Goal: Task Accomplishment & Management: Manage account settings

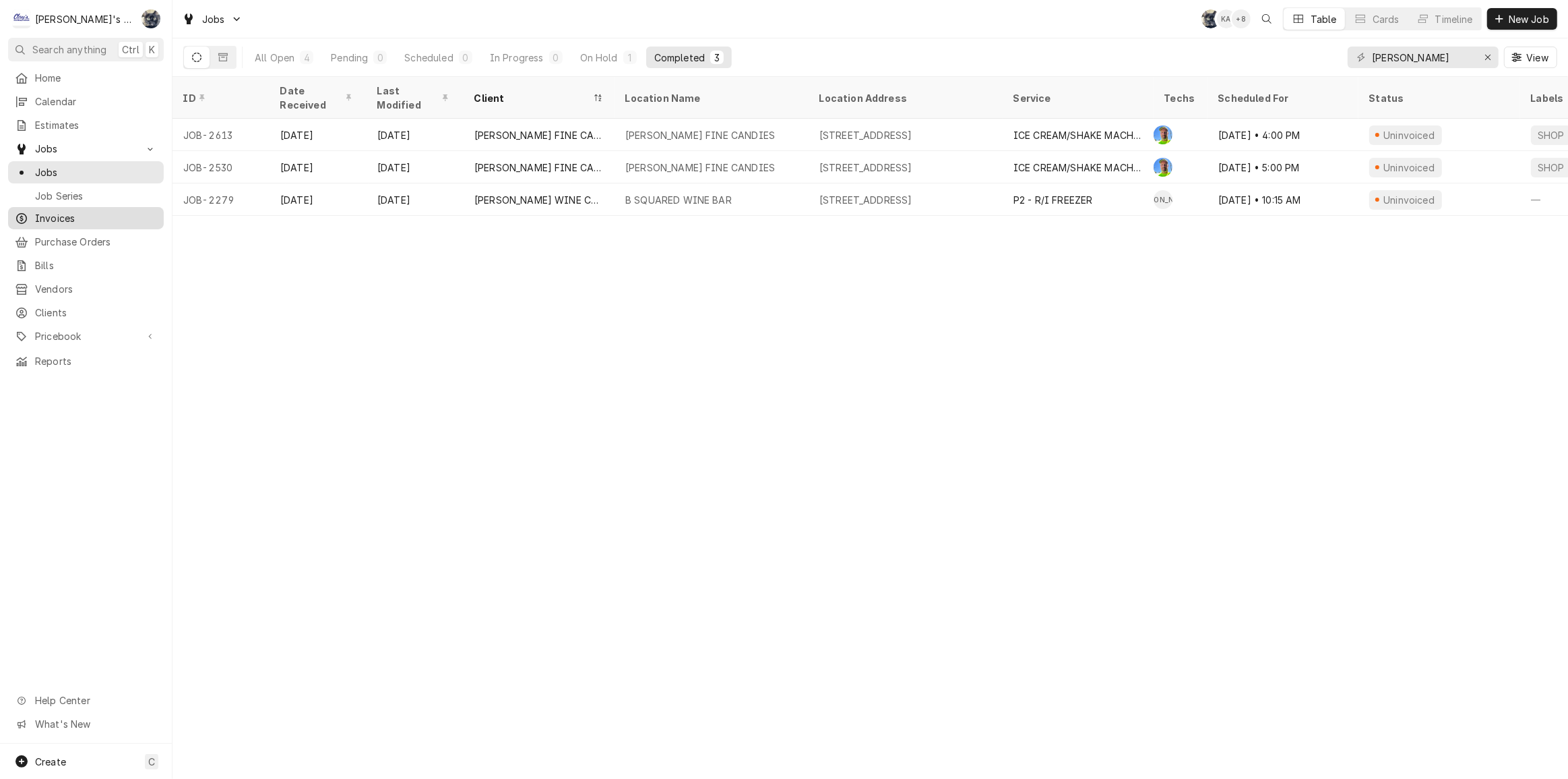
click at [60, 211] on span "Invoices" at bounding box center [95, 218] width 122 height 15
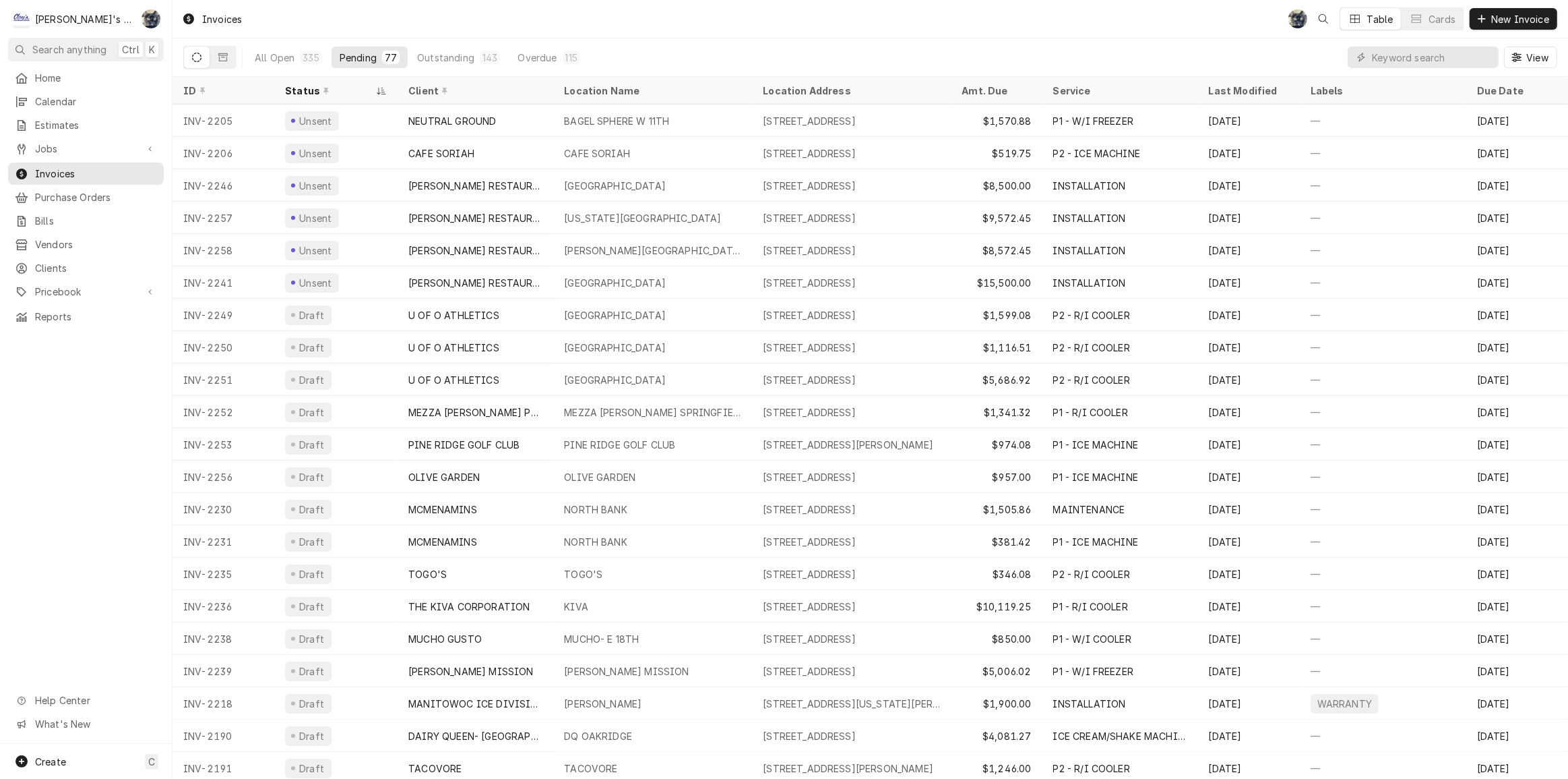
click at [615, 20] on div "Invoices SB Table Cards New Invoice" at bounding box center [870, 19] width 1396 height 38
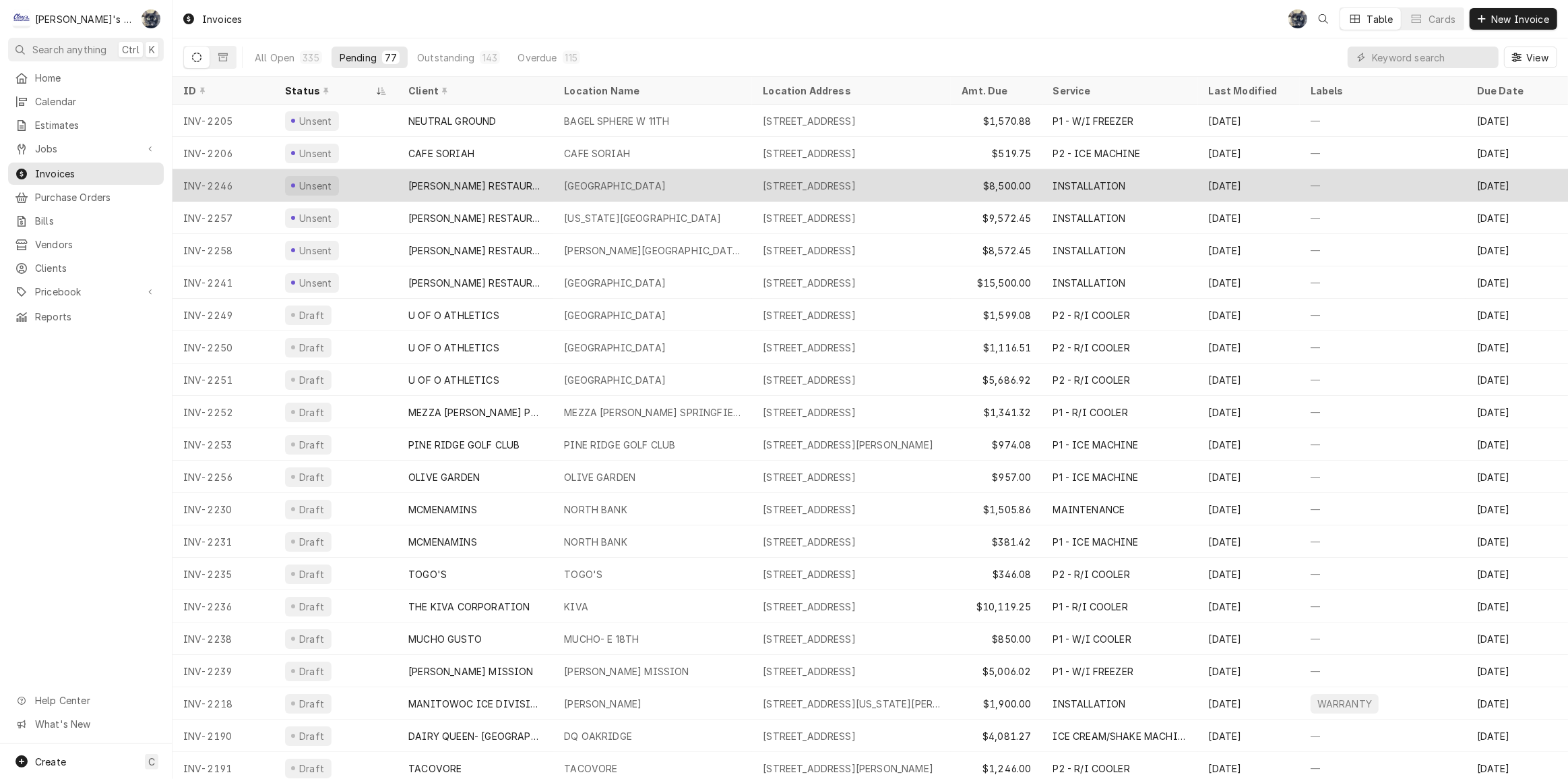
click at [612, 178] on div "MORNINGSIDE ELEMENTARY" at bounding box center [614, 185] width 102 height 15
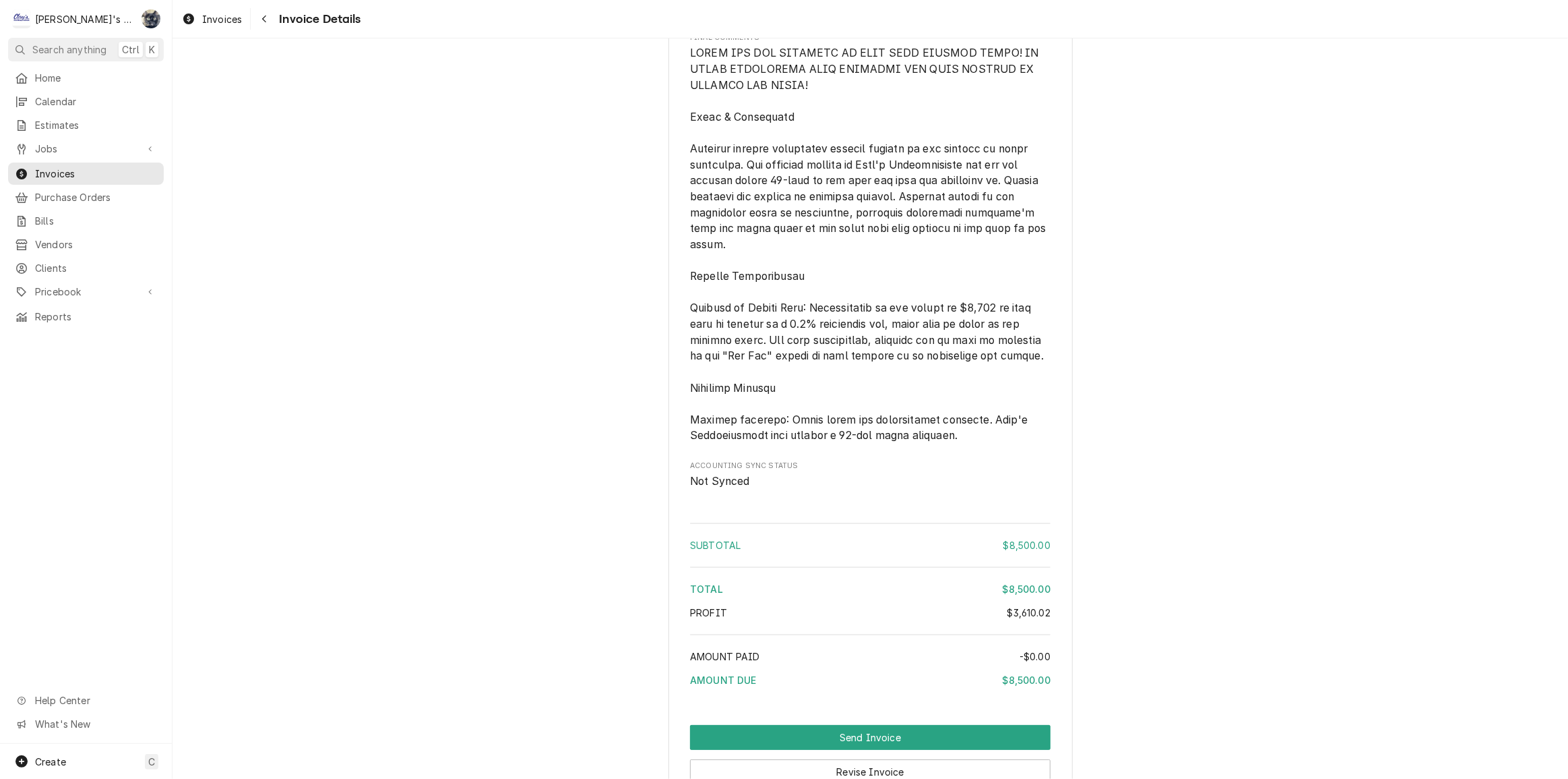
scroll to position [5050, 0]
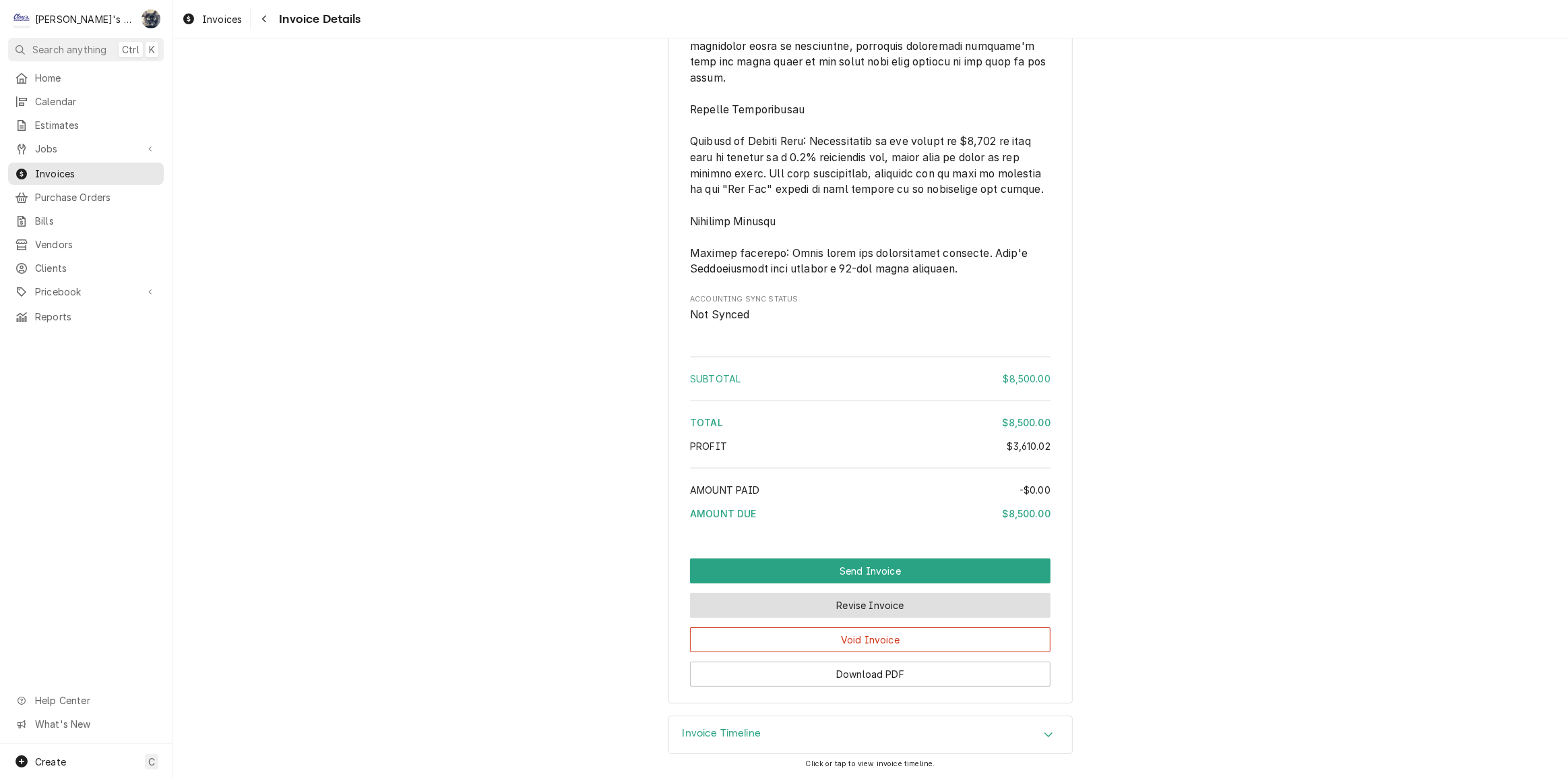
click at [864, 612] on button "Revise Invoice" at bounding box center [870, 606] width 360 height 25
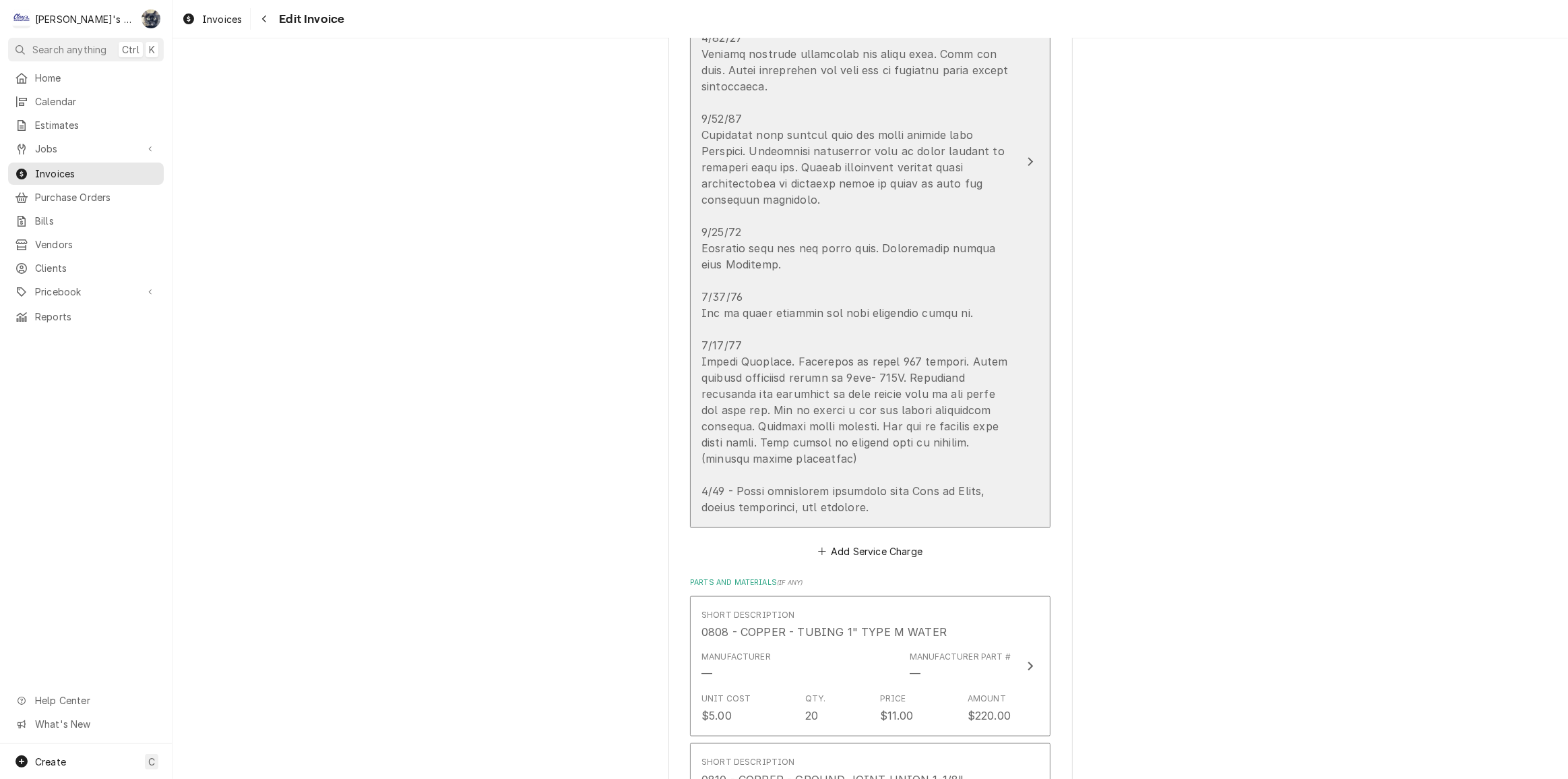
scroll to position [1838, 0]
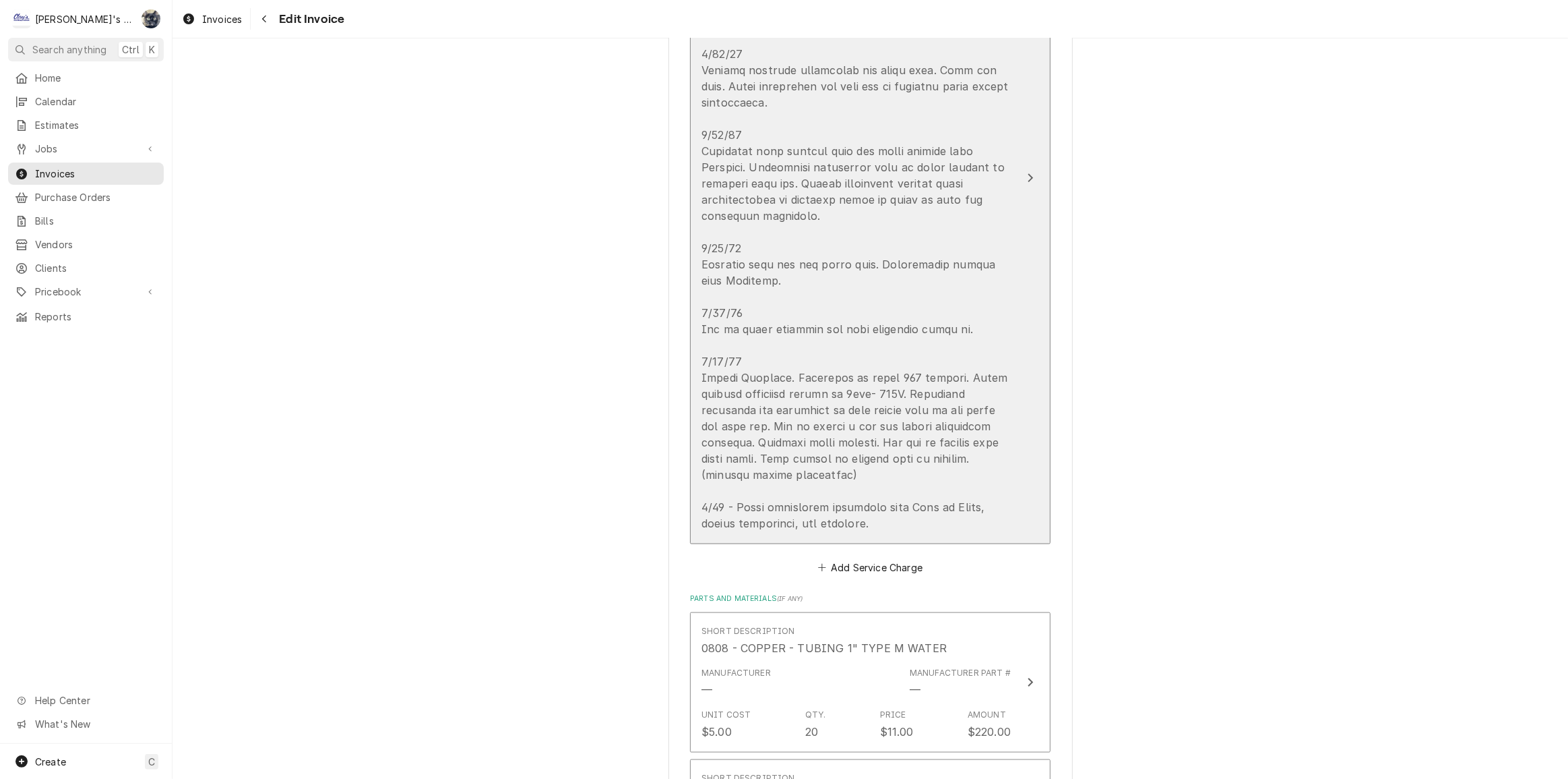
click at [751, 358] on div "Update Line Item" at bounding box center [857, 248] width 310 height 567
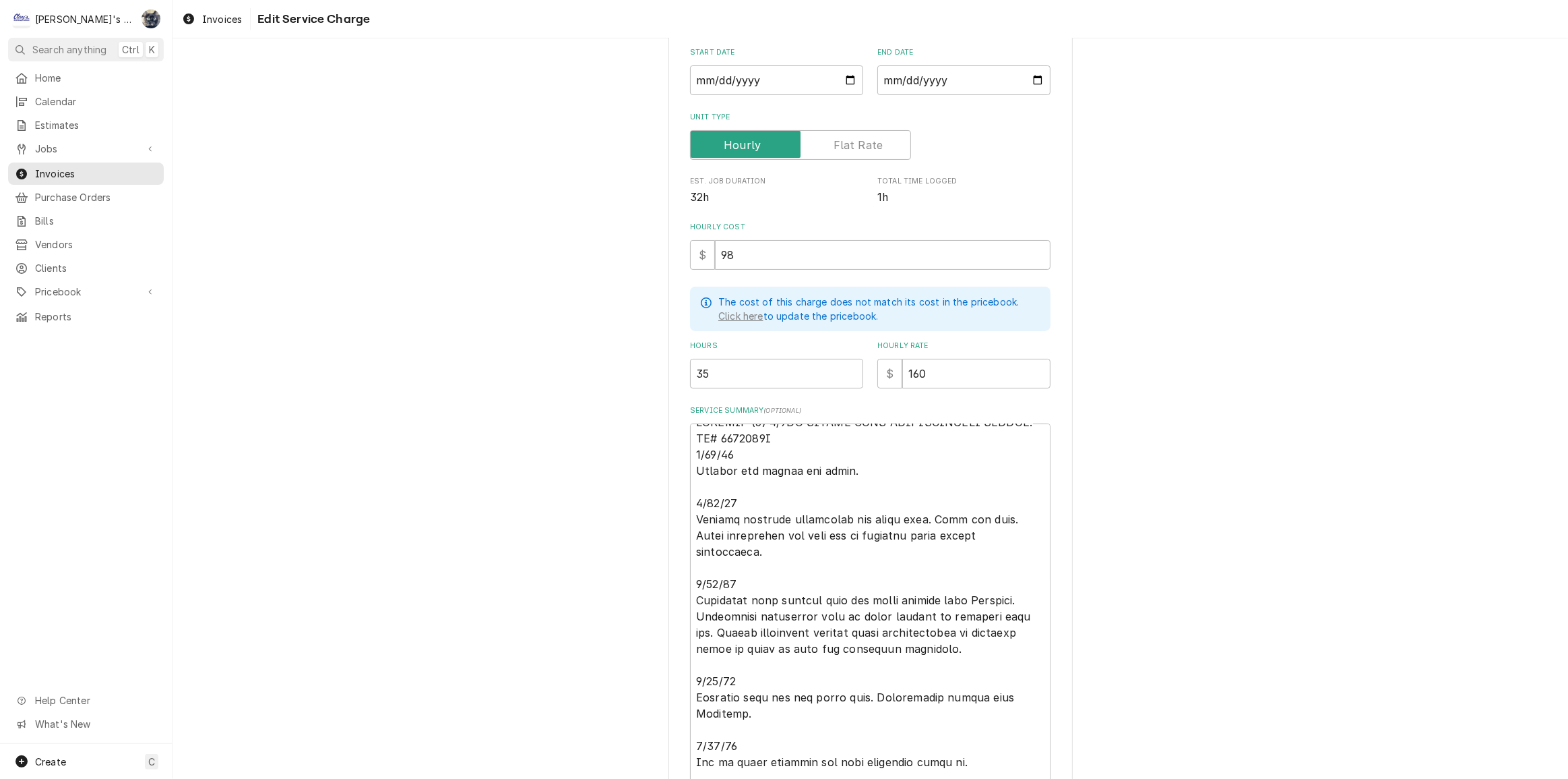
scroll to position [424, 0]
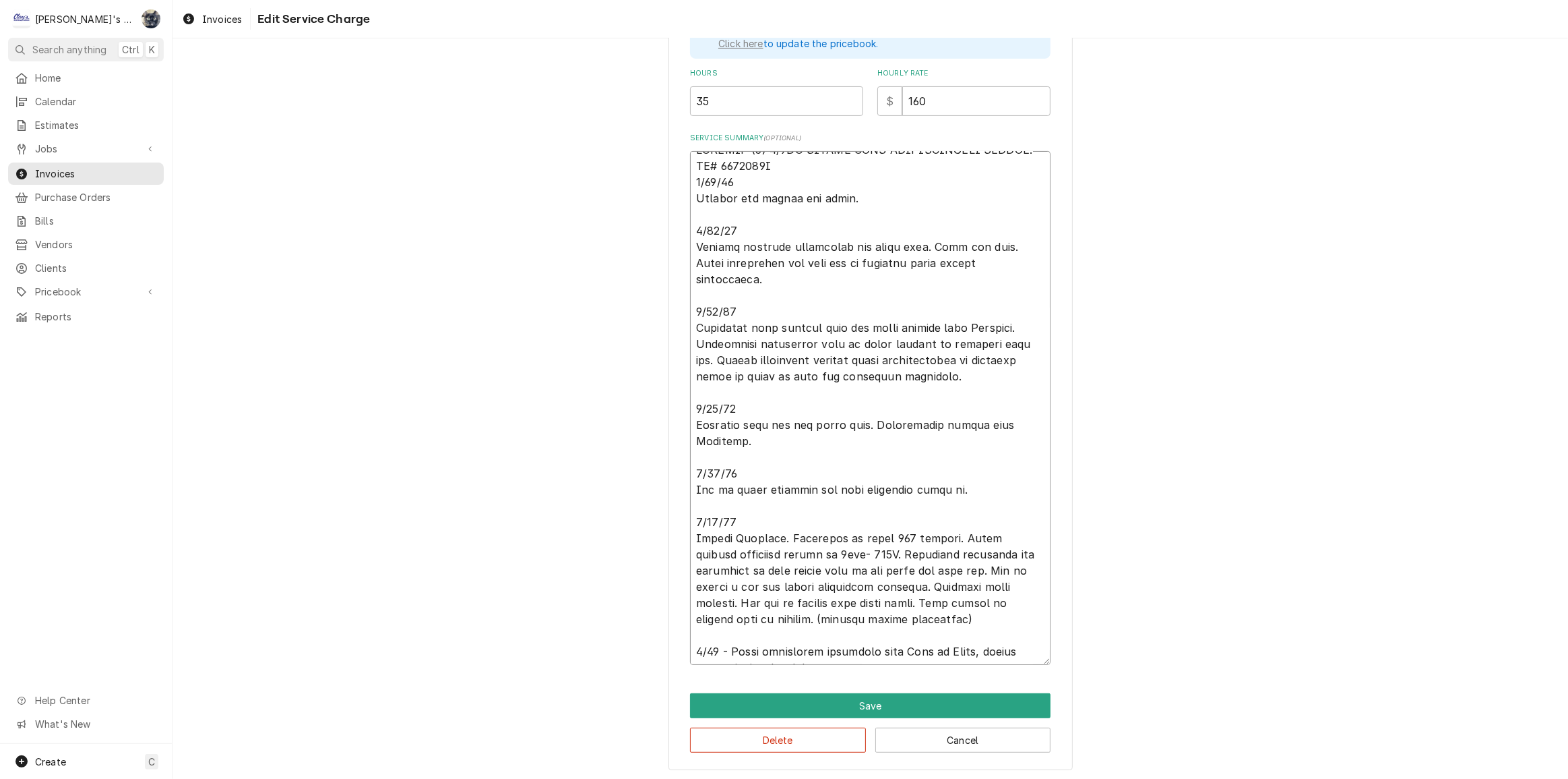
click at [713, 628] on textarea "Service Summary ( optional )" at bounding box center [870, 408] width 360 height 514
type textarea "x"
type textarea "INSTALL (1) 1/2HP MEDIUM TEMP REFRIGERATION SYSTEM. PO# 1039904H 8/11/25 Droppe…"
type textarea "x"
type textarea "INSTALL (1) 1/2HP MEDIUM TEMP REFRIGERATION SYSTEM. PO# 1039904H 8/11/25 Droppe…"
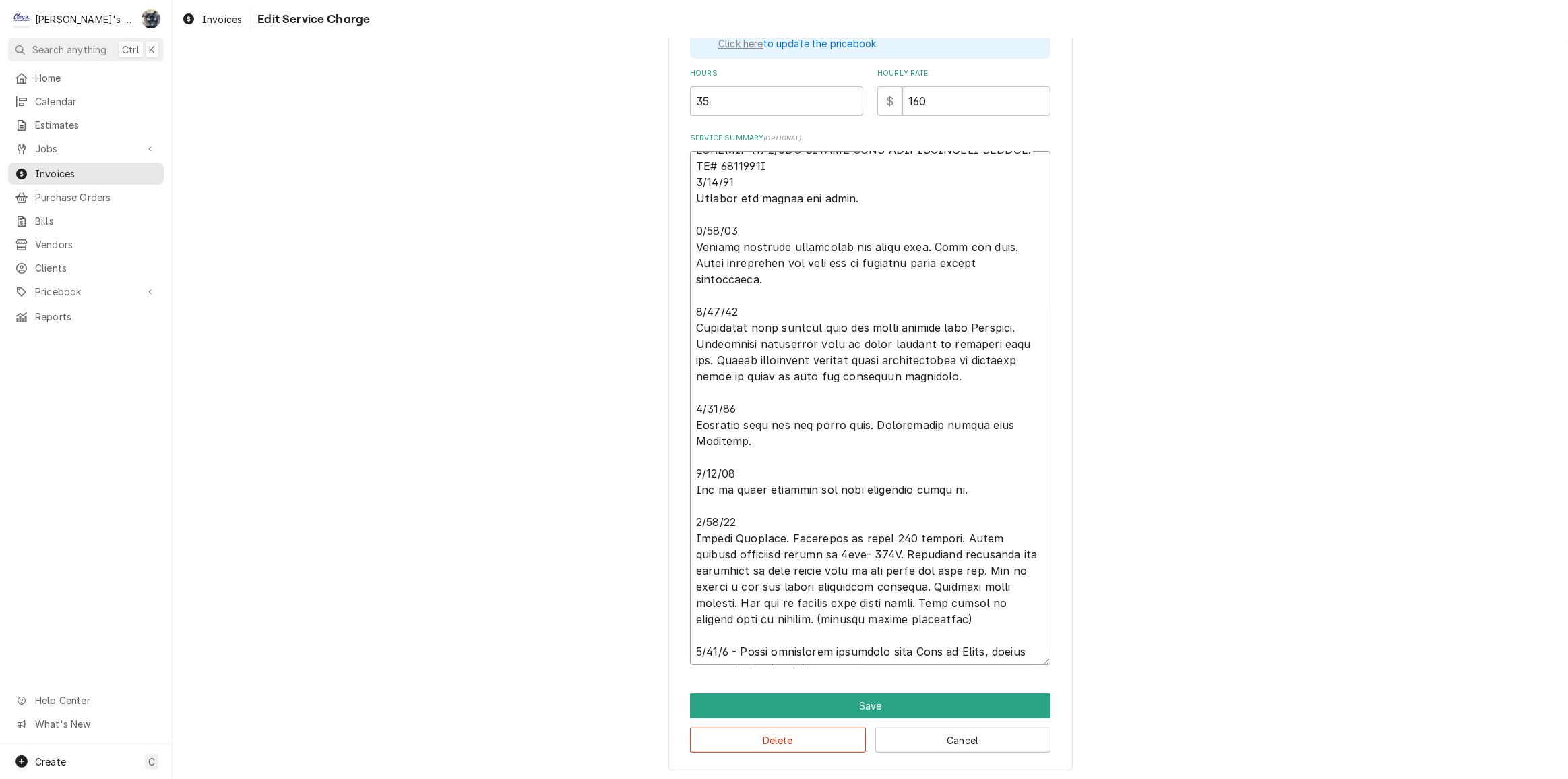
type textarea "x"
type textarea "INSTALL (1) 1/2HP MEDIUM TEMP REFRIGERATION SYSTEM. PO# 1039904H 8/11/25 Droppe…"
click at [779, 707] on button "Save" at bounding box center [870, 706] width 360 height 25
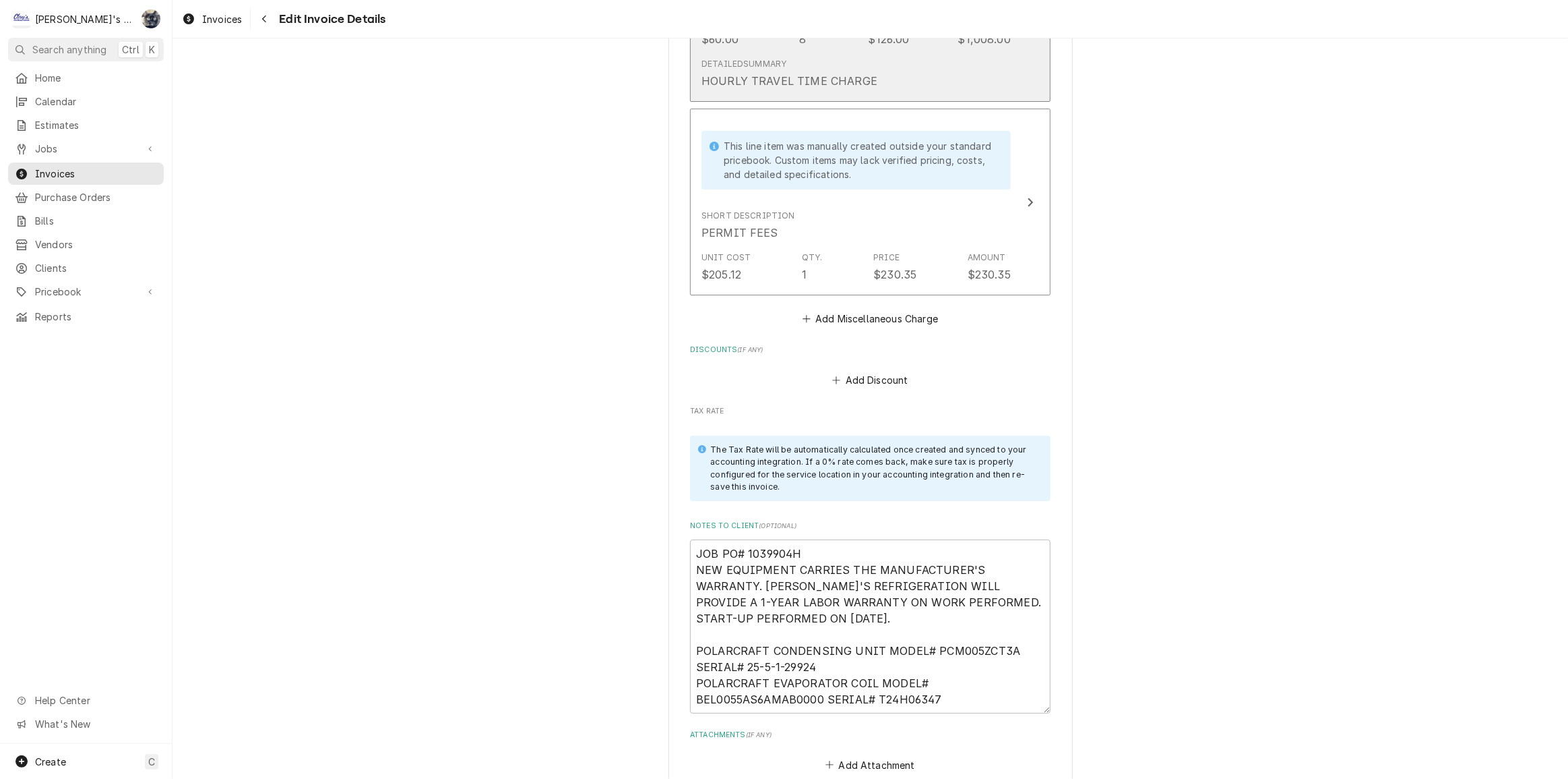
scroll to position [5928, 0]
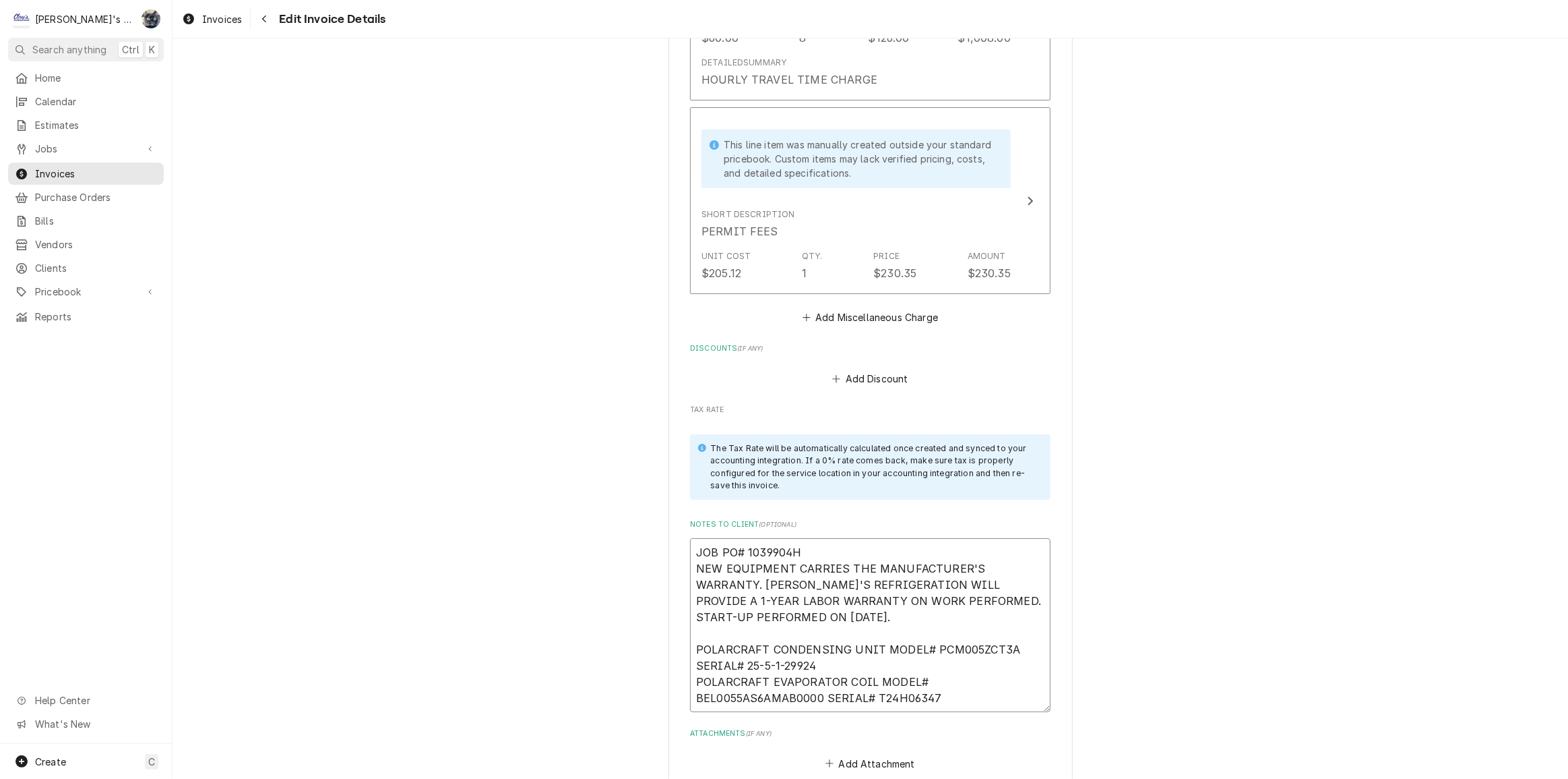
click at [691, 545] on textarea "JOB PO# 1039904H NEW EQUIPMENT CARRIES THE MANUFACTURER'S WARRANTY. CLAY'S REFR…" at bounding box center [870, 624] width 360 height 174
type textarea "x"
type textarea "*JOB PO# 1039904H NEW EQUIPMENT CARRIES THE MANUFACTURER'S WARRANTY. CLAY'S REF…"
click at [803, 538] on textarea "*JOB PO# 1039904H NEW EQUIPMENT CARRIES THE MANUFACTURER'S WARRANTY. CLAY'S REF…" at bounding box center [870, 624] width 360 height 174
type textarea "x"
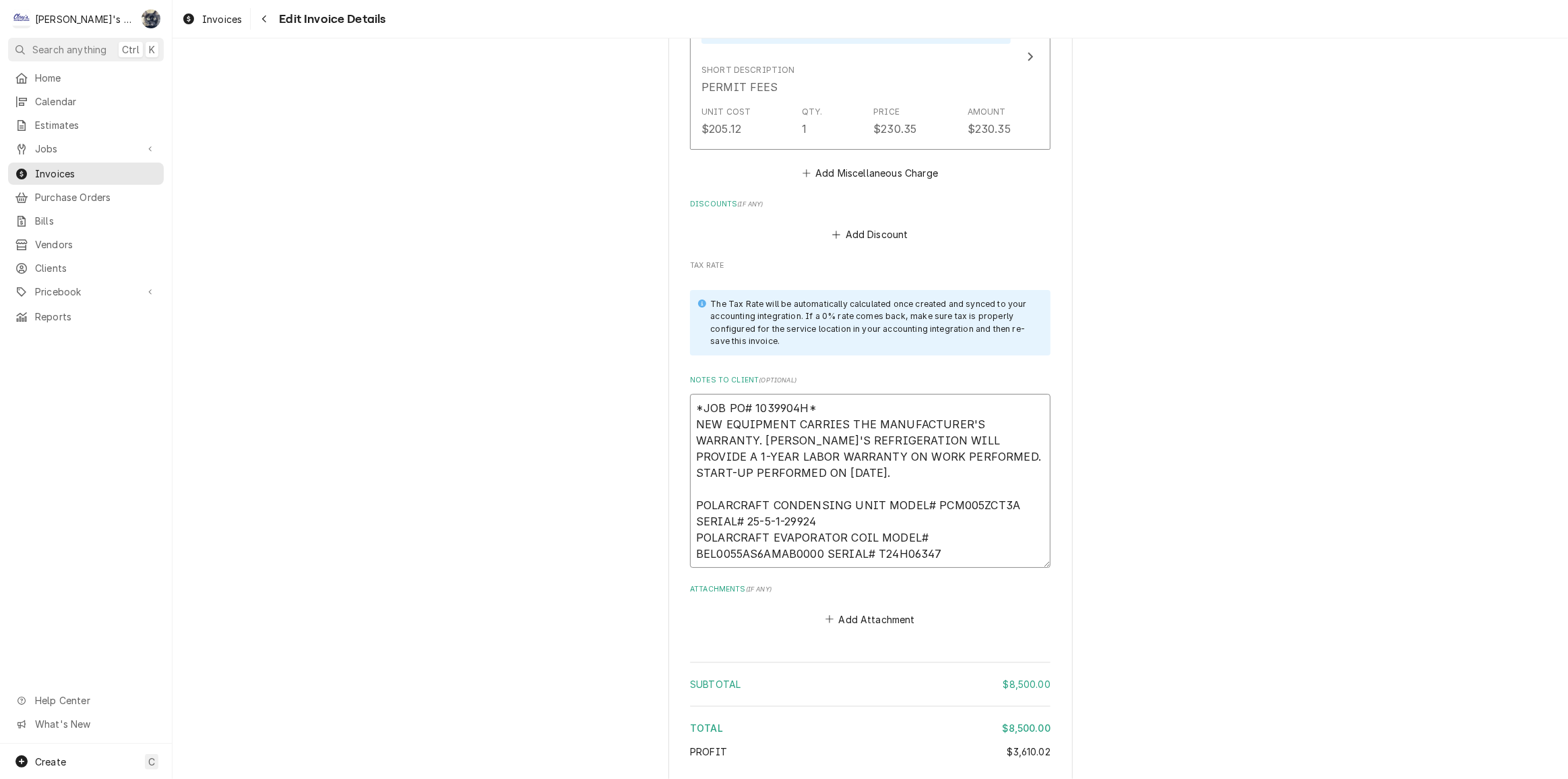
scroll to position [6174, 0]
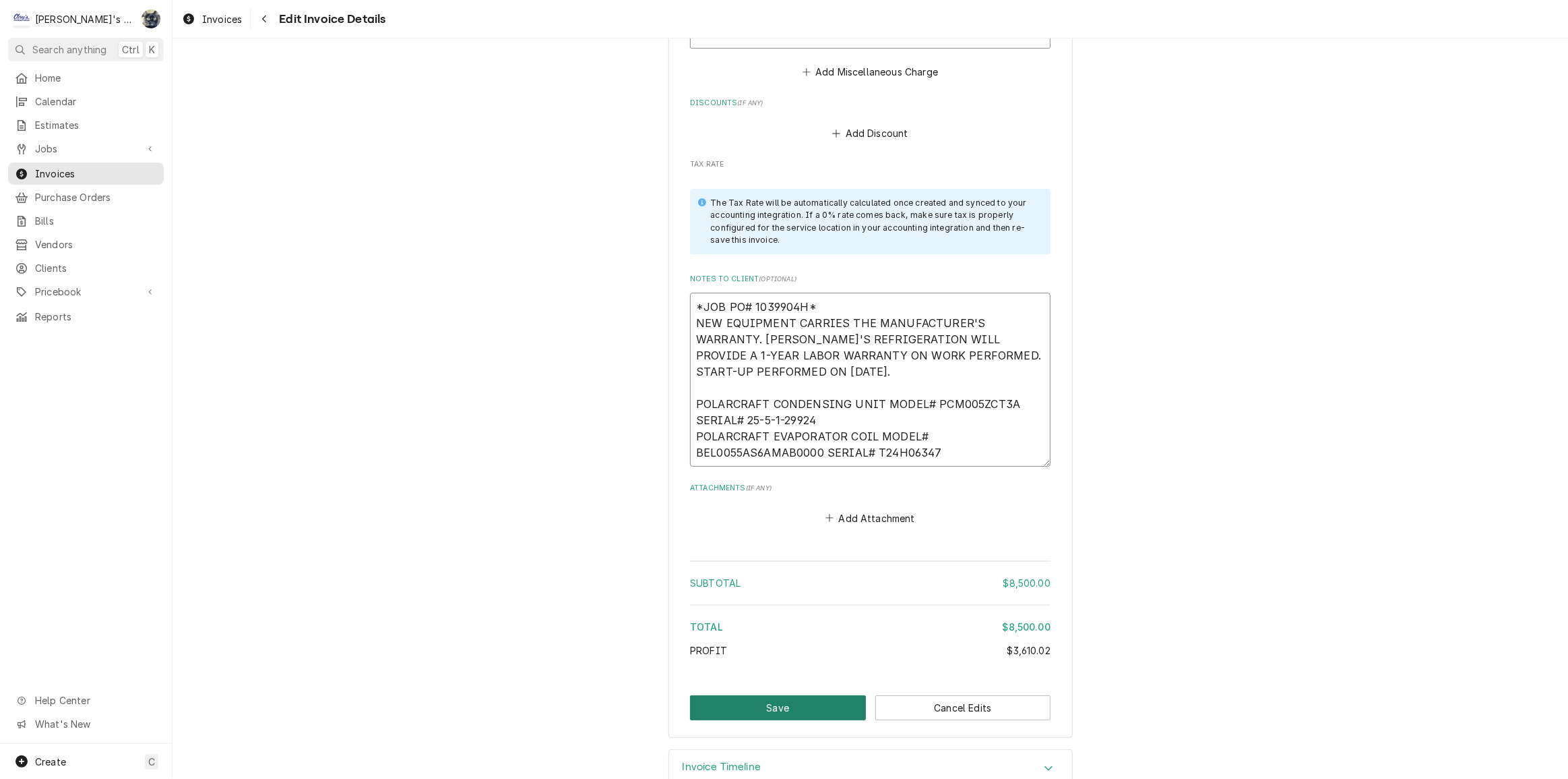
type textarea "*JOB PO# 1039904H* NEW EQUIPMENT CARRIES THE MANUFACTURER'S WARRANTY. [PERSON_N…"
click at [794, 699] on button "Save" at bounding box center [778, 708] width 176 height 25
type textarea "x"
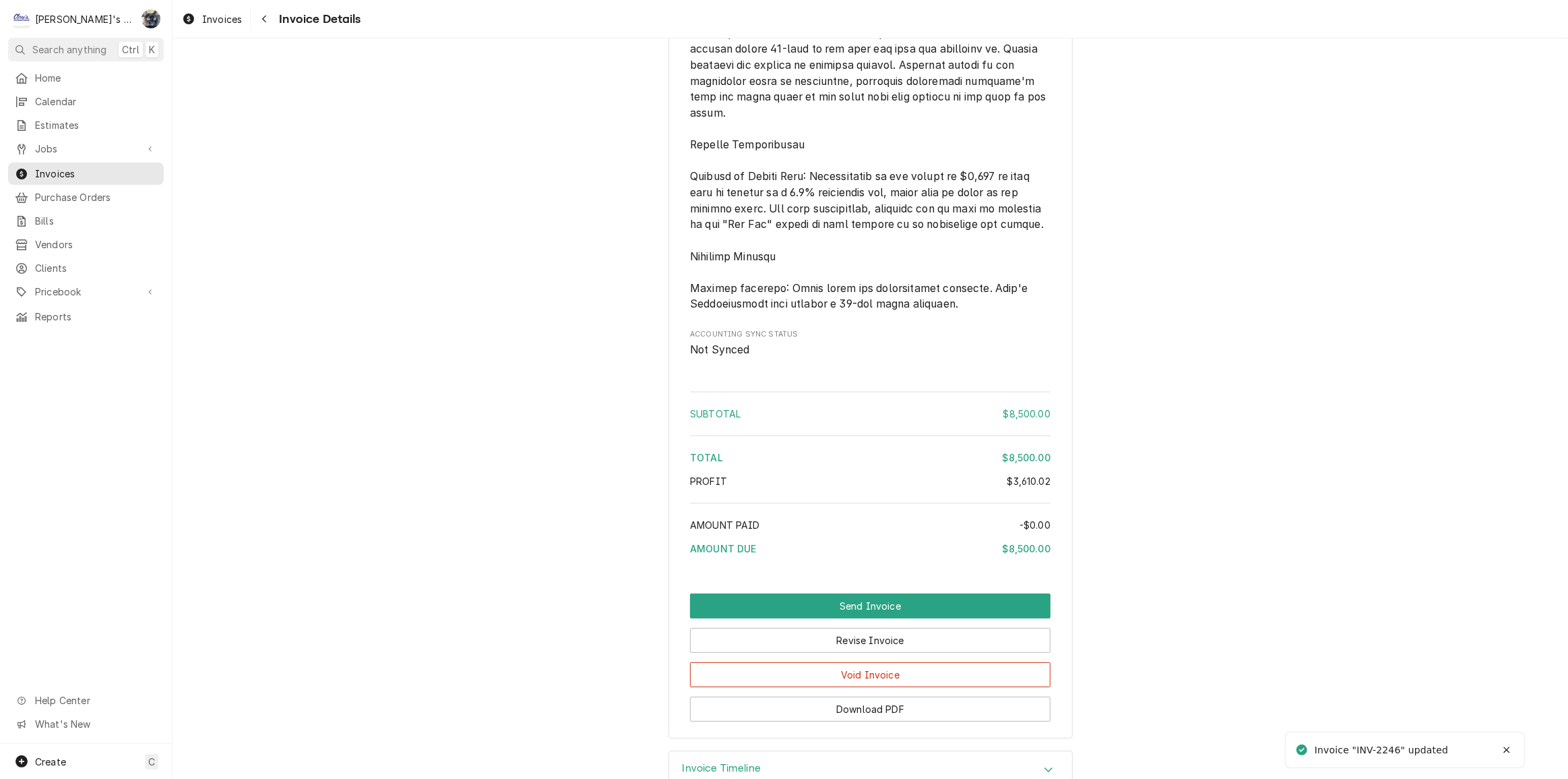
scroll to position [5050, 0]
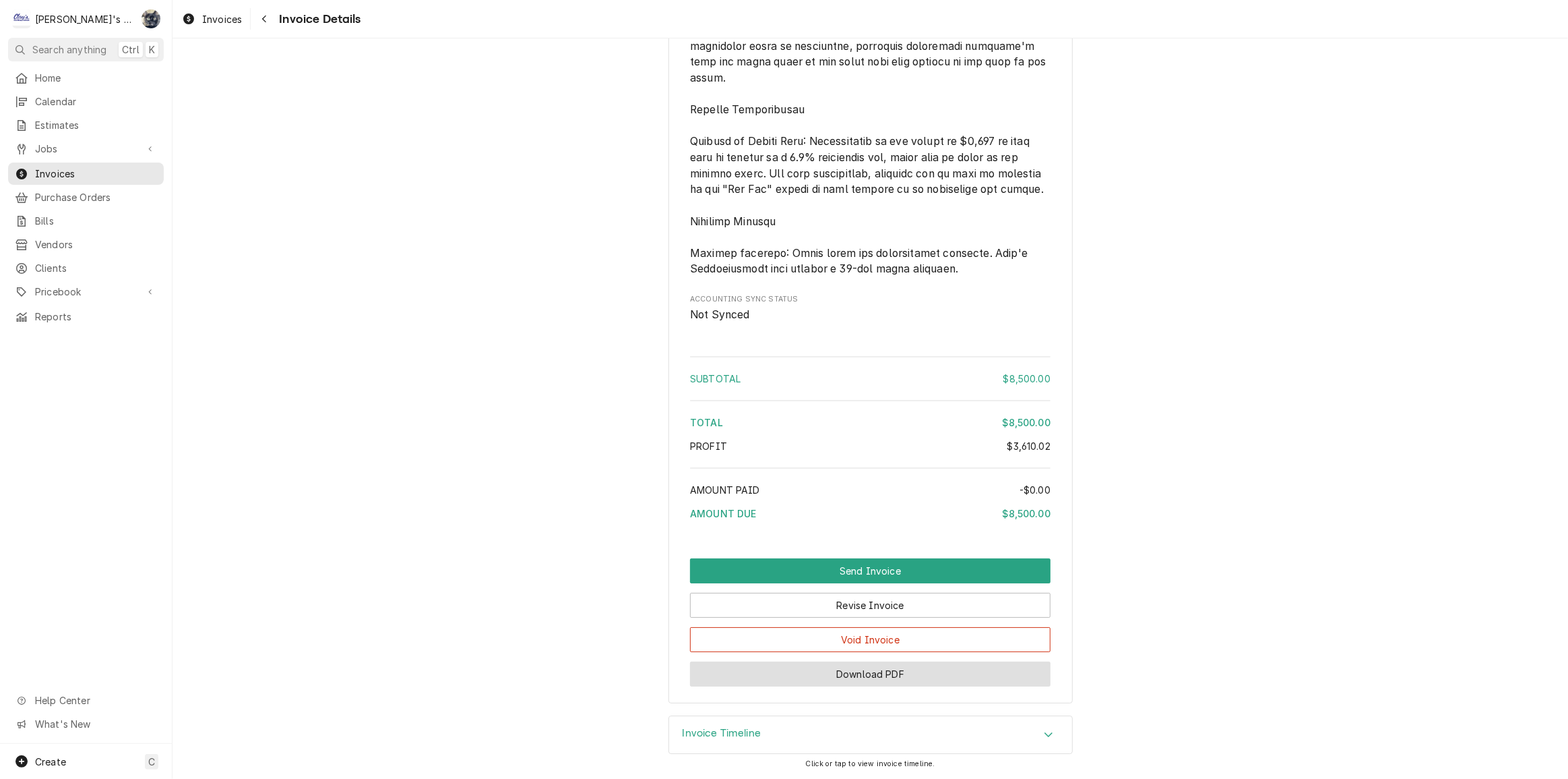
click at [843, 674] on button "Download PDF" at bounding box center [870, 674] width 360 height 25
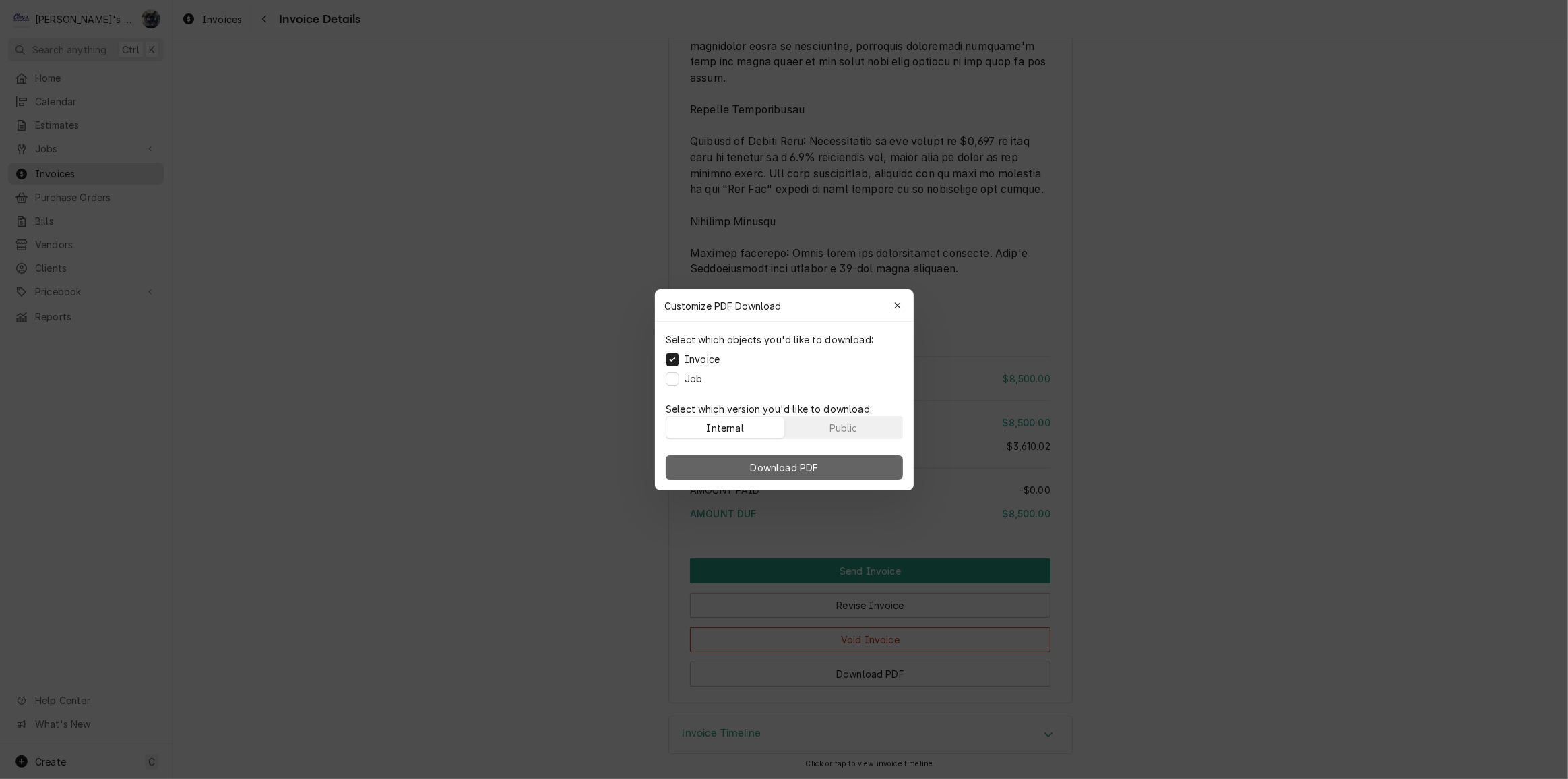
click at [766, 464] on span "Download PDF" at bounding box center [784, 466] width 73 height 15
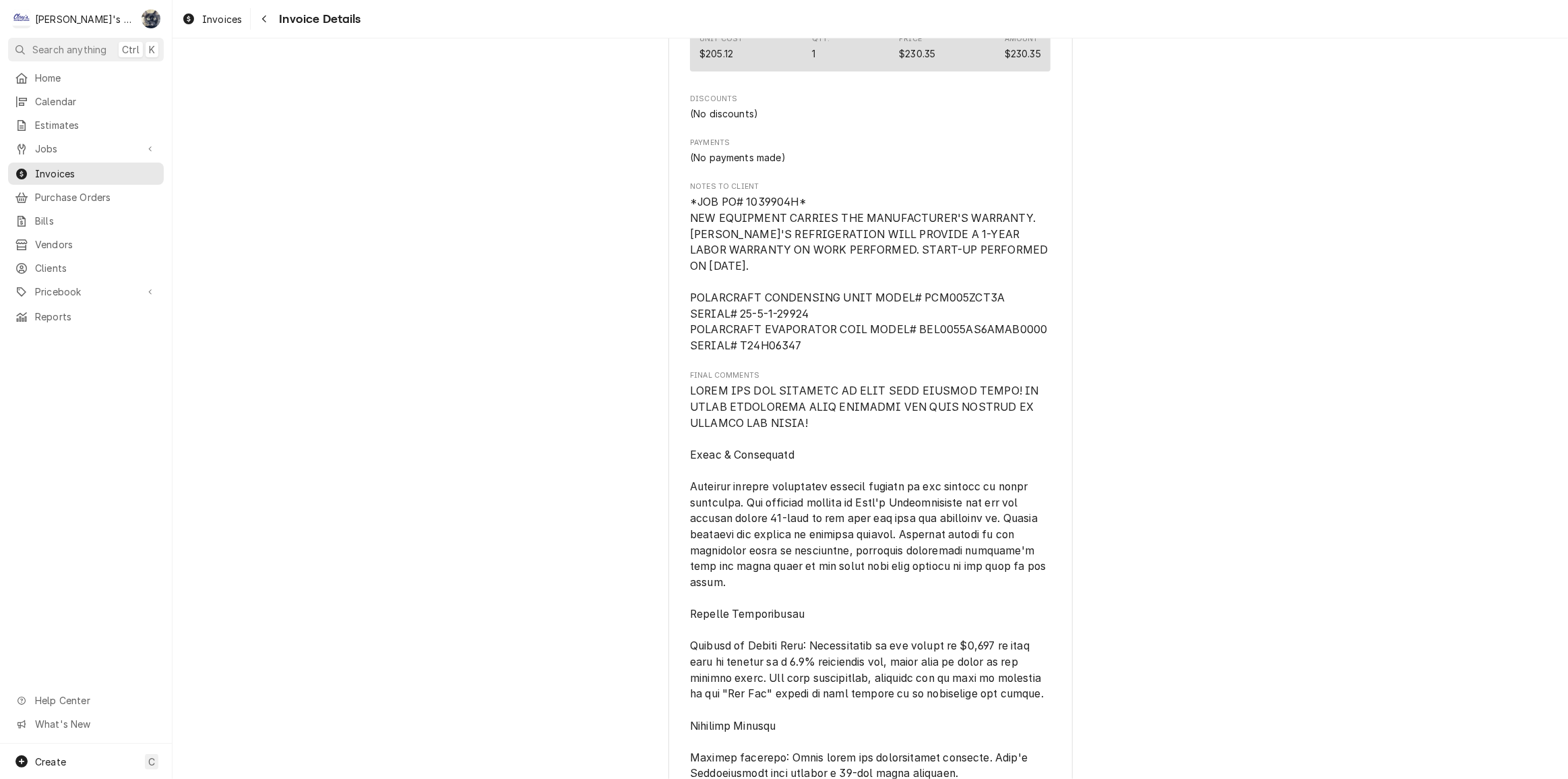
scroll to position [4192, 0]
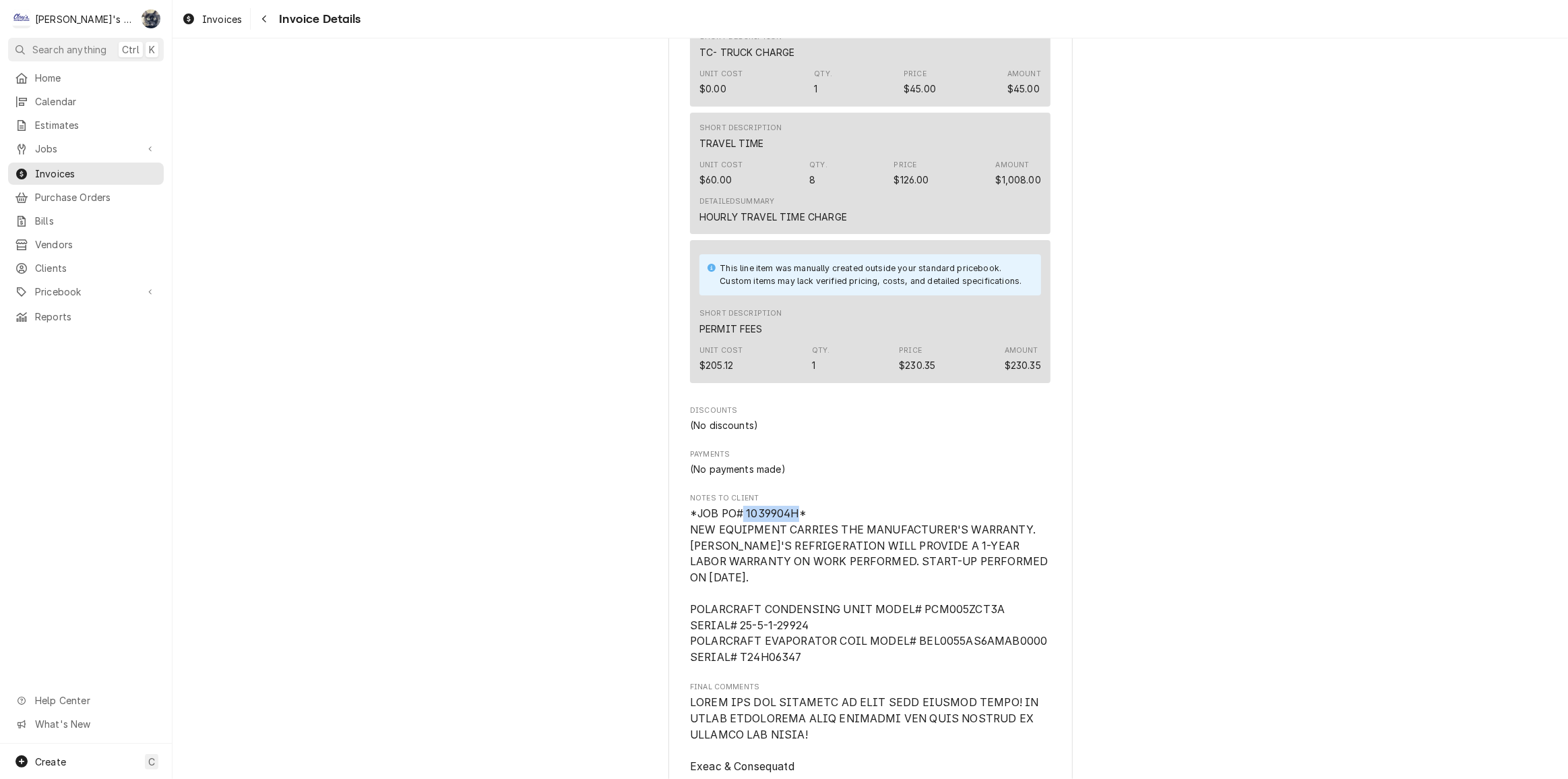
drag, startPoint x: 793, startPoint y: 542, endPoint x: 740, endPoint y: 543, distance: 53.0
click at [740, 543] on span "*JOB PO# 1039904H* NEW EQUIPMENT CARRIES THE MANUFACTURER'S WARRANTY. CLAY'S RE…" at bounding box center [870, 585] width 361 height 157
copy span "1039904H"
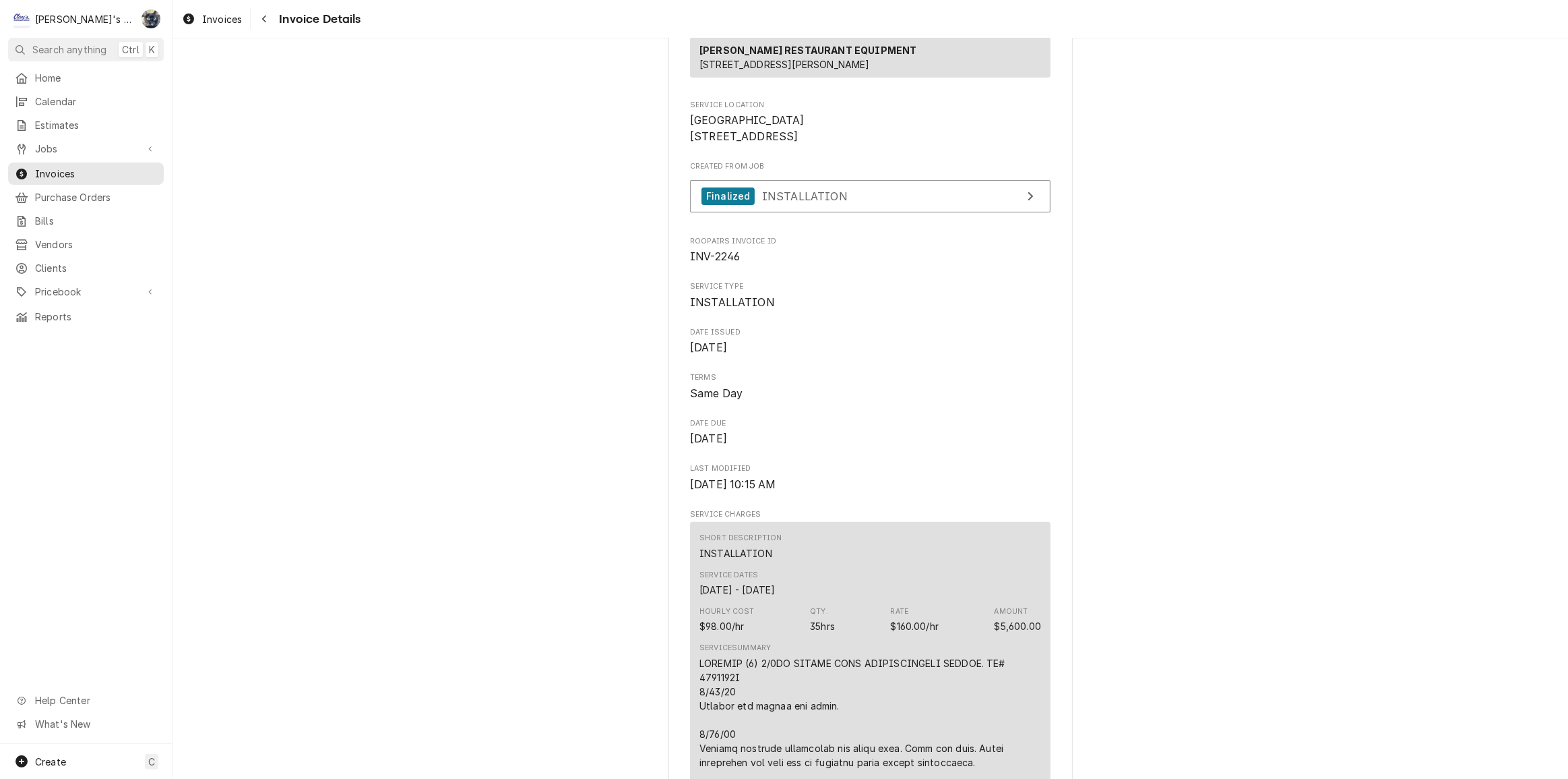
scroll to position [0, 0]
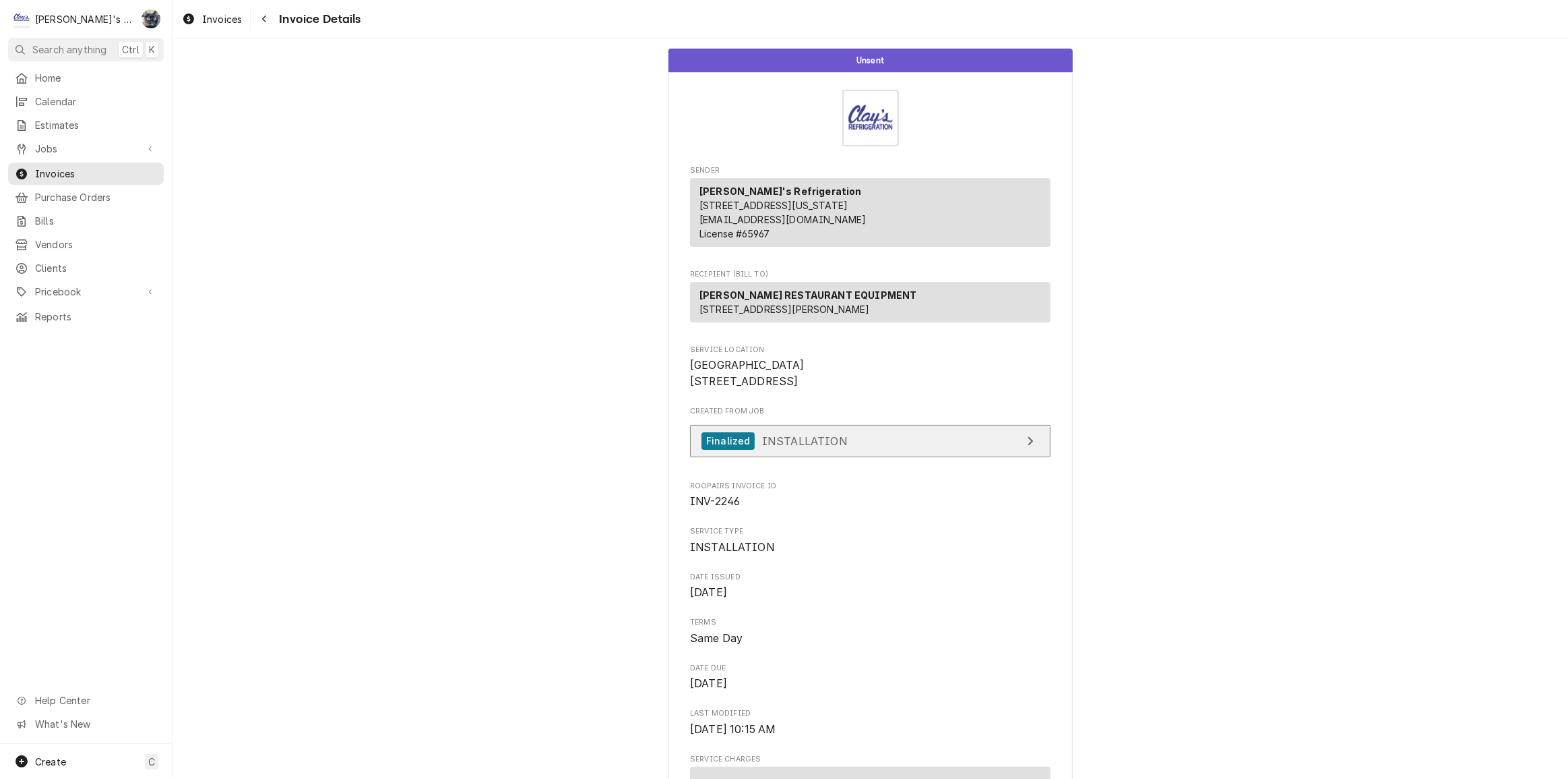
click at [856, 458] on link "Finalized INSTALLATION" at bounding box center [870, 441] width 360 height 33
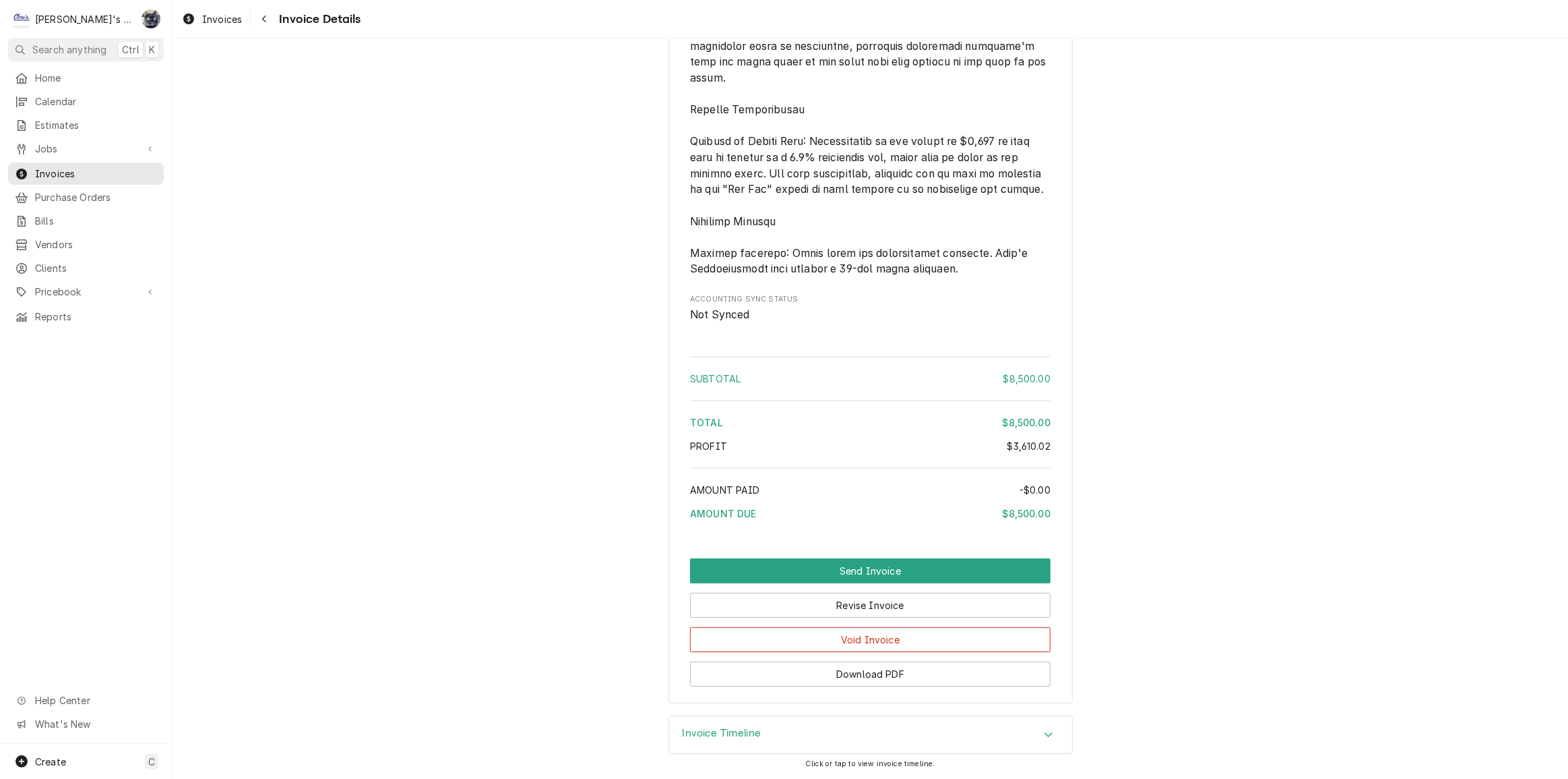
scroll to position [5050, 0]
click at [807, 318] on span "Not Synced" at bounding box center [870, 315] width 360 height 17
click at [884, 671] on button "Download PDF" at bounding box center [870, 674] width 360 height 25
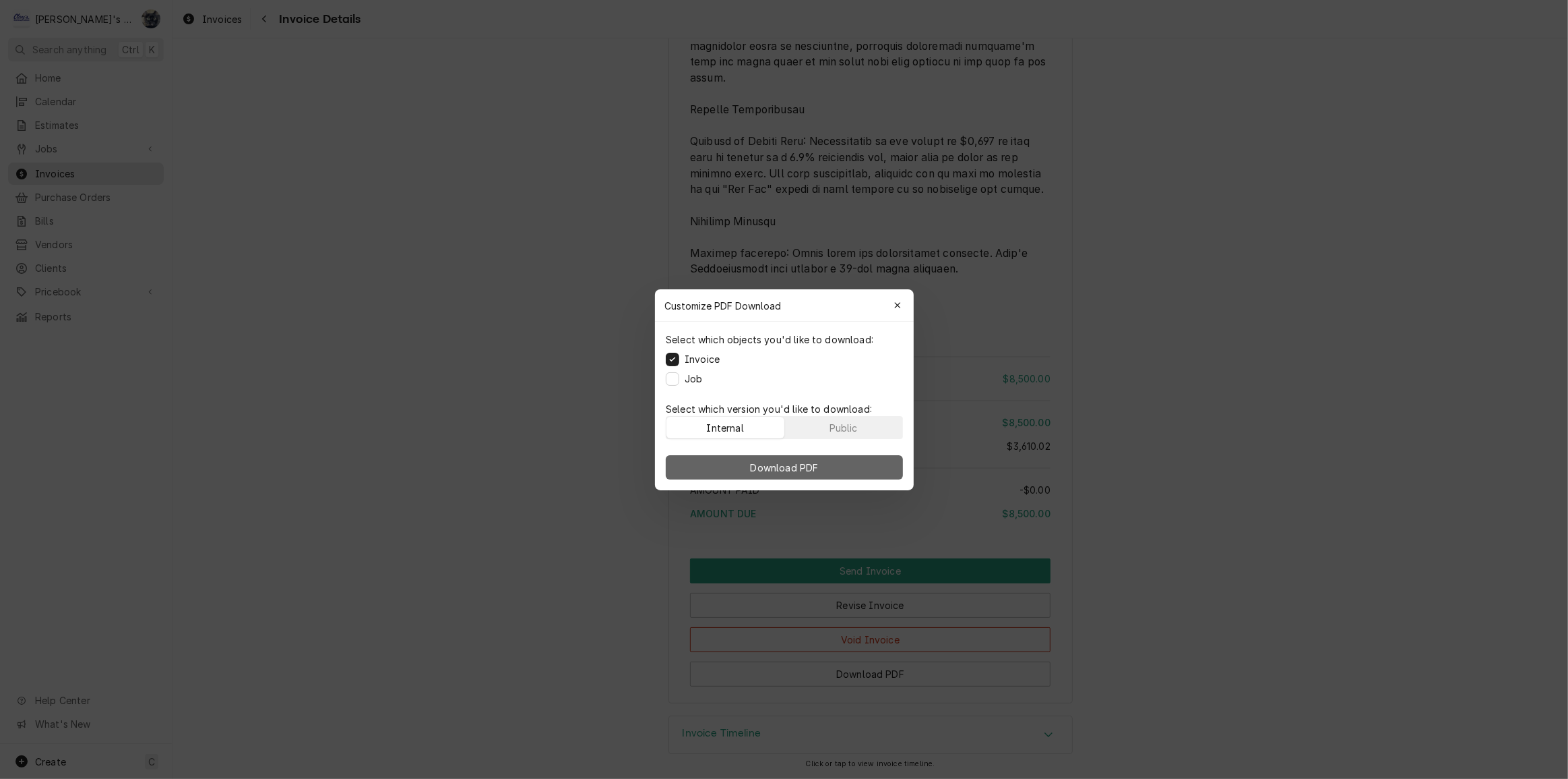
click at [778, 469] on span "Download PDF" at bounding box center [784, 466] width 73 height 15
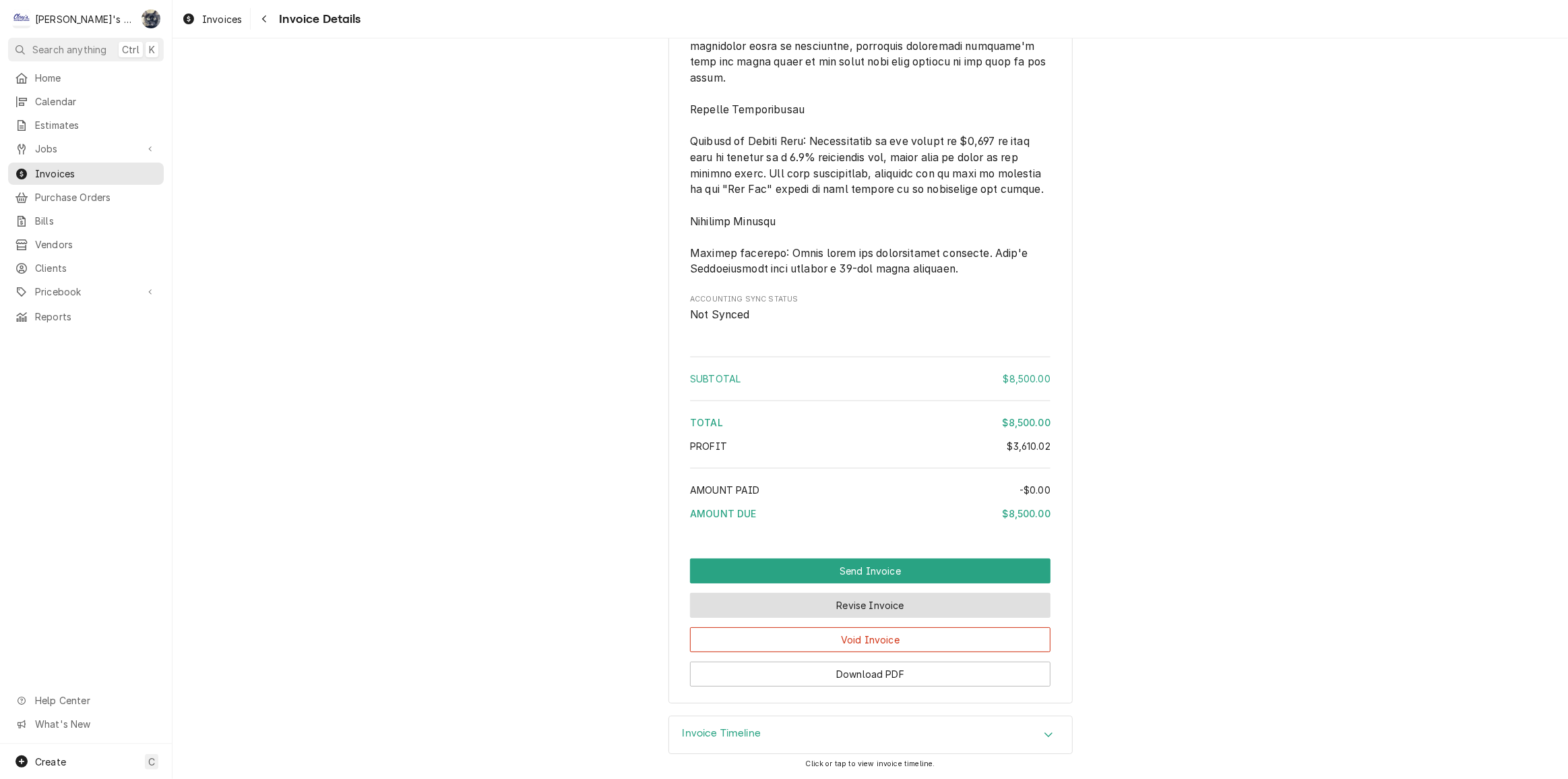
click at [863, 612] on button "Revise Invoice" at bounding box center [870, 606] width 360 height 25
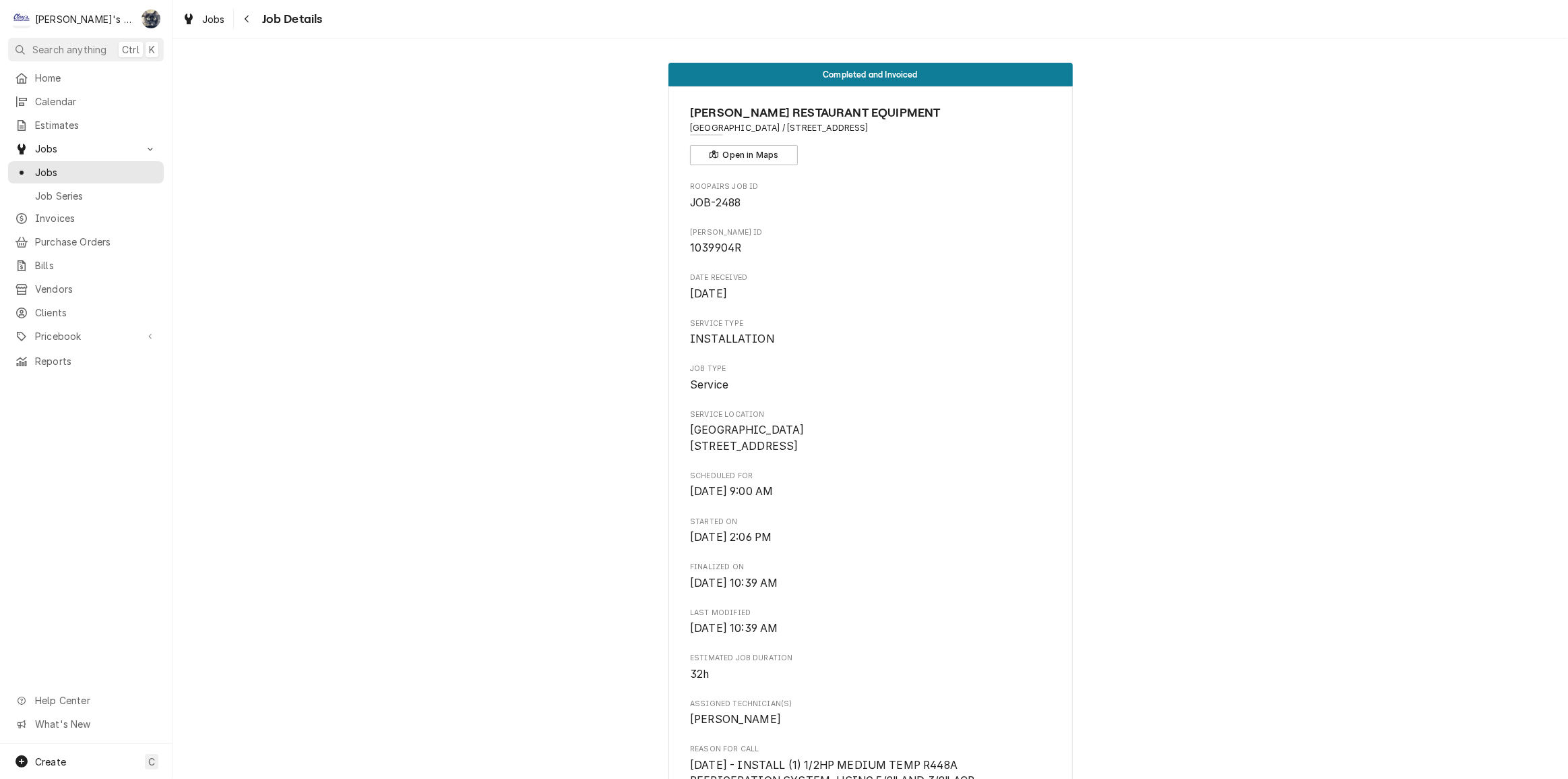
click at [737, 246] on span "1039904R" at bounding box center [870, 247] width 360 height 17
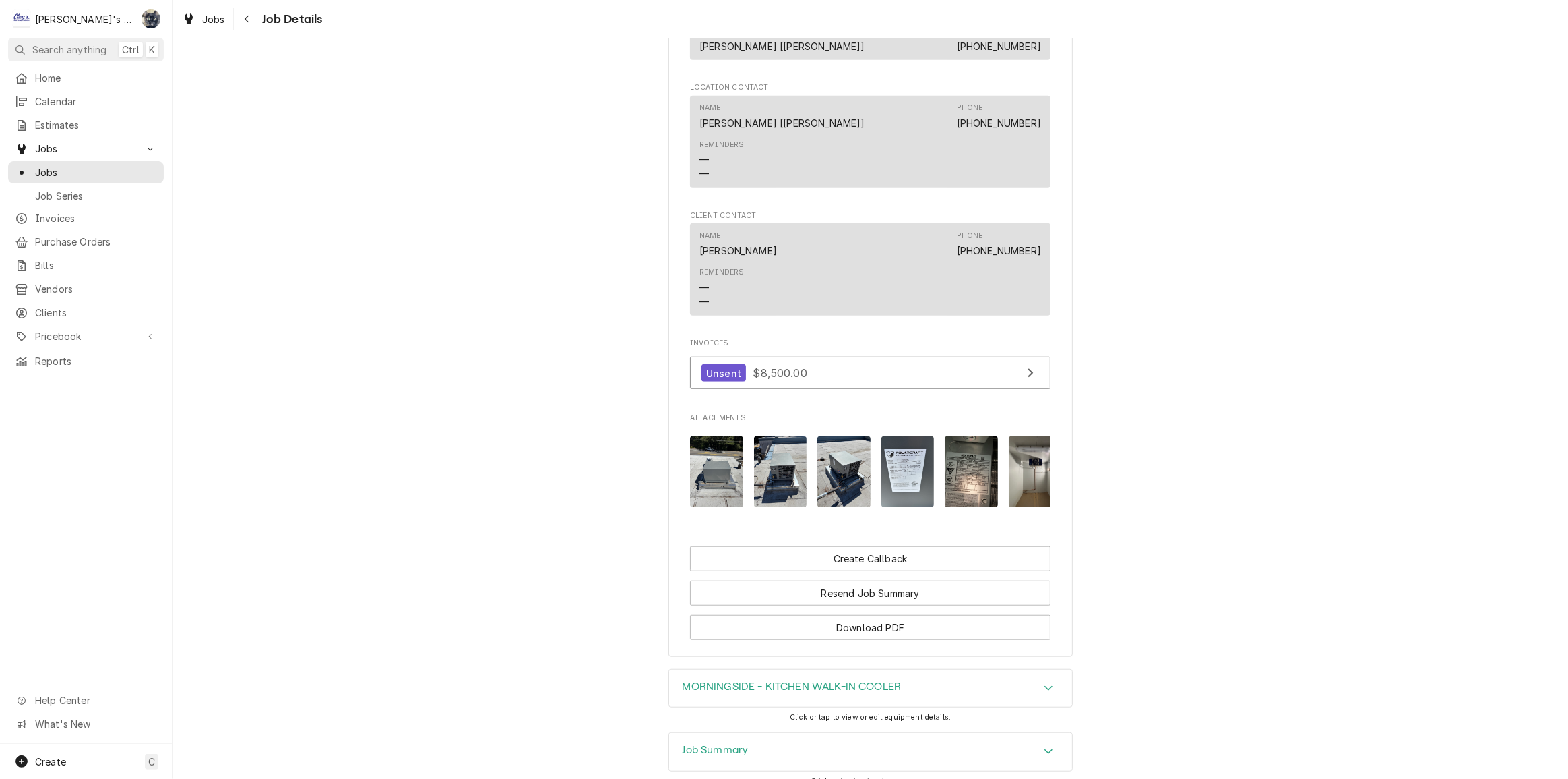
scroll to position [1105, 0]
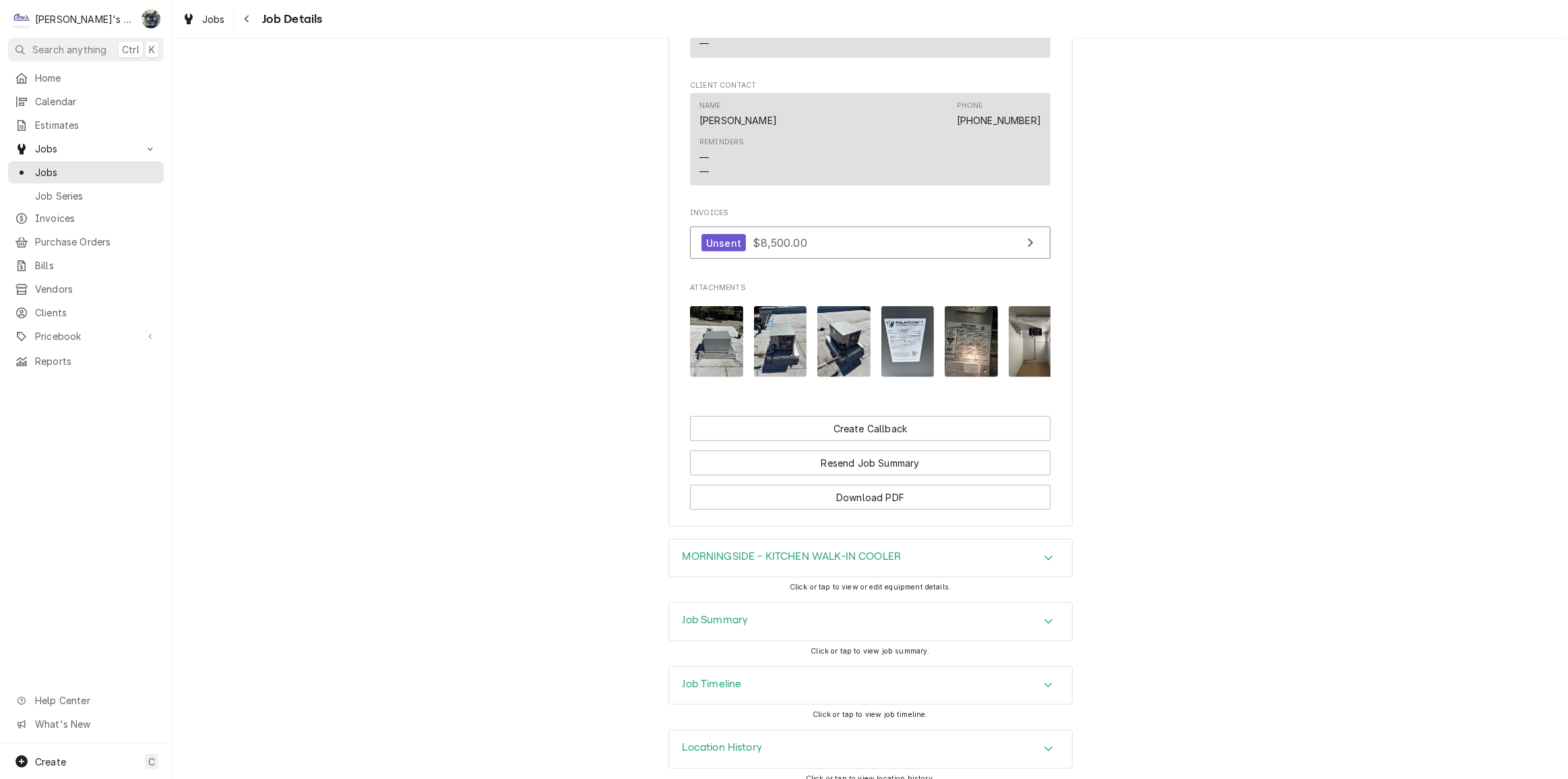
click at [873, 603] on div "Job Summary" at bounding box center [870, 621] width 403 height 38
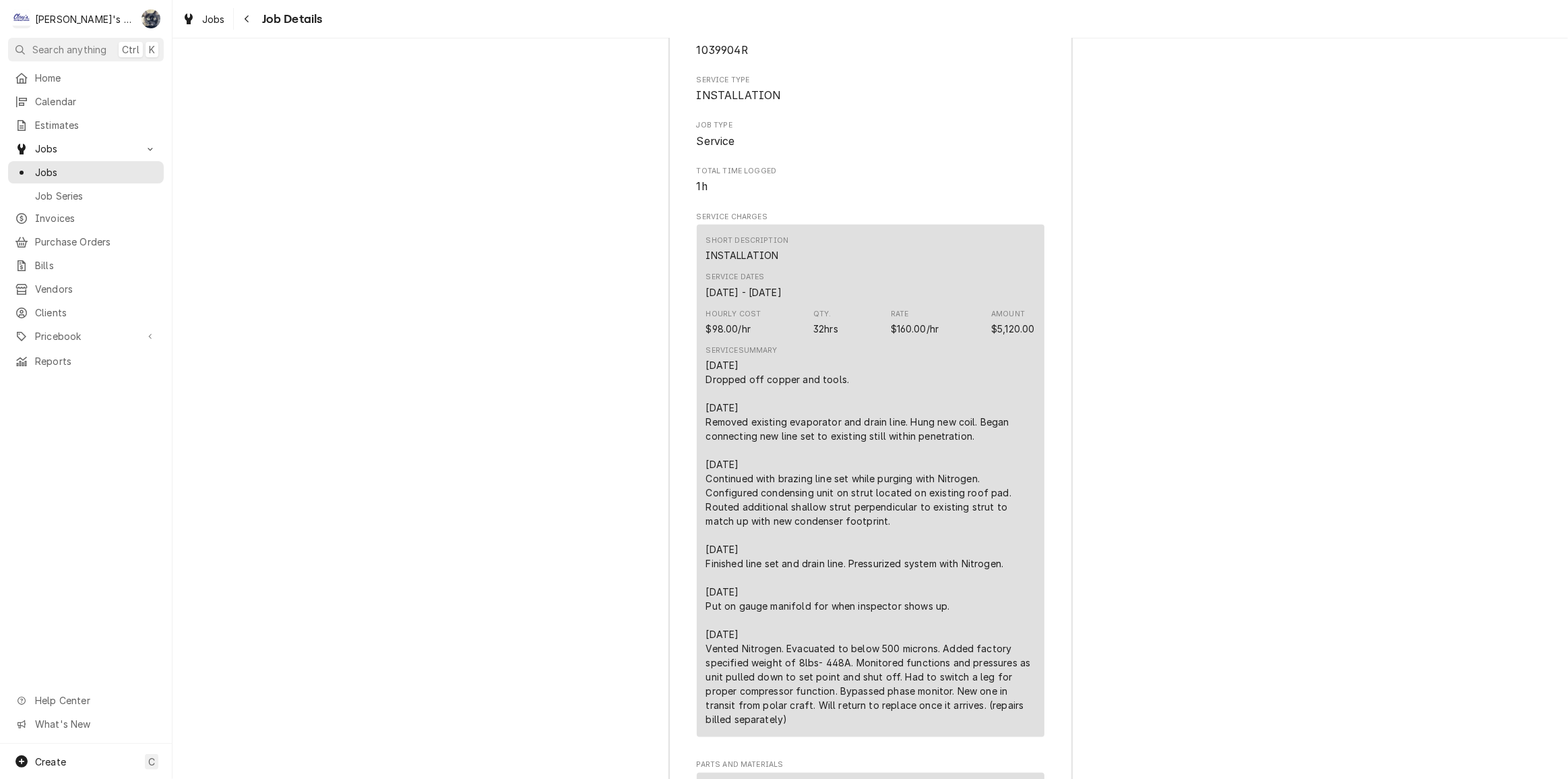
scroll to position [1600, 0]
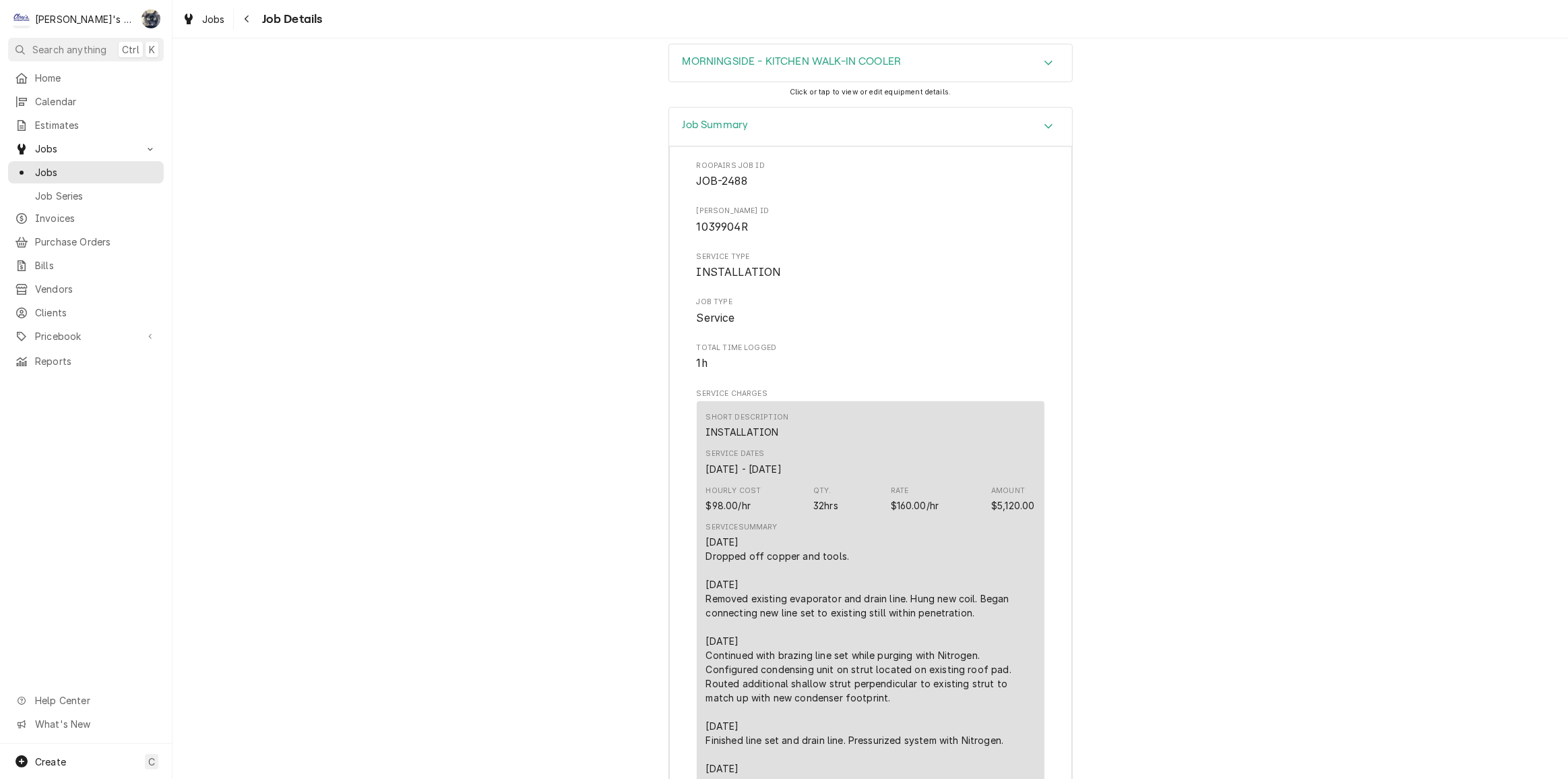
click at [731, 220] on span "1039904R" at bounding box center [722, 226] width 52 height 13
click at [748, 219] on span "1039904R" at bounding box center [870, 227] width 347 height 17
click at [742, 220] on span "1039904R" at bounding box center [722, 226] width 52 height 13
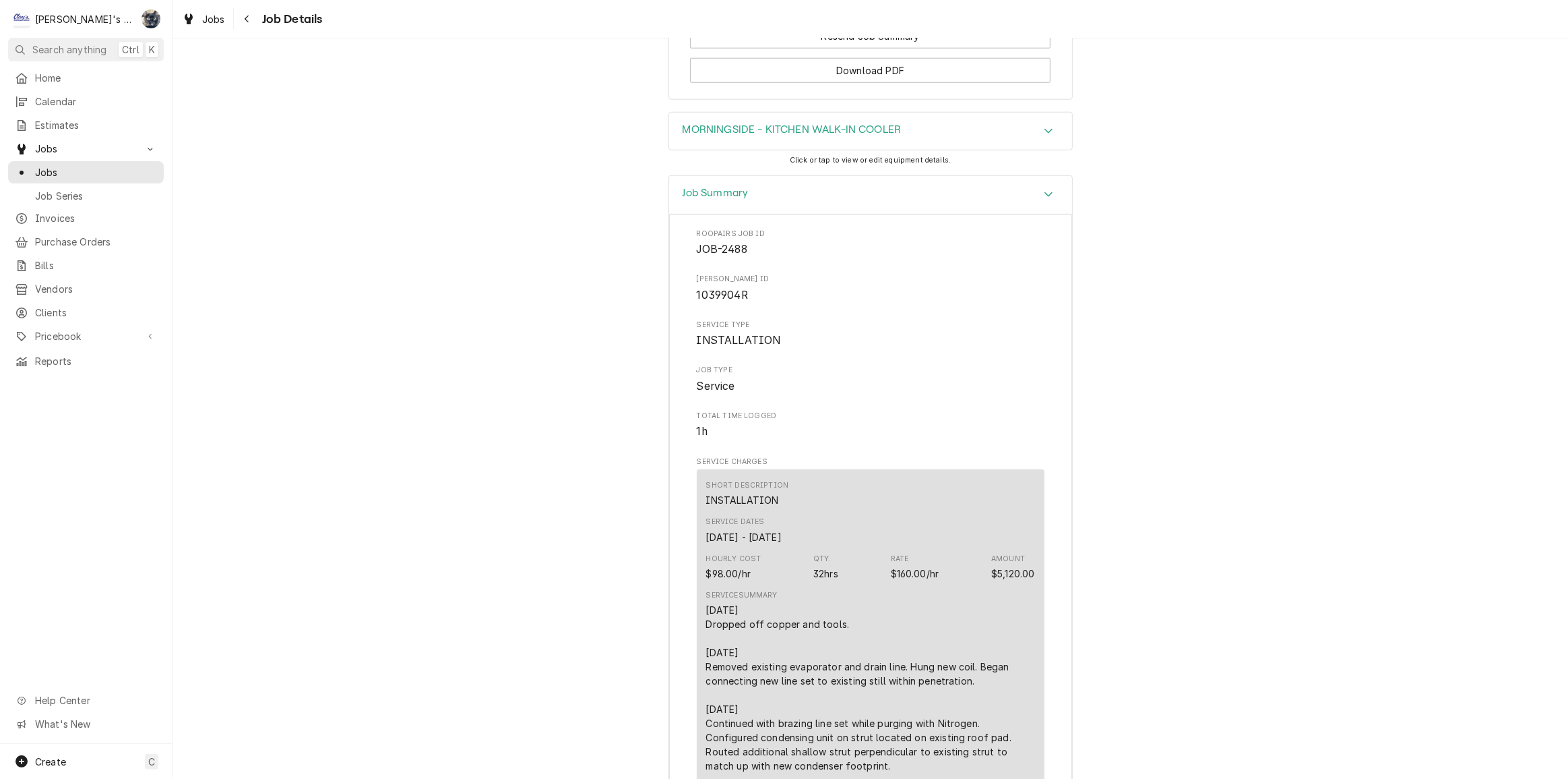
scroll to position [1416, 0]
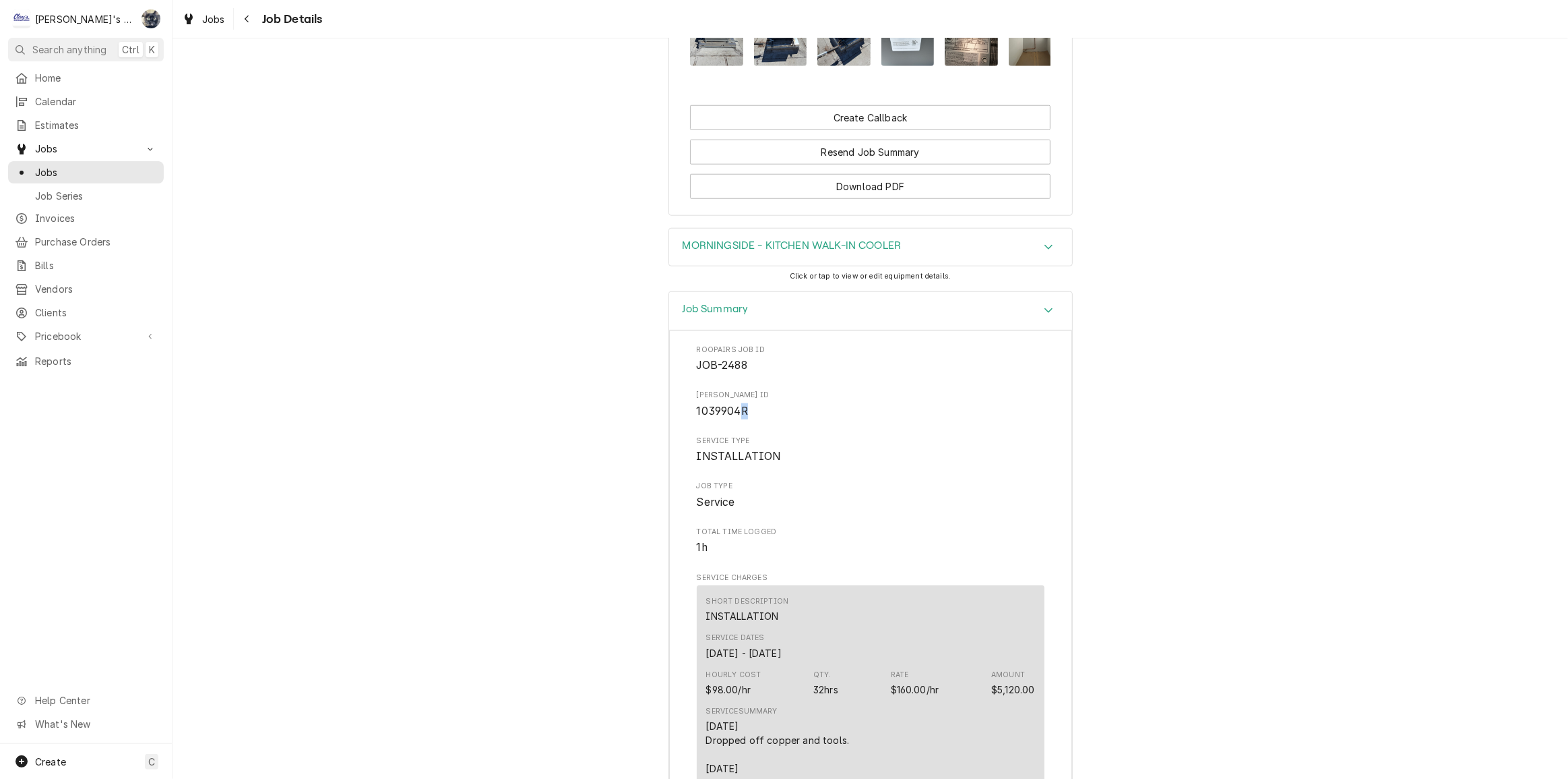
drag, startPoint x: 747, startPoint y: 397, endPoint x: 733, endPoint y: 397, distance: 14.0
click at [733, 403] on span "1039904R" at bounding box center [870, 411] width 347 height 17
copy span "R"
drag, startPoint x: 741, startPoint y: 400, endPoint x: 778, endPoint y: 362, distance: 53.0
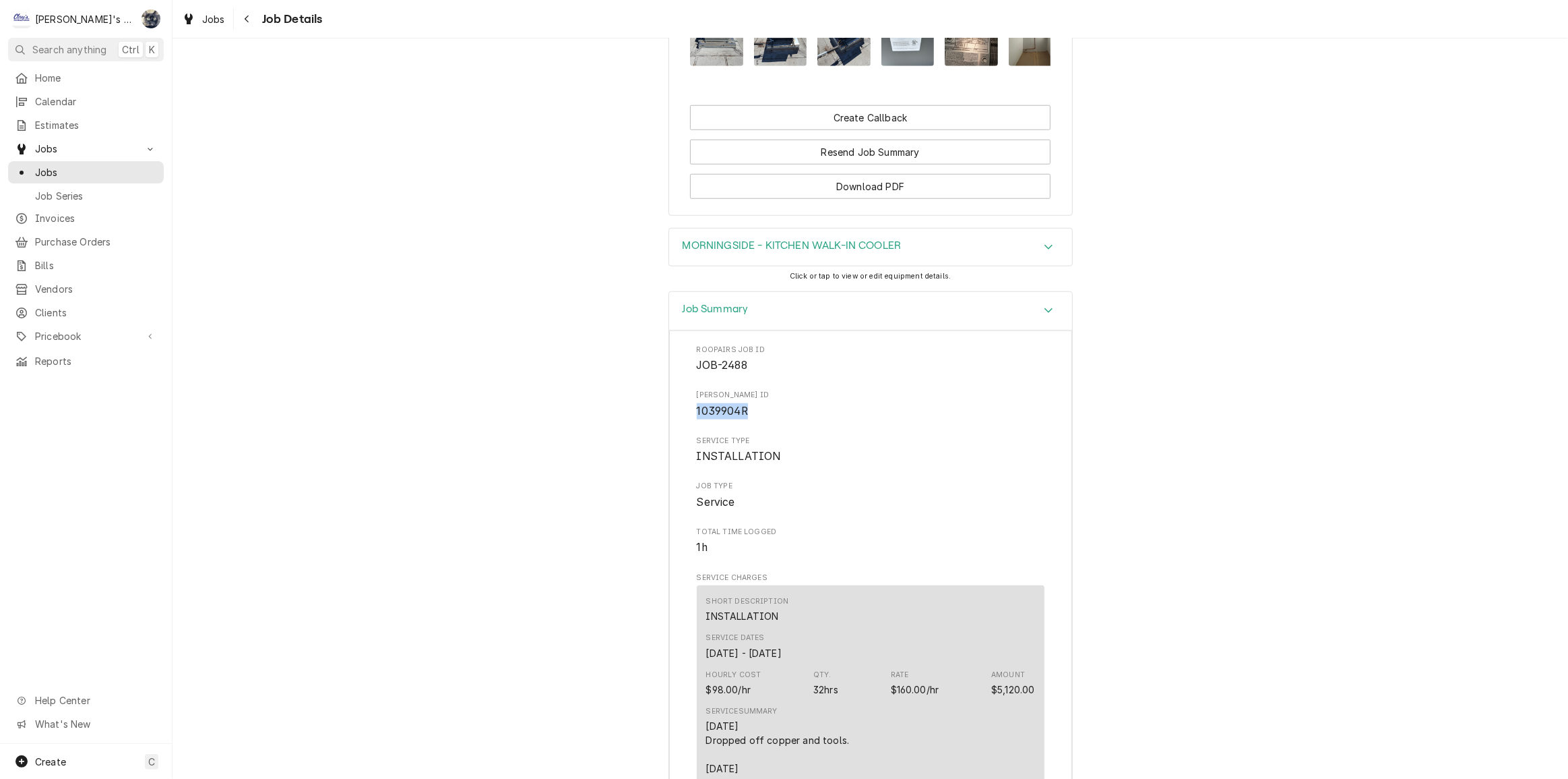
drag, startPoint x: 759, startPoint y: 400, endPoint x: 677, endPoint y: 399, distance: 82.0
drag, startPoint x: 702, startPoint y: 397, endPoint x: 851, endPoint y: 393, distance: 149.1
click at [851, 403] on span "1039904R" at bounding box center [870, 411] width 347 height 17
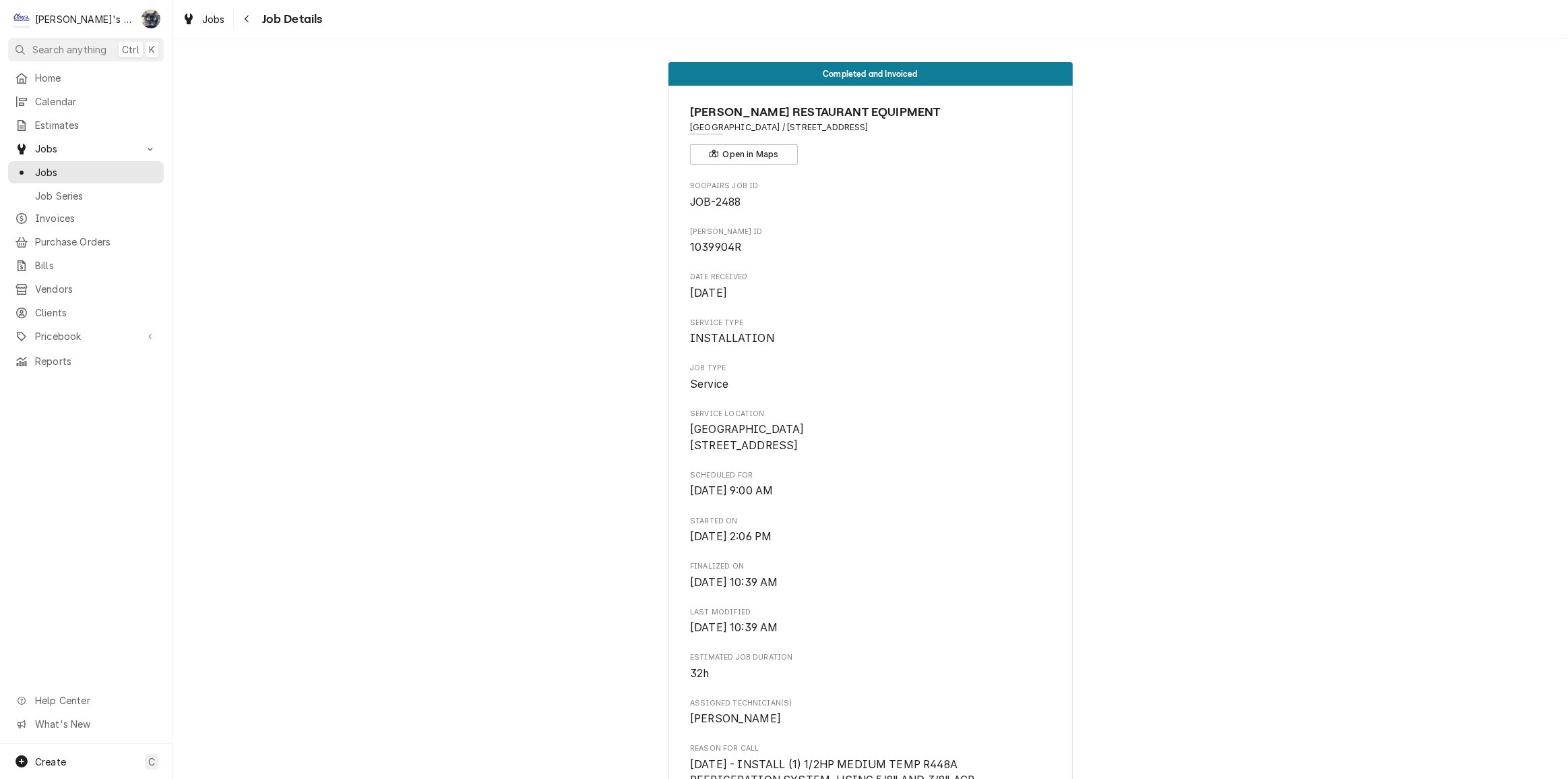
scroll to position [0, 0]
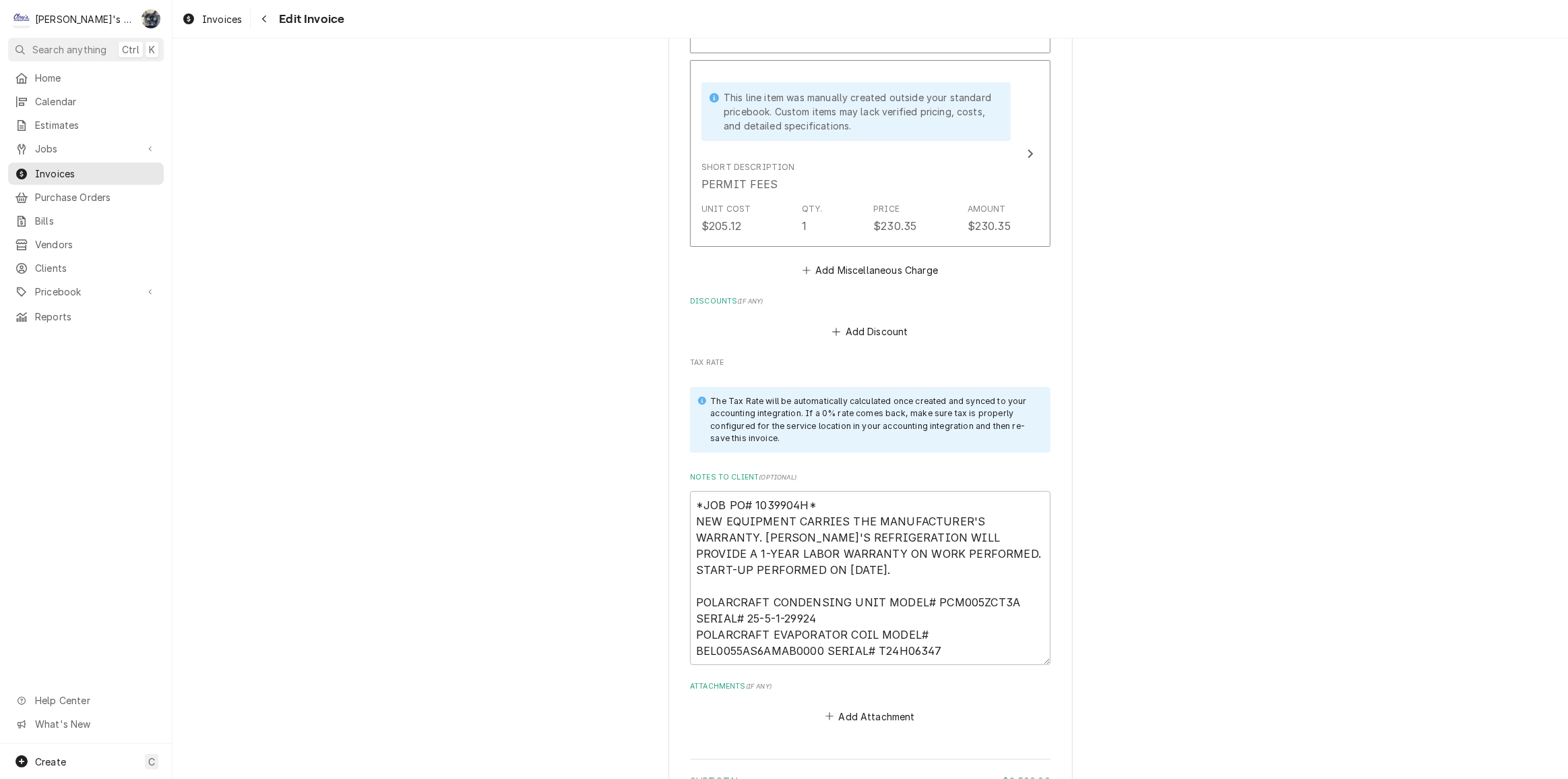
scroll to position [6200, 0]
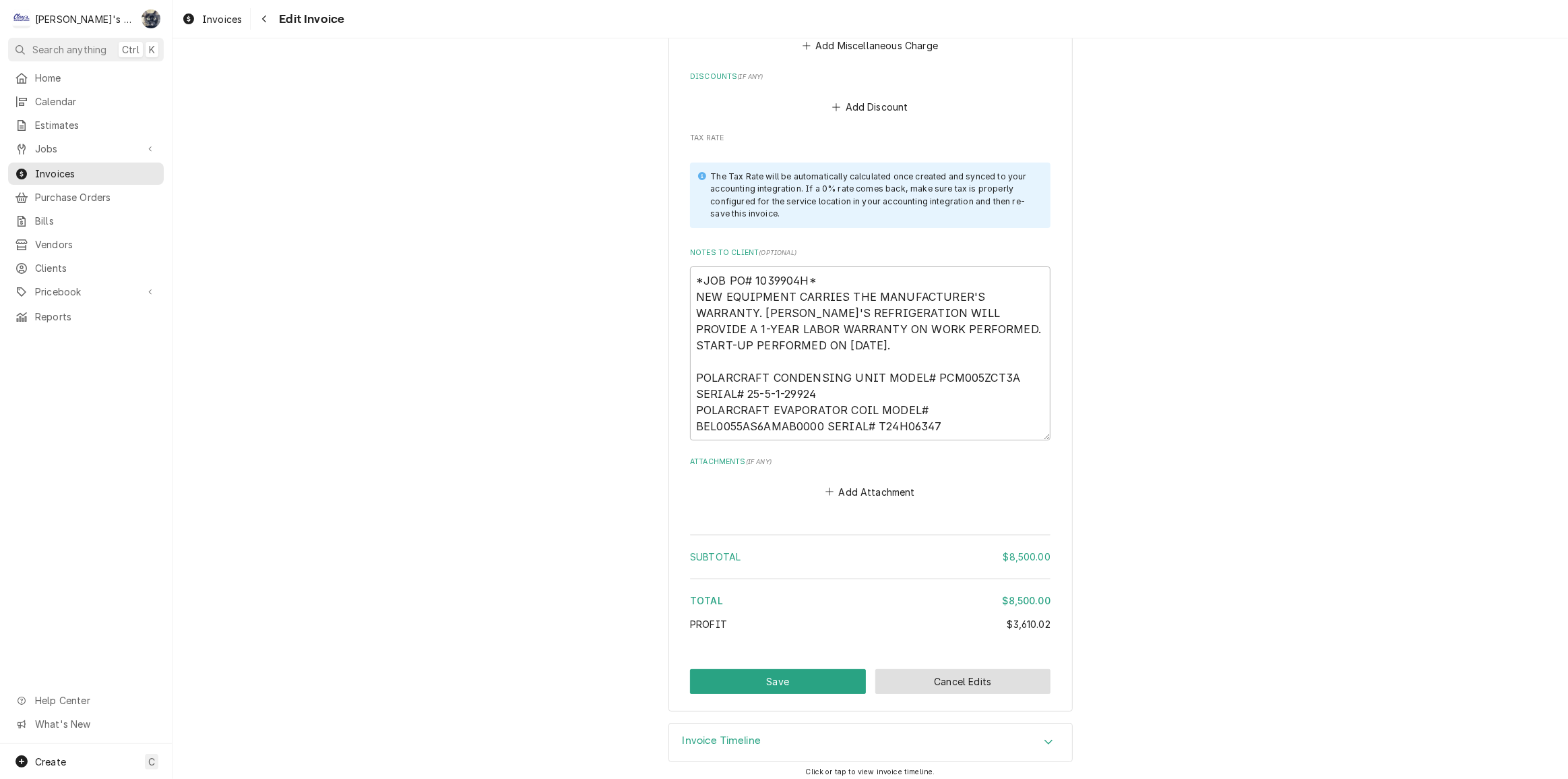
click at [945, 674] on button "Cancel Edits" at bounding box center [963, 682] width 176 height 25
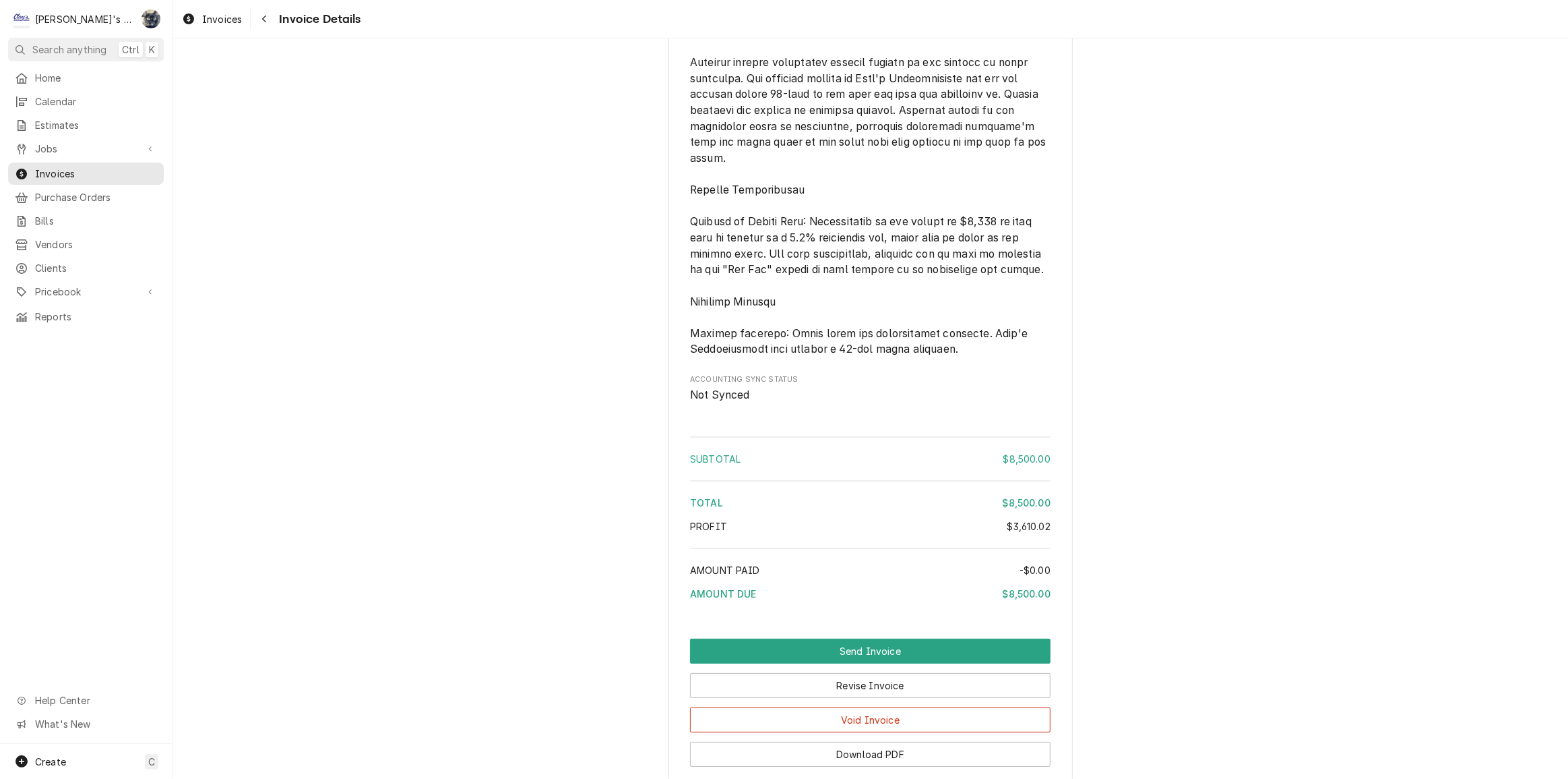
scroll to position [5050, 0]
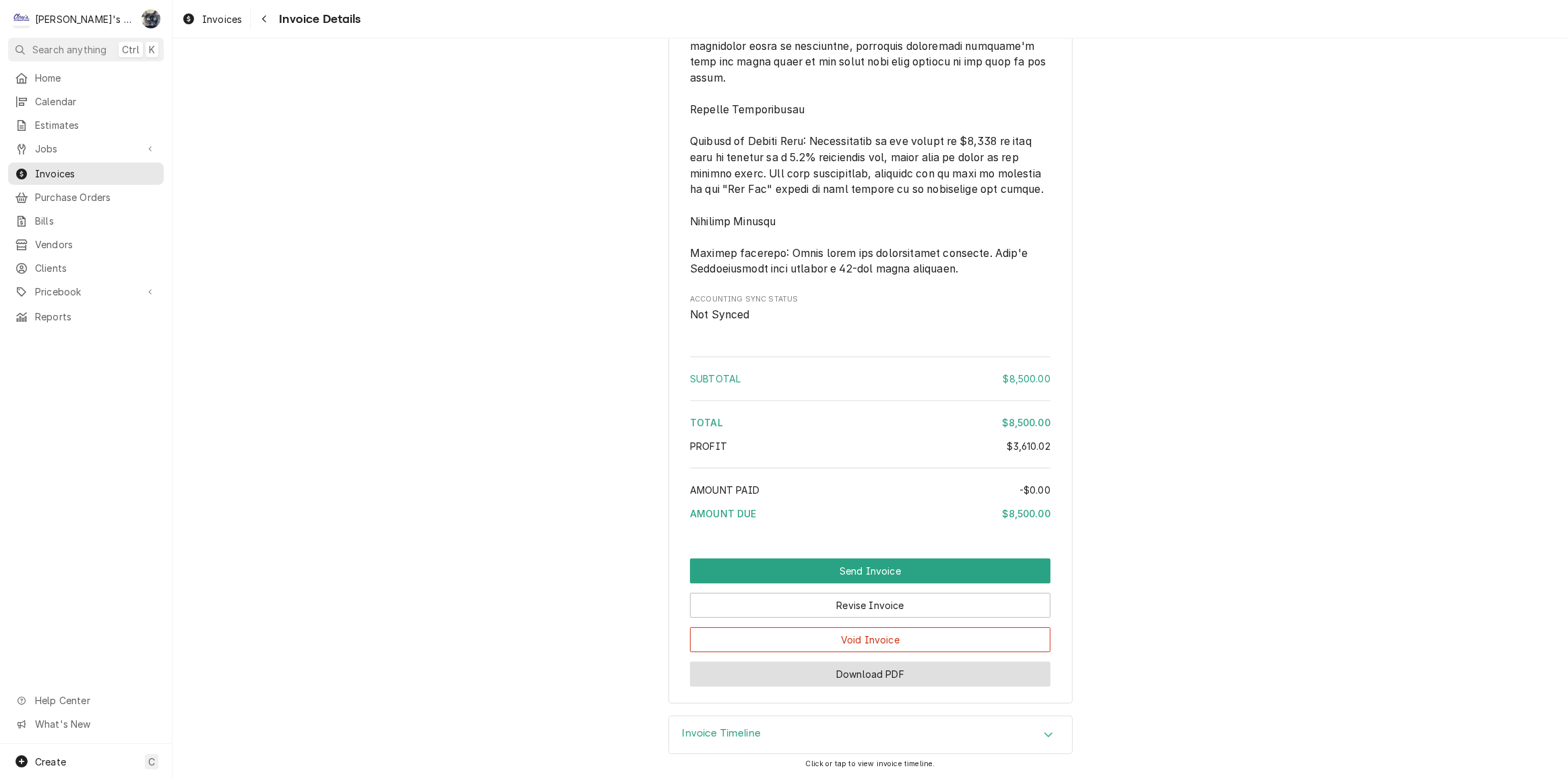
click at [890, 681] on button "Download PDF" at bounding box center [870, 674] width 360 height 25
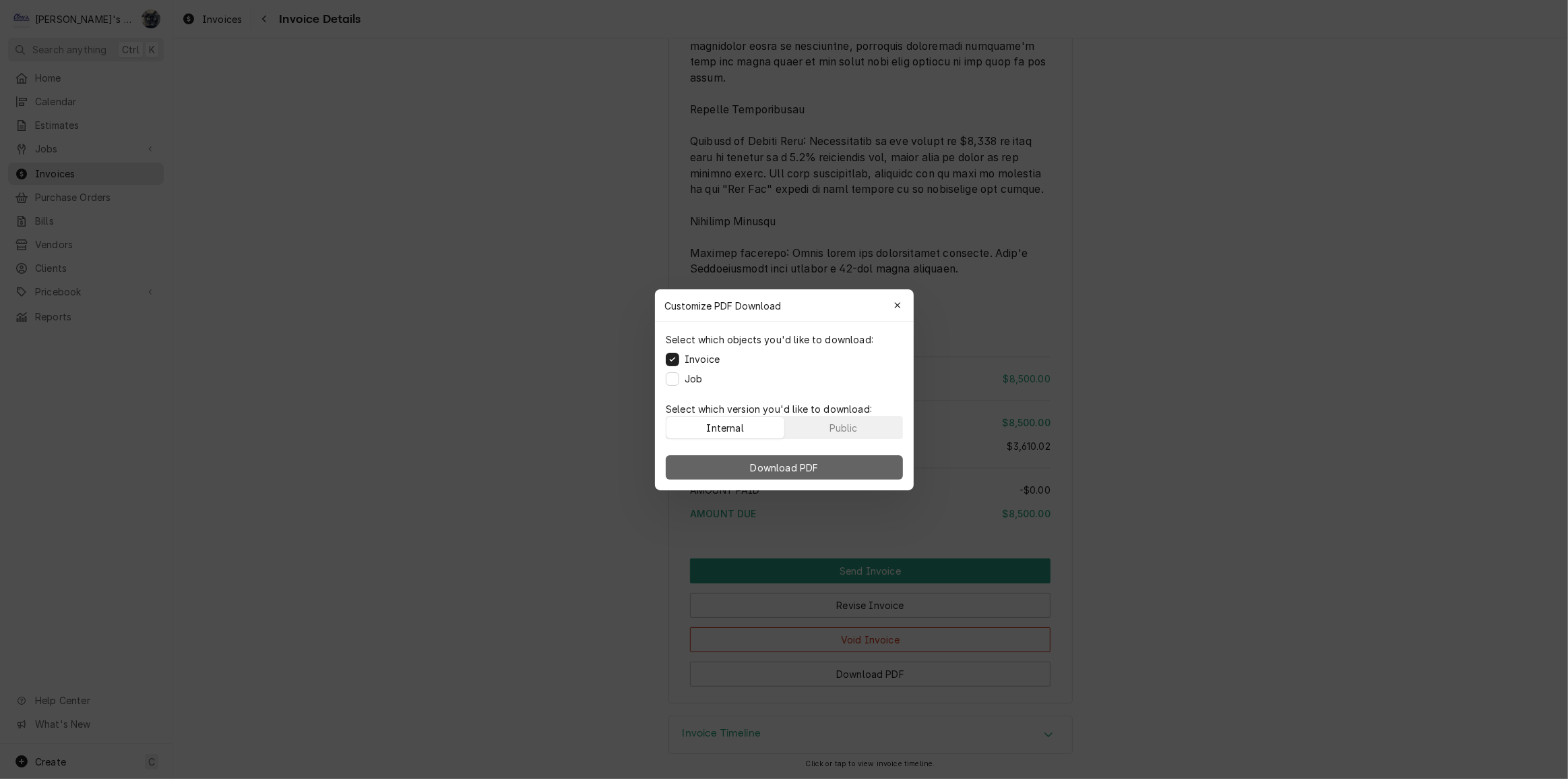
click at [724, 472] on button "Download PDF" at bounding box center [784, 466] width 237 height 24
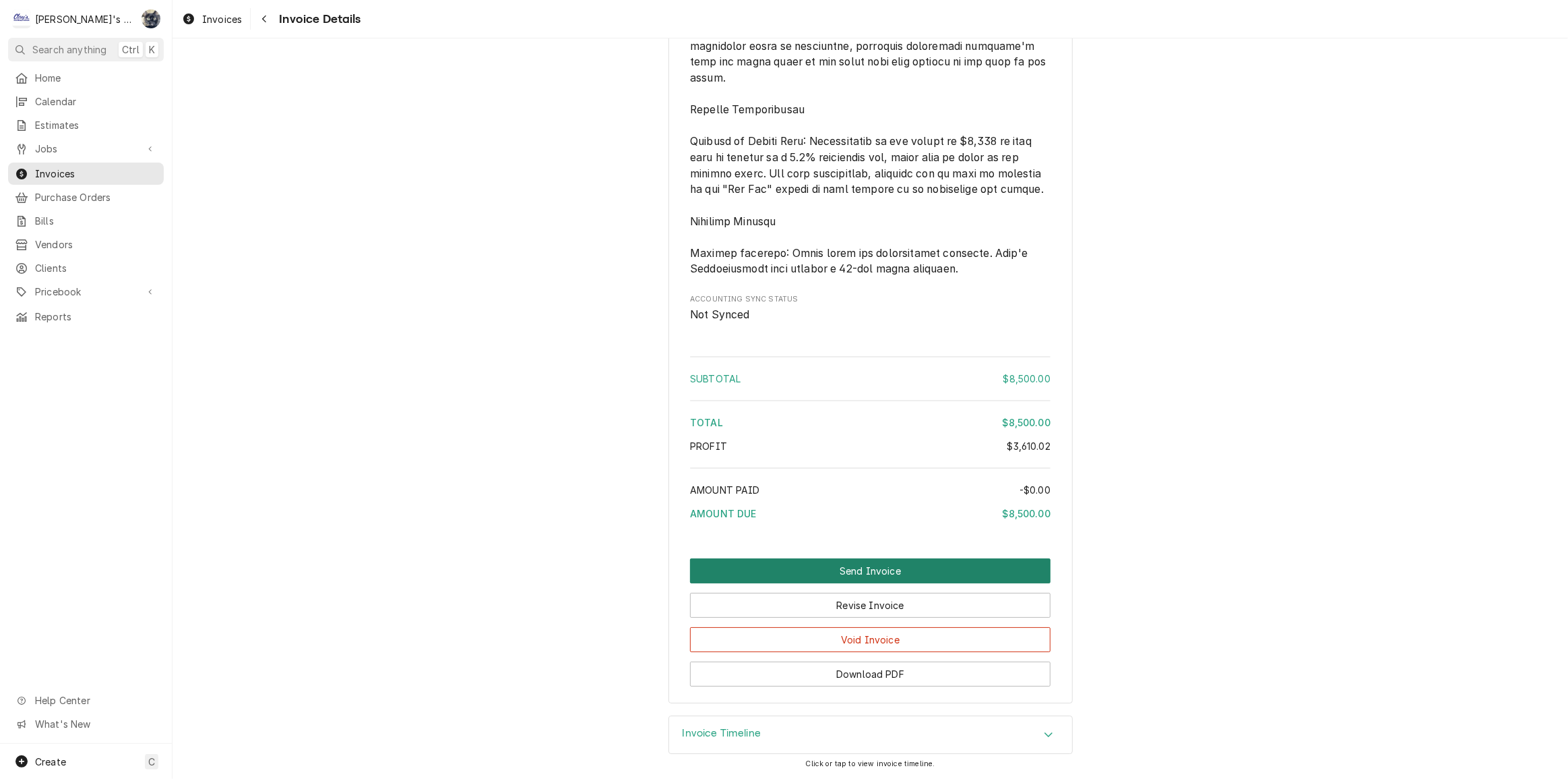
click at [868, 577] on button "Send Invoice" at bounding box center [870, 571] width 360 height 25
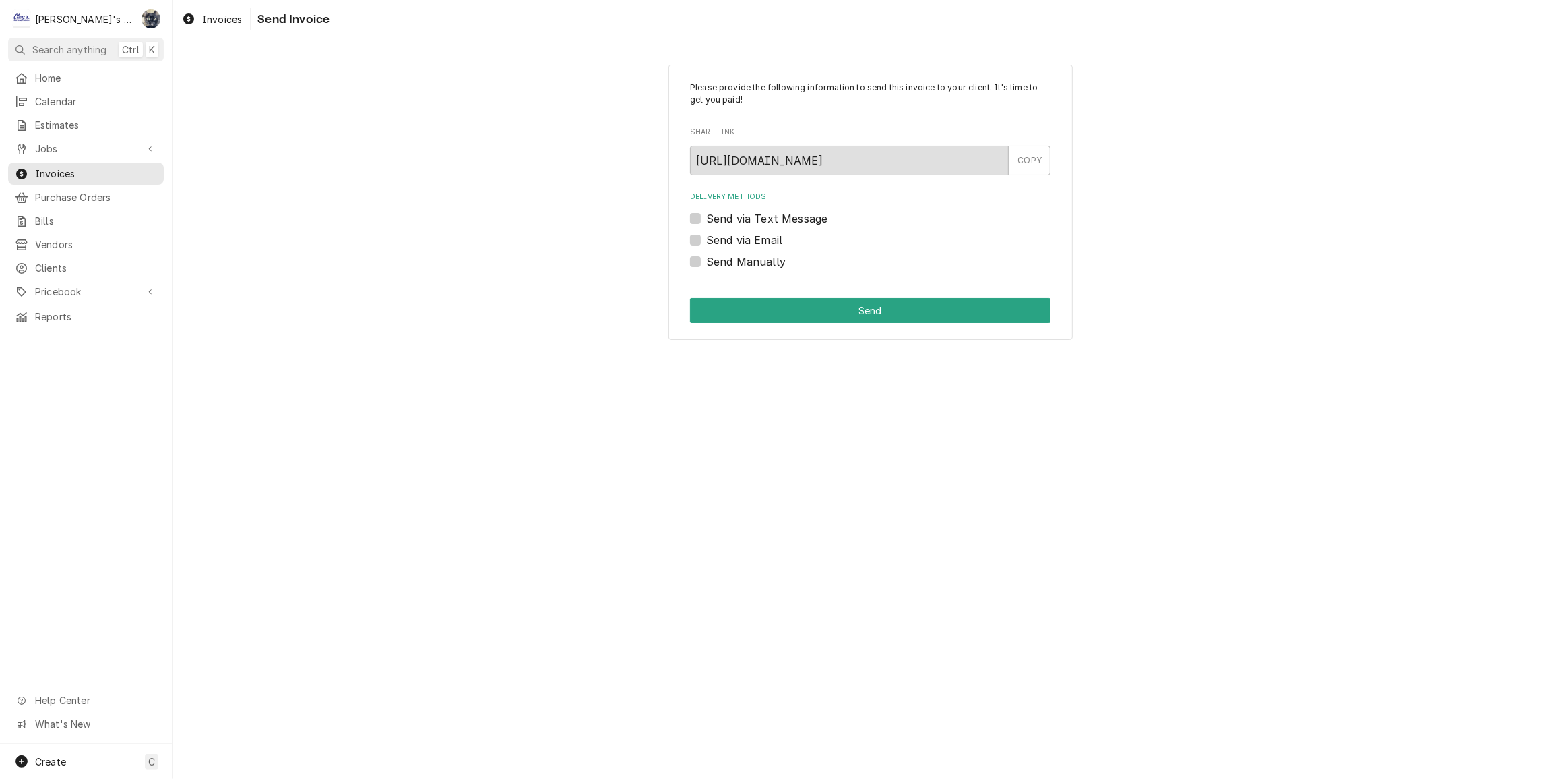
click at [707, 260] on label "Send Manually" at bounding box center [747, 261] width 80 height 17
click at [707, 260] on input "Send Manually" at bounding box center [887, 268] width 360 height 29
checkbox input "true"
click at [719, 302] on button "Send" at bounding box center [870, 311] width 360 height 25
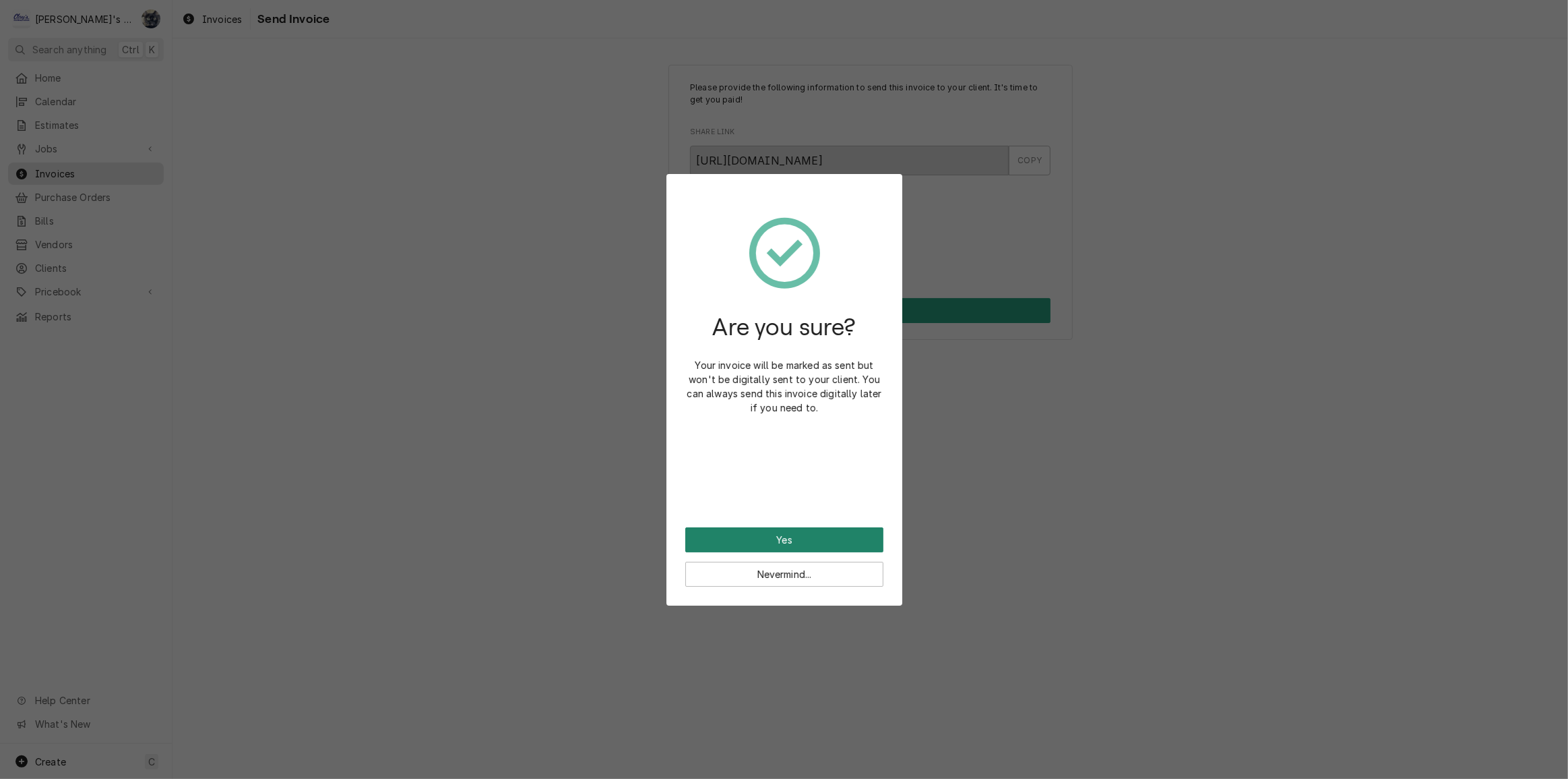
click at [812, 543] on button "Yes" at bounding box center [784, 539] width 199 height 25
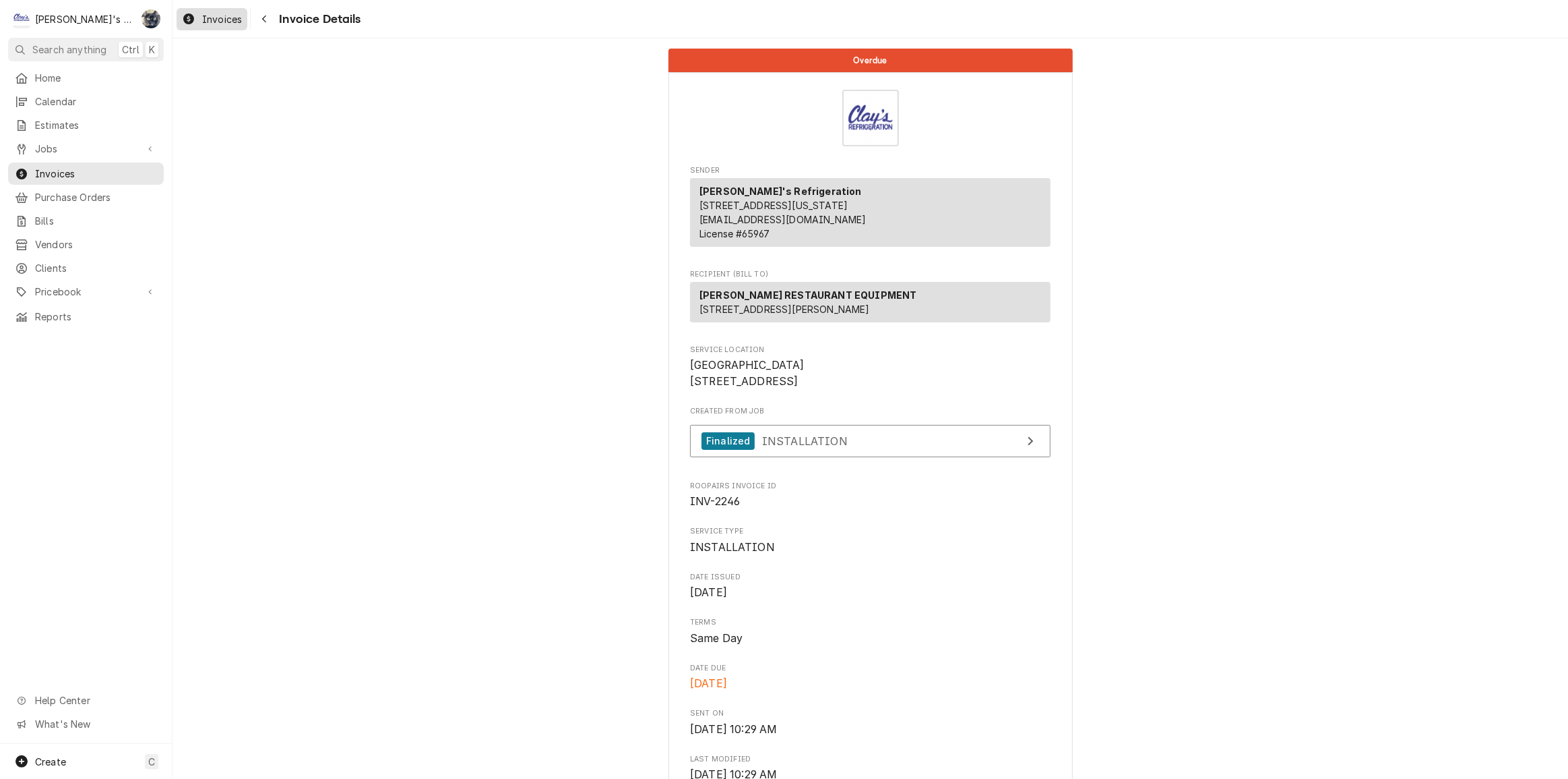
click at [222, 16] on span "Invoices" at bounding box center [222, 19] width 40 height 15
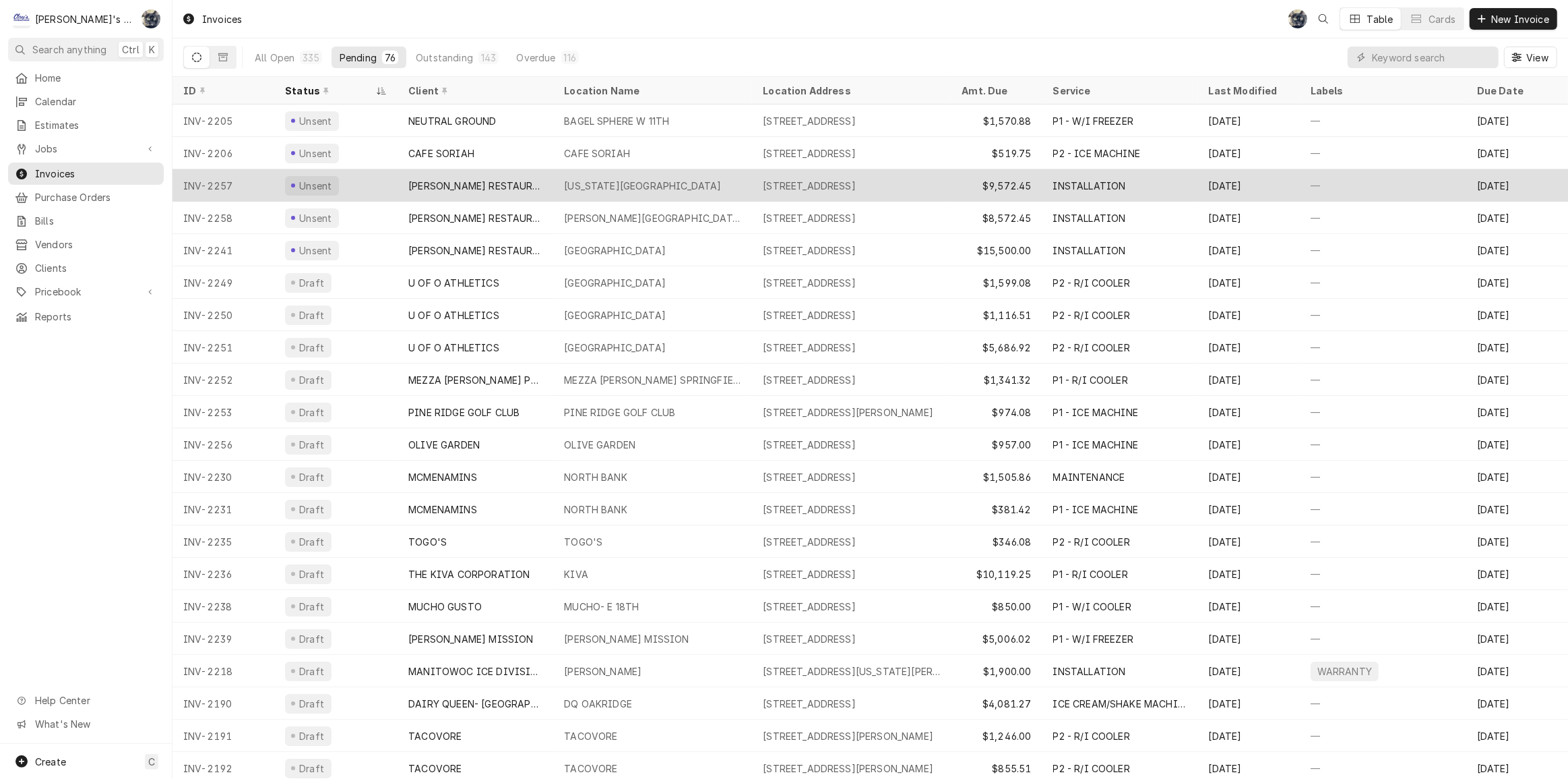
click at [630, 192] on div "[US_STATE][GEOGRAPHIC_DATA]" at bounding box center [652, 185] width 199 height 32
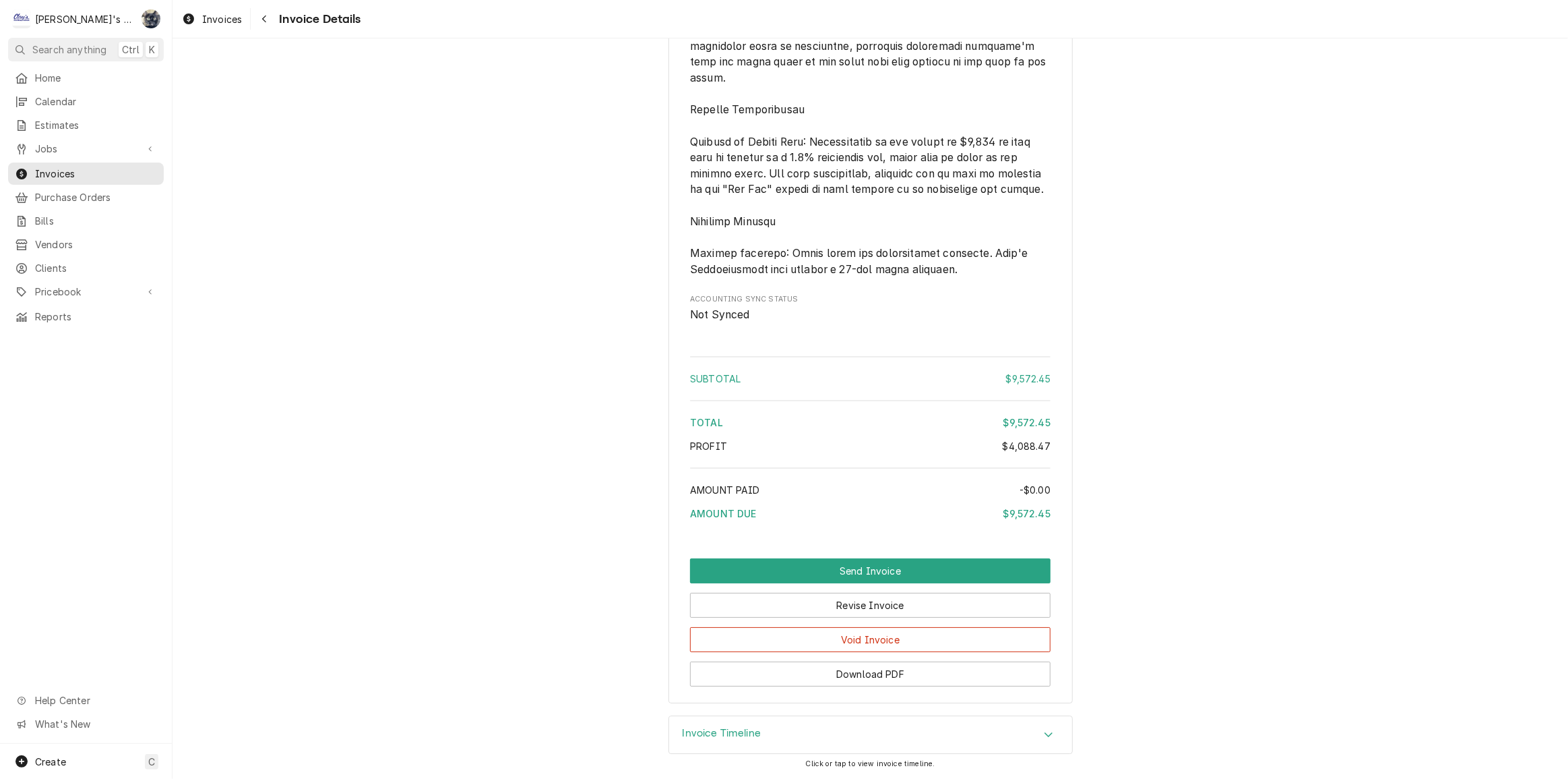
scroll to position [4946, 0]
click at [853, 607] on button "Revise Invoice" at bounding box center [870, 606] width 360 height 25
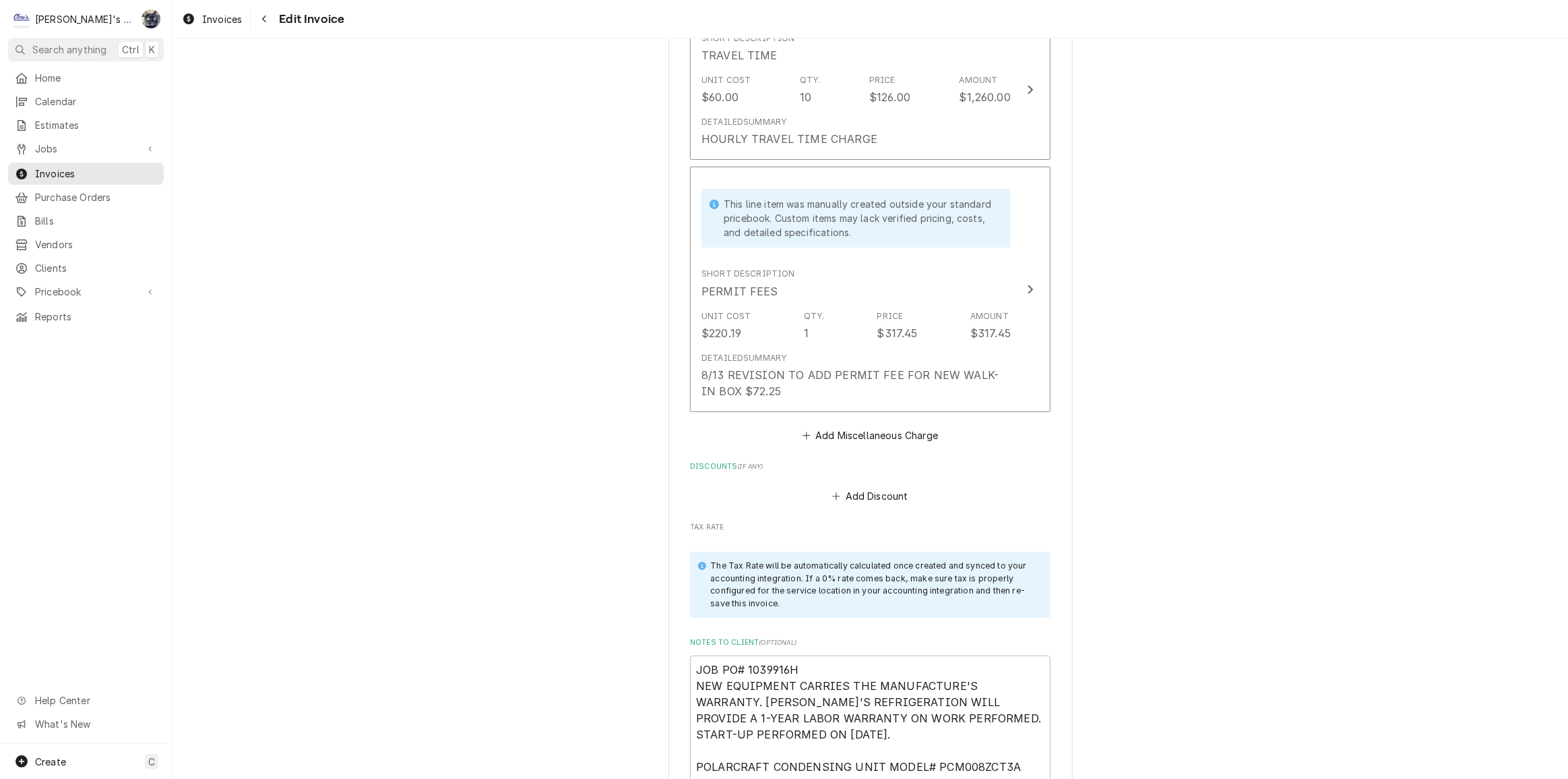
scroll to position [6150, 0]
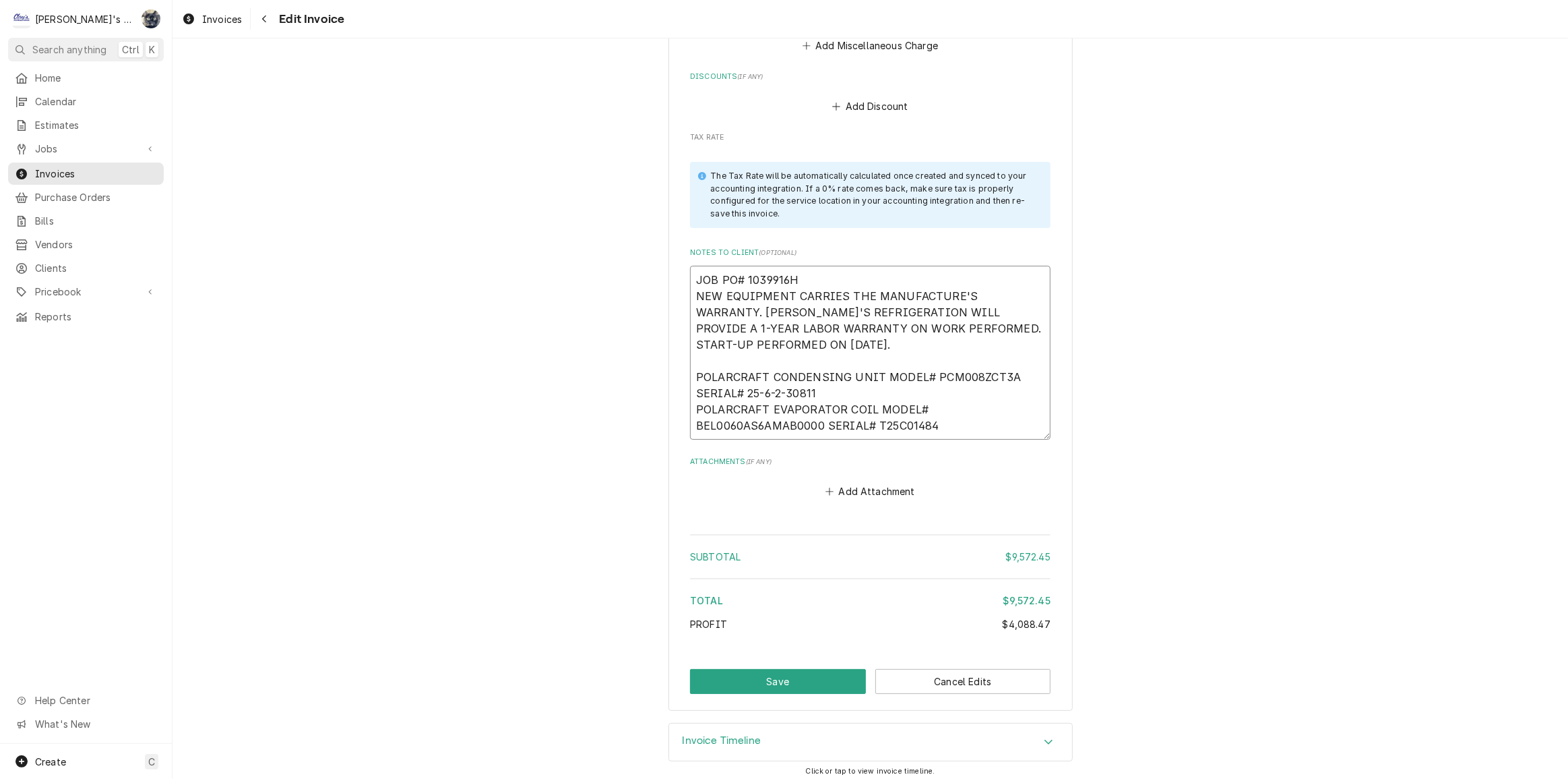
click at [690, 272] on textarea "JOB PO# 1039916H NEW EQUIPMENT CARRIES THE MANUFACTURE'S WARRANTY. CLAY'S REFRI…" at bounding box center [870, 352] width 360 height 174
type textarea "x"
type textarea "*JOB PO# 1039916H NEW EQUIPMENT CARRIES THE MANUFACTURE'S WARRANTY. CLAY'S REFR…"
click at [841, 277] on textarea "*JOB PO# 1039916H NEW EQUIPMENT CARRIES THE MANUFACTURE'S WARRANTY. CLAY'S REFR…" at bounding box center [870, 352] width 360 height 174
type textarea "x"
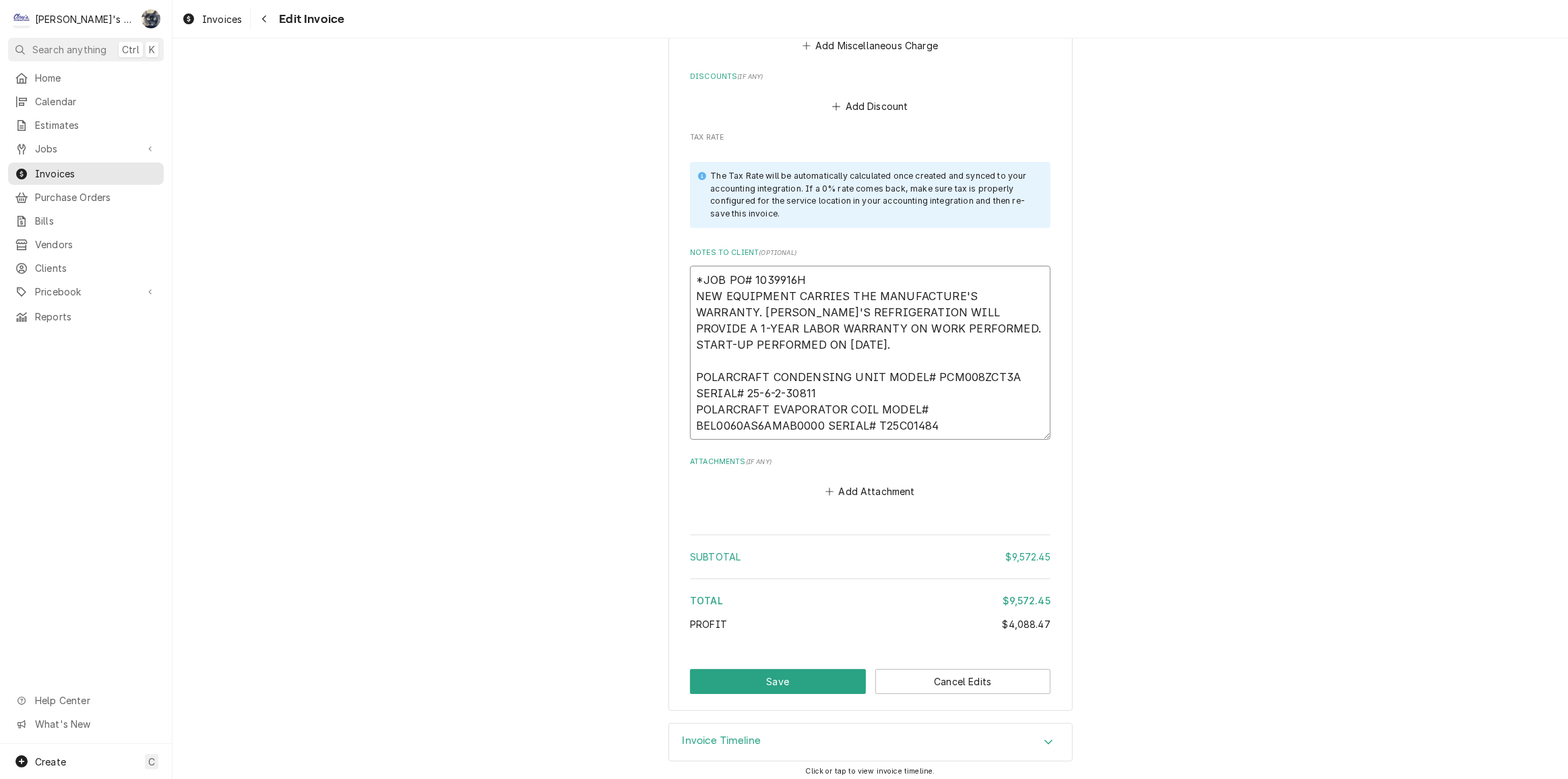
type textarea "*JOB PO# 1039916H NEW EQUIPMENT CARRIES THE MANUFACTURE'S WARRANTY. CLAY'S REFR…"
type textarea "x"
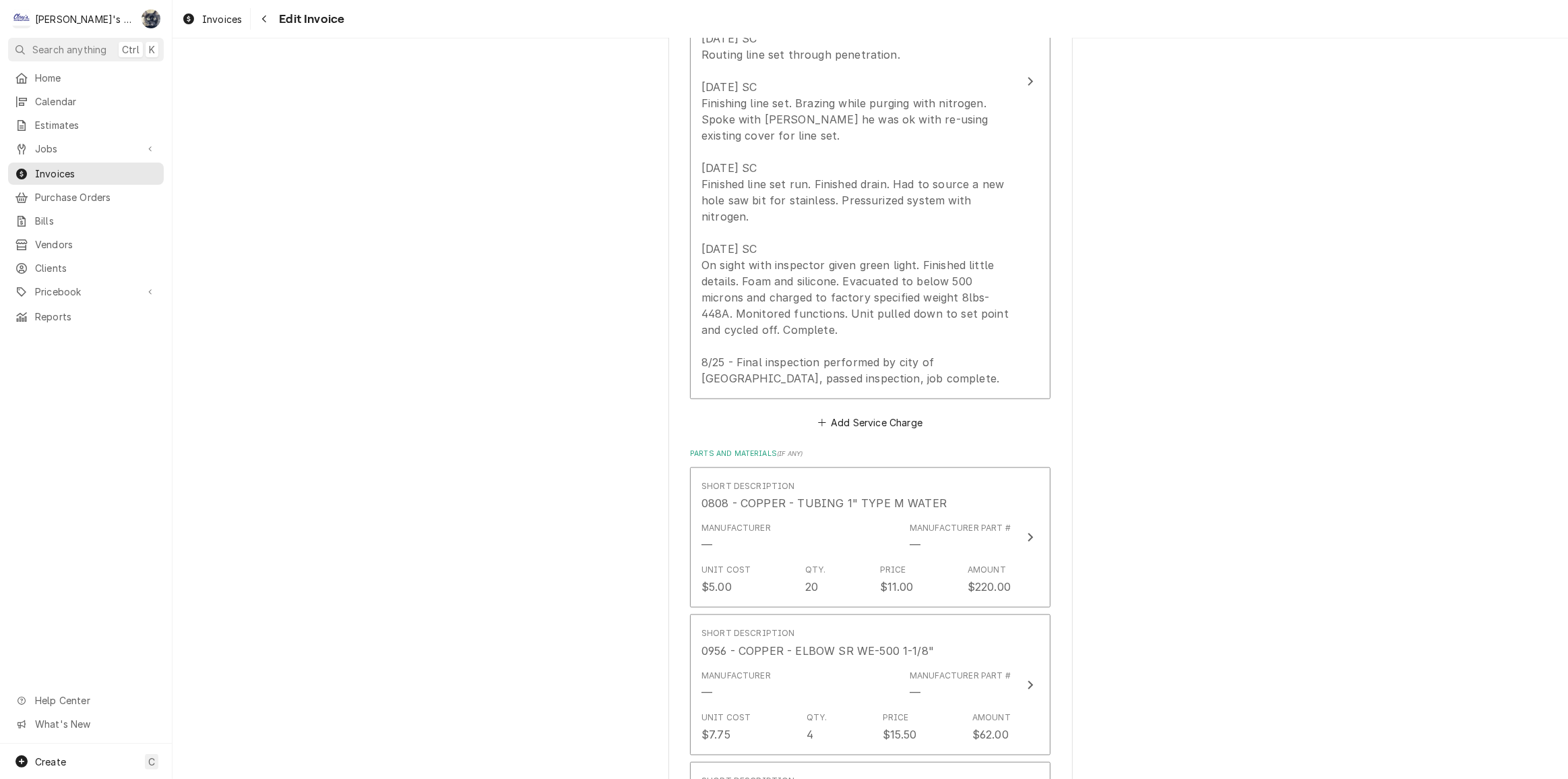
scroll to position [1921, 0]
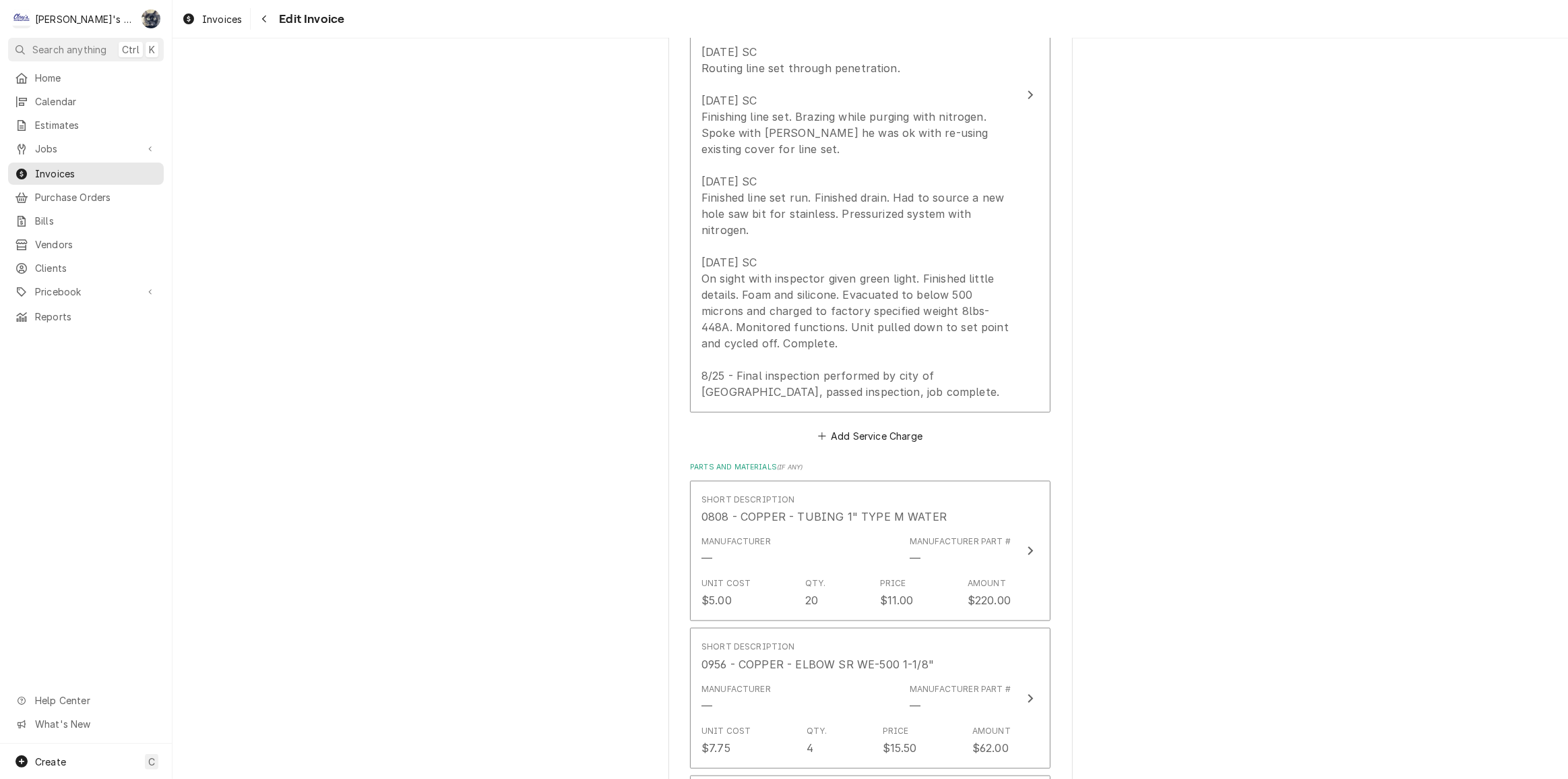
type textarea "*JOB PO# 1039916H* NEW EQUIPMENT CARRIES THE MANUFACTURE'S WARRANTY. [PERSON_NA…"
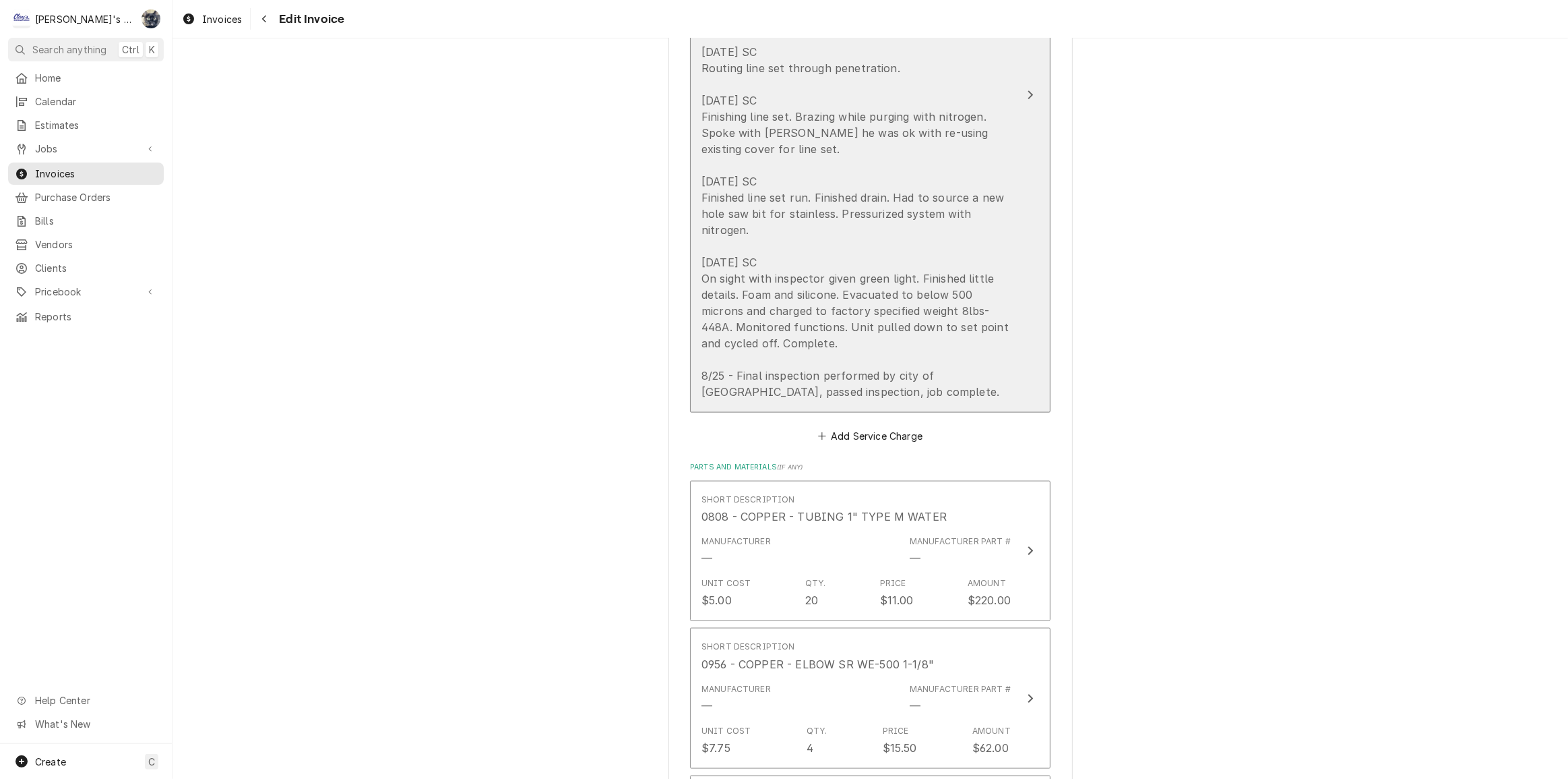
click at [945, 377] on div "INSTALL (1) 3/4HP MEDIUM TEMP REFRIGERATION SYSTEM. PO# 1039916H [DATE] GA & IA…" at bounding box center [857, 166] width 310 height 469
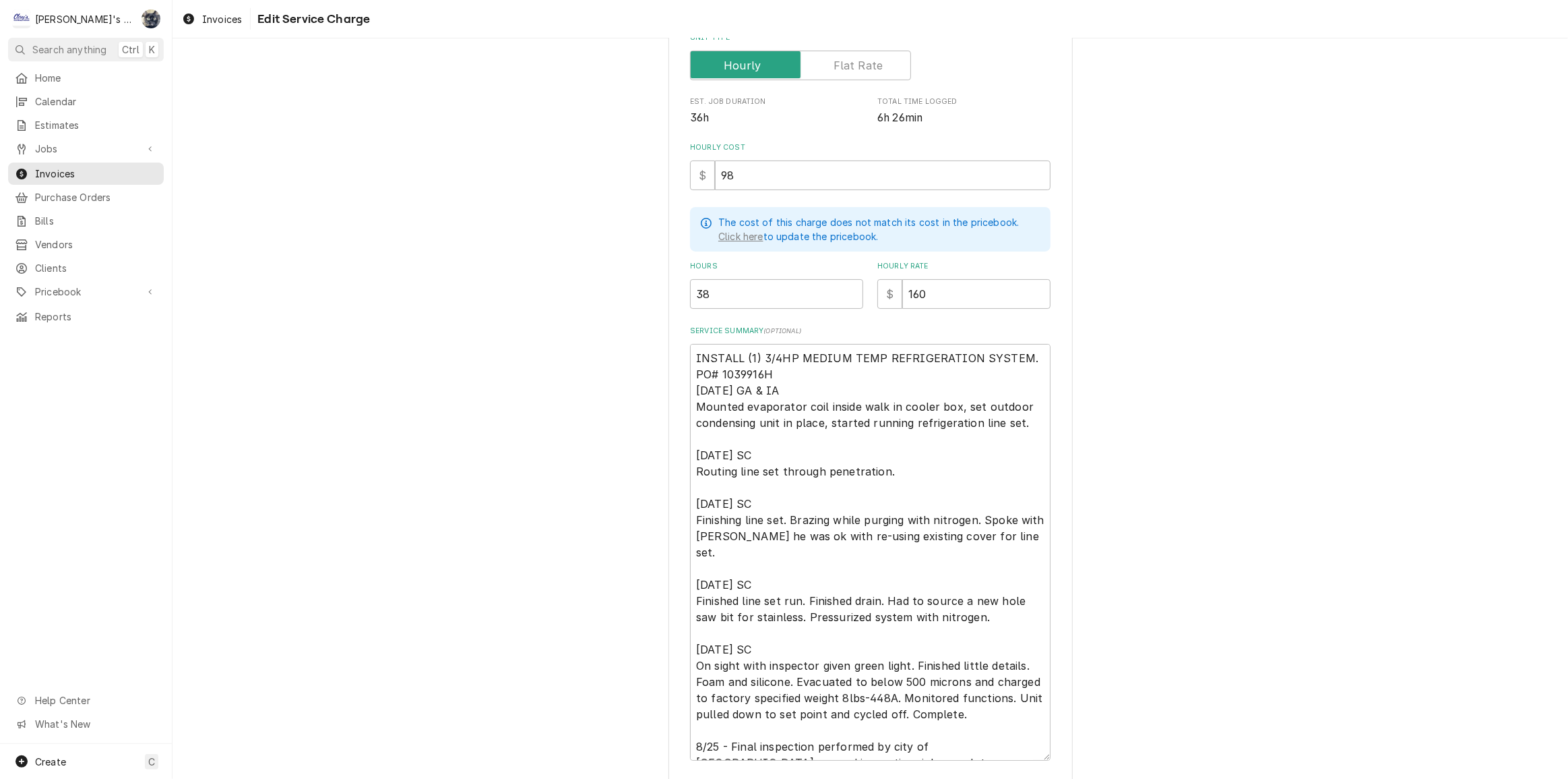
scroll to position [326, 0]
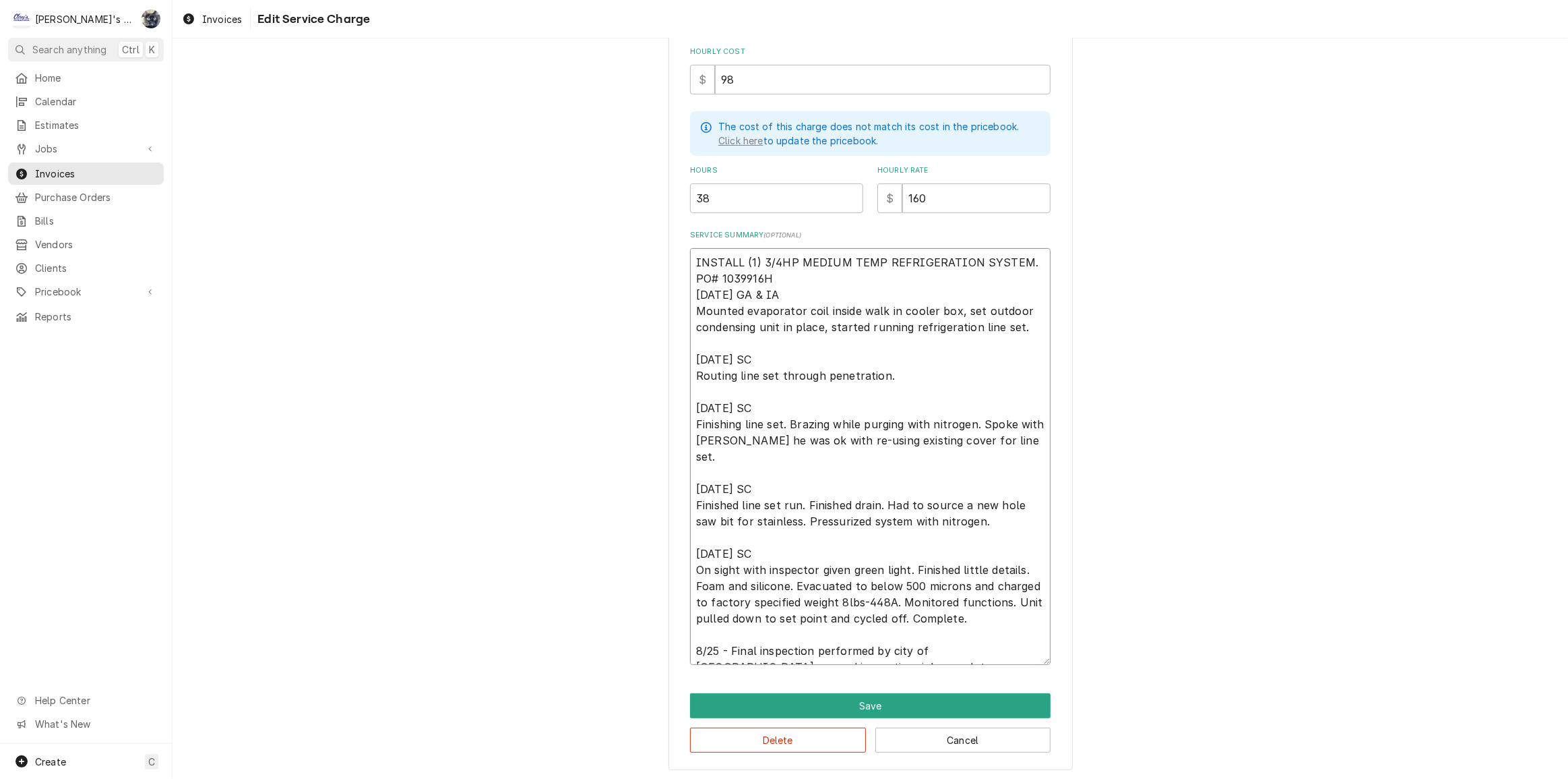
click at [713, 632] on textarea "INSTALL (1) 3/4HP MEDIUM TEMP REFRIGERATION SYSTEM. PO# 1039916H 8/15/2025 GA &…" at bounding box center [870, 457] width 360 height 417
type textarea "x"
type textarea "INSTALL (1) 3/4HP MEDIUM TEMP REFRIGERATION SYSTEM. PO# 1039916H 8/15/2025 GA &…"
type textarea "x"
type textarea "INSTALL (1) 3/4HP MEDIUM TEMP REFRIGERATION SYSTEM. PO# 1039916H 8/15/2025 GA &…"
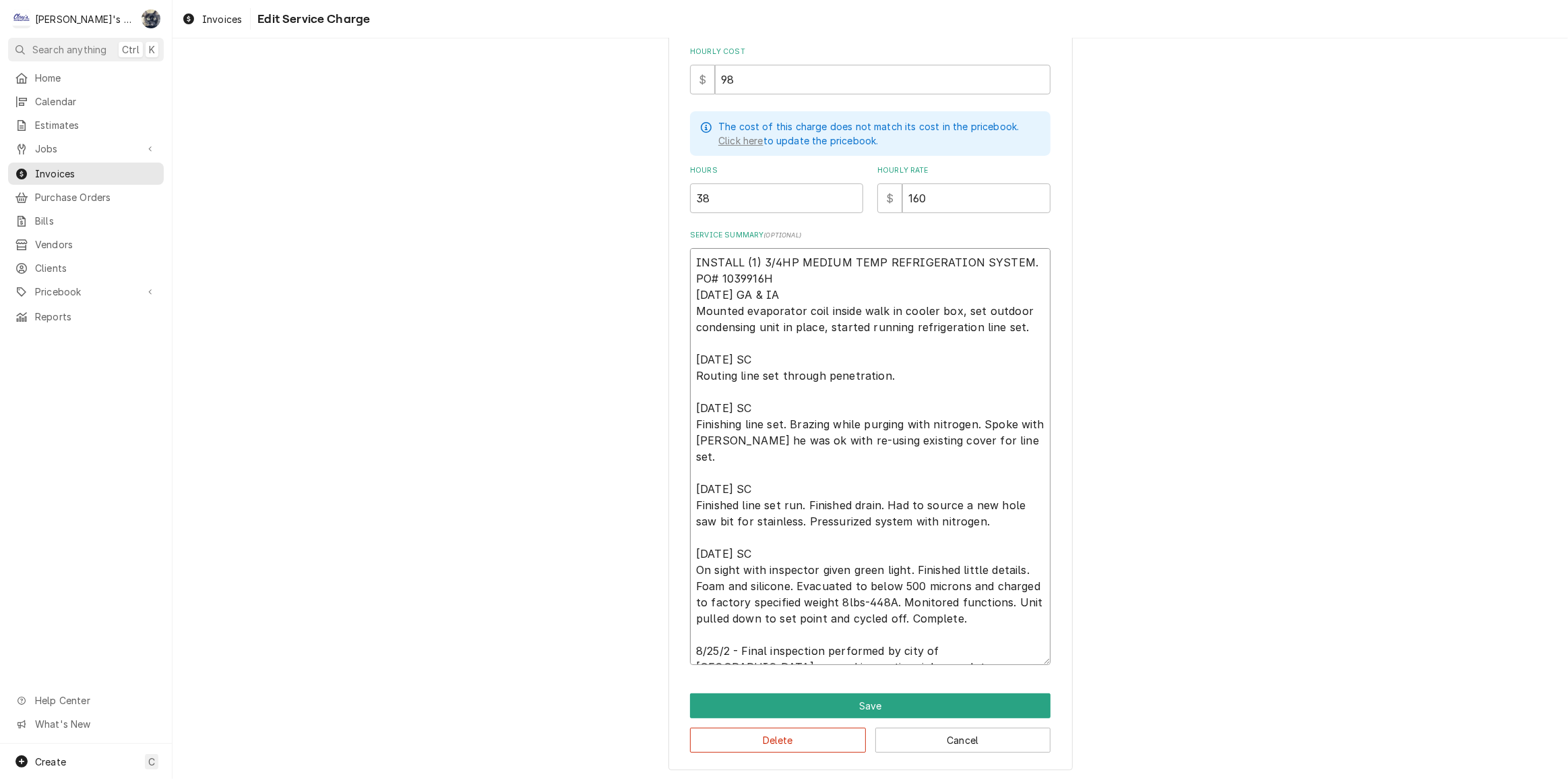
type textarea "x"
type textarea "INSTALL (1) 3/4HP MEDIUM TEMP REFRIGERATION SYSTEM. PO# 1039916H 8/15/2025 GA &…"
click at [782, 277] on textarea "INSTALL (1) 3/4HP MEDIUM TEMP REFRIGERATION SYSTEM. PO# 1039916H 8/15/2025 GA &…" at bounding box center [870, 457] width 360 height 417
type textarea "x"
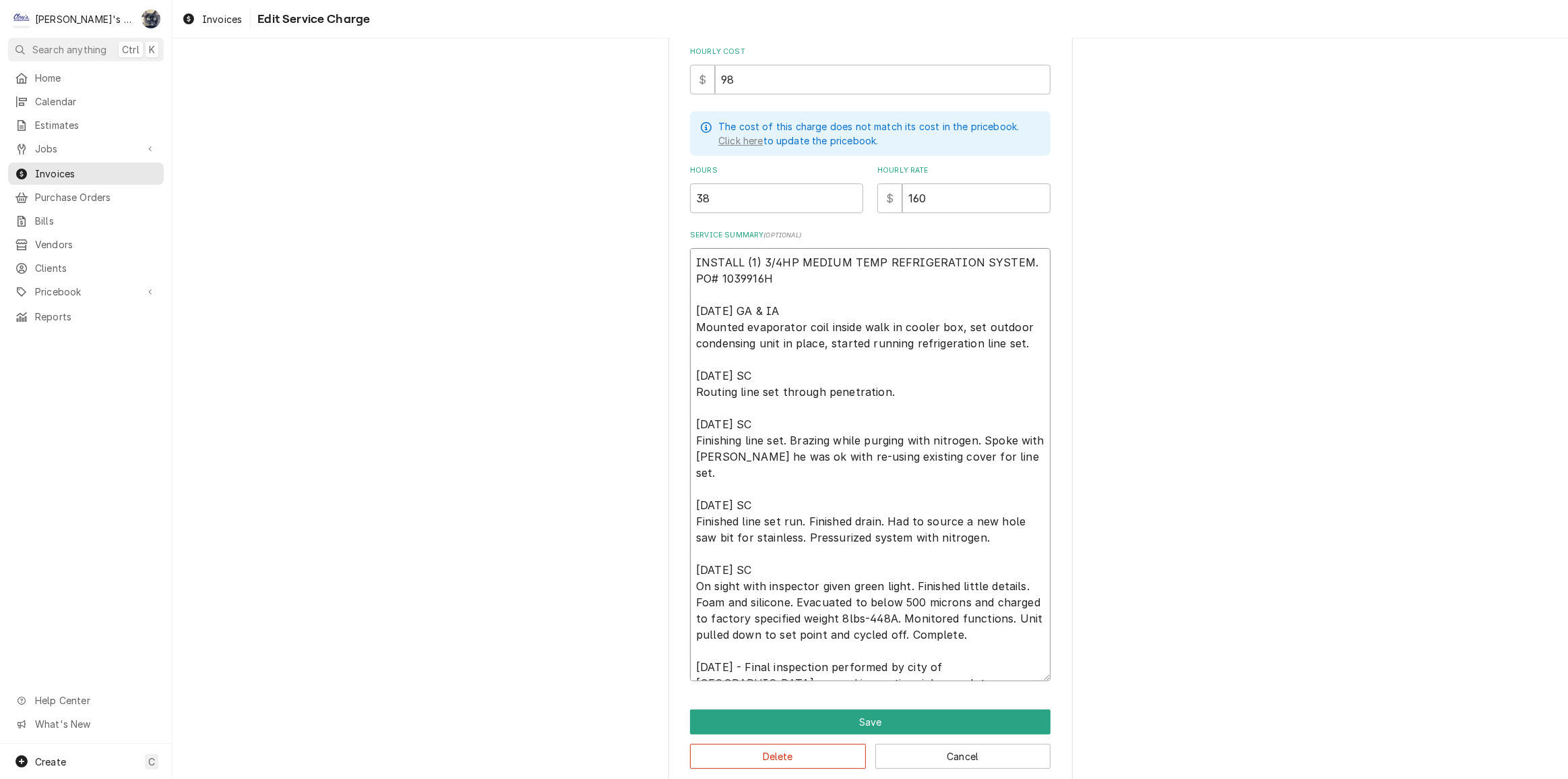
scroll to position [343, 0]
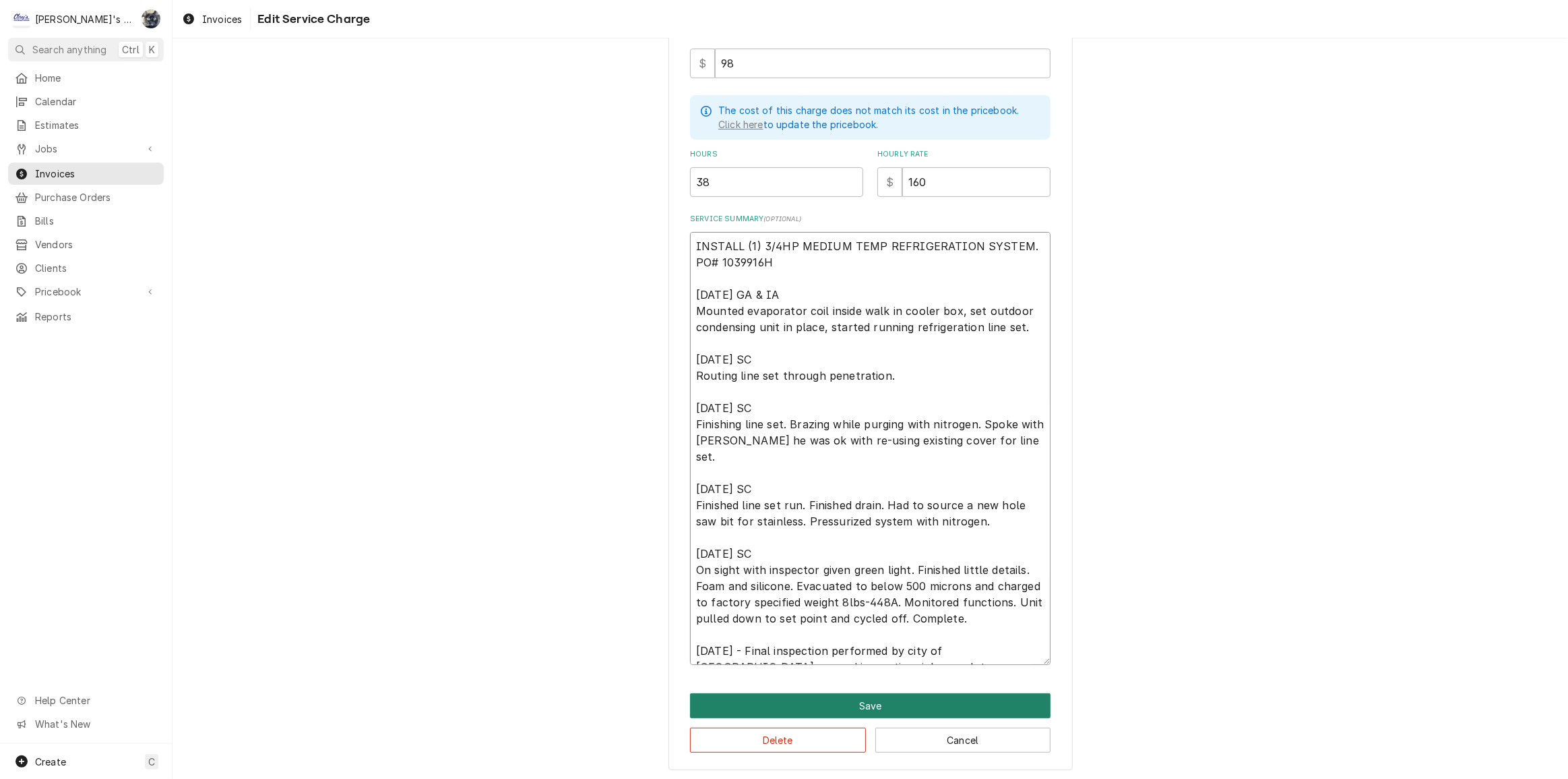
type textarea "INSTALL (1) 3/4HP MEDIUM TEMP REFRIGERATION SYSTEM. PO# 1039916H [DATE] GA & IA…"
click at [877, 708] on button "Save" at bounding box center [870, 706] width 360 height 25
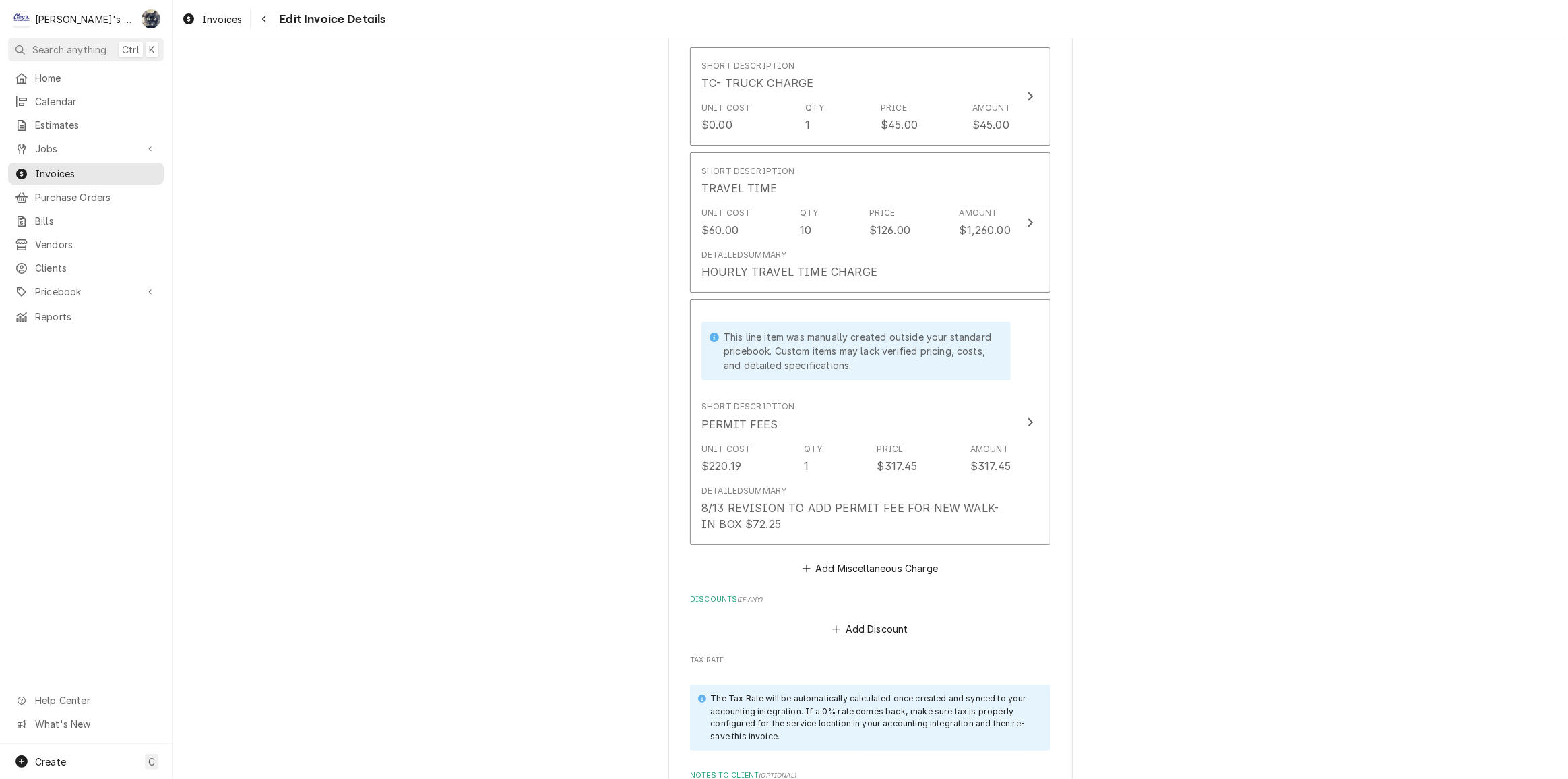
scroll to position [6135, 0]
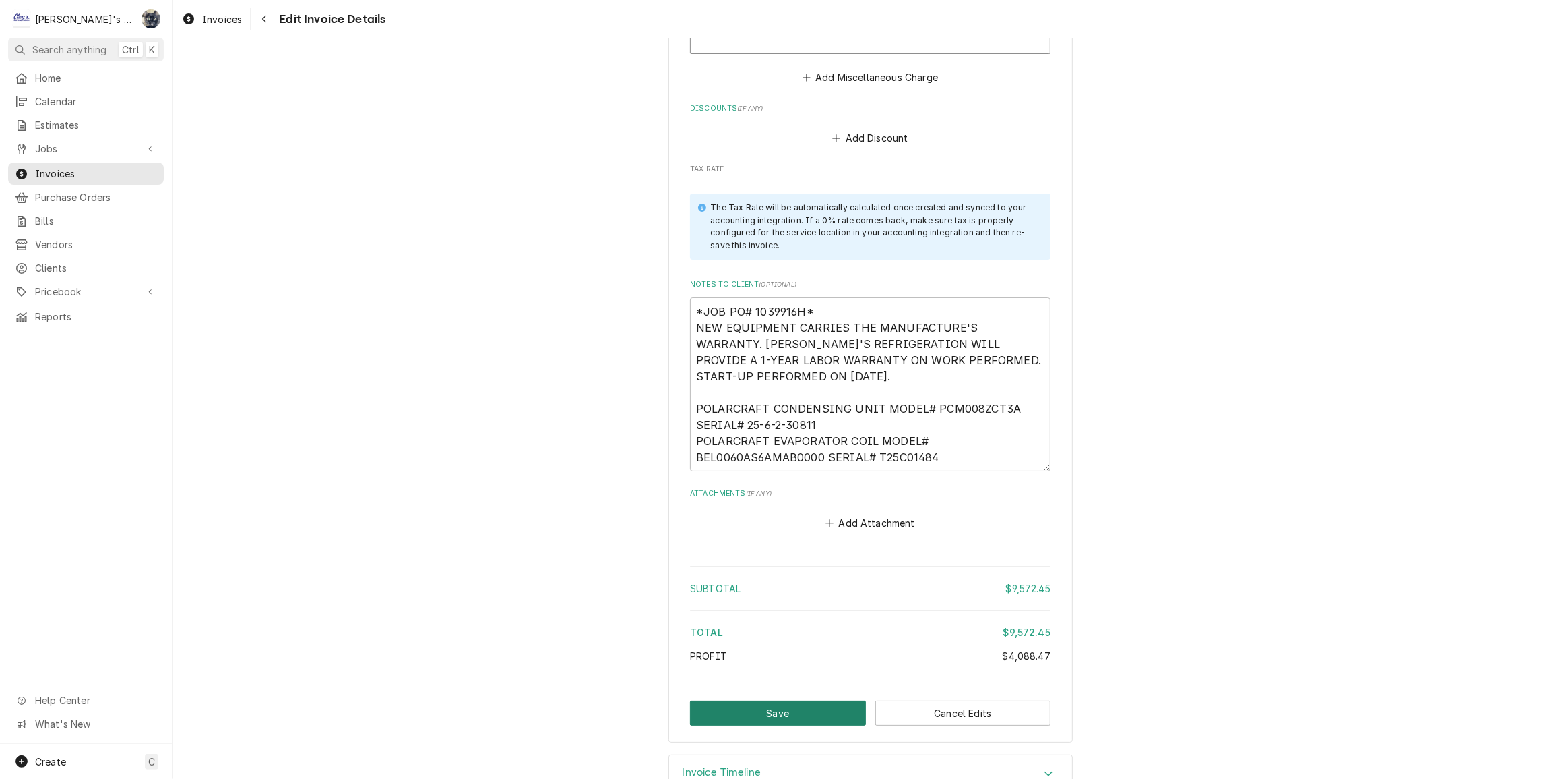
click at [824, 710] on button "Save" at bounding box center [778, 713] width 176 height 25
type textarea "x"
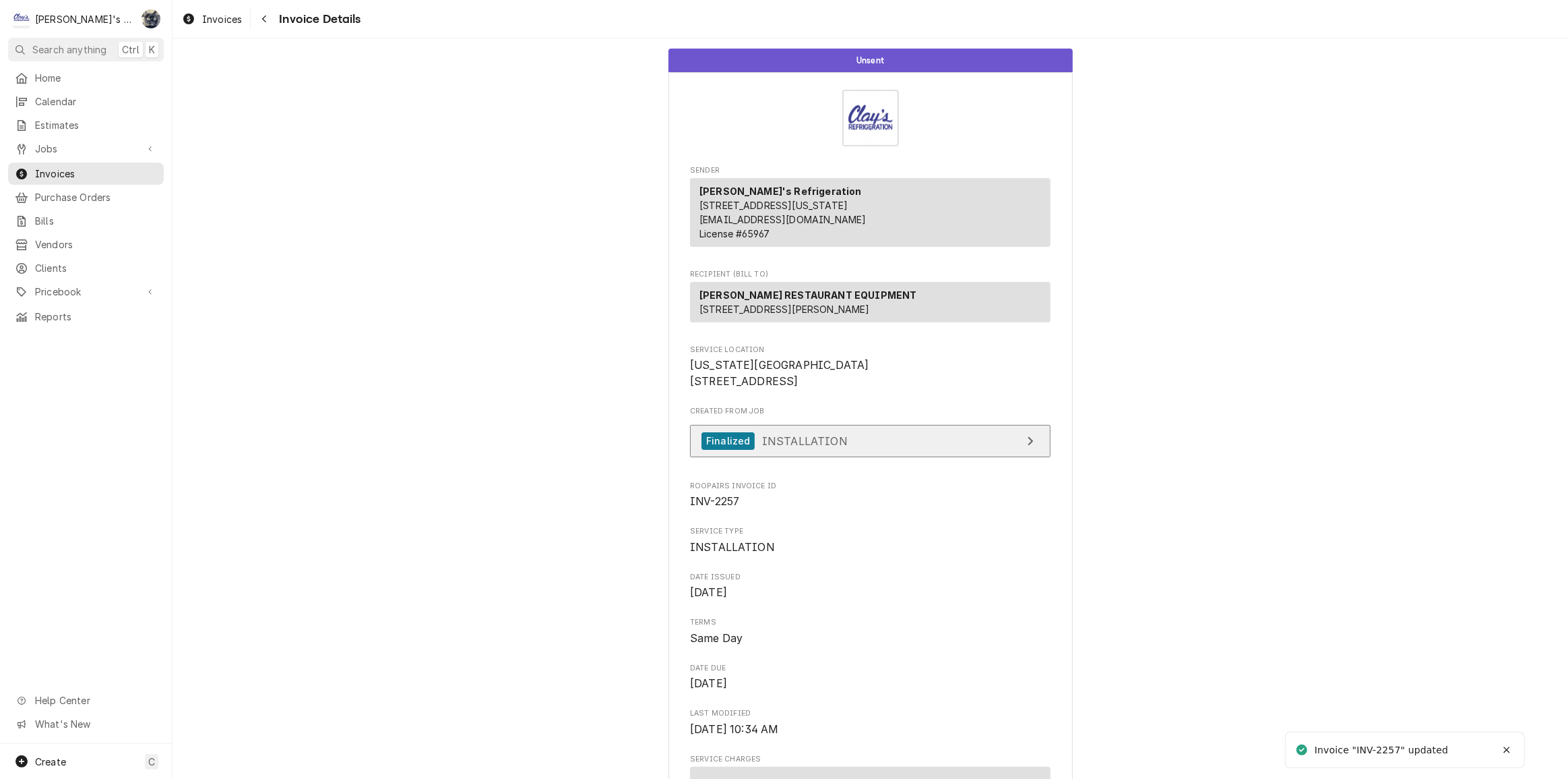
click at [842, 458] on link "Finalized INSTALLATION" at bounding box center [870, 441] width 360 height 33
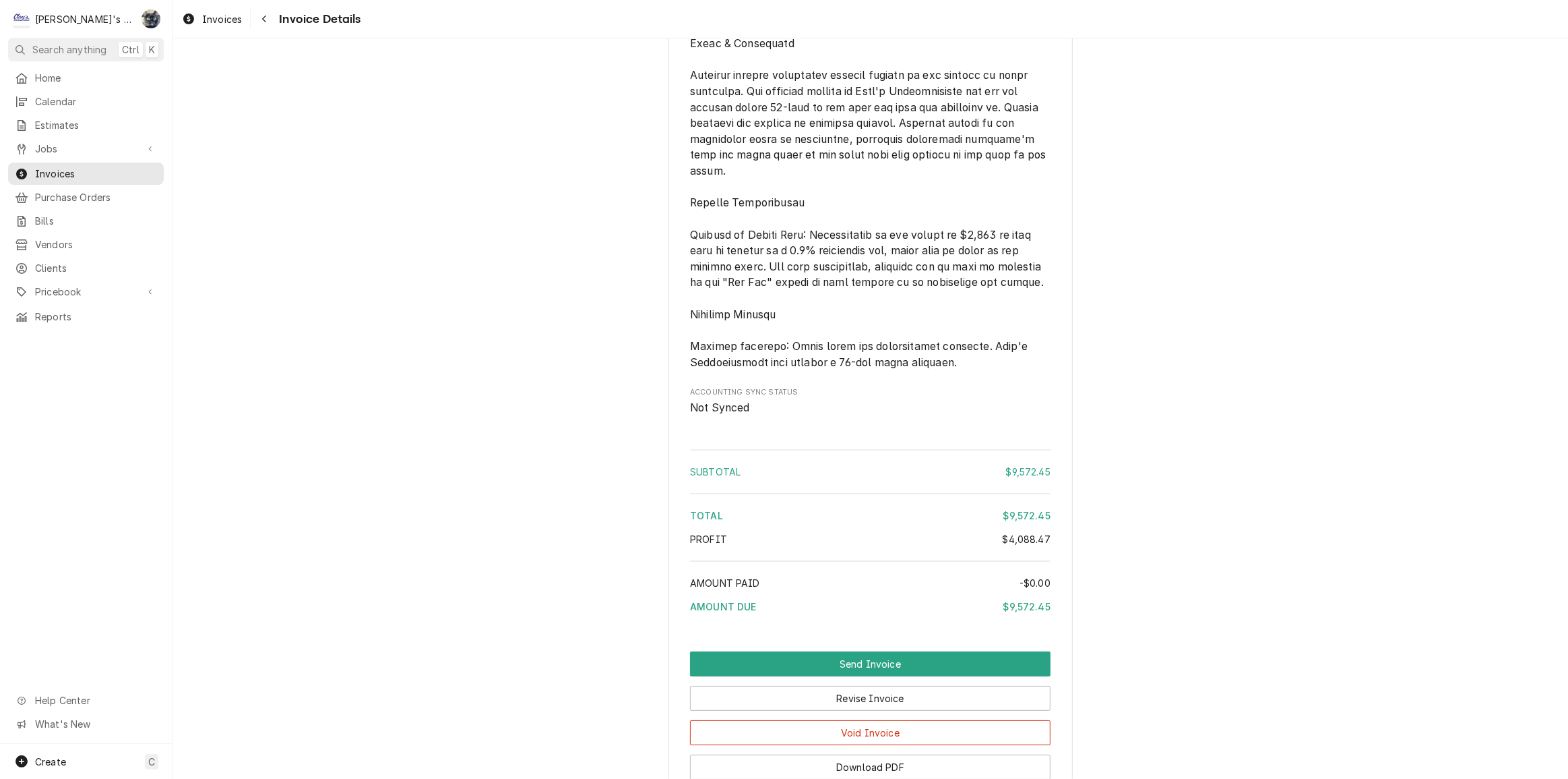
scroll to position [4960, 0]
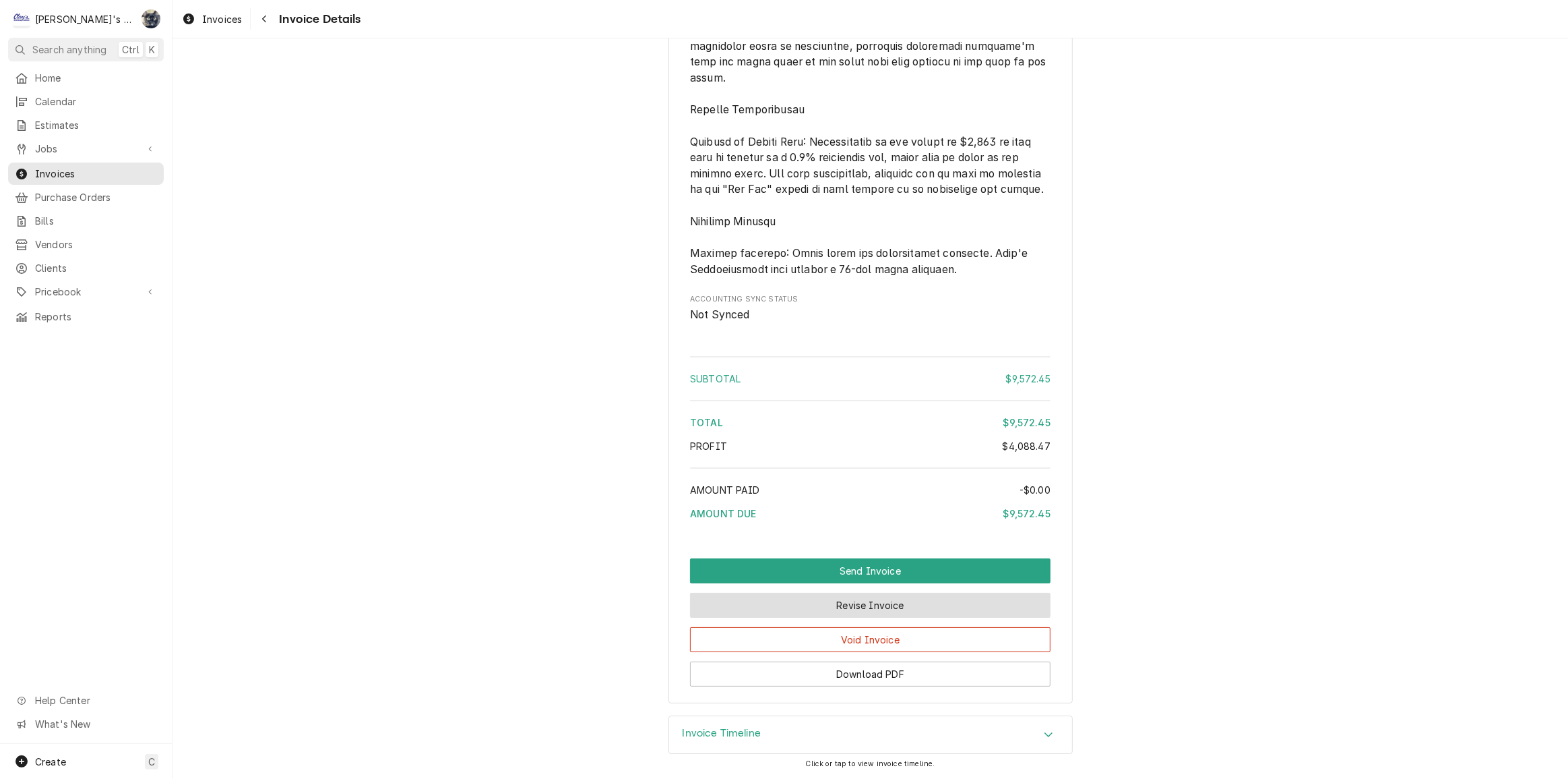
click at [850, 604] on button "Revise Invoice" at bounding box center [870, 606] width 360 height 25
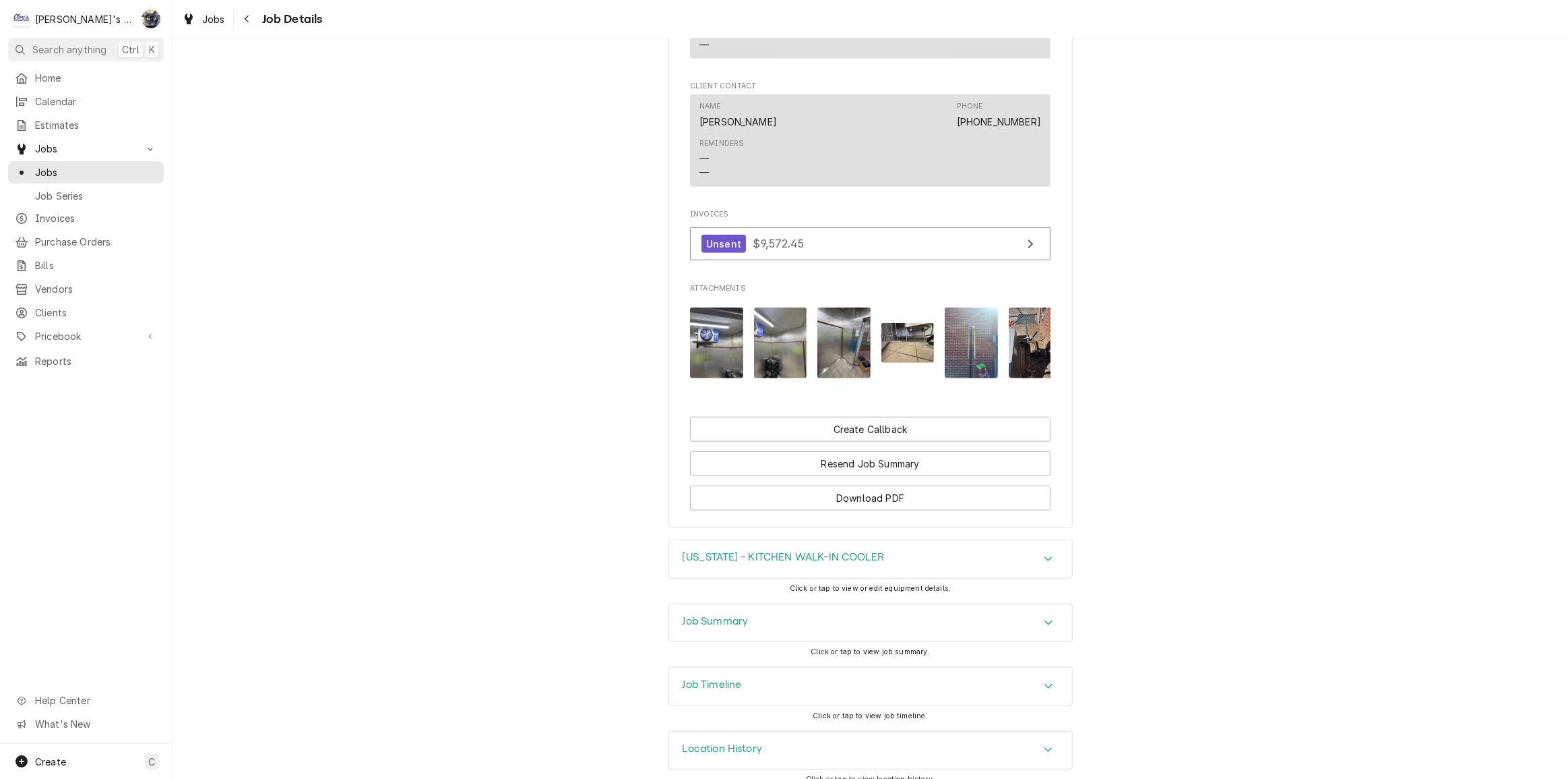
scroll to position [1121, 0]
click at [837, 550] on h3 "WASHINGTON - KITCHEN WALK-IN COOLER" at bounding box center [784, 556] width 202 height 13
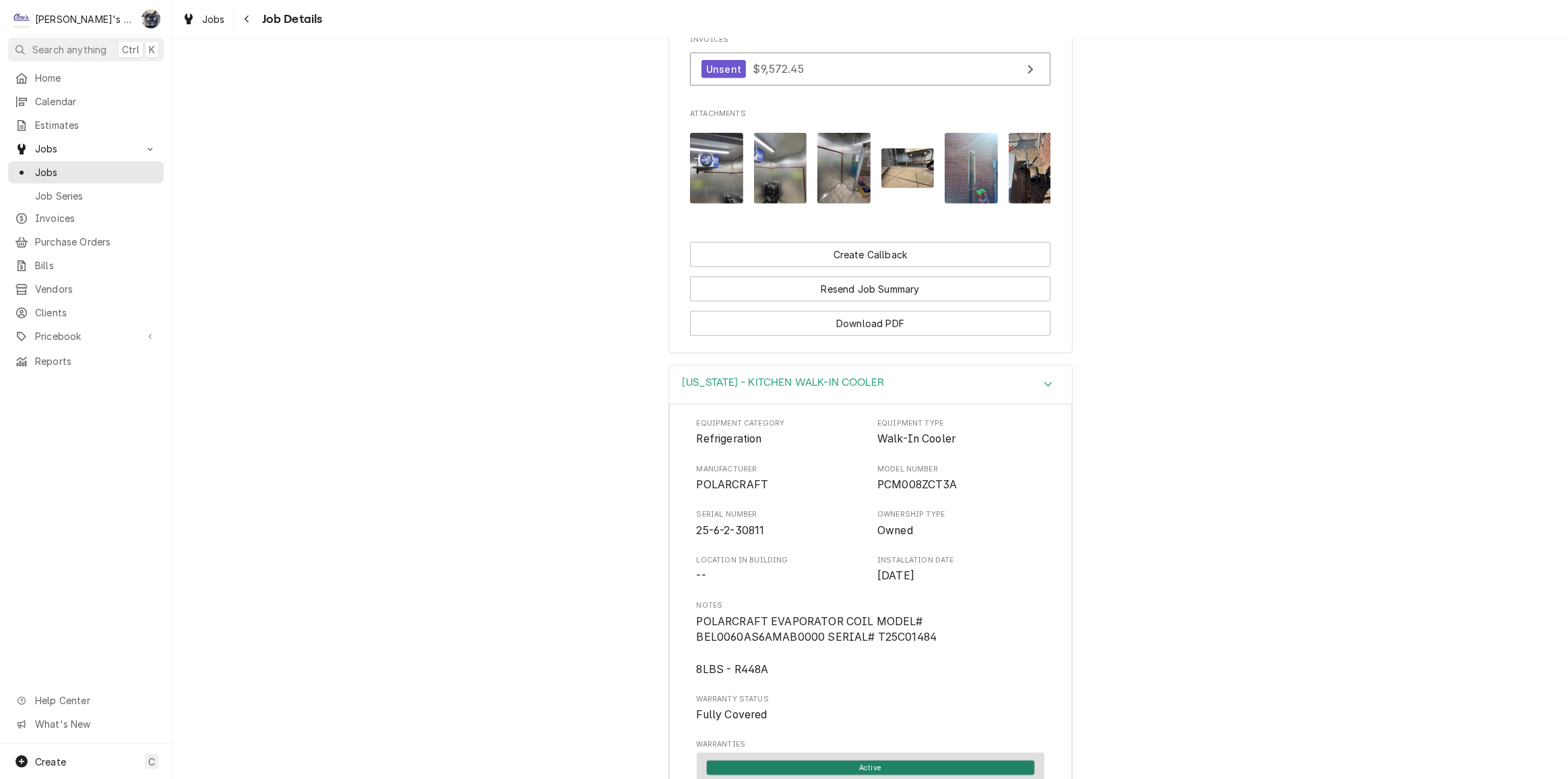
scroll to position [1550, 0]
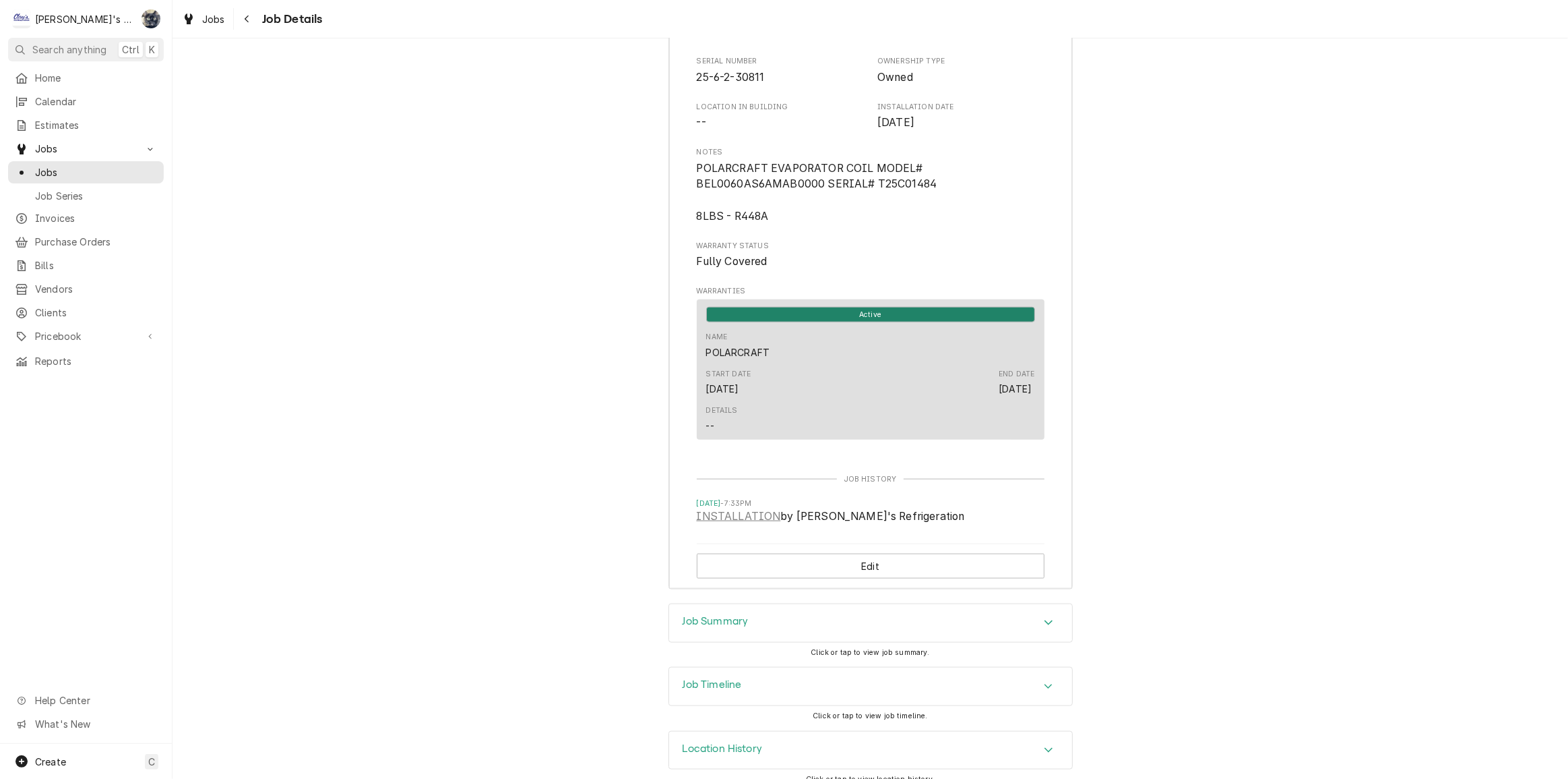
click at [811, 612] on div "Job Summary" at bounding box center [870, 622] width 403 height 38
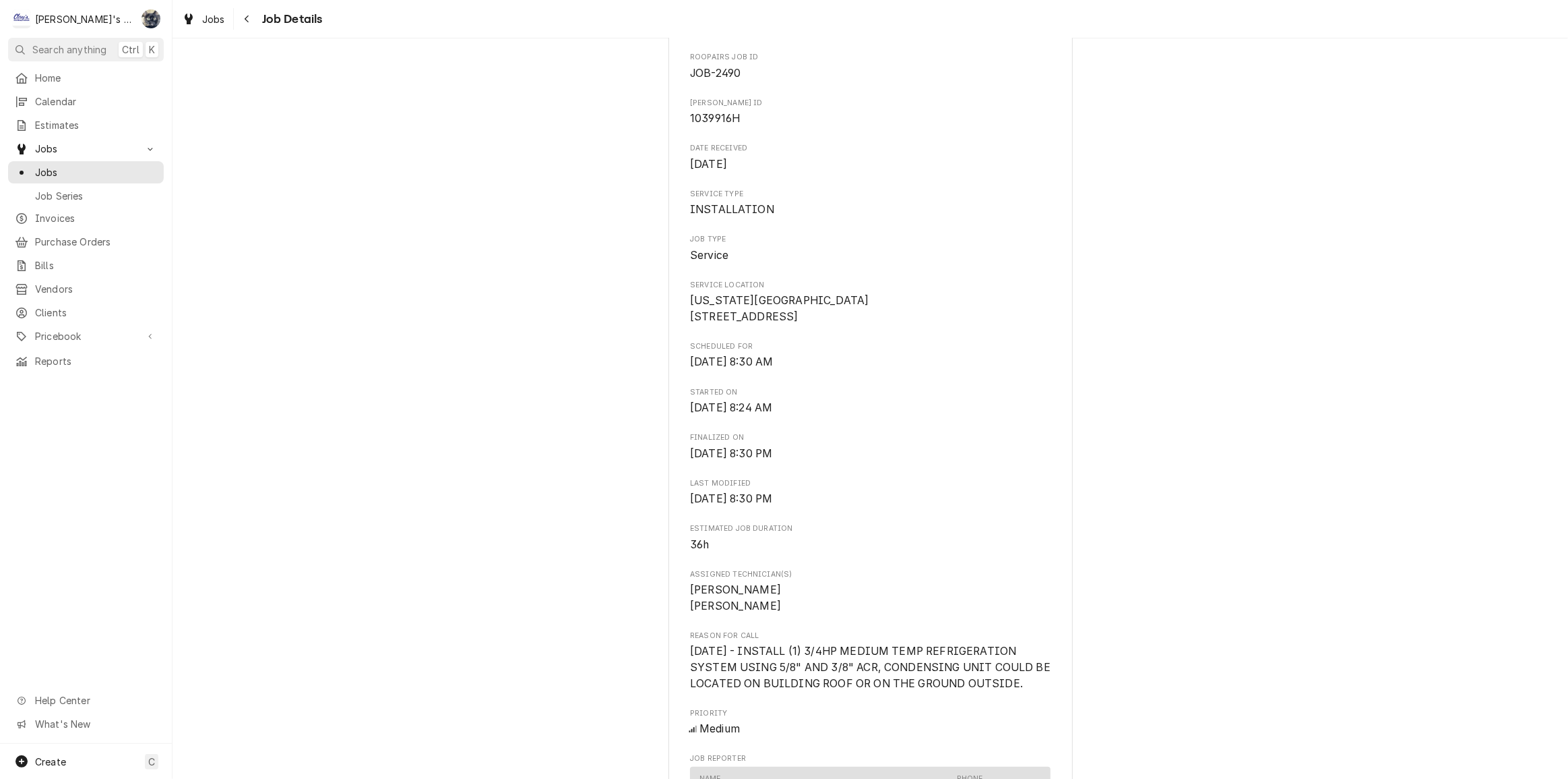
scroll to position [0, 0]
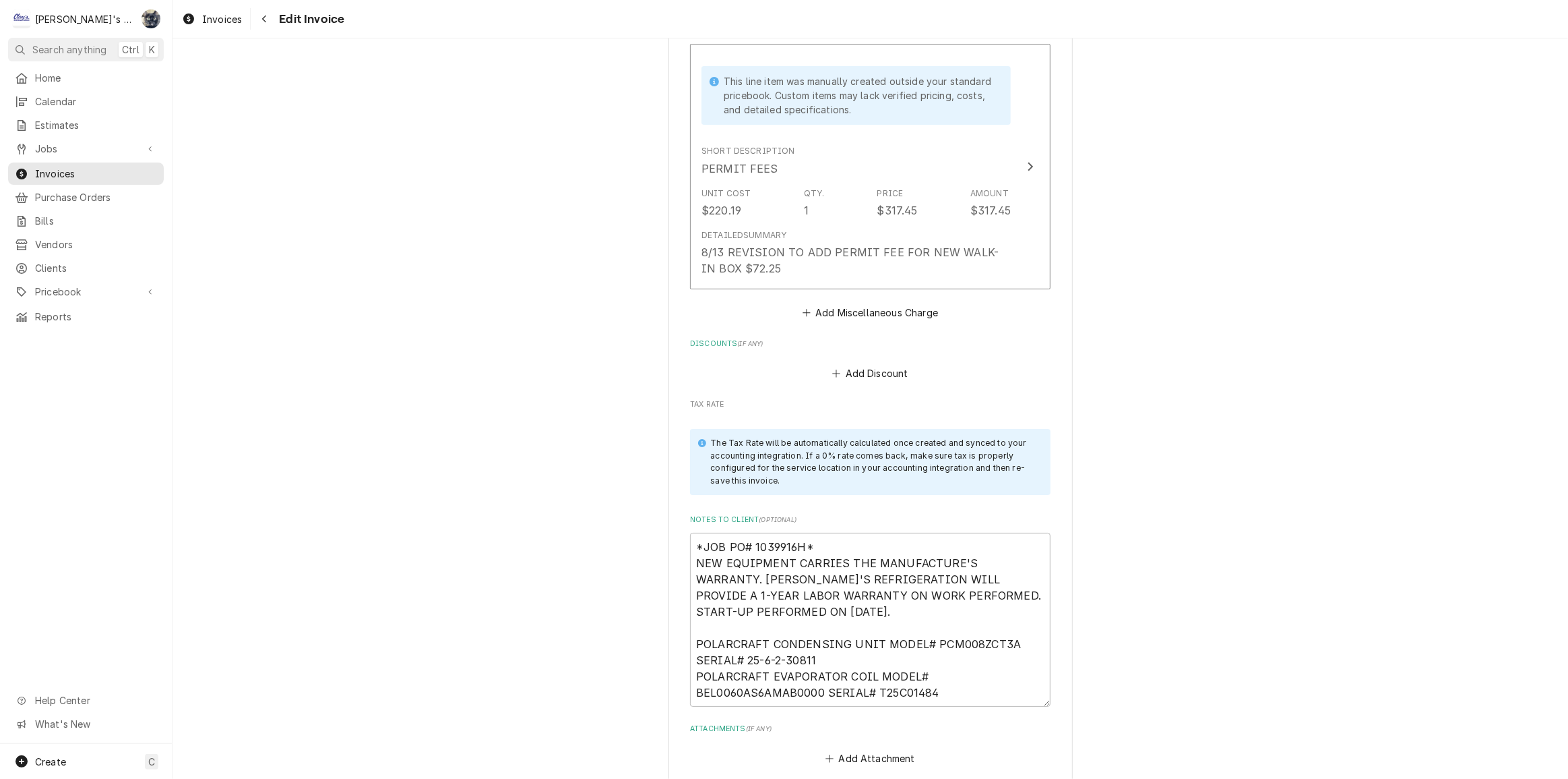
scroll to position [6167, 0]
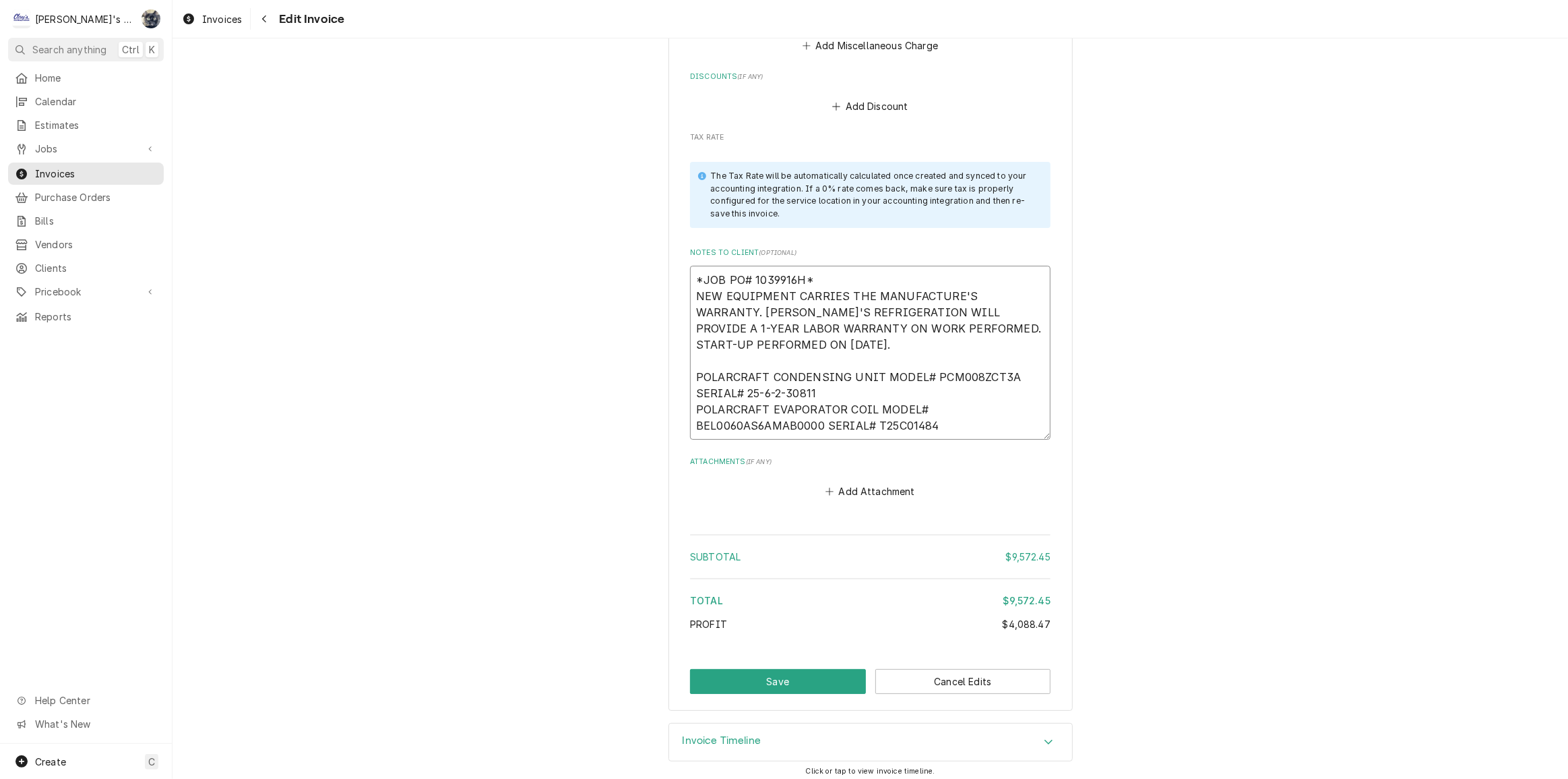
click at [902, 366] on textarea "*JOB PO# 1039916H* NEW EQUIPMENT CARRIES THE MANUFACTURE'S WARRANTY. [PERSON_NA…" at bounding box center [870, 352] width 360 height 174
click at [945, 286] on textarea "*JOB PO# 1039916H* NEW EQUIPMENT CARRIES THE MANUFACTURE'S WARRANTY. [PERSON_NA…" at bounding box center [870, 352] width 360 height 174
type textarea "x"
type textarea "*JOB PO# 1039916H* NEW EQUIPMENT CARRIES THE MANUFACTUREr'S WARRANTY. [PERSON_N…"
type textarea "x"
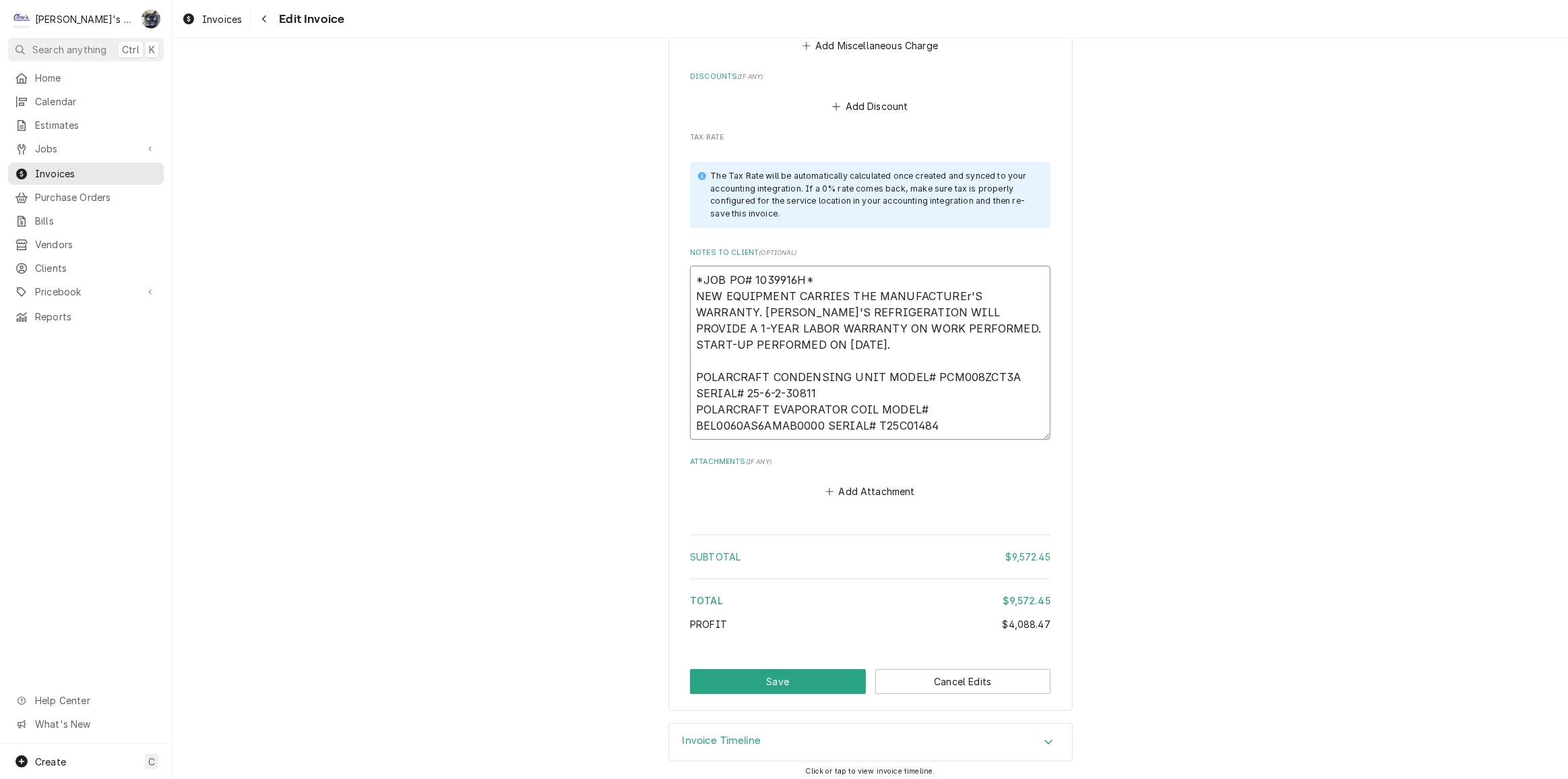
type textarea "*JOB PO# 1039916H* NEW EQUIPMENT CARRIES THE MANUFACTURE'S WARRANTY. [PERSON_NA…"
type textarea "x"
type textarea "*JOB PO# 1039916H* NEW EQUIPMENT CARRIES THE MANUFACTURER'S WARRANTY. [PERSON_N…"
click at [763, 686] on button "Save" at bounding box center [778, 682] width 176 height 25
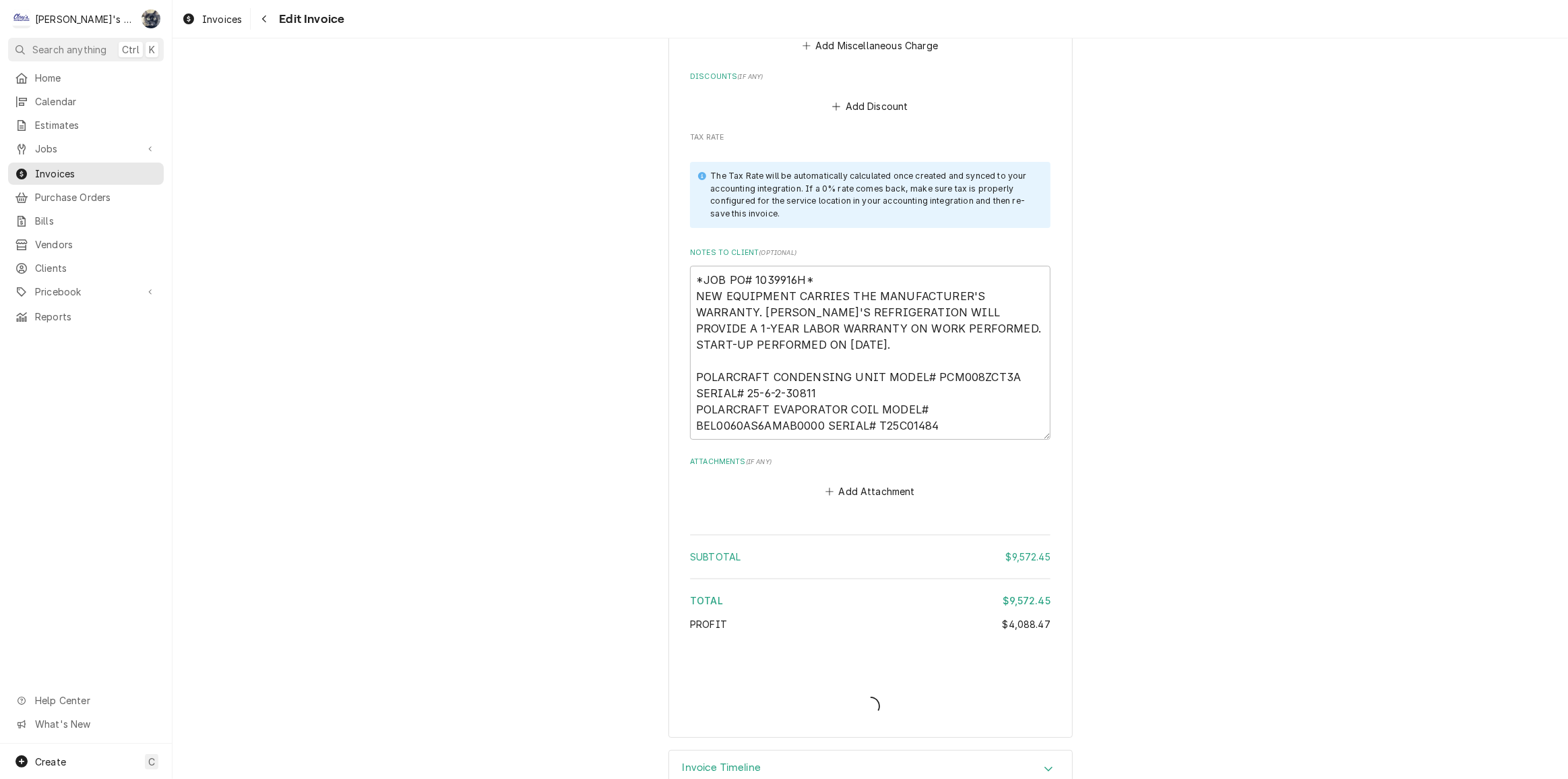
type textarea "x"
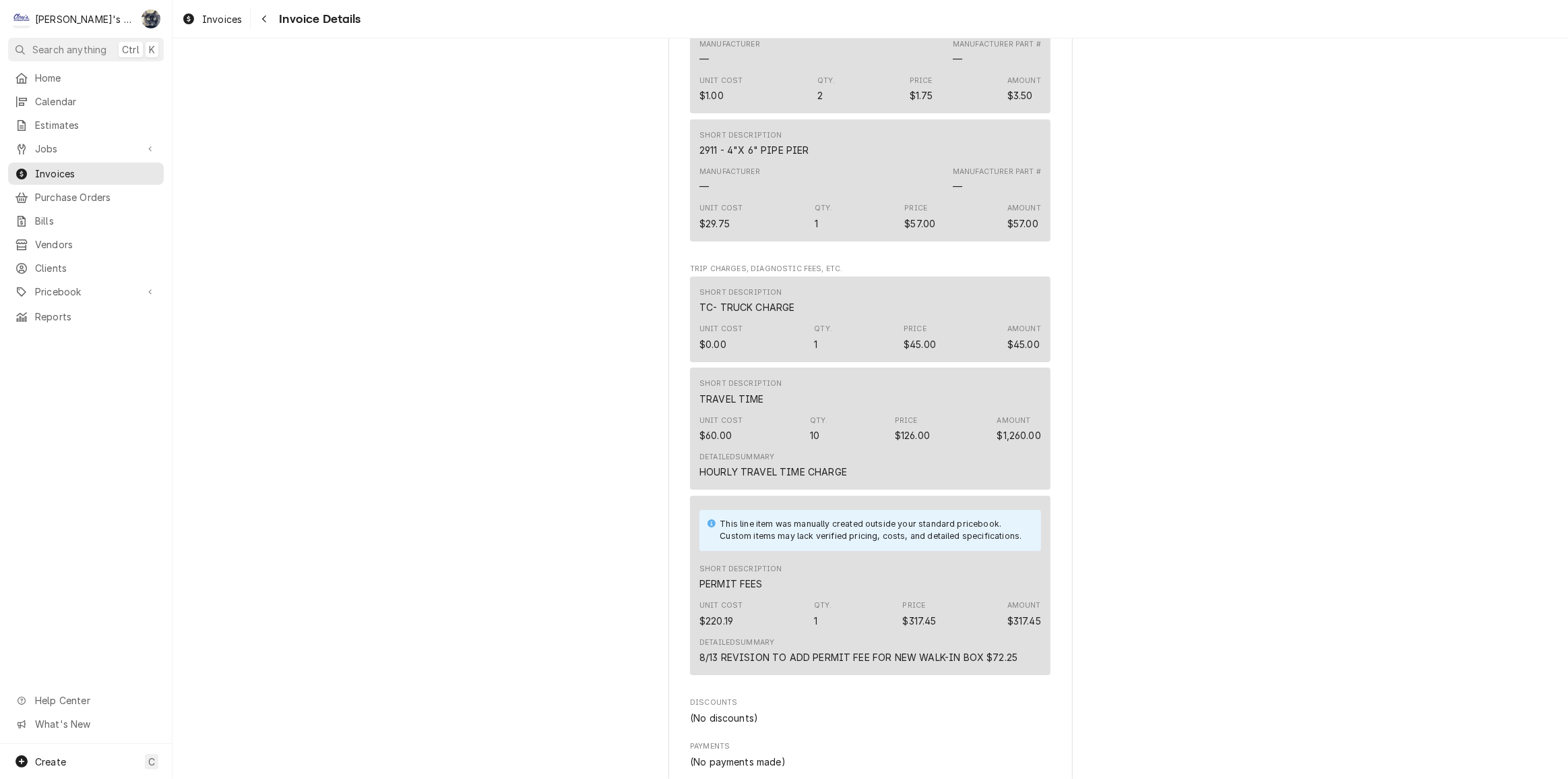
scroll to position [4351, 0]
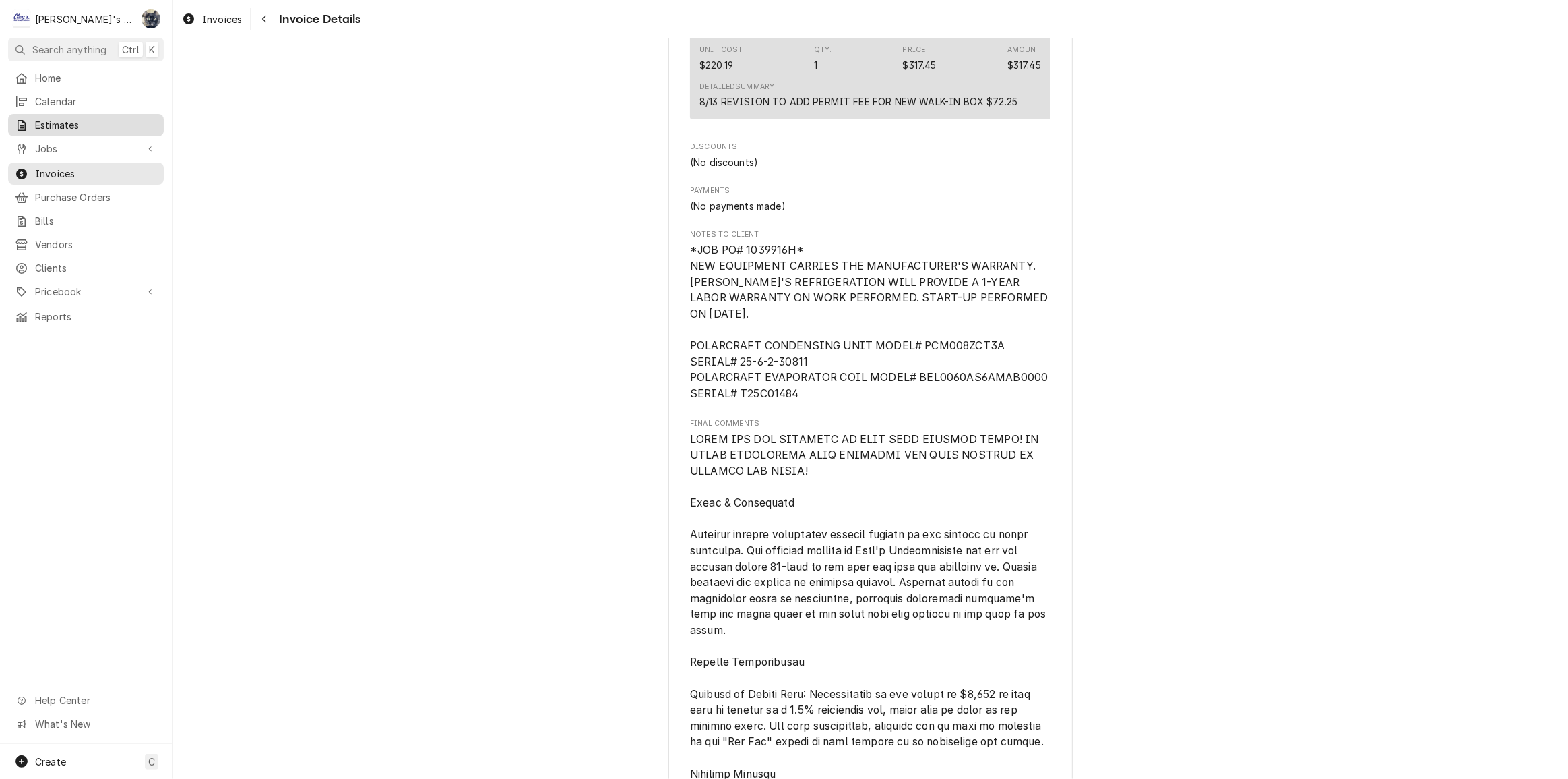
click at [90, 125] on span "Estimates" at bounding box center [95, 125] width 122 height 15
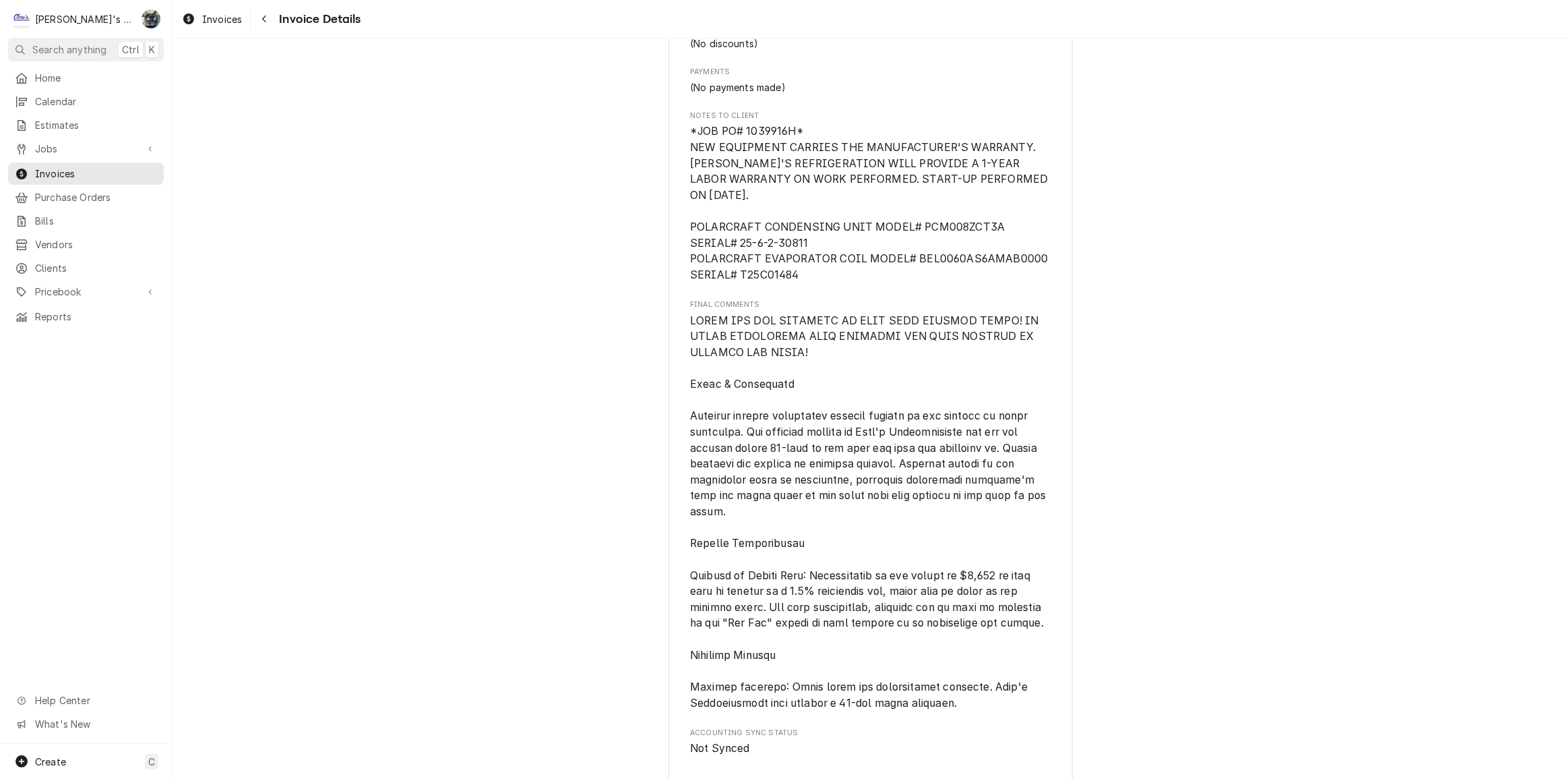
scroll to position [4960, 0]
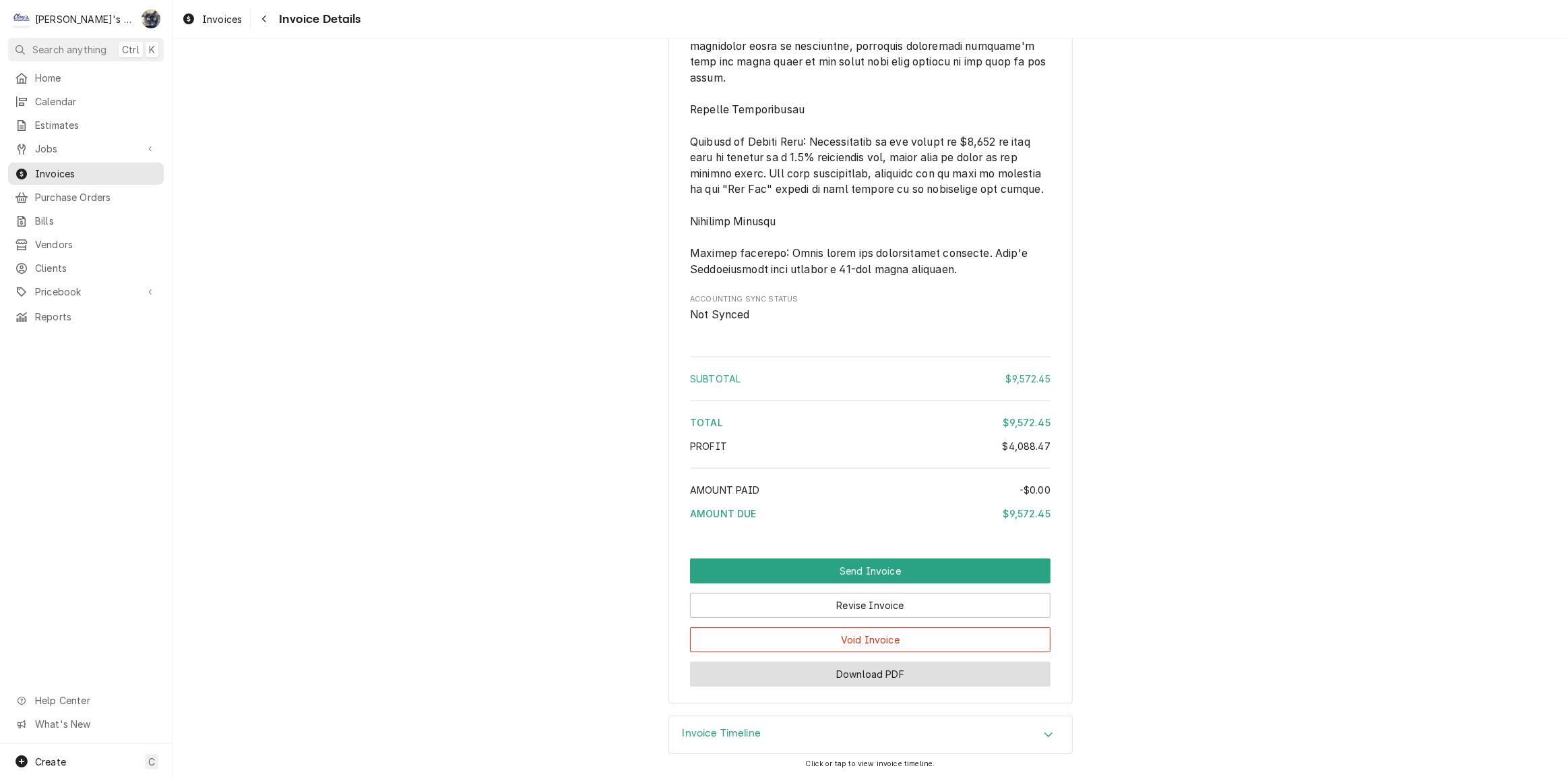
click at [851, 671] on button "Download PDF" at bounding box center [870, 674] width 360 height 25
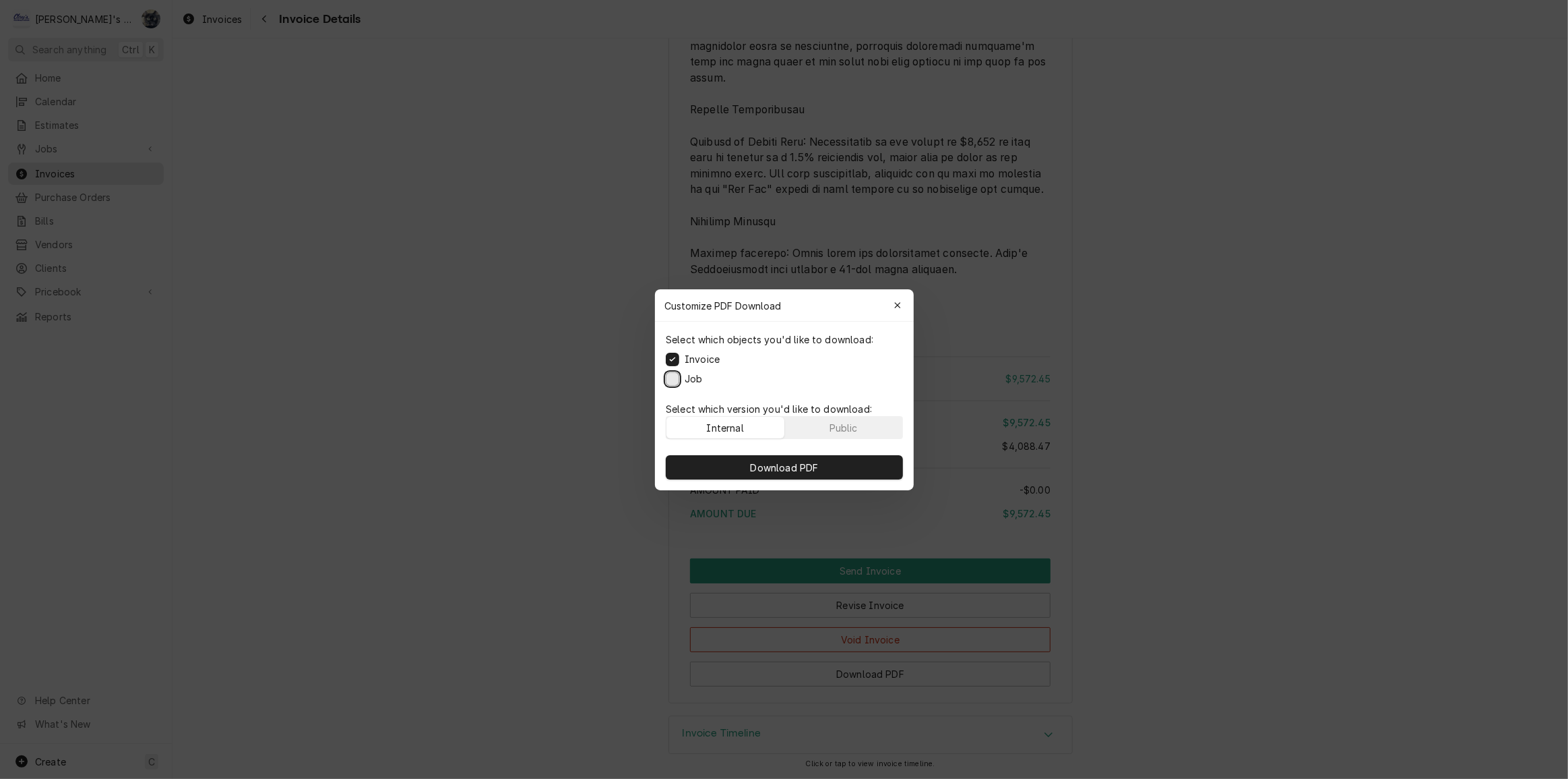
click at [673, 379] on button "Job" at bounding box center [673, 378] width 14 height 14
click at [763, 472] on span "Download PDF" at bounding box center [784, 466] width 73 height 15
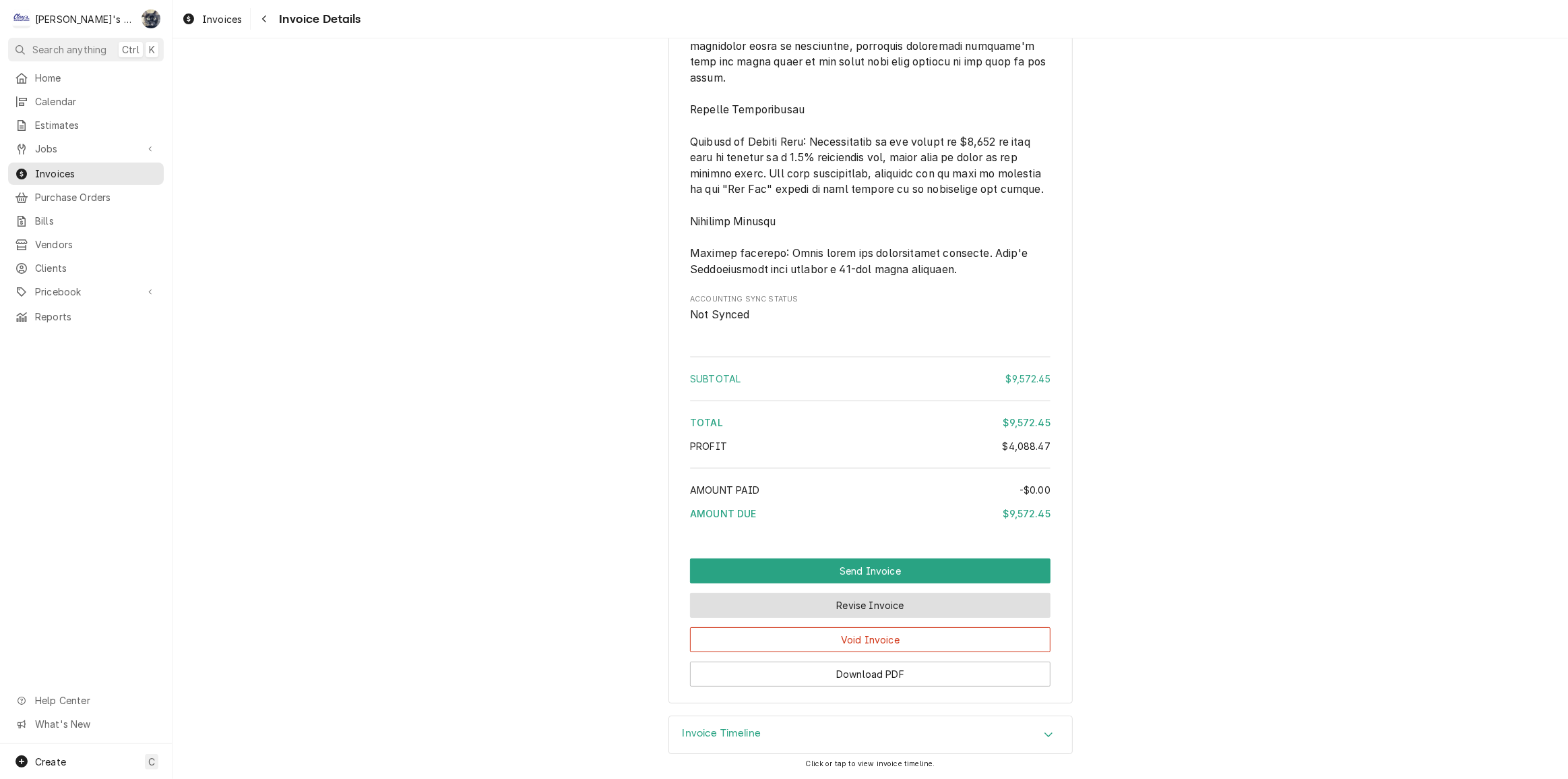
click at [916, 603] on button "Revise Invoice" at bounding box center [870, 606] width 360 height 25
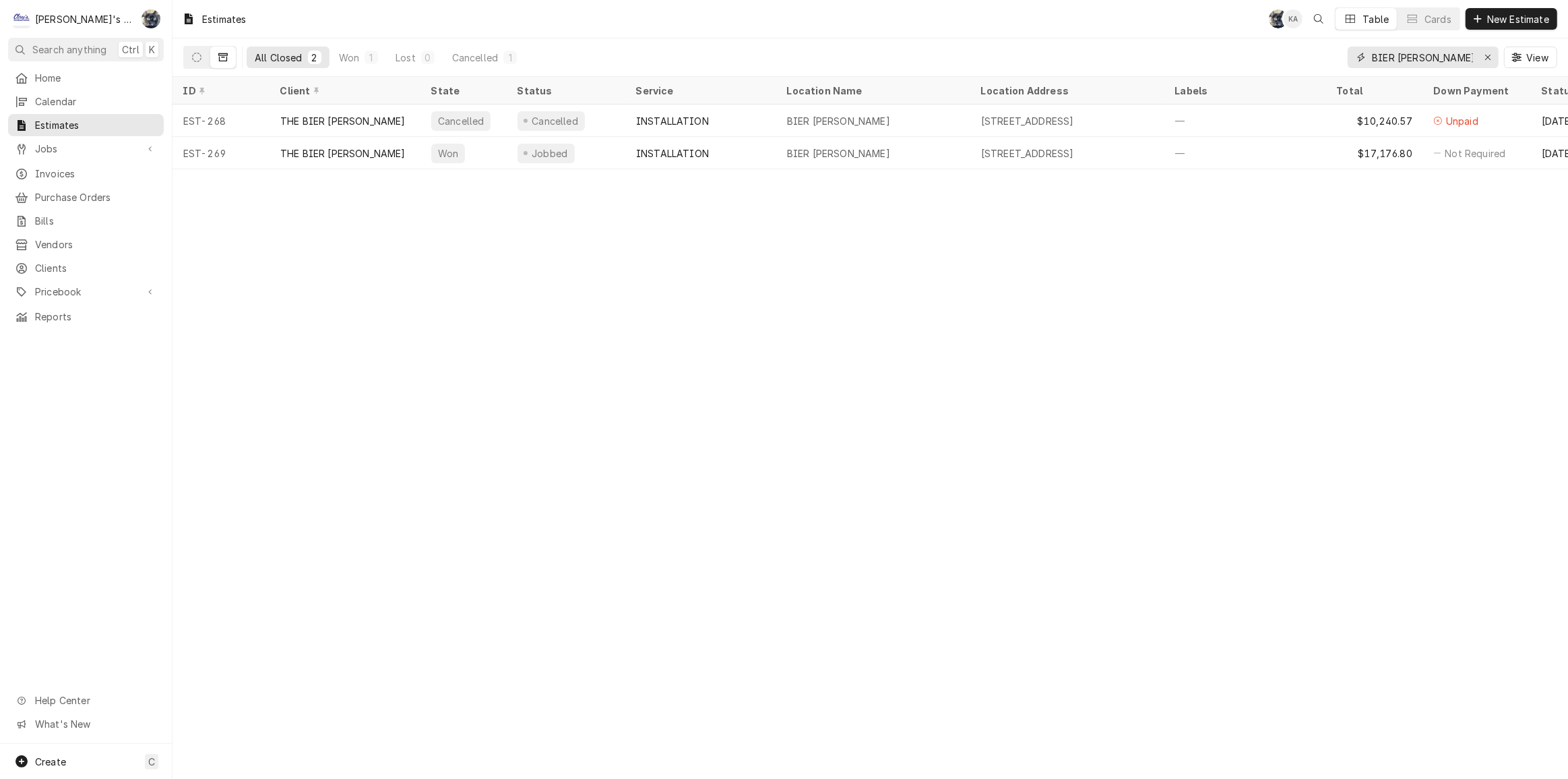
drag, startPoint x: 1434, startPoint y: 56, endPoint x: 1305, endPoint y: 52, distance: 129.1
click at [1314, 51] on div "All Closed 2 Won 1 Lost 0 Cancelled 1 BIER STEIN View" at bounding box center [870, 56] width 1374 height 38
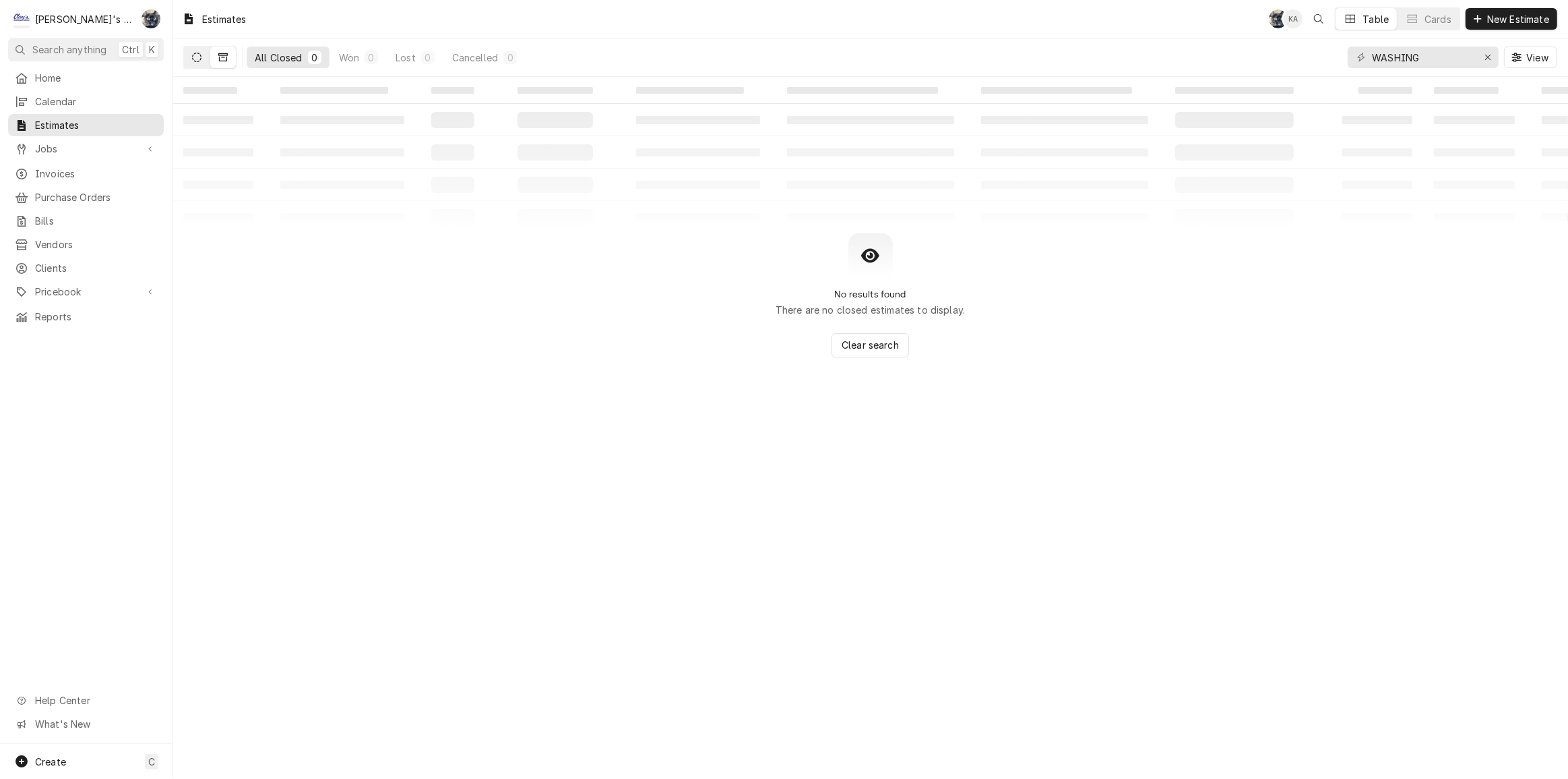
click at [202, 56] on button "Dynamic Content Wrapper" at bounding box center [197, 57] width 25 height 21
drag, startPoint x: 1441, startPoint y: 48, endPoint x: 1313, endPoint y: 56, distance: 128.2
click at [1313, 56] on div "All Open 0 Pending 0 Sent 0 Approved 0 WASHING View" at bounding box center [870, 56] width 1374 height 38
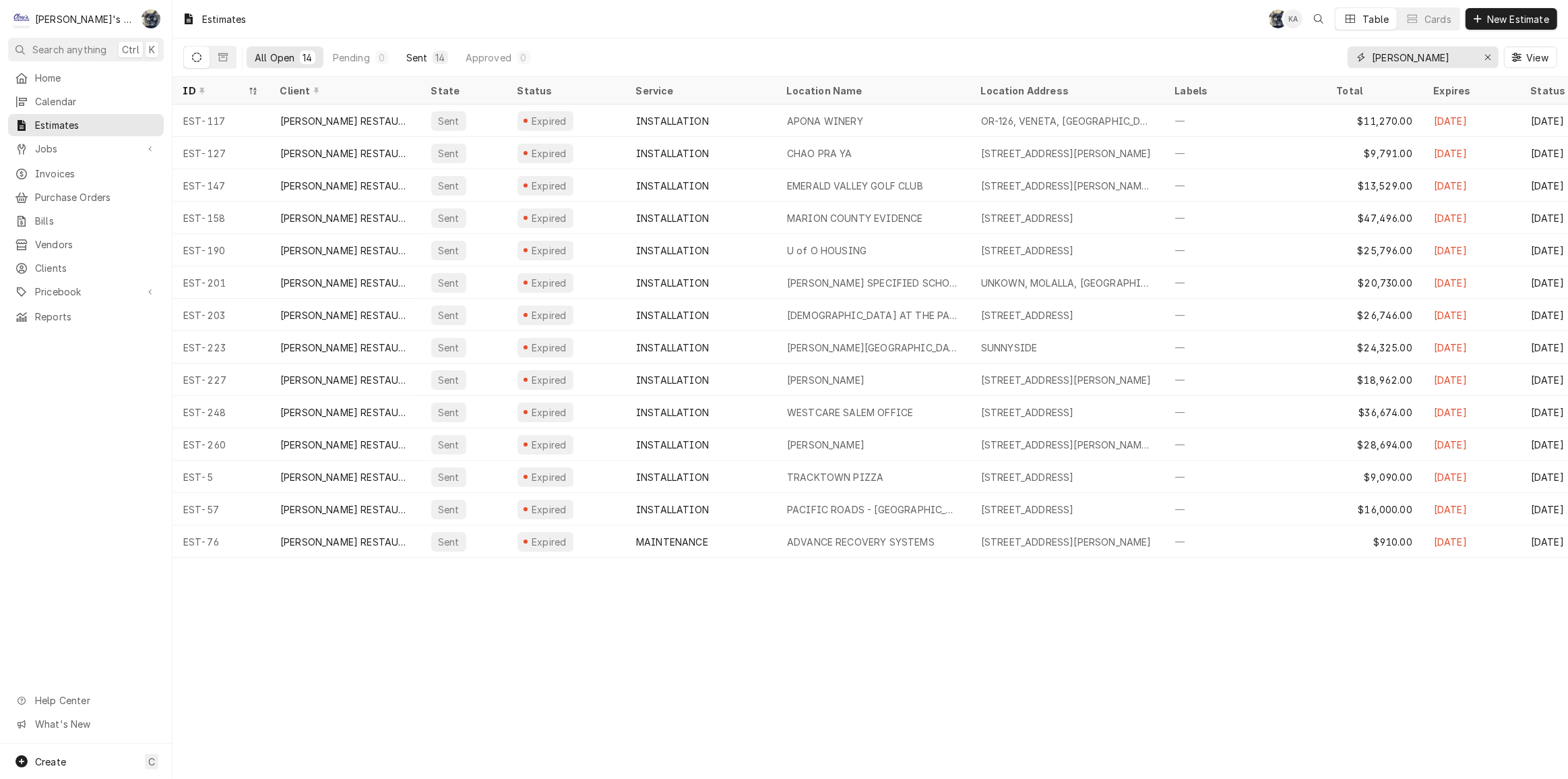
type input "CURTIS"
click at [416, 56] on div "Sent" at bounding box center [417, 57] width 21 height 15
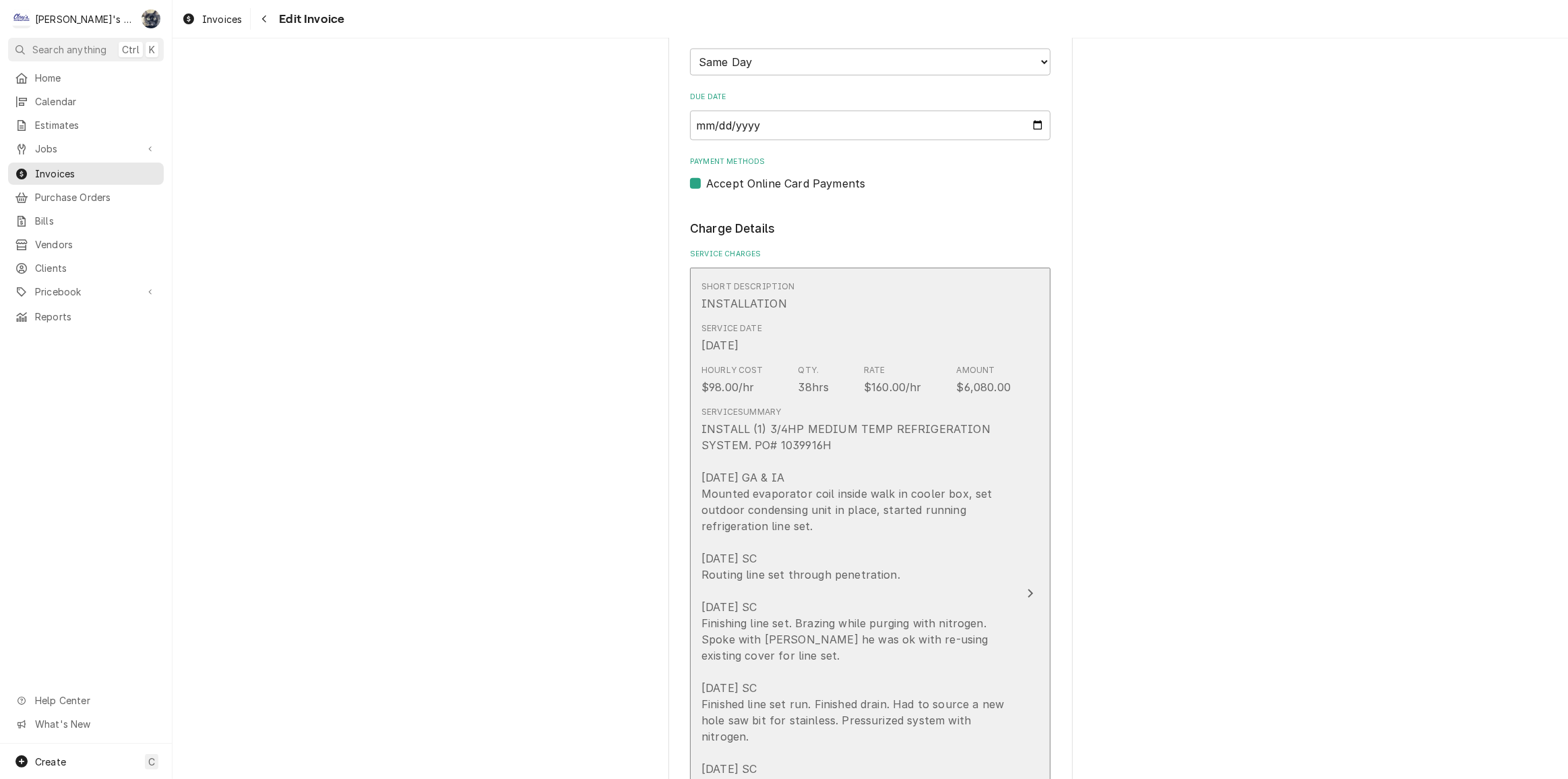
scroll to position [1593, 0]
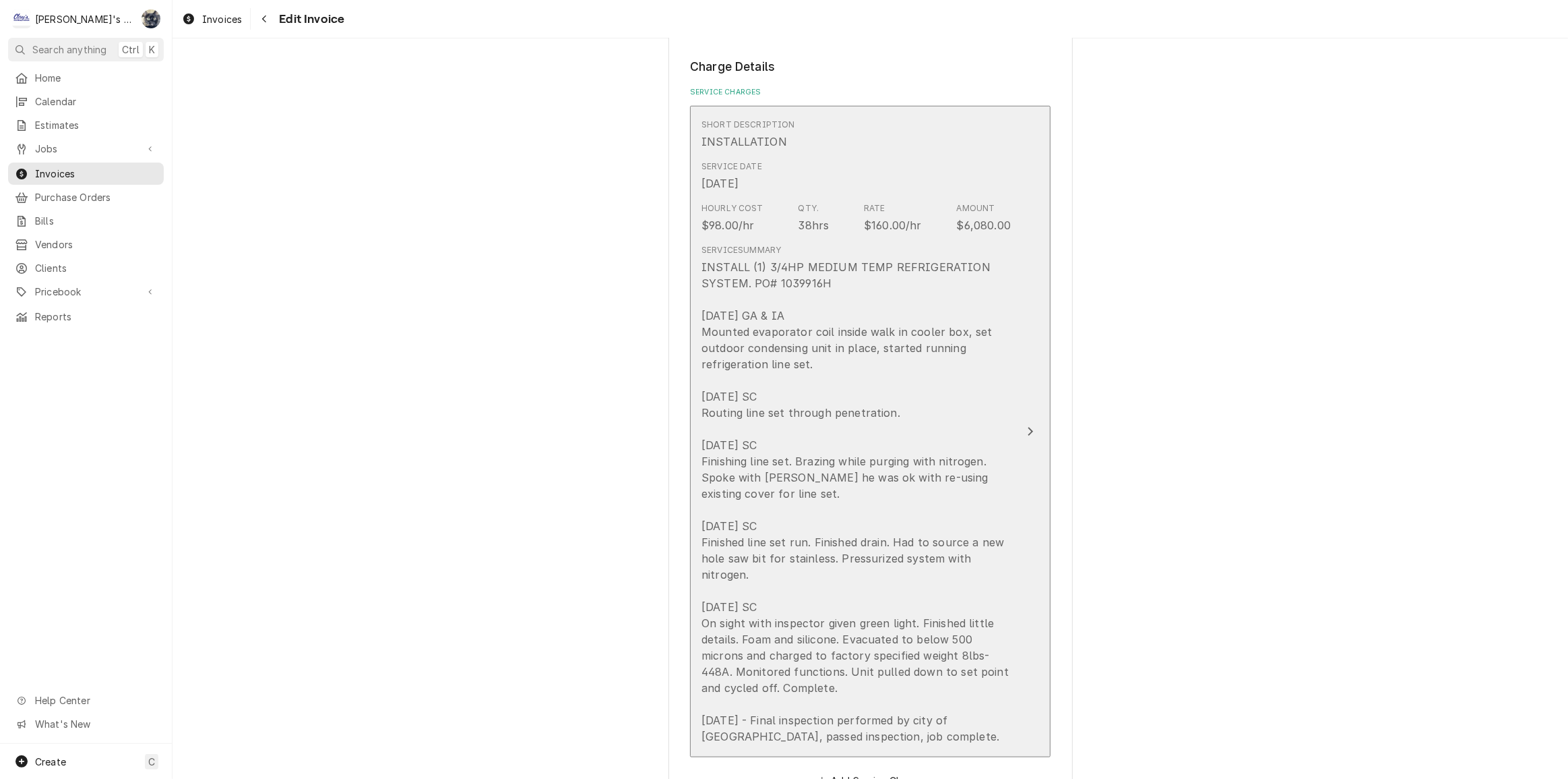
click at [873, 580] on div "INSTALL (1) 3/4HP MEDIUM TEMP REFRIGERATION SYSTEM. PO# 1039916H [DATE] GA & IA…" at bounding box center [857, 501] width 310 height 485
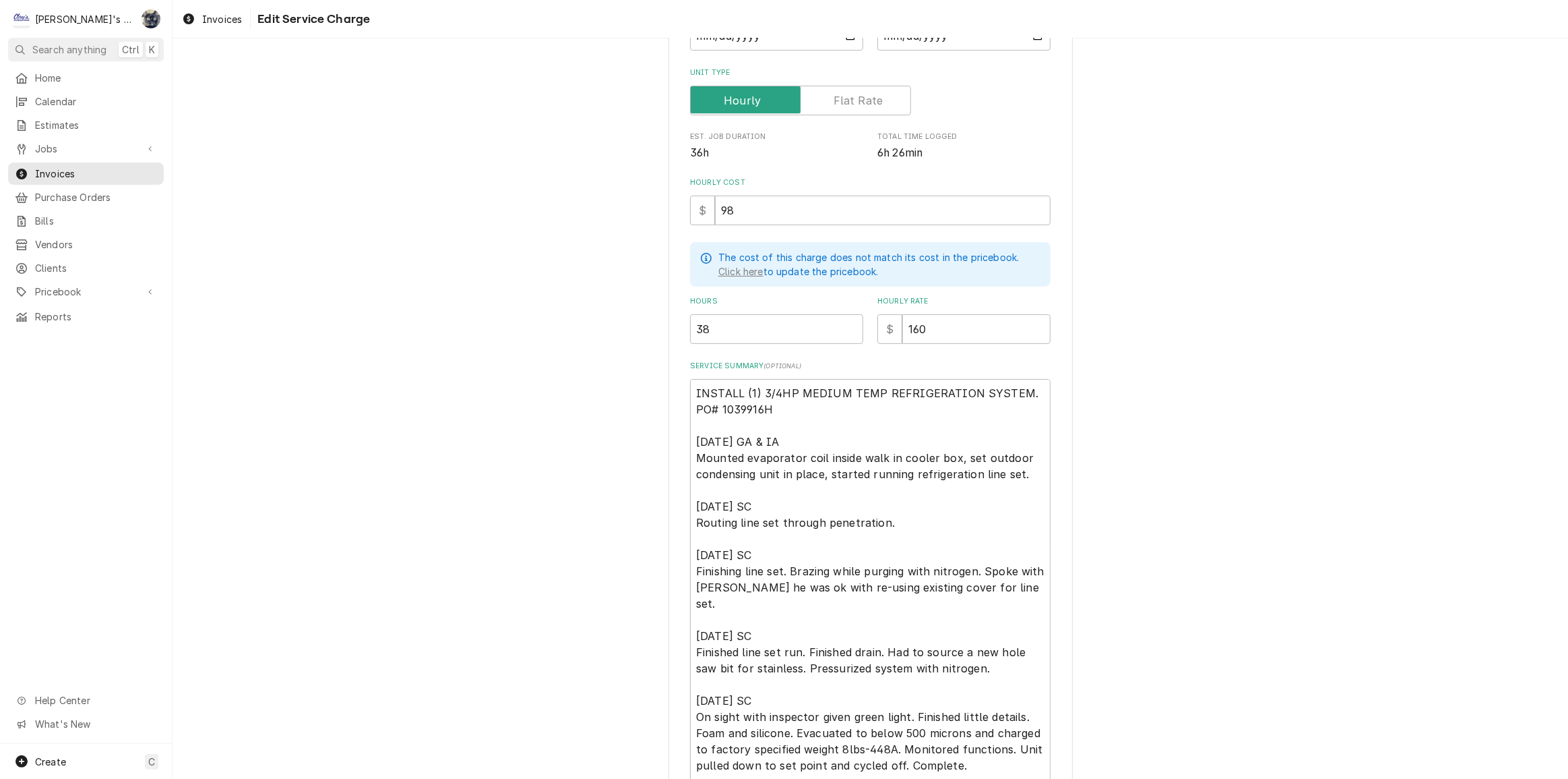
scroll to position [97, 0]
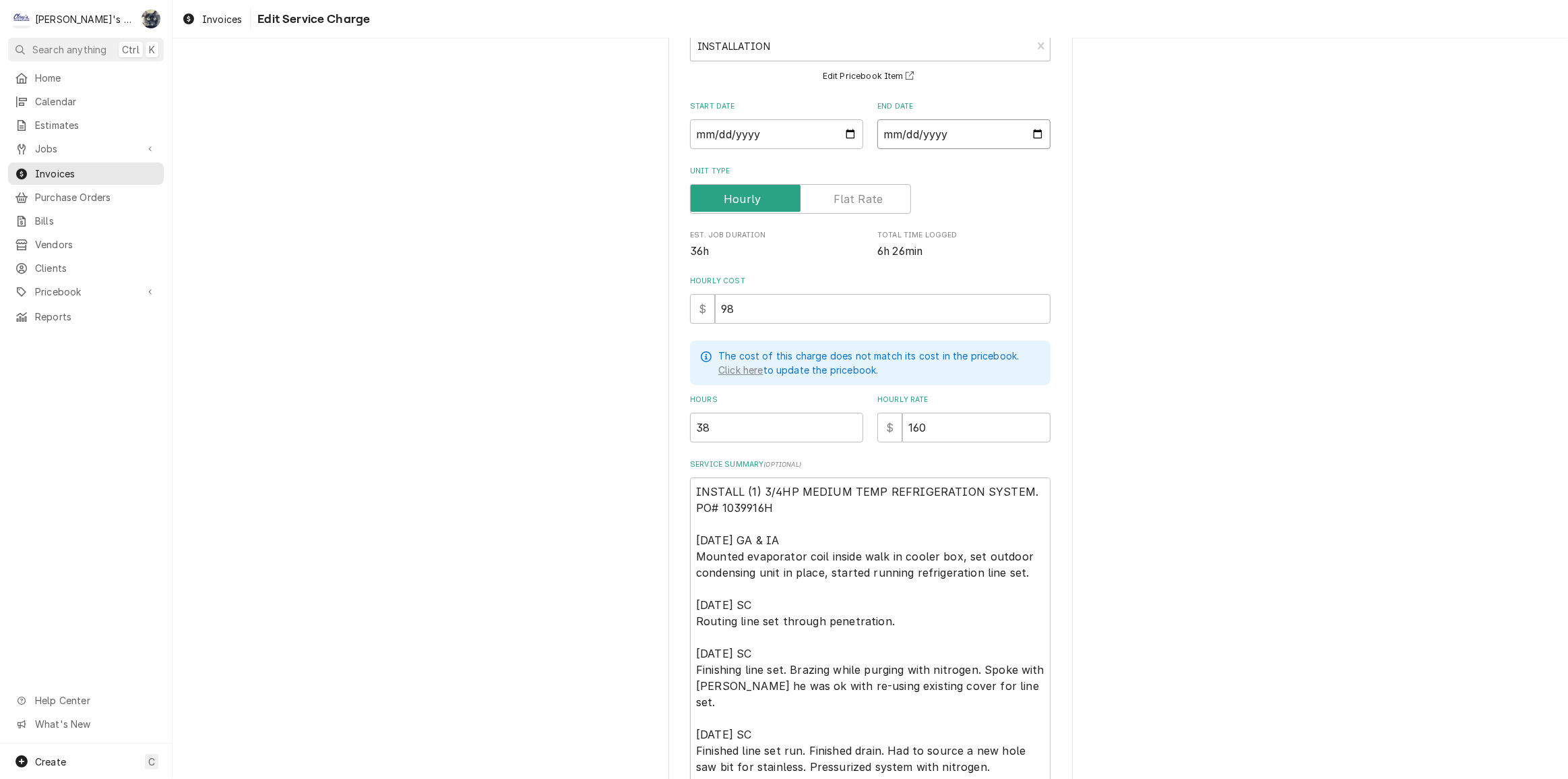
click at [1038, 133] on input "[DATE]" at bounding box center [964, 134] width 173 height 29
type textarea "x"
type input "[DATE]"
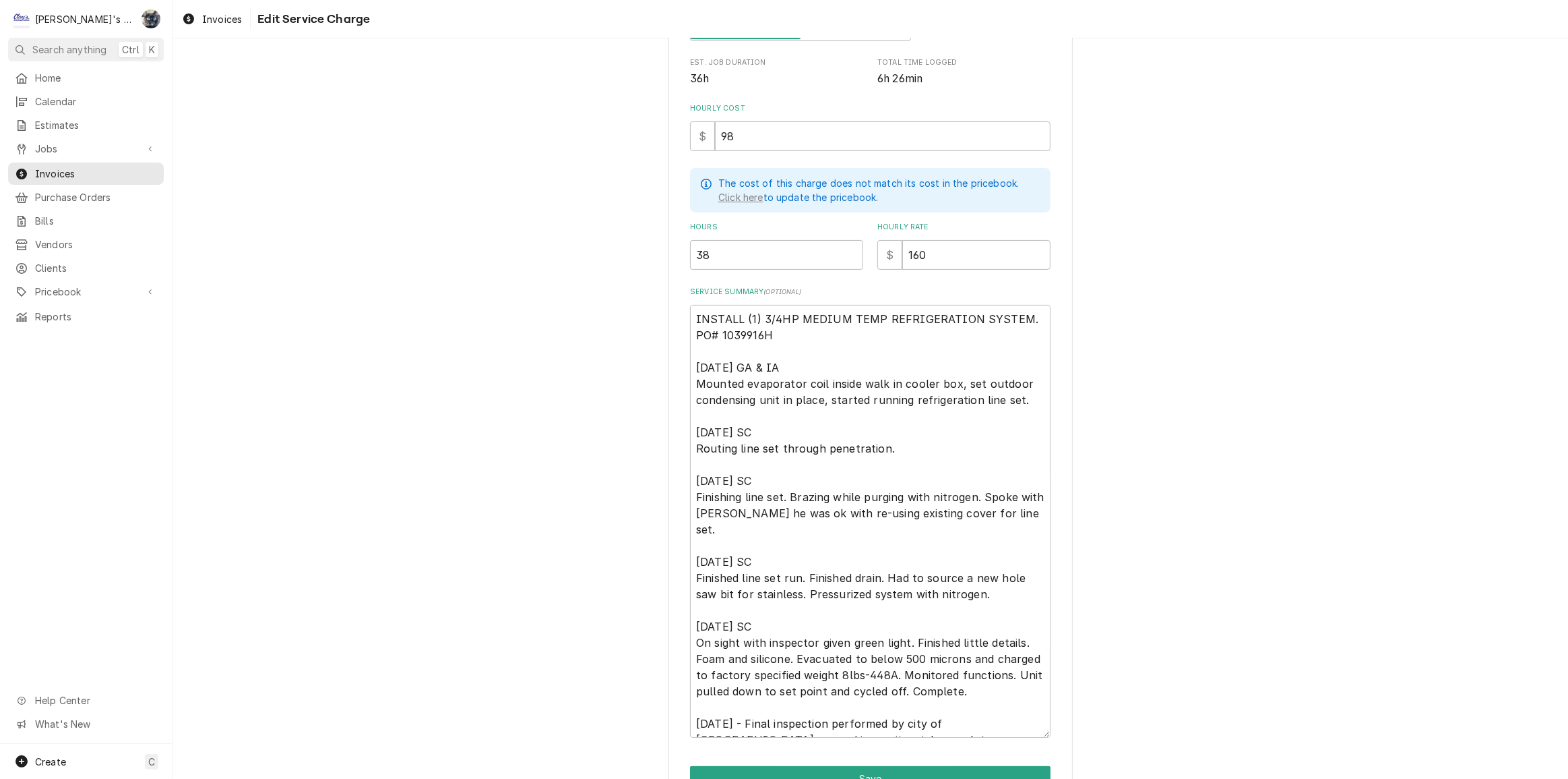
scroll to position [343, 0]
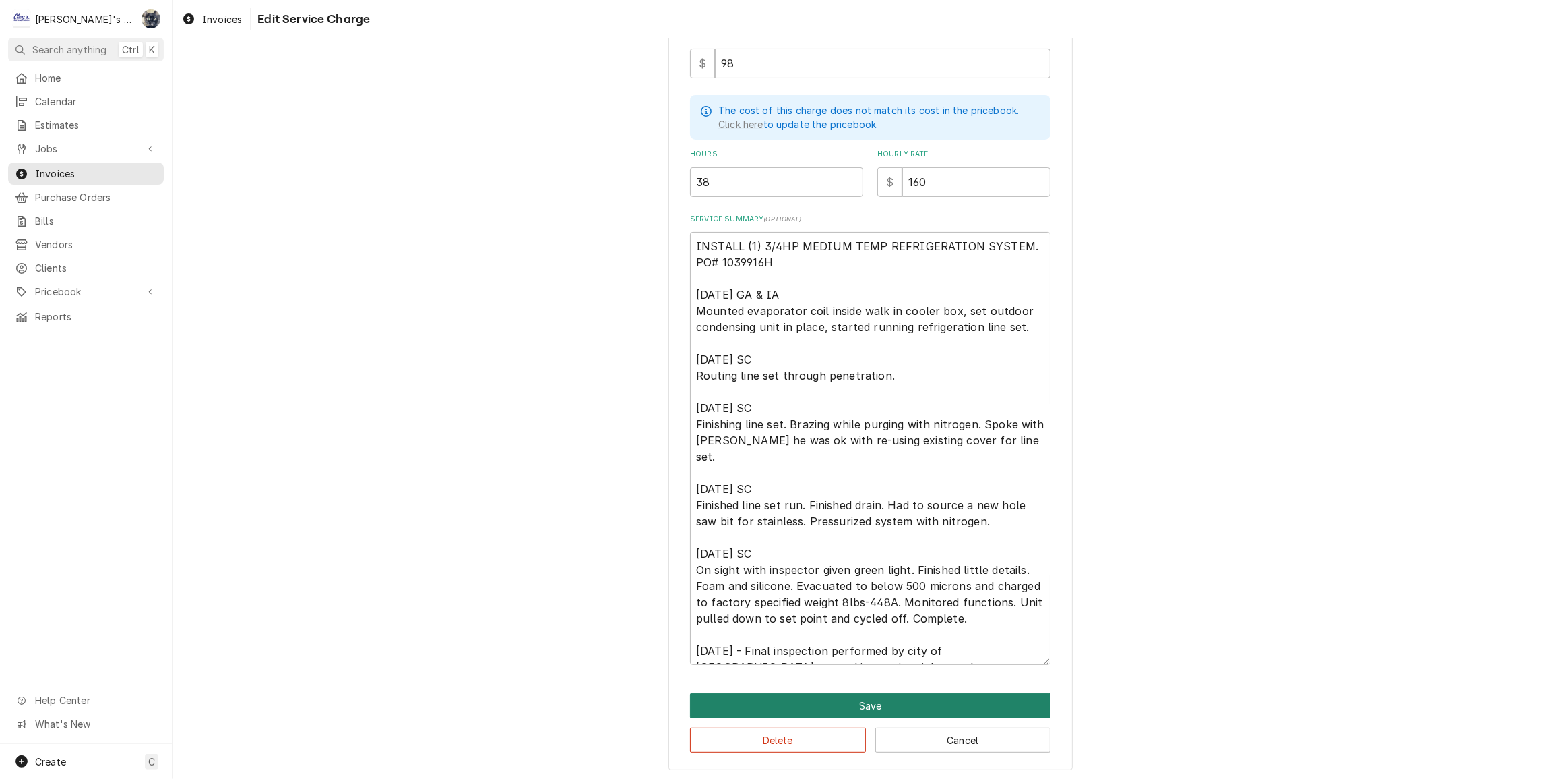
click at [830, 693] on button "Save" at bounding box center [870, 706] width 360 height 25
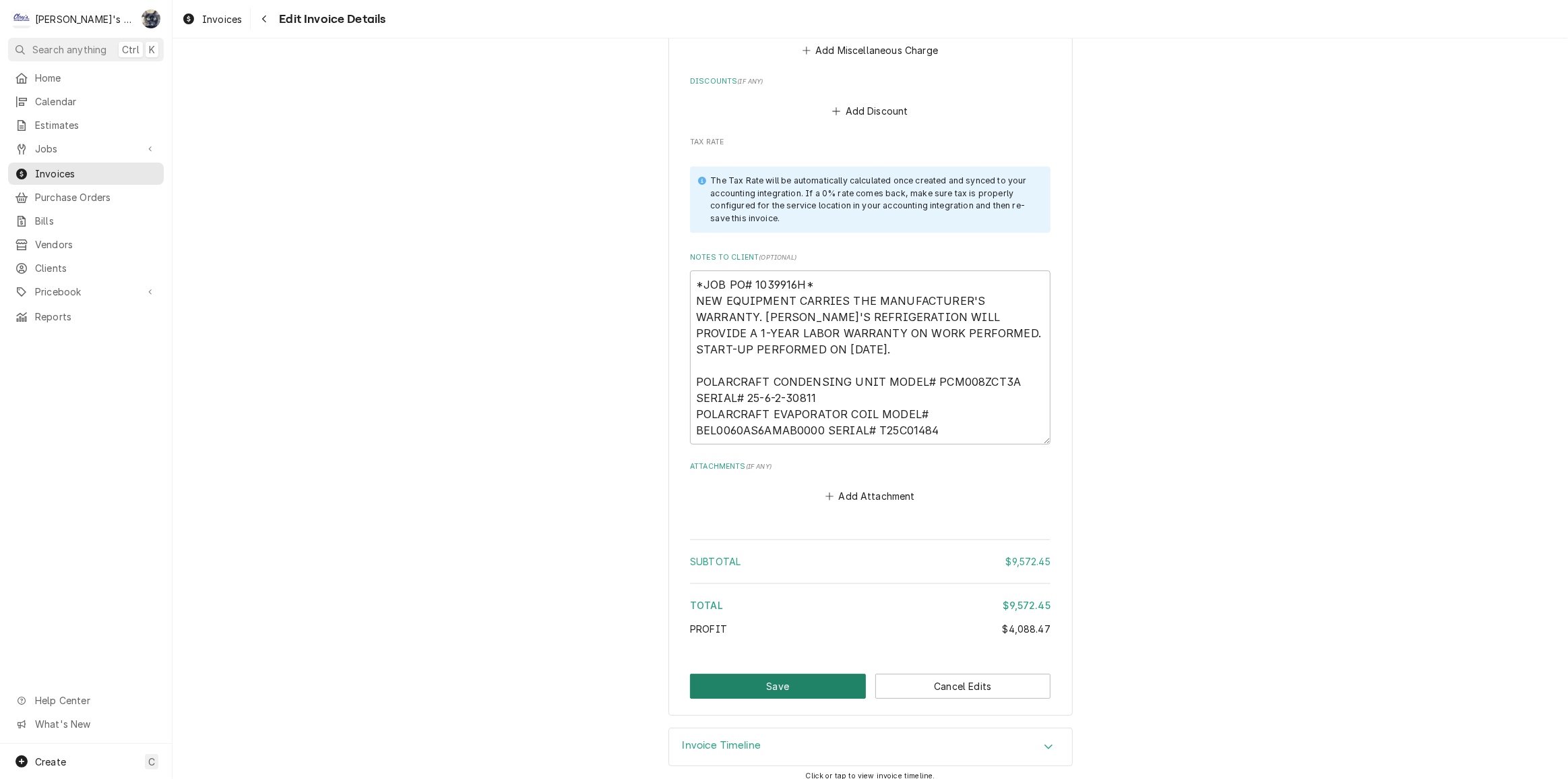
scroll to position [6167, 0]
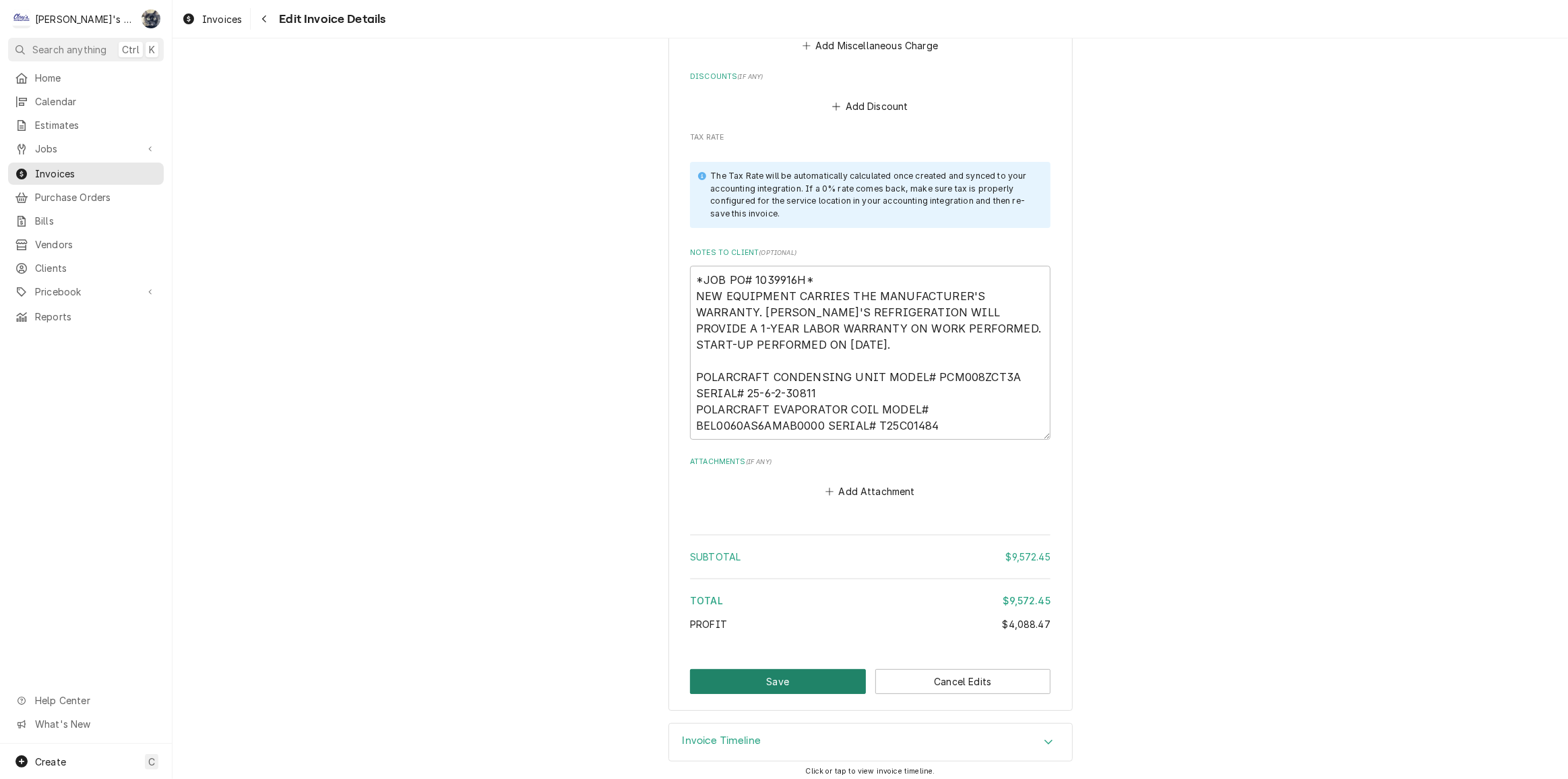
click at [826, 674] on button "Save" at bounding box center [778, 682] width 176 height 25
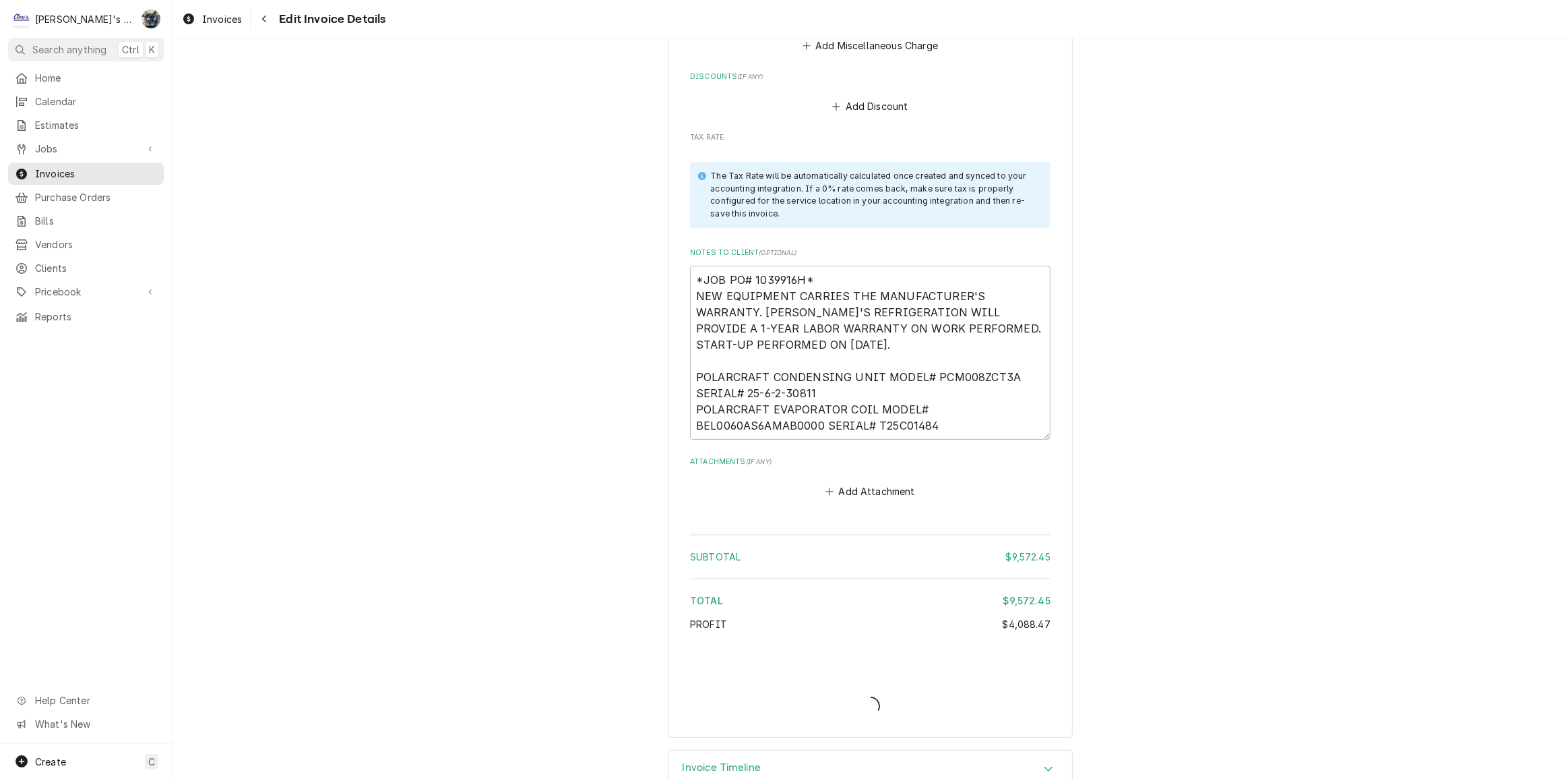
type textarea "x"
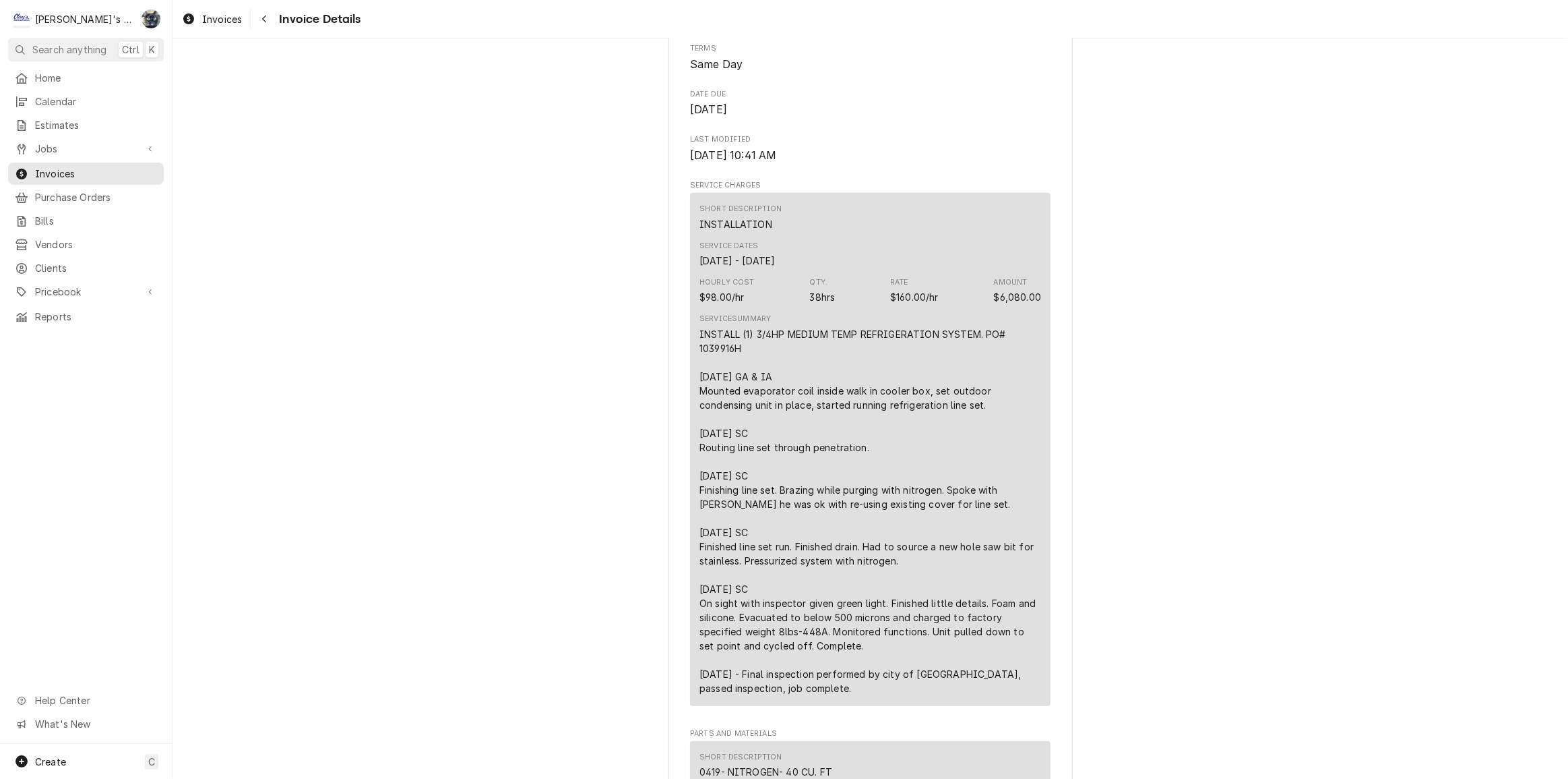
scroll to position [551, 0]
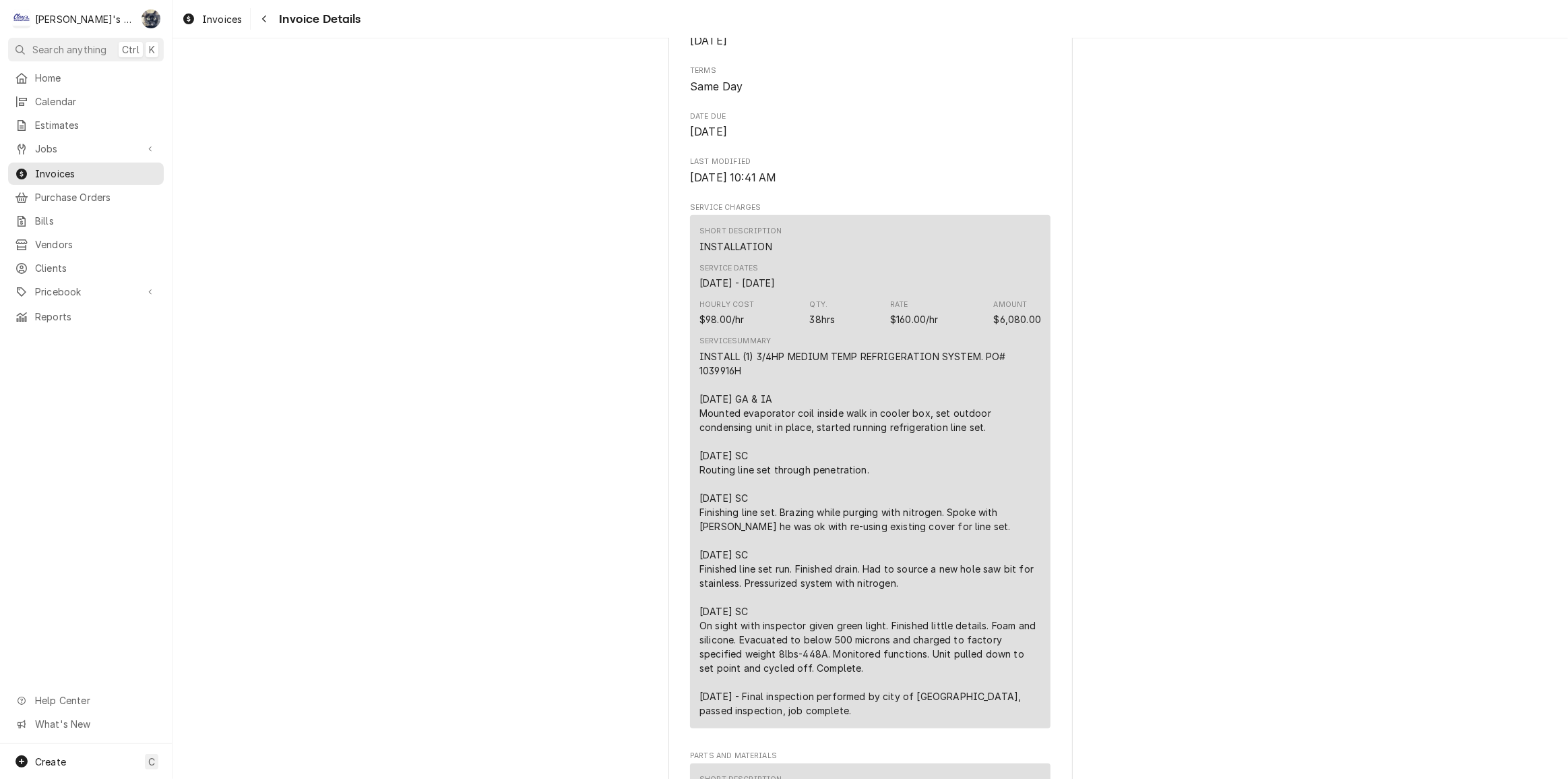
click at [705, 499] on div "INSTALL (1) 3/4HP MEDIUM TEMP REFRIGERATION SYSTEM. PO# 1039916H [DATE] GA & IA…" at bounding box center [870, 534] width 342 height 368
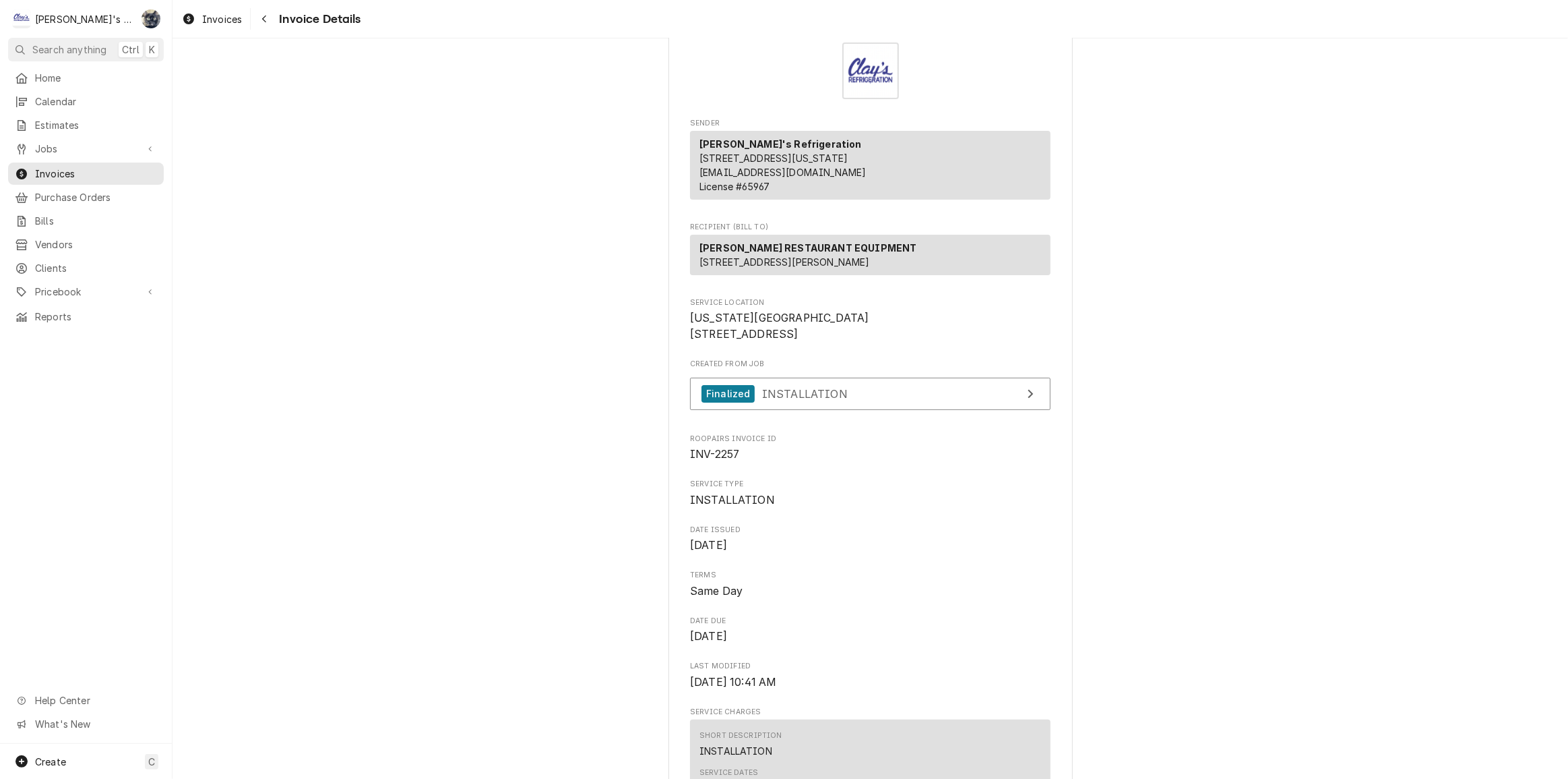
scroll to position [0, 0]
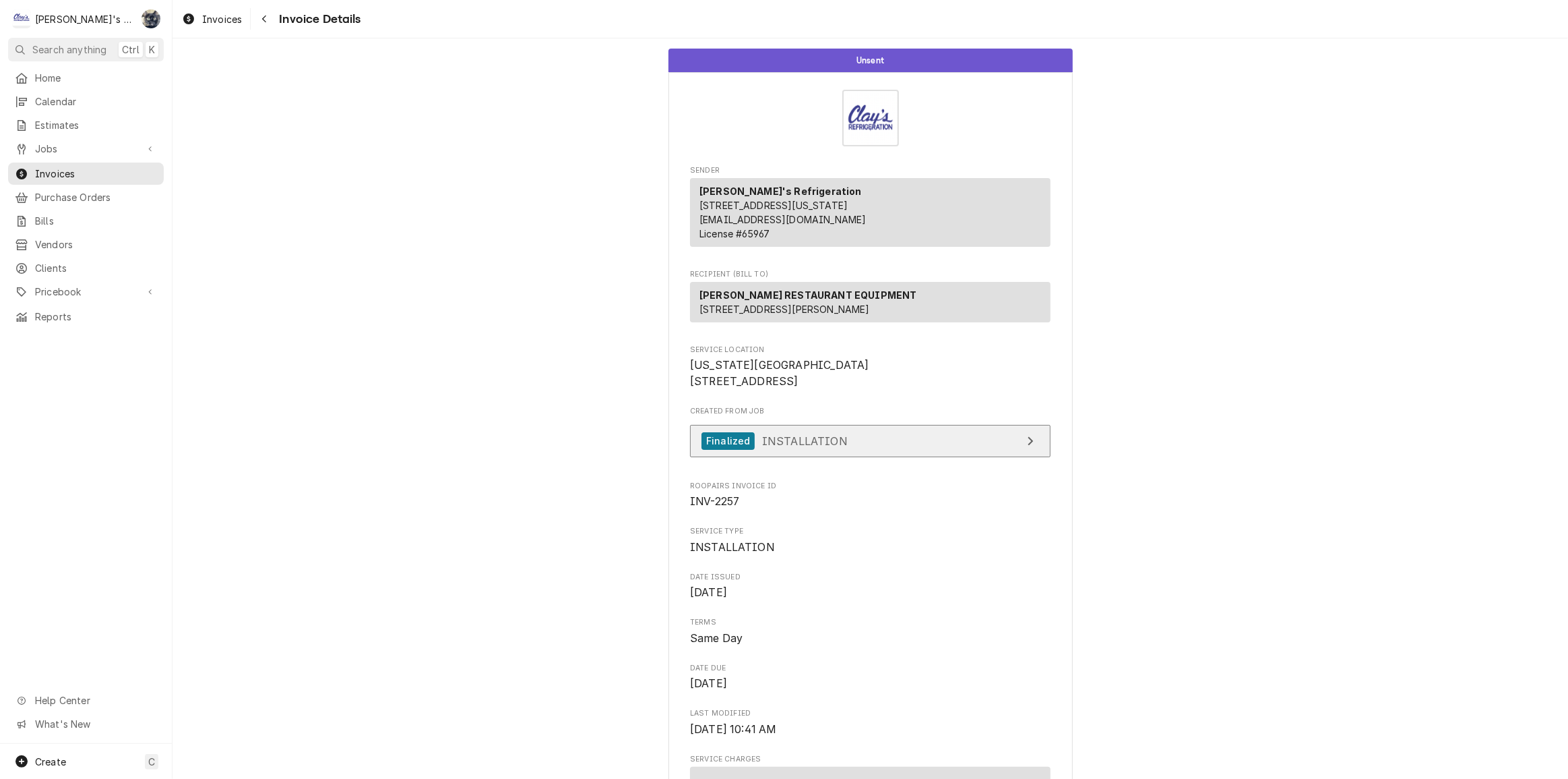
click at [823, 450] on div "Finalized INSTALLATION" at bounding box center [775, 441] width 146 height 19
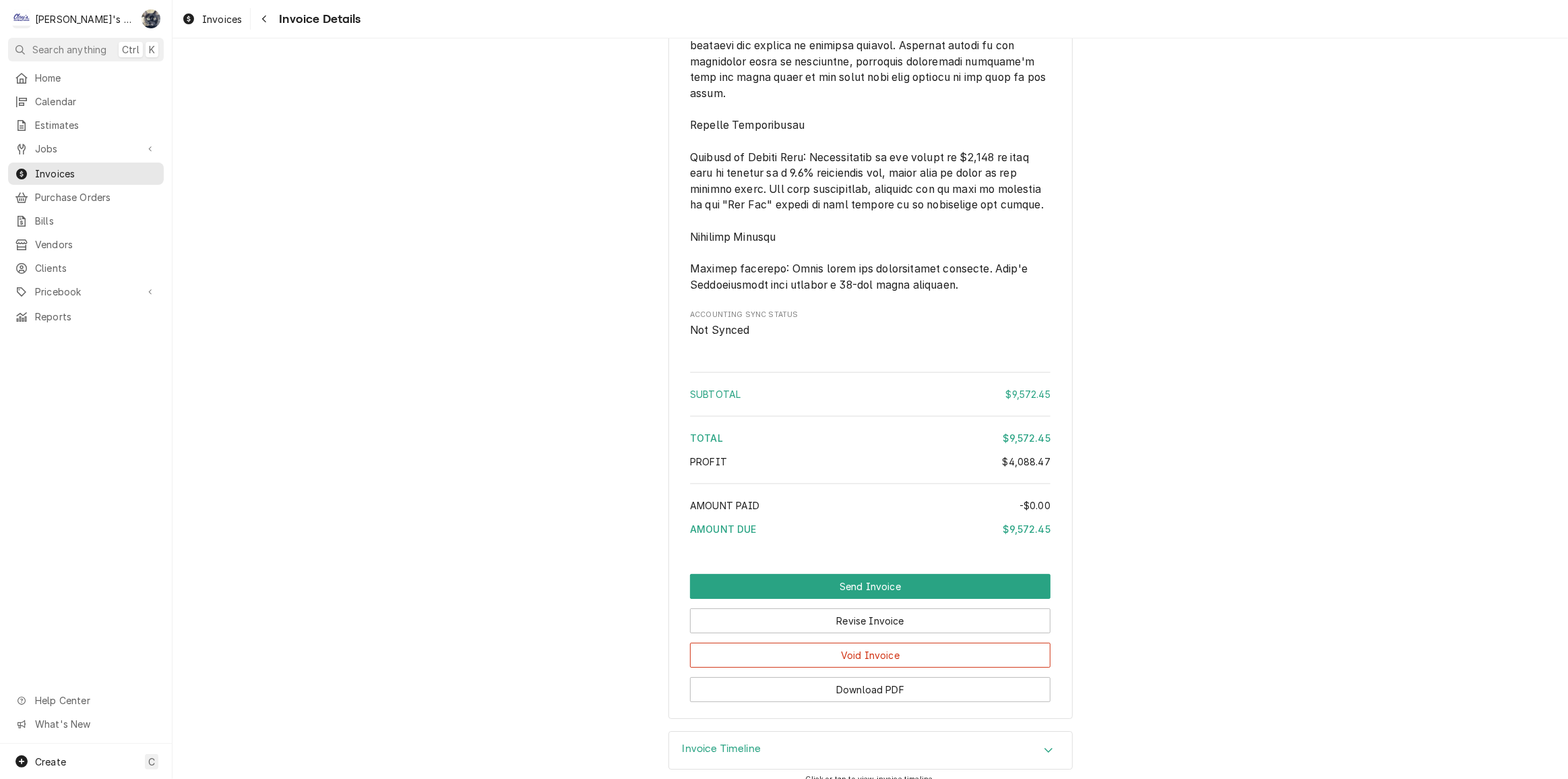
scroll to position [4960, 0]
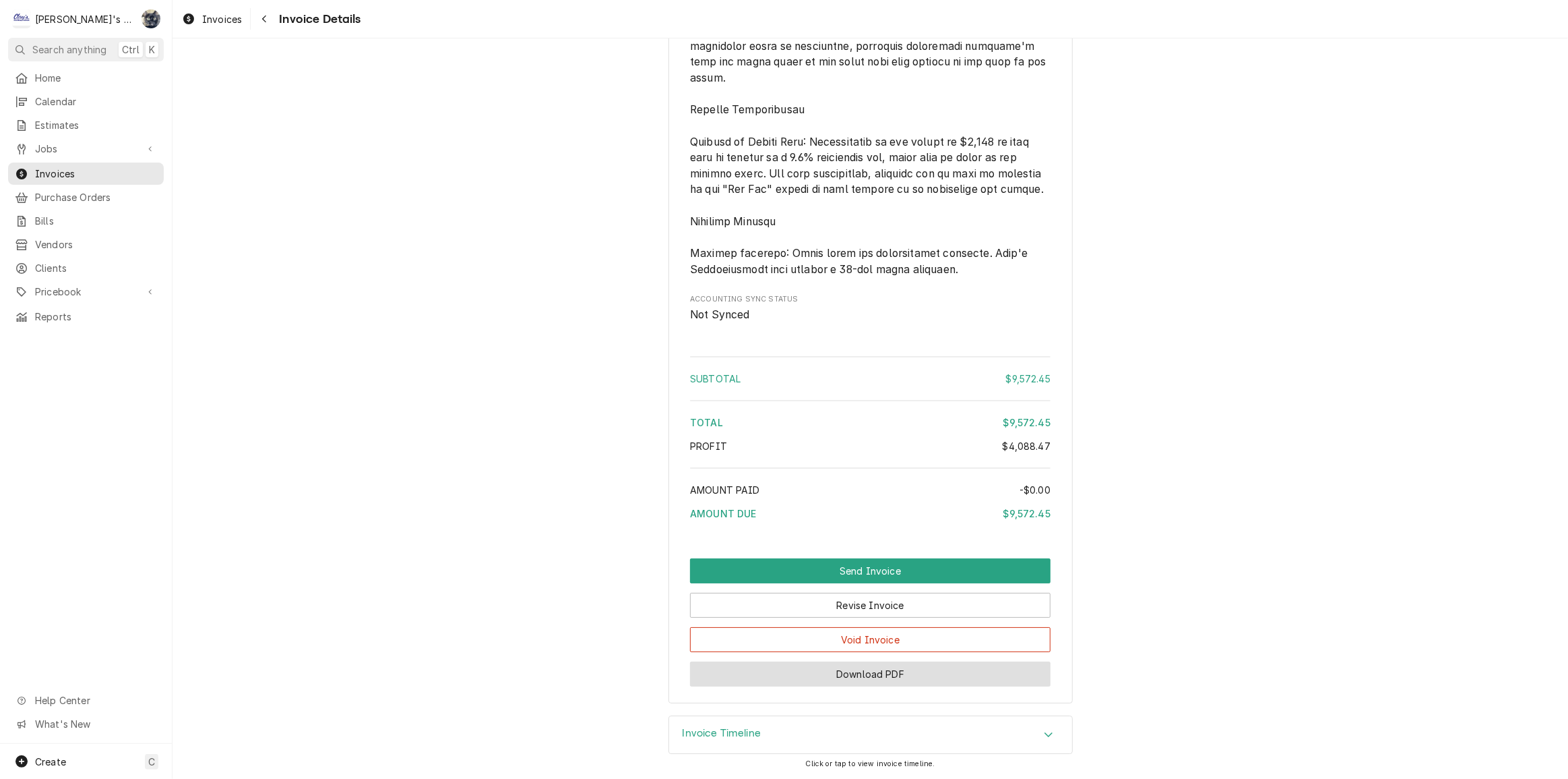
click at [873, 681] on button "Download PDF" at bounding box center [870, 674] width 360 height 25
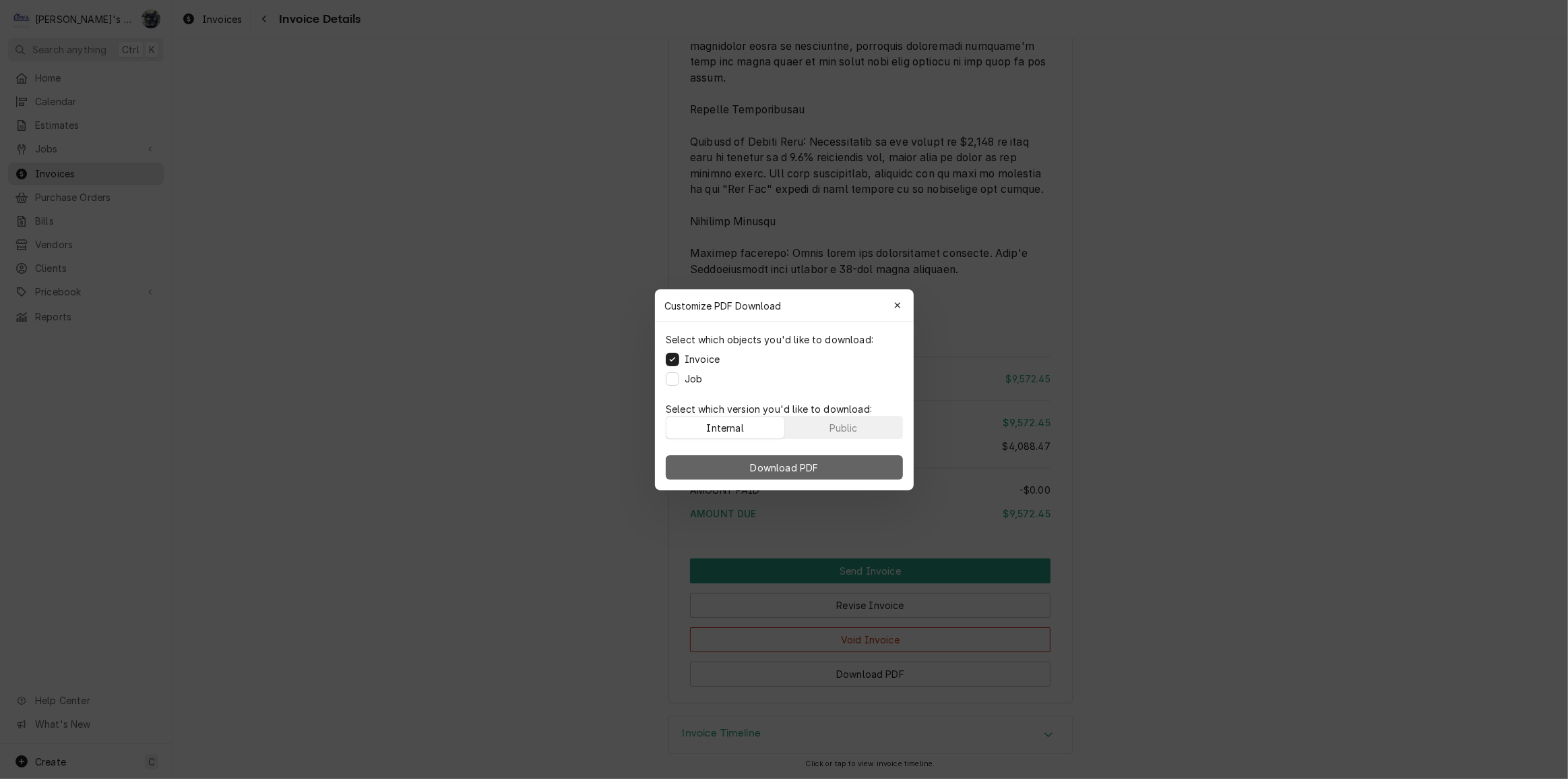
click at [724, 462] on button "Download PDF" at bounding box center [784, 466] width 237 height 24
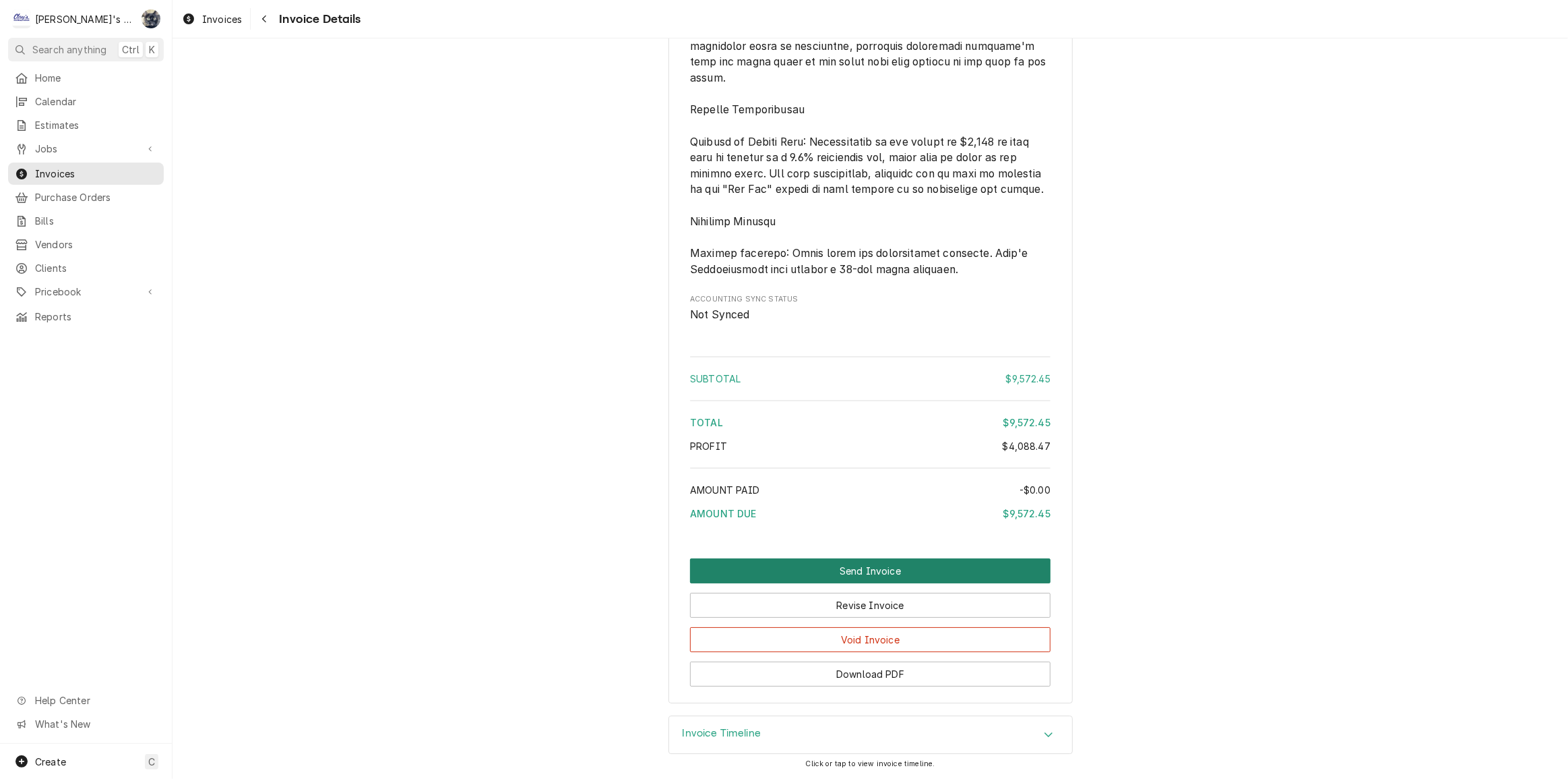
click at [856, 573] on button "Send Invoice" at bounding box center [870, 571] width 360 height 25
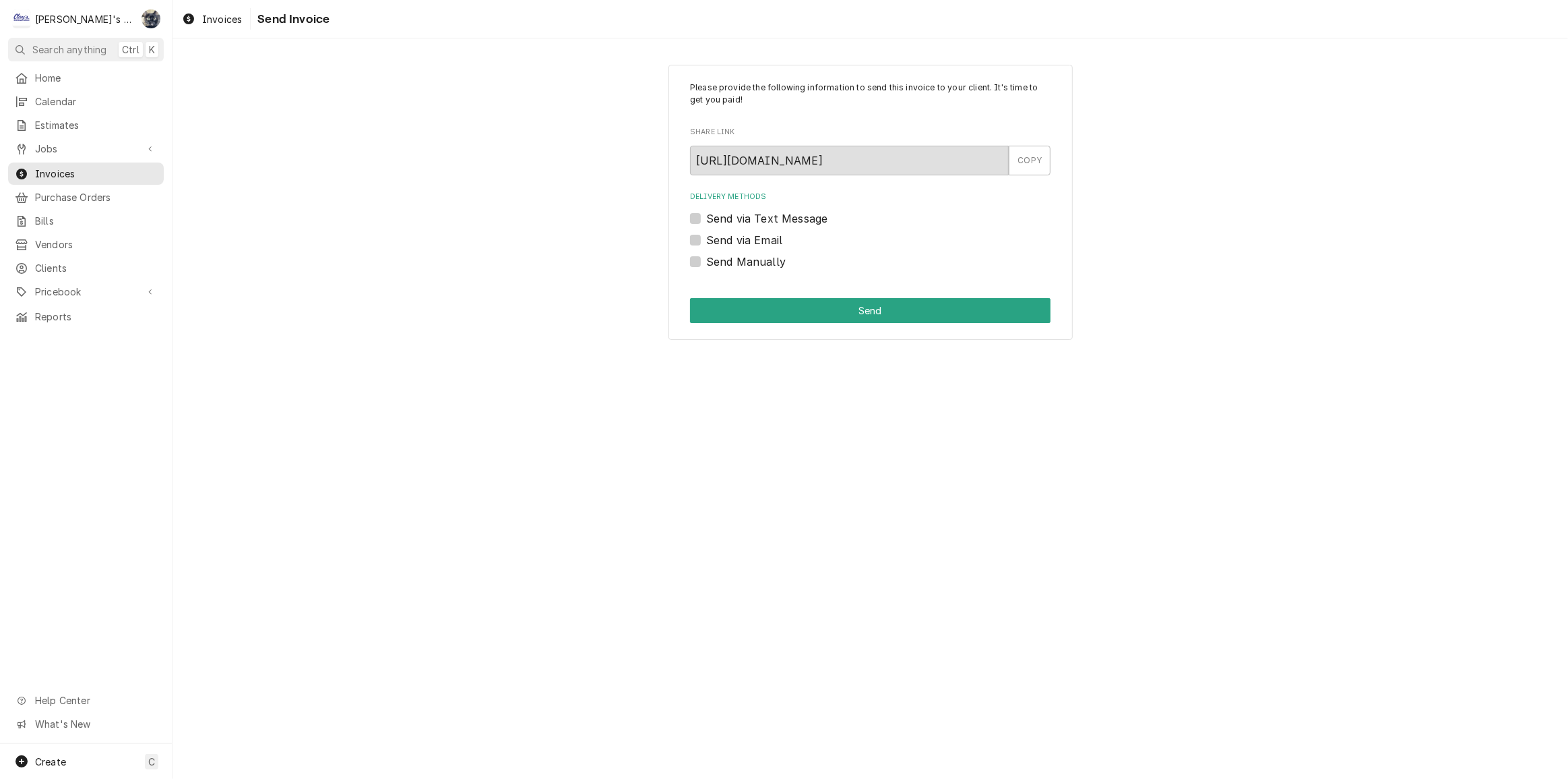
click at [707, 259] on label "Send Manually" at bounding box center [747, 261] width 80 height 17
click at [707, 259] on input "Send Manually" at bounding box center [887, 268] width 360 height 29
checkbox input "true"
click at [748, 301] on button "Send" at bounding box center [870, 311] width 360 height 25
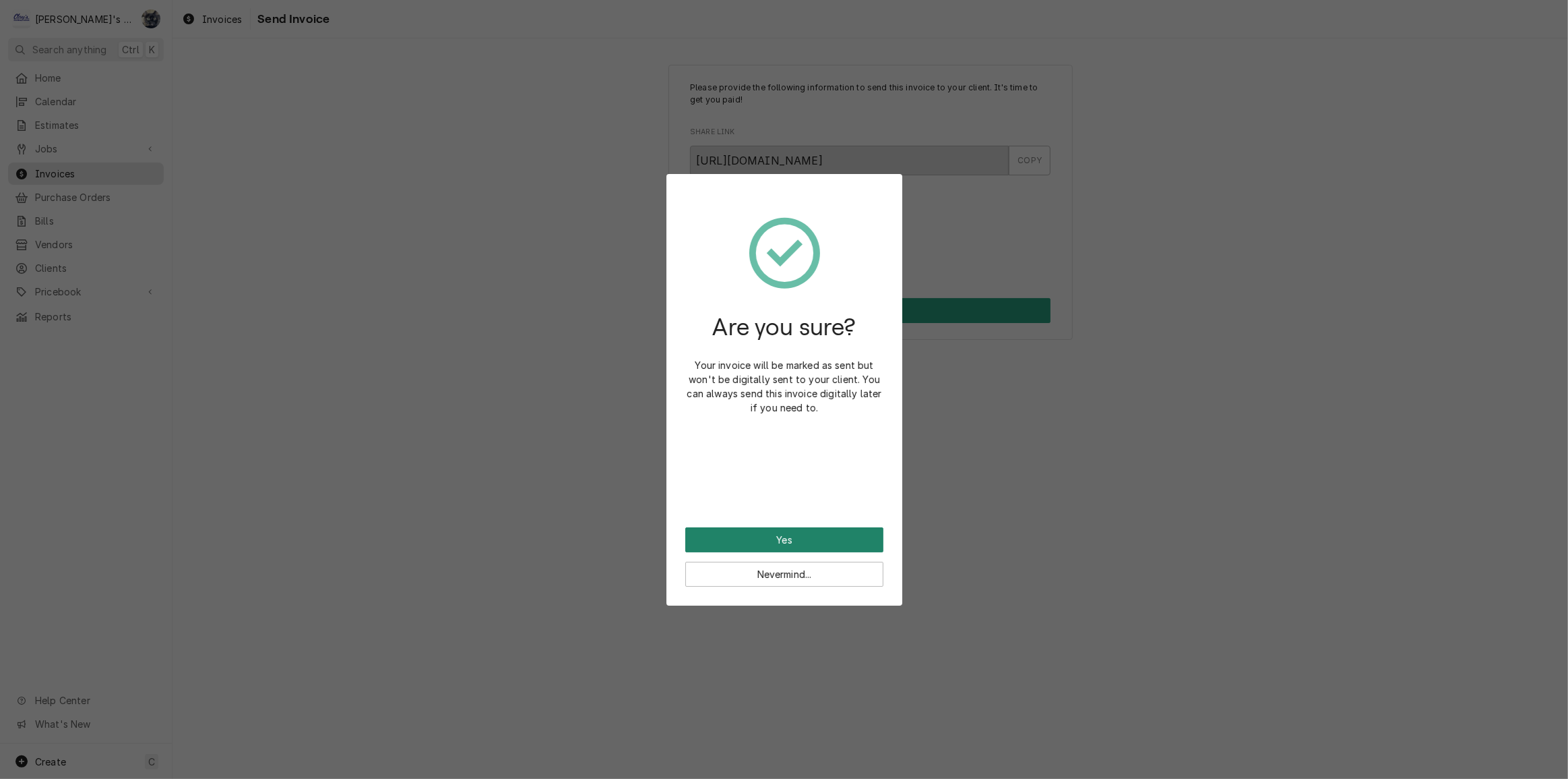
click at [818, 542] on button "Yes" at bounding box center [784, 539] width 199 height 25
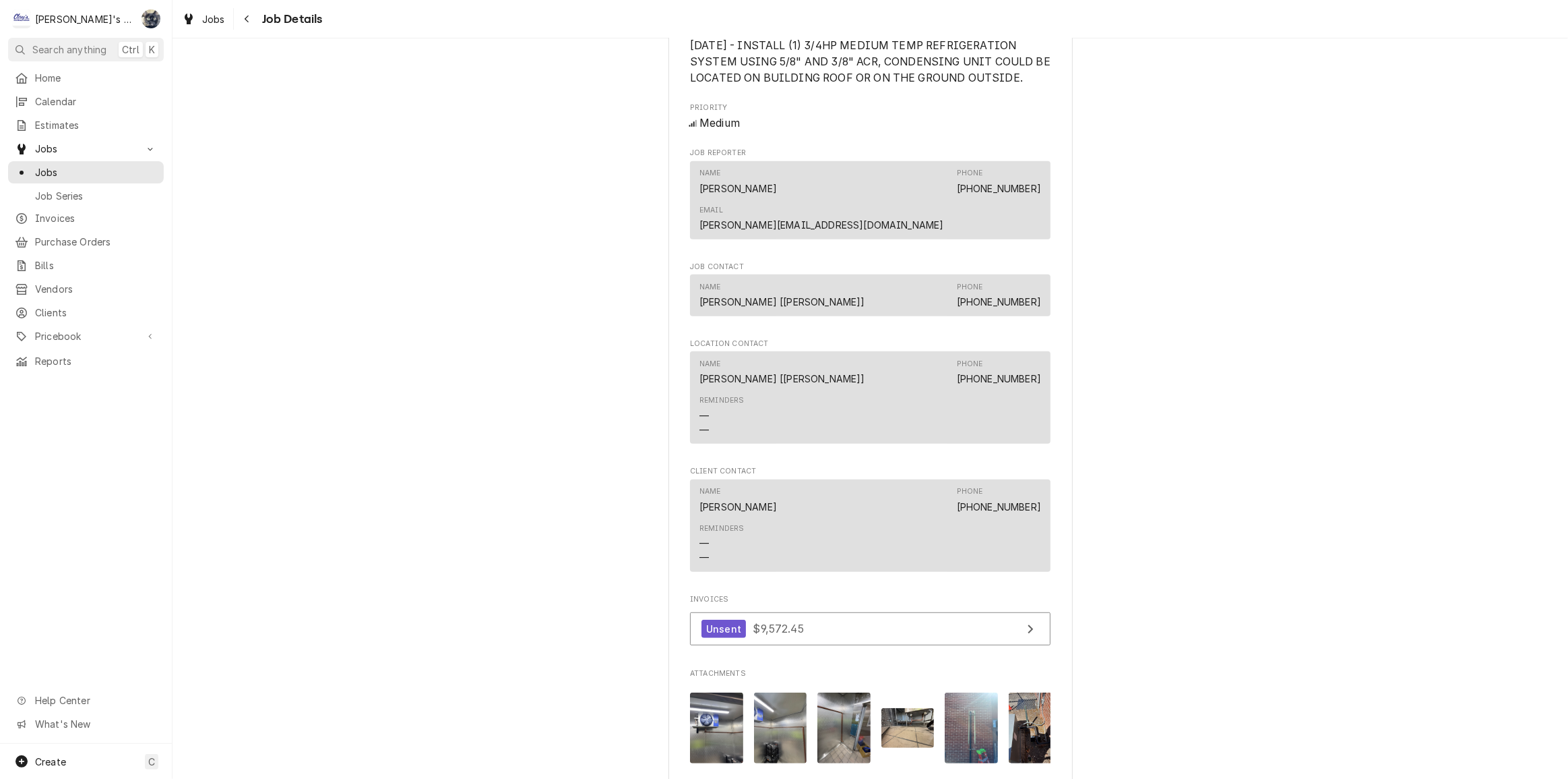
scroll to position [1121, 0]
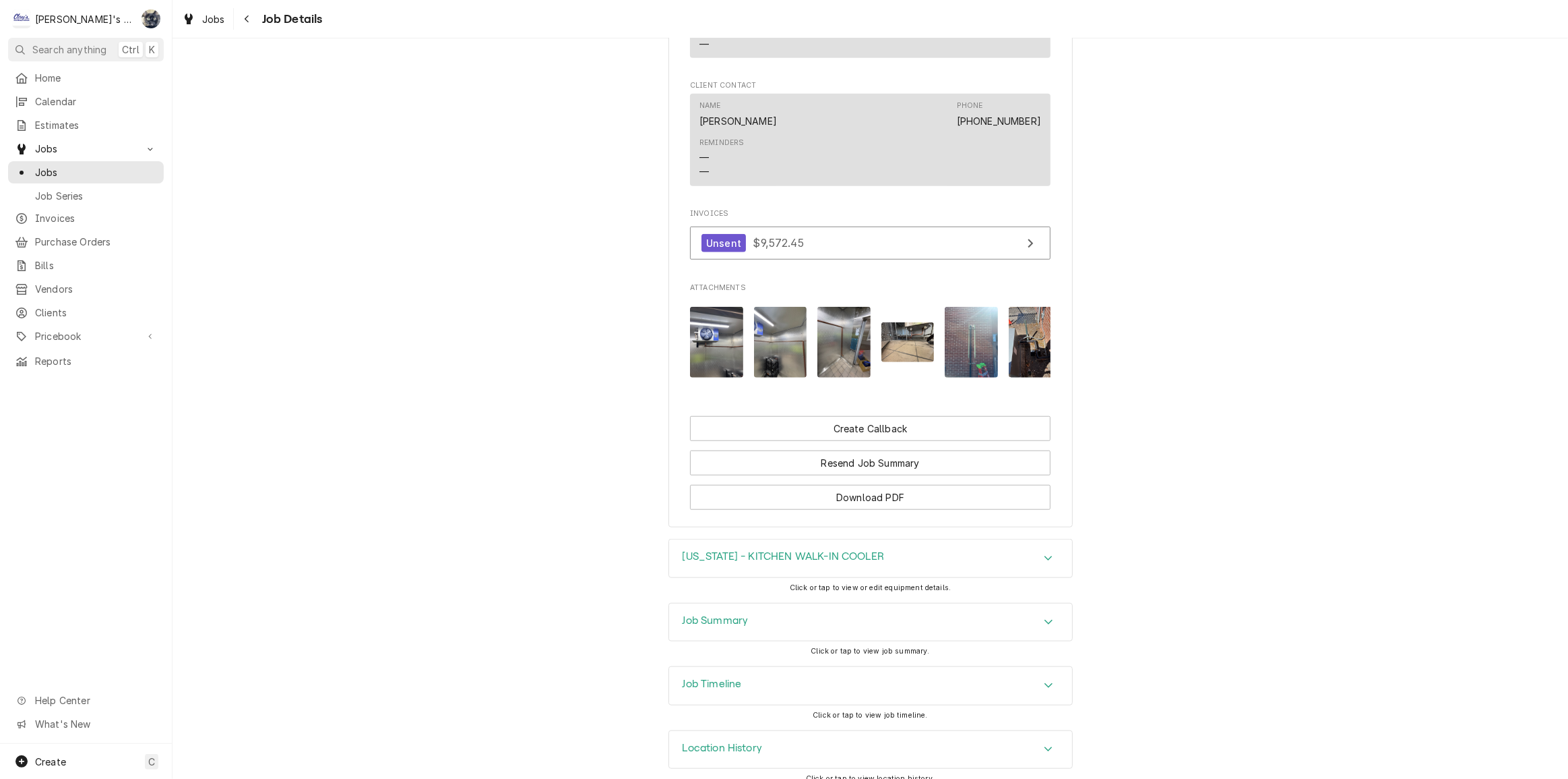
click at [742, 614] on div "Job Summary" at bounding box center [715, 622] width 66 height 17
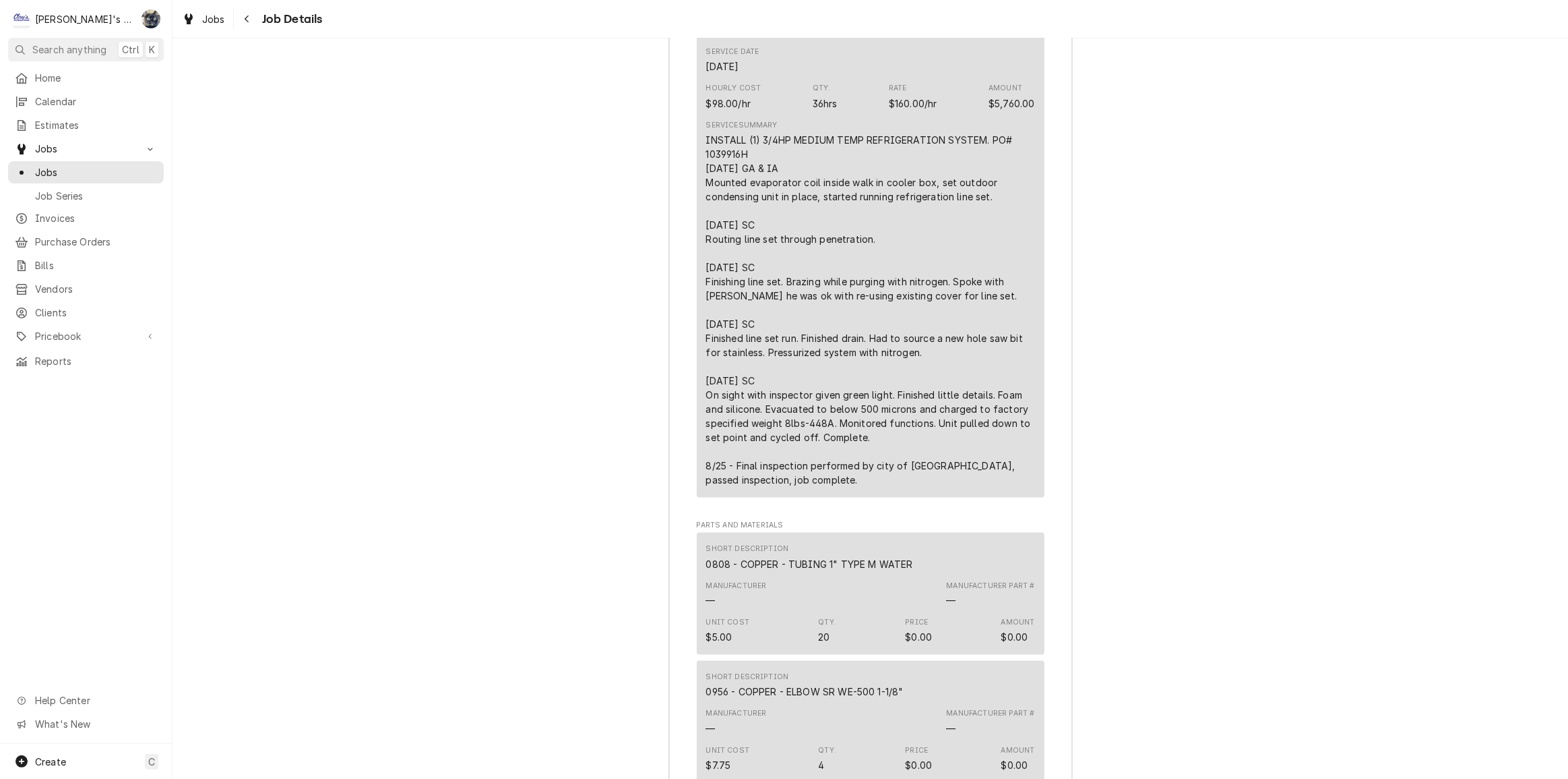
scroll to position [2016, 0]
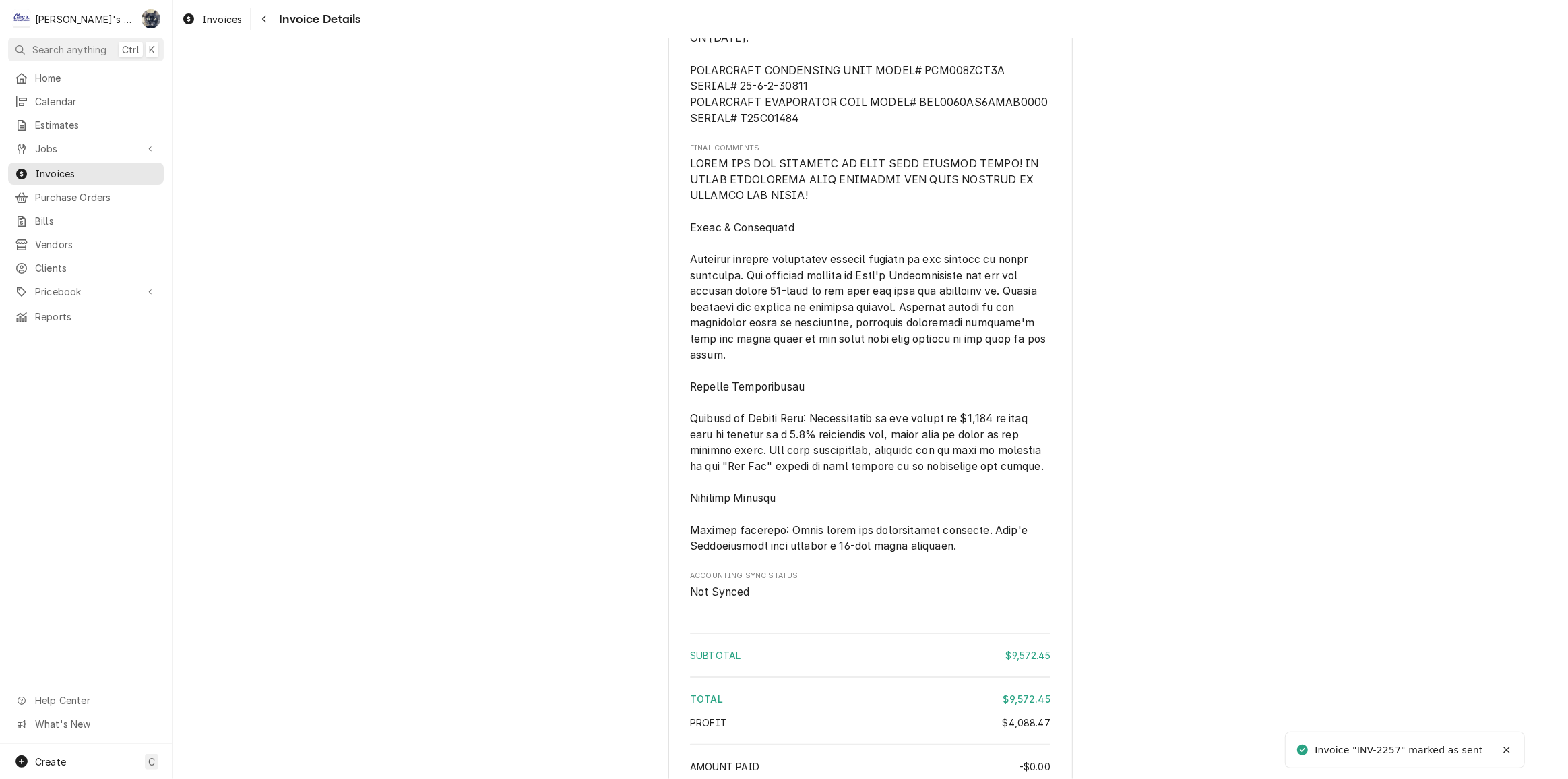
scroll to position [5005, 0]
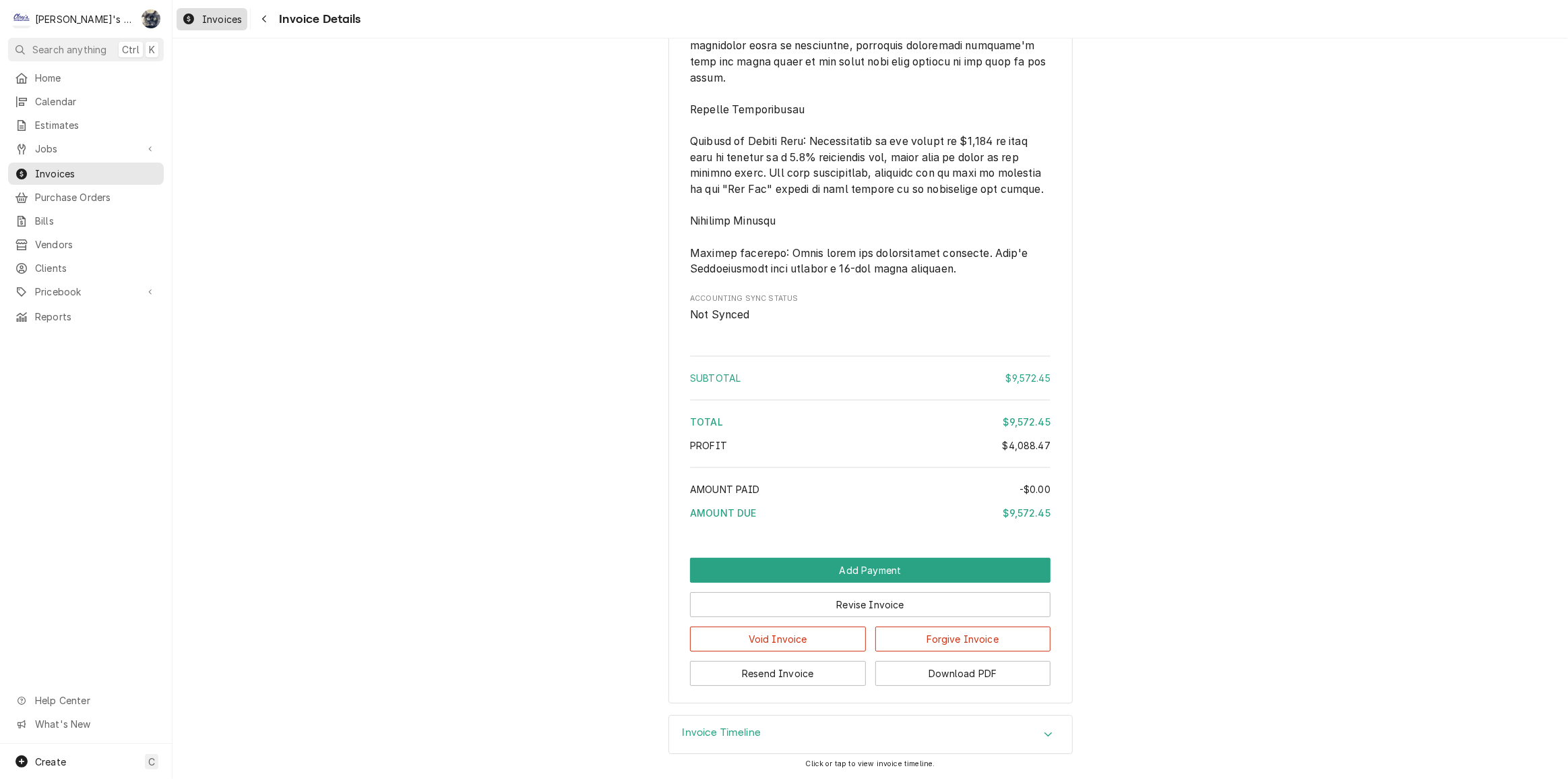
click at [202, 15] on span "Invoices" at bounding box center [222, 19] width 40 height 15
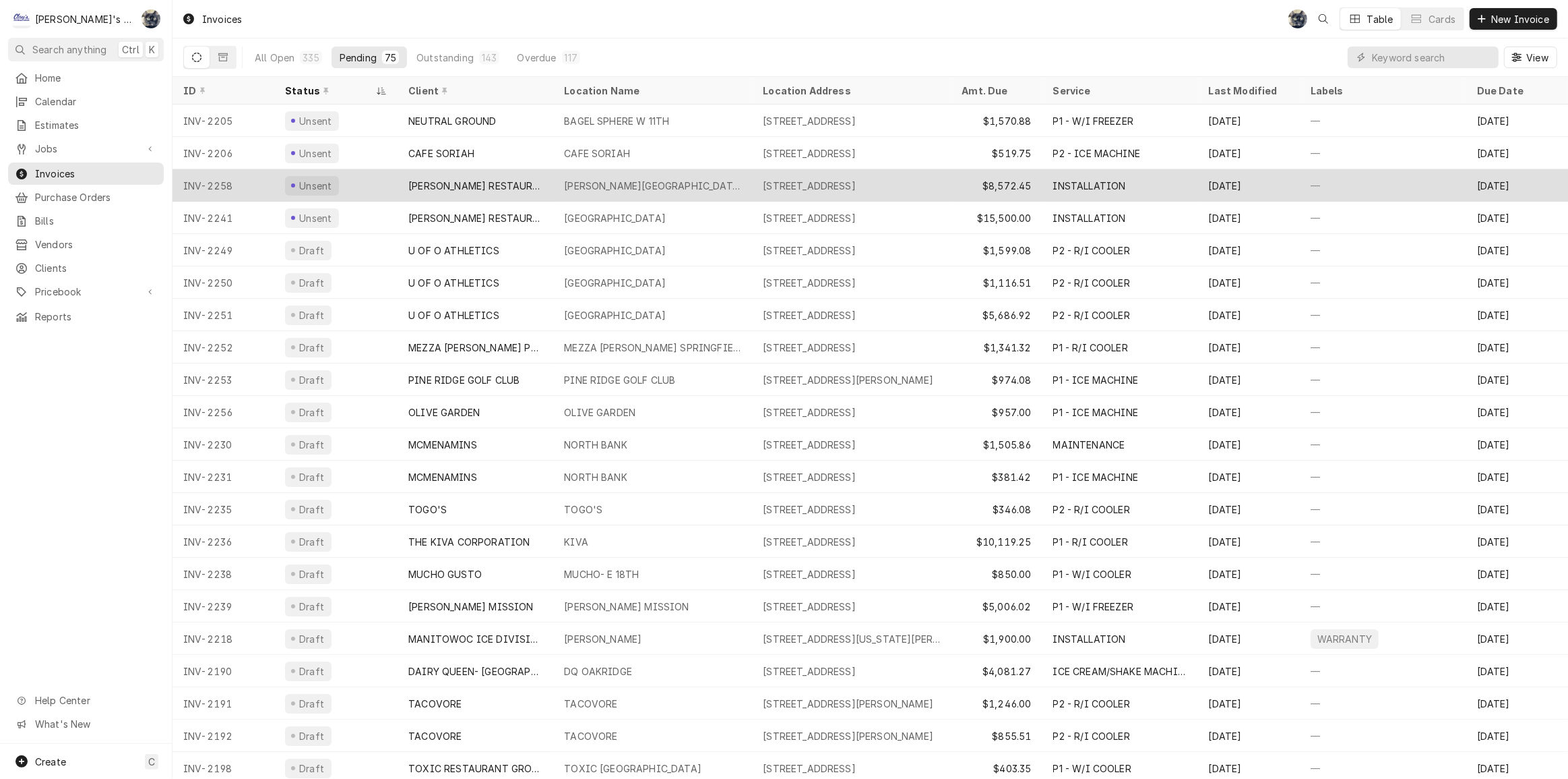
click at [670, 175] on div "[PERSON_NAME][GEOGRAPHIC_DATA]" at bounding box center [652, 185] width 199 height 32
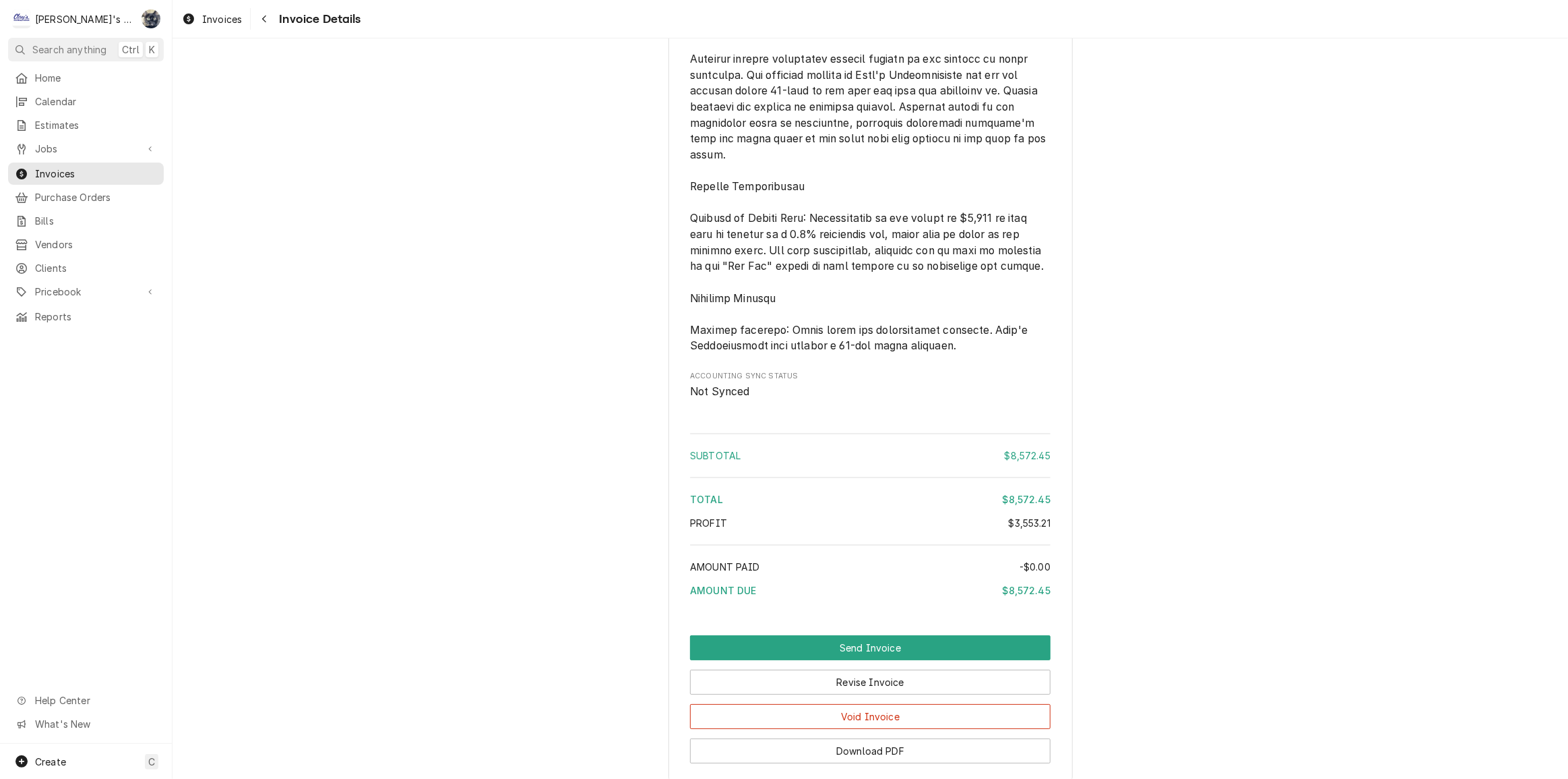
scroll to position [5954, 0]
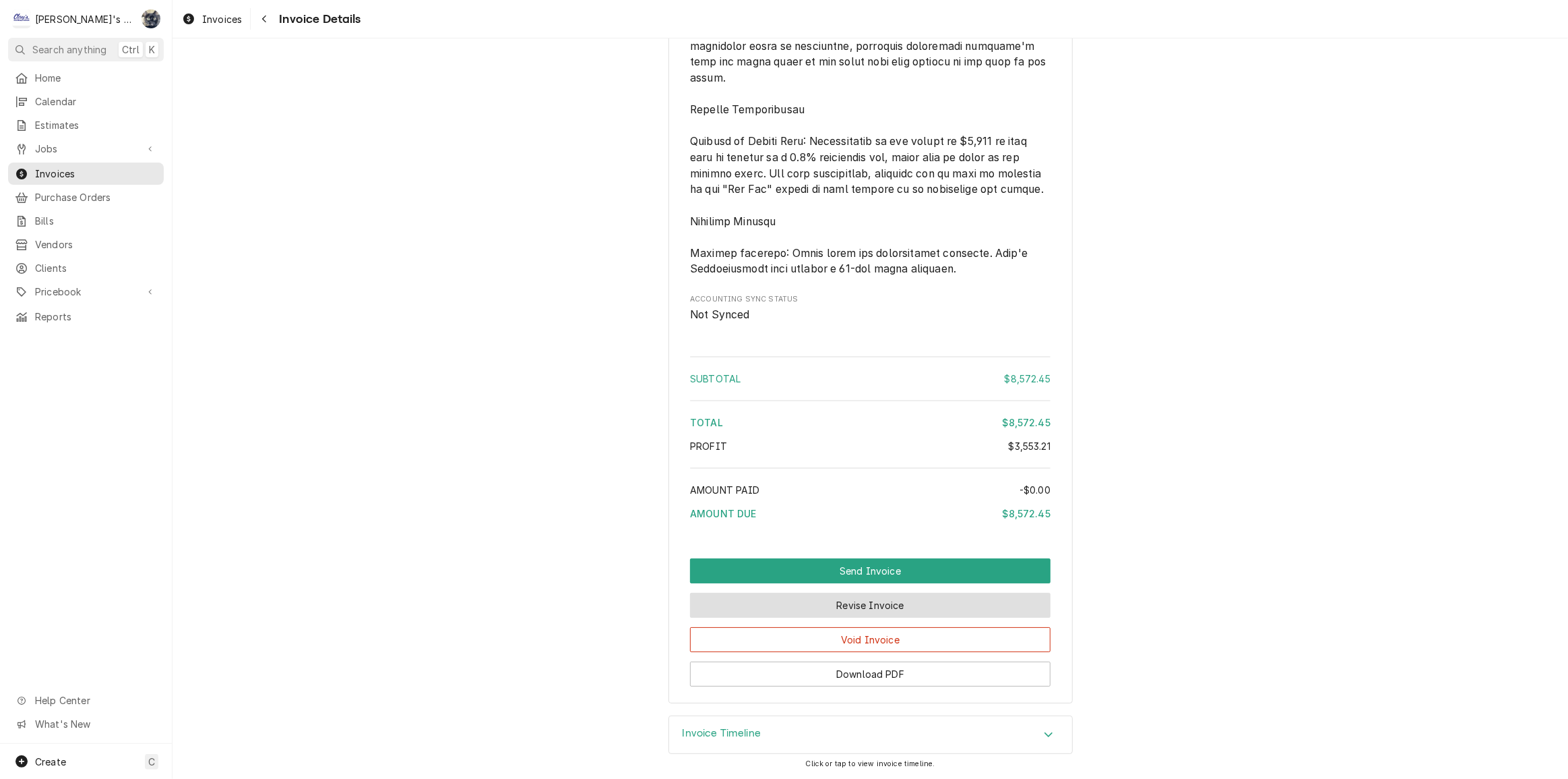
click at [862, 608] on button "Revise Invoice" at bounding box center [870, 606] width 360 height 25
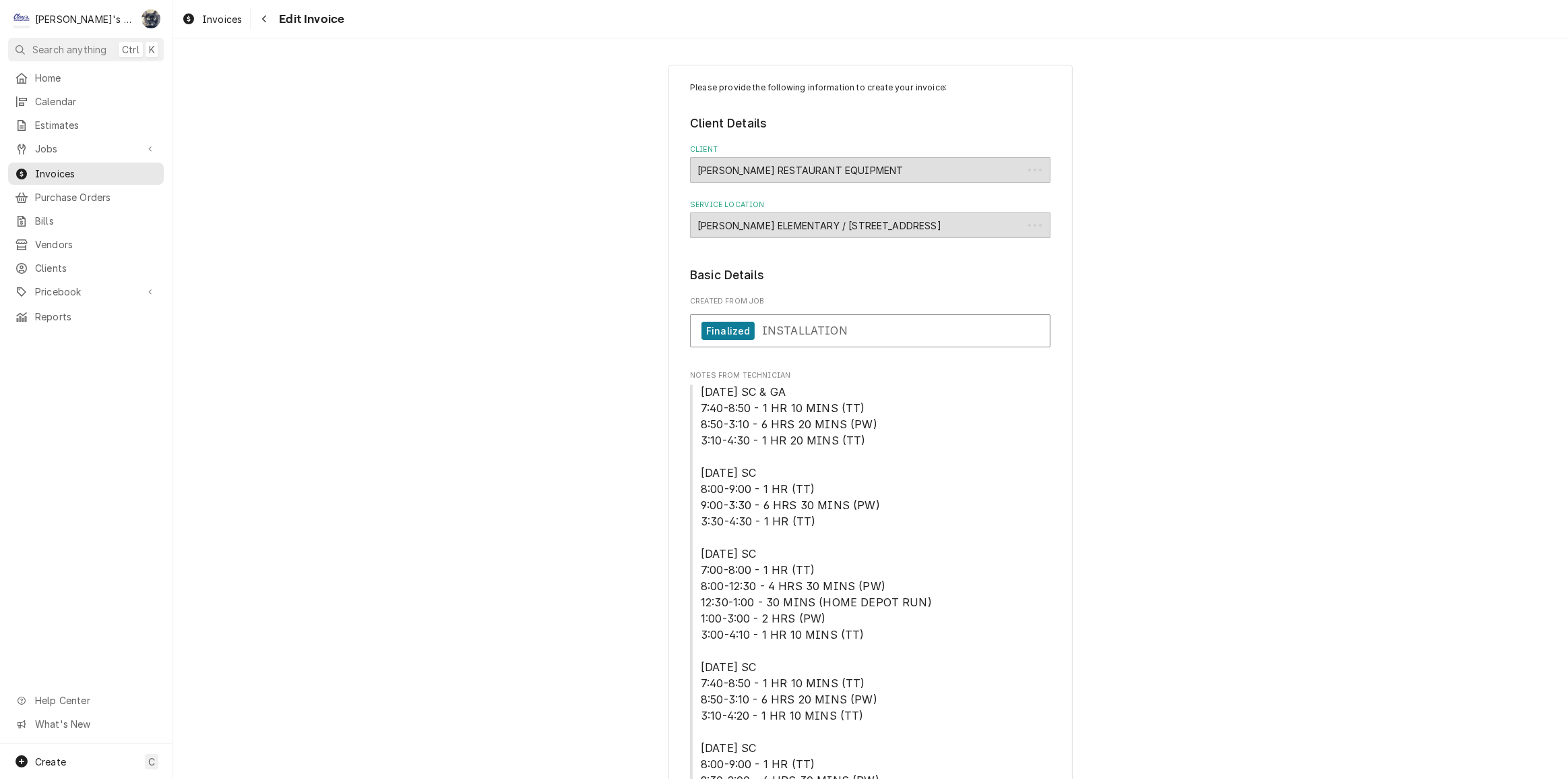
type textarea "x"
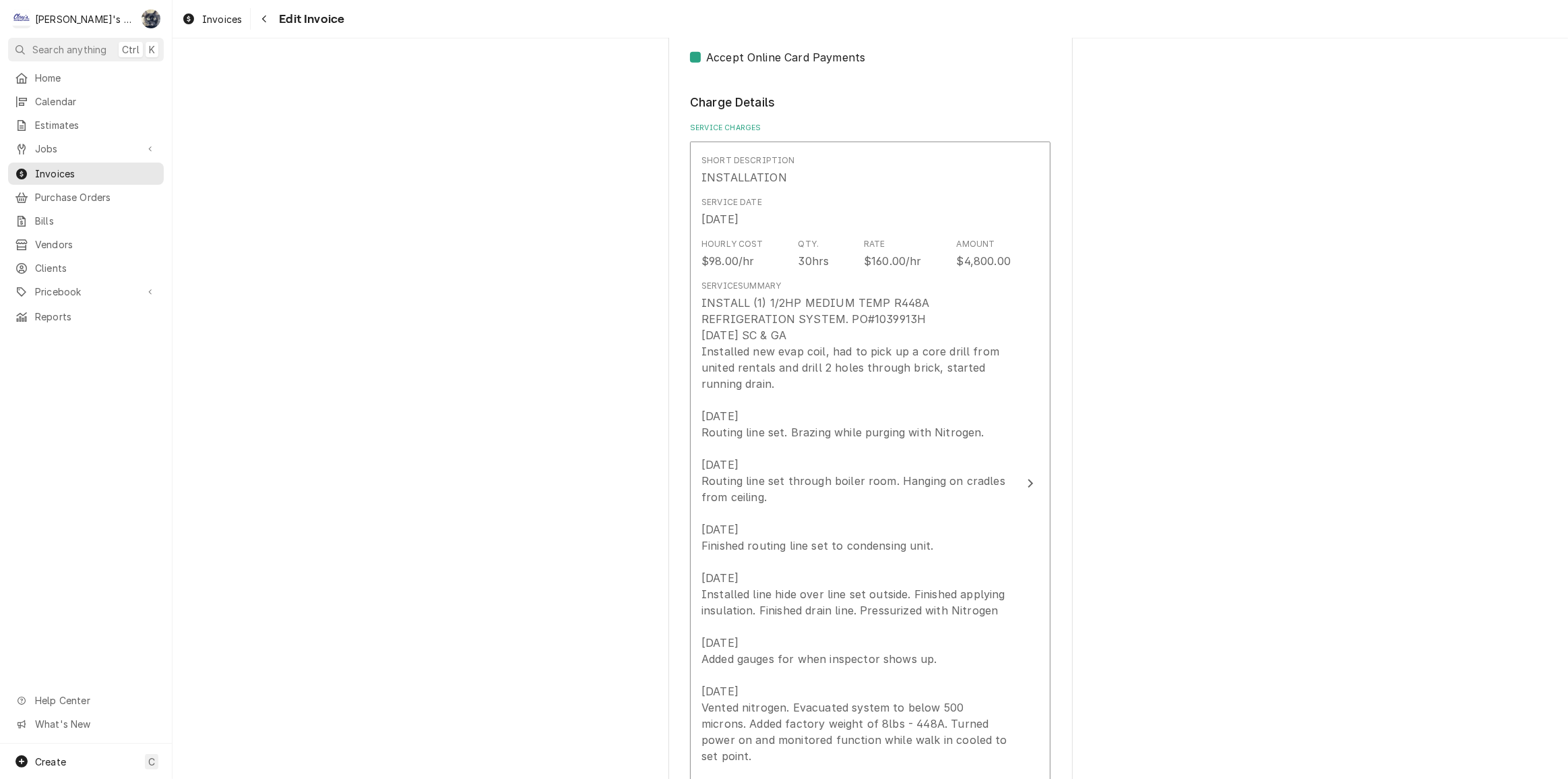
scroll to position [1470, 0]
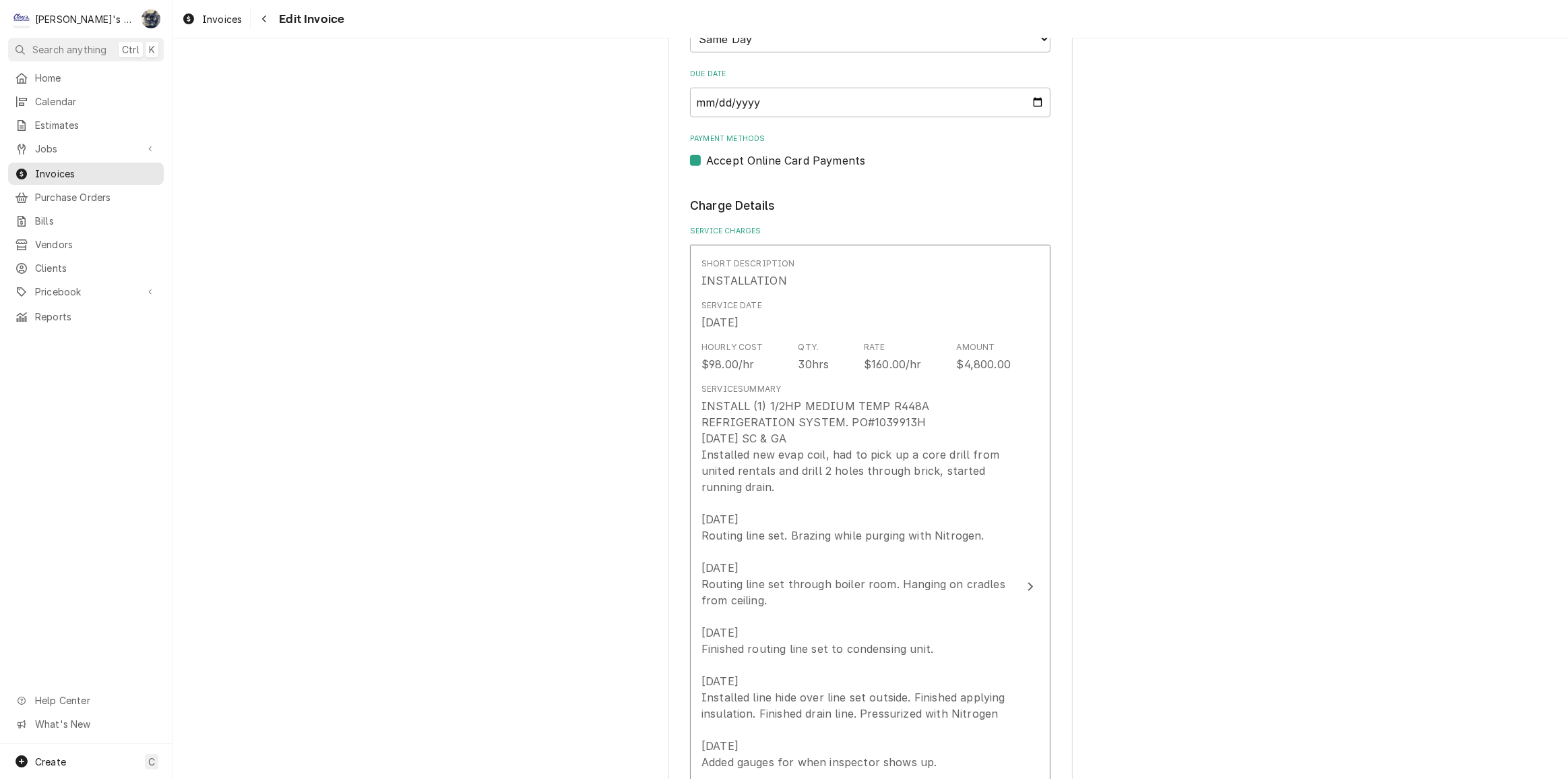
click at [707, 161] on label "Accept Online Card Payments" at bounding box center [785, 160] width 159 height 17
click at [707, 161] on input "Payment Methods" at bounding box center [887, 167] width 360 height 29
checkbox input "false"
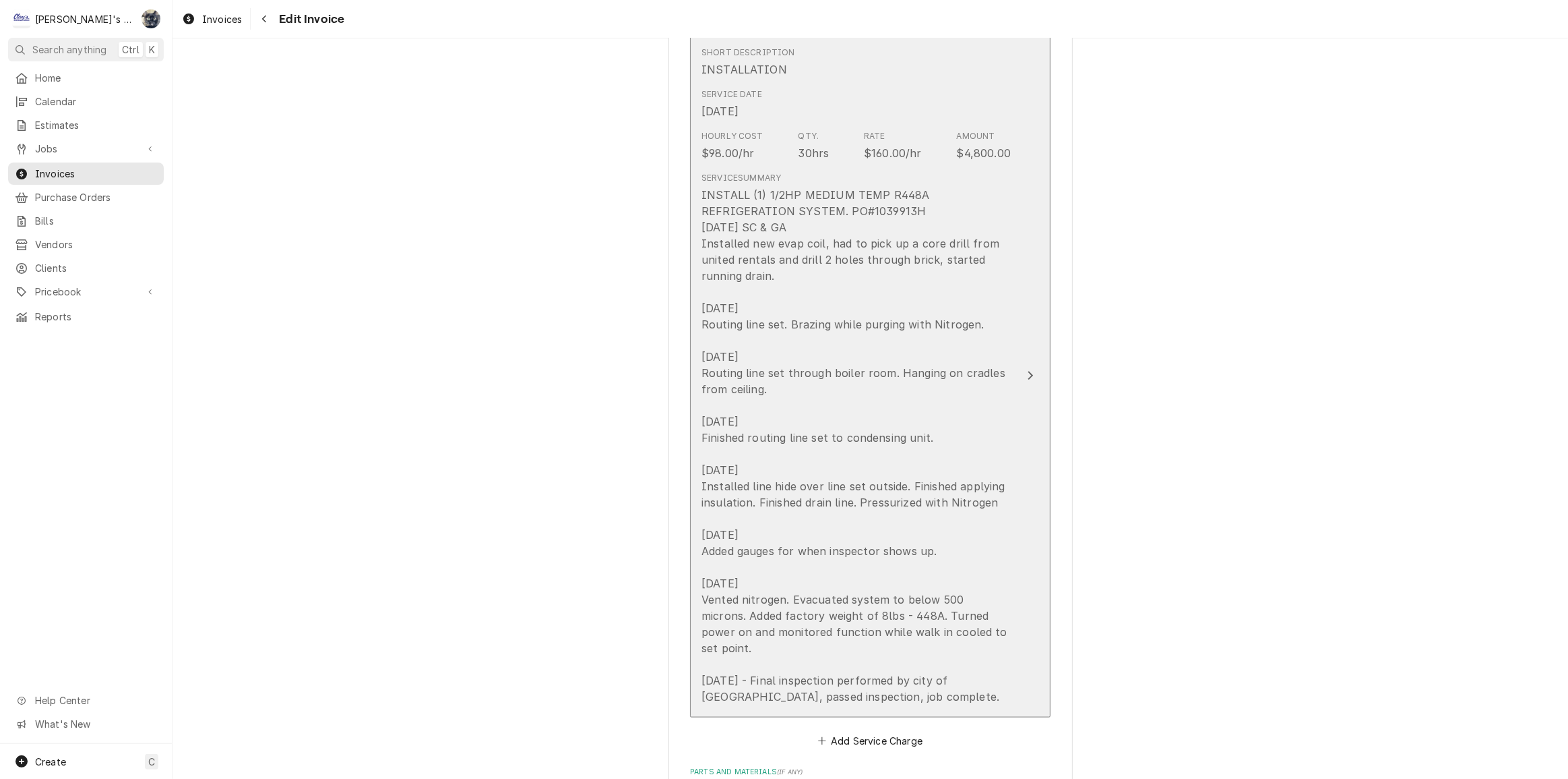
scroll to position [1838, 0]
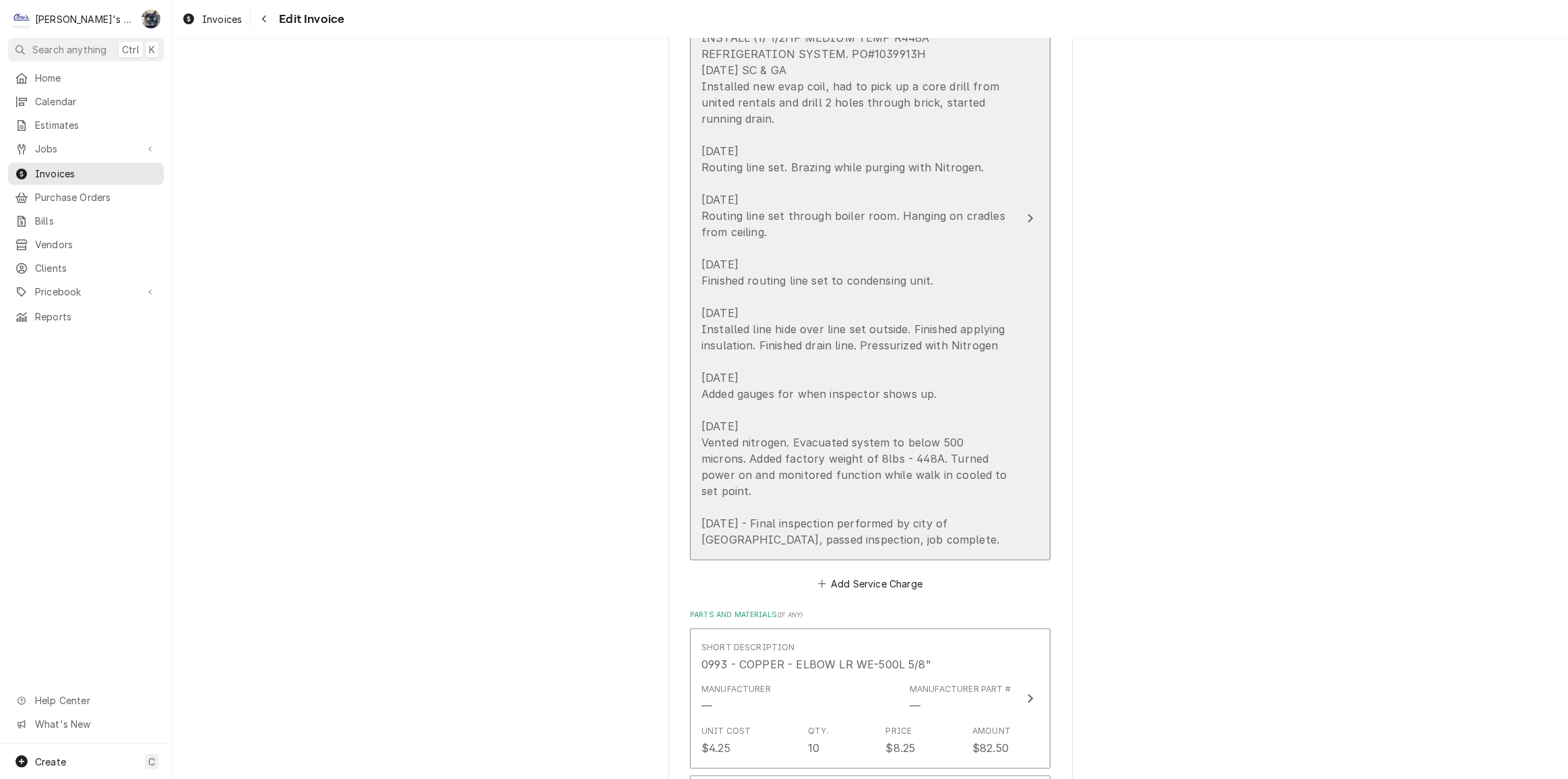
click at [702, 254] on div "INSTALL (1) 1/2HP MEDIUM TEMP R448A REFRIGERATION SYSTEM. PO#1039913H [DATE] SC…" at bounding box center [857, 288] width 310 height 518
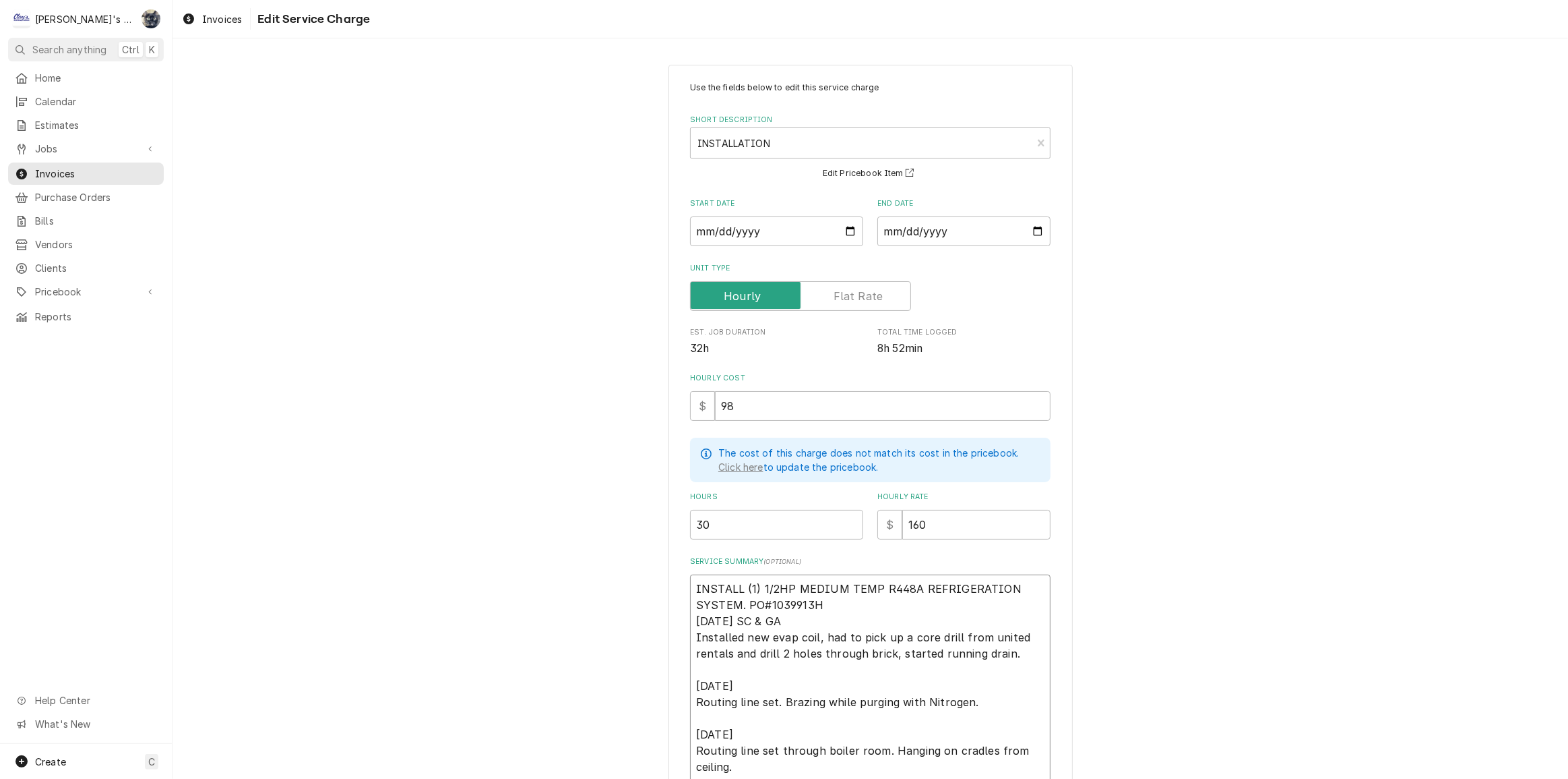
type textarea "x"
type textarea "INSTALL (1) 1/2HP MEDIUM TEMP R448A REFRIGERATION SYSTEM. PO#1039913H [DATE] SC…"
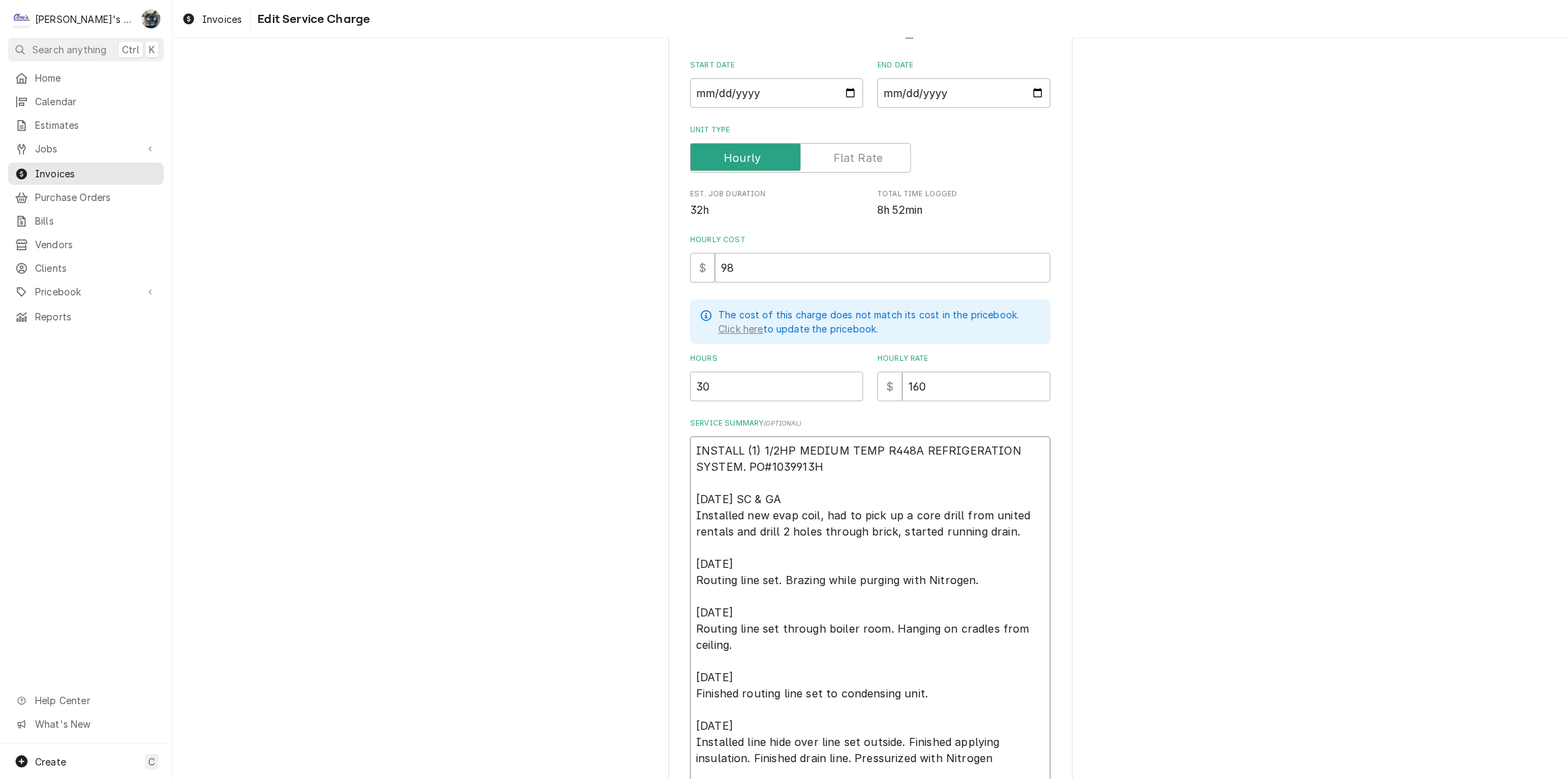
scroll to position [367, 0]
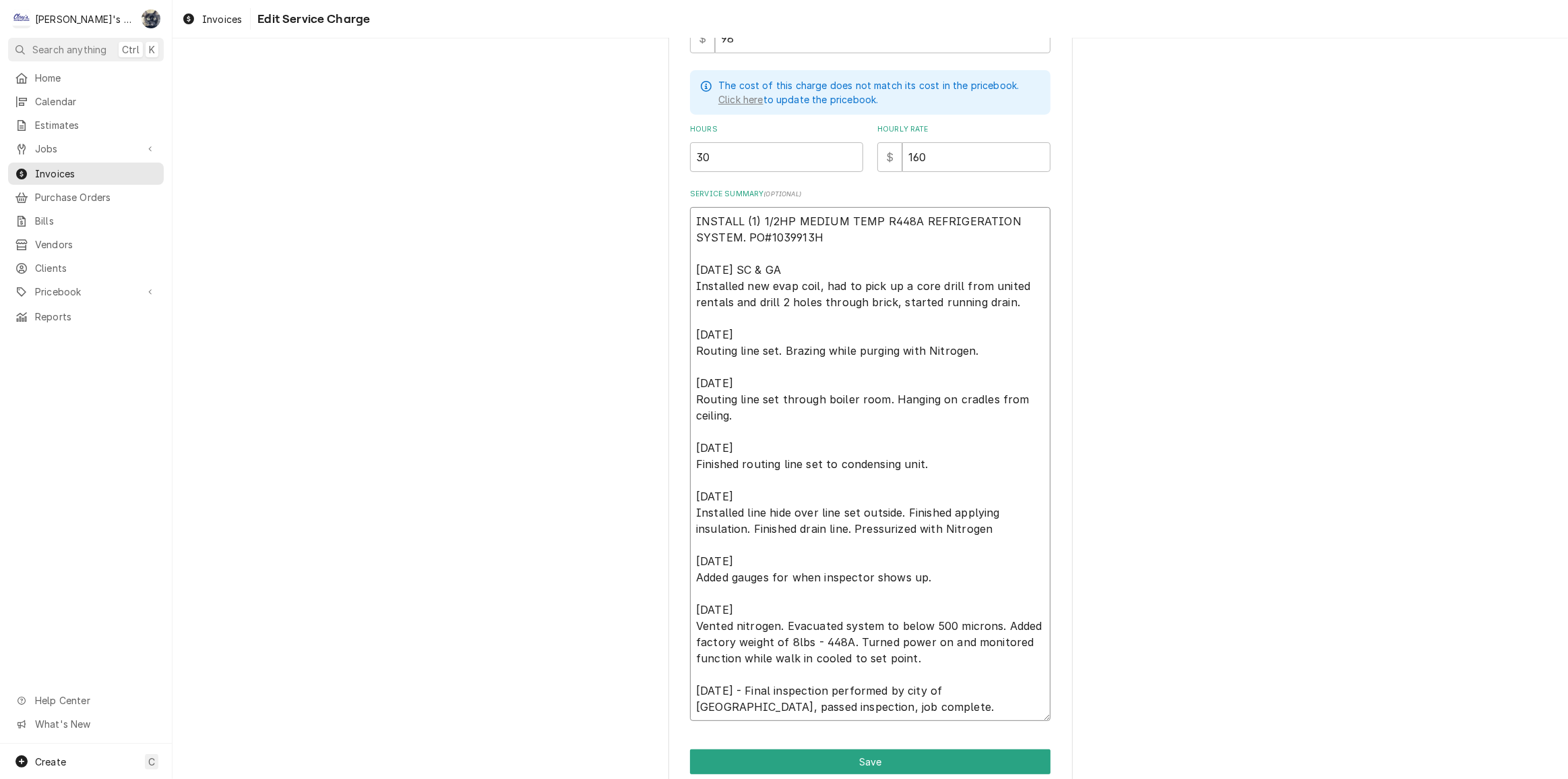
click at [790, 280] on textarea "INSTALL (1) 1/2HP MEDIUM TEMP R448A REFRIGERATION SYSTEM. PO#1039913H [DATE] SC…" at bounding box center [870, 464] width 360 height 514
type textarea "x"
type textarea "INSTALL (1) 1/2HP MEDIUM TEMP R448A REFRIGERATION SYSTEM. PO#1039913H [DATE] SC…"
type textarea "x"
type textarea "INSTALL (1) 1/2HP MEDIUM TEMP R448A REFRIGERATION SYSTEM. PO#1039913H [DATE] SC…"
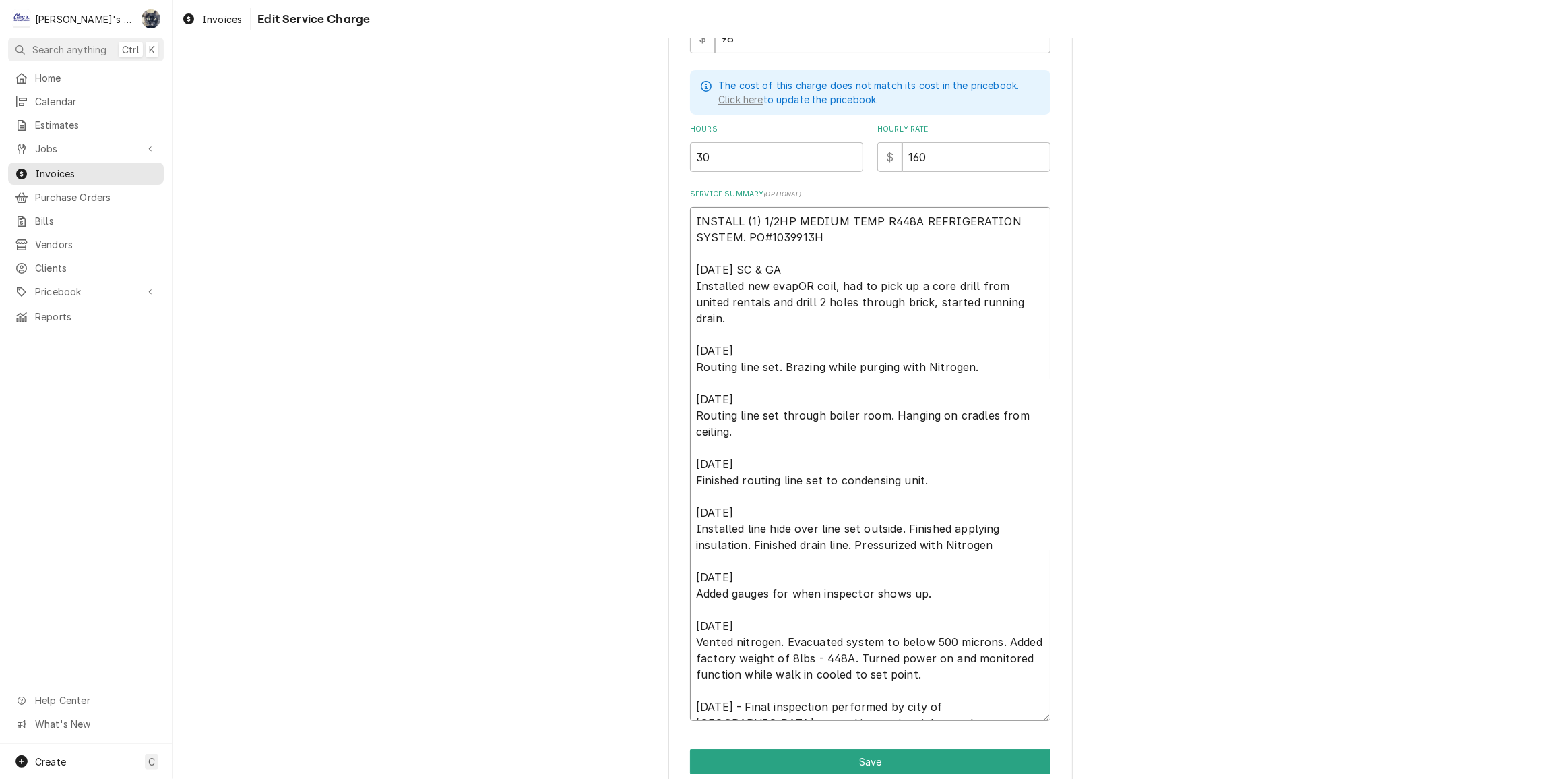
type textarea "x"
type textarea "INSTALL (1) 1/2HP MEDIUM TEMP R448A REFRIGERATION SYSTEM. PO#1039913H [DATE] SC…"
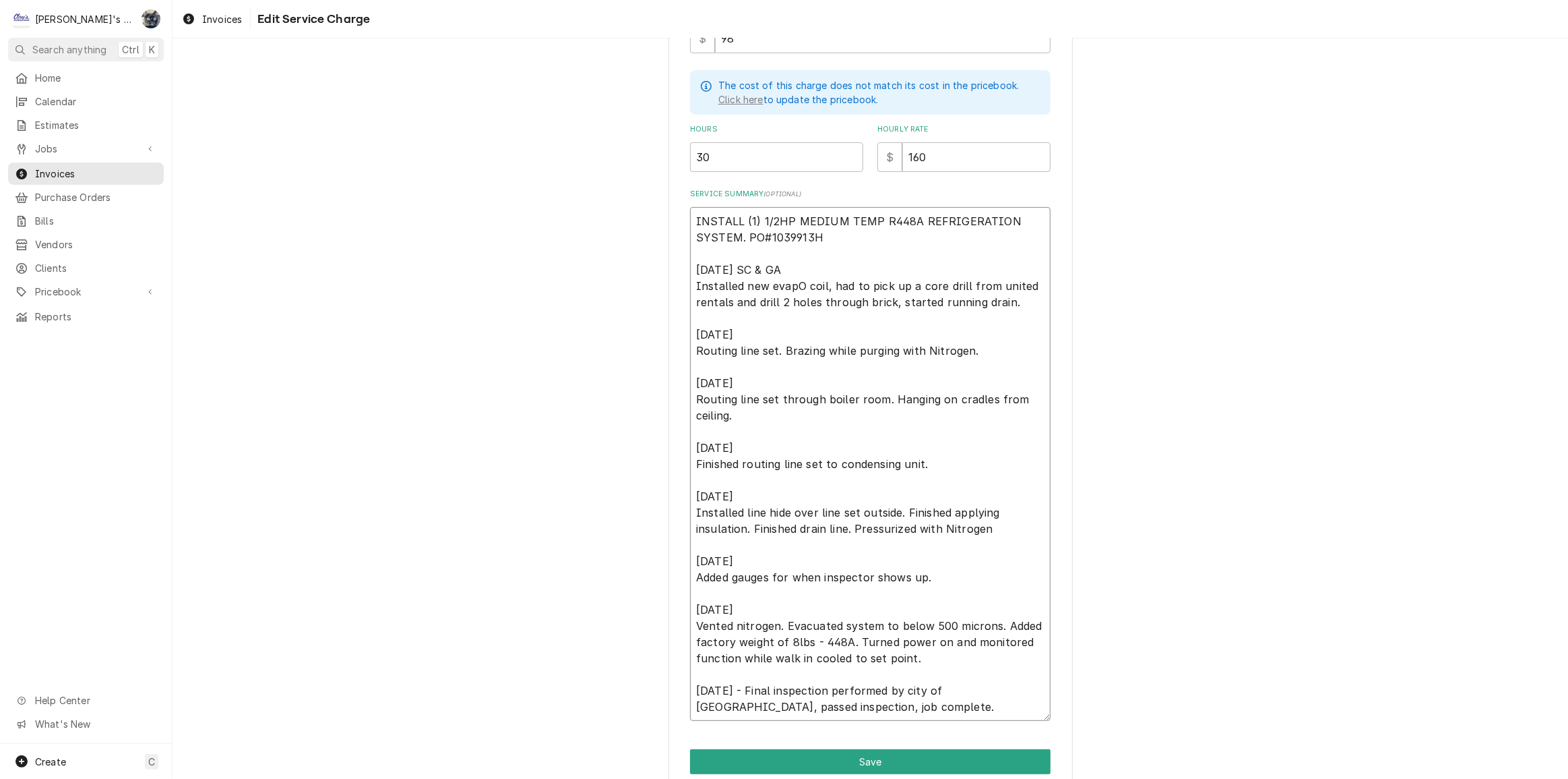
type textarea "x"
type textarea "INSTALL (1) 1/2HP MEDIUM TEMP R448A REFRIGERATION SYSTEM. PO#1039913H [DATE] SC…"
type textarea "x"
type textarea "INSTALL (1) 1/2HP MEDIUM TEMP R448A REFRIGERATION SYSTEM. PO#1039913H [DATE] SC…"
type textarea "x"
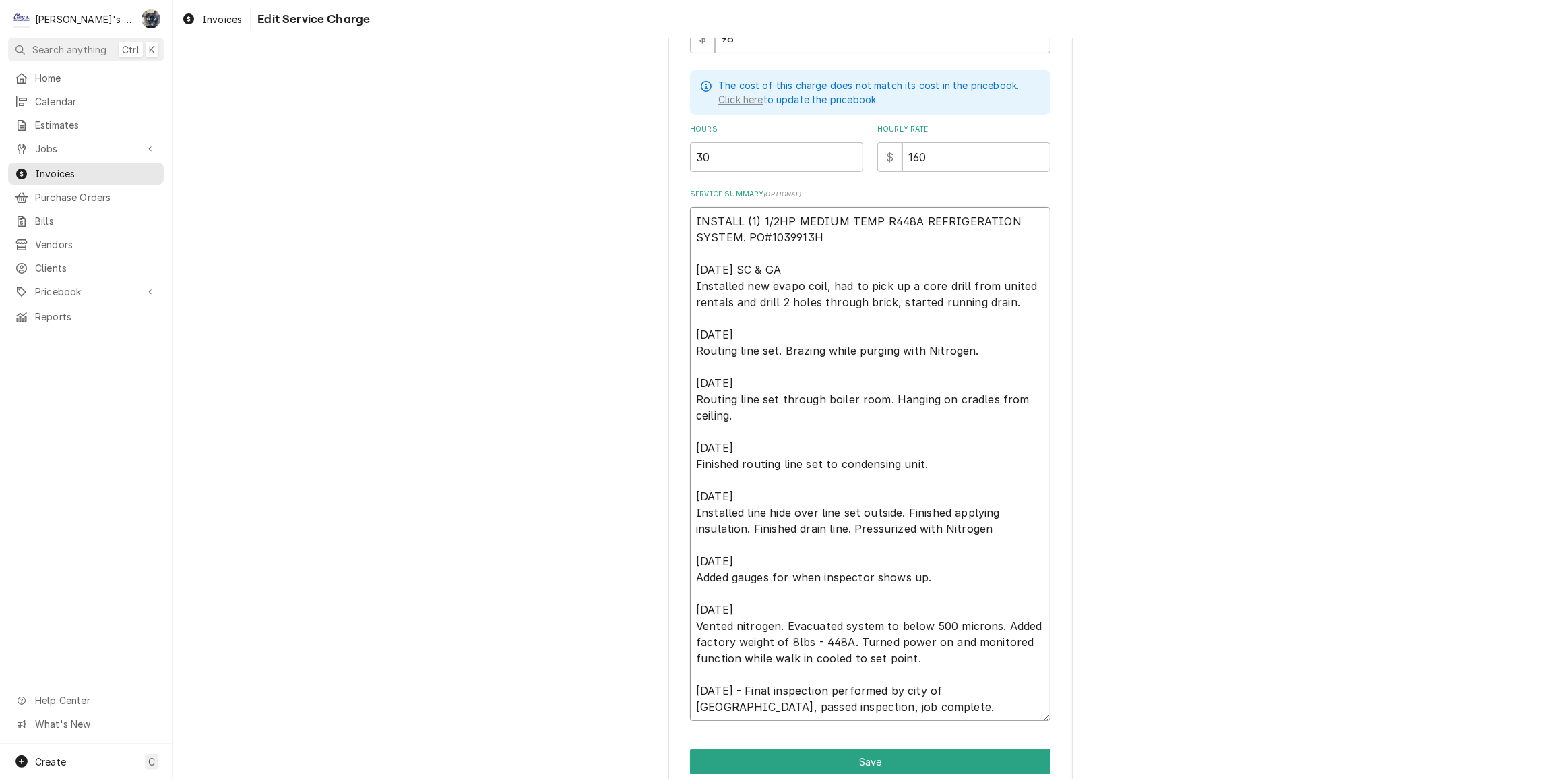
type textarea "INSTALL (1) 1/2HP MEDIUM TEMP R448A REFRIGERATION SYSTEM. PO#1039913H [DATE] SC…"
type textarea "x"
type textarea "INSTALL (1) 1/2HP MEDIUM TEMP R448A REFRIGERATION SYSTEM. PO#1039913H 8/4/2025 …"
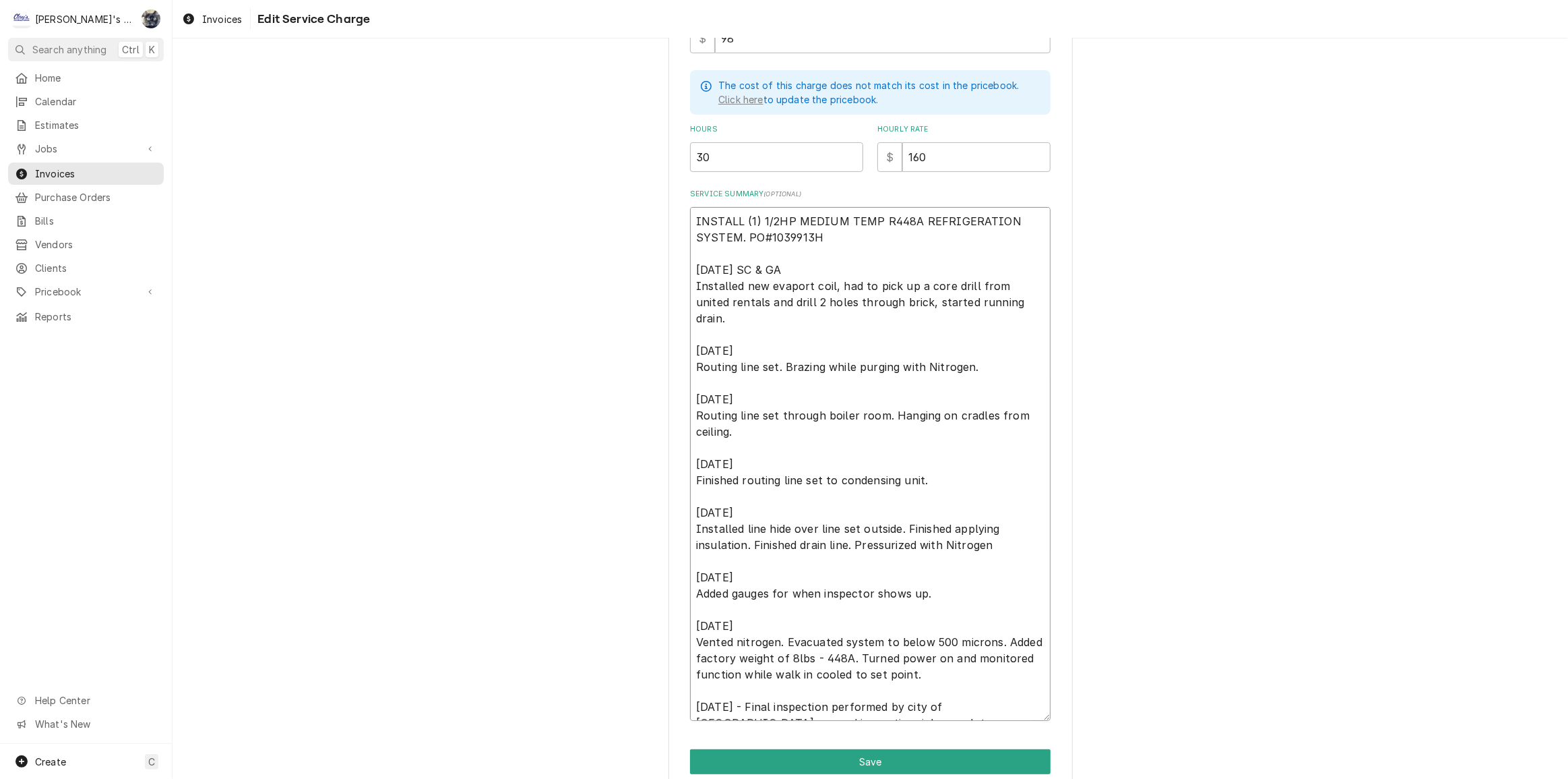
type textarea "x"
type textarea "INSTALL (1) 1/2HP MEDIUM TEMP R448A REFRIGERATION SYSTEM. PO#1039913H 8/4/2025 …"
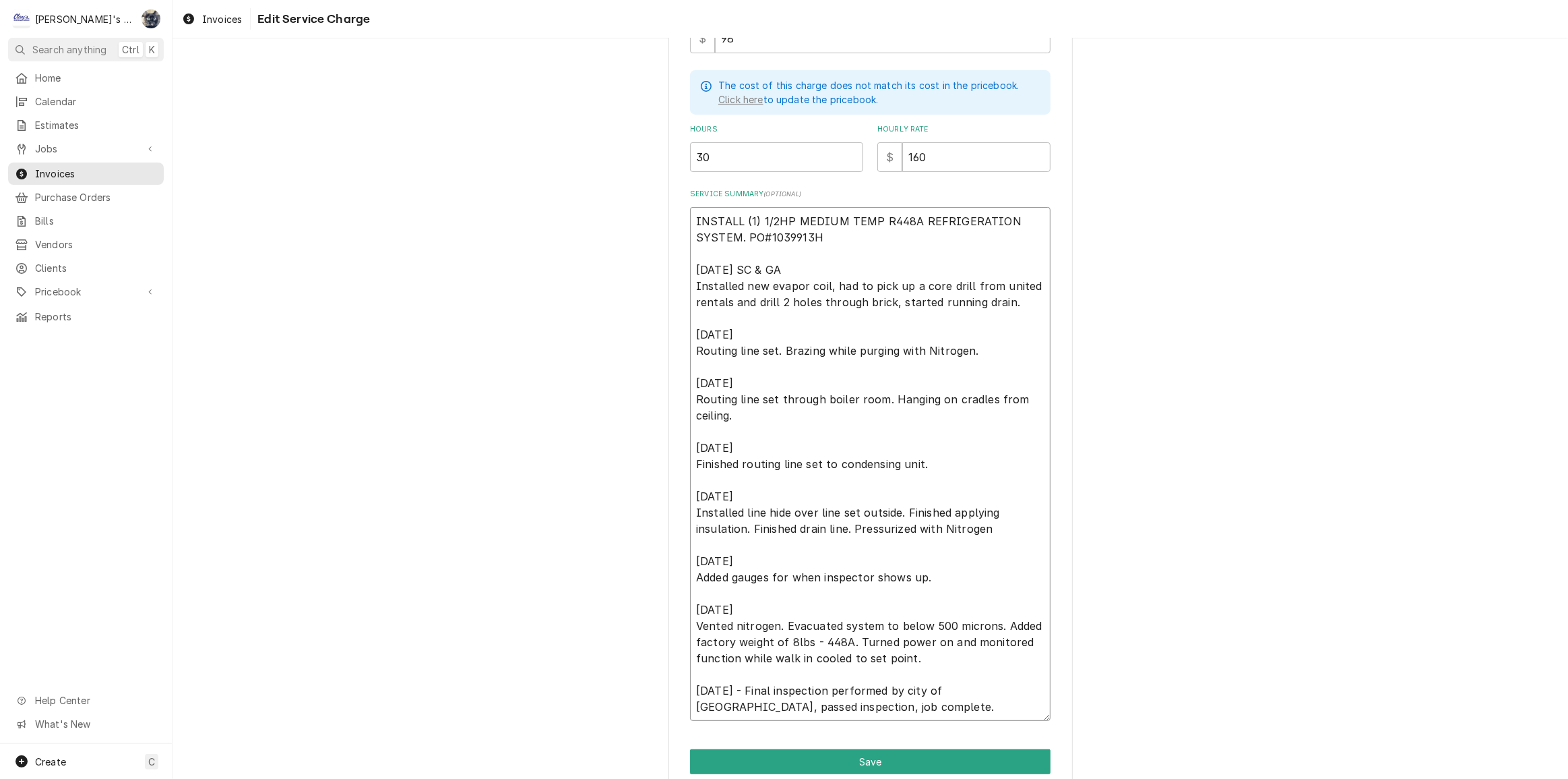
type textarea "x"
type textarea "INSTALL (1) 1/2HP MEDIUM TEMP R448A REFRIGERATION SYSTEM. PO#1039913H 8/4/2025 …"
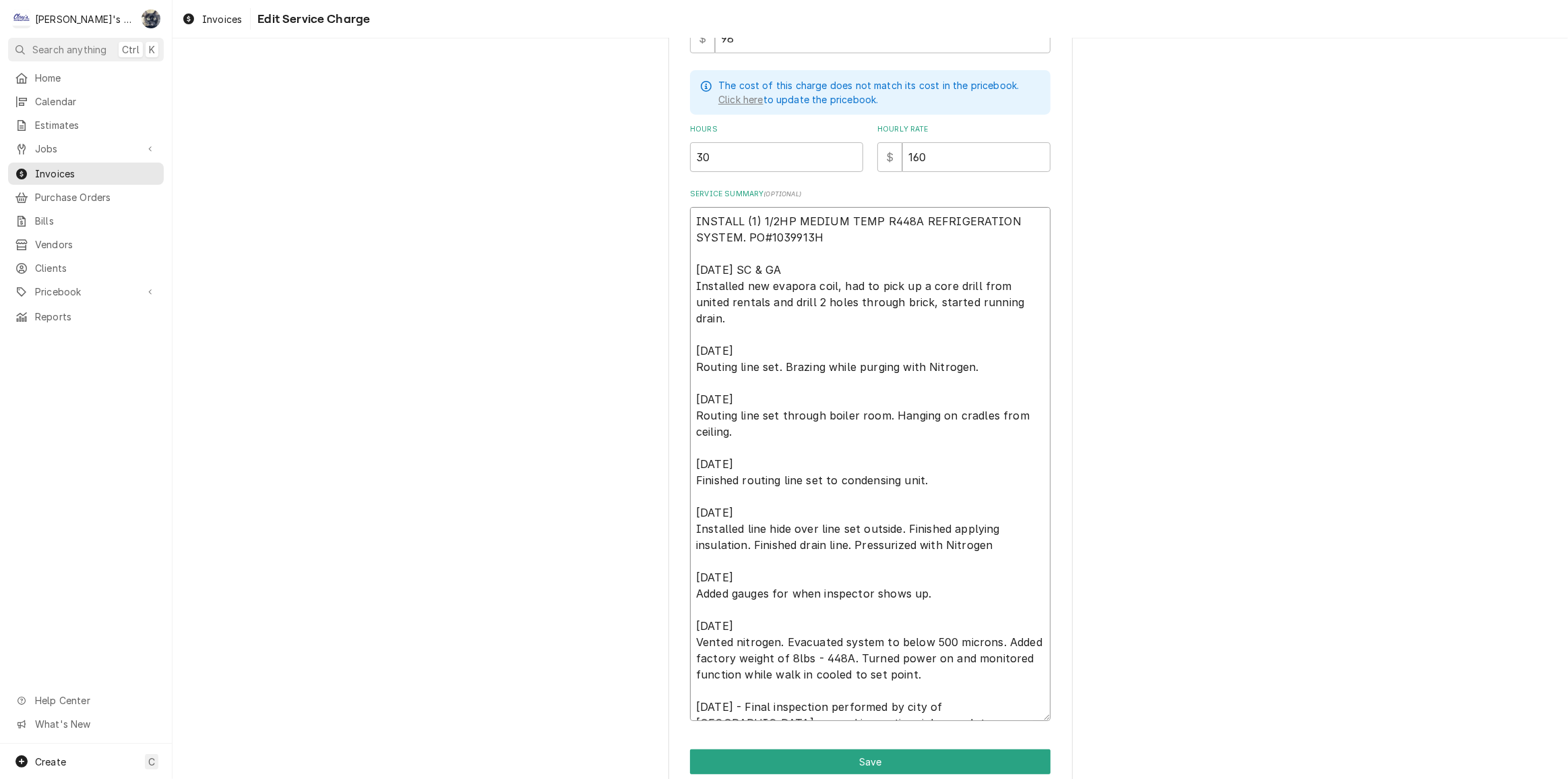
type textarea "x"
type textarea "INSTALL (1) 1/2HP MEDIUM TEMP R448A REFRIGERATION SYSTEM. PO#1039913H 8/4/2025 …"
type textarea "x"
type textarea "INSTALL (1) 1/2HP MEDIUM TEMP R448A REFRIGERATION SYSTEM. PO#1039913H 8/4/2025 …"
type textarea "x"
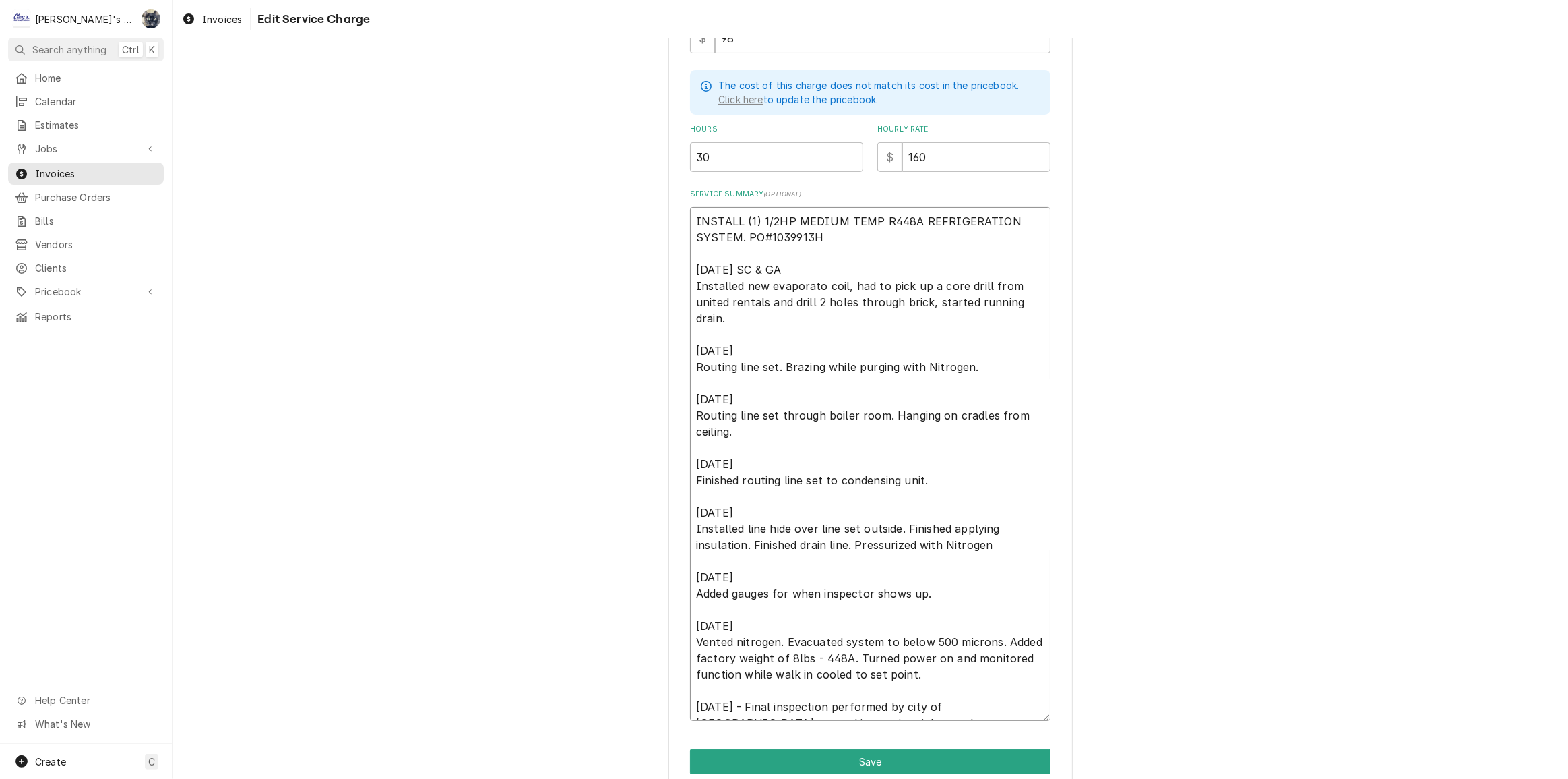
type textarea "INSTALL (1) 1/2HP MEDIUM TEMP R448A REFRIGERATION SYSTEM. PO#1039913H 8/4/2025 …"
click at [695, 299] on textarea "INSTALL (1) 1/2HP MEDIUM TEMP R448A REFRIGERATION SYSTEM. PO#1039913H 8/4/2025 …" at bounding box center [870, 464] width 360 height 514
type textarea "x"
type textarea "INSTALL (1) 1/2HP MEDIUM TEMP R448A REFRIGERATION SYSTEM. PO#1039913H 8/4/2025 …"
type textarea "x"
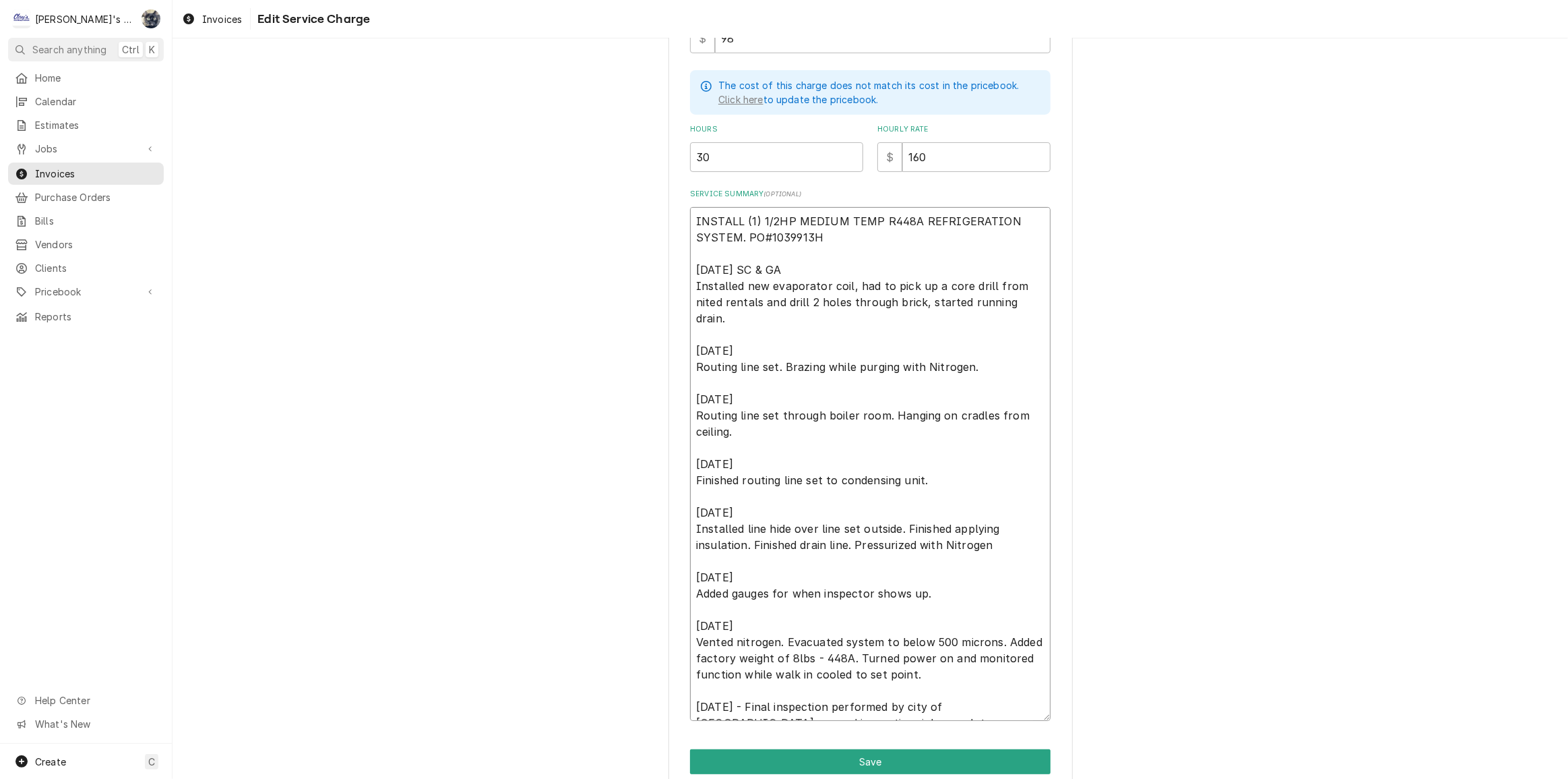
type textarea "INSTALL (1) 1/2HP MEDIUM TEMP R448A REFRIGERATION SYSTEM. PO#1039913H 8/4/2025 …"
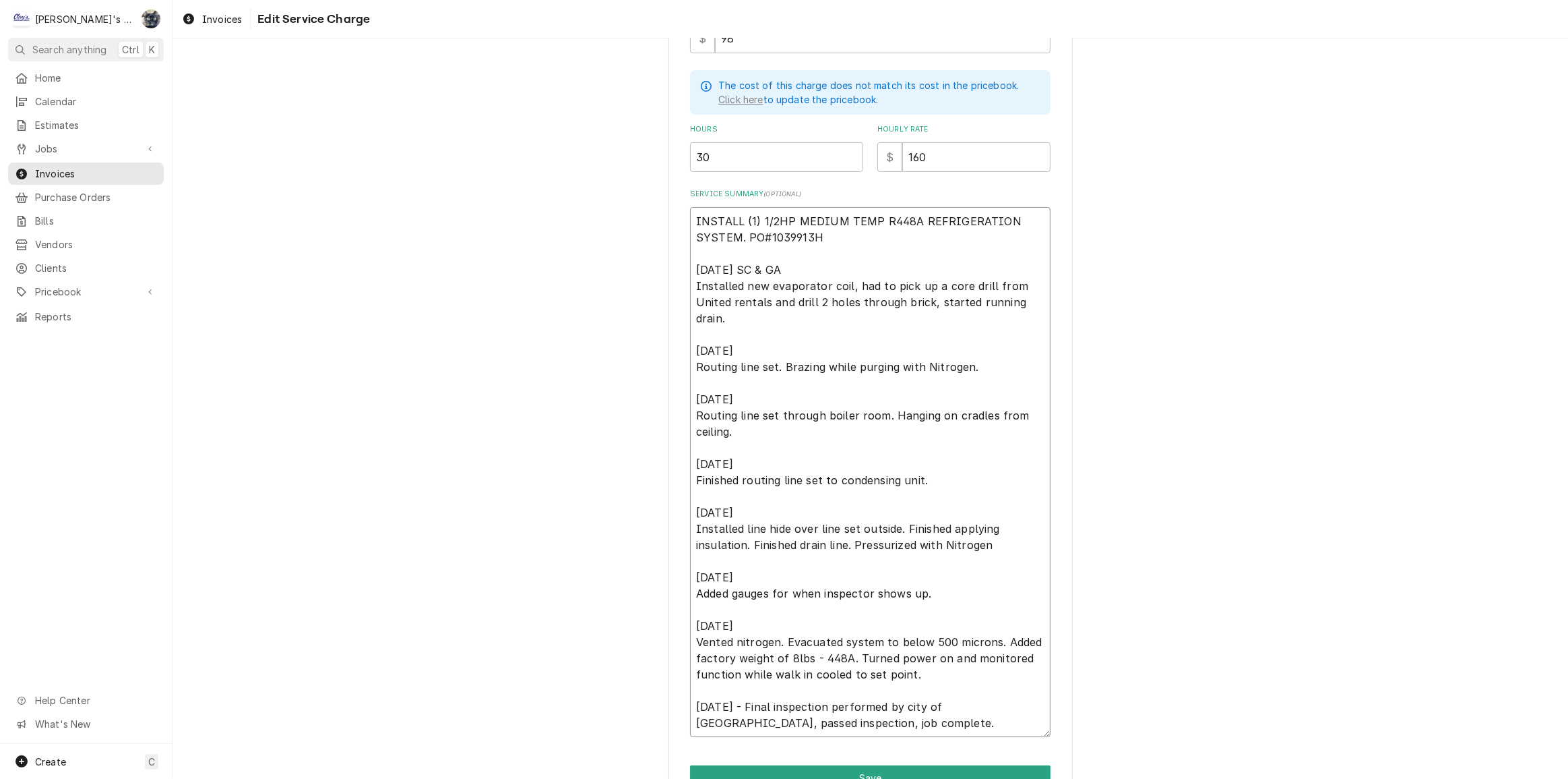
click at [732, 297] on textarea "INSTALL (1) 1/2HP MEDIUM TEMP R448A REFRIGERATION SYSTEM. PO#1039913H 8/4/2025 …" at bounding box center [870, 472] width 360 height 530
type textarea "x"
type textarea "INSTALL (1) 1/2HP MEDIUM TEMP R448A REFRIGERATION SYSTEM. PO#1039913H 8/4/2025 …"
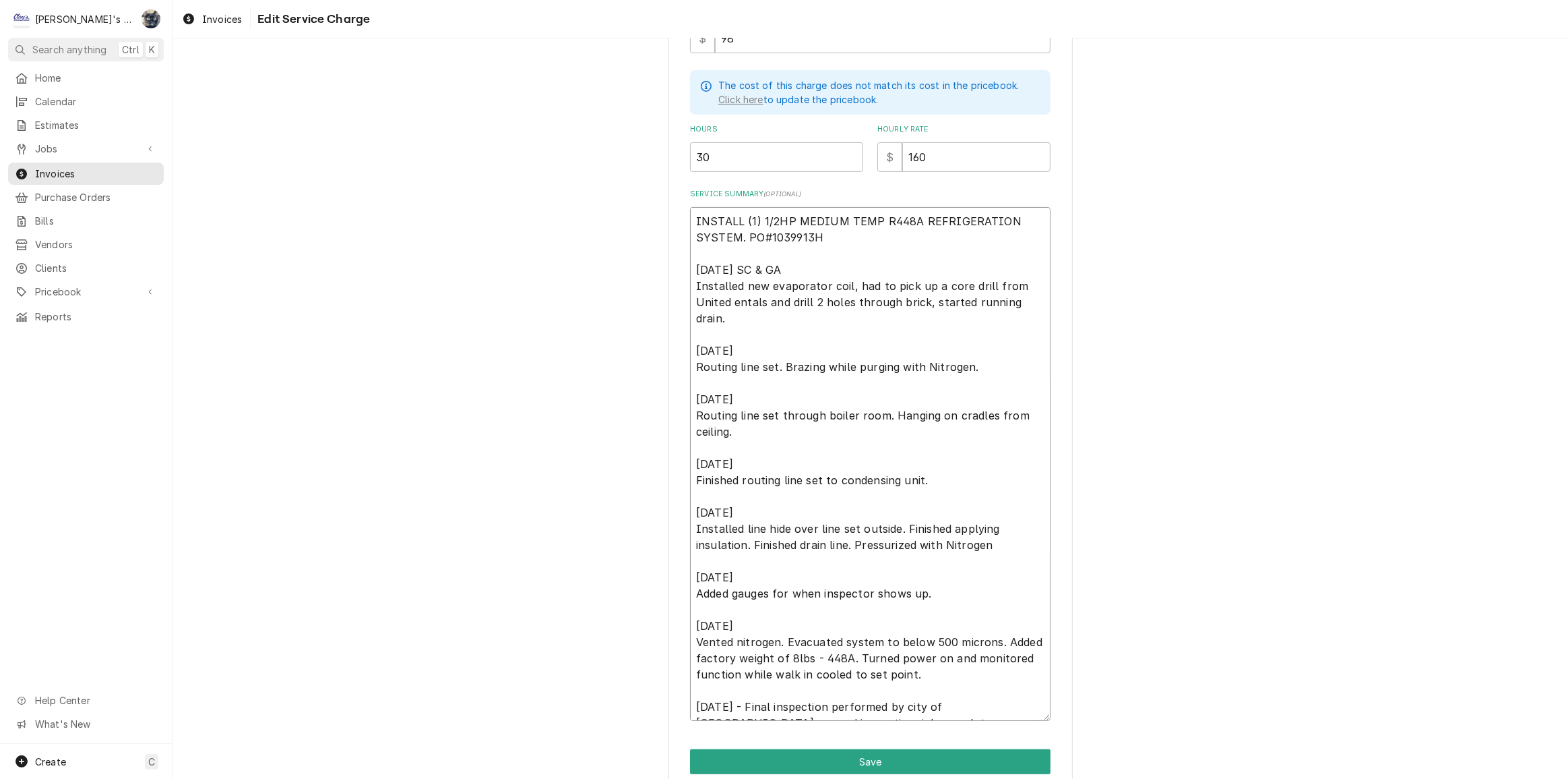
type textarea "x"
type textarea "INSTALL (1) 1/2HP MEDIUM TEMP R448A REFRIGERATION SYSTEM. PO#1039913H 8/4/2025 …"
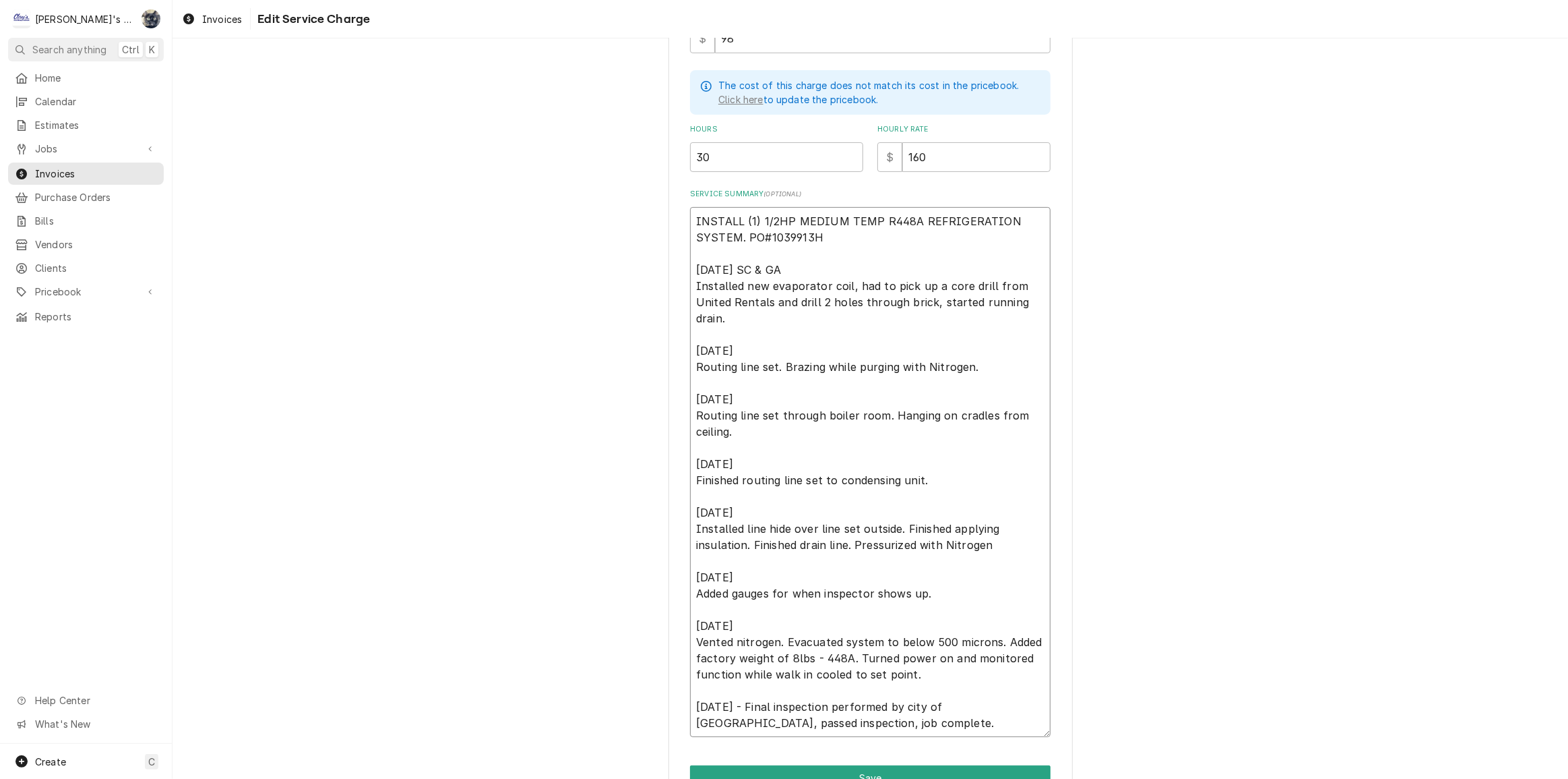
scroll to position [439, 0]
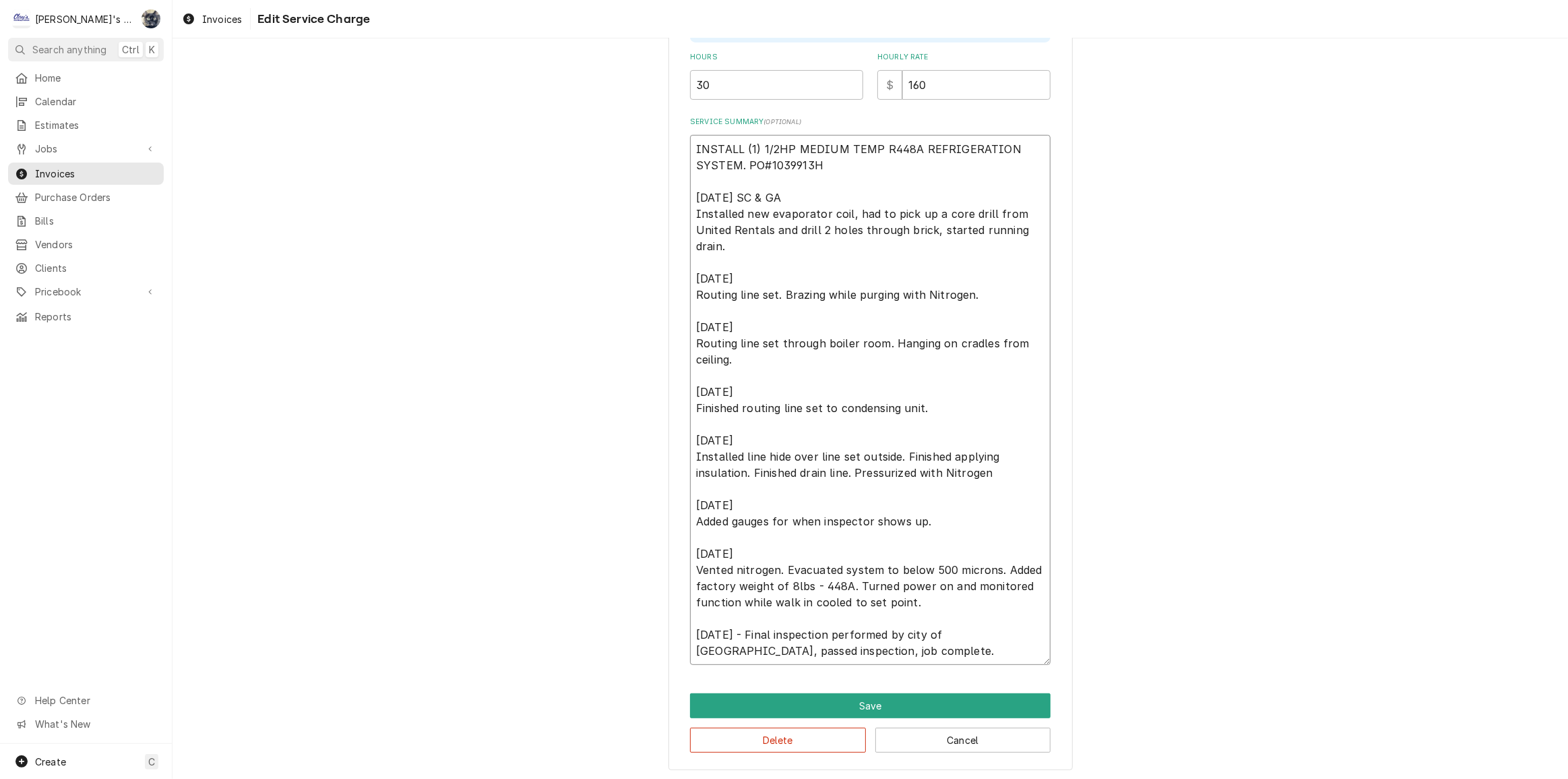
click at [983, 468] on textarea "INSTALL (1) 1/2HP MEDIUM TEMP R448A REFRIGERATION SYSTEM. PO#1039913H 8/4/2025 …" at bounding box center [870, 399] width 360 height 530
type textarea "x"
type textarea "INSTALL (1) 1/2HP MEDIUM TEMP R448A REFRIGERATION SYSTEM. PO#1039913H [DATE] SC…"
click at [901, 697] on button "Save" at bounding box center [870, 706] width 360 height 25
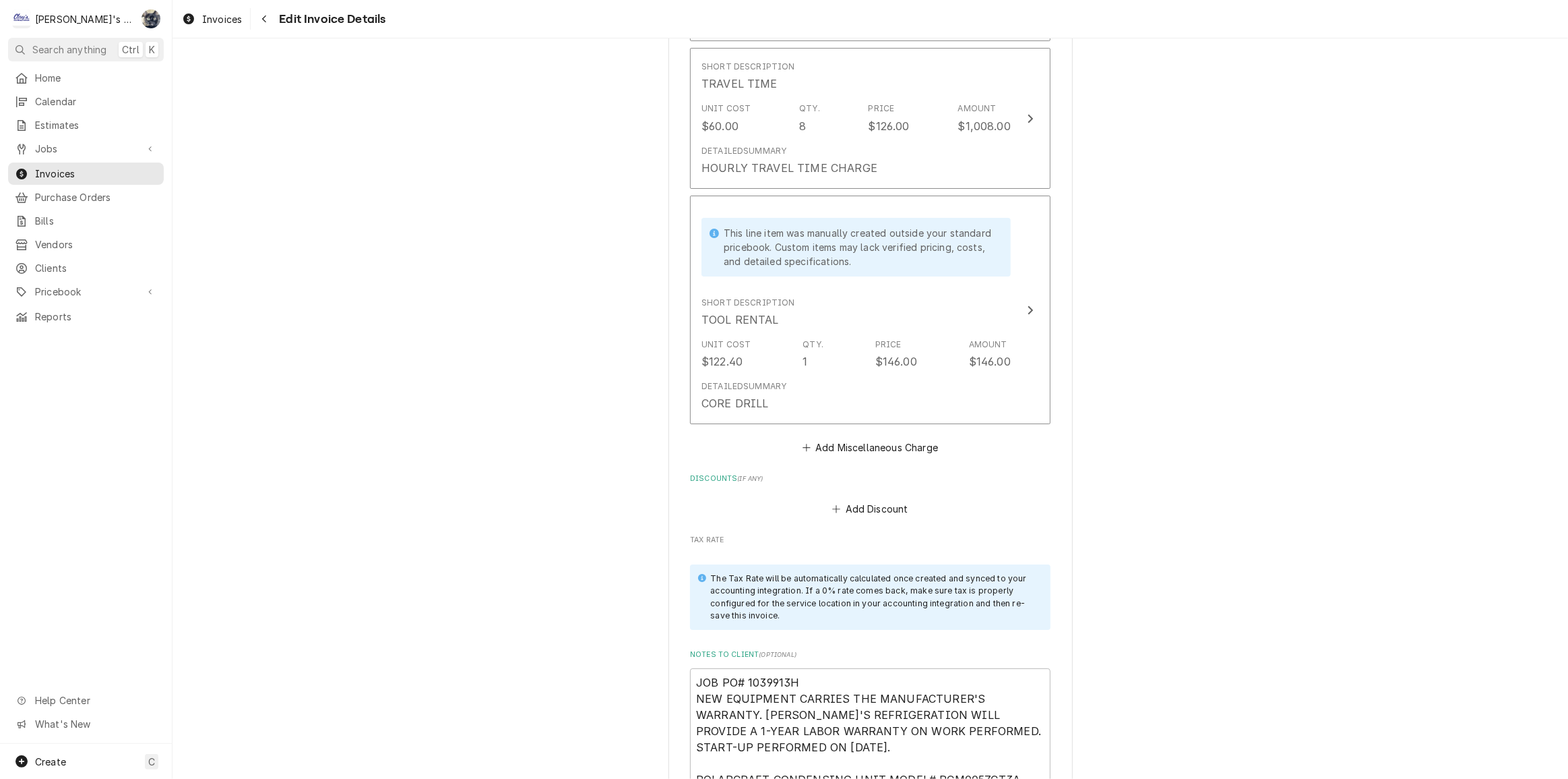
scroll to position [7154, 0]
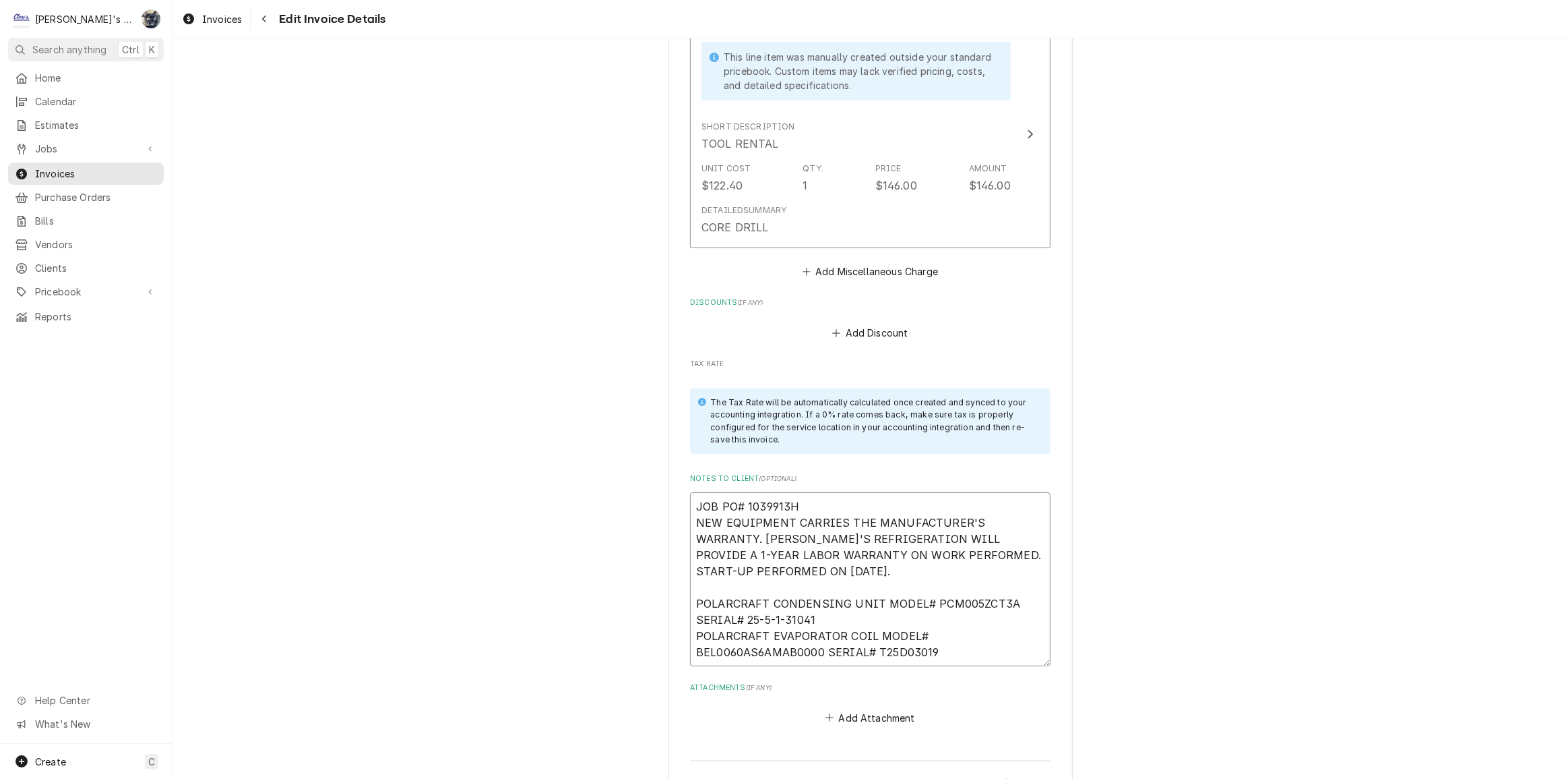
click at [690, 492] on textarea "JOB PO# 1039913H NEW EQUIPMENT CARRIES THE MANUFACTURER'S WARRANTY. CLAY'S REFR…" at bounding box center [870, 578] width 360 height 174
type textarea "x"
type textarea "*JOB PO# 1039913H NEW EQUIPMENT CARRIES THE MANUFACTURER'S WARRANTY. CLAY'S REF…"
drag, startPoint x: 811, startPoint y: 468, endPoint x: 811, endPoint y: 478, distance: 10.0
click at [811, 492] on textarea "*JOB PO# 1039913H NEW EQUIPMENT CARRIES THE MANUFACTURER'S WARRANTY. CLAY'S REF…" at bounding box center [870, 578] width 360 height 174
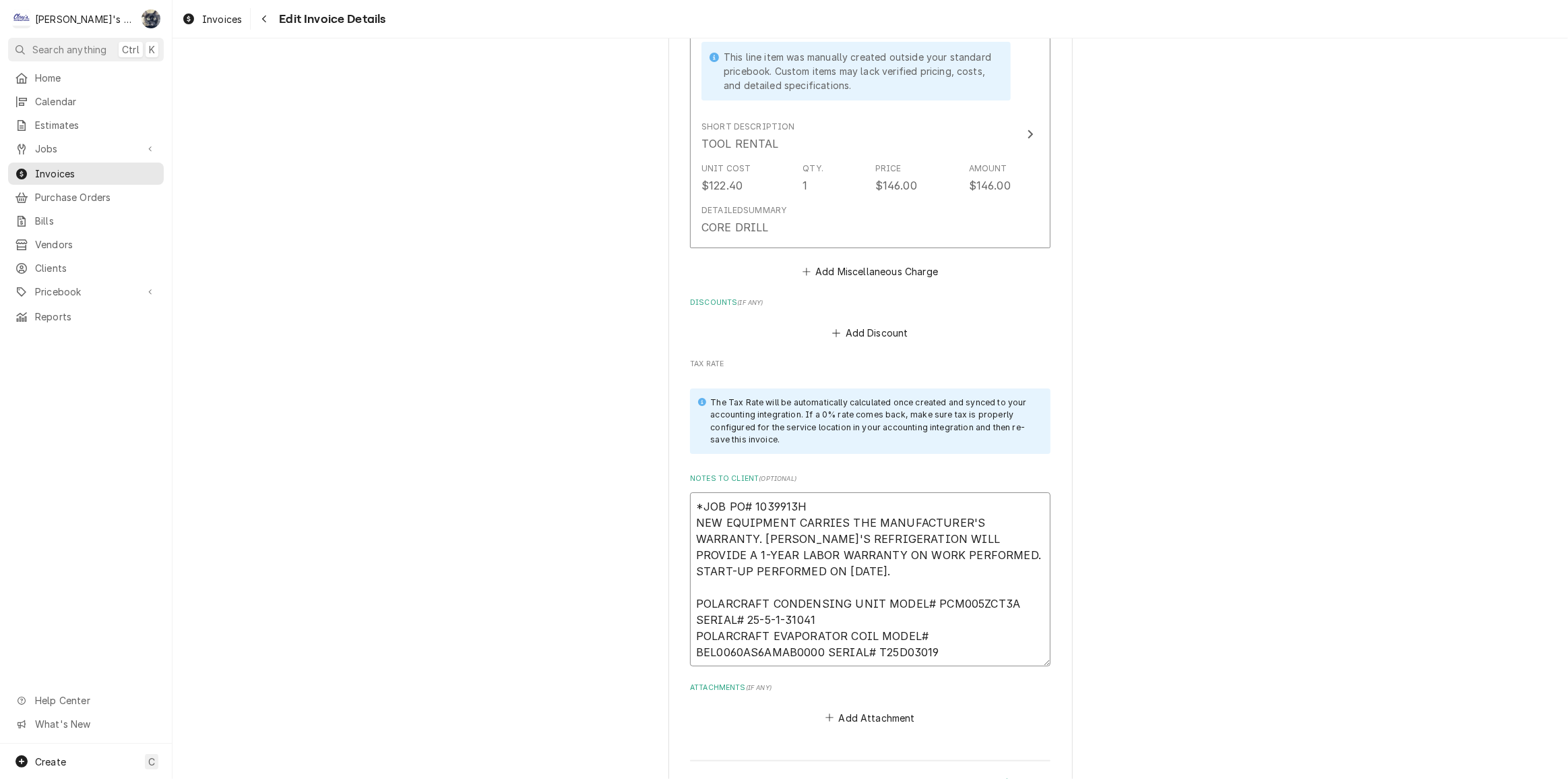
type textarea "x"
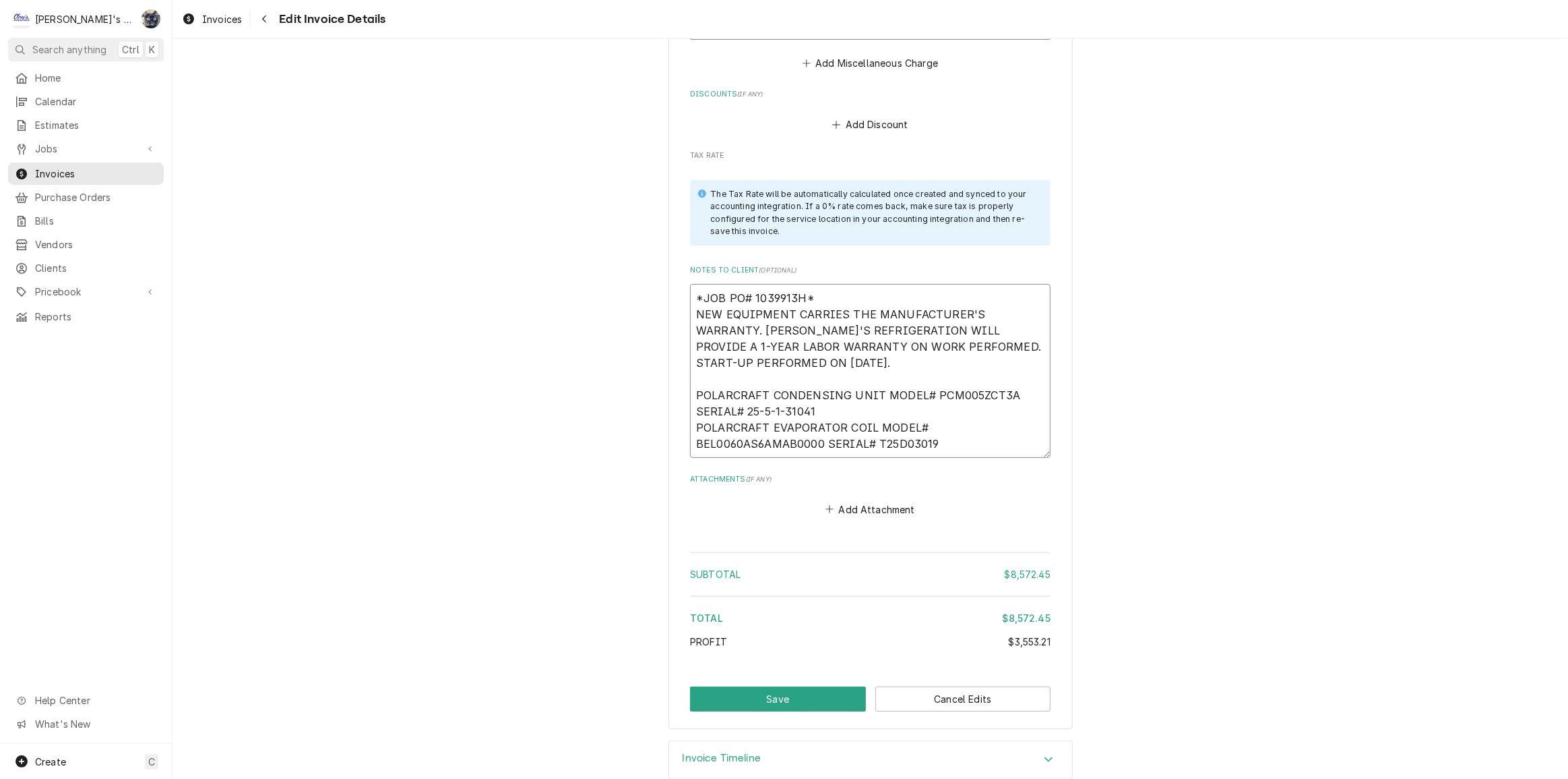
scroll to position [7363, 0]
click at [856, 389] on textarea "*JOB PO# 1039913H* NEW EQUIPMENT CARRIES THE MANUFACTURER'S WARRANTY. CLAY'S RE…" at bounding box center [870, 370] width 360 height 174
type textarea "*JOB PO# 1039913H* NEW EQUIPMENT CARRIES THE MANUFACTURER'S WARRANTY. CLAY'S RE…"
click at [838, 686] on button "Save" at bounding box center [778, 698] width 176 height 25
type textarea "x"
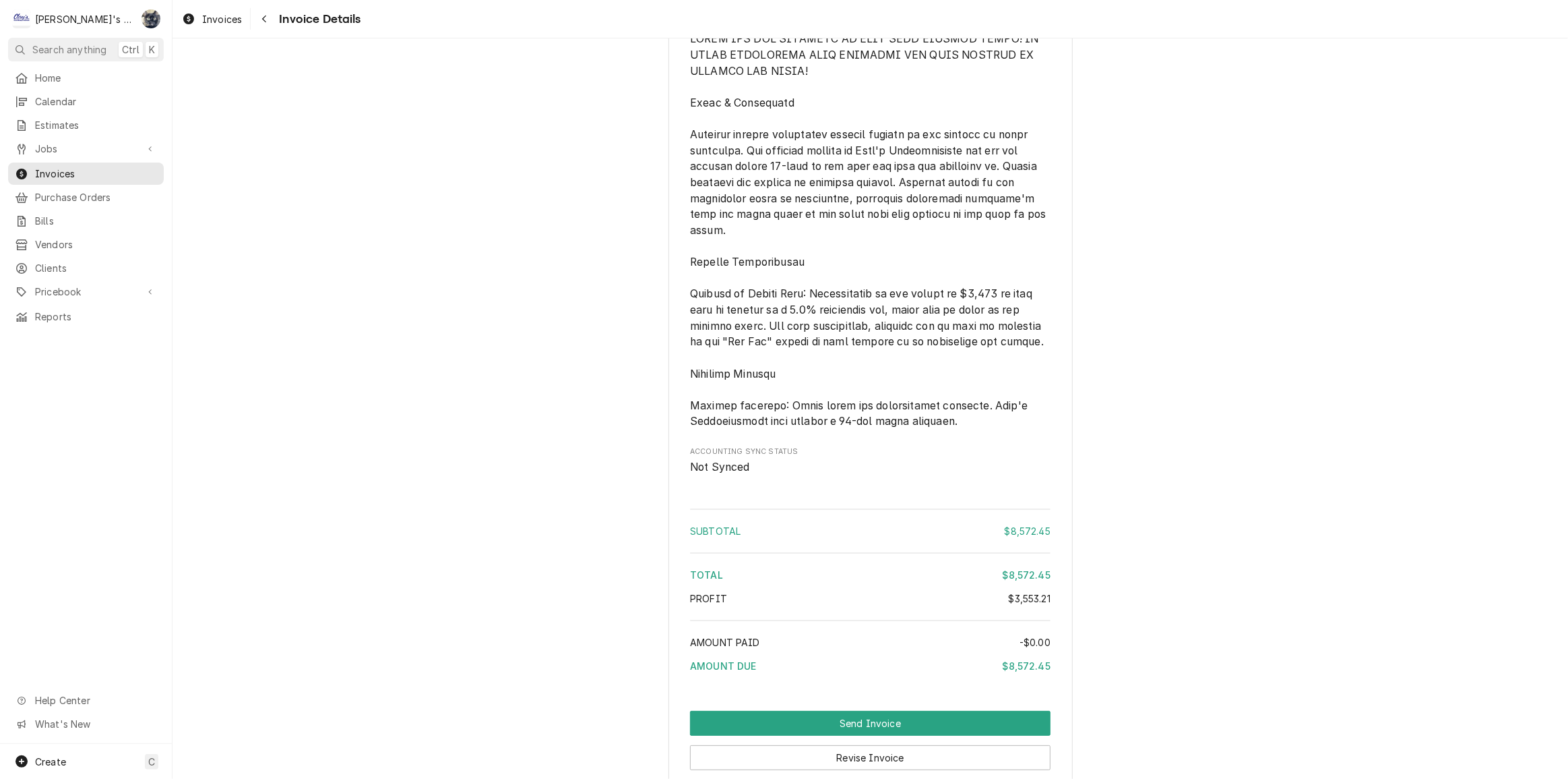
scroll to position [5969, 0]
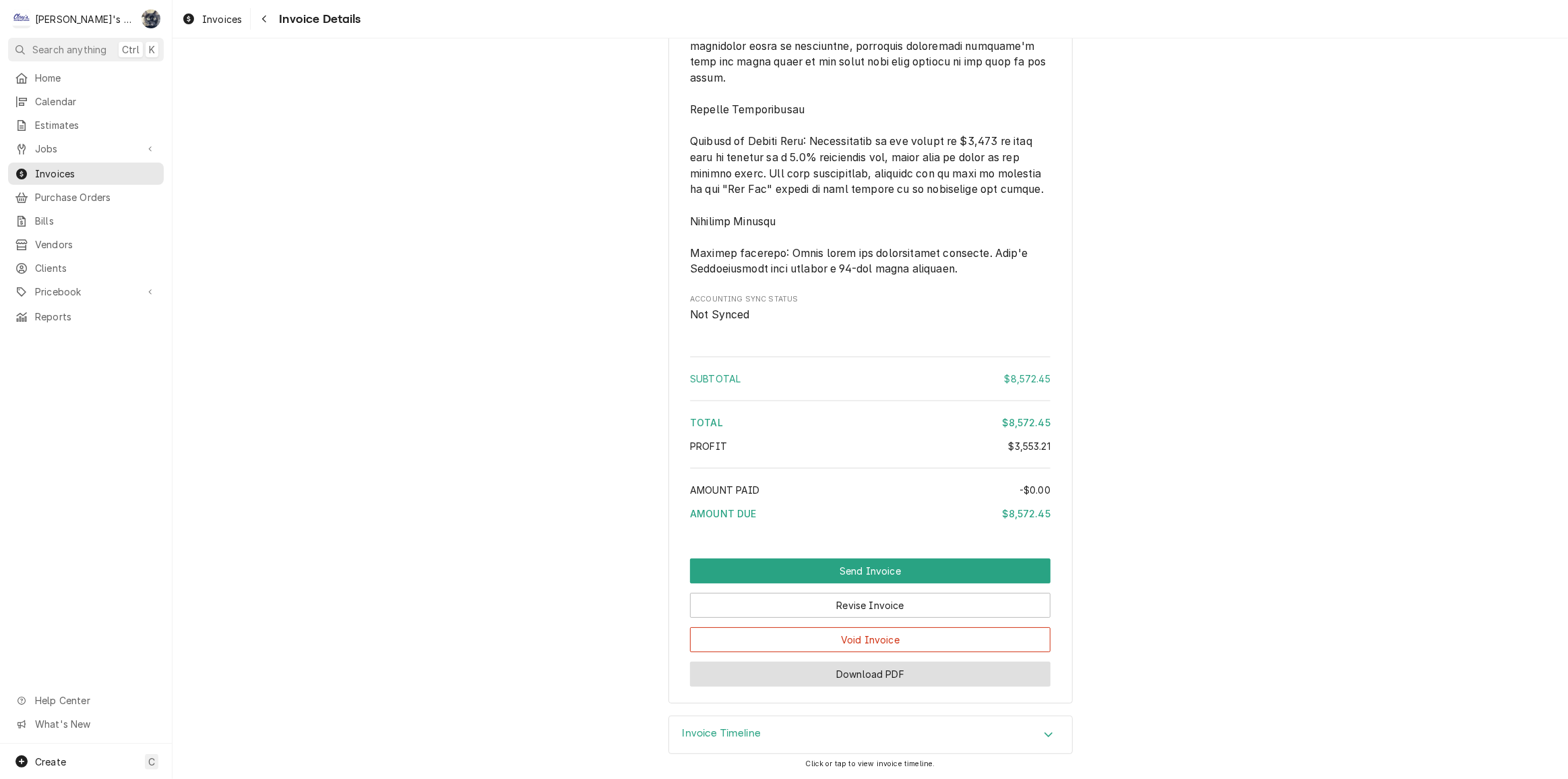
click at [836, 679] on button "Download PDF" at bounding box center [870, 674] width 360 height 25
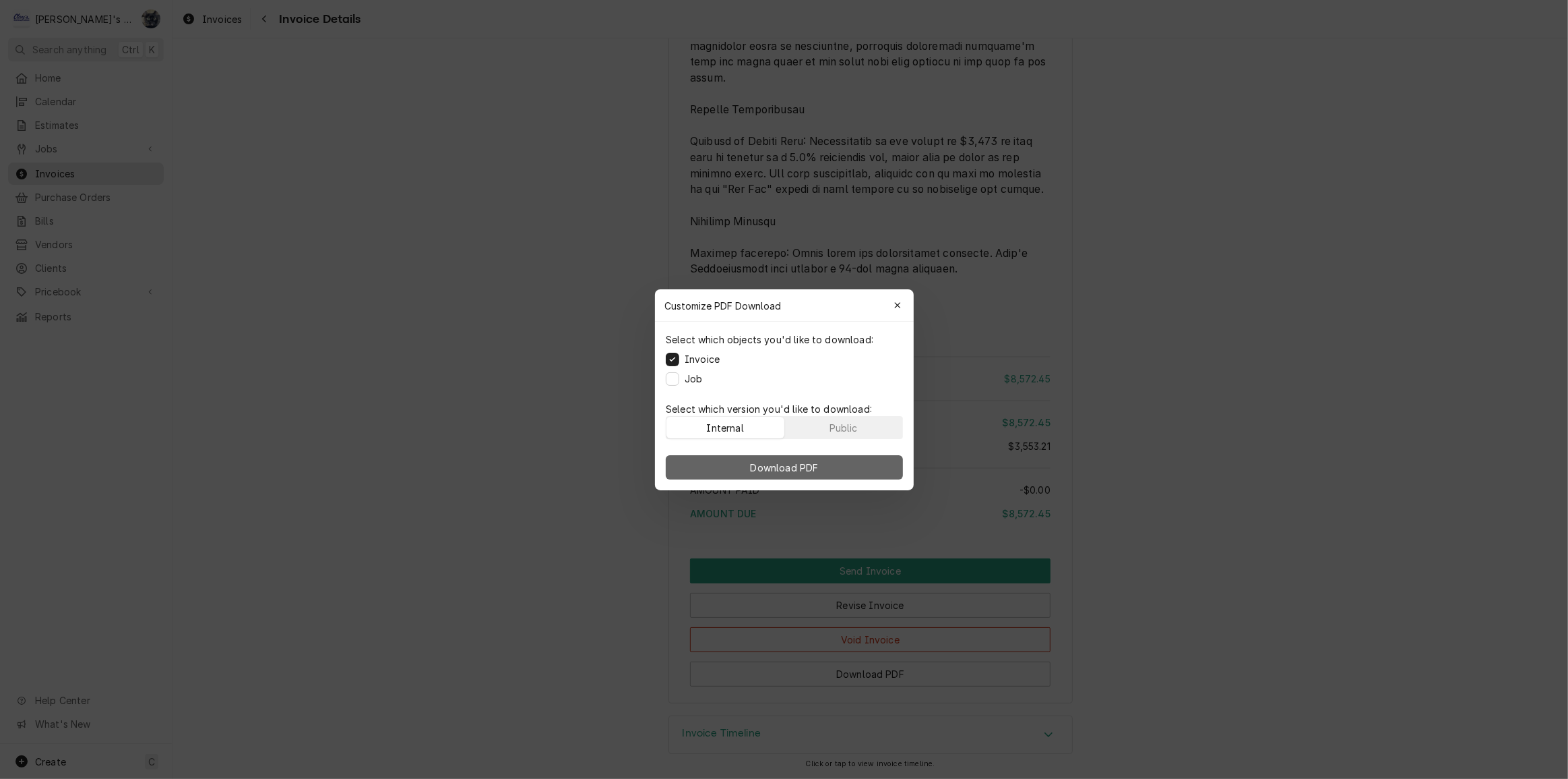
click at [719, 457] on button "Download PDF" at bounding box center [784, 466] width 237 height 24
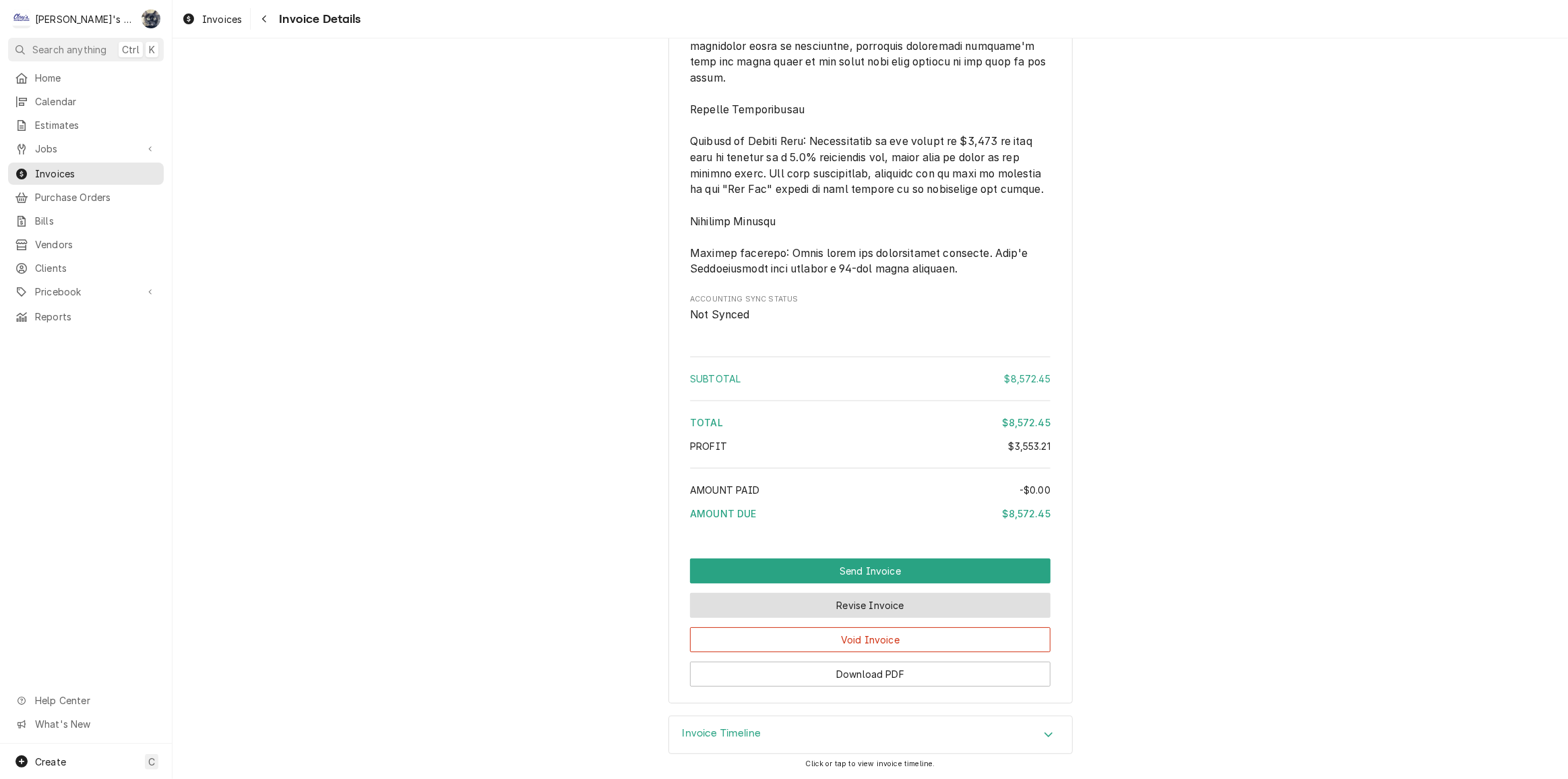
click at [847, 604] on button "Revise Invoice" at bounding box center [870, 606] width 360 height 25
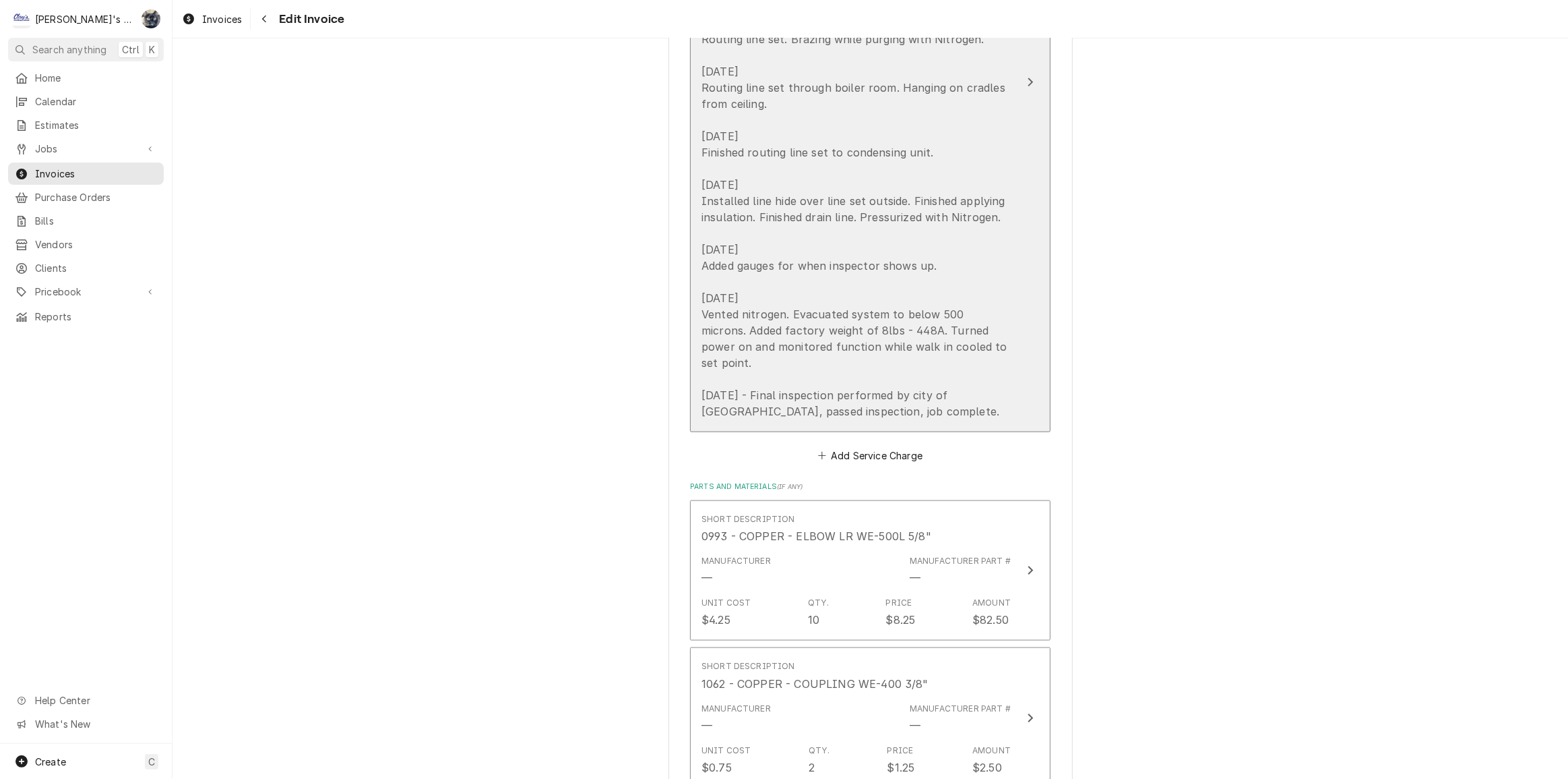
scroll to position [1900, 0]
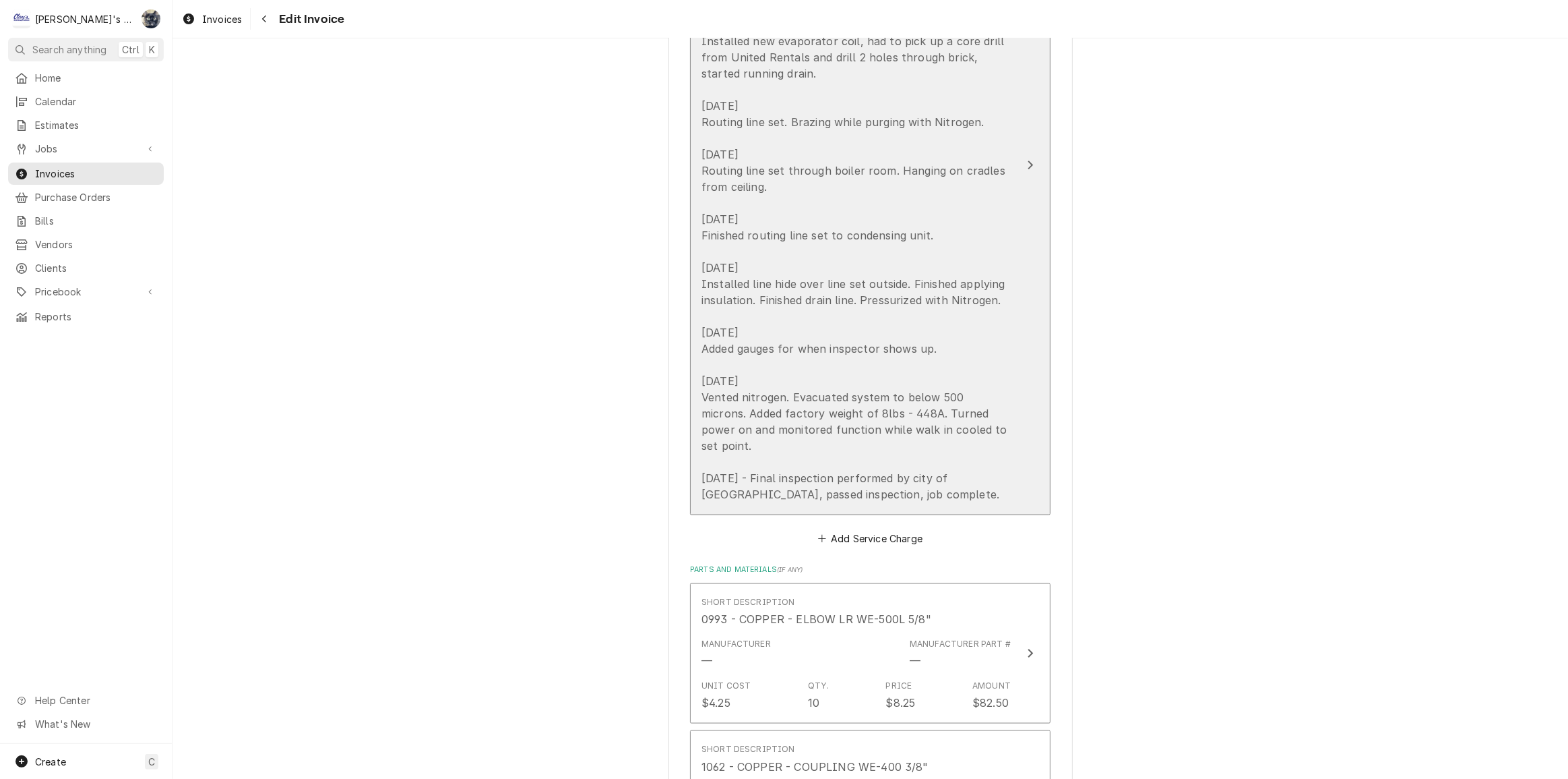
click at [903, 238] on div "INSTALL (1) 1/2HP MEDIUM TEMP R448A REFRIGERATION SYSTEM. PO#1039913H [DATE] SC…" at bounding box center [857, 235] width 310 height 534
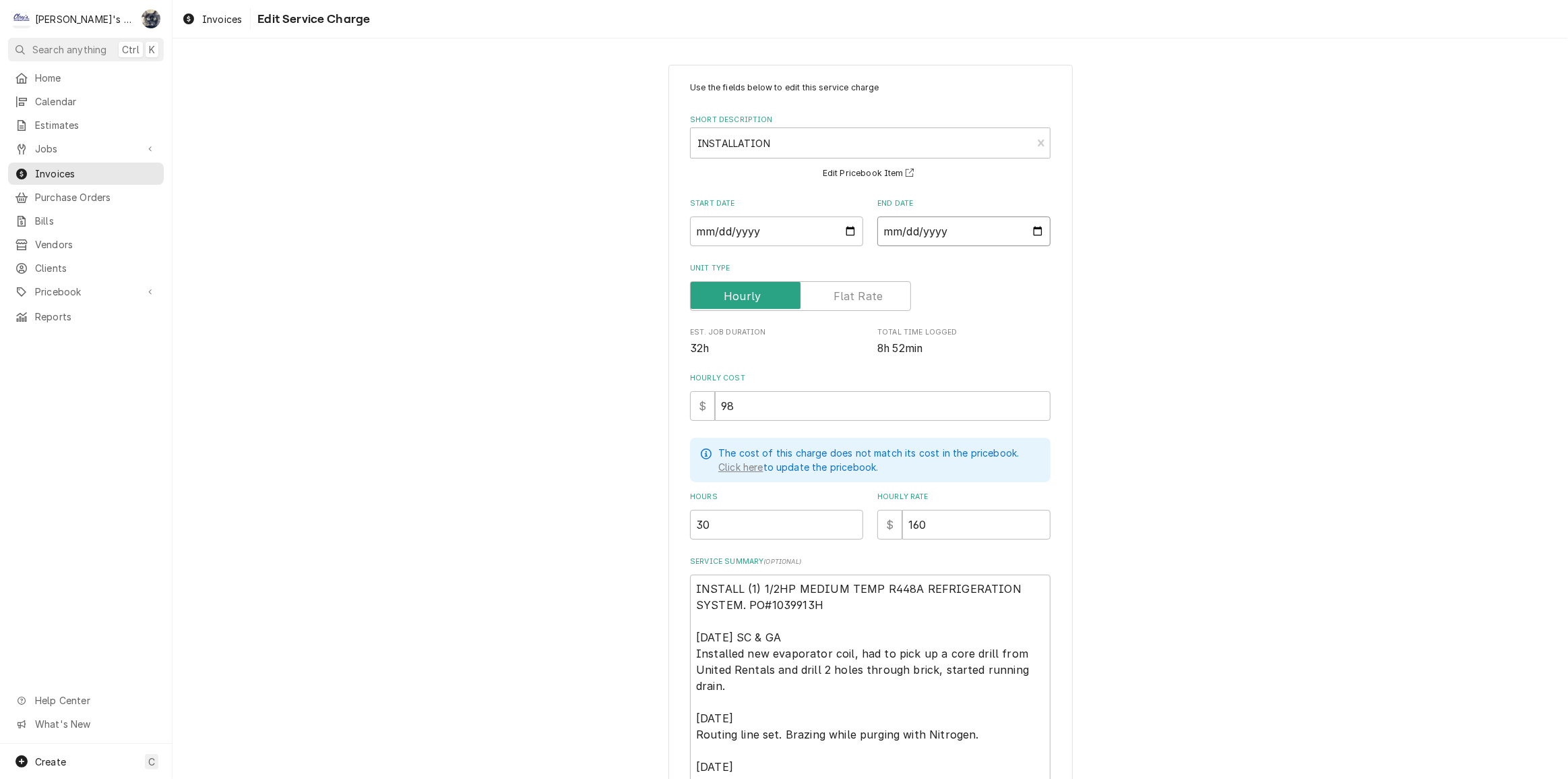
click at [1033, 229] on input "[DATE]" at bounding box center [964, 231] width 173 height 29
type textarea "x"
type input "[DATE]"
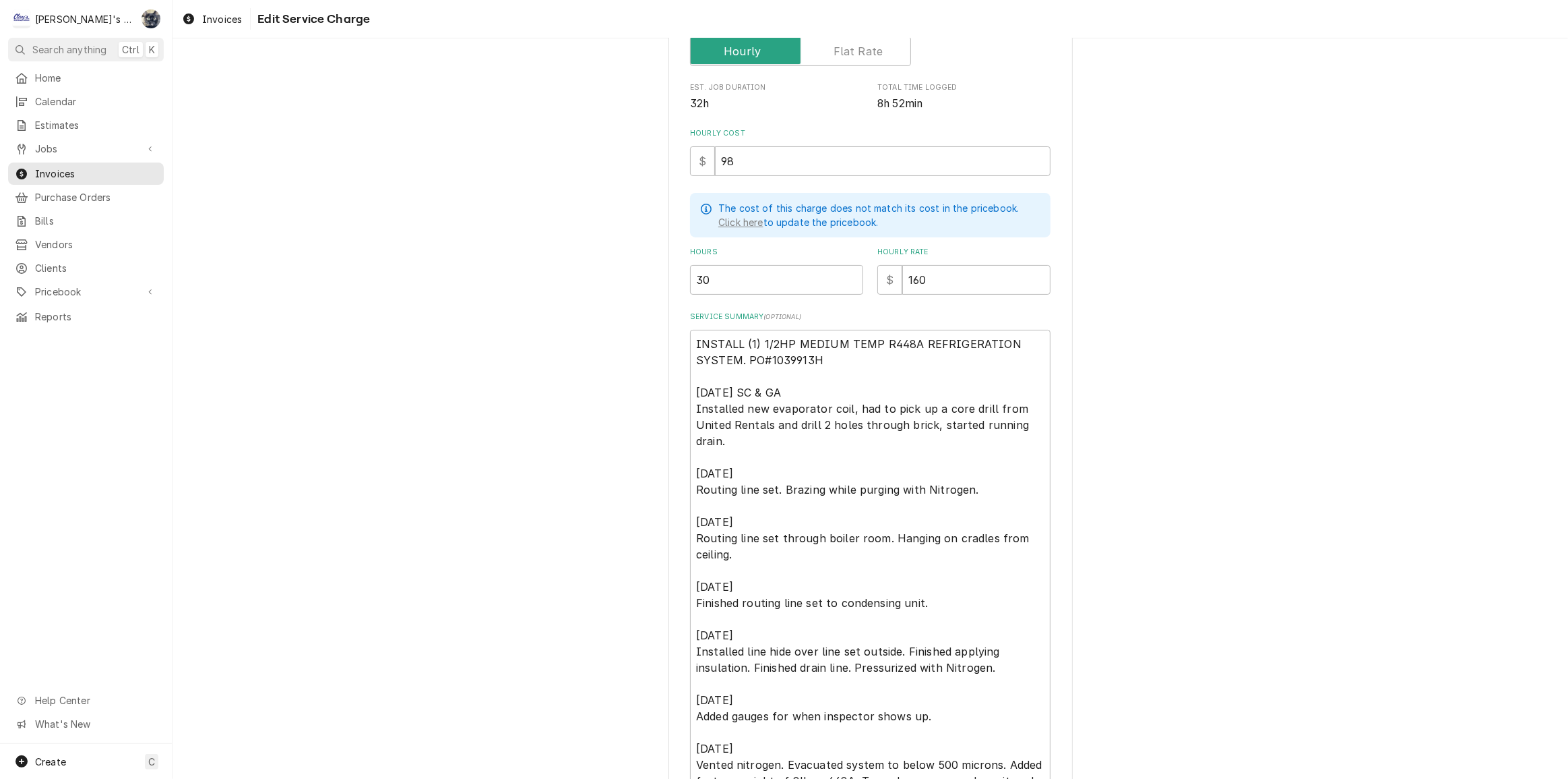
scroll to position [439, 0]
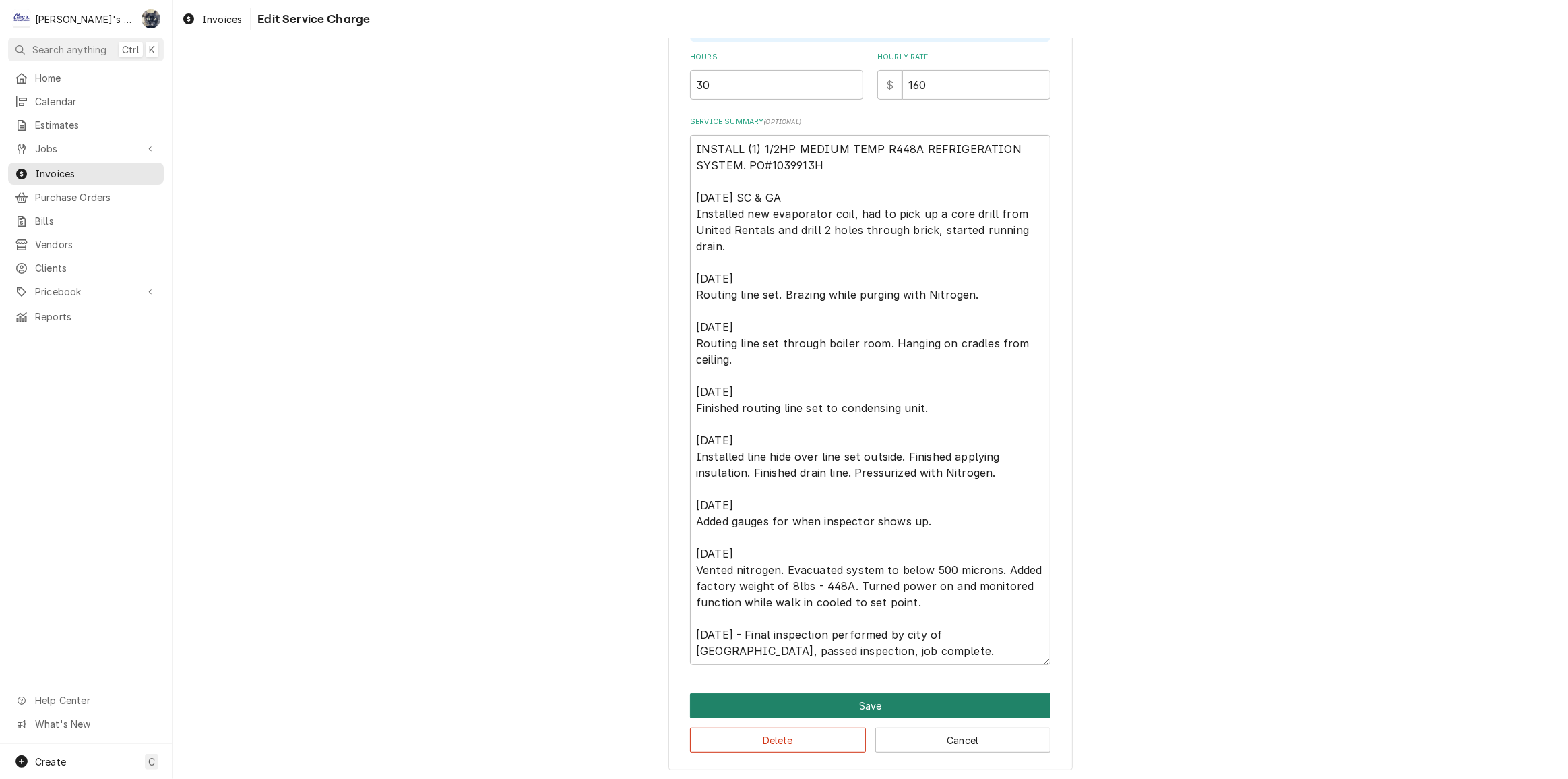
click at [843, 693] on button "Save" at bounding box center [870, 706] width 360 height 25
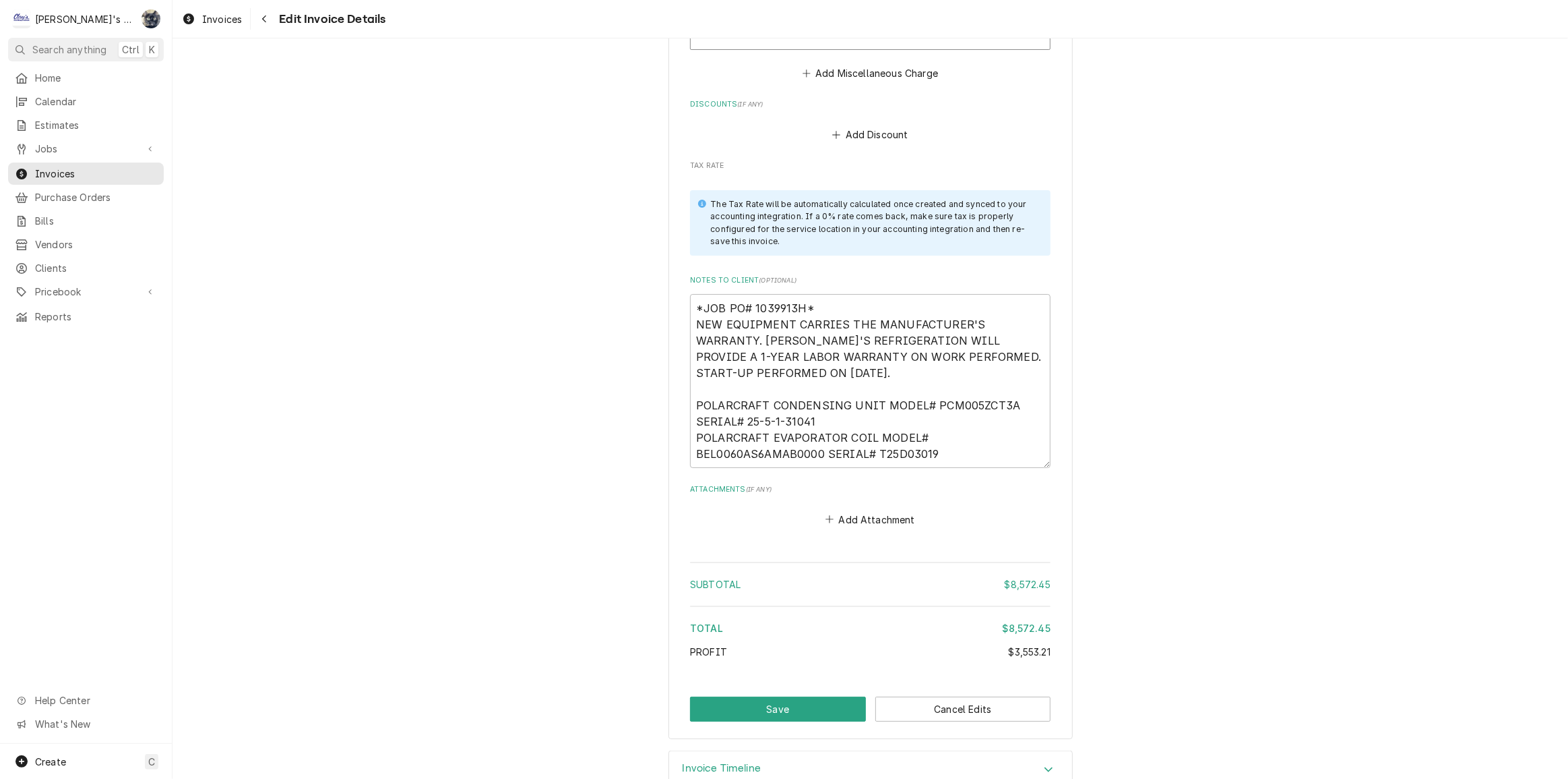
scroll to position [7363, 0]
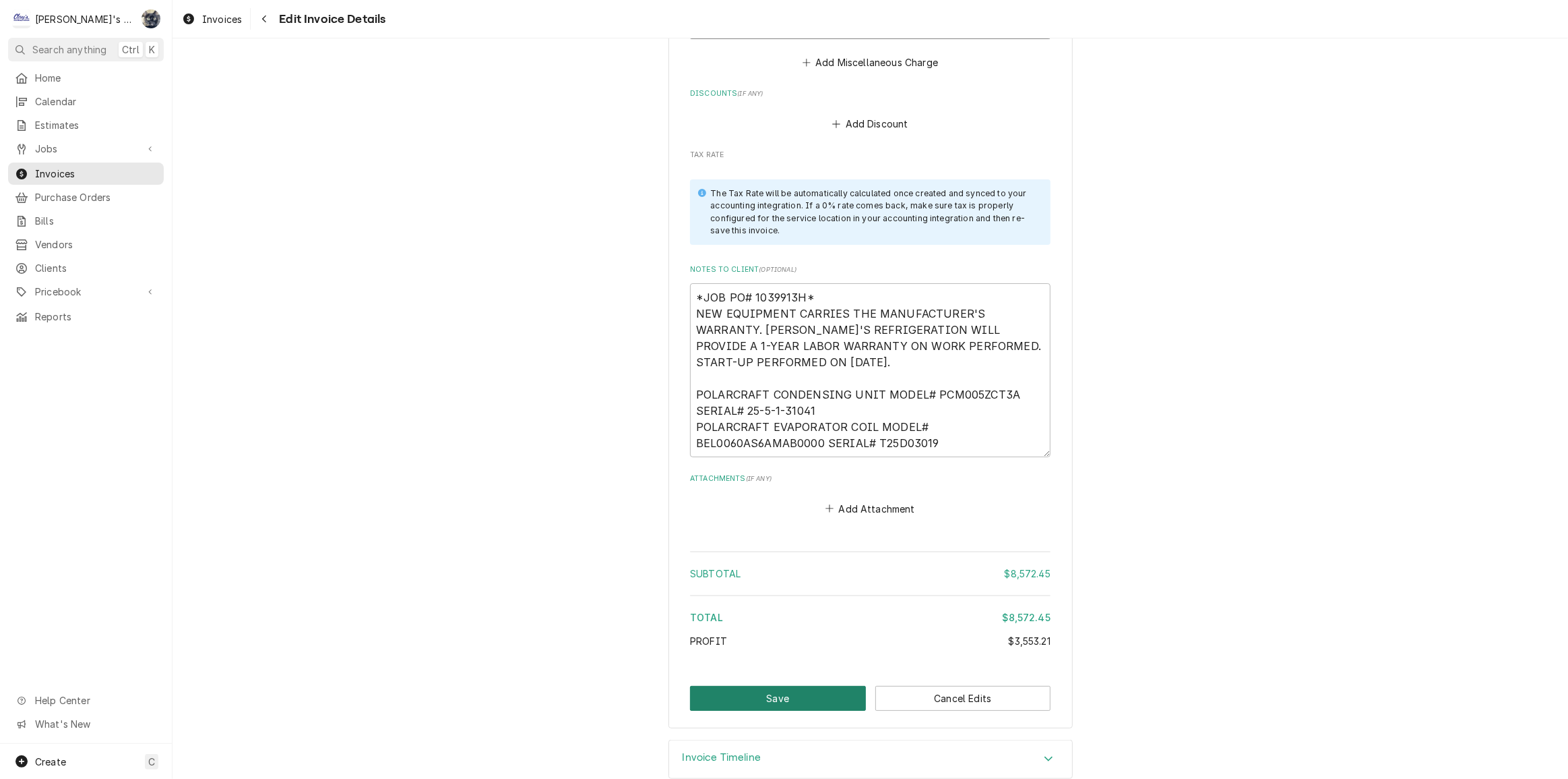
click at [801, 686] on button "Save" at bounding box center [778, 698] width 176 height 25
type textarea "x"
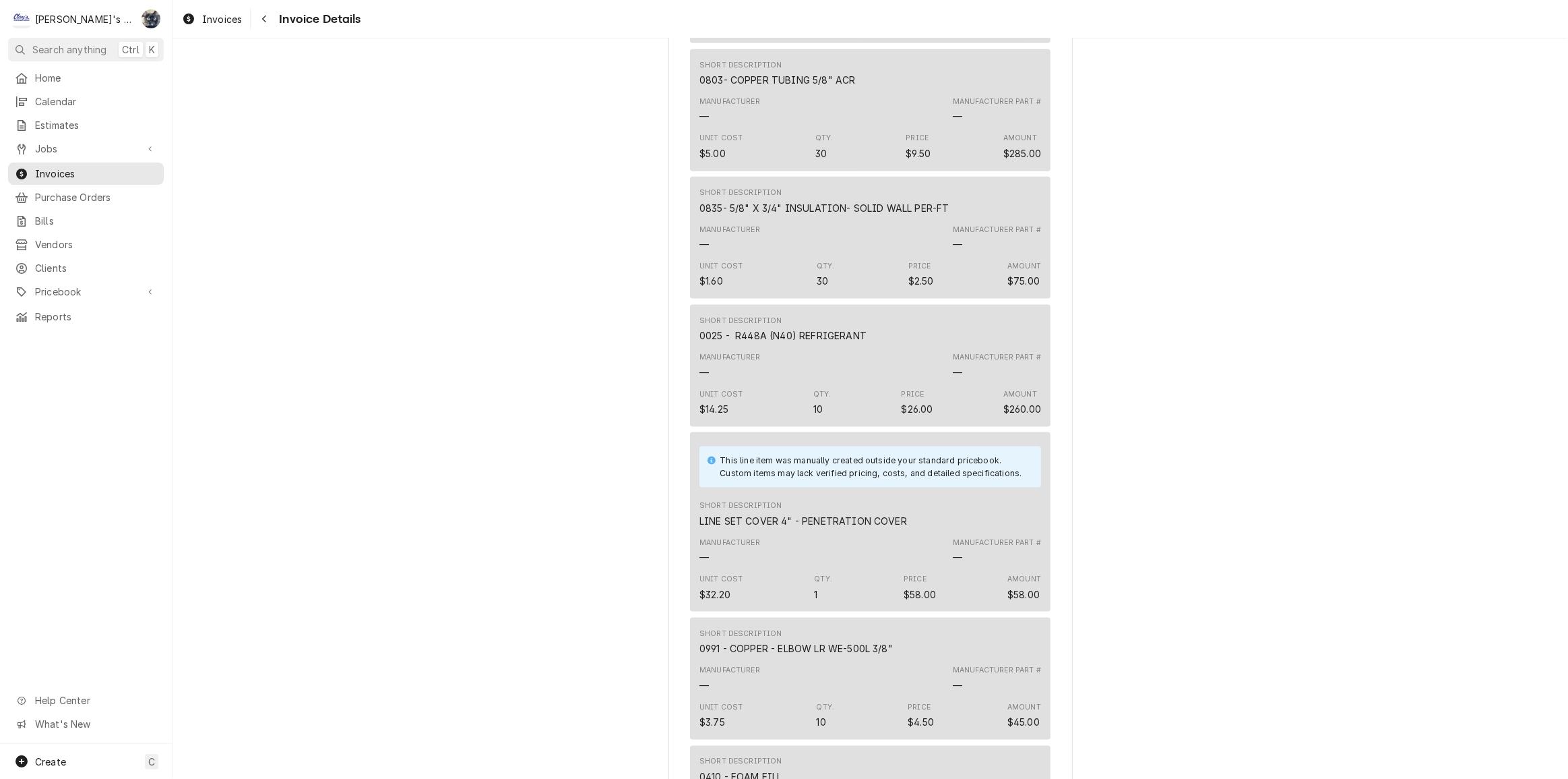
scroll to position [2328, 0]
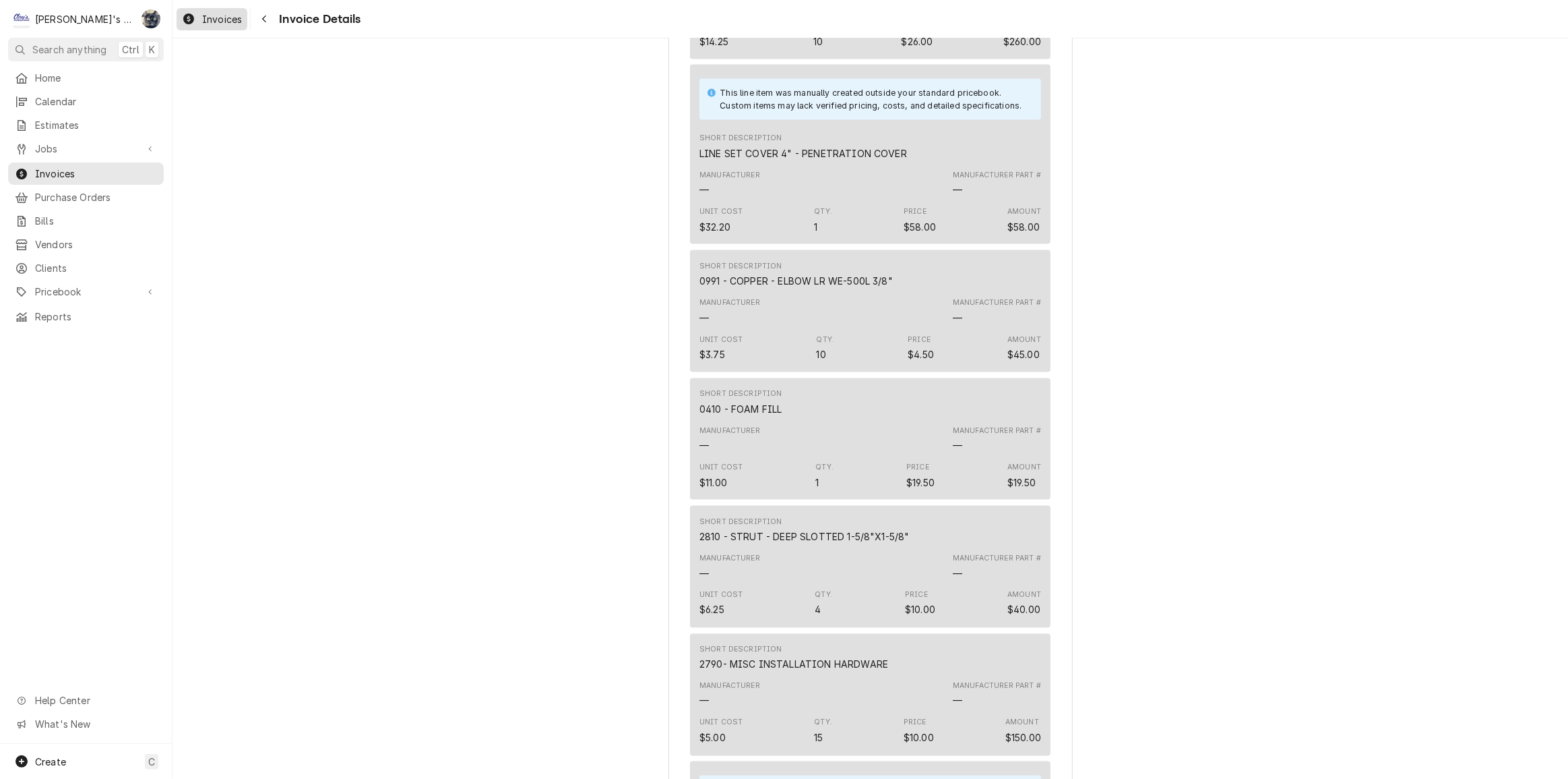
click at [236, 27] on link "Invoices" at bounding box center [211, 19] width 71 height 22
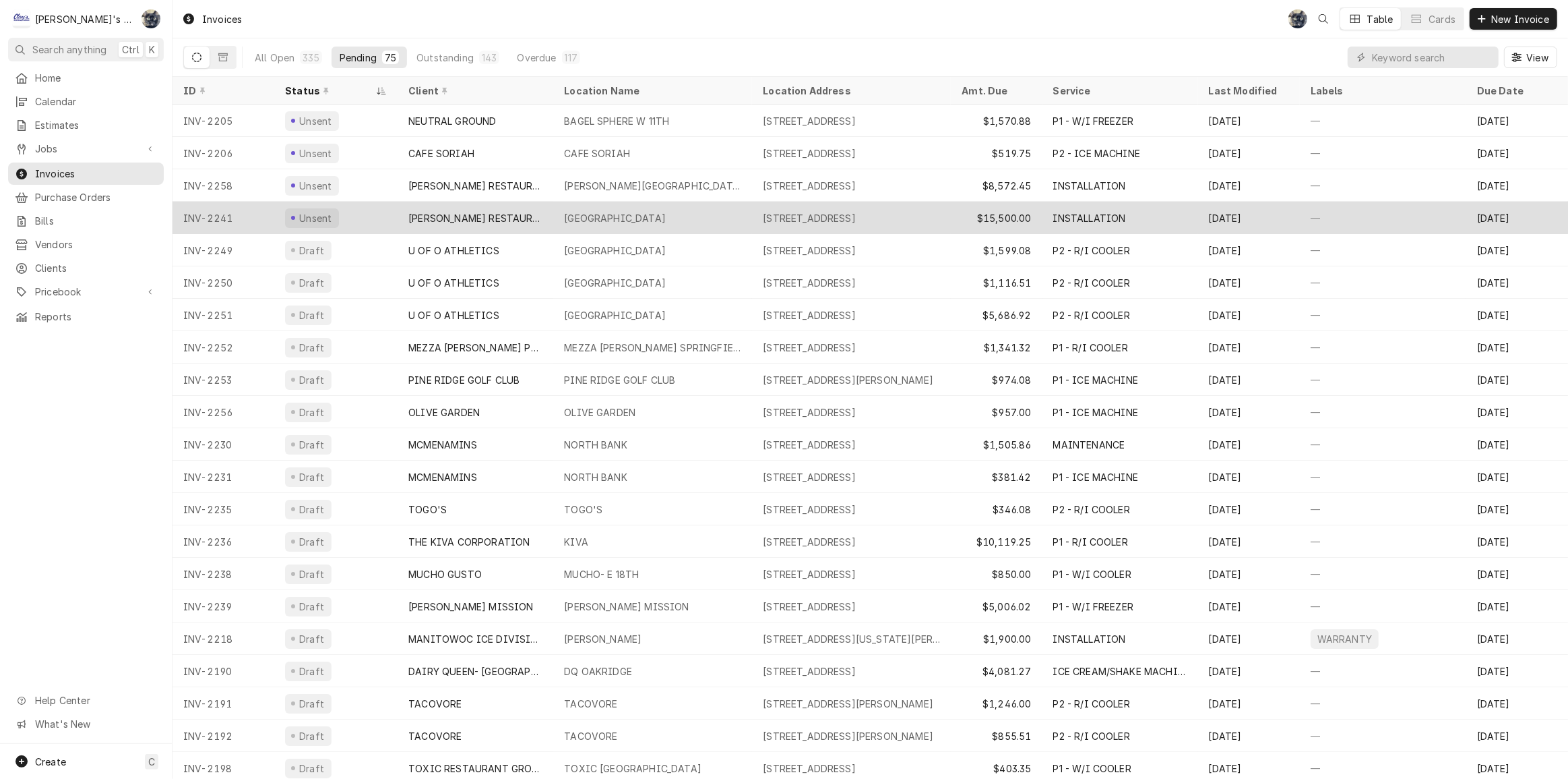
click at [604, 214] on div "WALDO MIDDLE SCHOOL" at bounding box center [614, 218] width 102 height 15
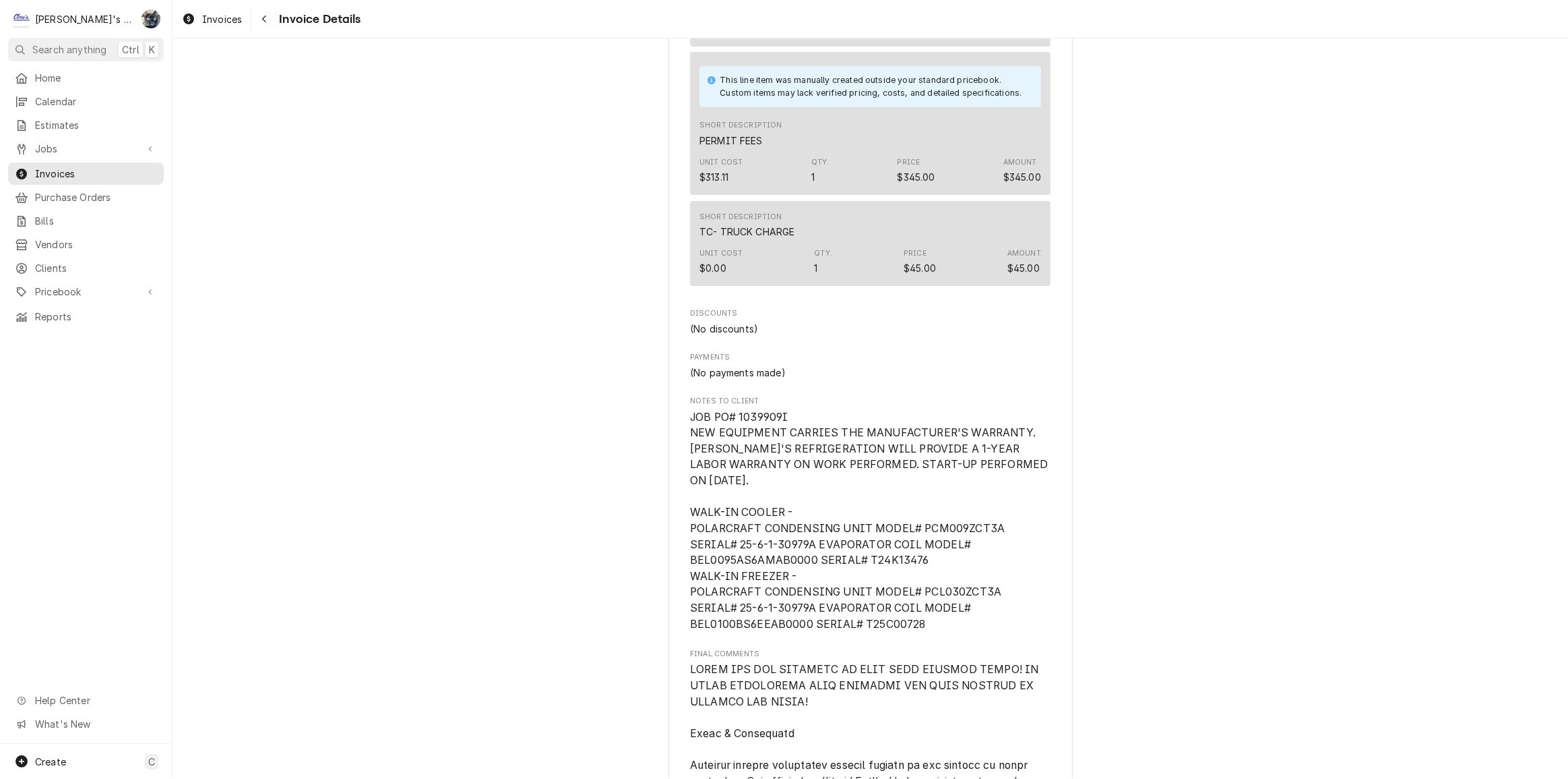
scroll to position [7044, 0]
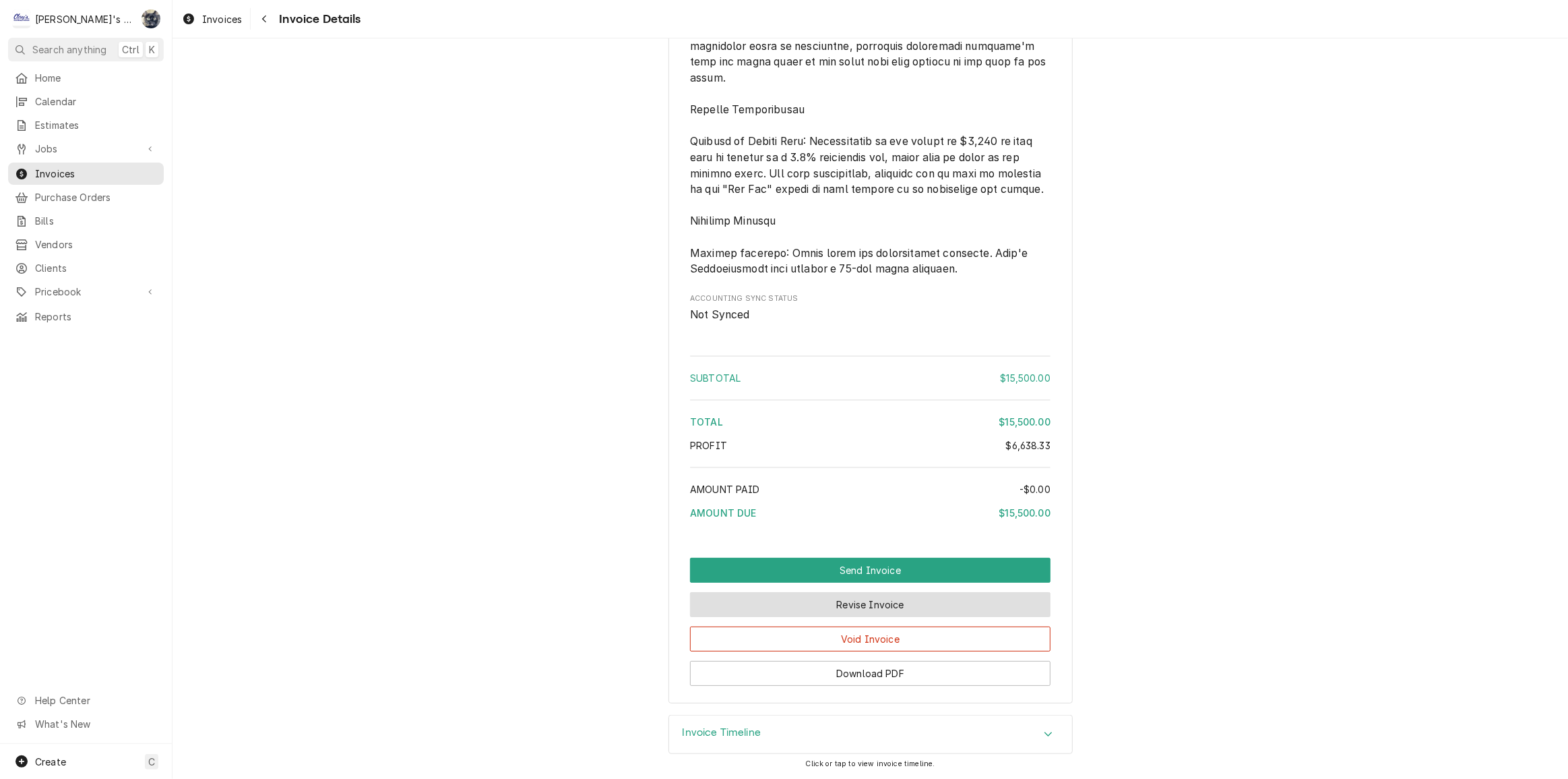
click at [846, 606] on button "Revise Invoice" at bounding box center [870, 605] width 360 height 25
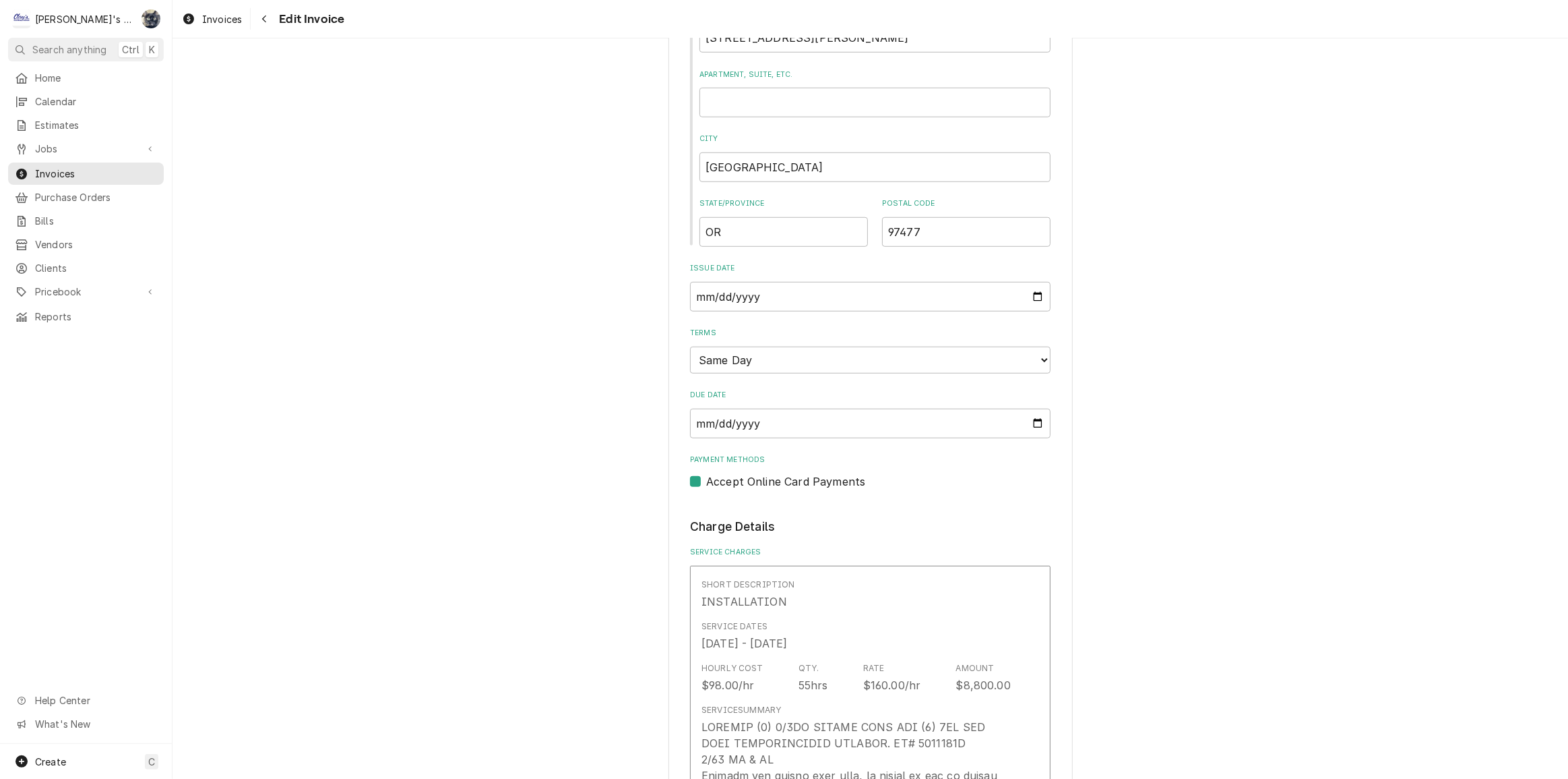
scroll to position [1287, 0]
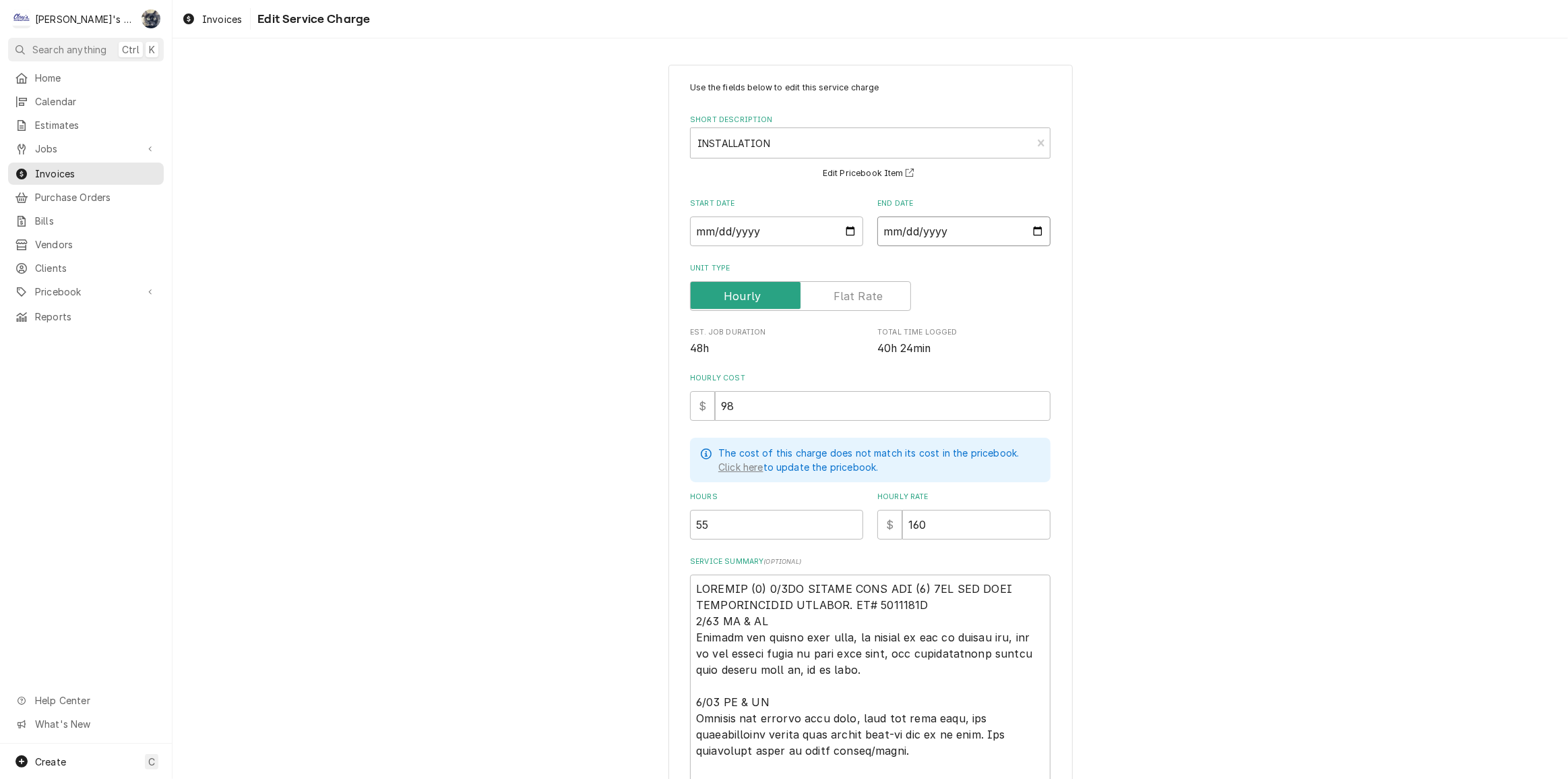
click at [1038, 235] on input "2025-08-25" at bounding box center [964, 231] width 173 height 29
type textarea "x"
type input "2025-08-22"
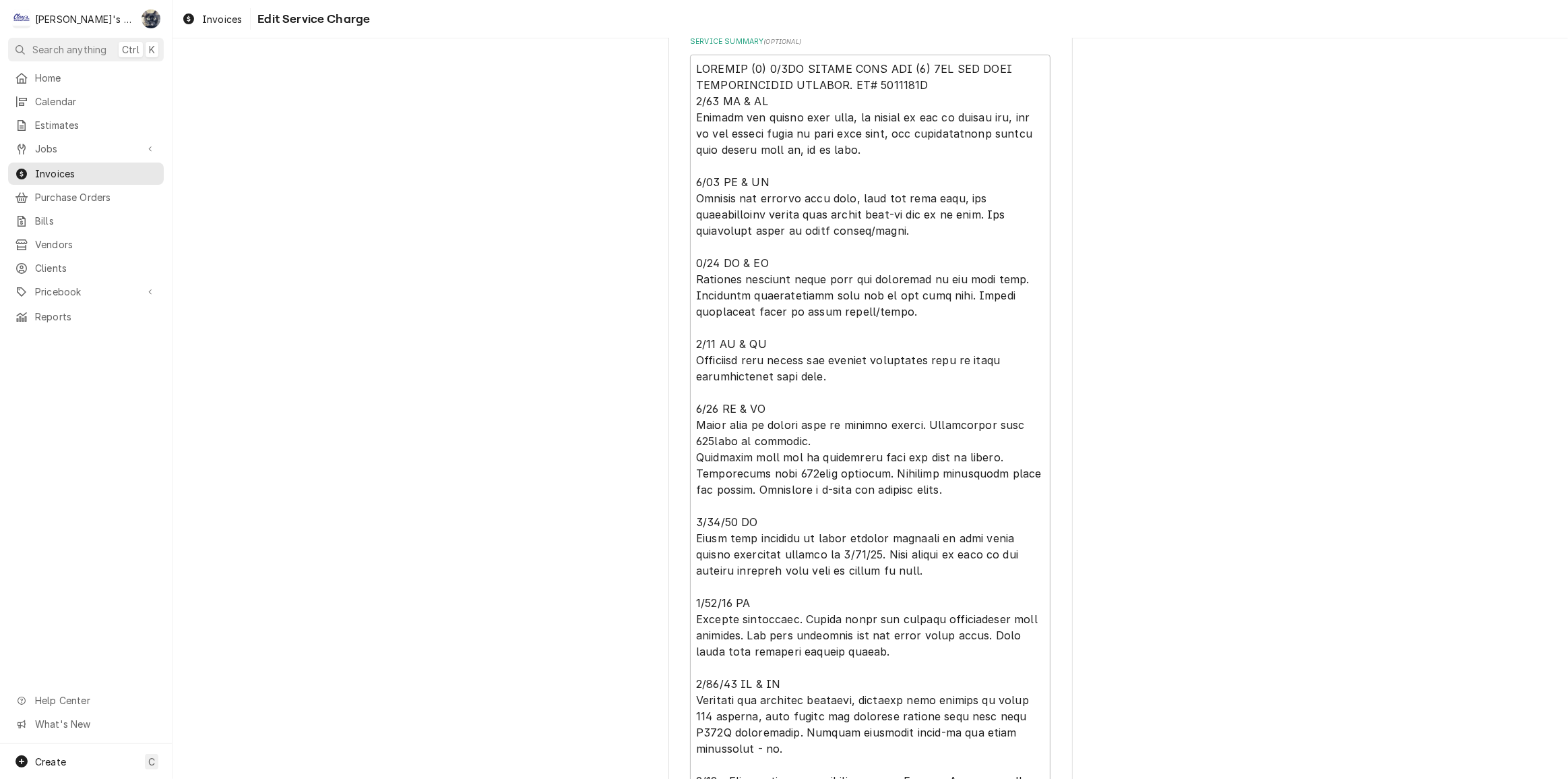
scroll to position [421, 0]
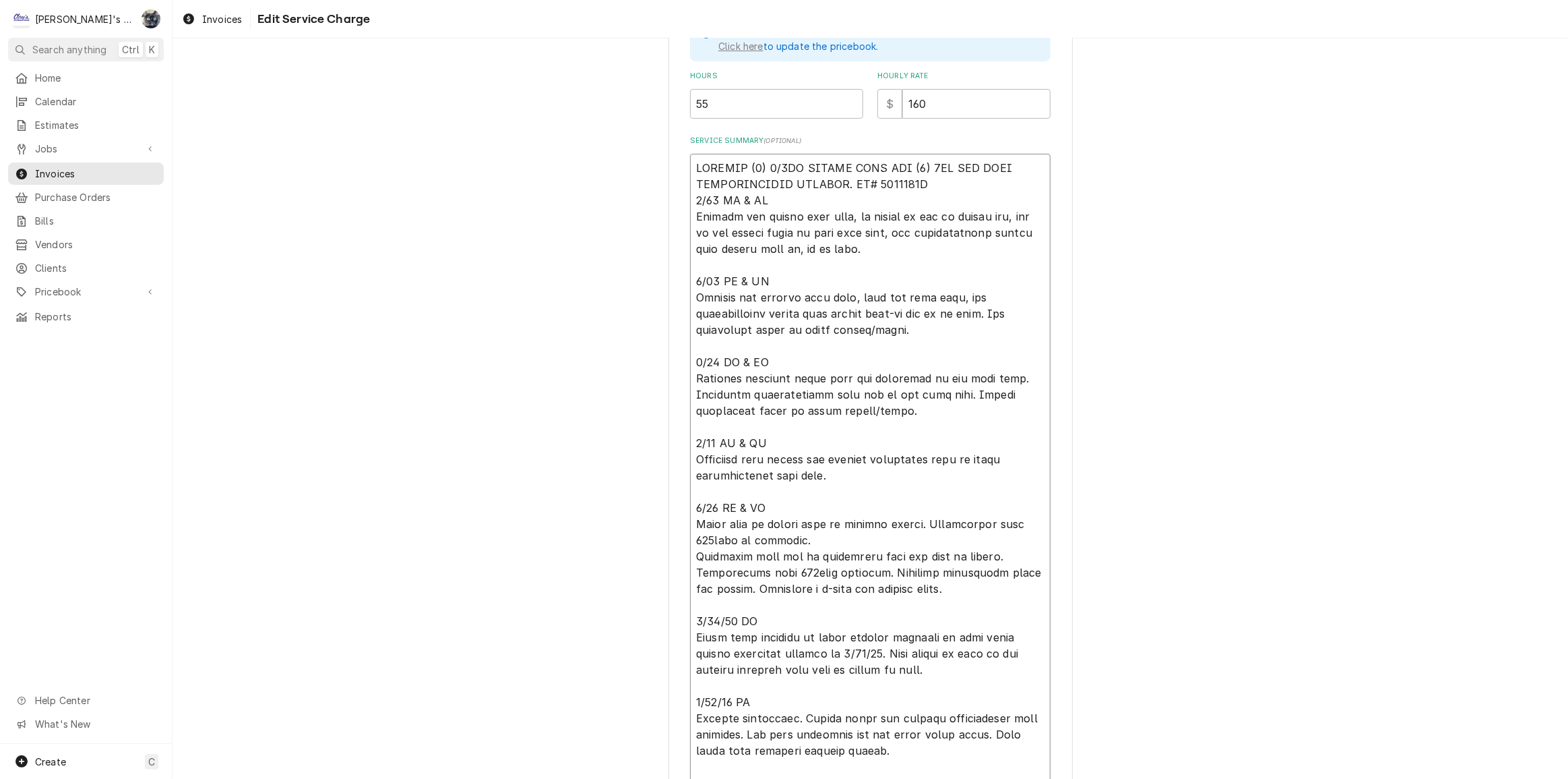
click at [962, 183] on textarea "Service Summary ( optional )" at bounding box center [870, 532] width 360 height 757
type textarea "x"
type textarea "INSTALL (1) 3/4HP MEDIUM TEMP AND (1) 3HP LOW TEMP REFRIGERATION SYSTEMS. PO# 1…"
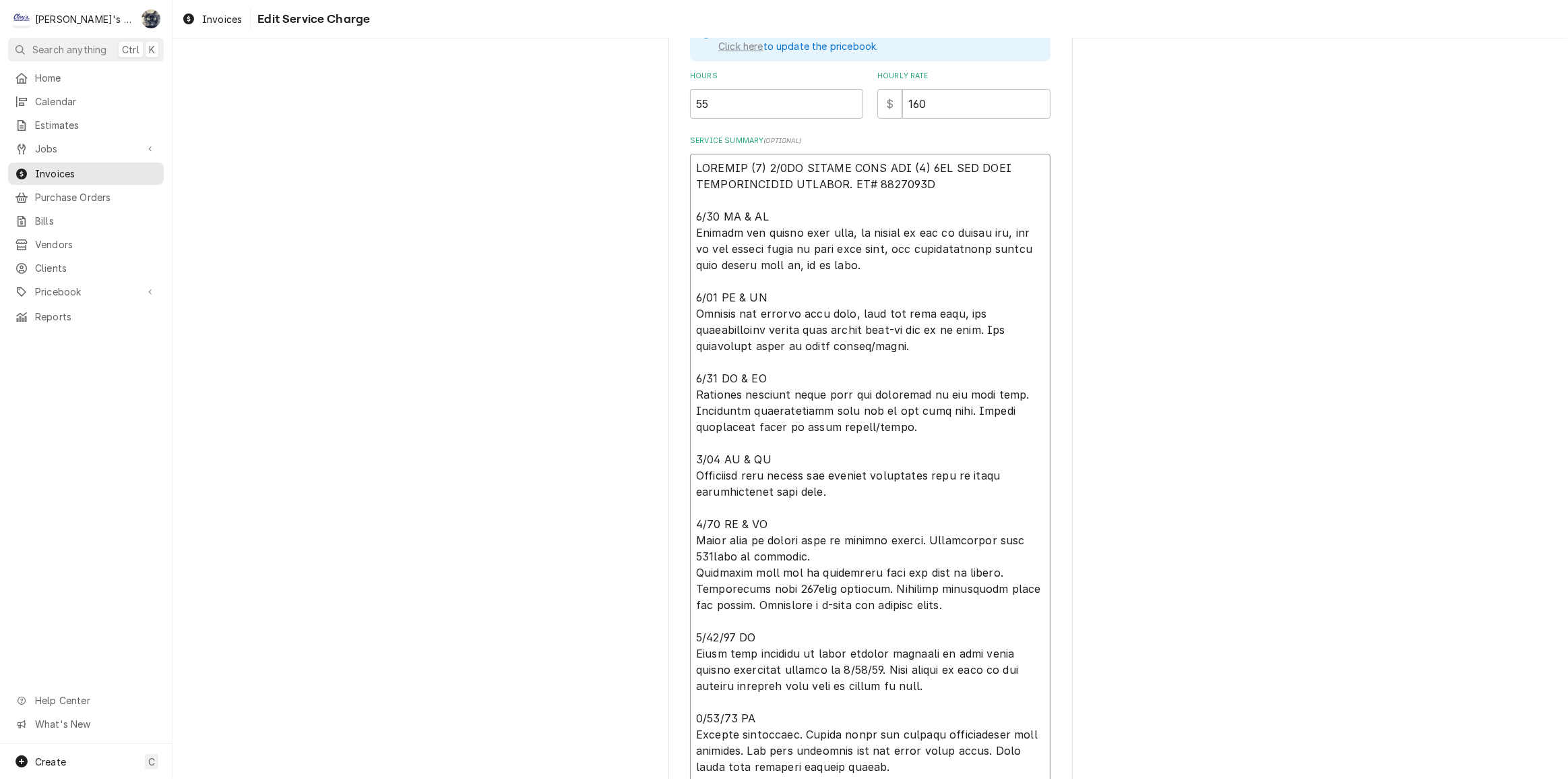
click at [823, 231] on textarea "Service Summary ( optional )" at bounding box center [870, 539] width 360 height 772
type textarea "x"
type textarea "INSTALL (1) 3/4HP MEDIUM TEMP AND (1) 3HP LOW TEMP REFRIGERATION SYSTEMS. PO# 1…"
type textarea "x"
type textarea "INSTALL (1) 3/4HP MEDIUM TEMP AND (1) 3HP LOW TEMP REFRIGERATION SYSTEMS. PO# 1…"
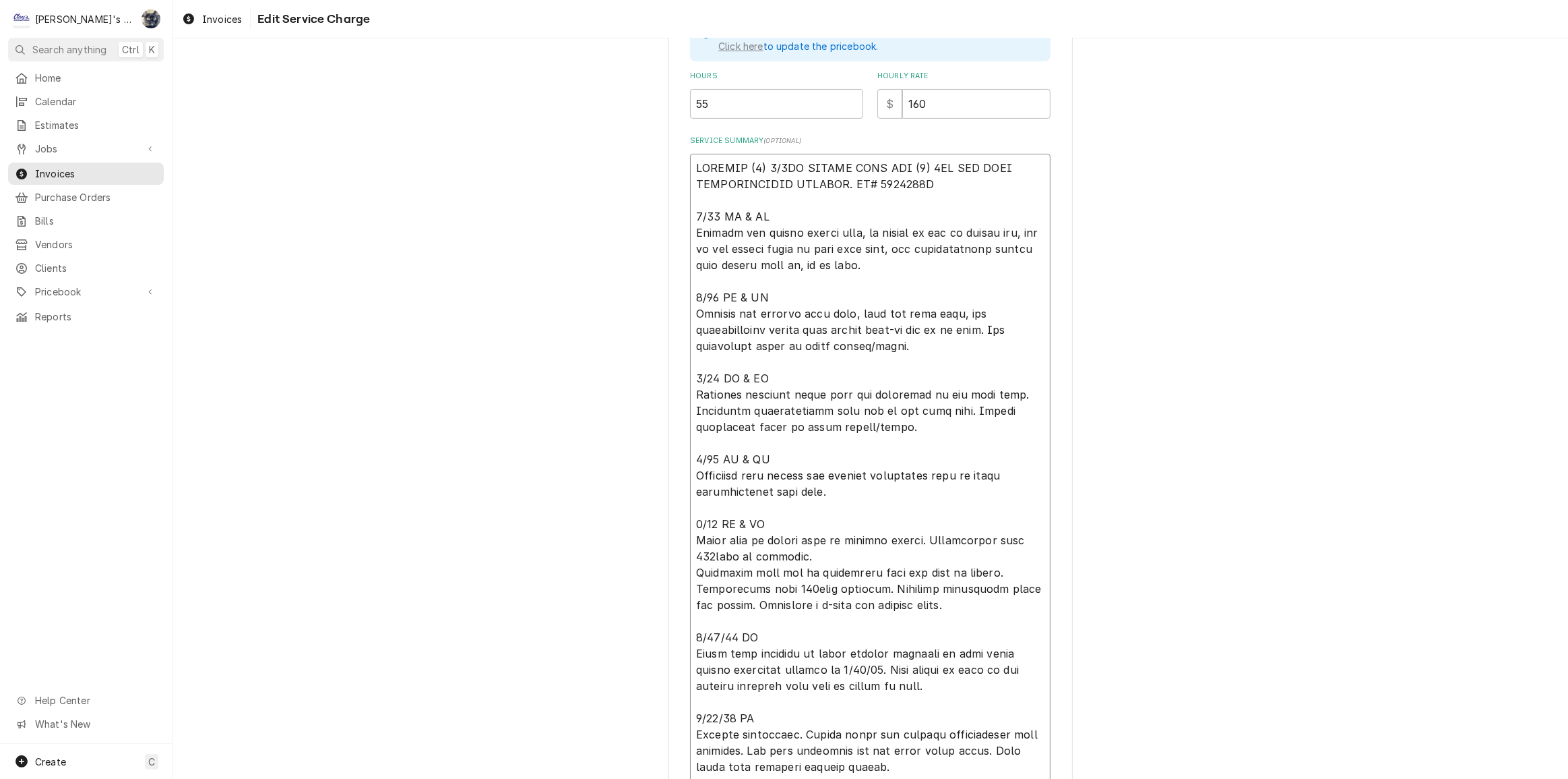
type textarea "x"
type textarea "INSTALL (1) 3/4HP MEDIUM TEMP AND (1) 3HP LOW TEMP REFRIGERATION SYSTEMS. PO# 1…"
type textarea "x"
type textarea "INSTALL (1) 3/4HP MEDIUM TEMP AND (1) 3HP LOW TEMP REFRIGERATION SYSTEMS. PO# 1…"
type textarea "x"
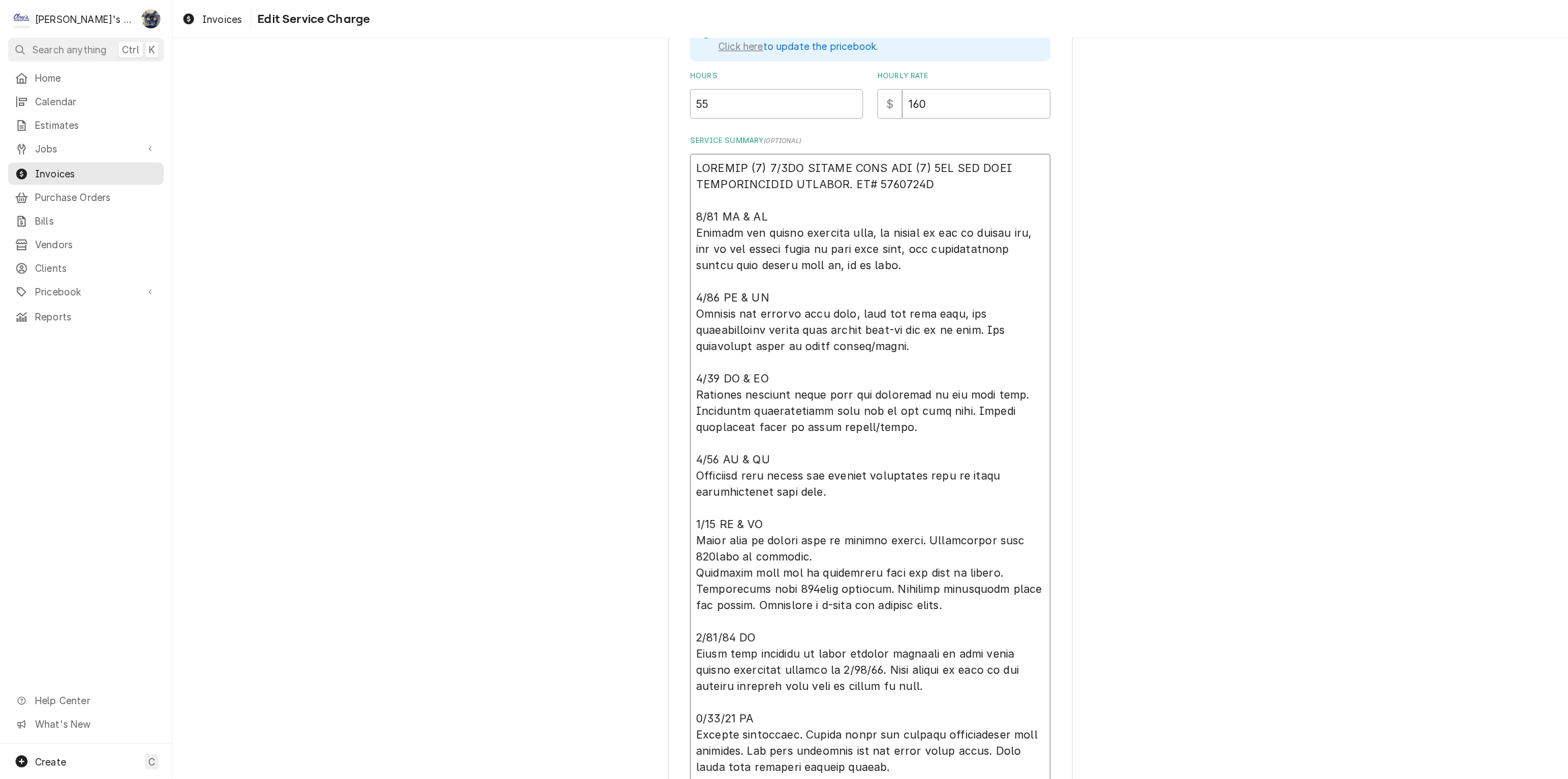
type textarea "INSTALL (1) 3/4HP MEDIUM TEMP AND (1) 3HP LOW TEMP REFRIGERATION SYSTEMS. PO# 1…"
type textarea "x"
type textarea "INSTALL (1) 3/4HP MEDIUM TEMP AND (1) 3HP LOW TEMP REFRIGERATION SYSTEMS. PO# 1…"
click at [906, 251] on textarea "Service Summary ( optional )" at bounding box center [870, 539] width 360 height 772
type textarea "x"
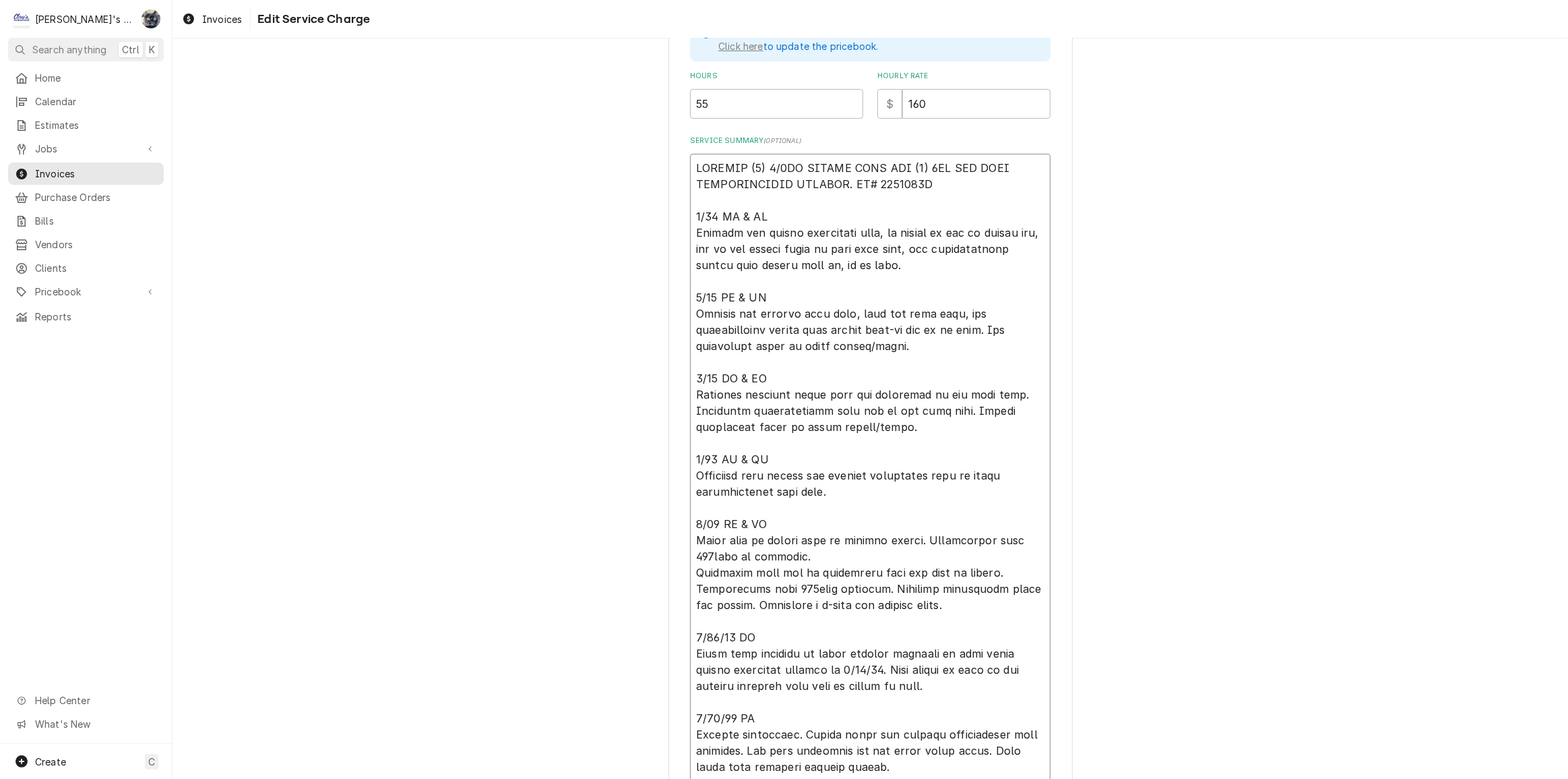
type textarea "INSTALL (1) 3/4HP MEDIUM TEMP AND (1) 3HP LOW TEMP REFRIGERATION SYSTEMS. PO# 1…"
type textarea "x"
type textarea "INSTALL (1) 3/4HP MEDIUM TEMP AND (1) 3HP LOW TEMP REFRIGERATION SYSTEMS. PO# 1…"
type textarea "x"
type textarea "INSTALL (1) 3/4HP MEDIUM TEMP AND (1) 3HP LOW TEMP REFRIGERATION SYSTEMS. PO# 1…"
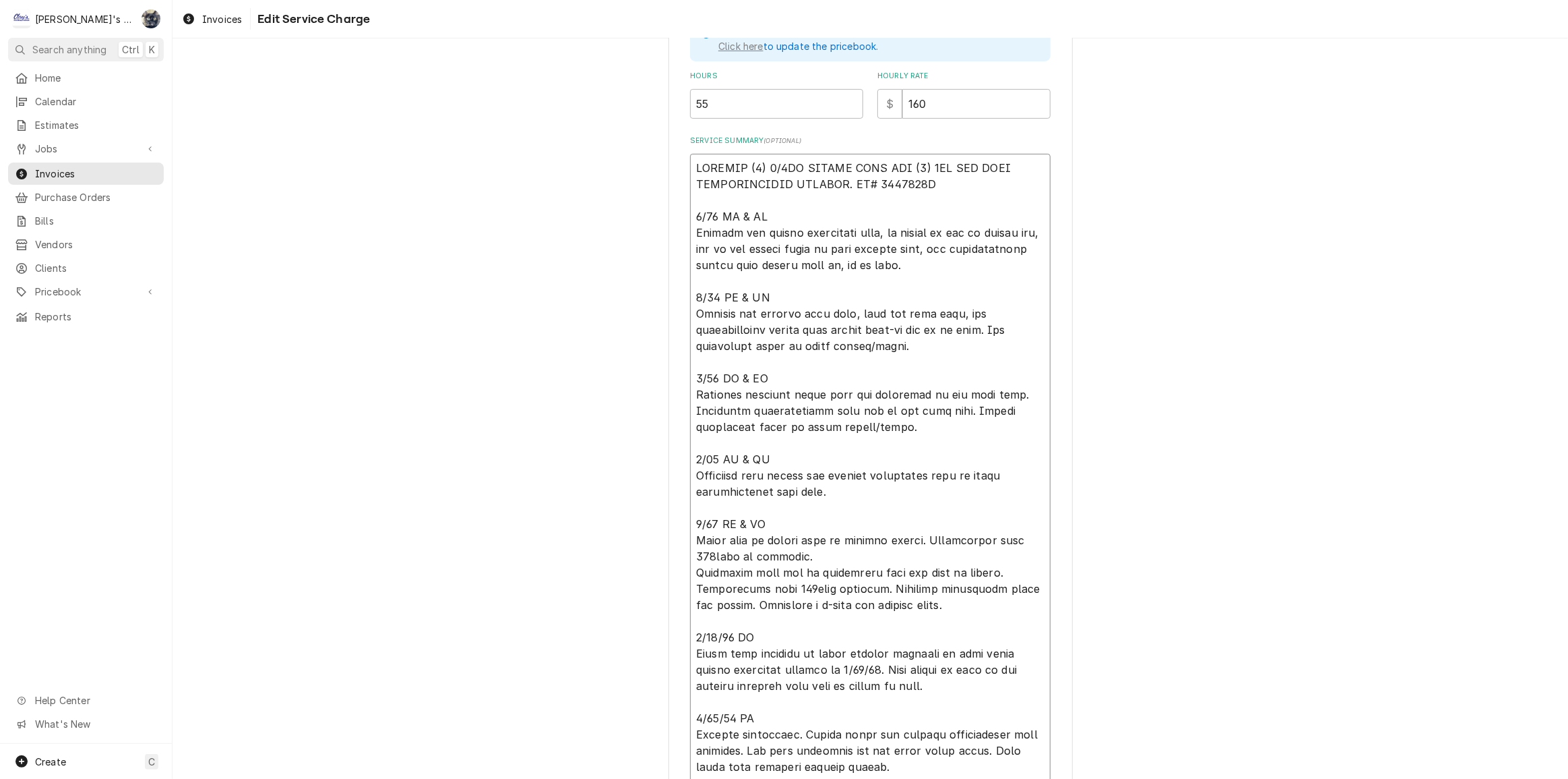
type textarea "x"
type textarea "INSTALL (1) 3/4HP MEDIUM TEMP AND (1) 3HP LOW TEMP REFRIGERATION SYSTEMS. PO# 1…"
type textarea "x"
type textarea "INSTALL (1) 3/4HP MEDIUM TEMP AND (1) 3HP LOW TEMP REFRIGERATION SYSTEMS. PO# 1…"
type textarea "x"
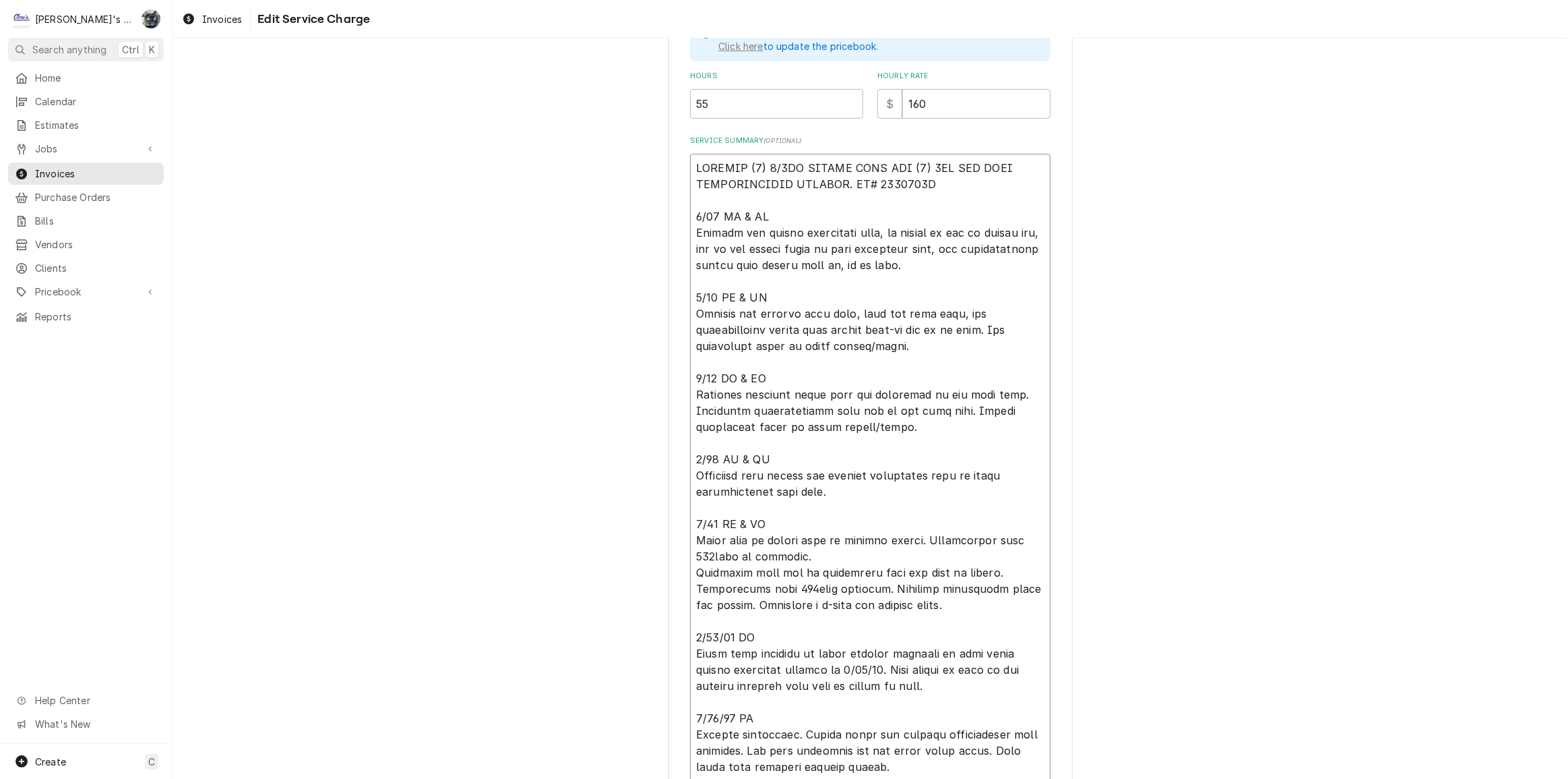
type textarea "INSTALL (1) 3/4HP MEDIUM TEMP AND (1) 3HP LOW TEMP REFRIGERATION SYSTEMS. PO# 1…"
click at [823, 313] on textarea "Service Summary ( optional )" at bounding box center [870, 539] width 360 height 772
click at [829, 312] on textarea "Service Summary ( optional )" at bounding box center [870, 539] width 360 height 772
type textarea "x"
type textarea "INSTALL (1) 3/4HP MEDIUM TEMP AND (1) 3HP LOW TEMP REFRIGERATION SYSTEMS. PO# 1…"
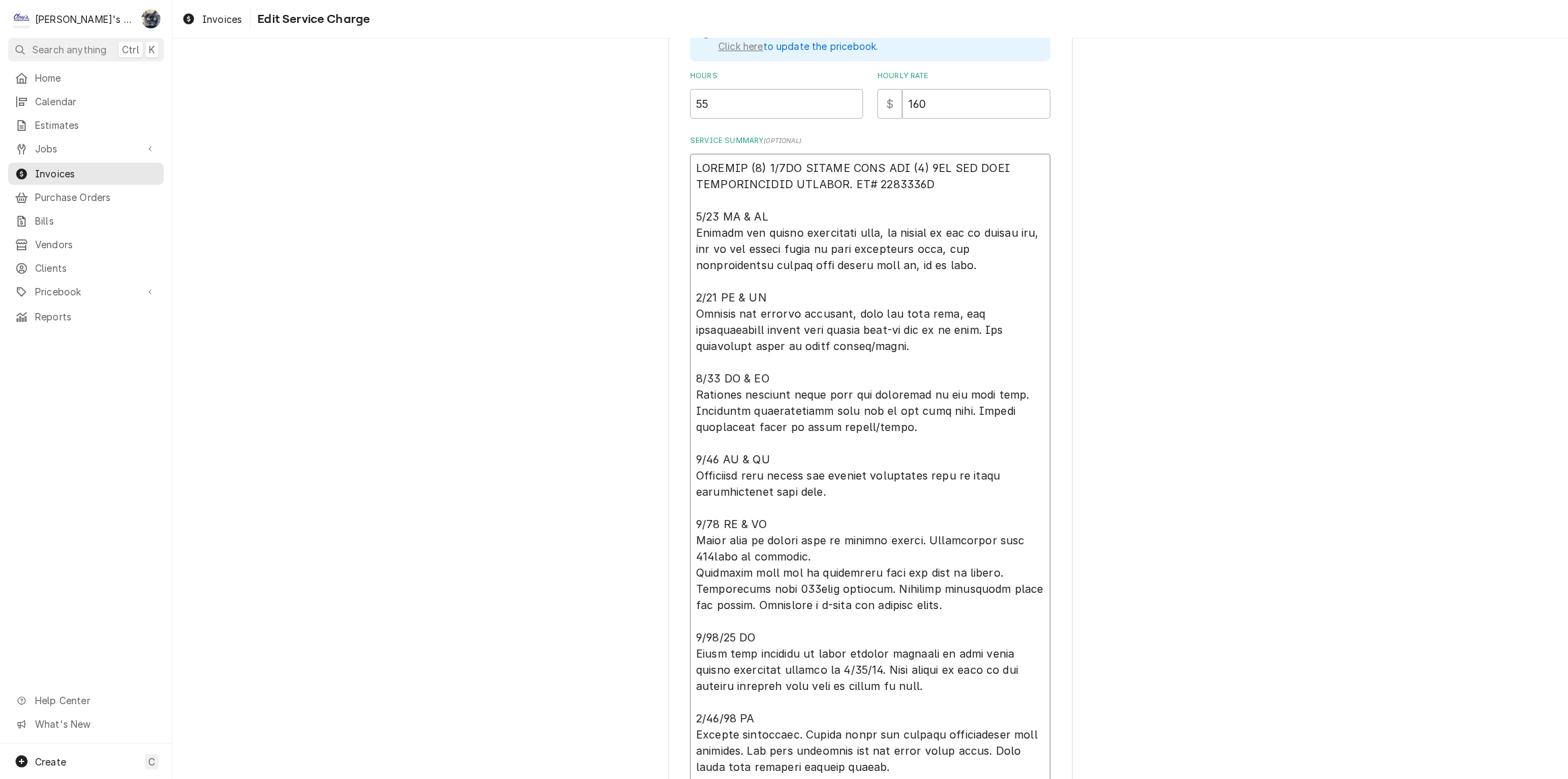
type textarea "x"
type textarea "INSTALL (1) 3/4HP MEDIUM TEMP AND (1) 3HP LOW TEMP REFRIGERATION SYSTEMS. PO# 1…"
type textarea "x"
type textarea "INSTALL (1) 3/4HP MEDIUM TEMP AND (1) 3HP LOW TEMP REFRIGERATION SYSTEMS. PO# 1…"
type textarea "x"
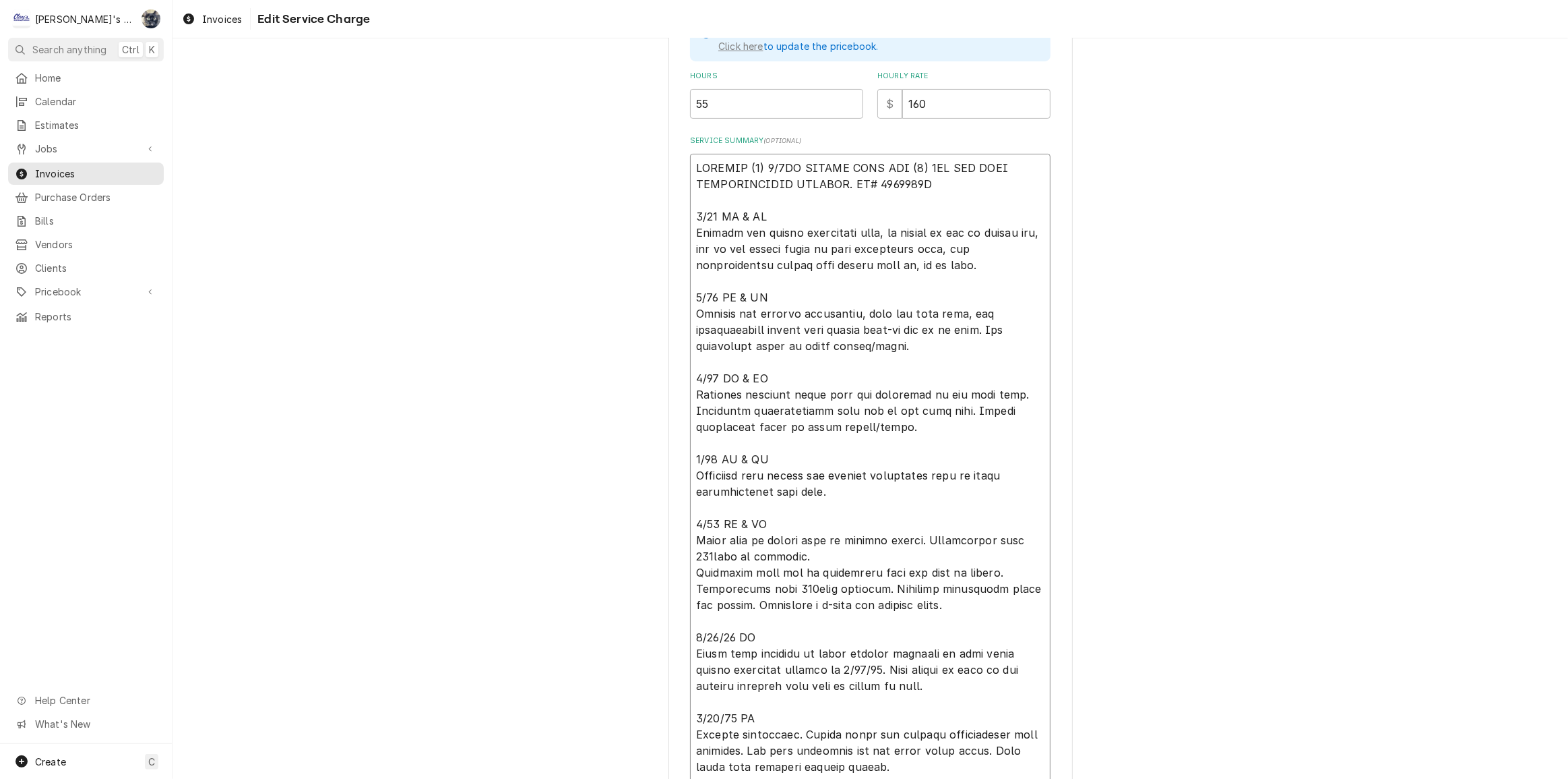
type textarea "INSTALL (1) 3/4HP MEDIUM TEMP AND (1) 3HP LOW TEMP REFRIGERATION SYSTEMS. PO# 1…"
type textarea "x"
type textarea "INSTALL (1) 3/4HP MEDIUM TEMP AND (1) 3HP LOW TEMP REFRIGERATION SYSTEMS. PO# 1…"
type textarea "x"
type textarea "INSTALL (1) 3/4HP MEDIUM TEMP AND (1) 3HP LOW TEMP REFRIGERATION SYSTEMS. PO# 1…"
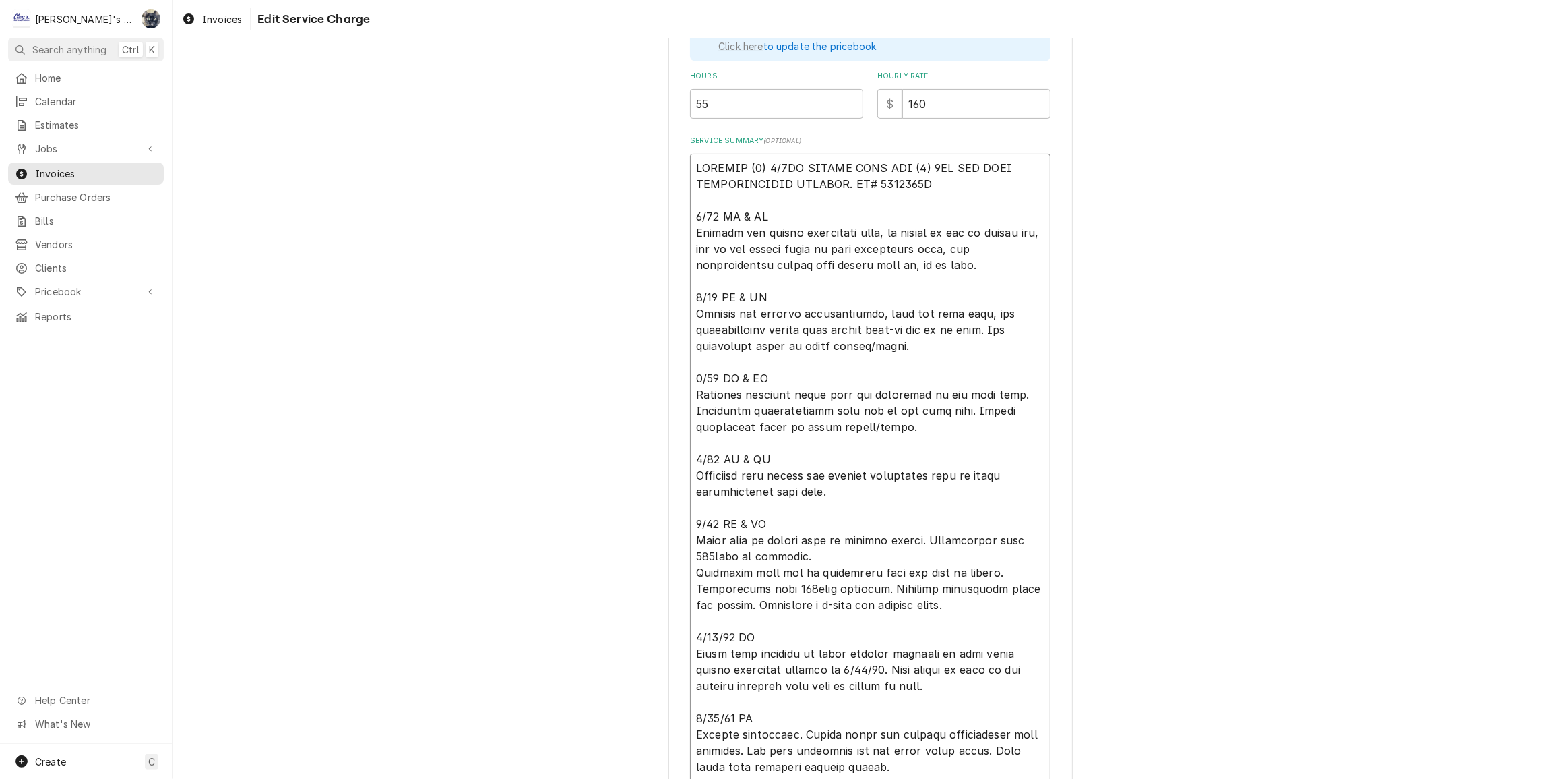
type textarea "x"
type textarea "INSTALL (1) 3/4HP MEDIUM TEMP AND (1) 3HP LOW TEMP REFRIGERATION SYSTEMS. PO# 1…"
type textarea "x"
click at [963, 311] on textarea "Service Summary ( optional )" at bounding box center [870, 539] width 360 height 772
type textarea "INSTALL (1) 3/4HP MEDIUM TEMP AND (1) 3HP LOW TEMP REFRIGERATION SYSTEMS. PO# 1…"
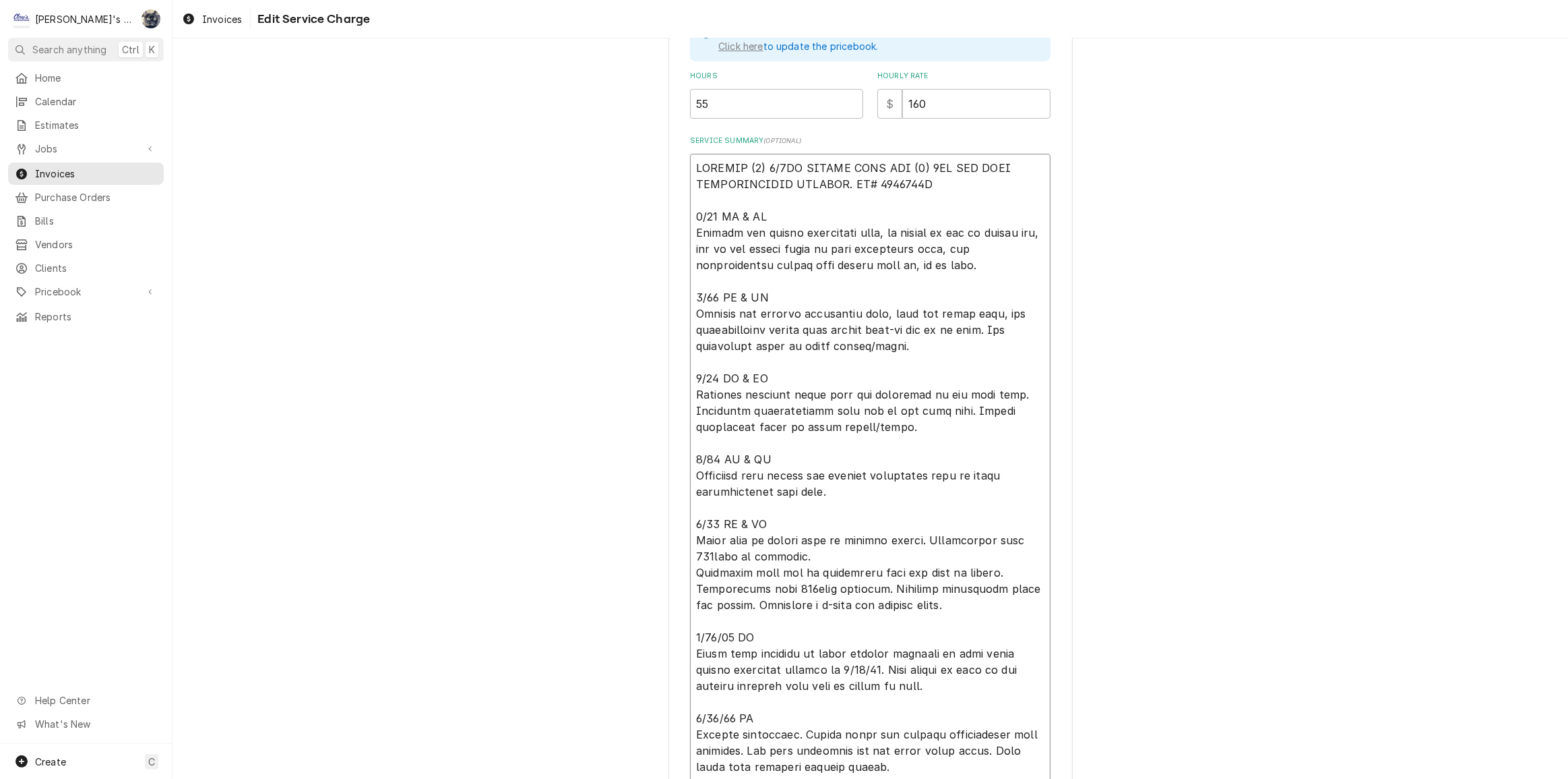
type textarea "x"
type textarea "INSTALL (1) 3/4HP MEDIUM TEMP AND (1) 3HP LOW TEMP REFRIGERATION SYSTEMS. PO# 1…"
type textarea "x"
type textarea "INSTALL (1) 3/4HP MEDIUM TEMP AND (1) 3HP LOW TEMP REFRIGERATION SYSTEMS. PO# 1…"
type textarea "x"
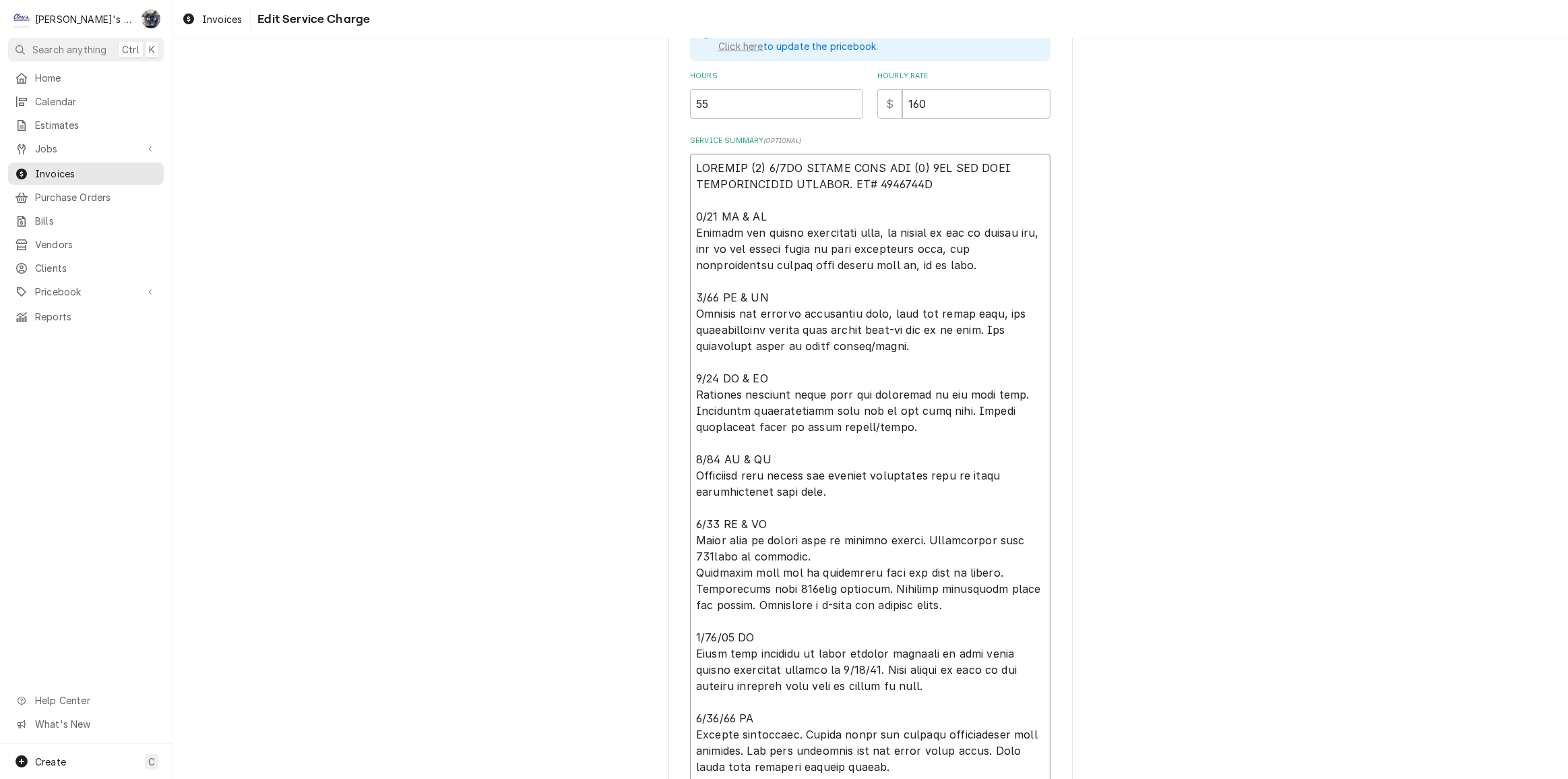
type textarea "INSTALL (1) 3/4HP MEDIUM TEMP AND (1) 3HP LOW TEMP REFRIGERATION SYSTEMS. PO# 1…"
type textarea "x"
type textarea "INSTALL (1) 3/4HP MEDIUM TEMP AND (1) 3HP LOW TEMP REFRIGERATION SYSTEMS. PO# 1…"
type textarea "x"
type textarea "INSTALL (1) 3/4HP MEDIUM TEMP AND (1) 3HP LOW TEMP REFRIGERATION SYSTEMS. PO# 1…"
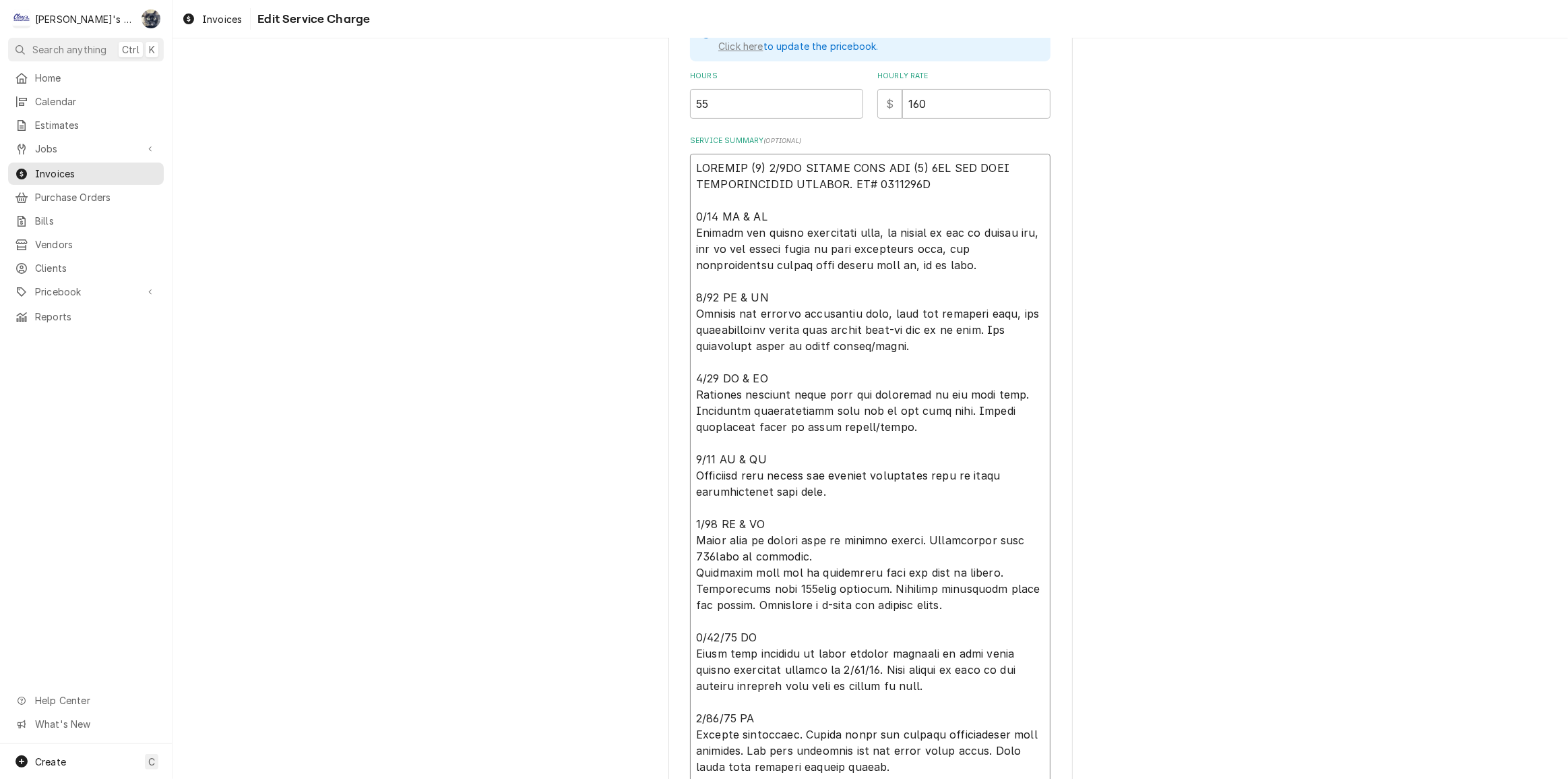
type textarea "x"
type textarea "INSTALL (1) 3/4HP MEDIUM TEMP AND (1) 3HP LOW TEMP REFRIGERATION SYSTEMS. PO# 1…"
type textarea "x"
type textarea "INSTALL (1) 3/4HP MEDIUM TEMP AND (1) 3HP LOW TEMP REFRIGERATION SYSTEMS. PO# 1…"
click at [978, 391] on textarea "Service Summary ( optional )" at bounding box center [870, 539] width 360 height 772
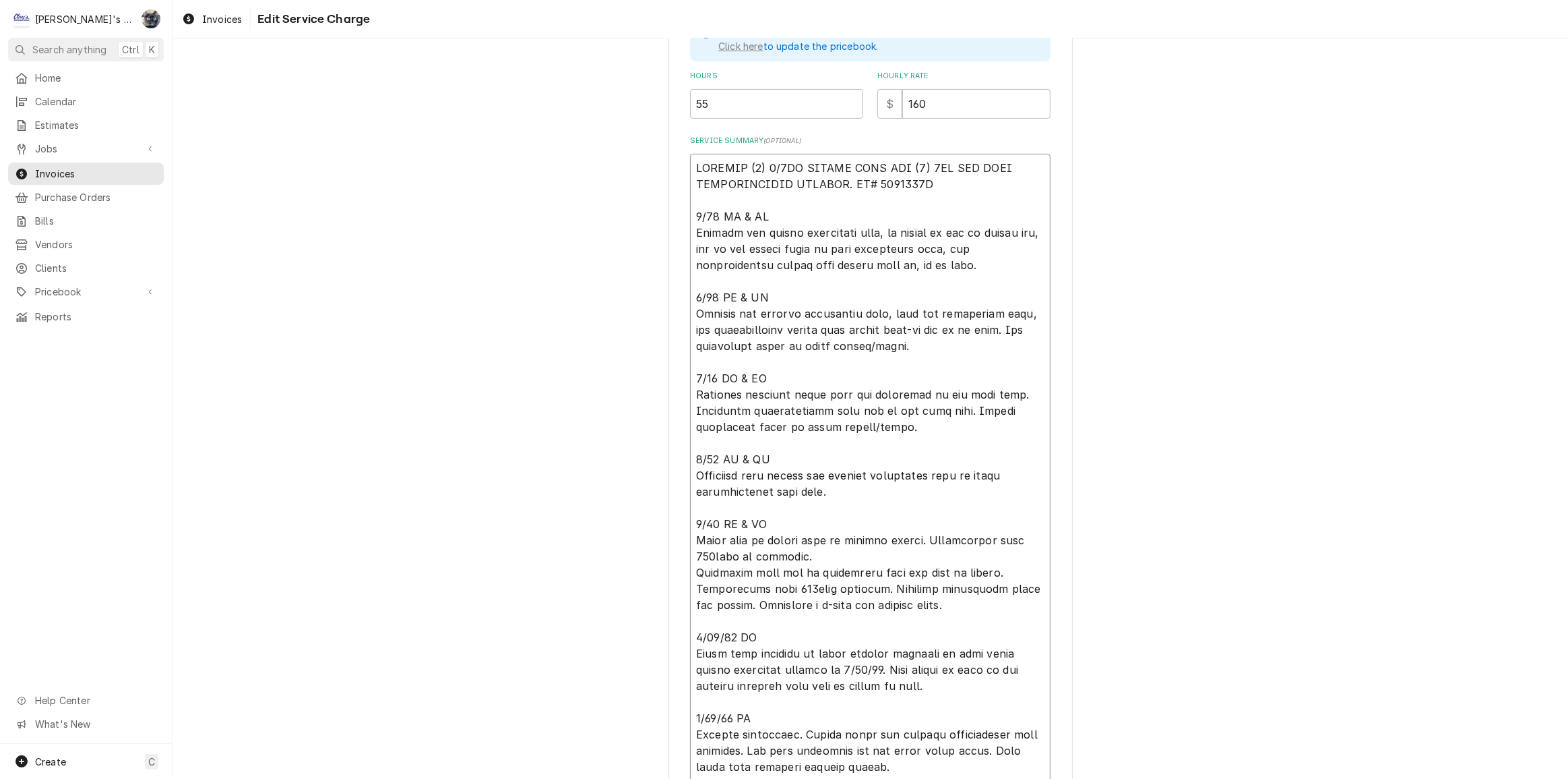
type textarea "x"
type textarea "INSTALL (1) 3/4HP MEDIUM TEMP AND (1) 3HP LOW TEMP REFRIGERATION SYSTEMS. PO# 1…"
type textarea "x"
type textarea "INSTALL (1) 3/4HP MEDIUM TEMP AND (1) 3HP LOW TEMP REFRIGERATION SYSTEMS. PO# 1…"
type textarea "x"
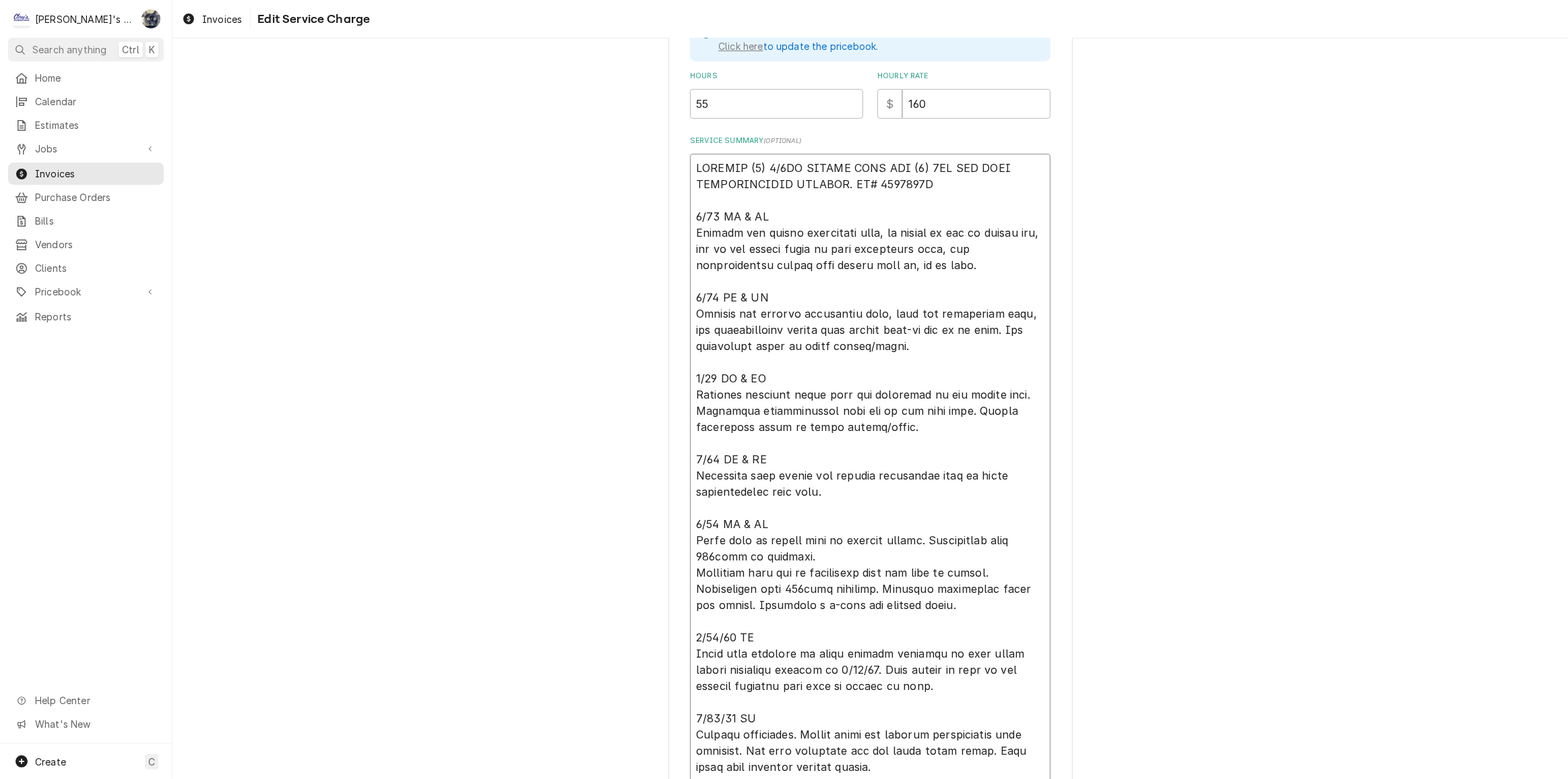
type textarea "INSTALL (1) 3/4HP MEDIUM TEMP AND (1) 3HP LOW TEMP REFRIGERATION SYSTEMS. PO# 1…"
type textarea "x"
type textarea "INSTALL (1) 3/4HP MEDIUM TEMP AND (1) 3HP LOW TEMP REFRIGERATION SYSTEMS. PO# 1…"
type textarea "x"
type textarea "INSTALL (1) 3/4HP MEDIUM TEMP AND (1) 3HP LOW TEMP REFRIGERATION SYSTEMS. PO# 1…"
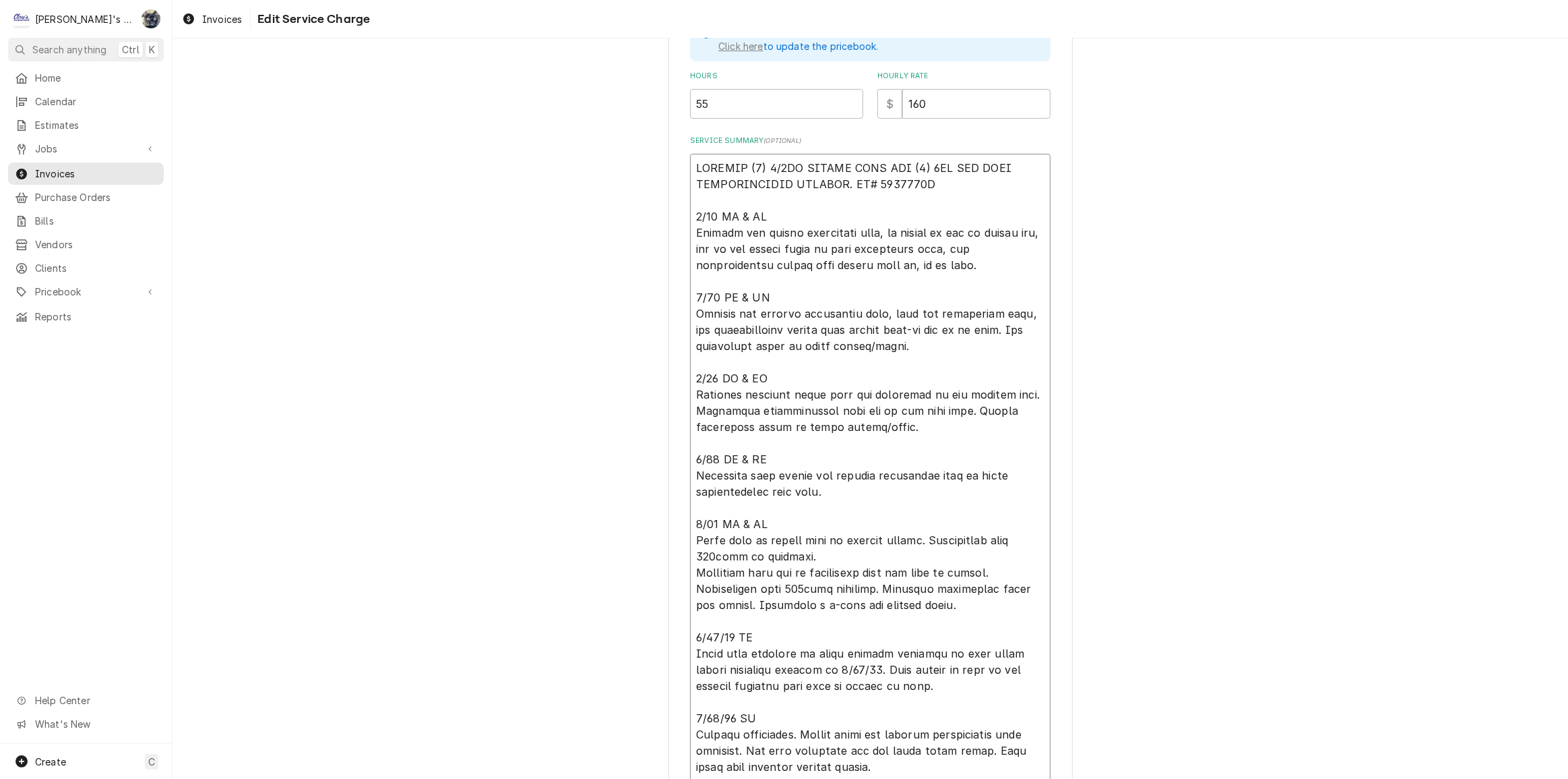
type textarea "x"
type textarea "INSTALL (1) 3/4HP MEDIUM TEMP AND (1) 3HP LOW TEMP REFRIGERATION SYSTEMS. PO# 1…"
type textarea "x"
type textarea "INSTALL (1) 3/4HP MEDIUM TEMP AND (1) 3HP LOW TEMP REFRIGERATION SYSTEMS. PO# 1…"
type textarea "x"
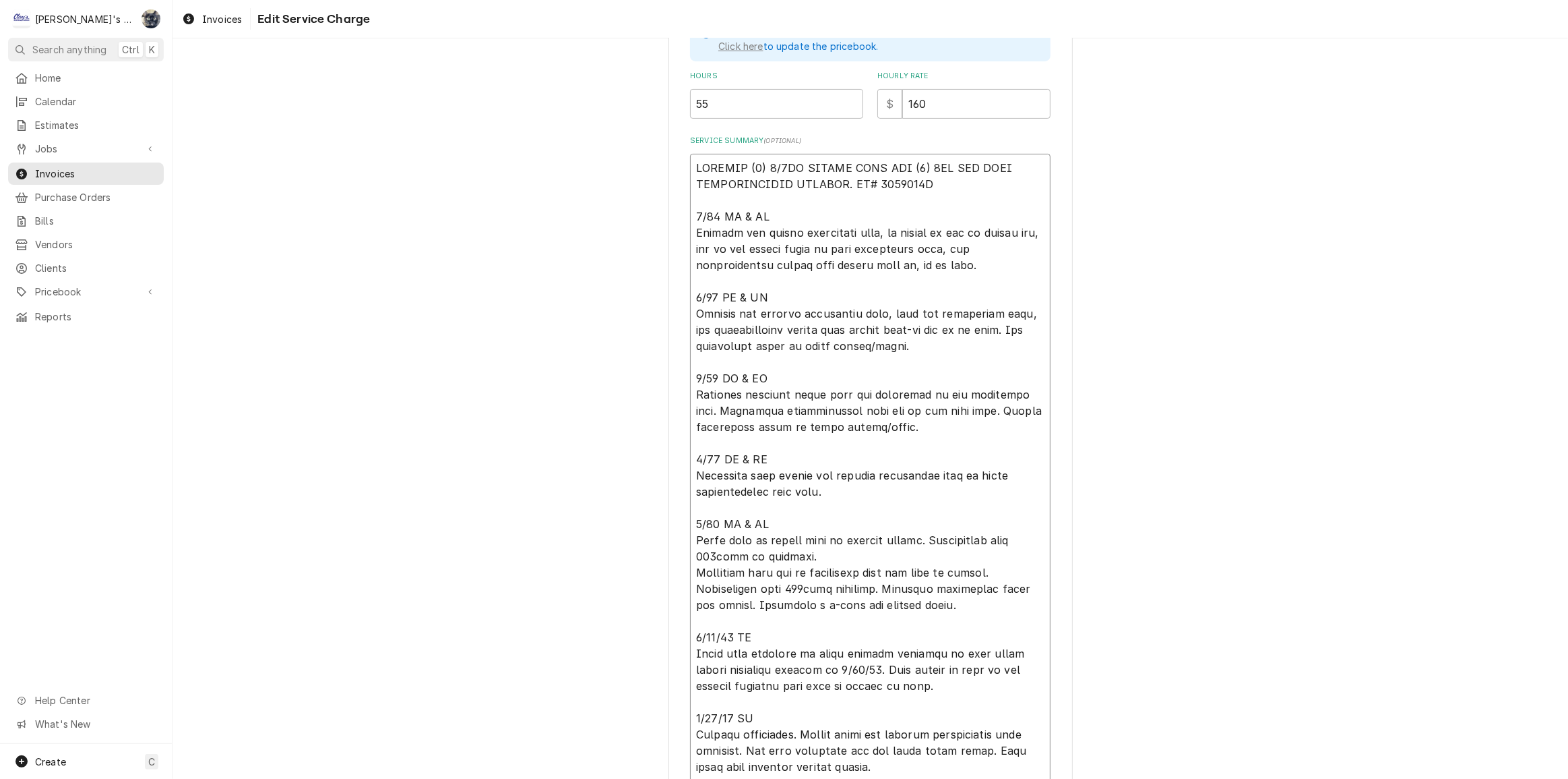
type textarea "INSTALL (1) 3/4HP MEDIUM TEMP AND (1) 3HP LOW TEMP REFRIGERATION SYSTEMS. PO# 1…"
click at [921, 404] on textarea "Service Summary ( optional )" at bounding box center [870, 539] width 360 height 772
type textarea "x"
type textarea "INSTALL (1) 3/4HP MEDIUM TEMP AND (1) 3HP LOW TEMP REFRIGERATION SYSTEMS. PO# 1…"
type textarea "x"
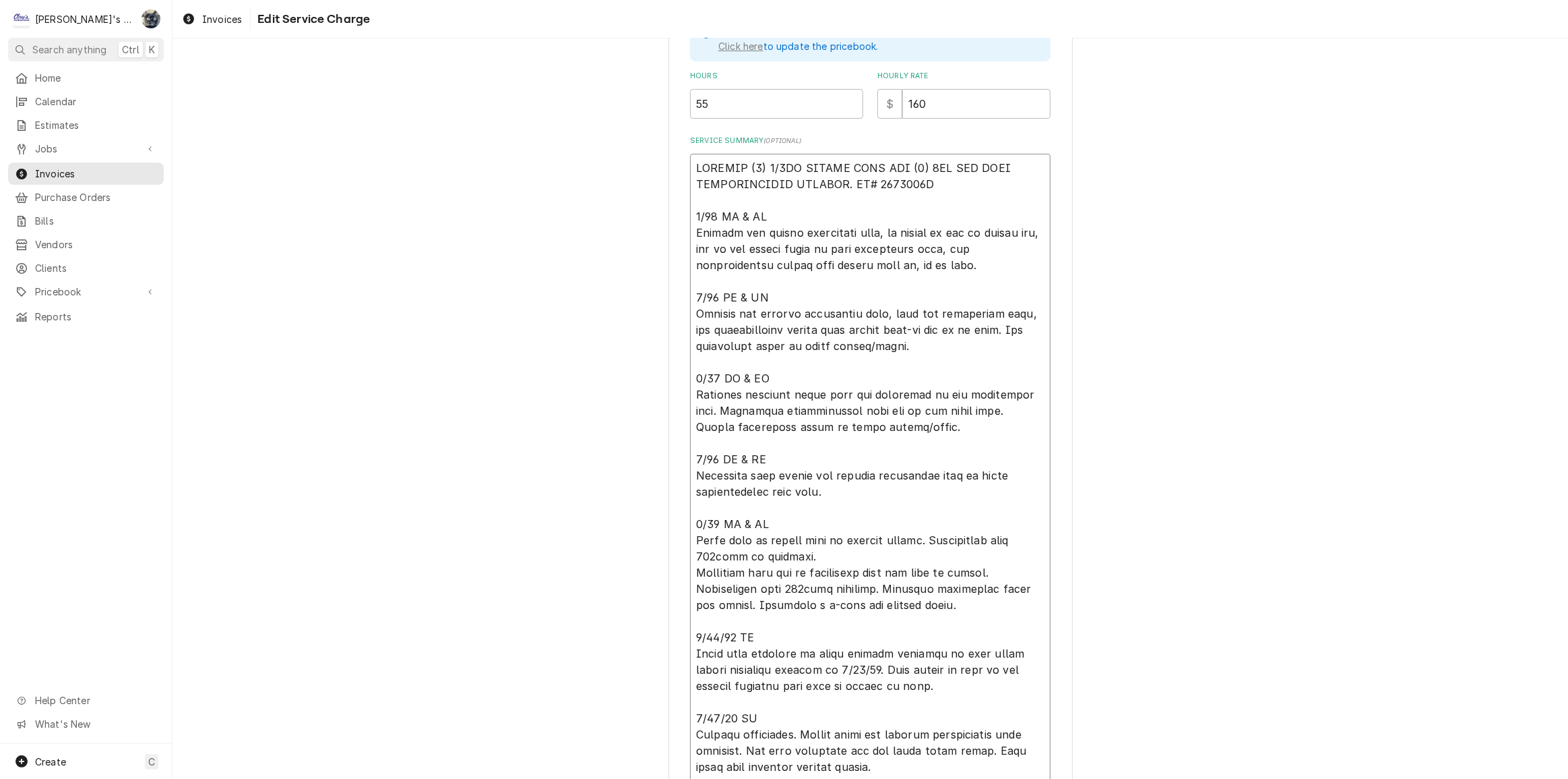
type textarea "INSTALL (1) 3/4HP MEDIUM TEMP AND (1) 3HP LOW TEMP REFRIGERATION SYSTEMS. PO# 1…"
type textarea "x"
type textarea "INSTALL (1) 3/4HP MEDIUM TEMP AND (1) 3HP LOW TEMP REFRIGERATION SYSTEMS. PO# 1…"
type textarea "x"
type textarea "INSTALL (1) 3/4HP MEDIUM TEMP AND (1) 3HP LOW TEMP REFRIGERATION SYSTEMS. PO# 1…"
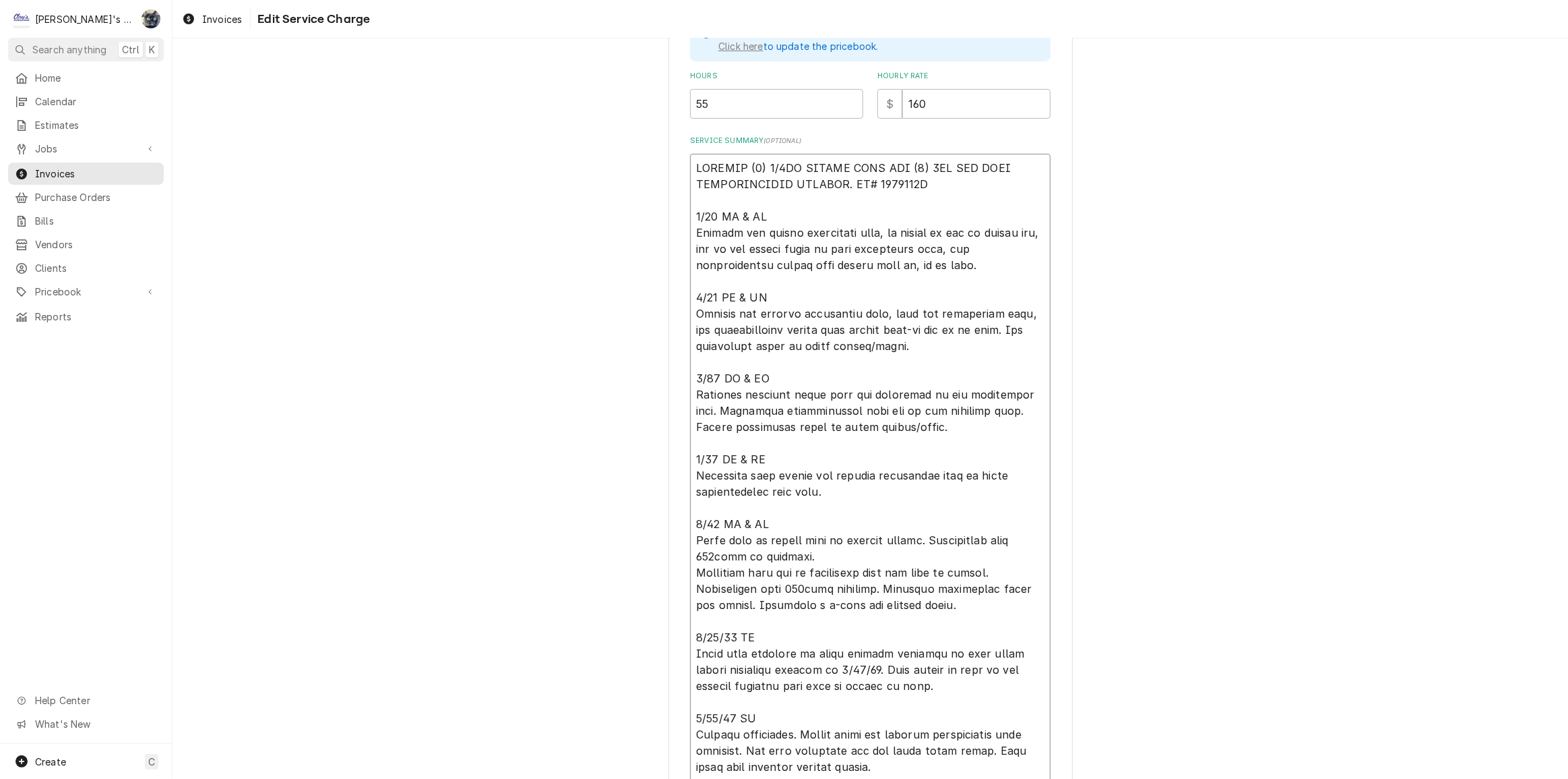
type textarea "x"
type textarea "INSTALL (1) 3/4HP MEDIUM TEMP AND (1) 3HP LOW TEMP REFRIGERATION SYSTEMS. PO# 1…"
type textarea "x"
type textarea "INSTALL (1) 3/4HP MEDIUM TEMP AND (1) 3HP LOW TEMP REFRIGERATION SYSTEMS. PO# 1…"
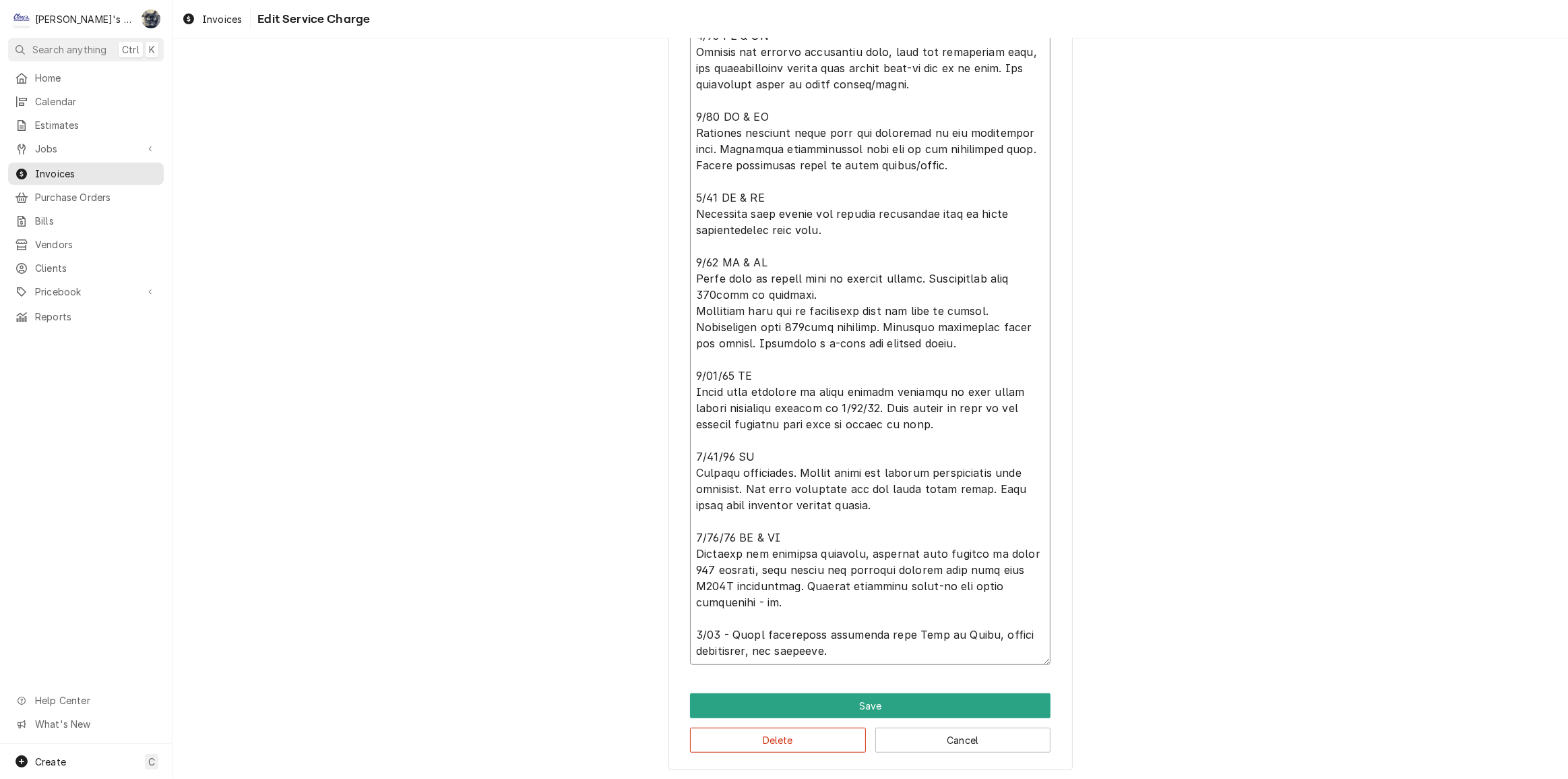
click at [830, 581] on textarea "Service Summary ( optional )" at bounding box center [870, 278] width 360 height 772
type textarea "x"
type textarea "INSTALL (1) 3/4HP MEDIUM TEMP AND (1) 3HP LOW TEMP REFRIGERATION SYSTEMS. PO# 1…"
type textarea "x"
type textarea "INSTALL (1) 3/4HP MEDIUM TEMP AND (1) 3HP LOW TEMP REFRIGERATION SYSTEMS. PO# 1…"
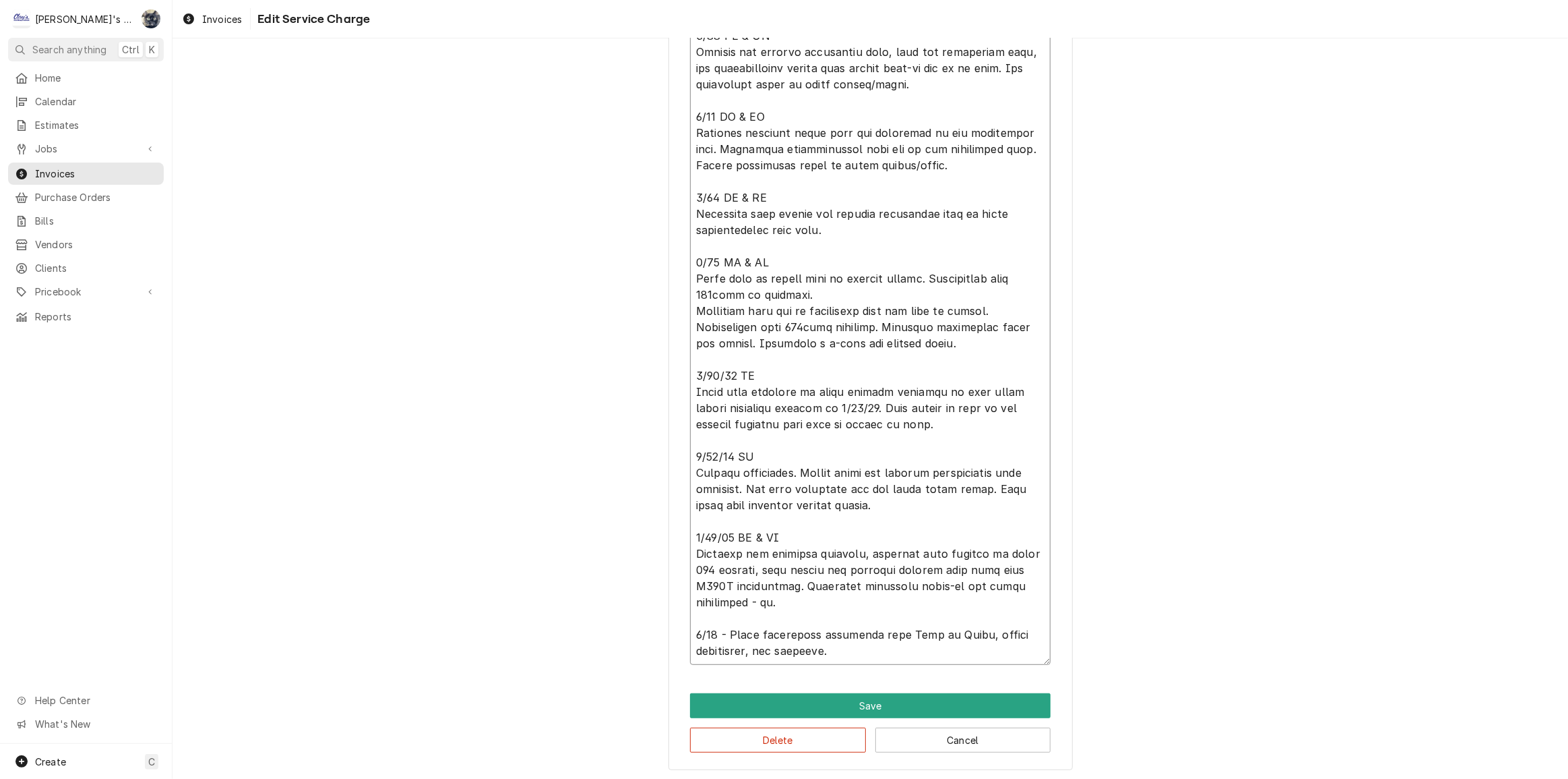
click at [1004, 588] on textarea "Service Summary ( optional )" at bounding box center [870, 278] width 360 height 772
type textarea "x"
type textarea "INSTALL (1) 3/4HP MEDIUM TEMP AND (1) 3HP LOW TEMP REFRIGERATION SYSTEMS. PO# 1…"
type textarea "x"
type textarea "INSTALL (1) 3/4HP MEDIUM TEMP AND (1) 3HP LOW TEMP REFRIGERATION SYSTEMS. PO# 1…"
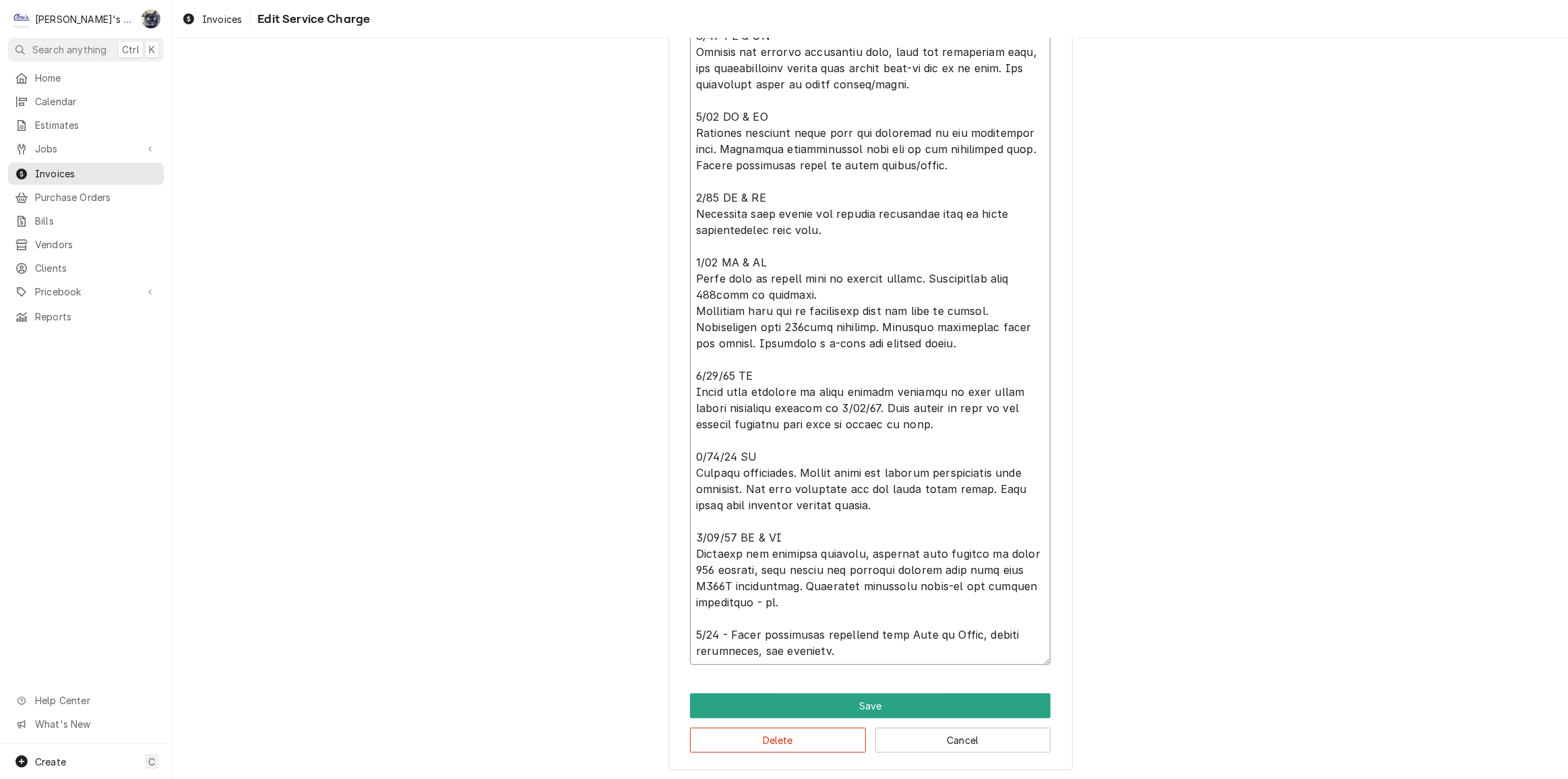
click at [711, 632] on textarea "Service Summary ( optional )" at bounding box center [870, 278] width 360 height 772
click at [715, 632] on textarea "Service Summary ( optional )" at bounding box center [870, 278] width 360 height 772
type textarea "x"
type textarea "INSTALL (1) 3/4HP MEDIUM TEMP AND (1) 3HP LOW TEMP REFRIGERATION SYSTEMS. PO# 1…"
type textarea "x"
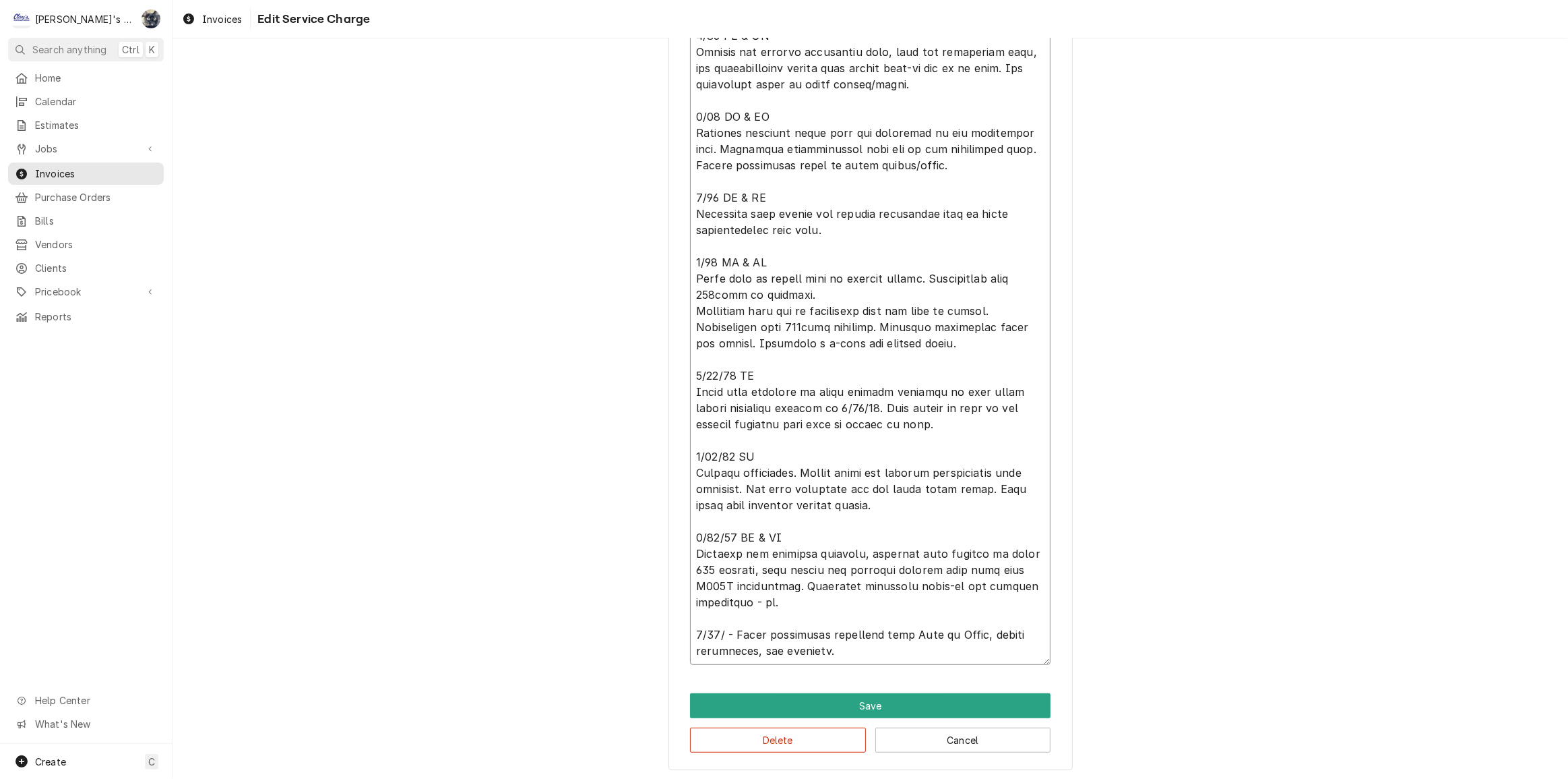
type textarea "INSTALL (1) 3/4HP MEDIUM TEMP AND (1) 3HP LOW TEMP REFRIGERATION SYSTEMS. PO# 1…"
type textarea "x"
type textarea "INSTALL (1) 3/4HP MEDIUM TEMP AND (1) 3HP LOW TEMP REFRIGERATION SYSTEMS. PO# 1…"
click at [822, 702] on button "Save" at bounding box center [870, 706] width 360 height 25
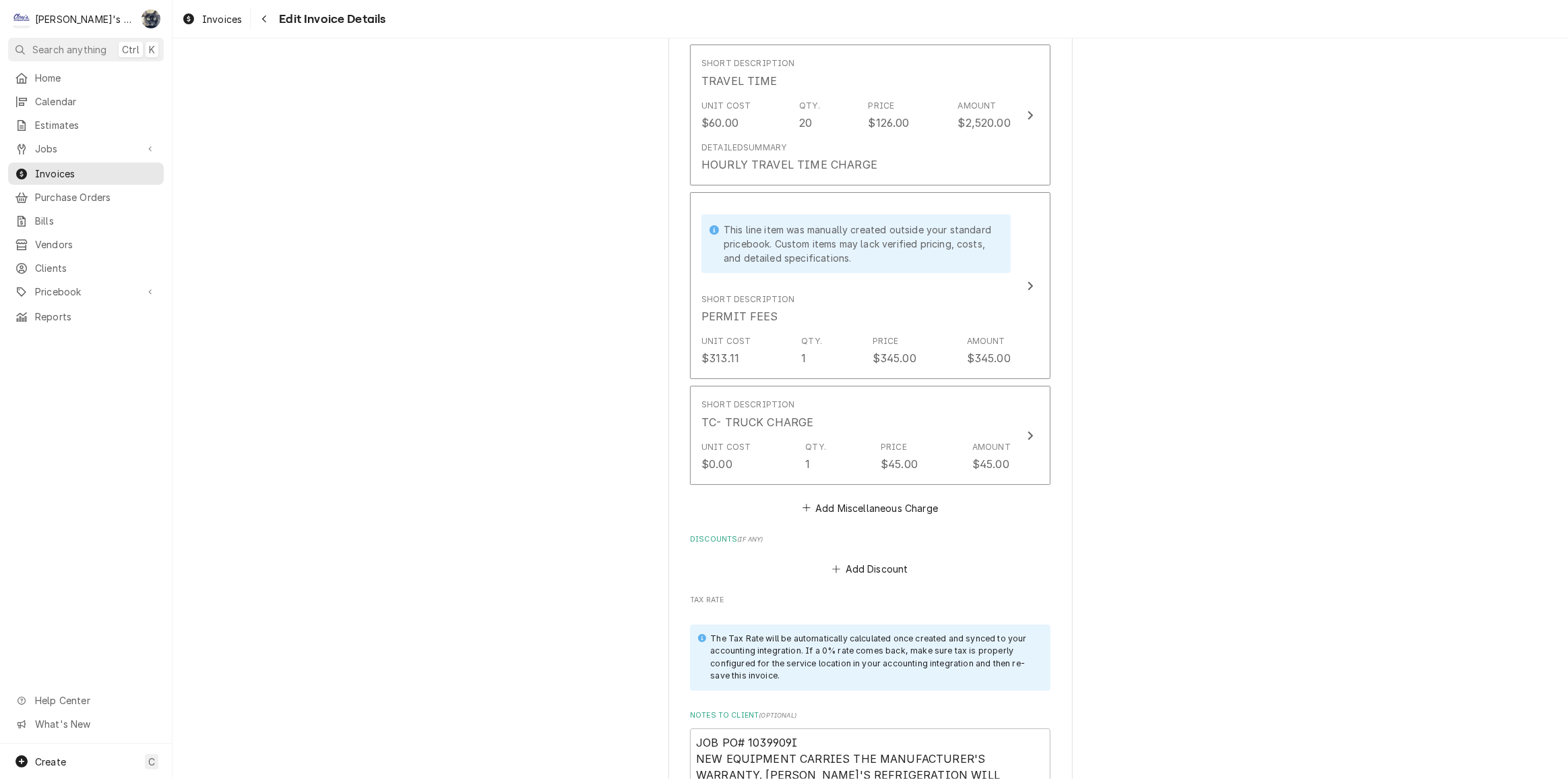
scroll to position [8257, 0]
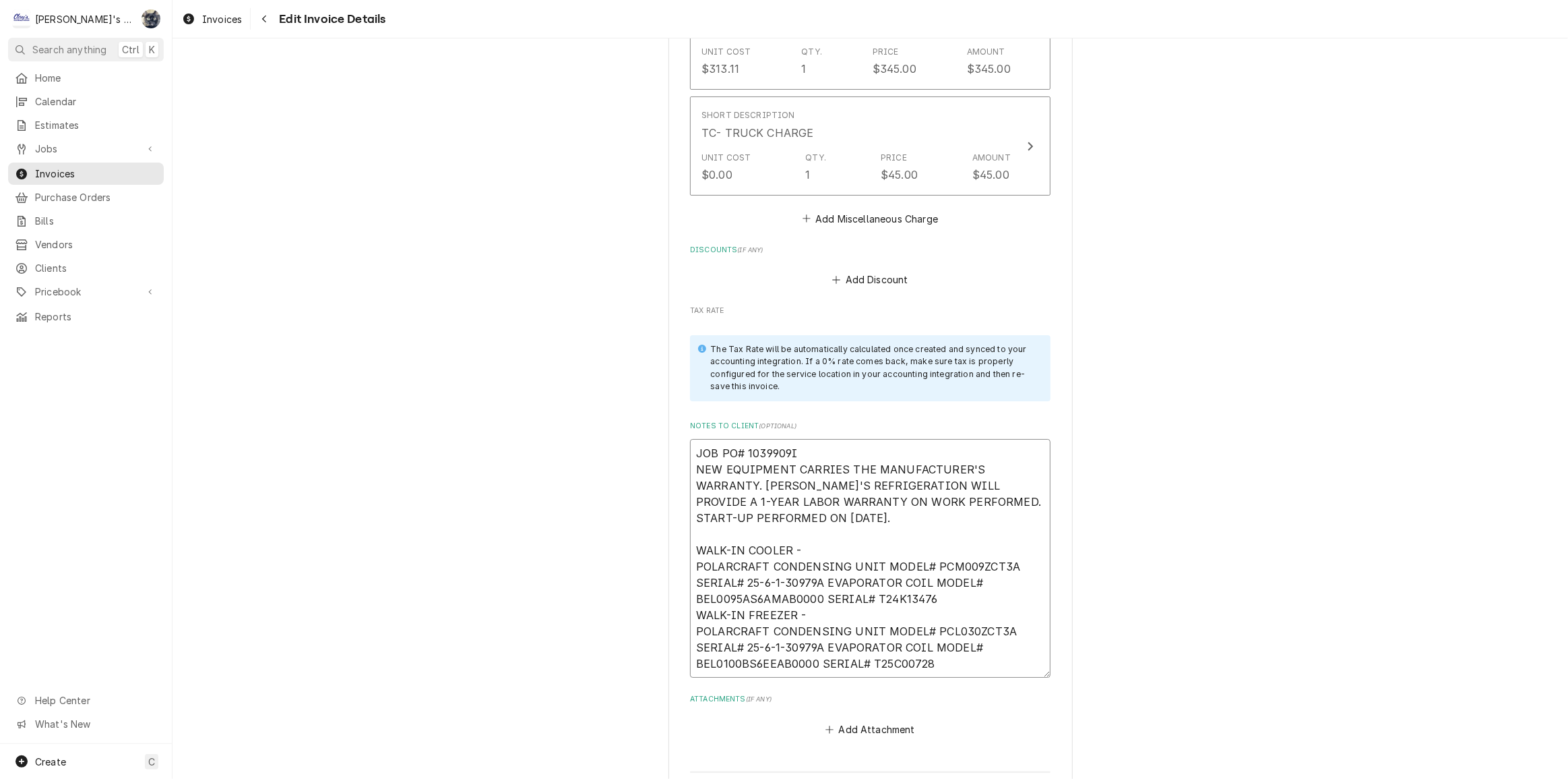
click at [690, 439] on textarea "JOB PO# 1039909I NEW EQUIPMENT CARRIES THE MANUFACTURER'S WARRANTY. CLAY'S REFR…" at bounding box center [870, 558] width 360 height 239
type textarea "x"
type textarea "*JOB PO# 1039909I NEW EQUIPMENT CARRIES THE MANUFACTURER'S WARRANTY. CLAY'S REF…"
click at [871, 439] on textarea "*JOB PO# 1039909I NEW EQUIPMENT CARRIES THE MANUFACTURER'S WARRANTY. CLAY'S REF…" at bounding box center [870, 558] width 360 height 239
type textarea "x"
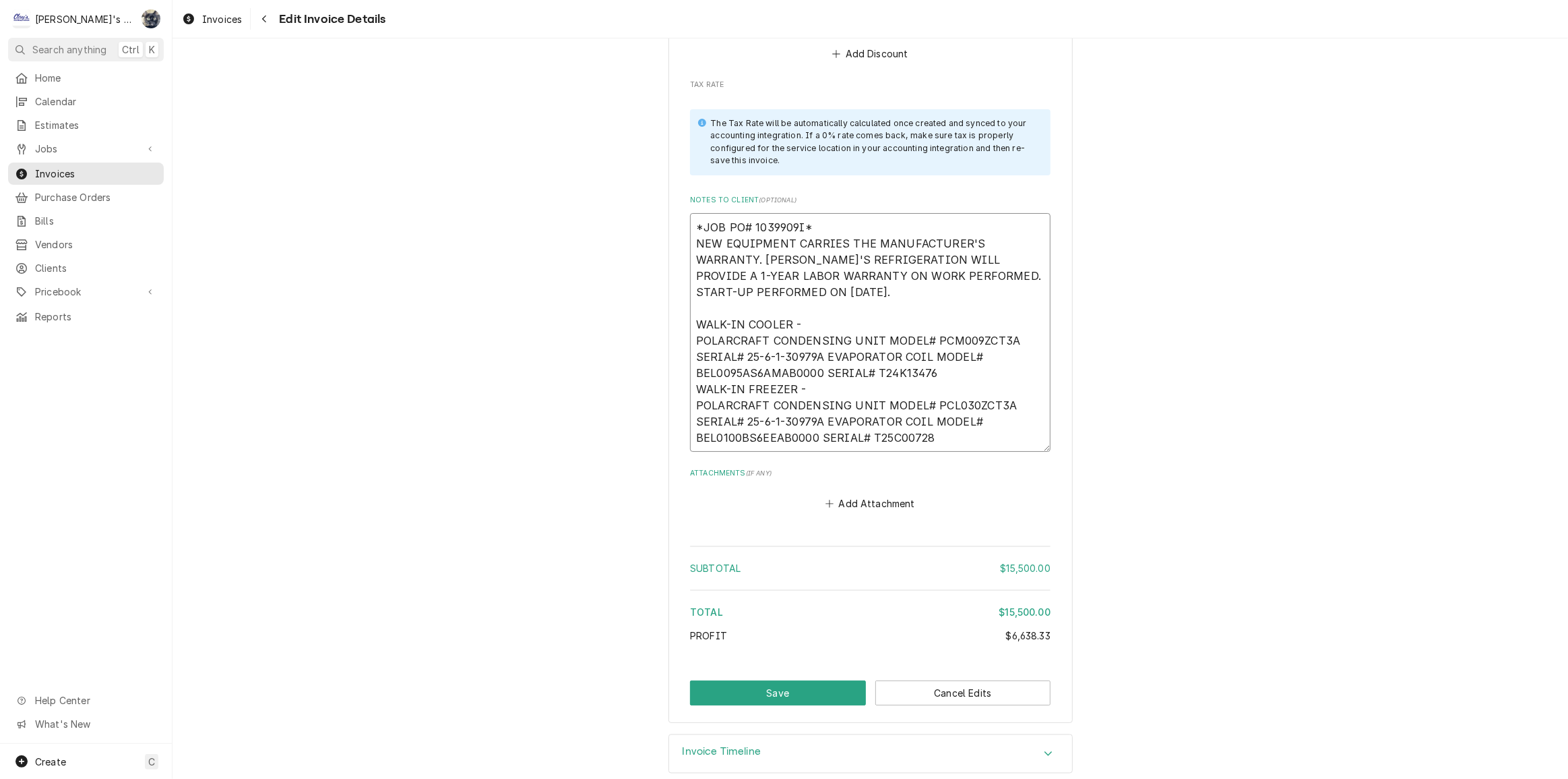
scroll to position [8493, 0]
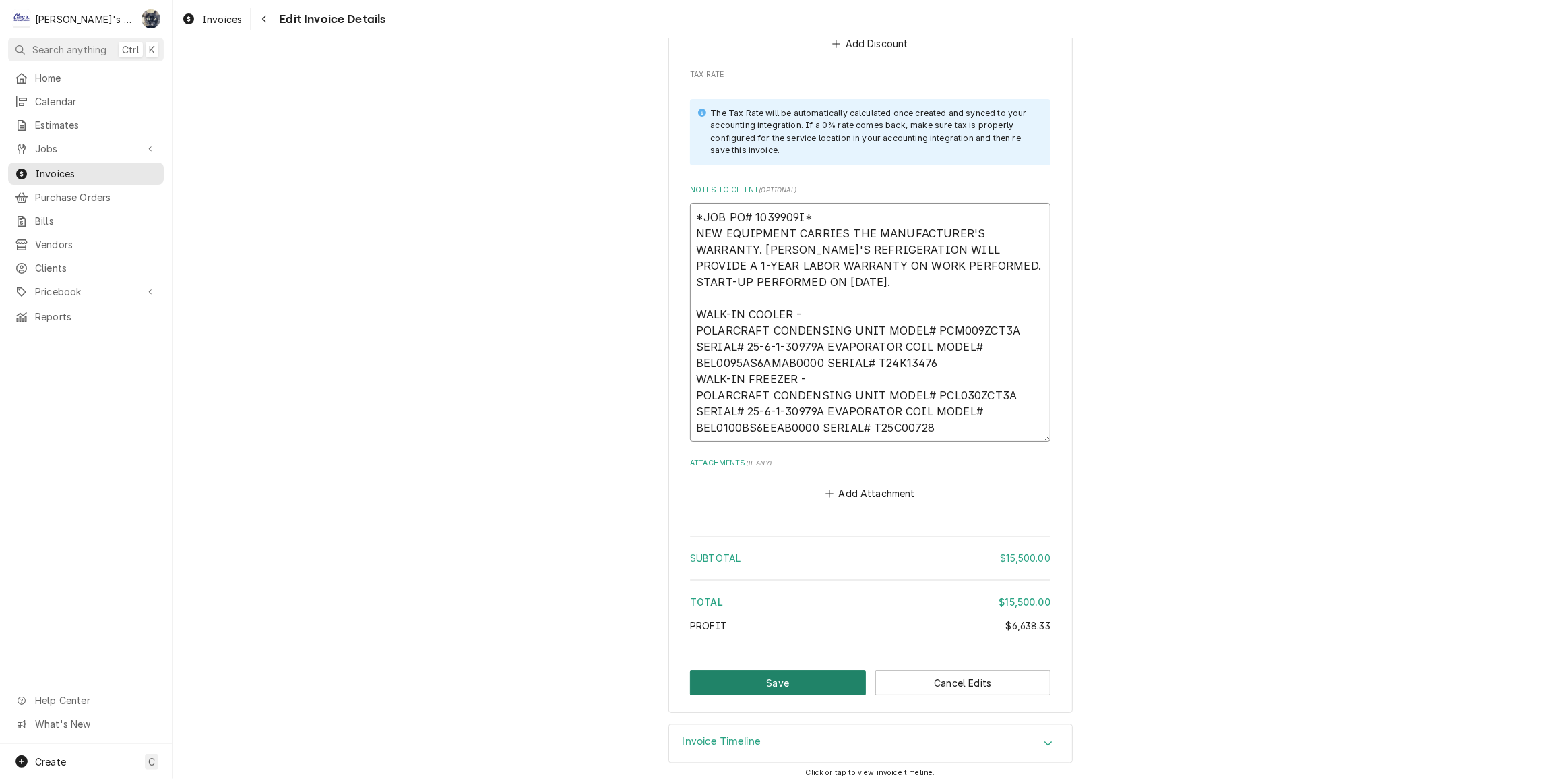
type textarea "*JOB PO# 1039909I* NEW EQUIPMENT CARRIES THE MANUFACTURER'S WARRANTY. CLAY'S RE…"
click at [835, 670] on button "Save" at bounding box center [778, 683] width 176 height 25
type textarea "x"
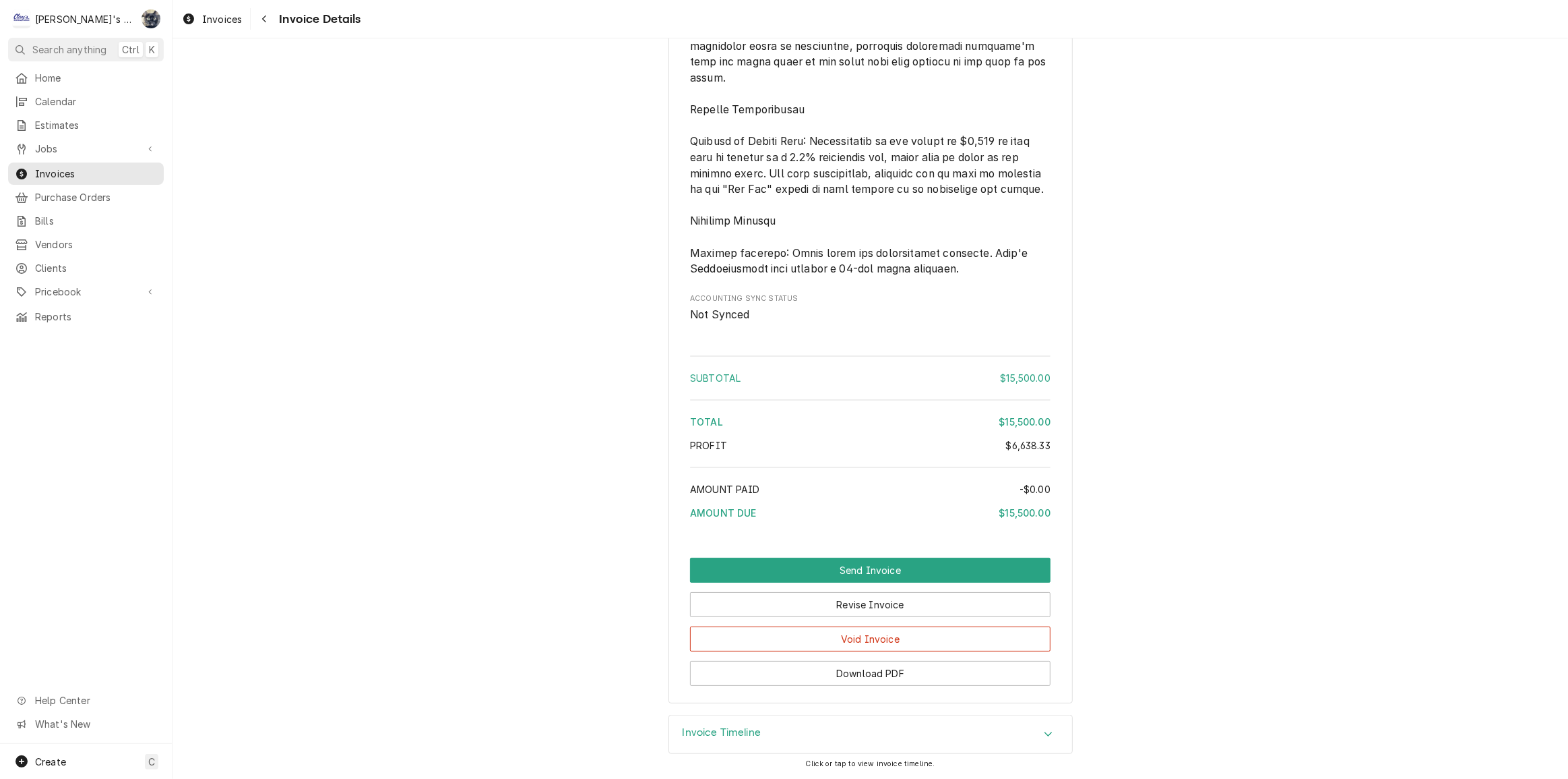
scroll to position [7048, 0]
click at [868, 614] on button "Revise Invoice" at bounding box center [870, 605] width 360 height 25
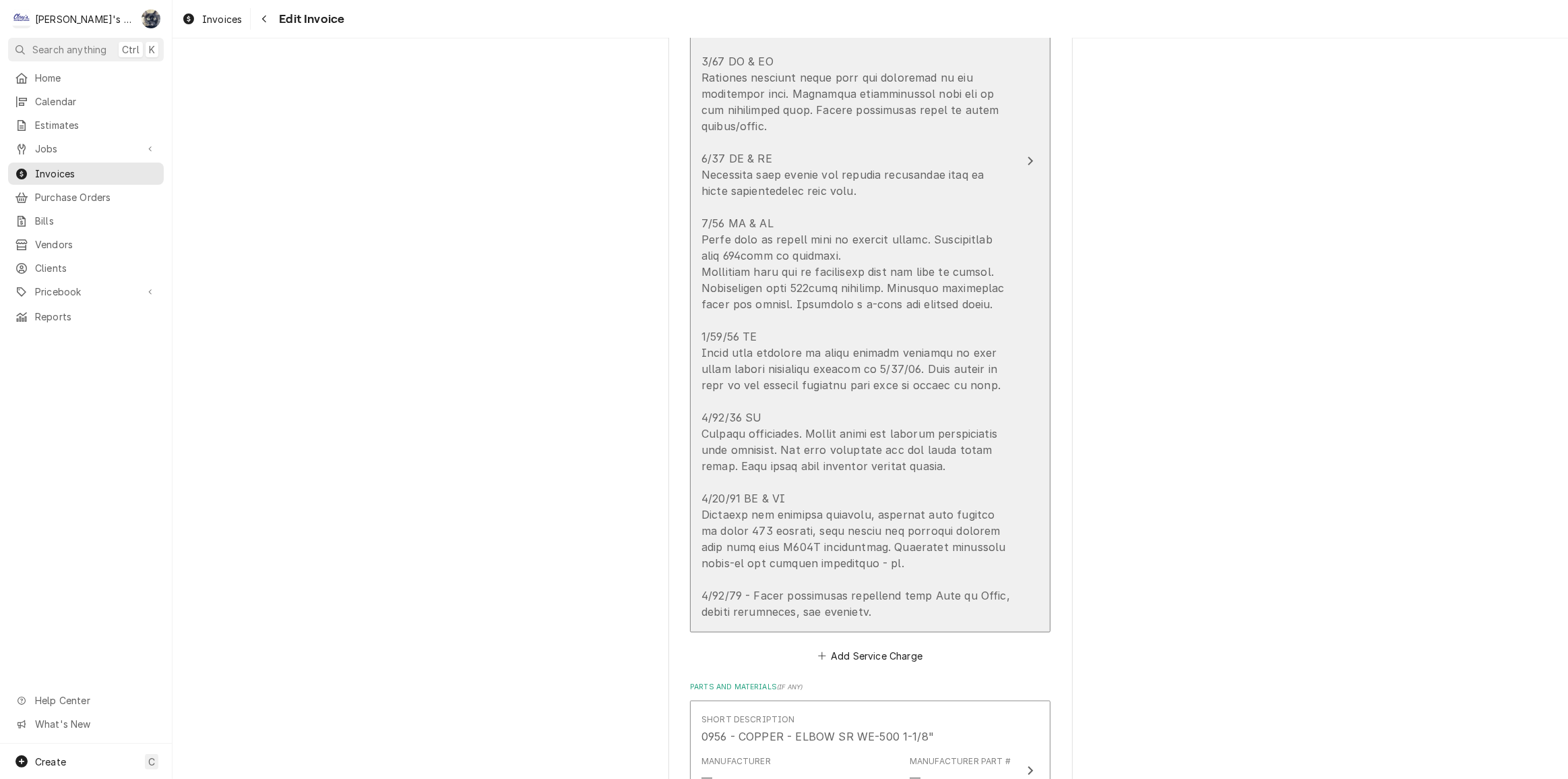
scroll to position [1777, 0]
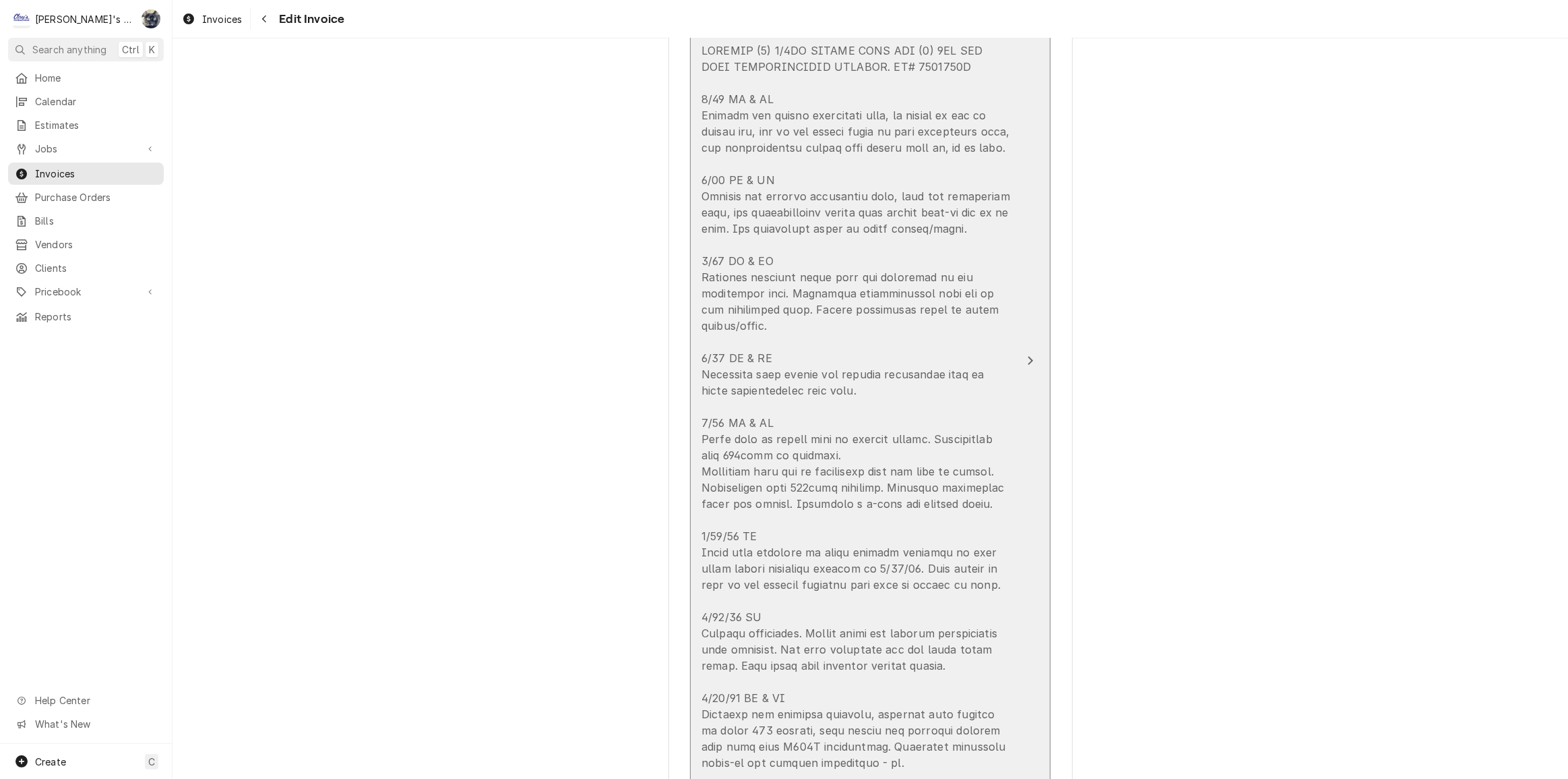
click at [766, 398] on div "Update Line Item" at bounding box center [857, 431] width 310 height 777
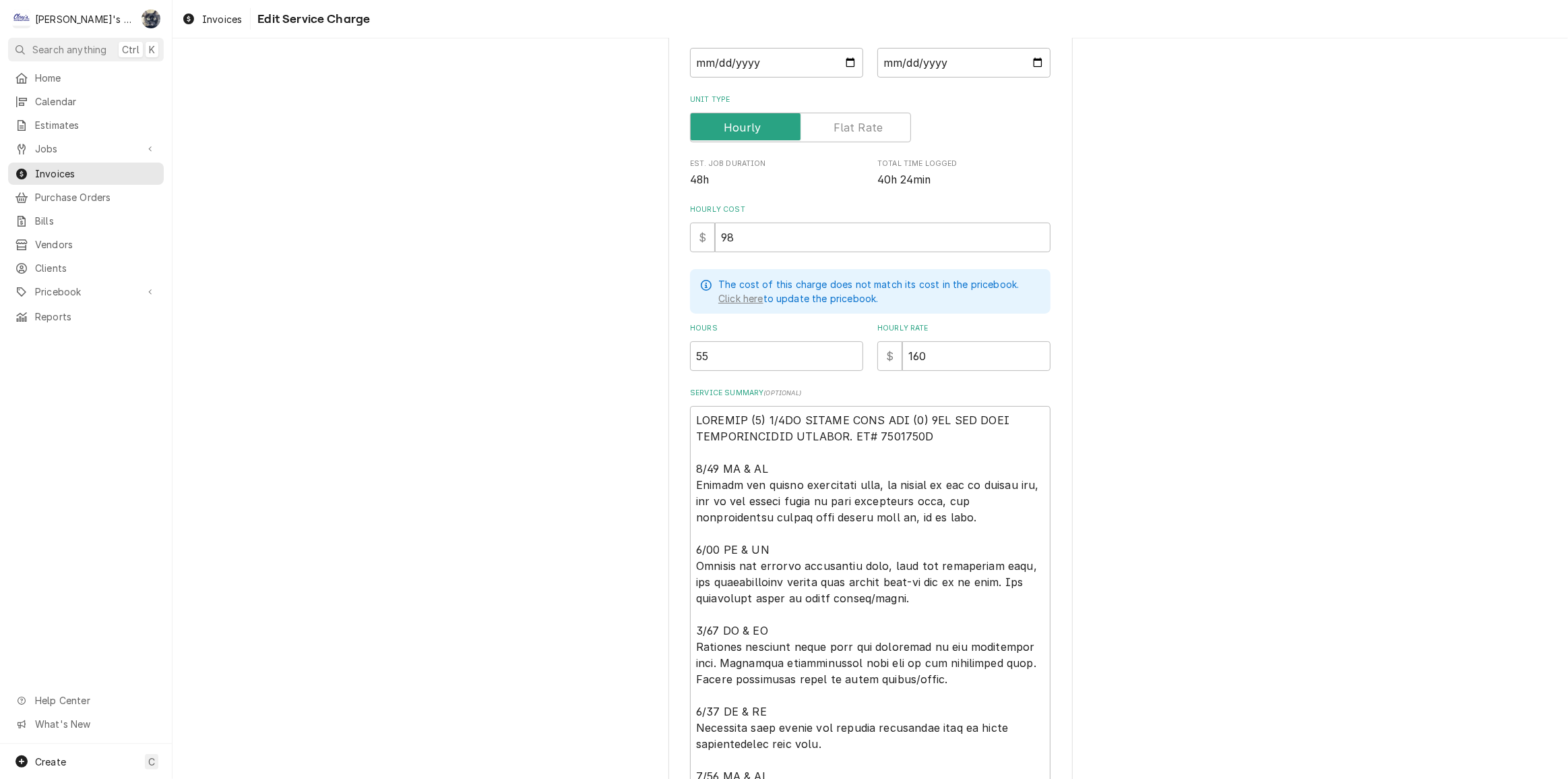
scroll to position [183, 0]
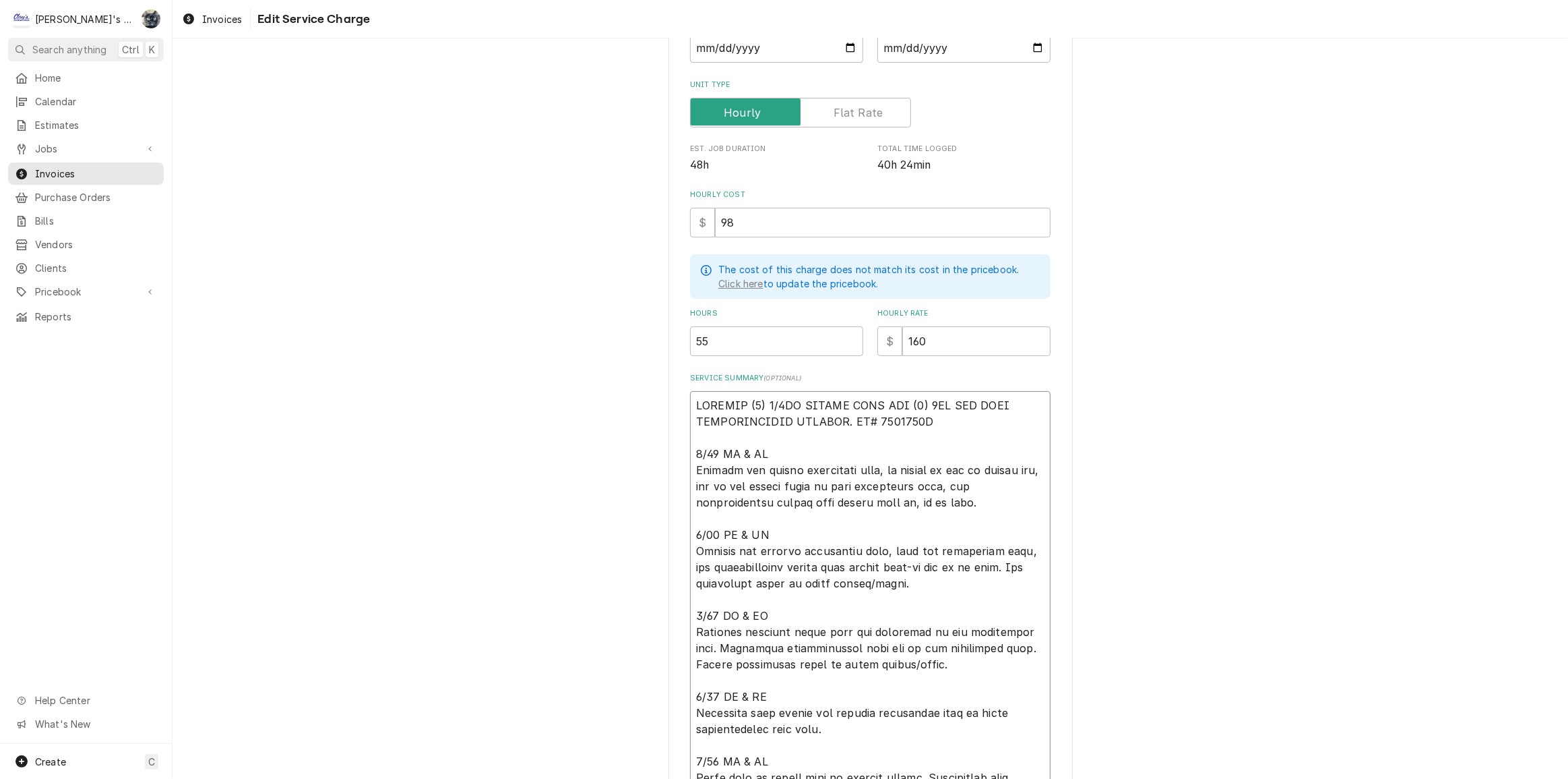
click at [713, 451] on textarea "Service Summary ( optional )" at bounding box center [870, 777] width 360 height 772
type textarea "x"
type textarea "INSTALL (1) 3/4HP MEDIUM TEMP AND (1) 3HP LOW TEMP REFRIGERATION SYSTEMS. PO# 1…"
type textarea "x"
type textarea "INSTALL (1) 3/4HP MEDIUM TEMP AND (1) 3HP LOW TEMP REFRIGERATION SYSTEMS. PO# 1…"
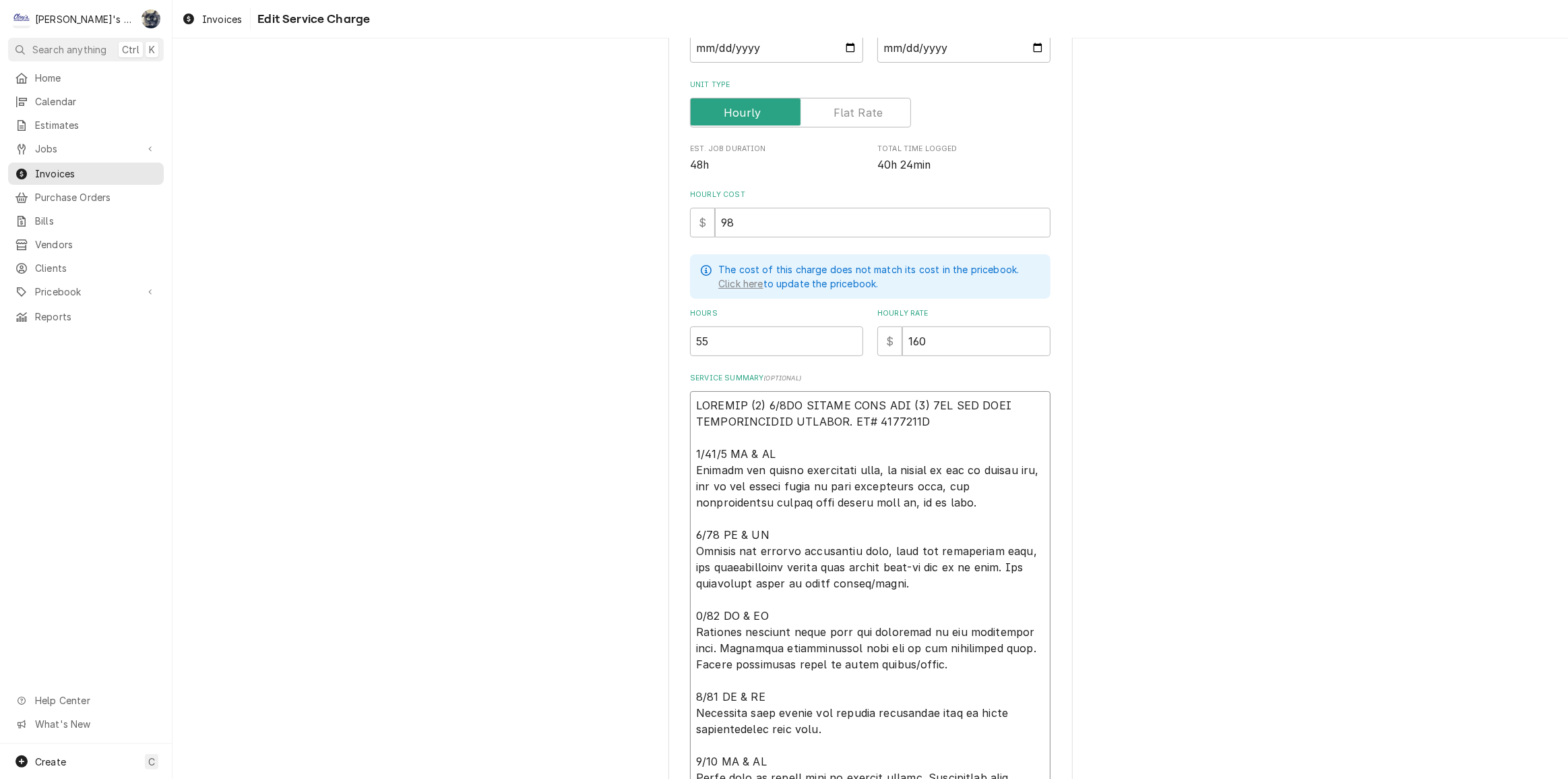
type textarea "x"
type textarea "INSTALL (1) 3/4HP MEDIUM TEMP AND (1) 3HP LOW TEMP REFRIGERATION SYSTEMS. PO# 1…"
click at [712, 527] on textarea "Service Summary ( optional )" at bounding box center [870, 777] width 360 height 772
type textarea "x"
type textarea "INSTALL (1) 3/4HP MEDIUM TEMP AND (1) 3HP LOW TEMP REFRIGERATION SYSTEMS. PO# 1…"
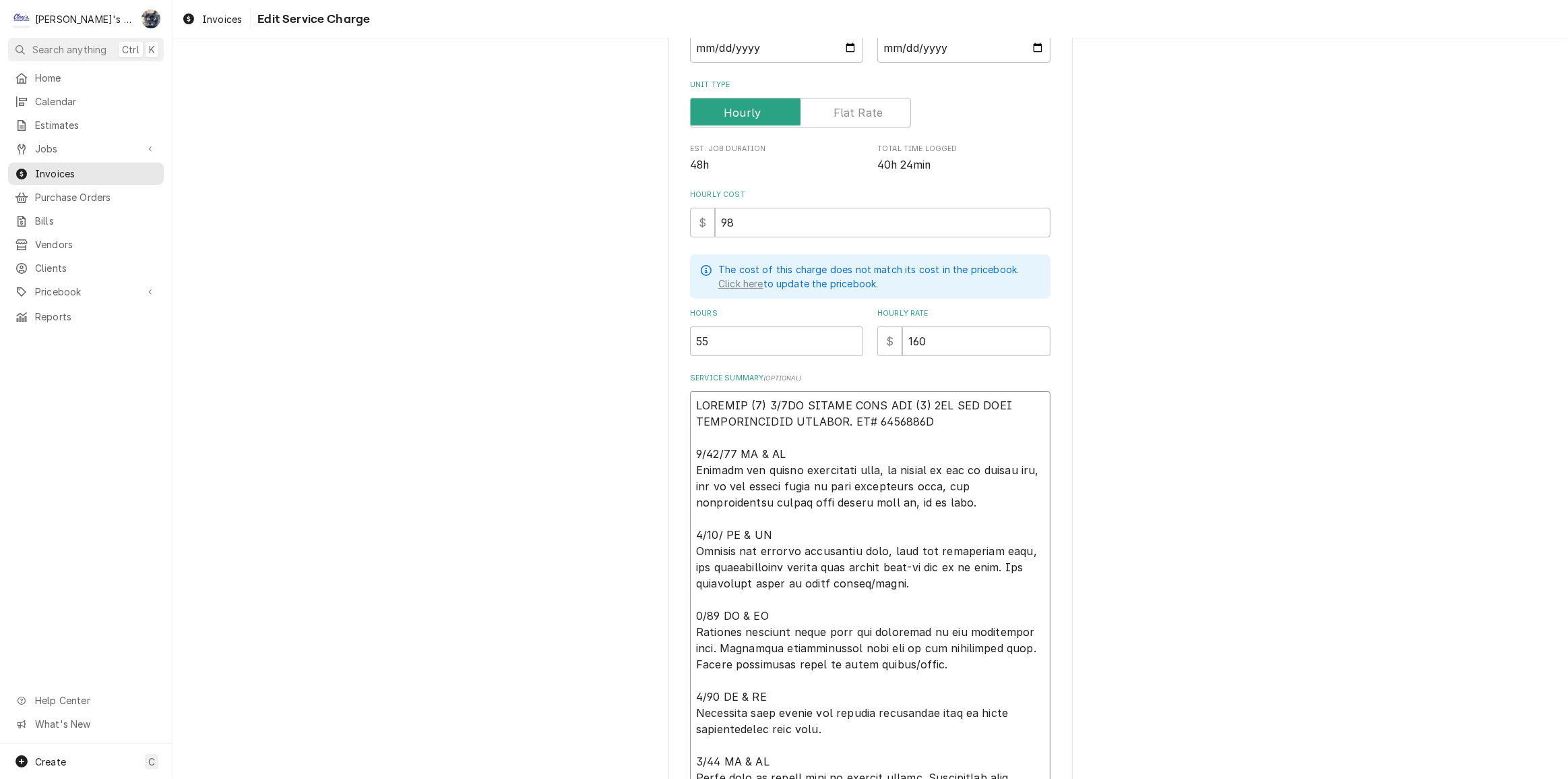
type textarea "x"
type textarea "INSTALL (1) 3/4HP MEDIUM TEMP AND (1) 3HP LOW TEMP REFRIGERATION SYSTEMS. PO# 1…"
type textarea "x"
type textarea "INSTALL (1) 3/4HP MEDIUM TEMP AND (1) 3HP LOW TEMP REFRIGERATION SYSTEMS. PO# 1…"
click at [714, 612] on textarea "Service Summary ( optional )" at bounding box center [870, 777] width 360 height 772
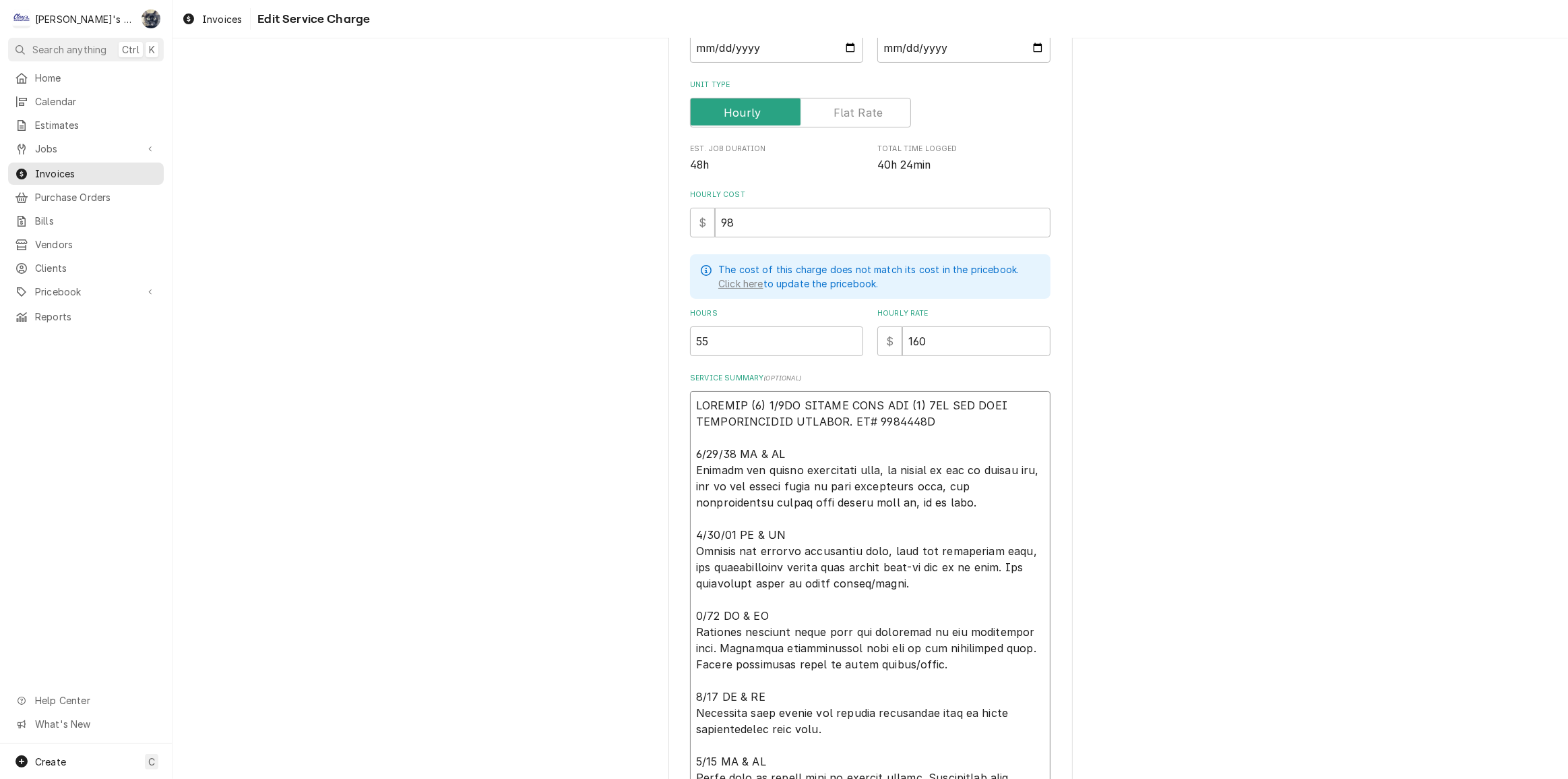
type textarea "x"
type textarea "INSTALL (1) 3/4HP MEDIUM TEMP AND (1) 3HP LOW TEMP REFRIGERATION SYSTEMS. PO# 1…"
type textarea "x"
type textarea "INSTALL (1) 3/4HP MEDIUM TEMP AND (1) 3HP LOW TEMP REFRIGERATION SYSTEMS. PO# 1…"
type textarea "x"
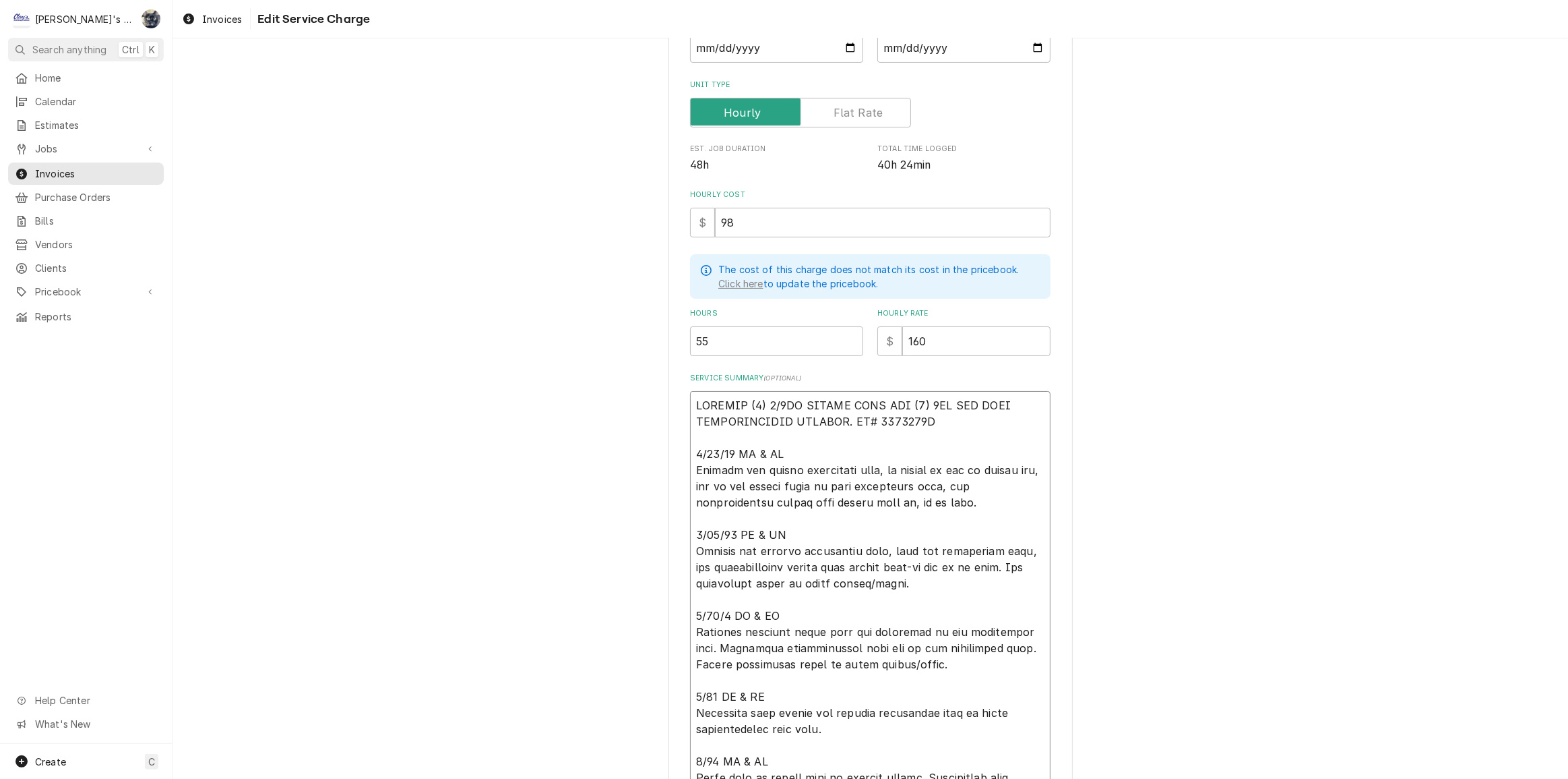
type textarea "INSTALL (1) 3/4HP MEDIUM TEMP AND (1) 3HP LOW TEMP REFRIGERATION SYSTEMS. PO# 1…"
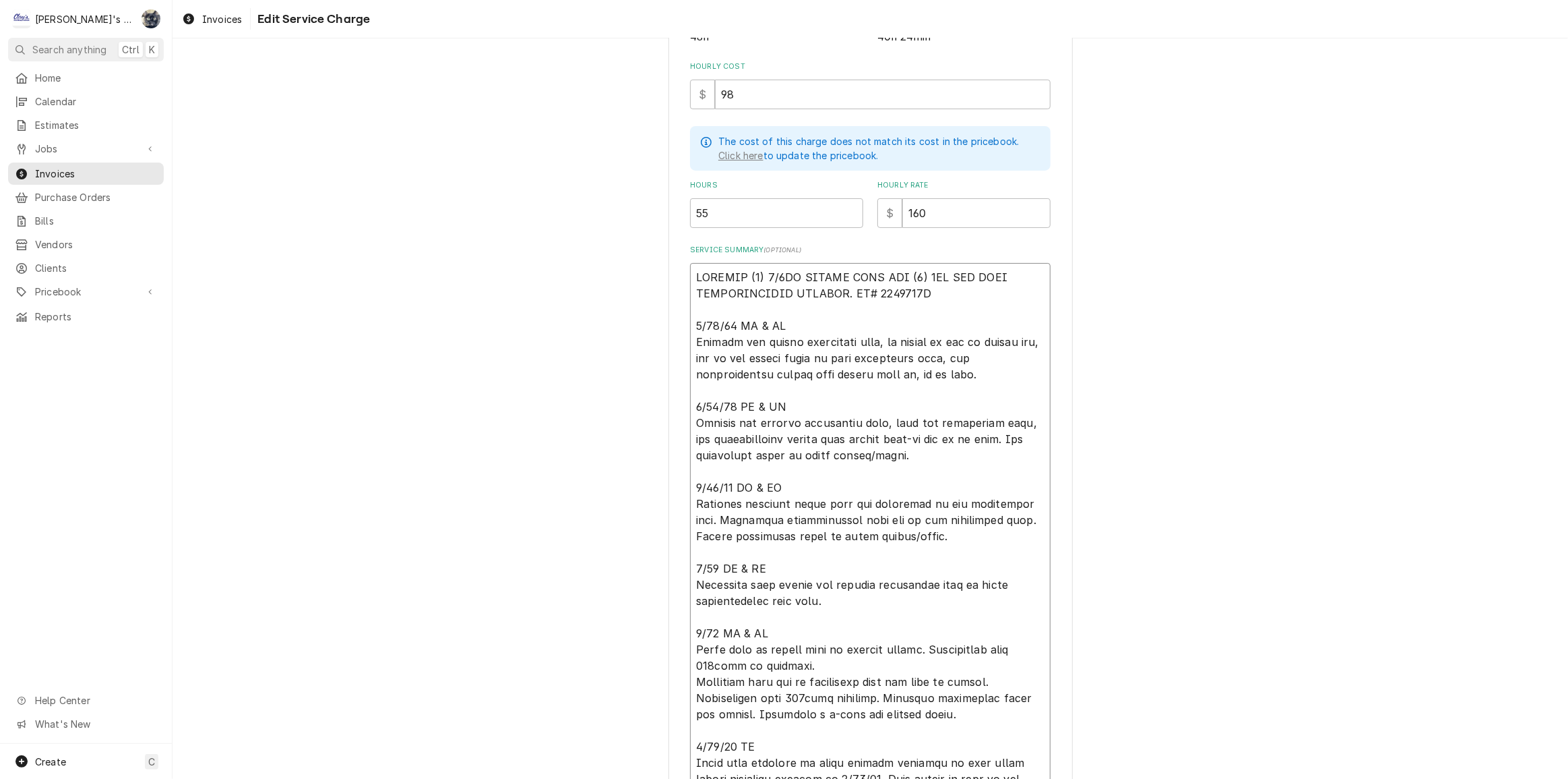
scroll to position [428, 0]
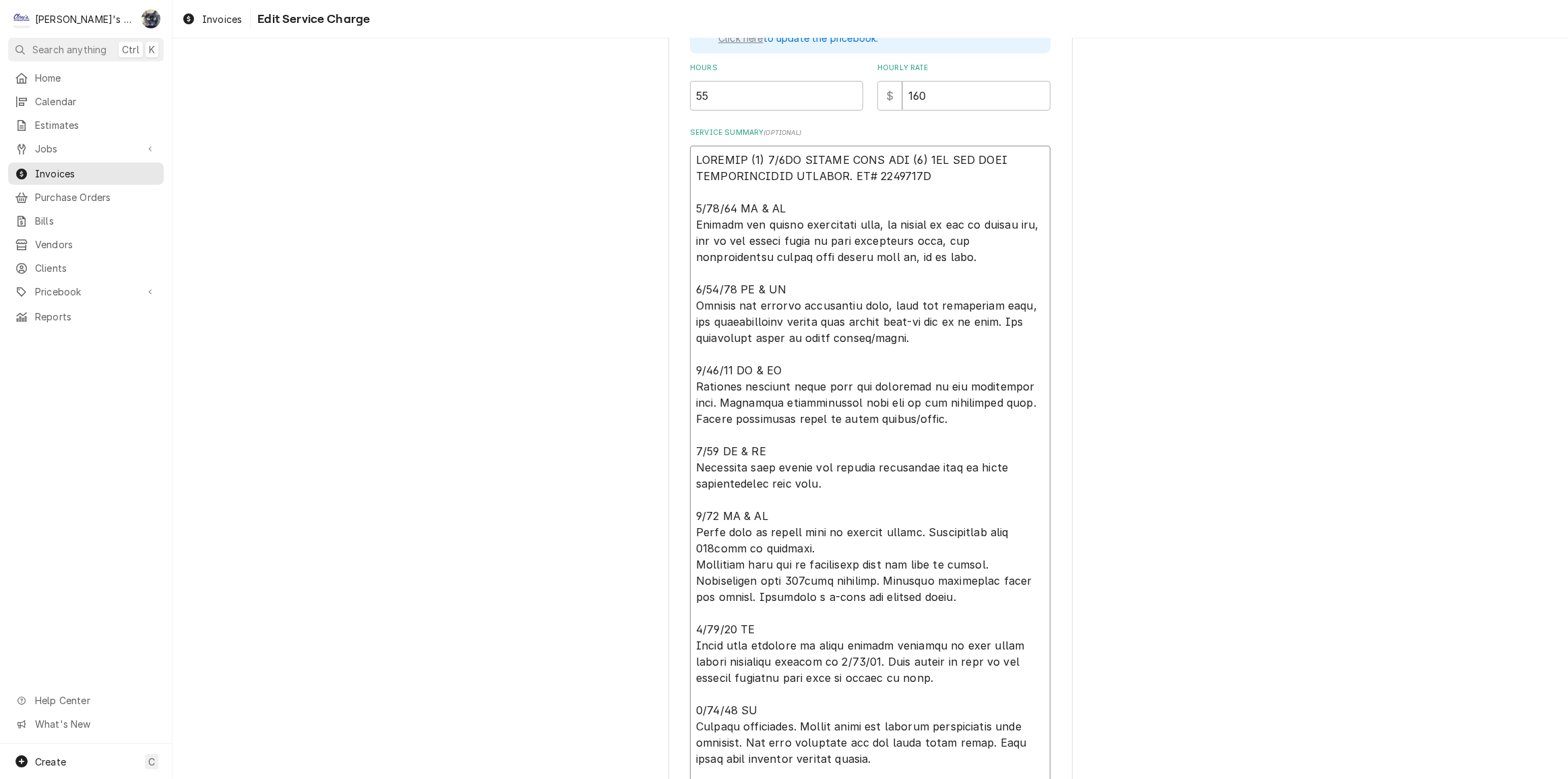
click at [713, 450] on textarea "Service Summary ( optional )" at bounding box center [870, 532] width 360 height 772
type textarea "x"
type textarea "INSTALL (1) 3/4HP MEDIUM TEMP AND (1) 3HP LOW TEMP REFRIGERATION SYSTEMS. PO# 1…"
type textarea "x"
type textarea "INSTALL (1) 3/4HP MEDIUM TEMP AND (1) 3HP LOW TEMP REFRIGERATION SYSTEMS. PO# 1…"
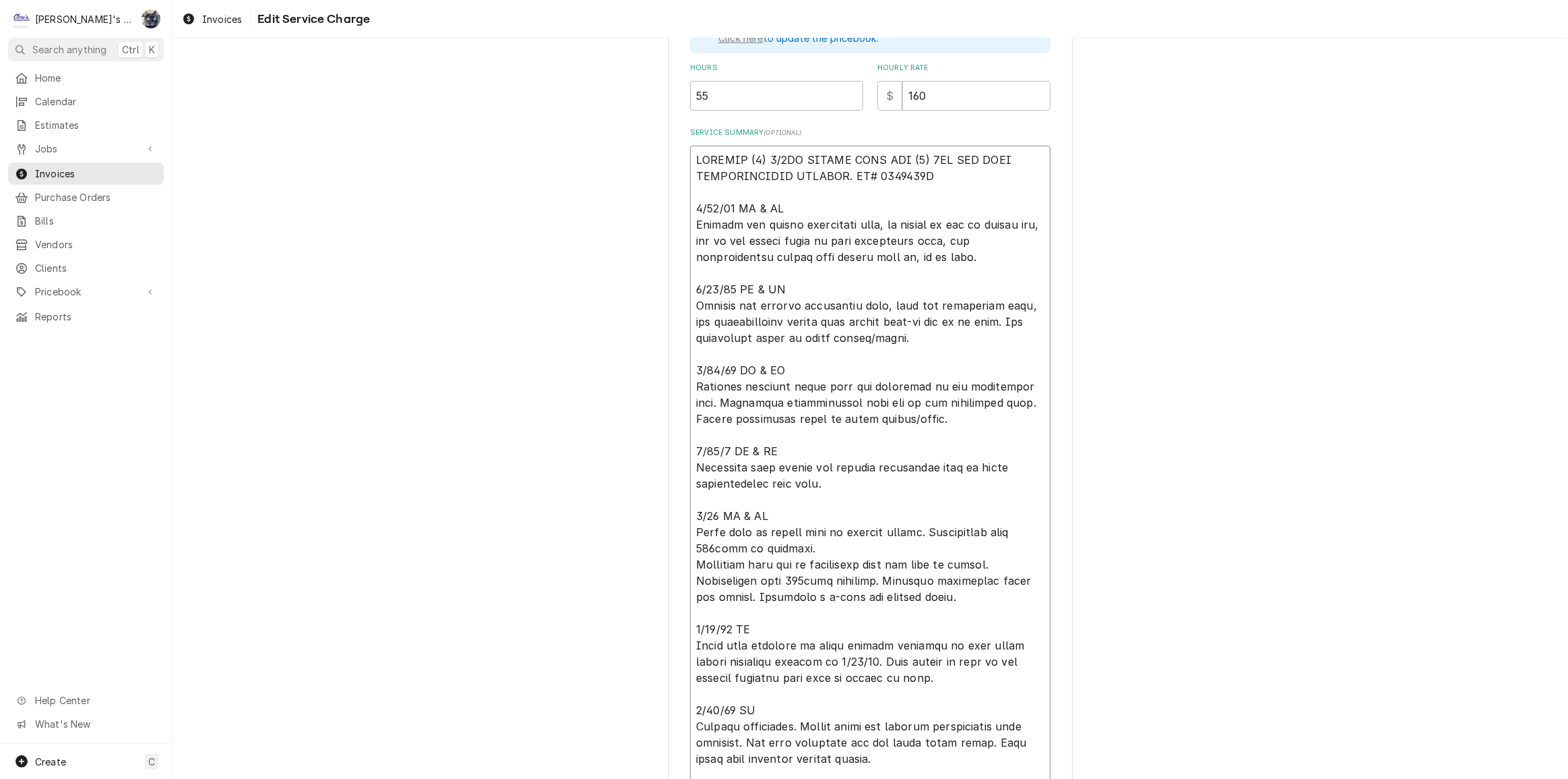
type textarea "x"
type textarea "INSTALL (1) 3/4HP MEDIUM TEMP AND (1) 3HP LOW TEMP REFRIGERATION SYSTEMS. PO# 1…"
click at [711, 512] on textarea "Service Summary ( optional )" at bounding box center [870, 532] width 360 height 772
type textarea "x"
type textarea "INSTALL (1) 3/4HP MEDIUM TEMP AND (1) 3HP LOW TEMP REFRIGERATION SYSTEMS. PO# 1…"
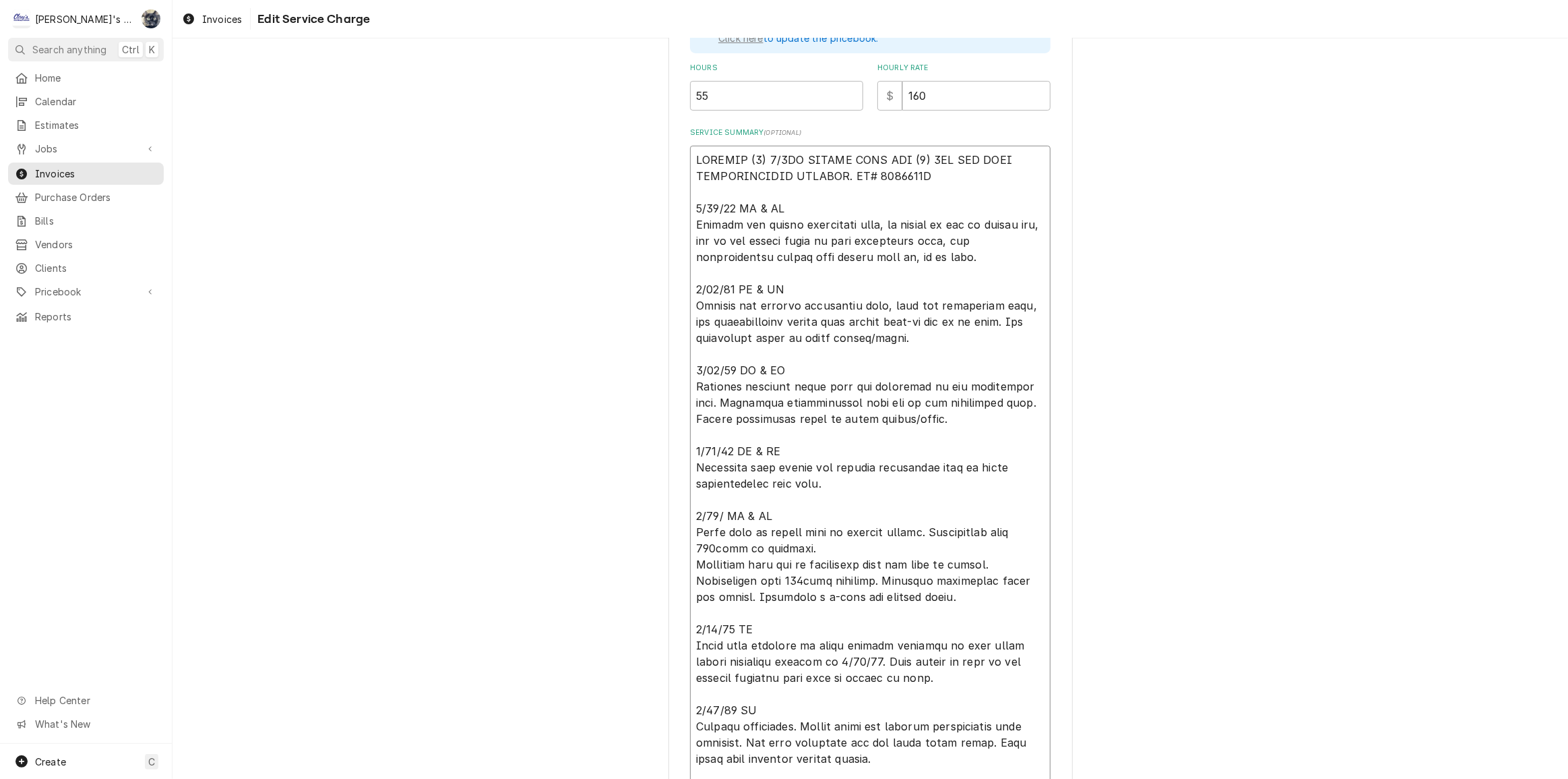
type textarea "x"
type textarea "INSTALL (1) 3/4HP MEDIUM TEMP AND (1) 3HP LOW TEMP REFRIGERATION SYSTEMS. PO# 1…"
type textarea "x"
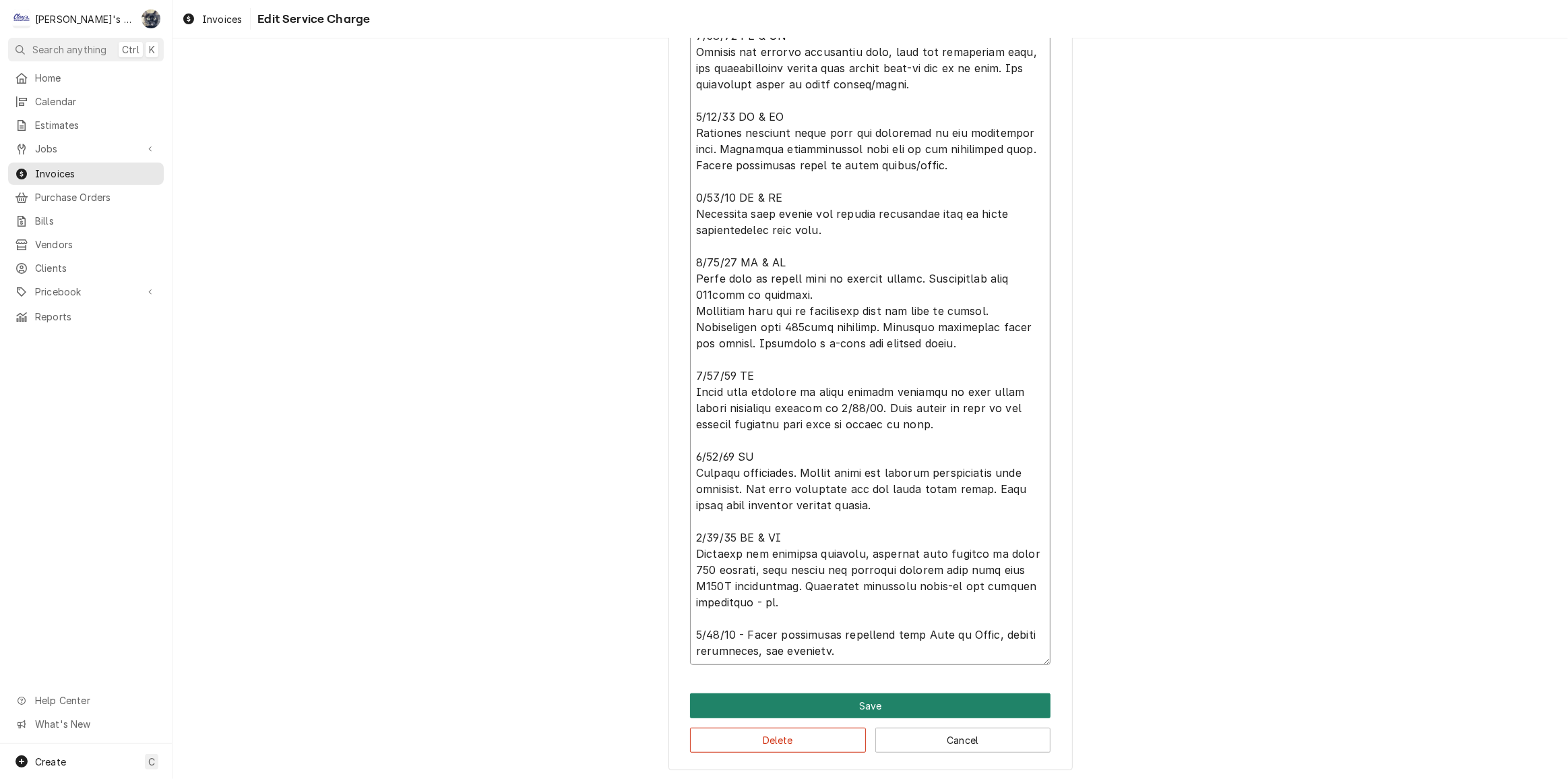
type textarea "INSTALL (1) 3/4HP MEDIUM TEMP AND (1) 3HP LOW TEMP REFRIGERATION SYSTEMS. PO# 1…"
click at [842, 698] on button "Save" at bounding box center [870, 706] width 360 height 25
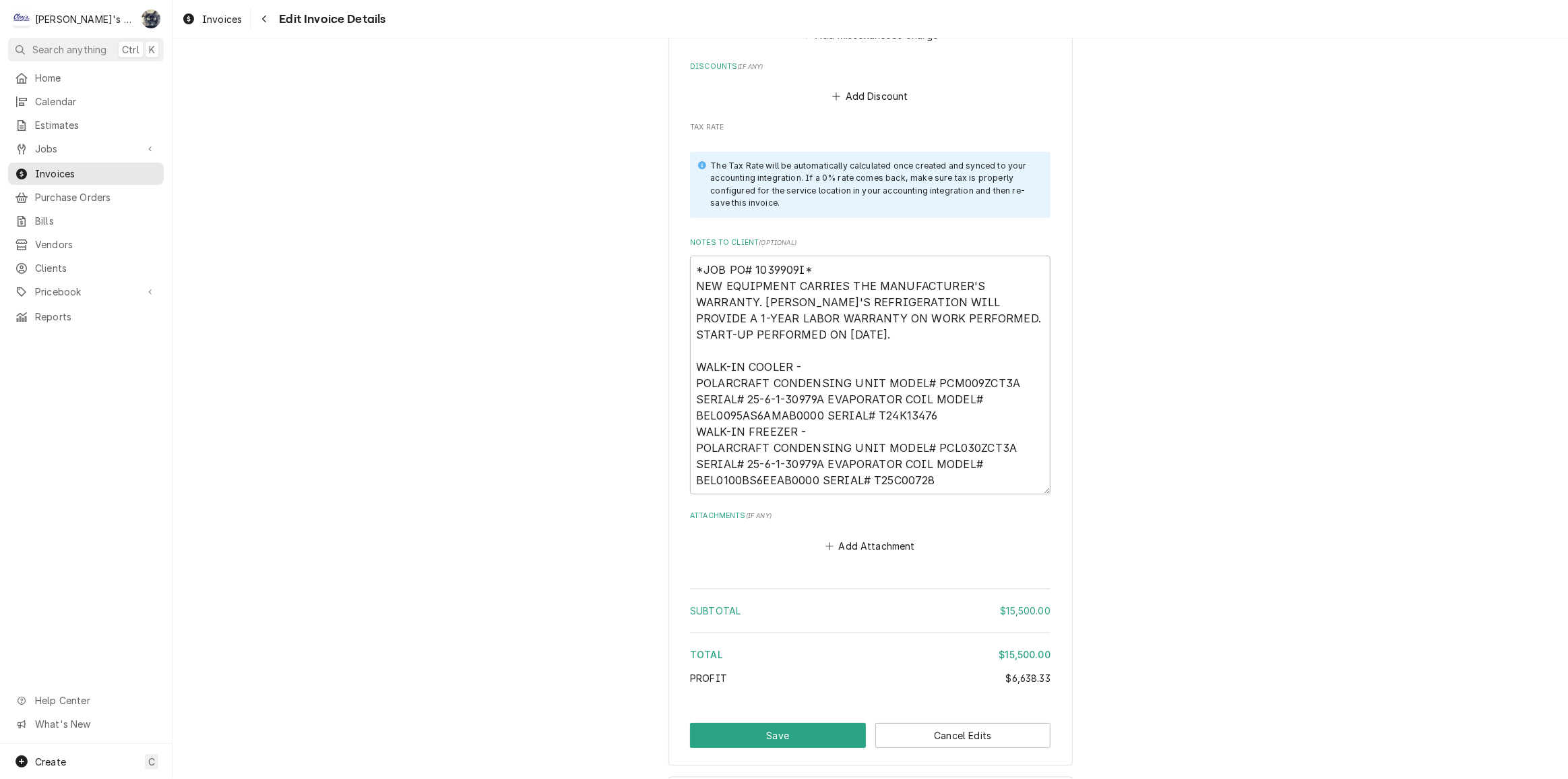
scroll to position [8493, 0]
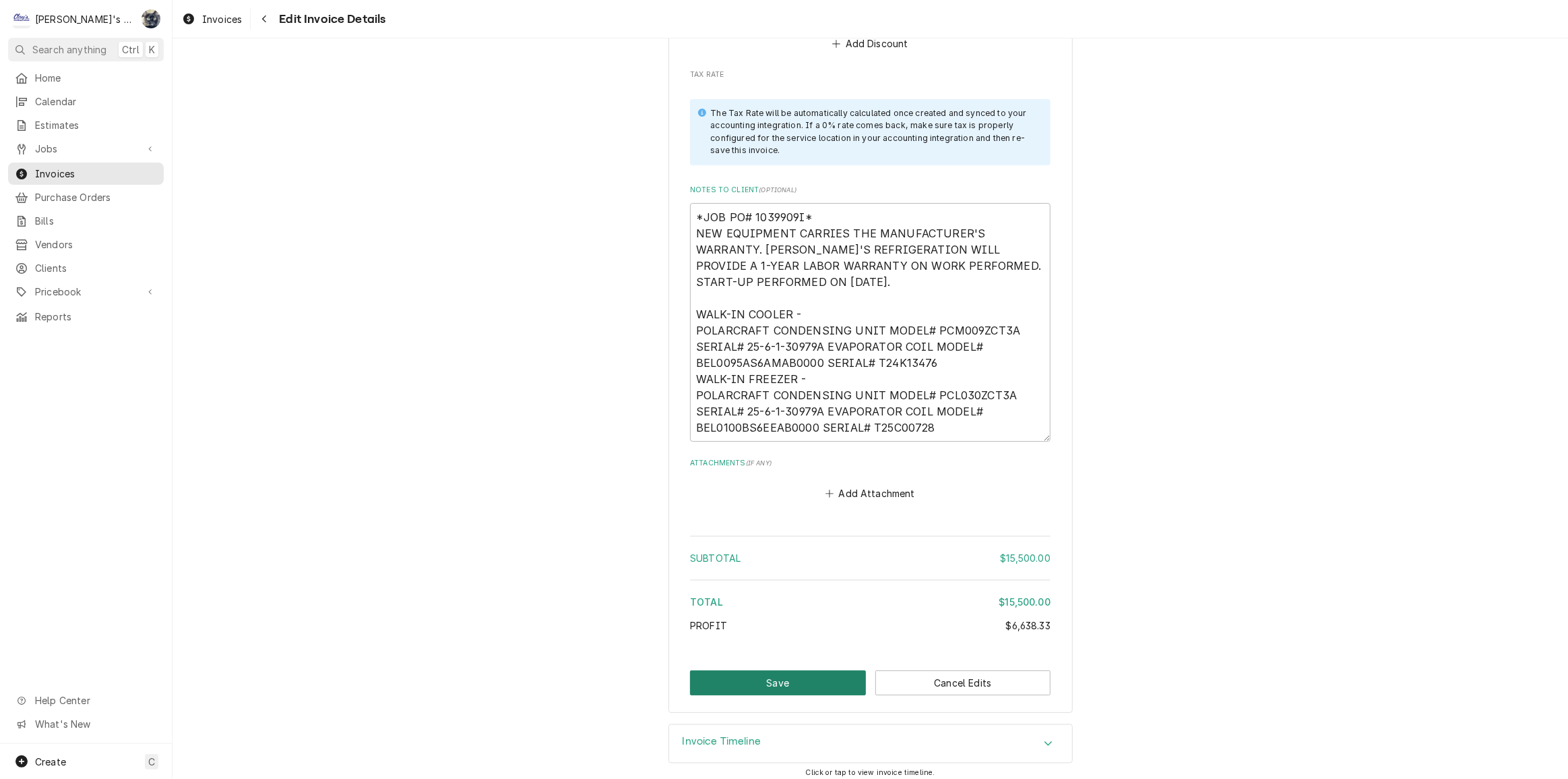
click at [797, 670] on button "Save" at bounding box center [778, 683] width 176 height 25
type textarea "x"
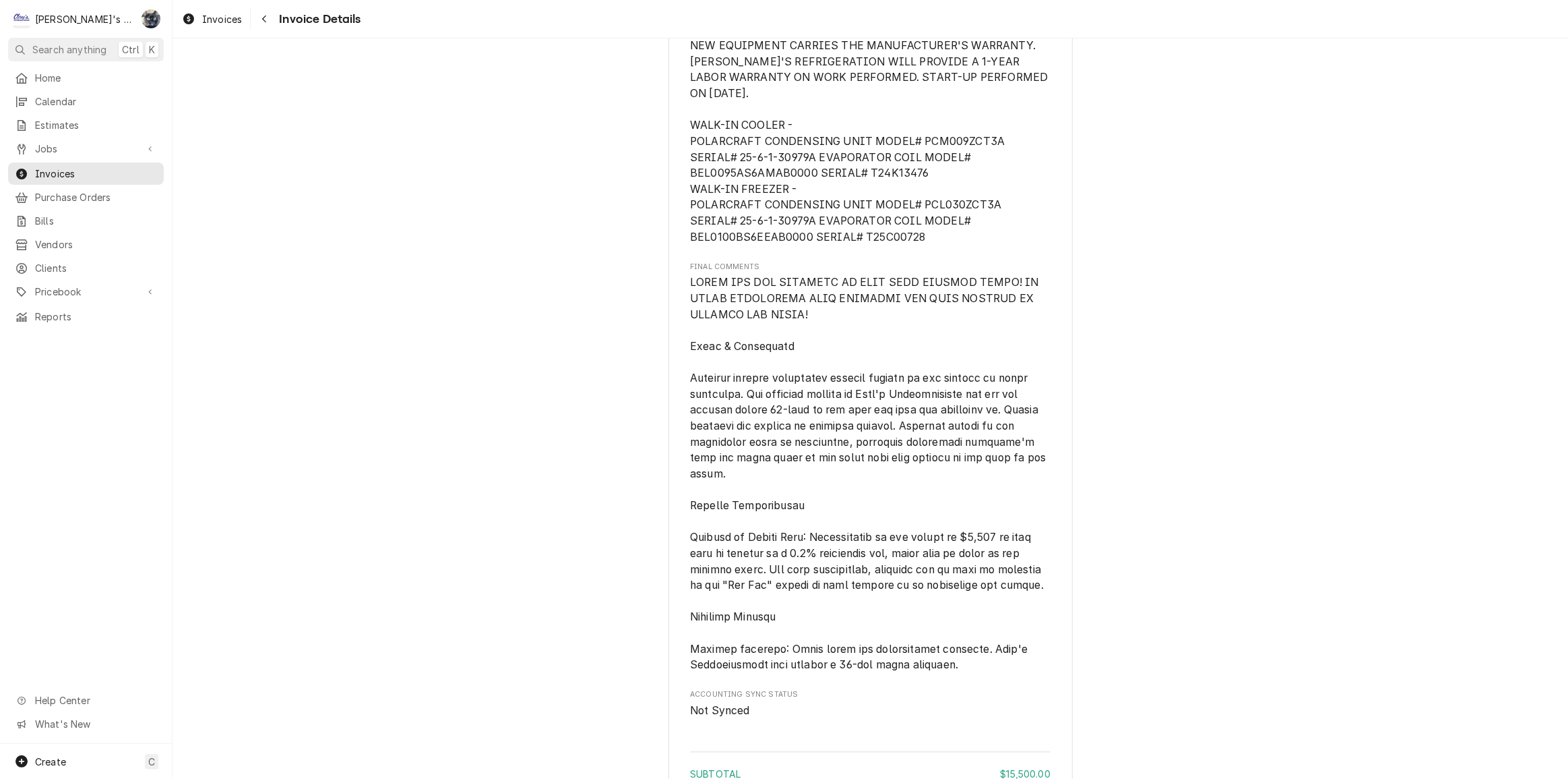
scroll to position [7058, 0]
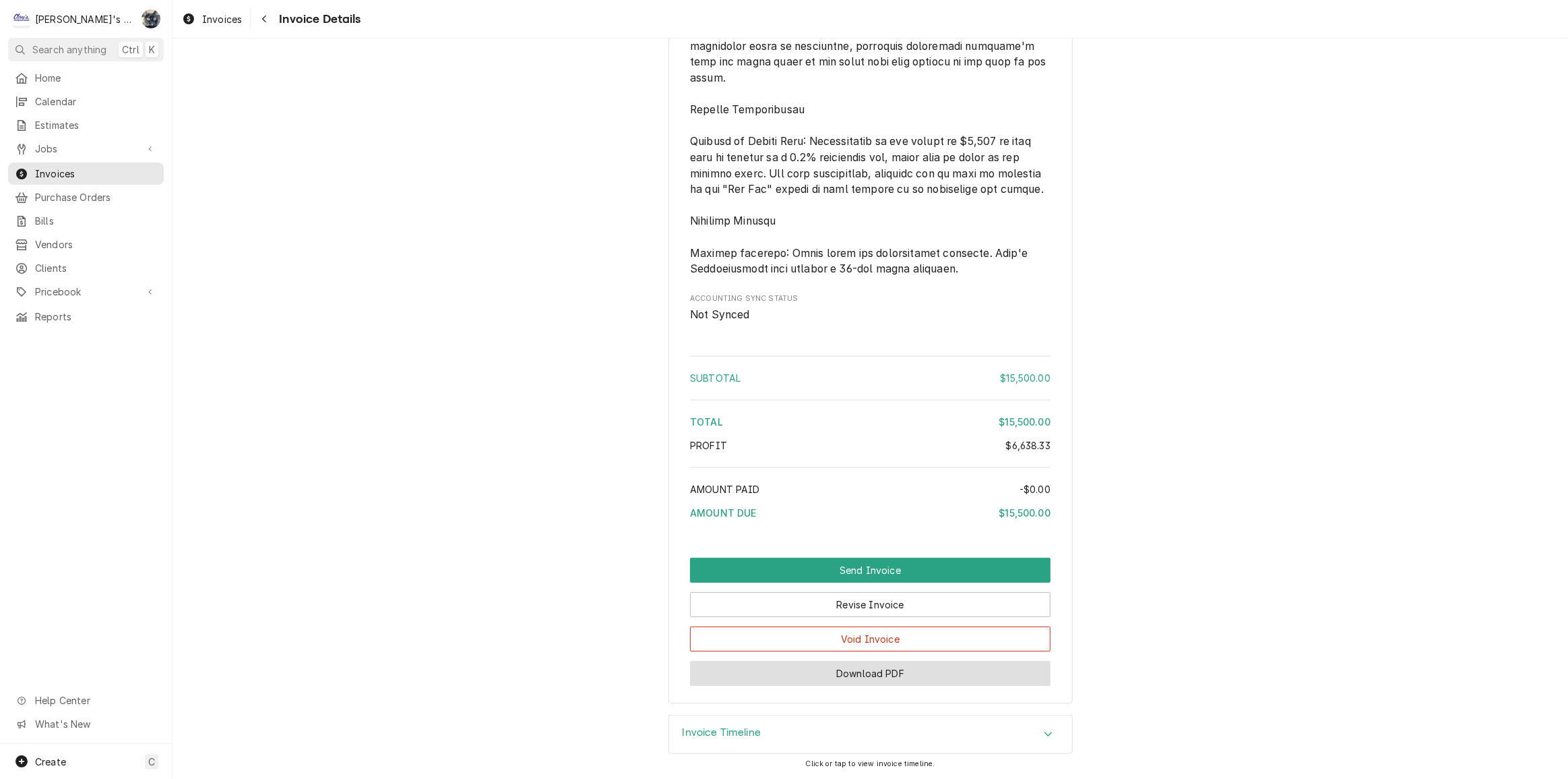
click at [854, 679] on button "Download PDF" at bounding box center [870, 673] width 360 height 25
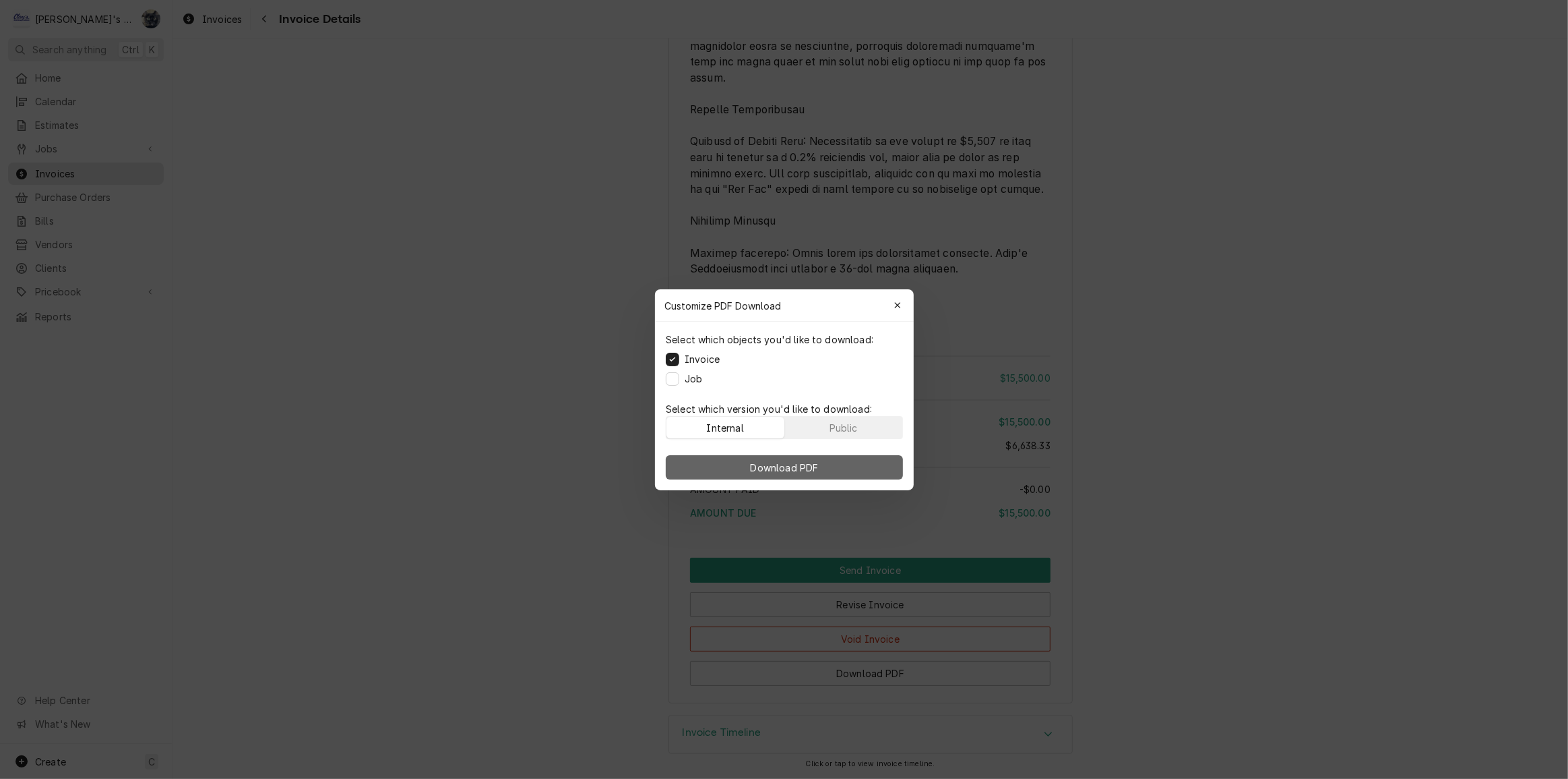
click at [709, 465] on button "Download PDF" at bounding box center [784, 466] width 237 height 24
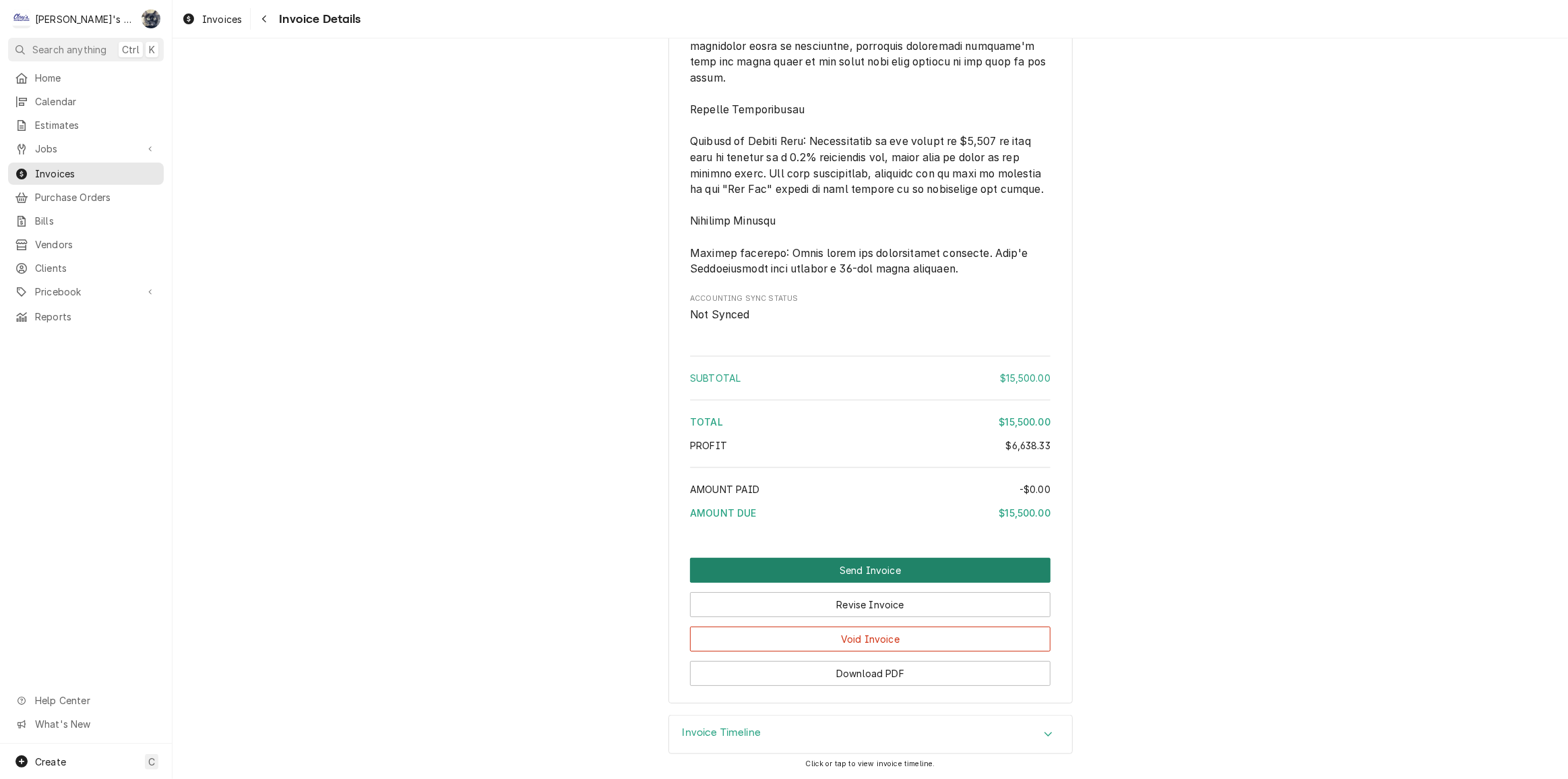
click at [894, 575] on button "Send Invoice" at bounding box center [870, 571] width 360 height 25
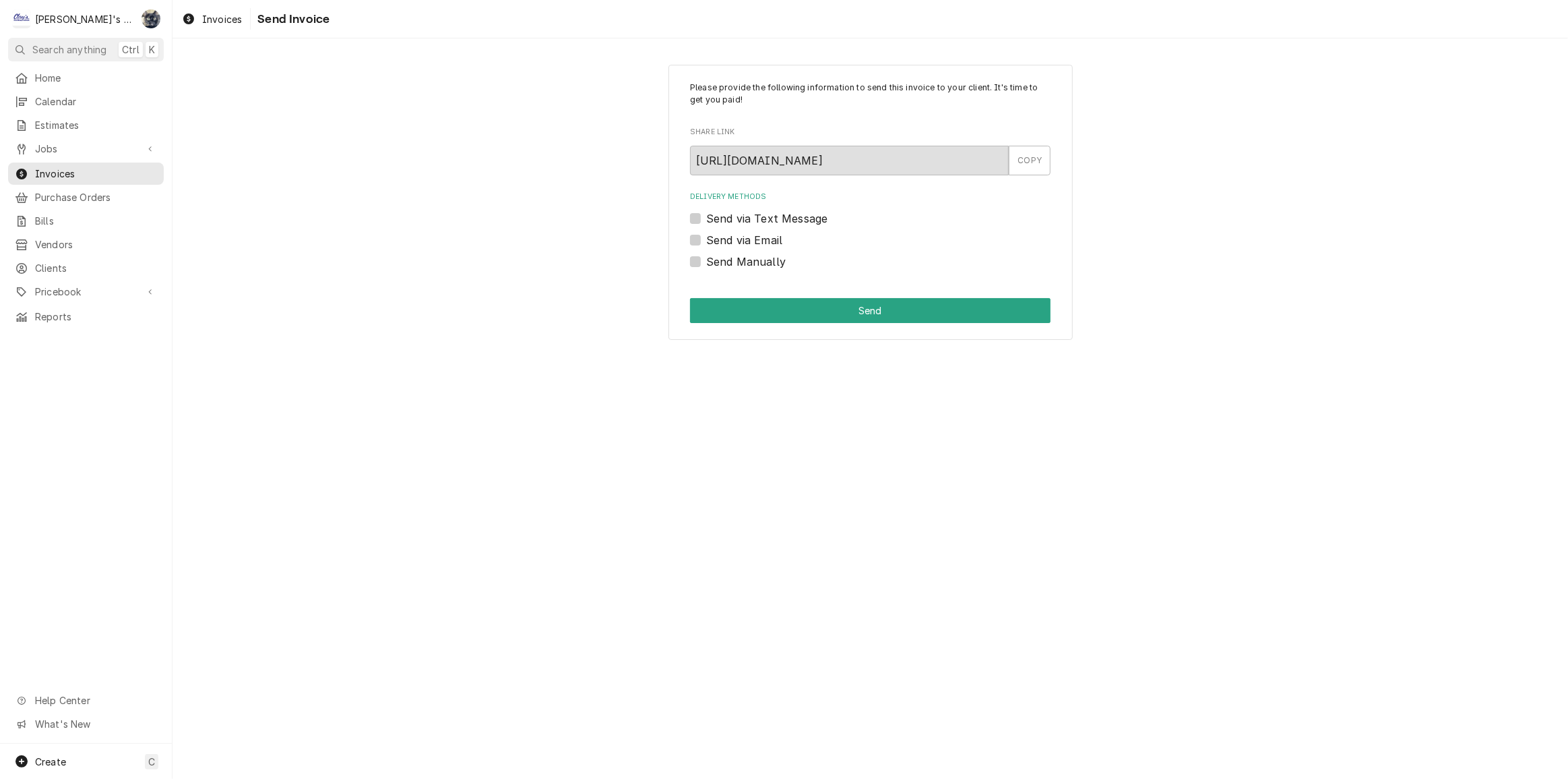
click at [707, 260] on label "Send Manually" at bounding box center [747, 261] width 80 height 17
click at [707, 260] on input "Send Manually" at bounding box center [887, 268] width 360 height 29
checkbox input "true"
click at [713, 325] on div "Please provide the following information to send this invoice to your client. I…" at bounding box center [870, 202] width 404 height 276
click at [714, 316] on button "Send" at bounding box center [870, 311] width 360 height 25
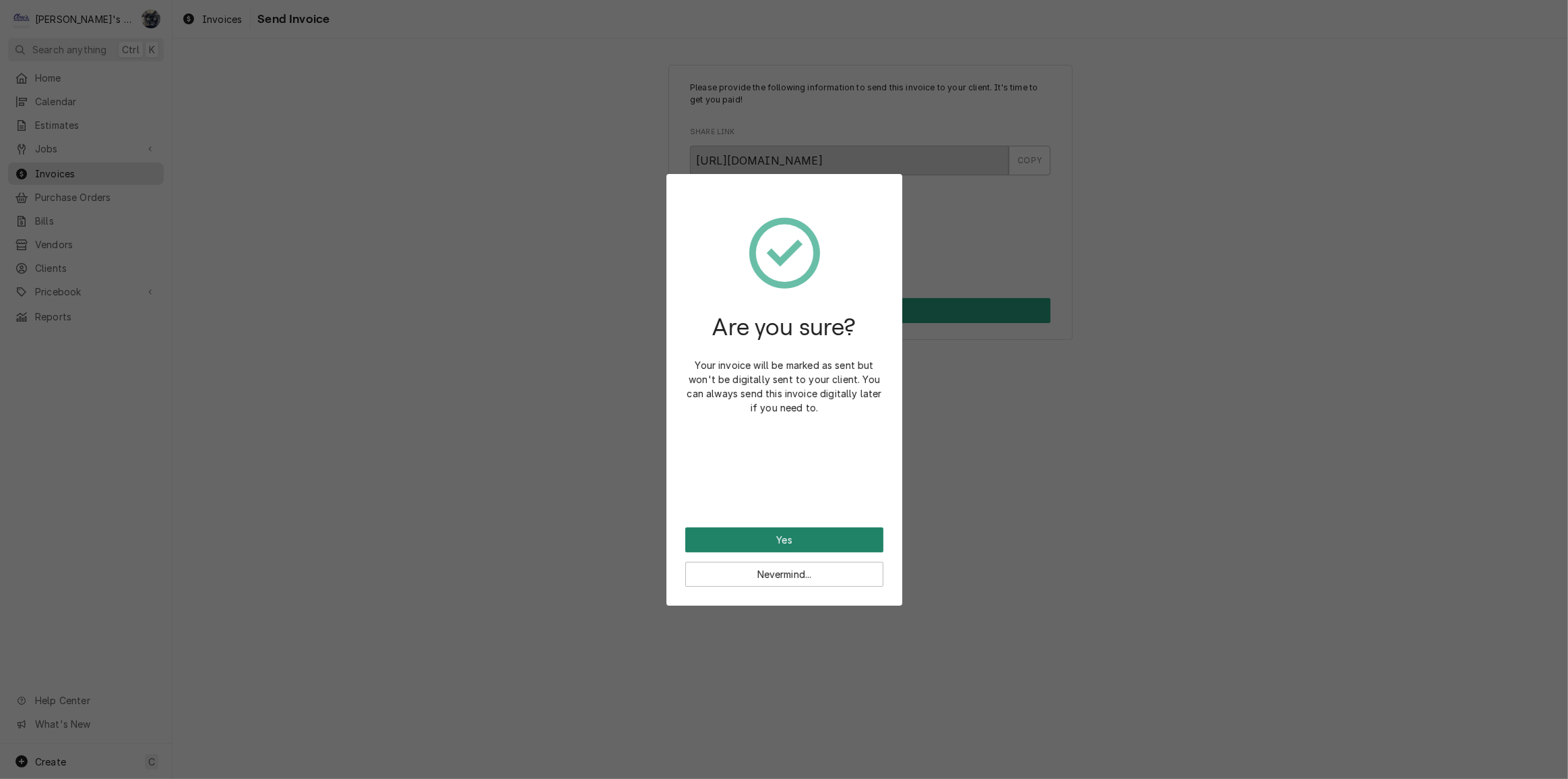
click at [770, 539] on button "Yes" at bounding box center [784, 539] width 199 height 25
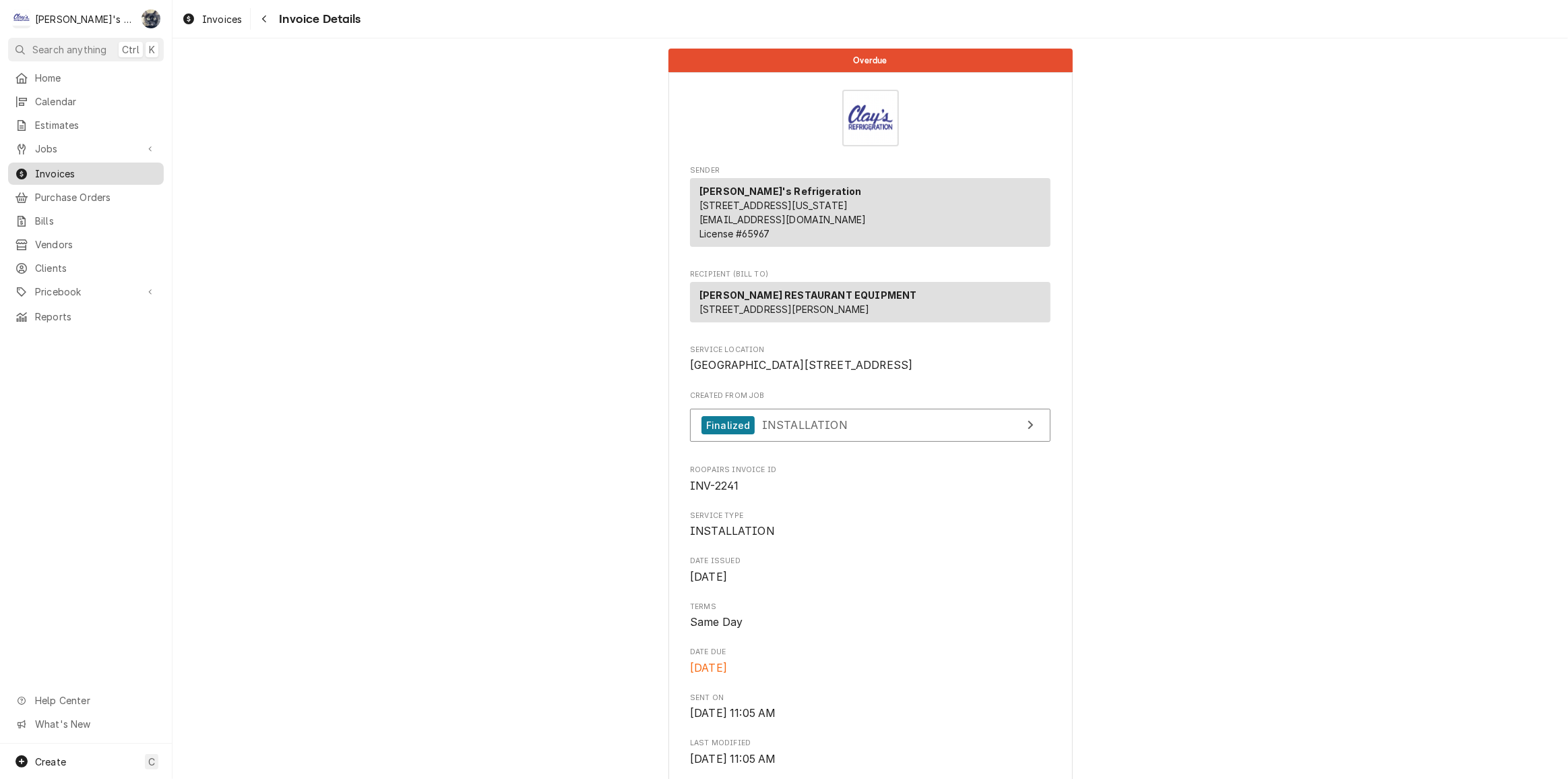
click at [38, 167] on span "Invoices" at bounding box center [95, 173] width 122 height 15
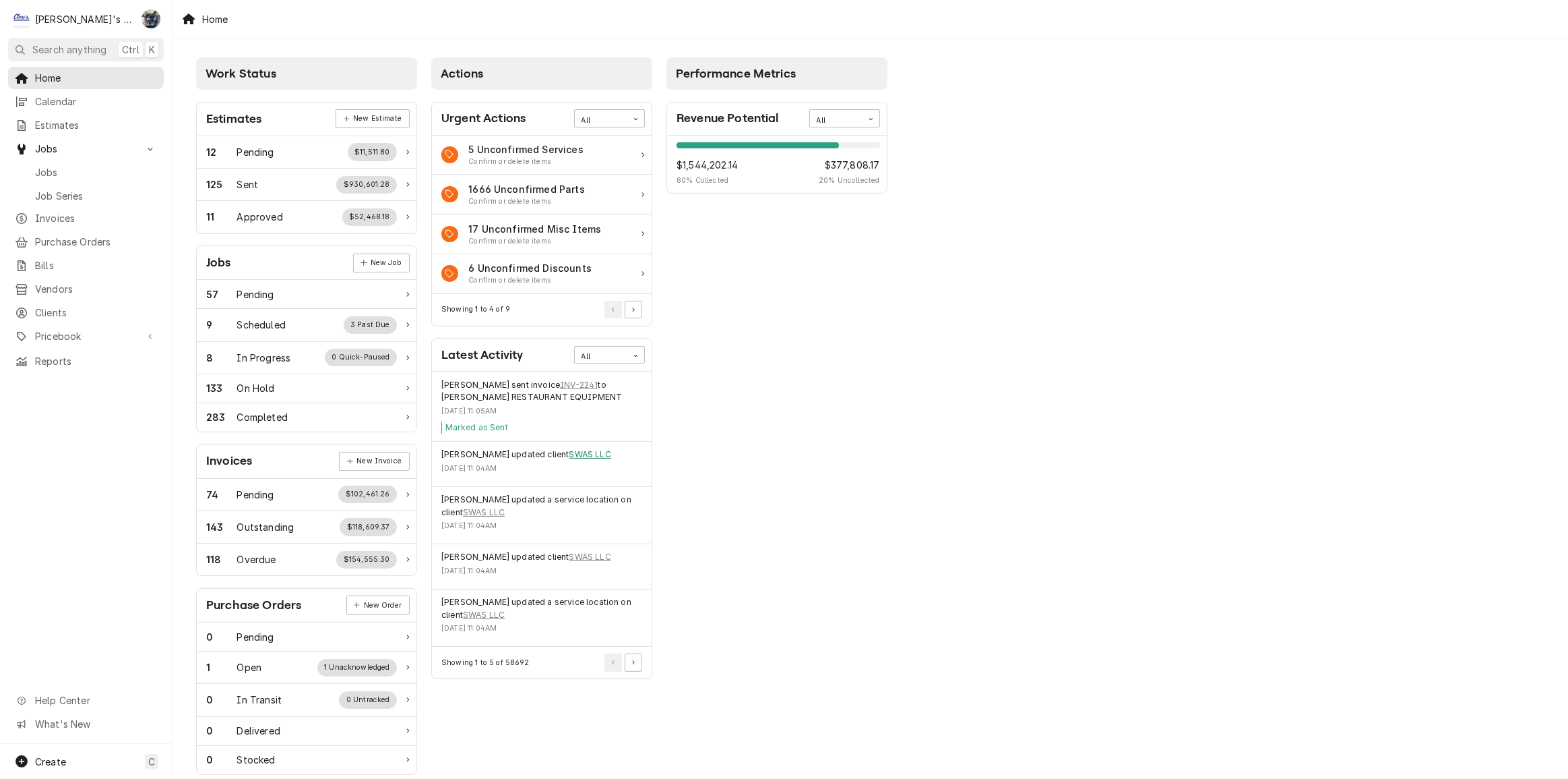
click at [607, 454] on link "SWAS LLC" at bounding box center [589, 454] width 42 height 12
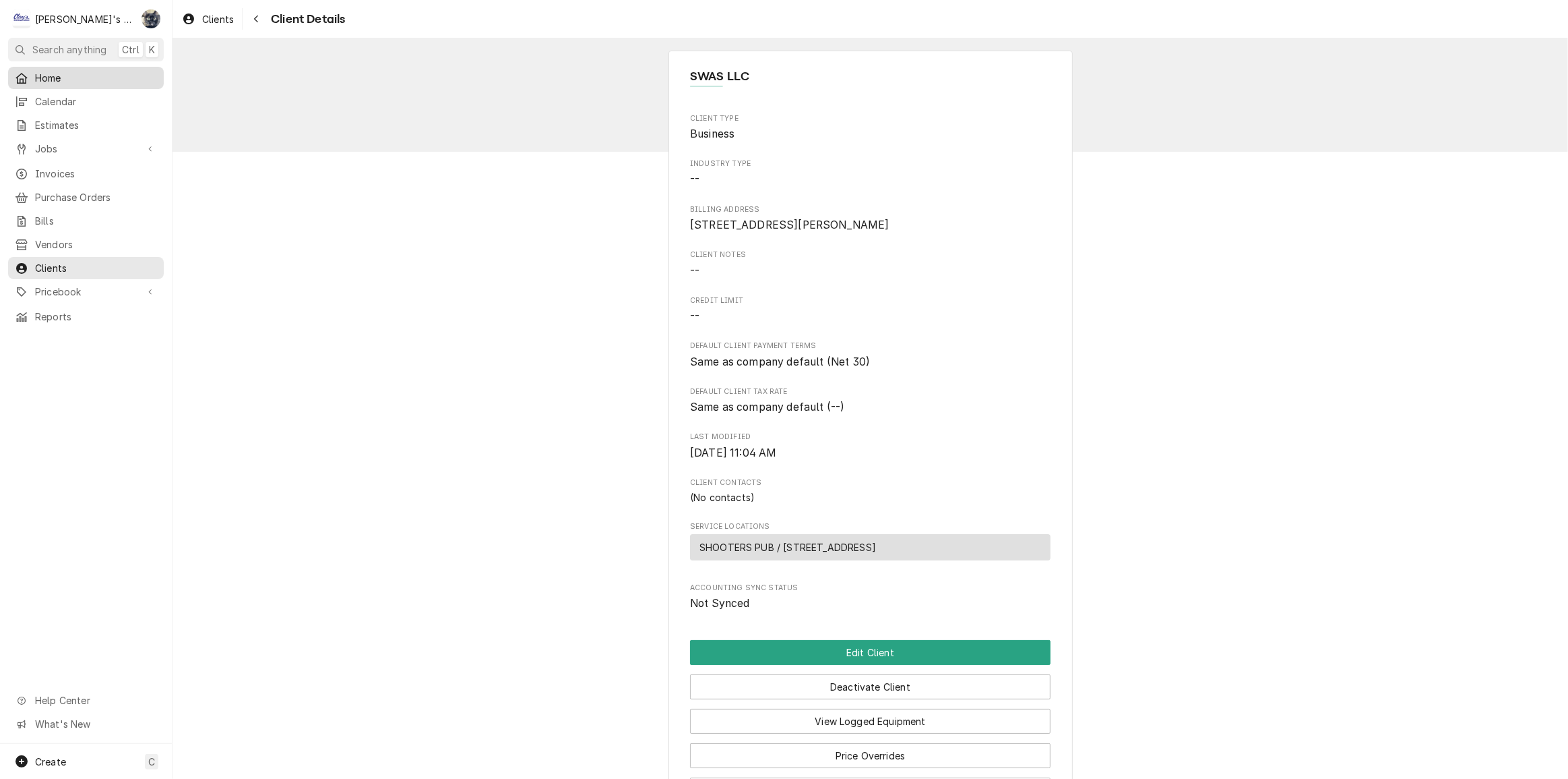
click at [54, 69] on div "Home" at bounding box center [86, 77] width 150 height 17
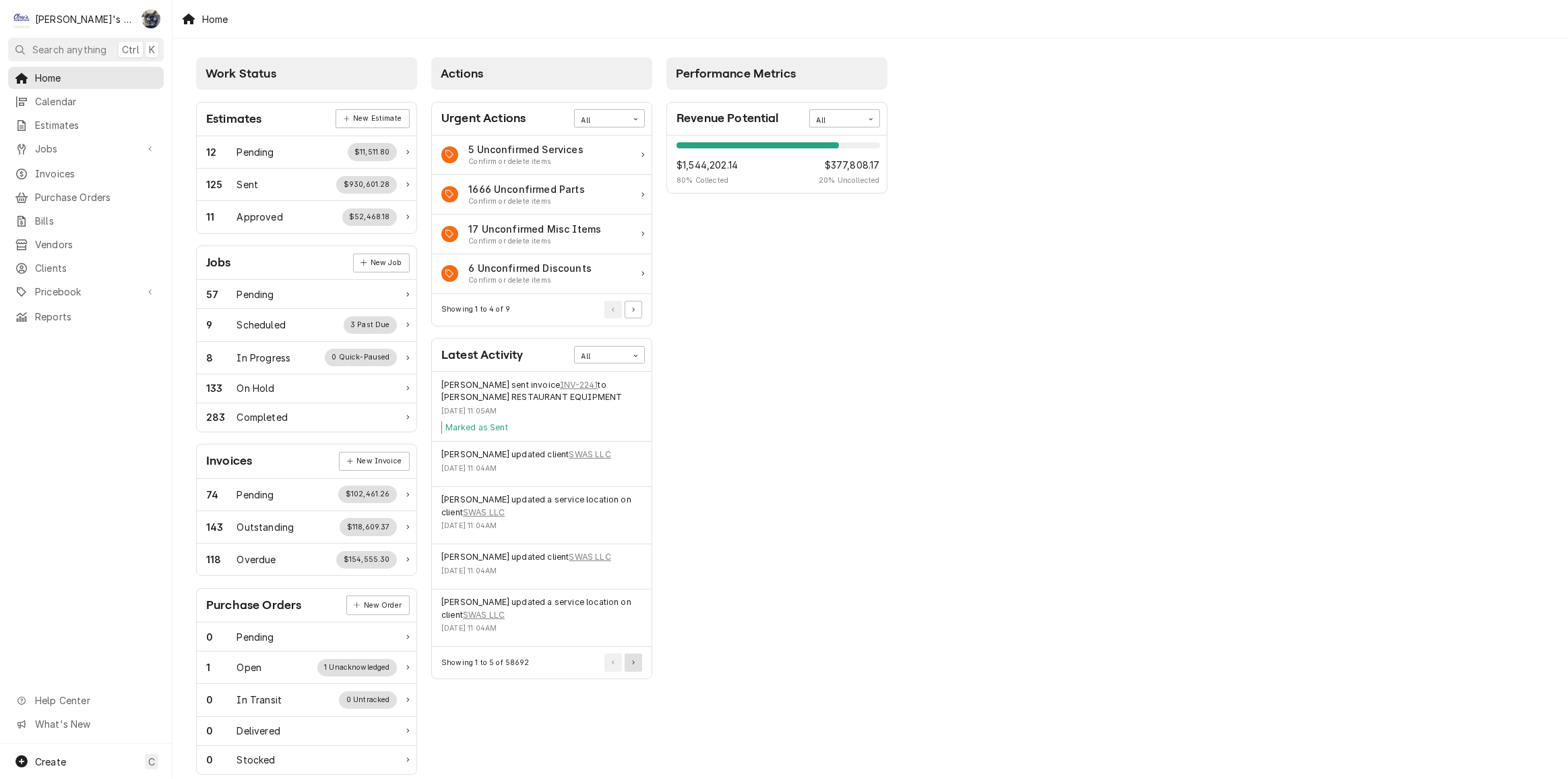
click at [640, 660] on button "Pagination Controls" at bounding box center [634, 662] width 18 height 18
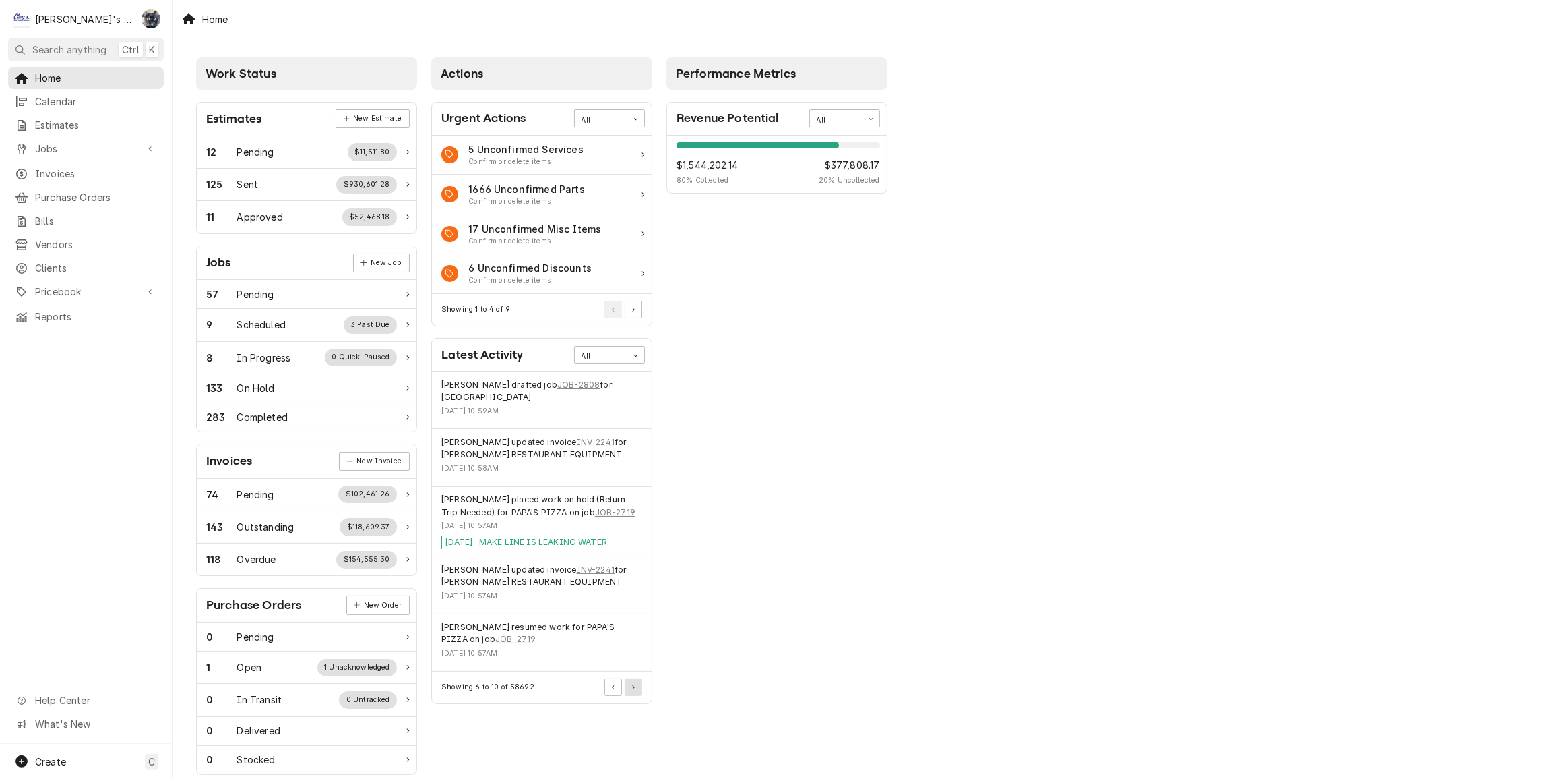
click at [632, 685] on icon "Pagination Controls" at bounding box center [633, 686] width 3 height 5
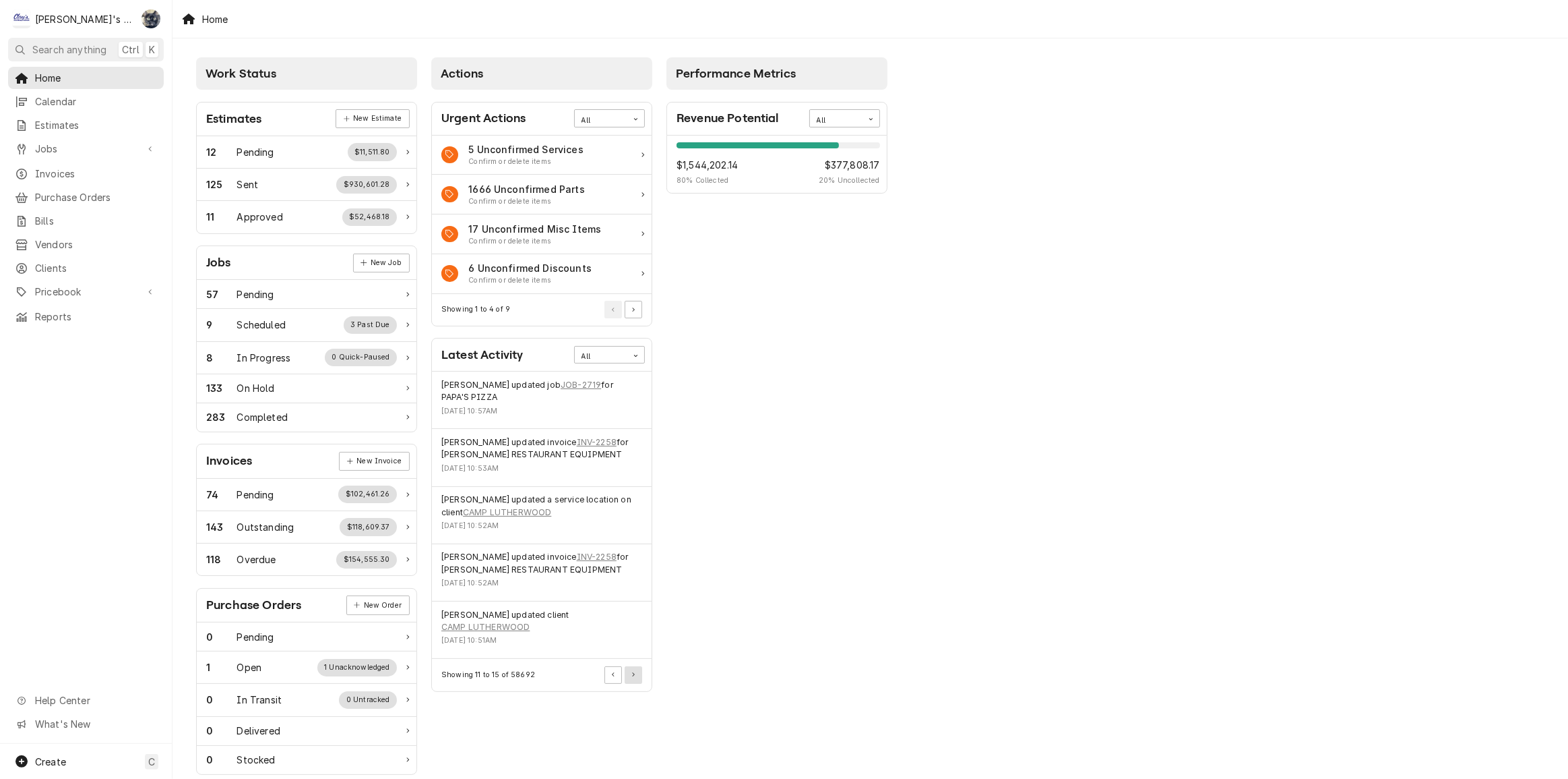
click at [633, 669] on button "Pagination Controls" at bounding box center [634, 675] width 18 height 18
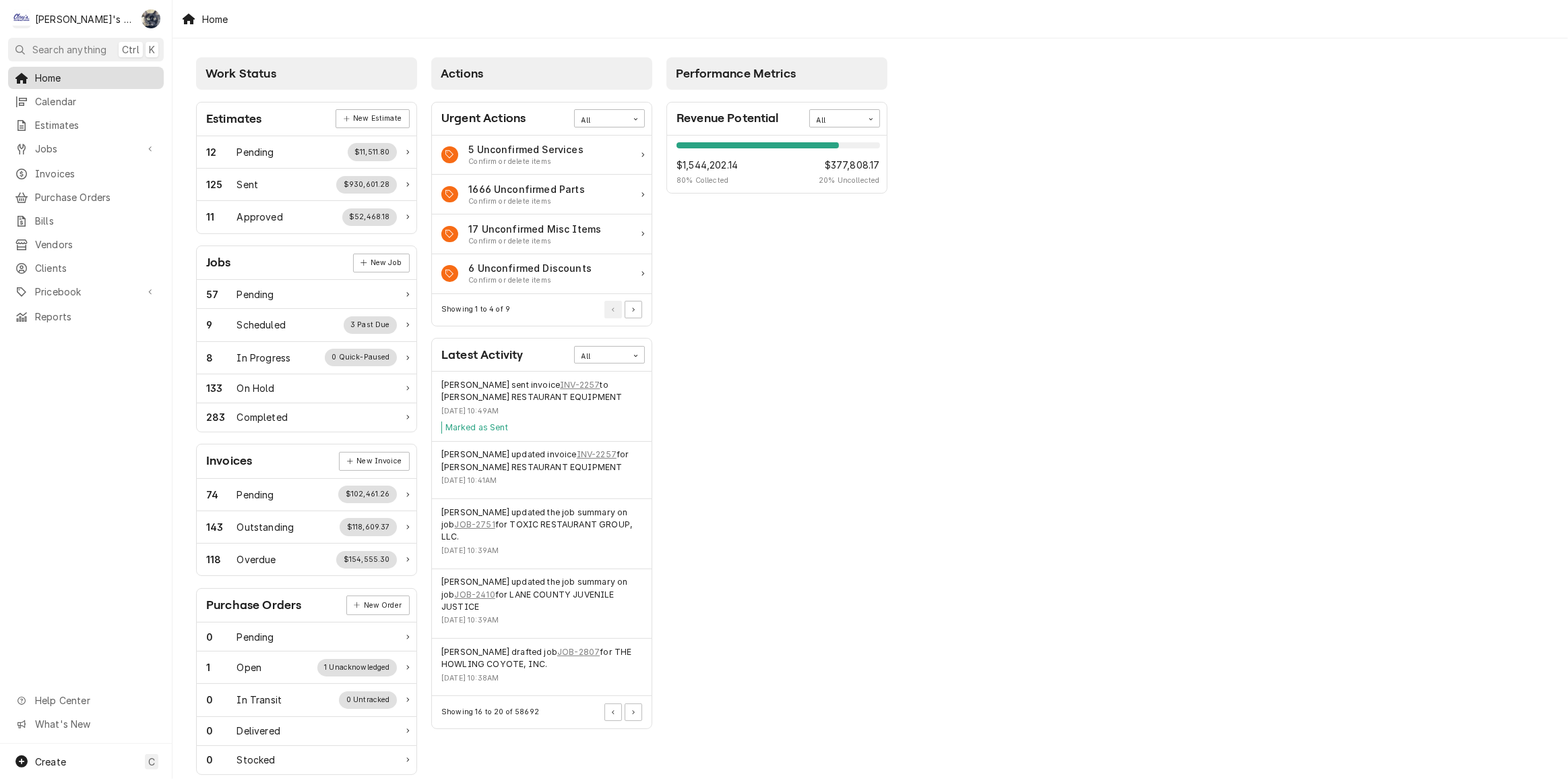
click at [36, 79] on span "Home" at bounding box center [95, 78] width 122 height 15
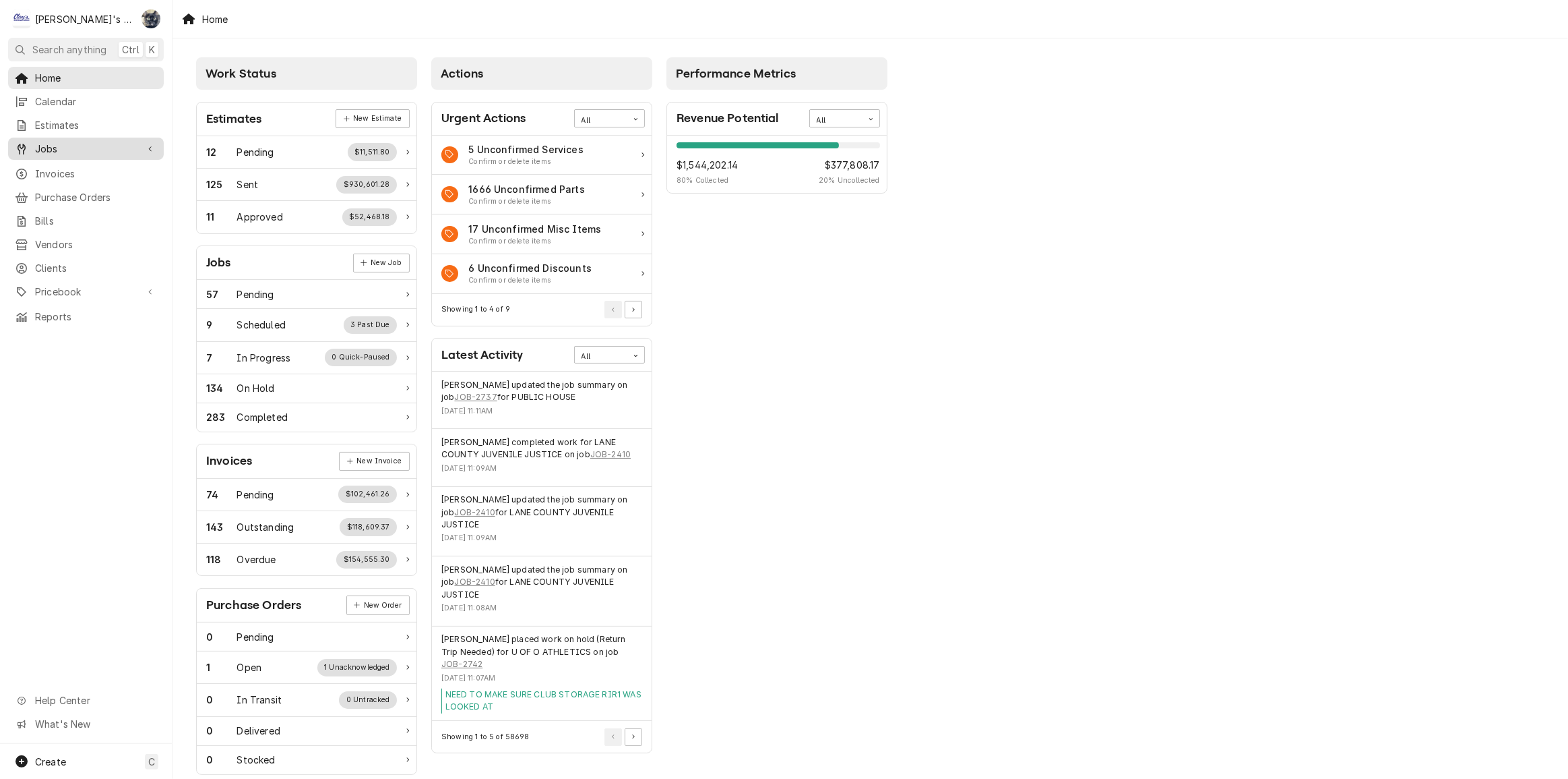
click at [94, 144] on span "Jobs" at bounding box center [86, 148] width 102 height 15
click at [94, 166] on span "Jobs" at bounding box center [95, 172] width 122 height 15
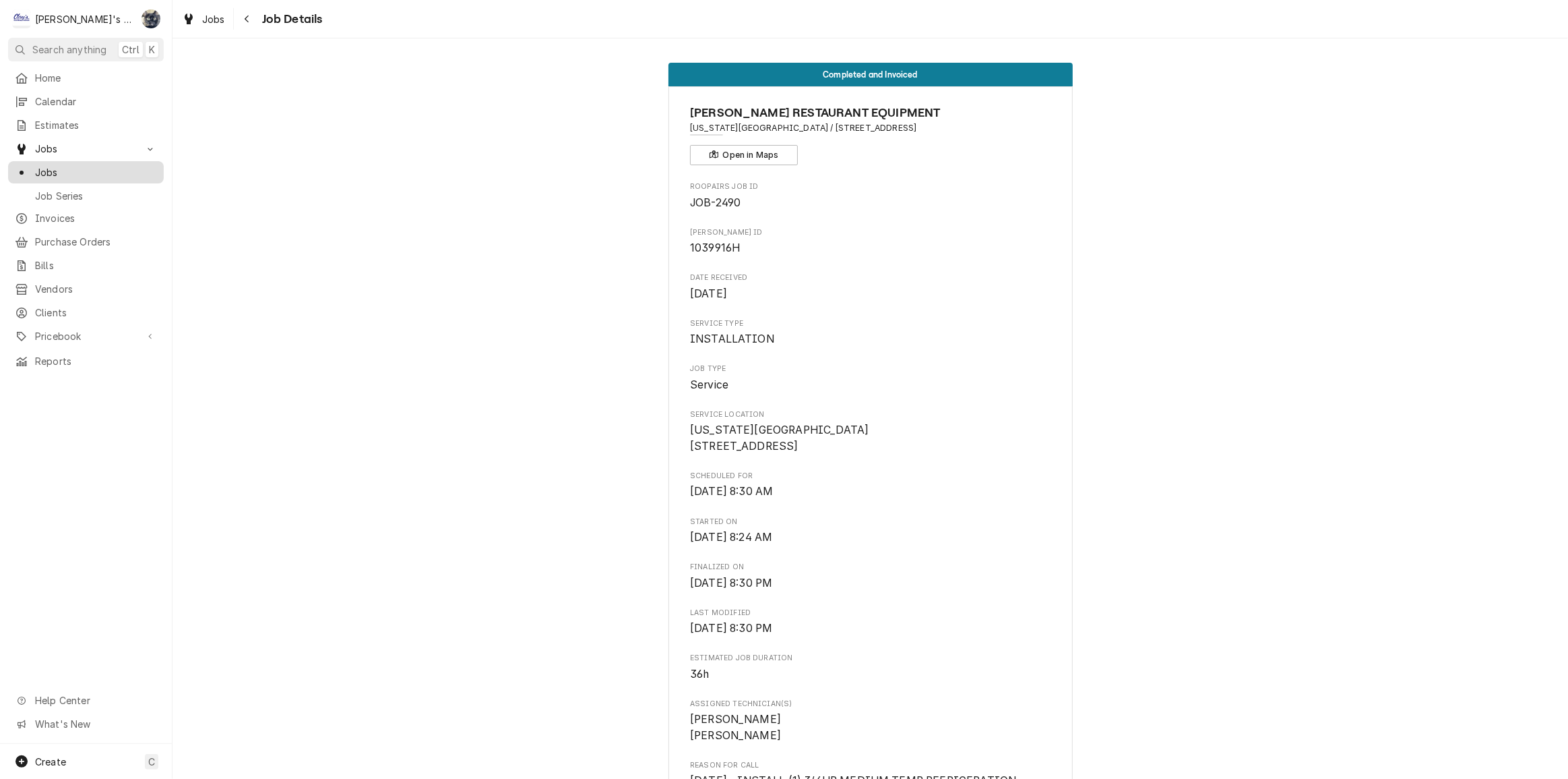
click at [61, 166] on span "Jobs" at bounding box center [95, 172] width 122 height 15
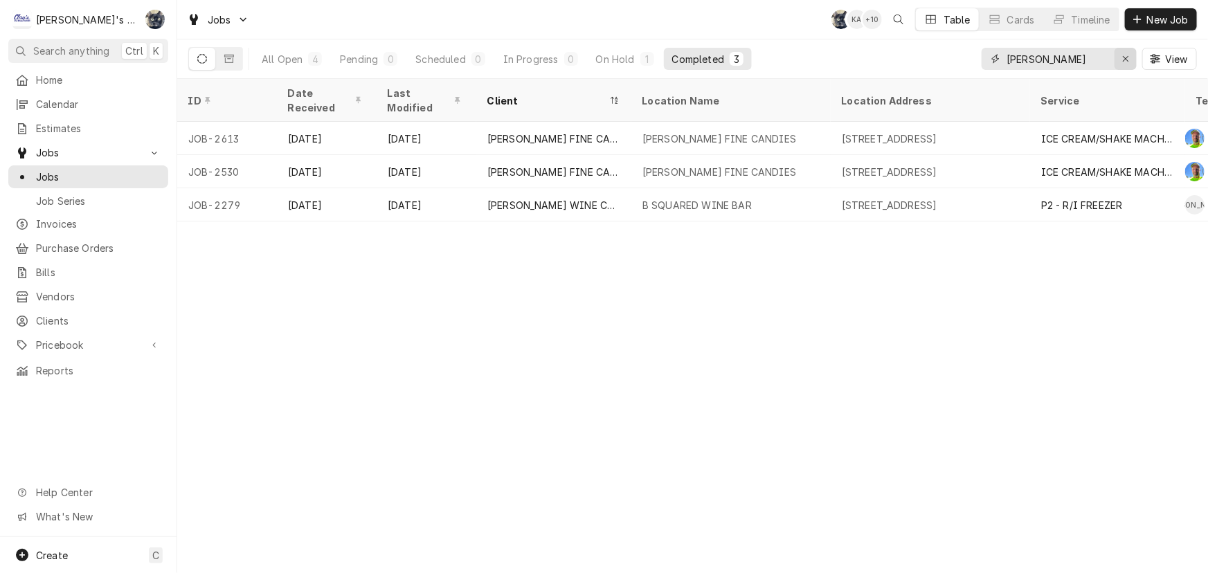
click at [1127, 60] on icon "Erase input" at bounding box center [1126, 59] width 8 height 10
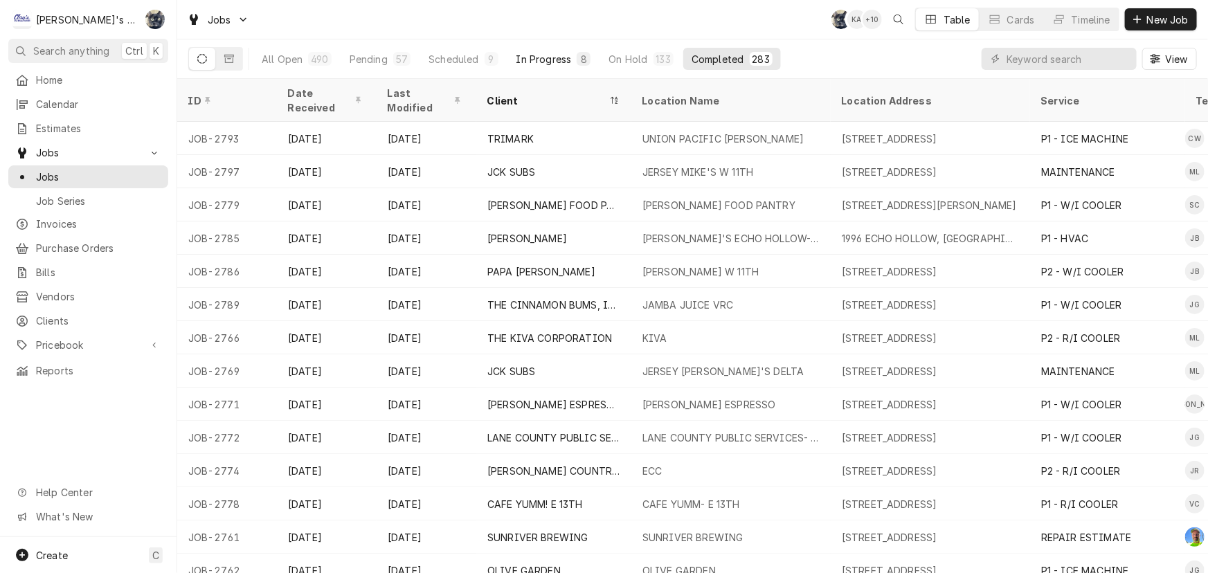
click at [534, 61] on div "In Progress" at bounding box center [543, 59] width 55 height 15
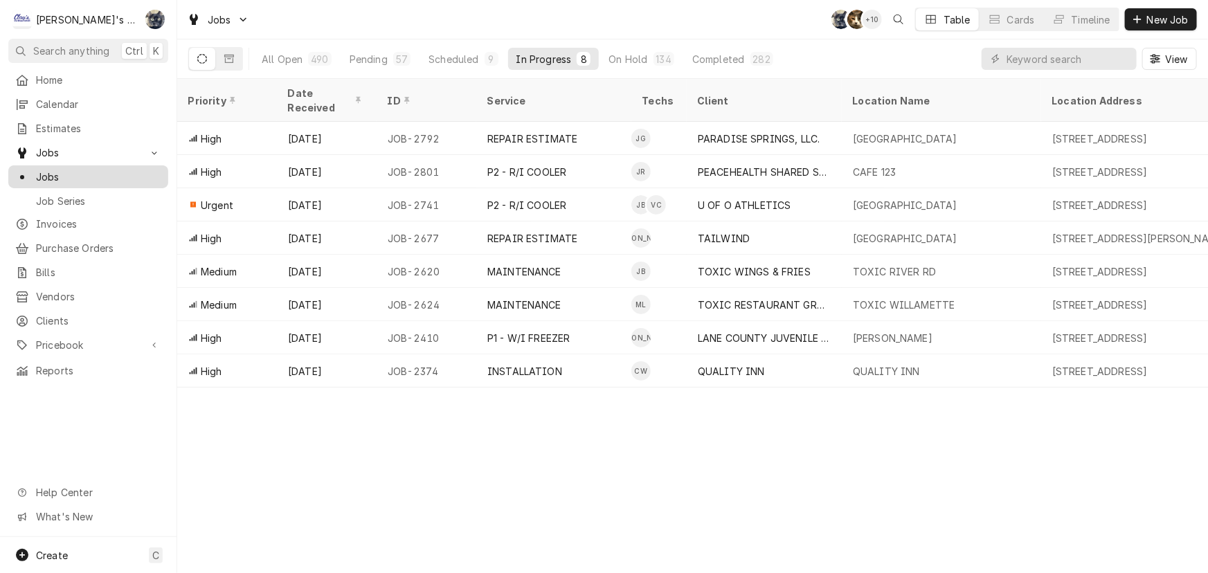
click at [65, 174] on span "Jobs" at bounding box center [98, 177] width 125 height 15
click at [397, 61] on div "57" at bounding box center [402, 59] width 12 height 15
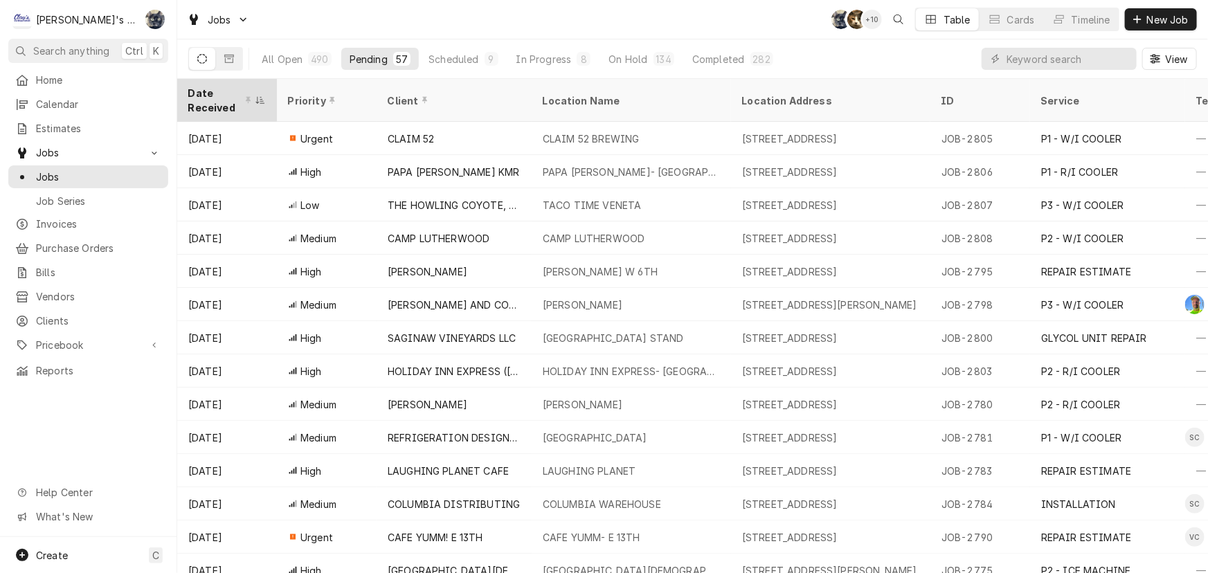
click at [210, 98] on div "Date Received" at bounding box center [220, 100] width 64 height 29
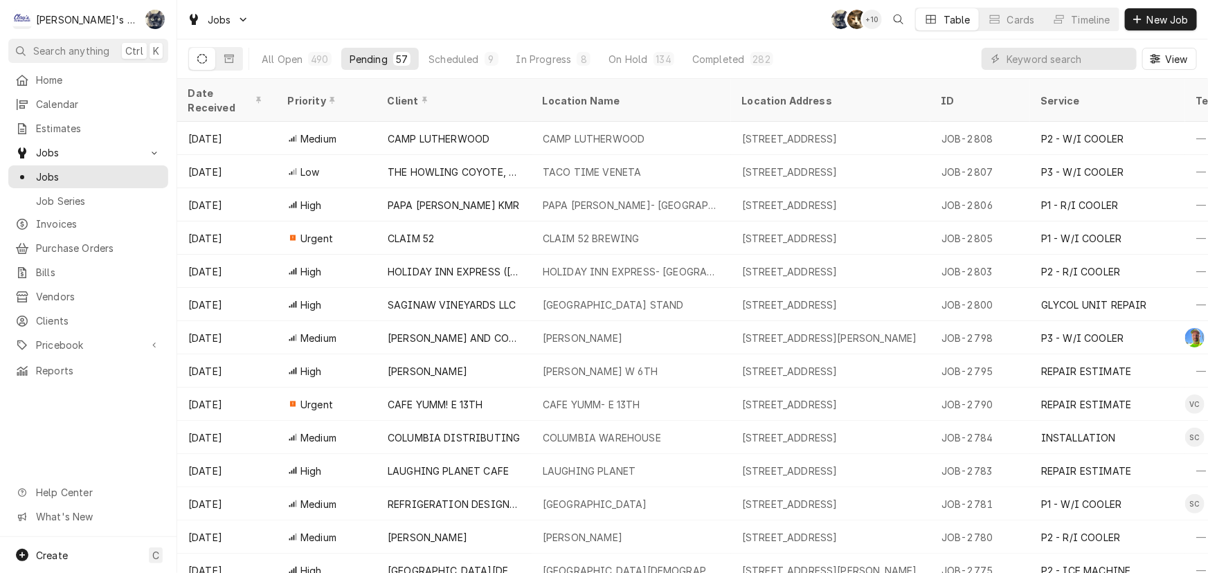
click at [210, 98] on div "Date Received" at bounding box center [227, 100] width 94 height 37
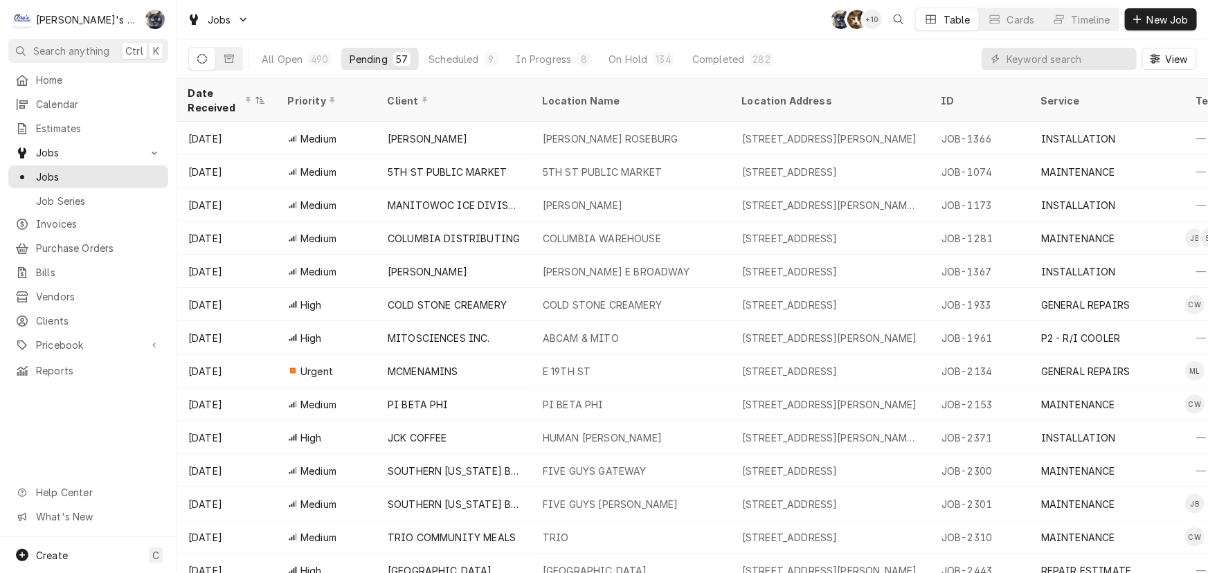
click at [210, 98] on div "Date Received" at bounding box center [220, 100] width 64 height 29
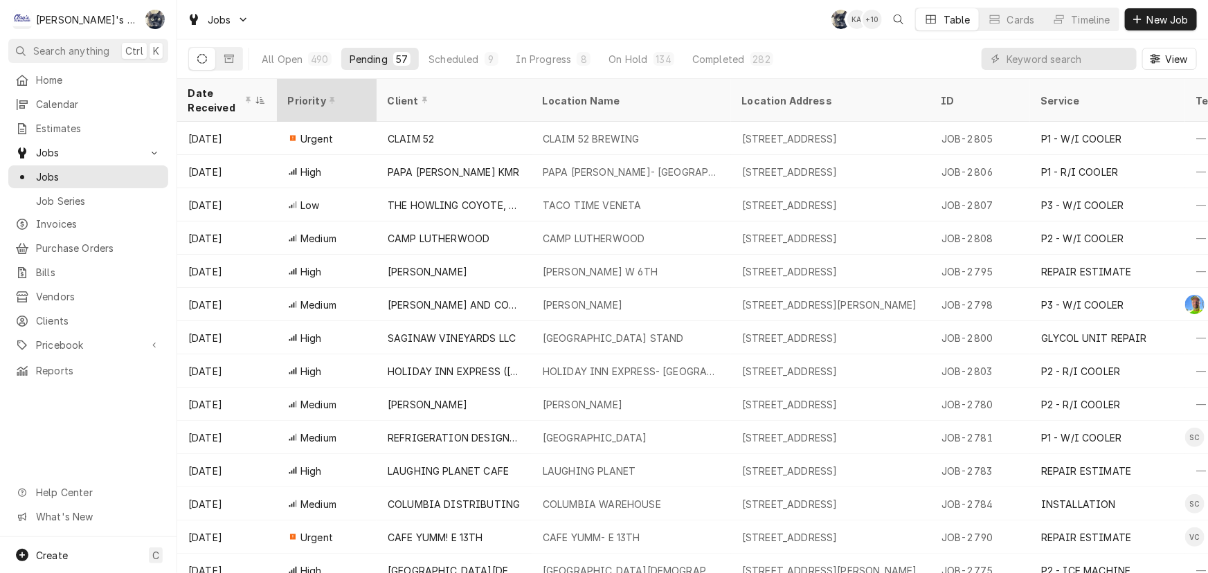
click at [306, 96] on div "Priority" at bounding box center [325, 100] width 75 height 15
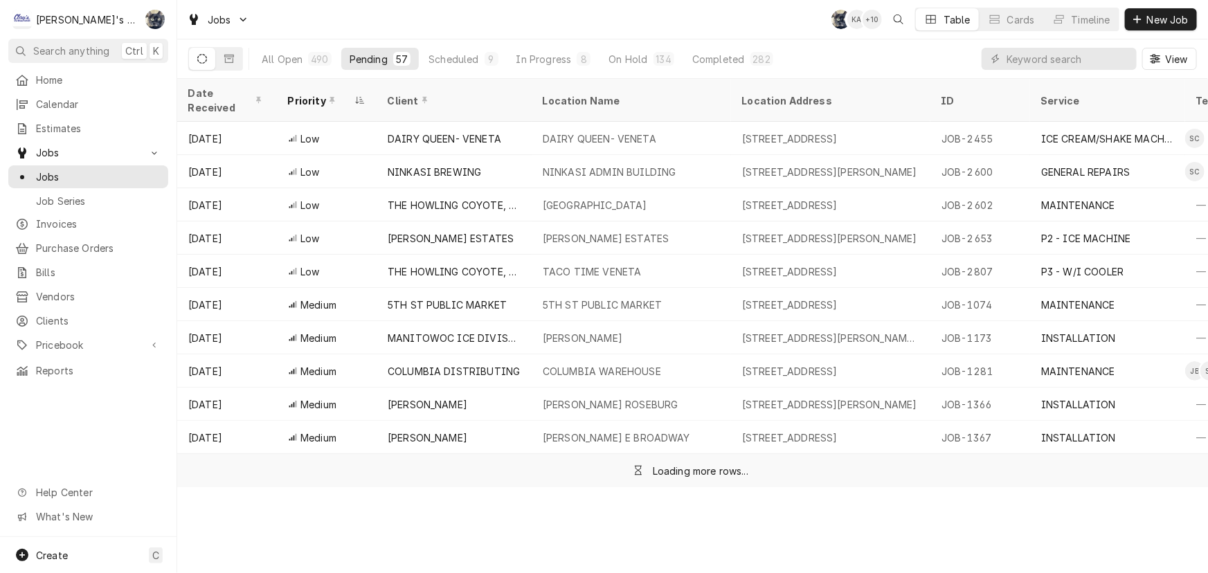
click at [306, 96] on div "Priority" at bounding box center [320, 100] width 64 height 15
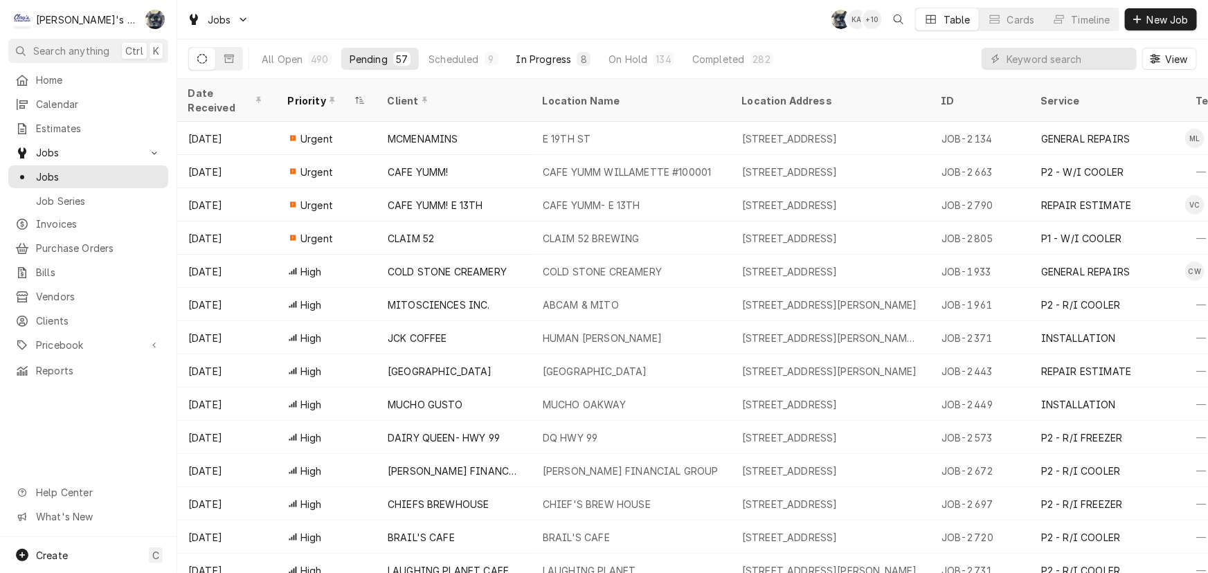
click at [530, 64] on div "In Progress" at bounding box center [543, 59] width 55 height 15
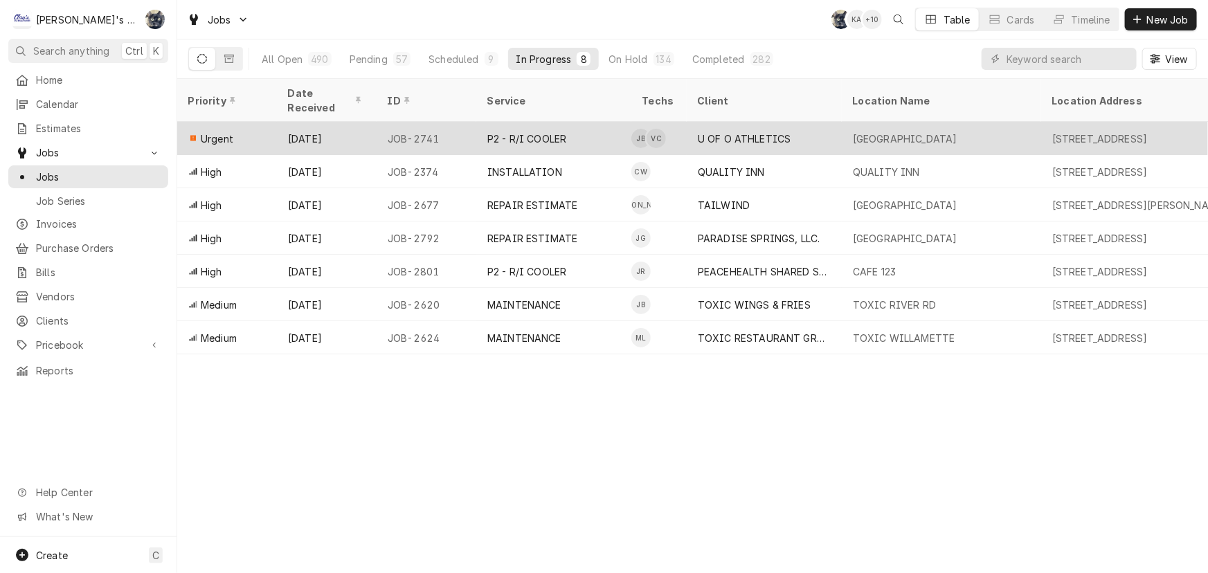
click at [696, 129] on div "U OF O ATHLETICS" at bounding box center [764, 138] width 155 height 33
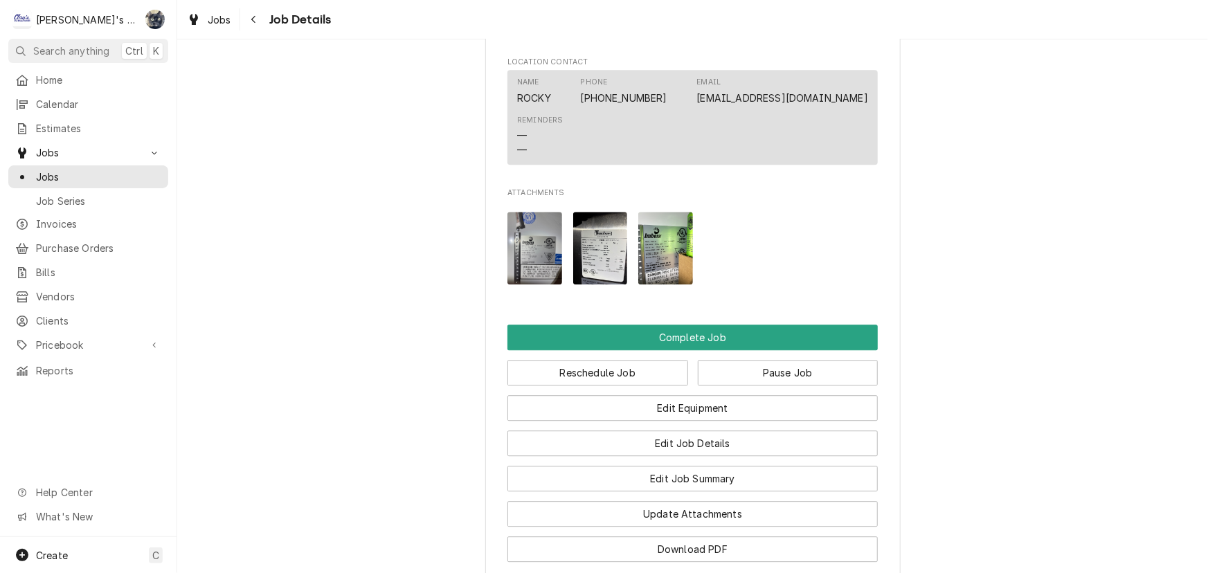
scroll to position [1196, 0]
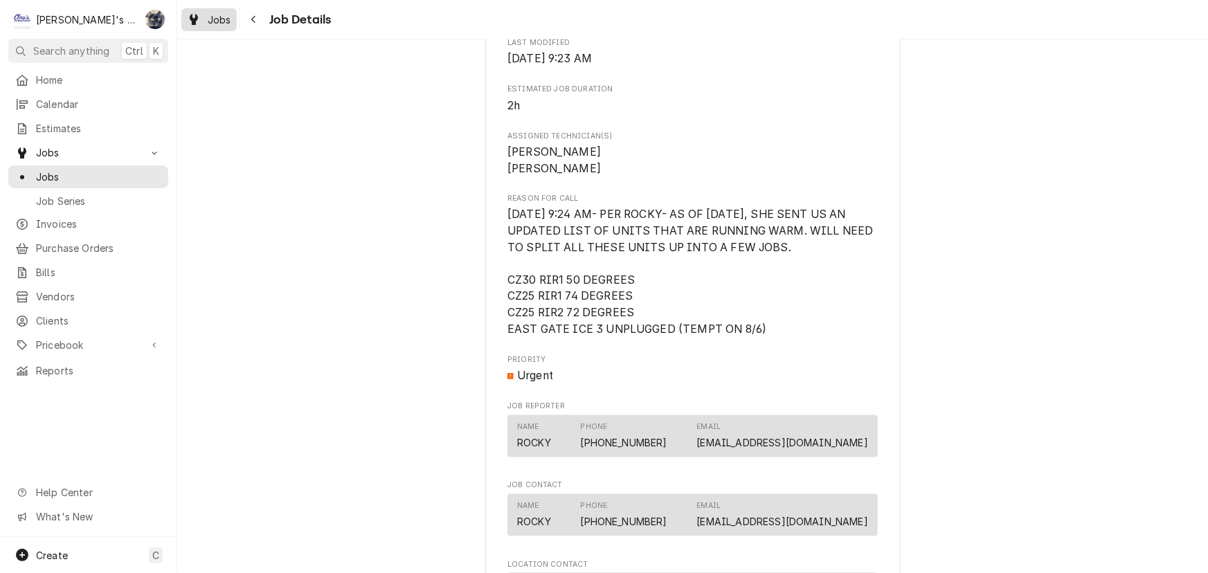
click at [208, 14] on span "Jobs" at bounding box center [220, 19] width 24 height 15
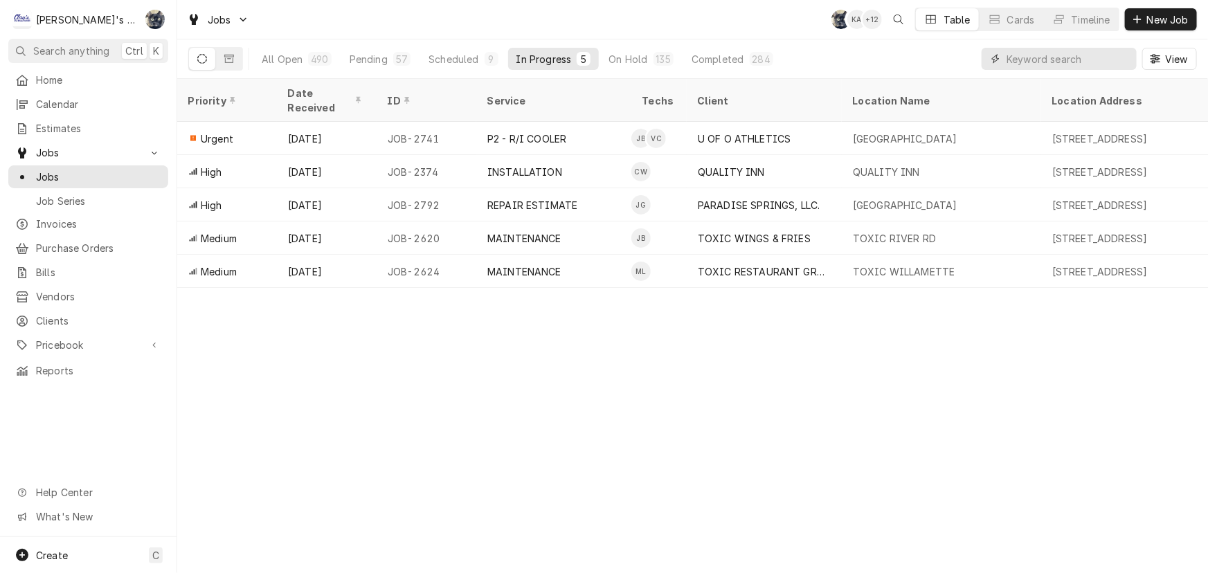
click at [1097, 63] on input "Dynamic Content Wrapper" at bounding box center [1068, 59] width 123 height 22
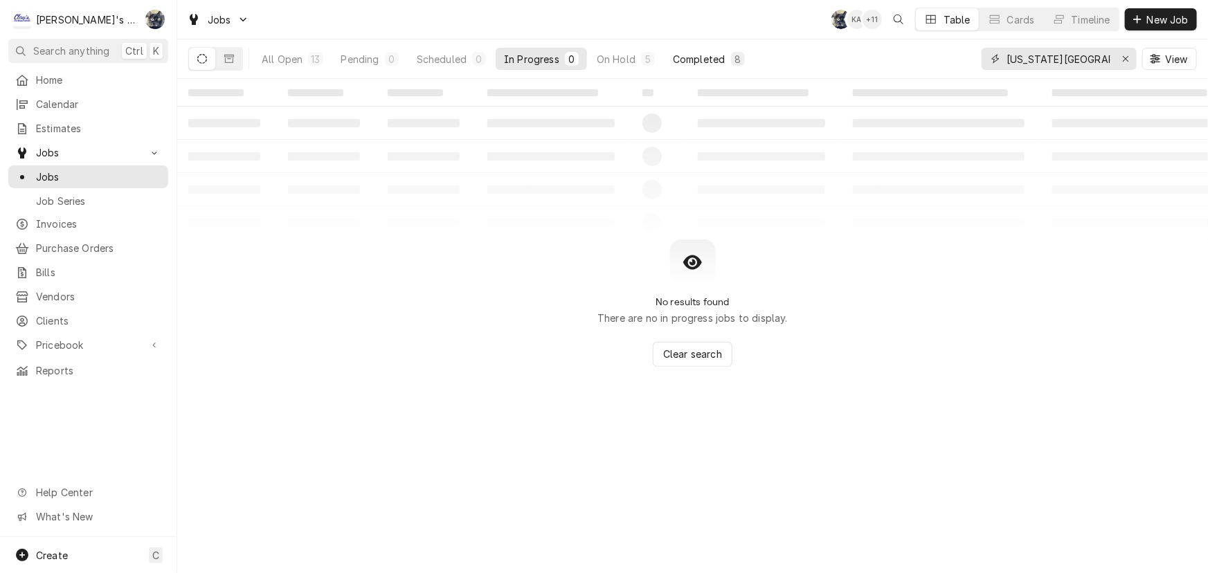
type input "texas road"
click at [707, 53] on div "Completed" at bounding box center [699, 59] width 52 height 15
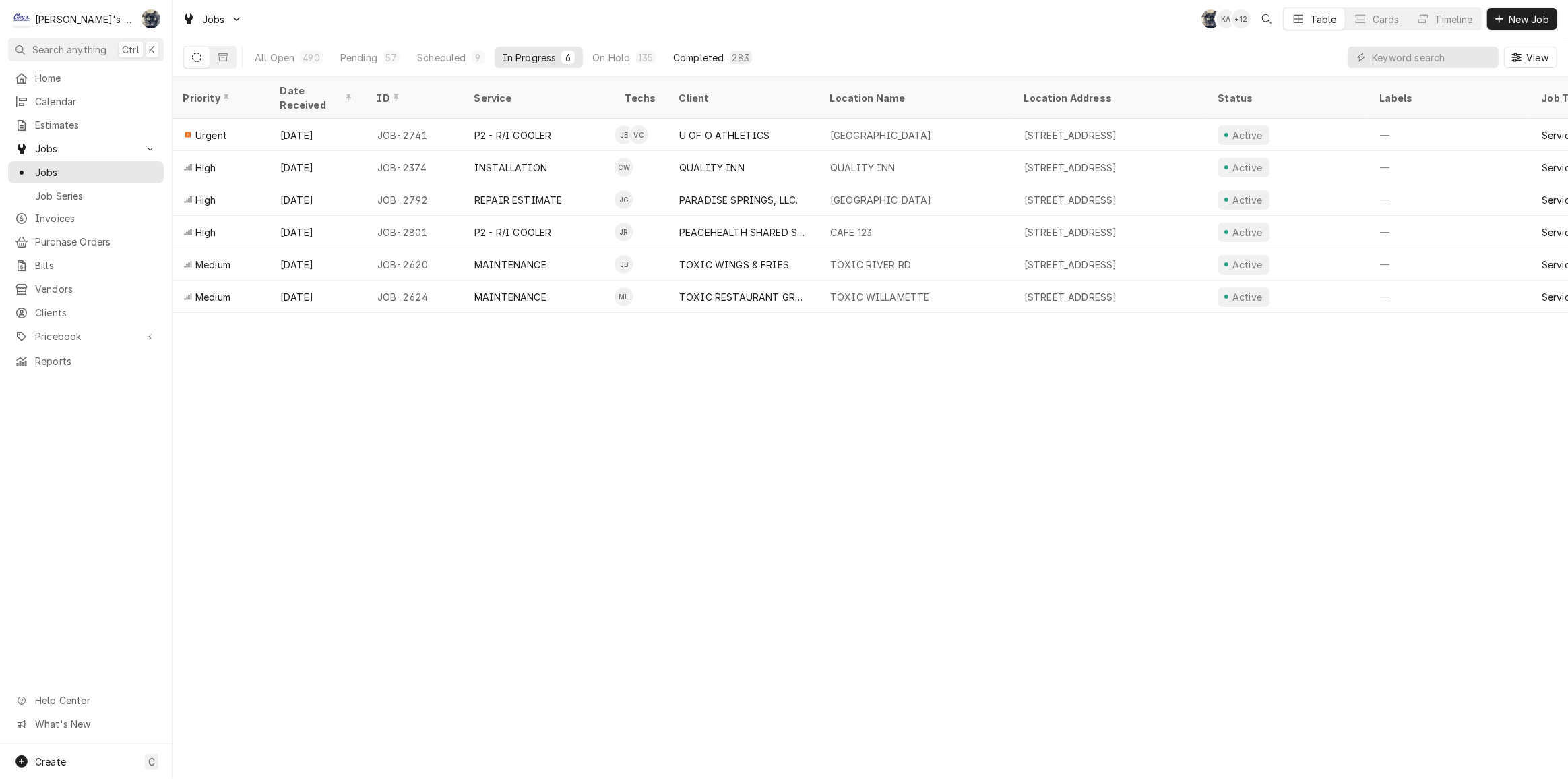
click at [703, 60] on div "Completed" at bounding box center [699, 57] width 51 height 15
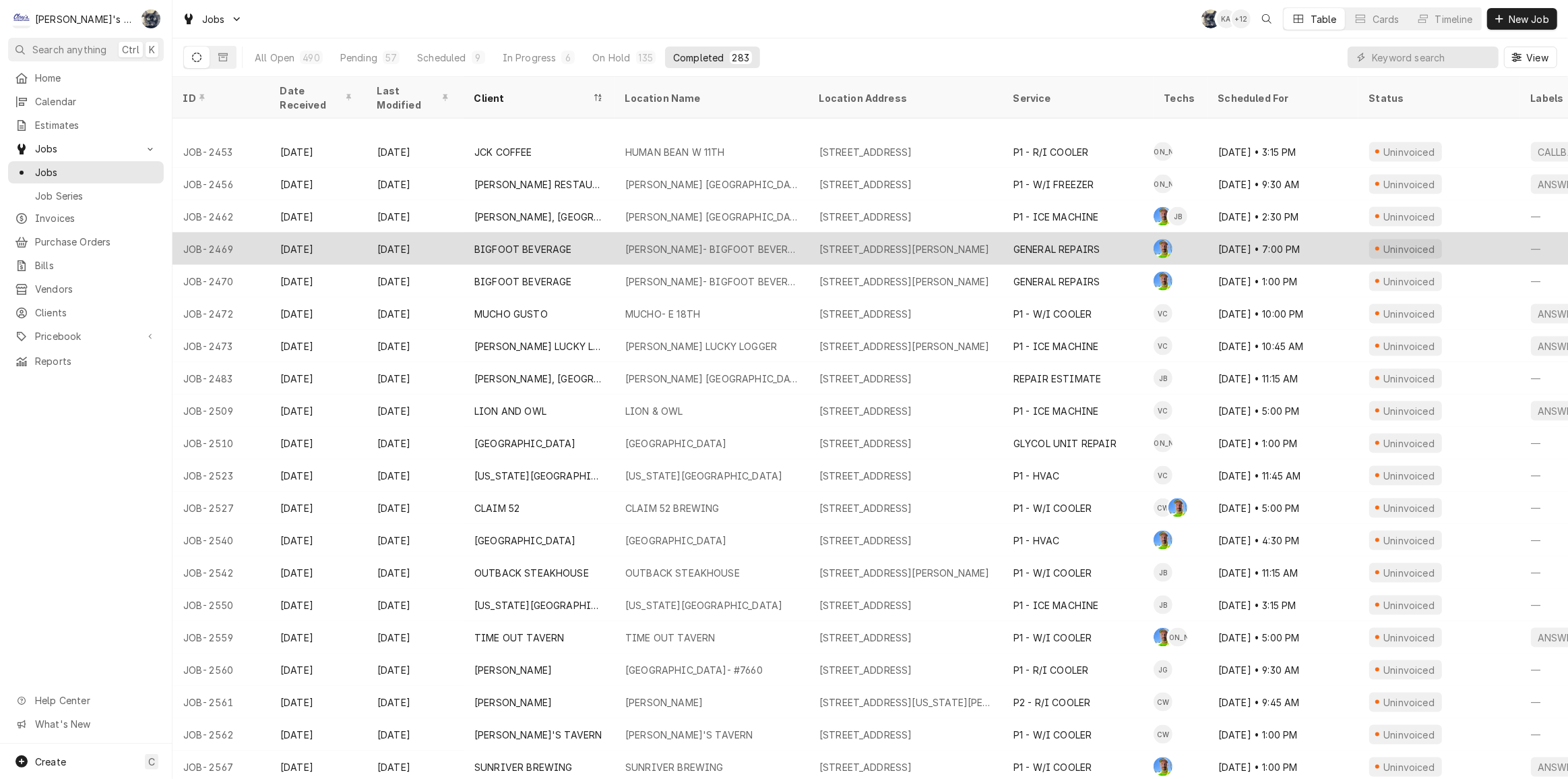
scroll to position [2212, 0]
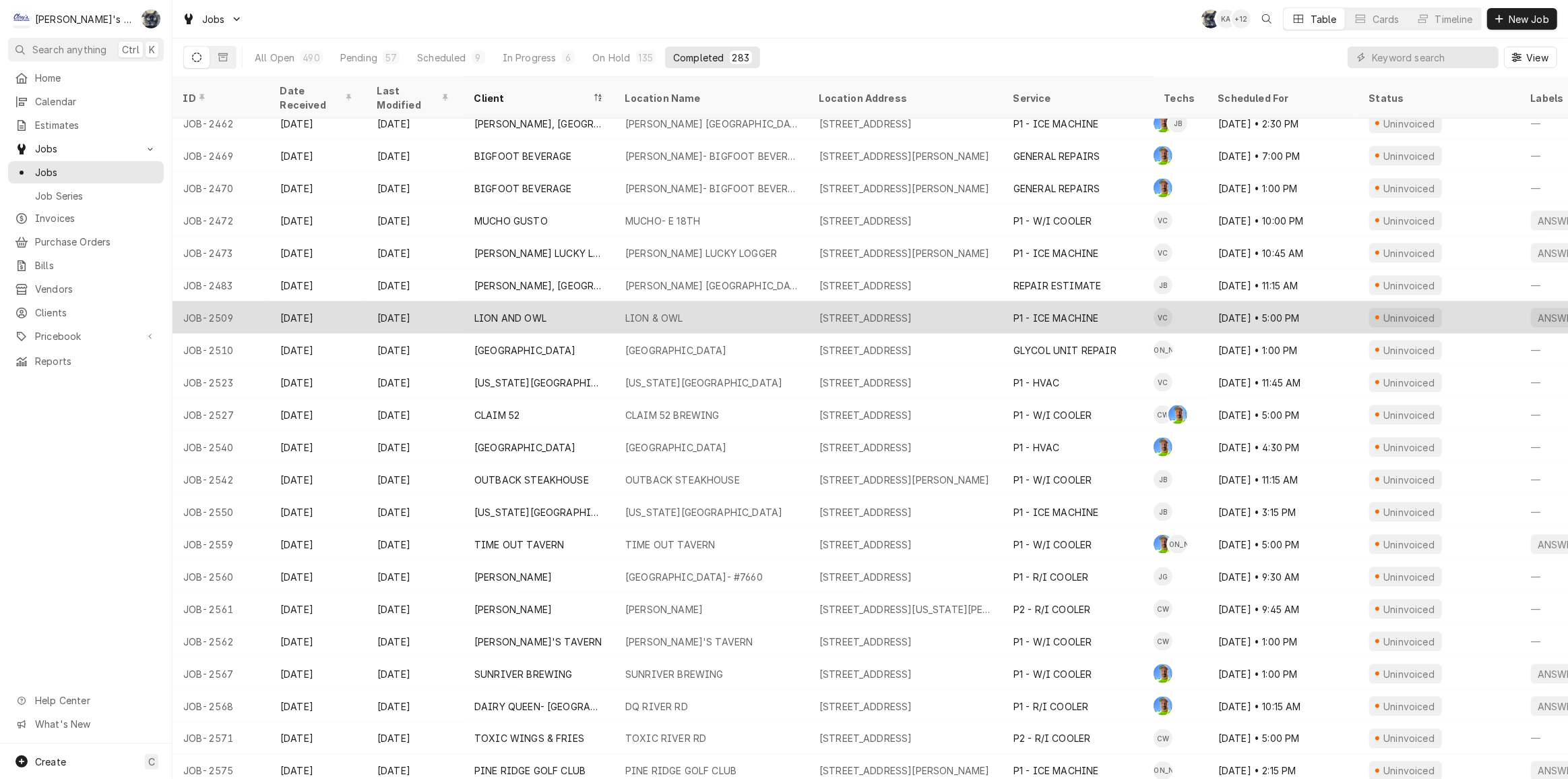
click at [639, 311] on div "LION & OWL" at bounding box center [654, 317] width 58 height 15
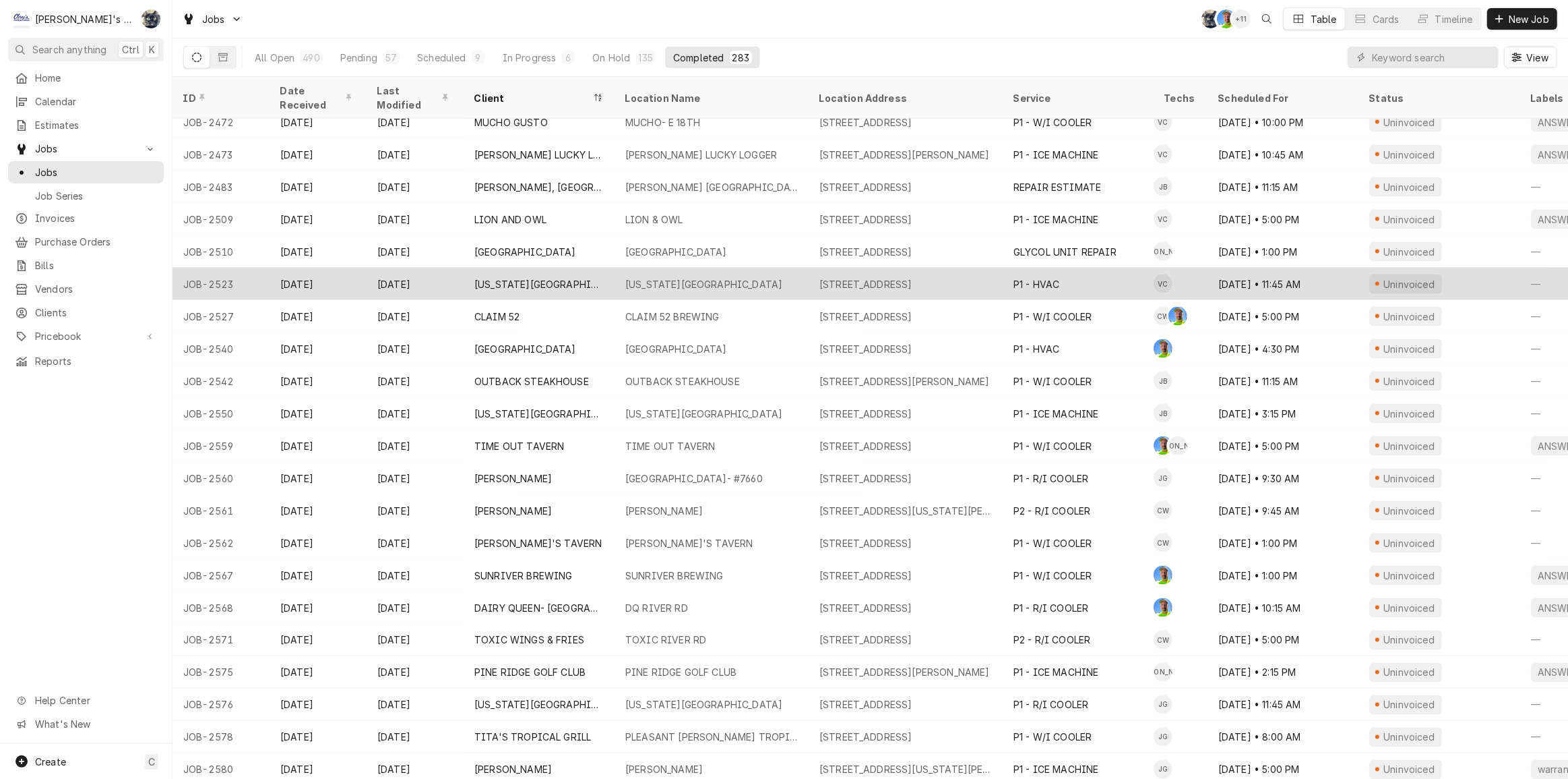
scroll to position [2342, 0]
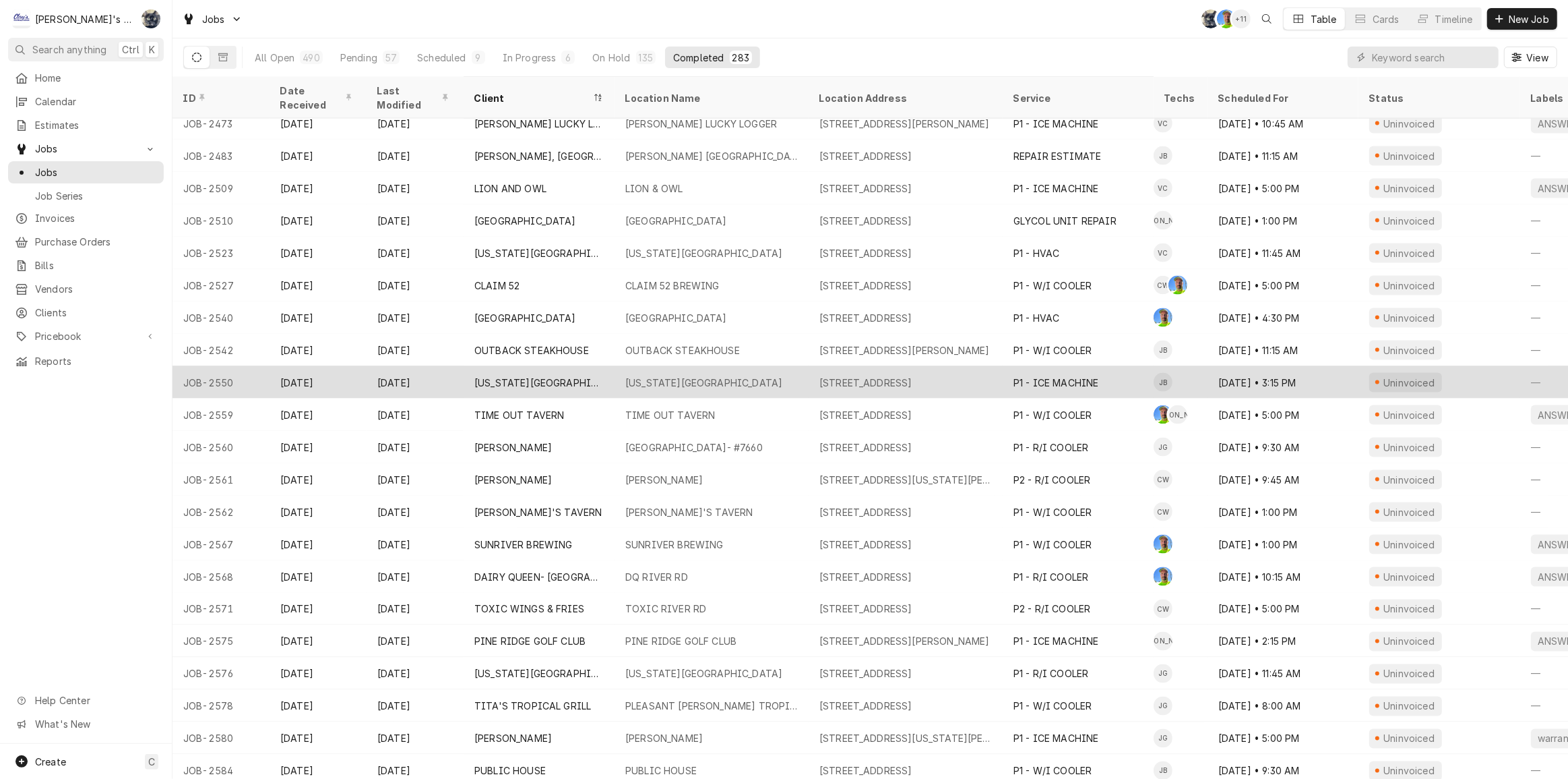
click at [628, 376] on div "[US_STATE][GEOGRAPHIC_DATA]" at bounding box center [703, 383] width 157 height 15
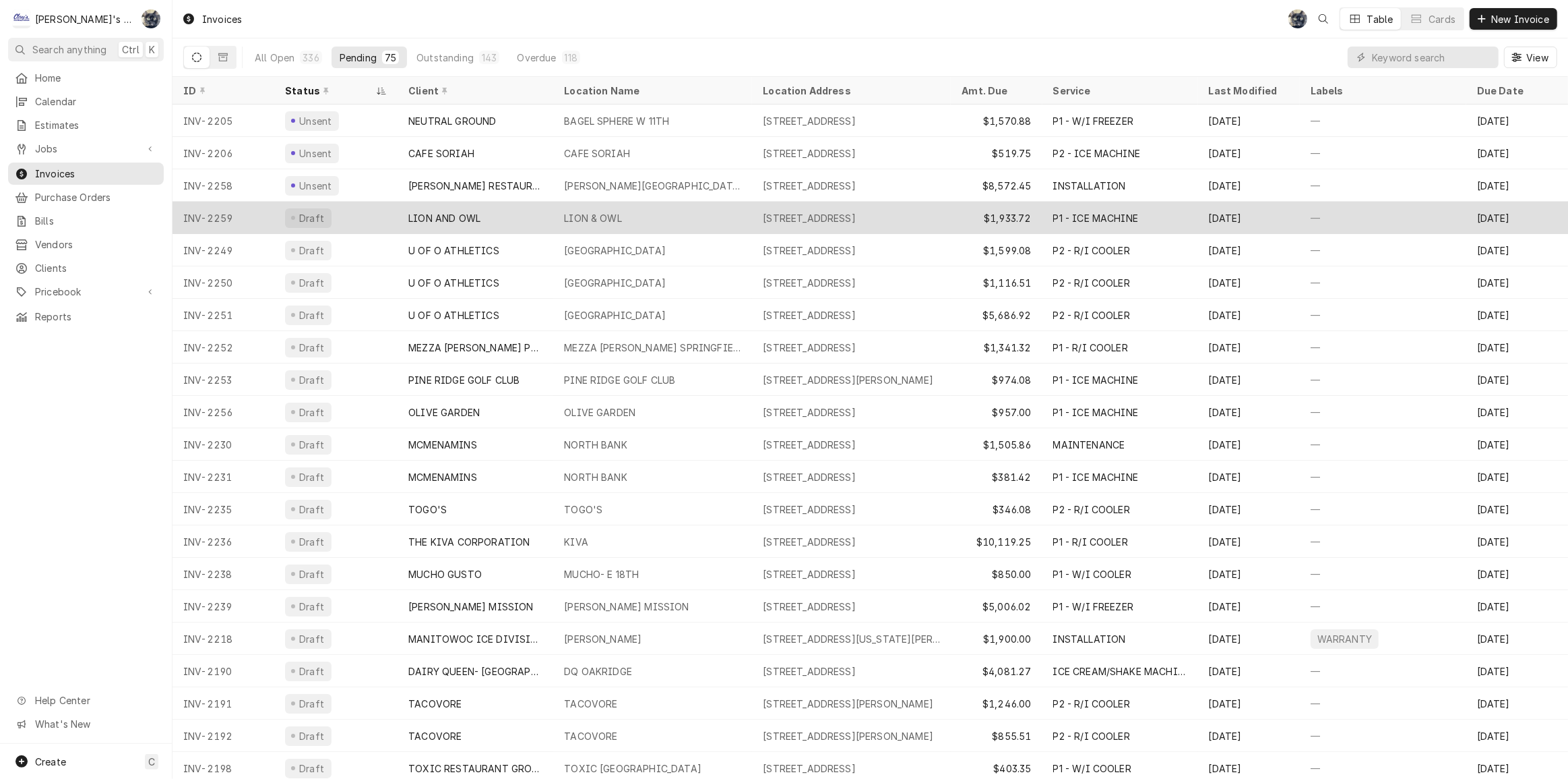
click at [588, 211] on div "LION & OWL" at bounding box center [593, 218] width 58 height 15
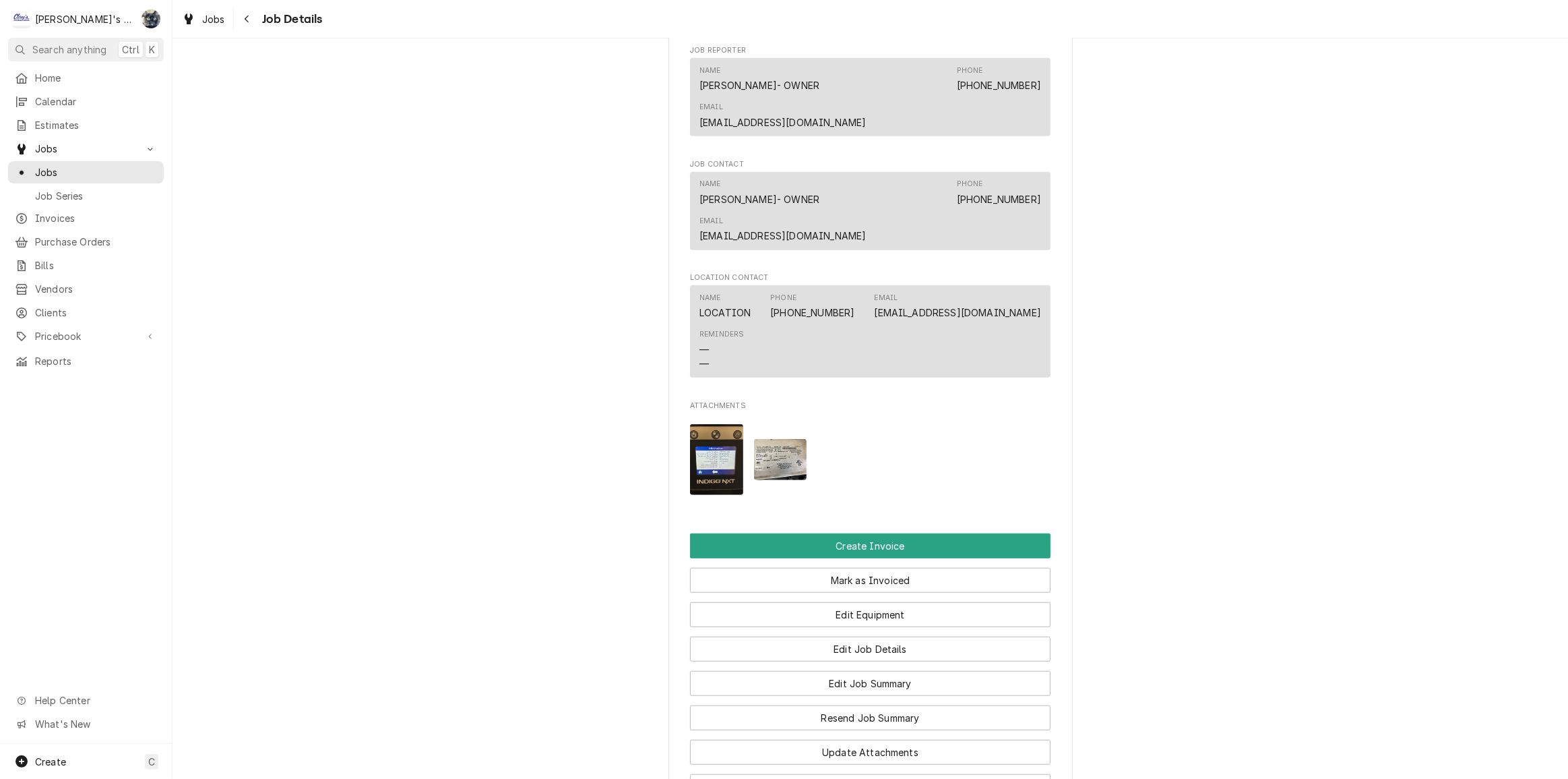
scroll to position [1180, 0]
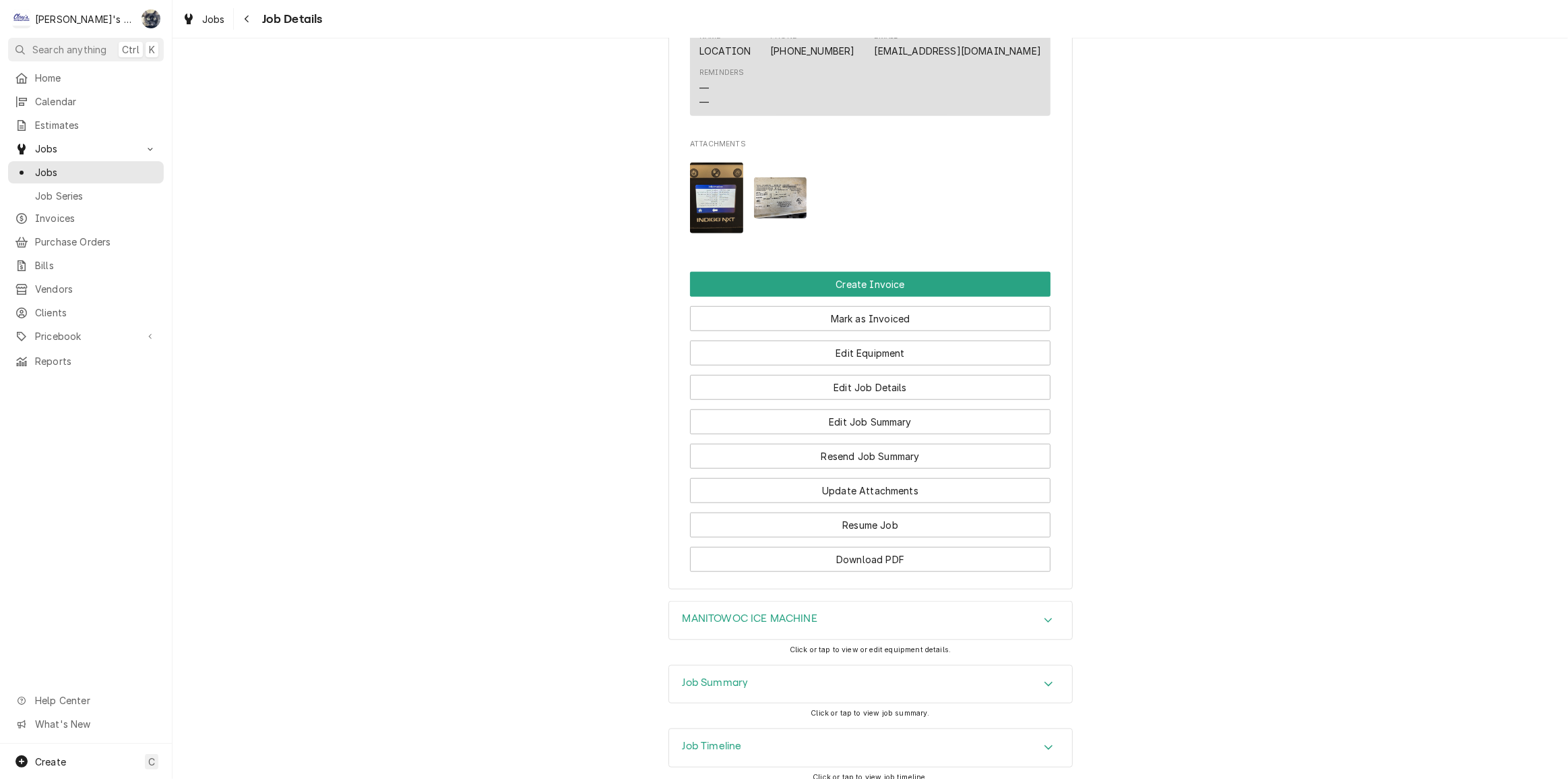
click at [744, 676] on h3 "Job Summary" at bounding box center [715, 682] width 66 height 13
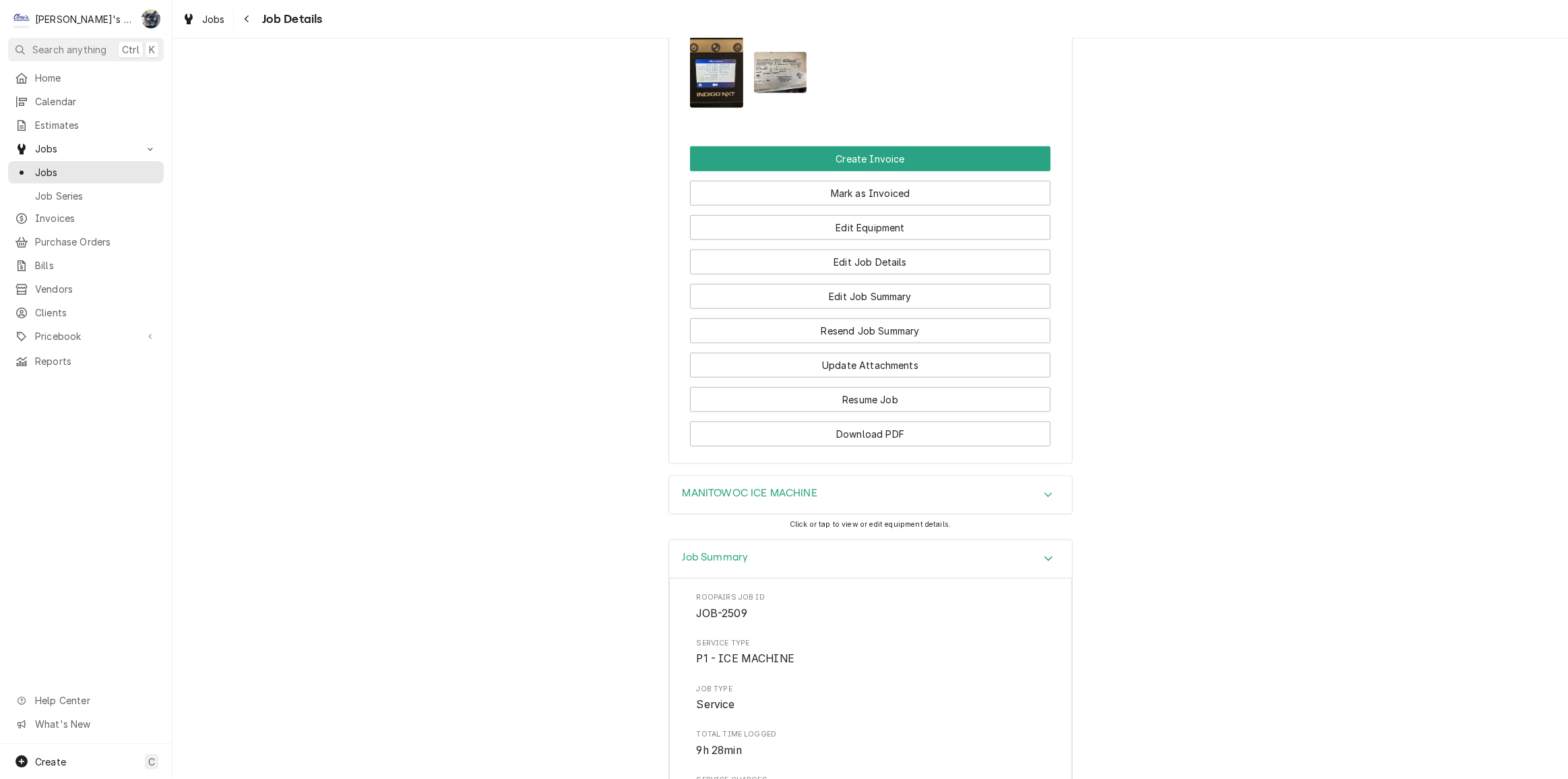
scroll to position [1183, 0]
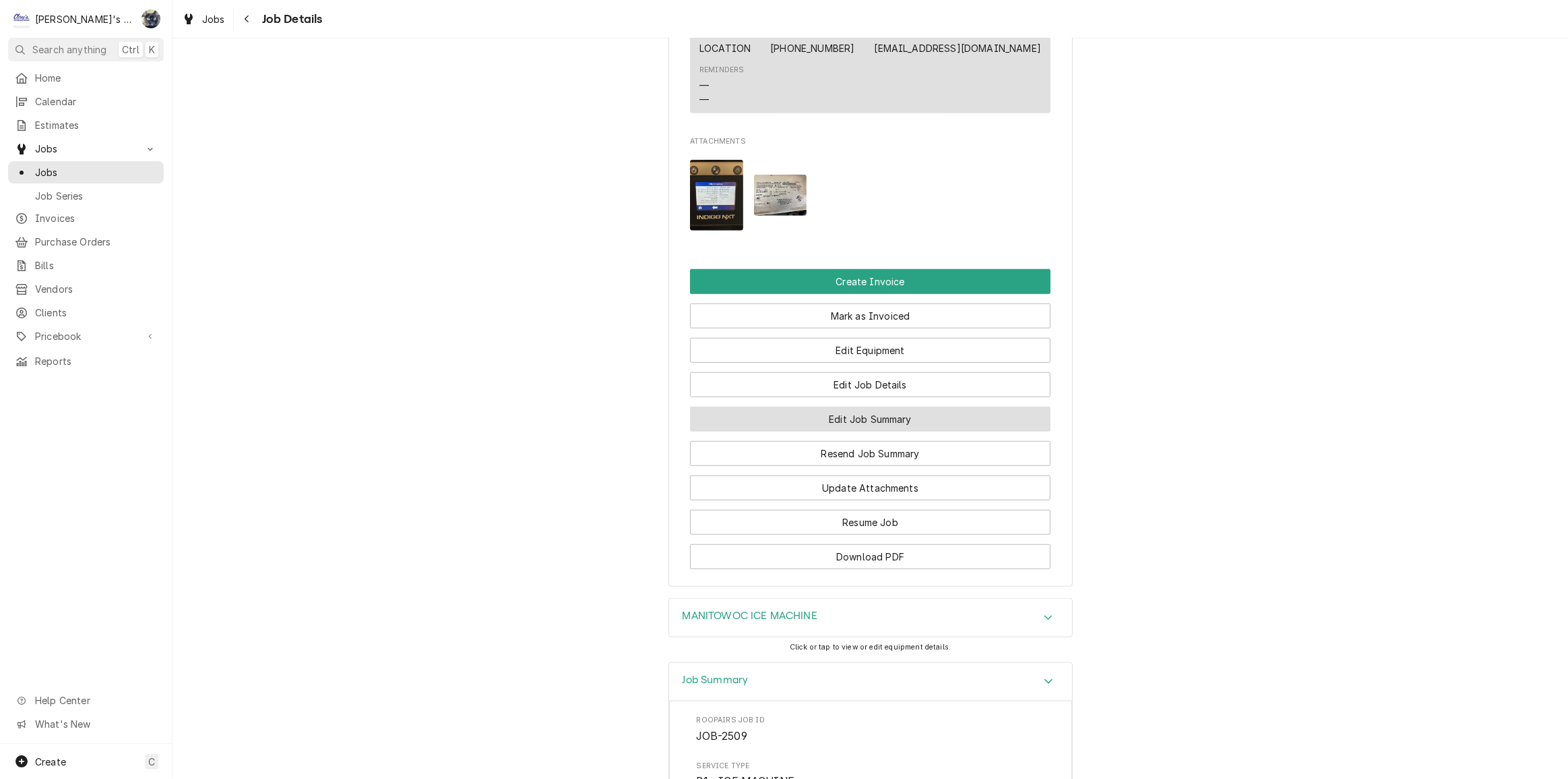
click at [822, 406] on button "Edit Job Summary" at bounding box center [870, 419] width 360 height 25
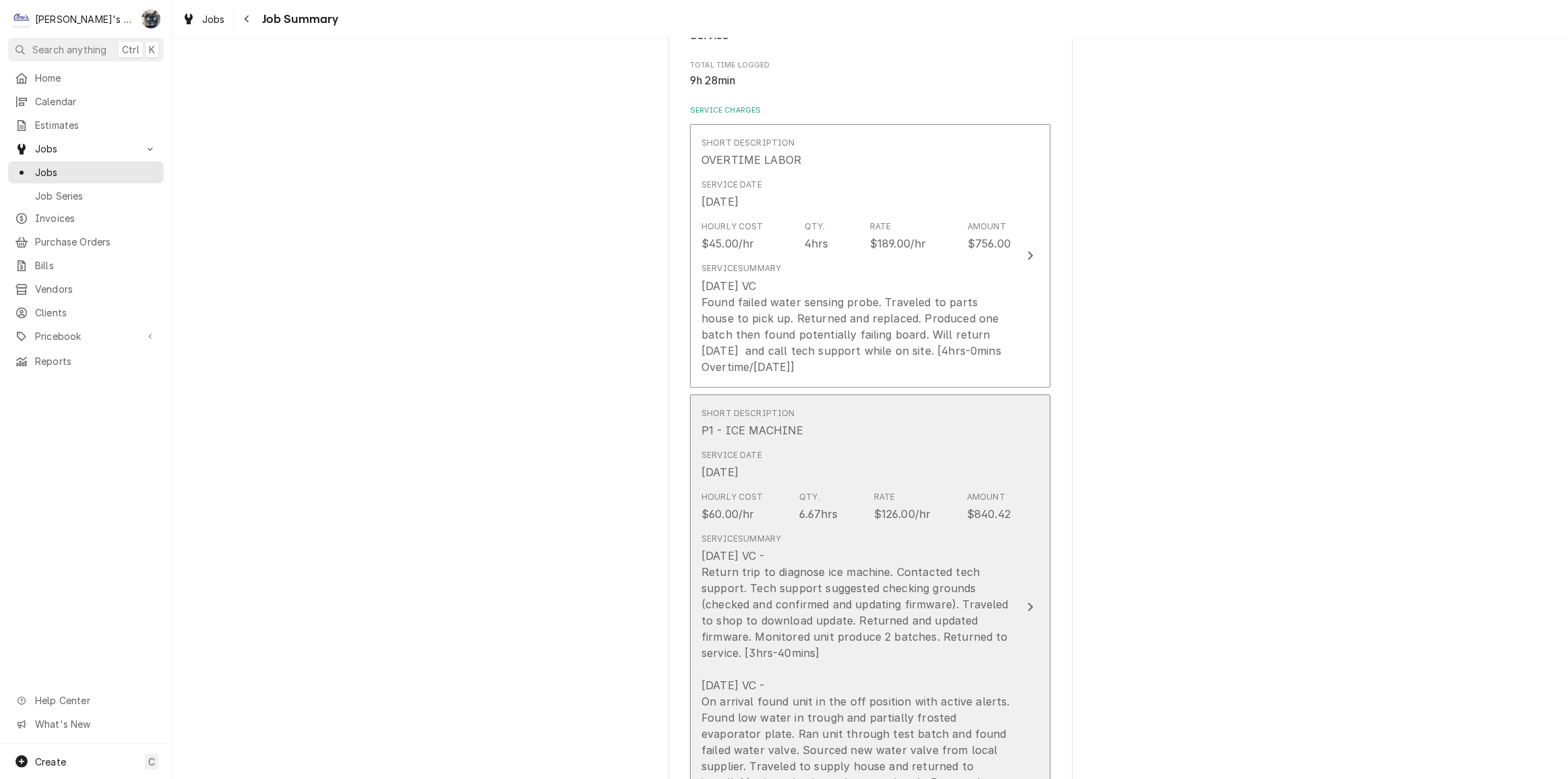
scroll to position [490, 0]
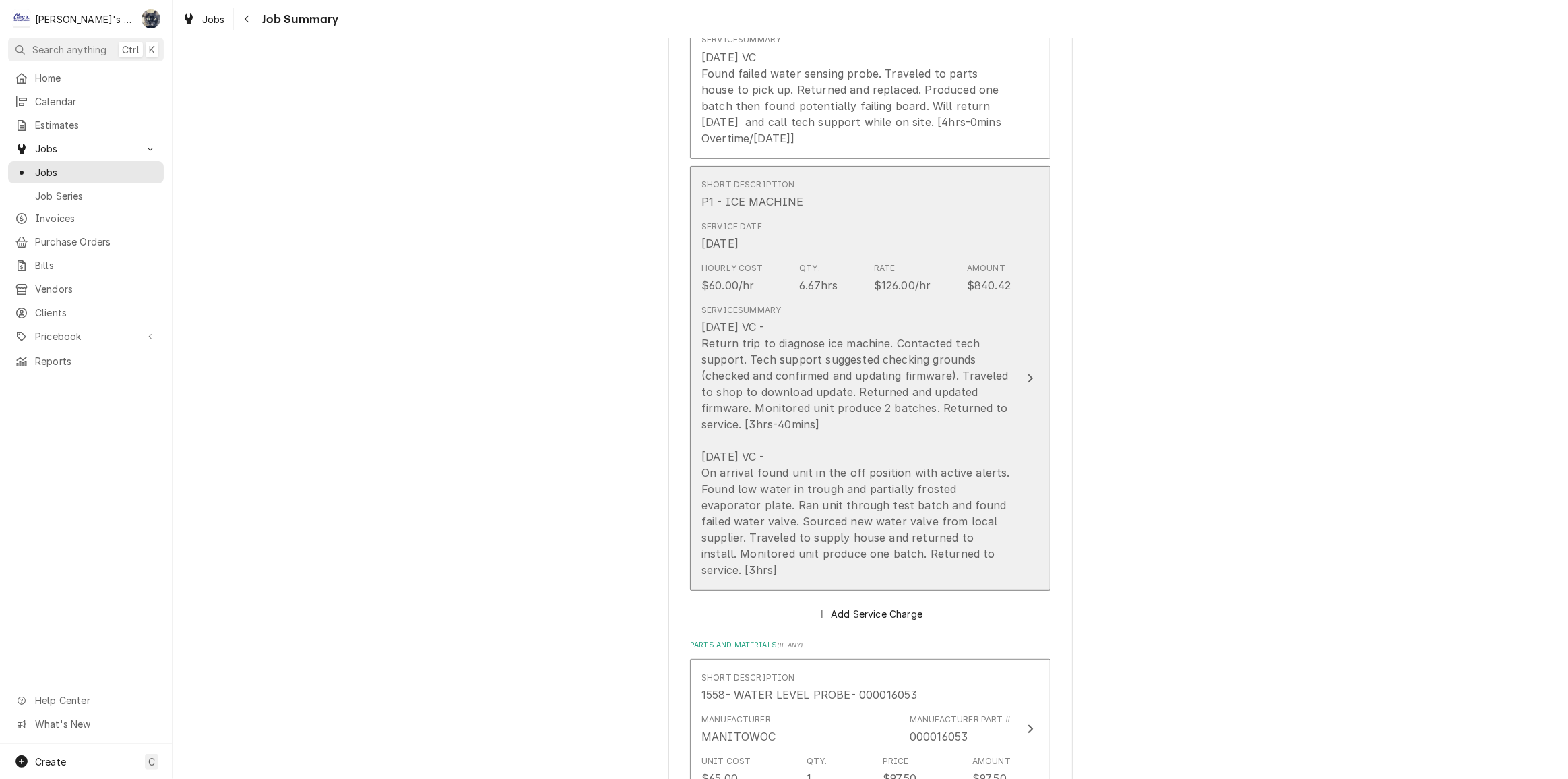
click at [829, 281] on div "6.67hrs" at bounding box center [818, 285] width 38 height 17
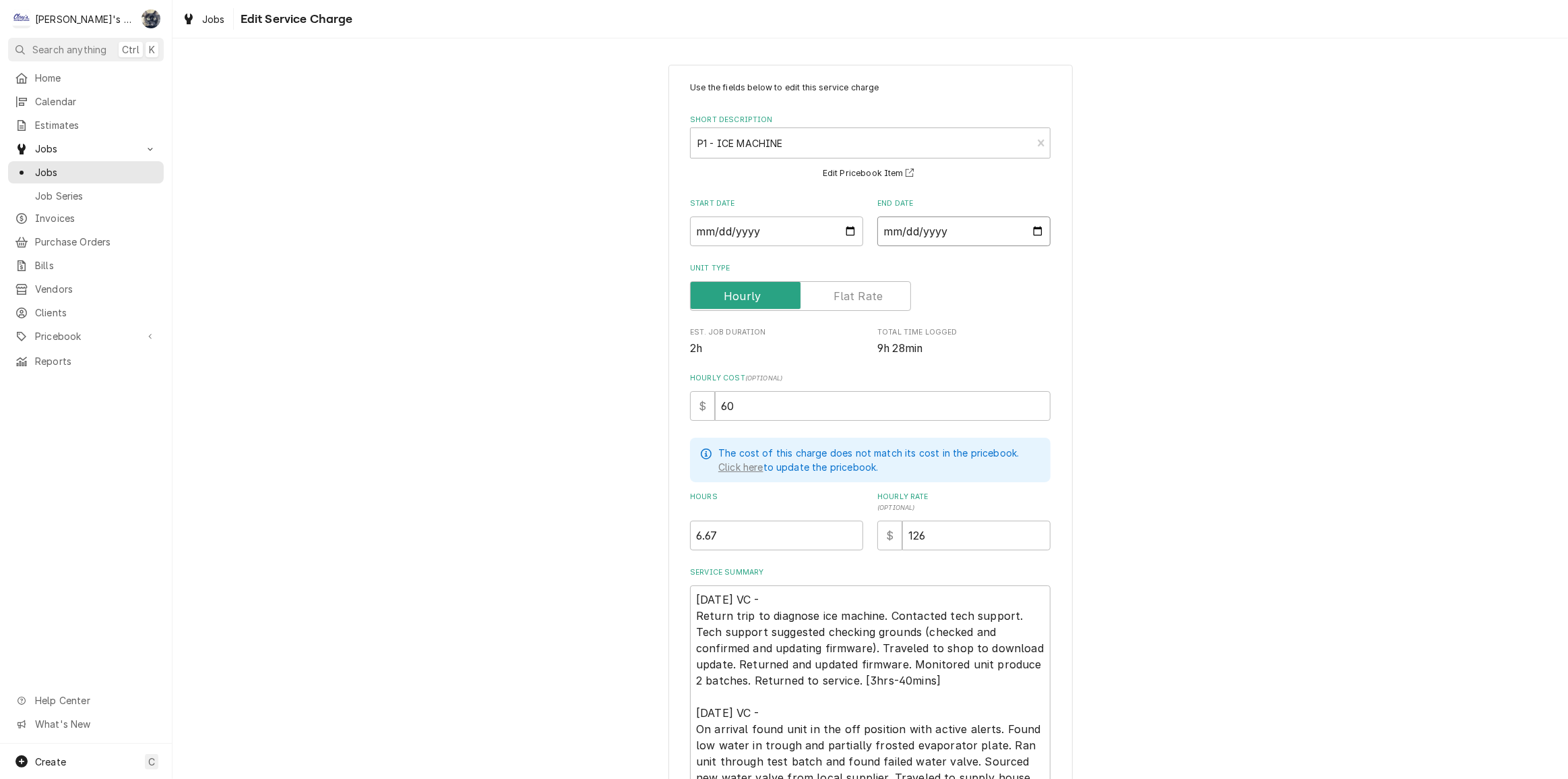
click at [1031, 231] on input "2025-07-28" at bounding box center [964, 231] width 173 height 29
type textarea "x"
type input "2025-08-28"
type textarea "x"
type input "2025-08-08"
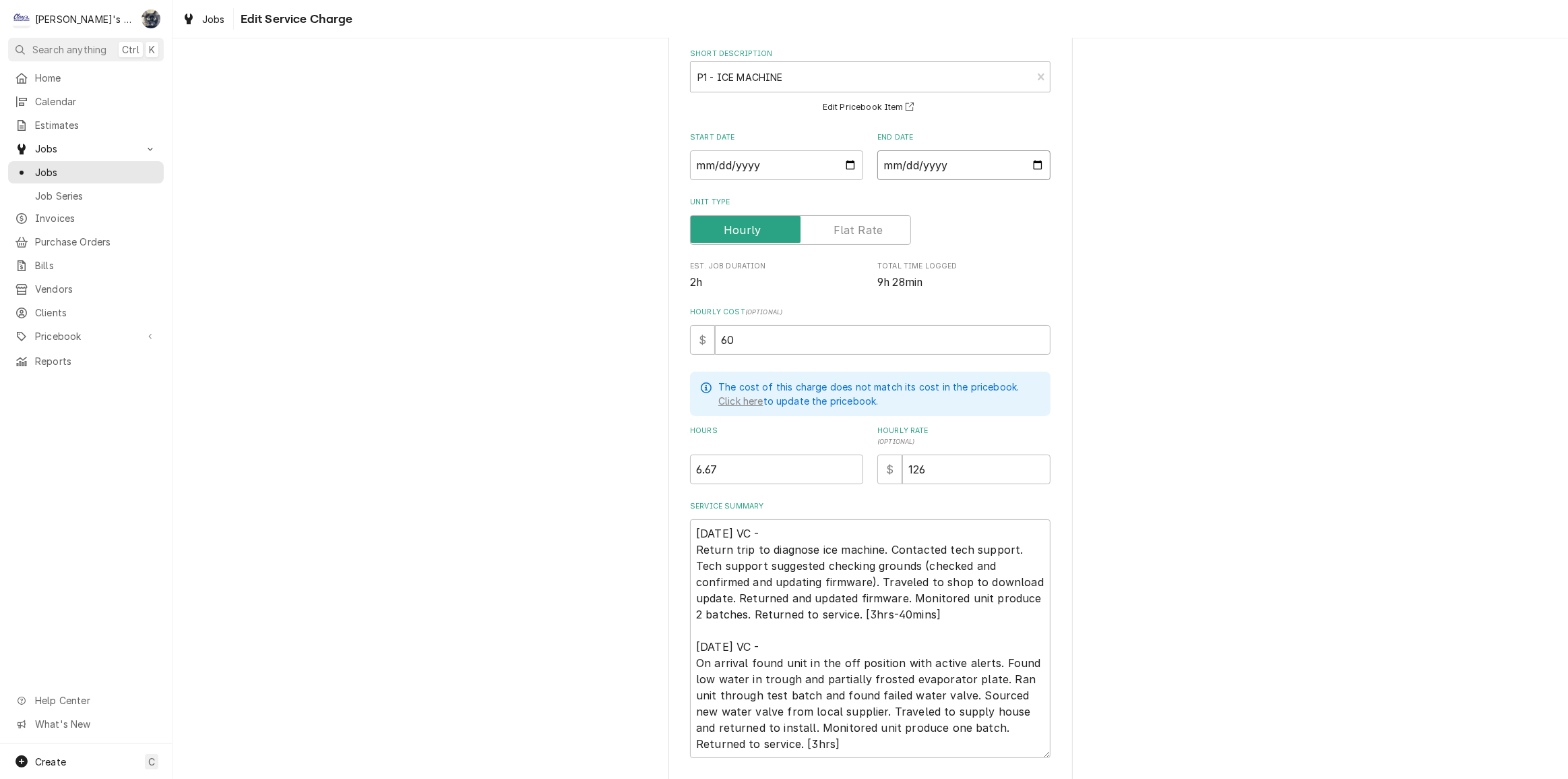
scroll to position [159, 0]
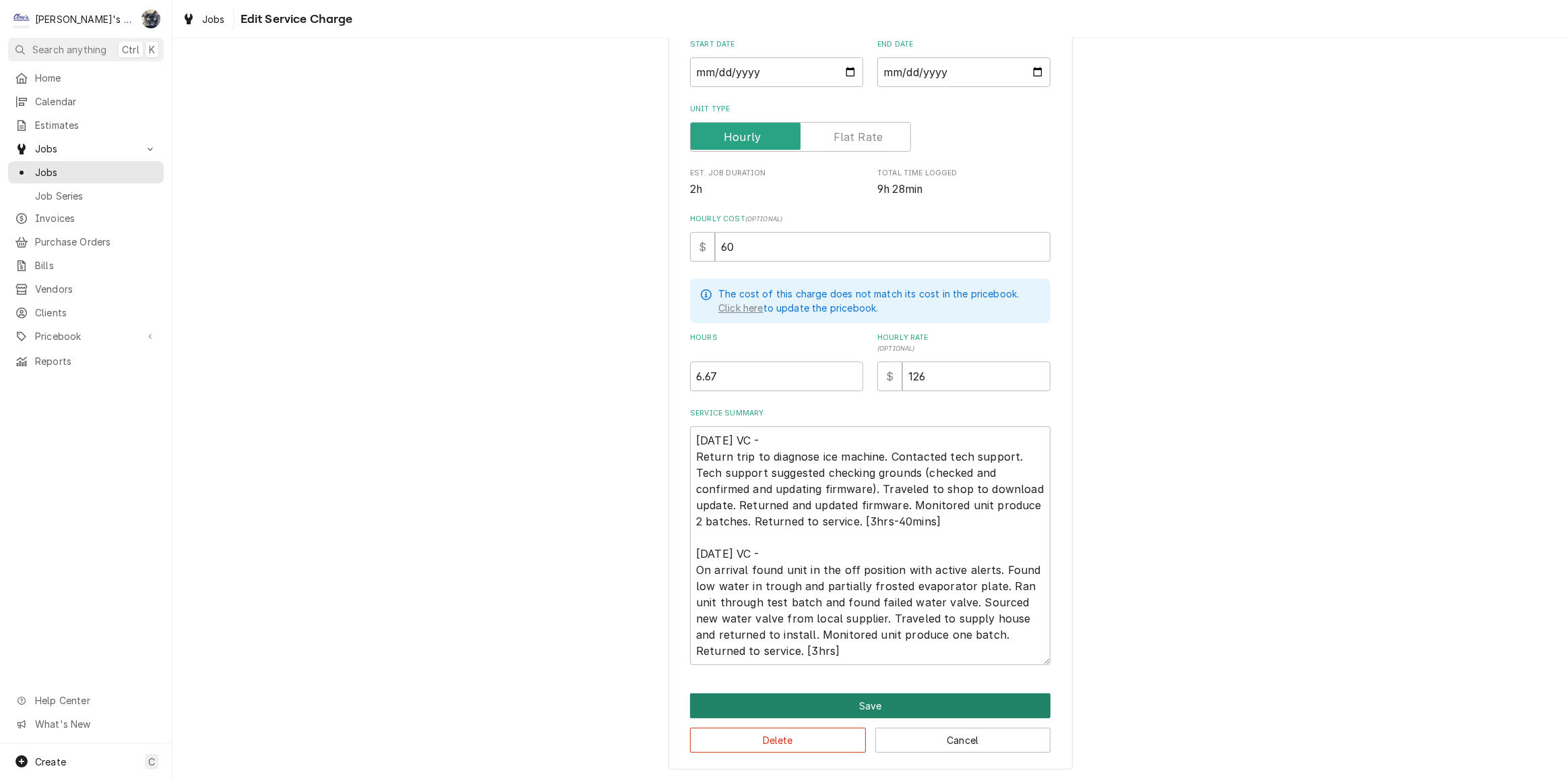
click at [820, 695] on button "Save" at bounding box center [870, 706] width 360 height 25
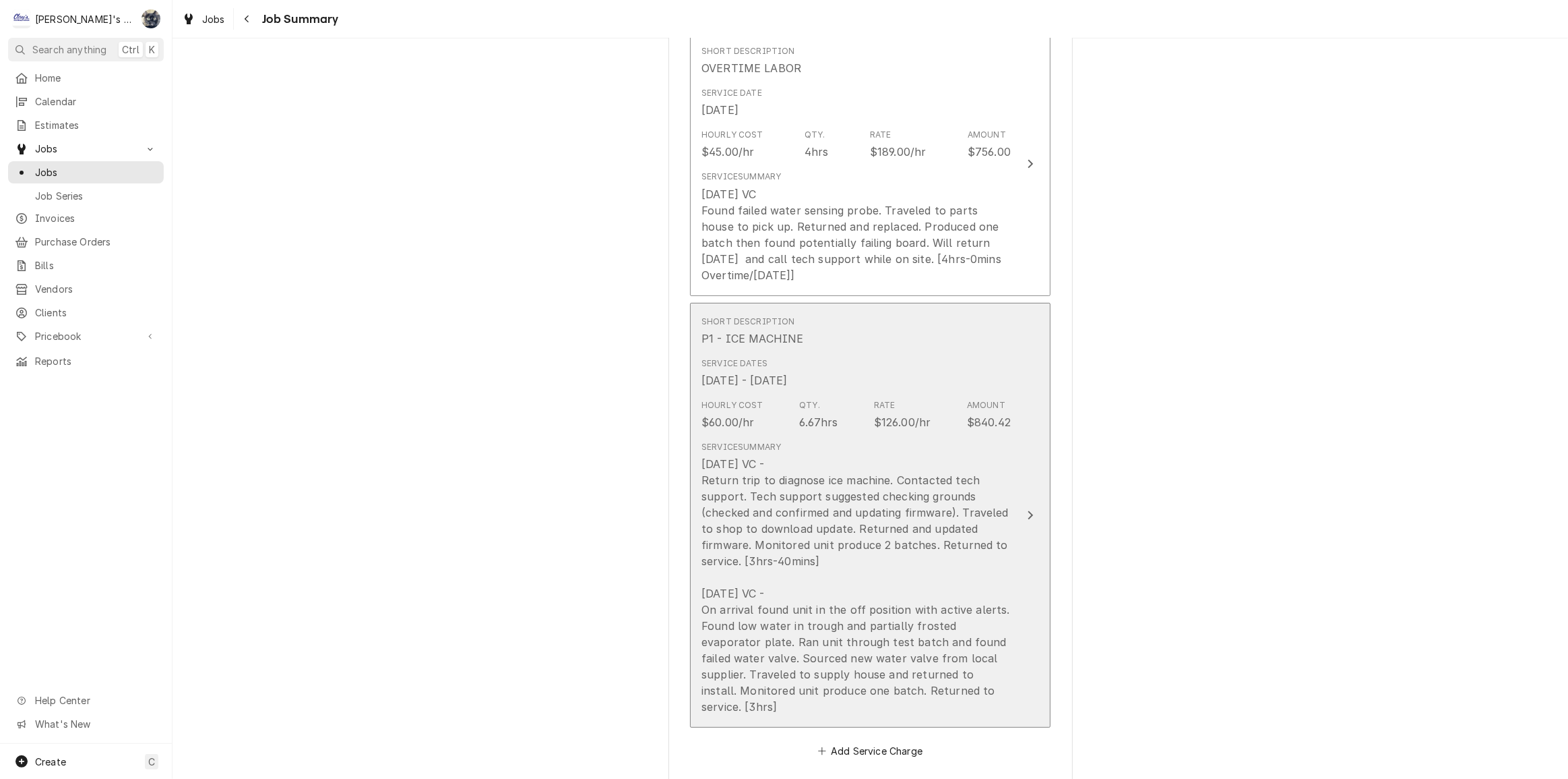
scroll to position [183, 0]
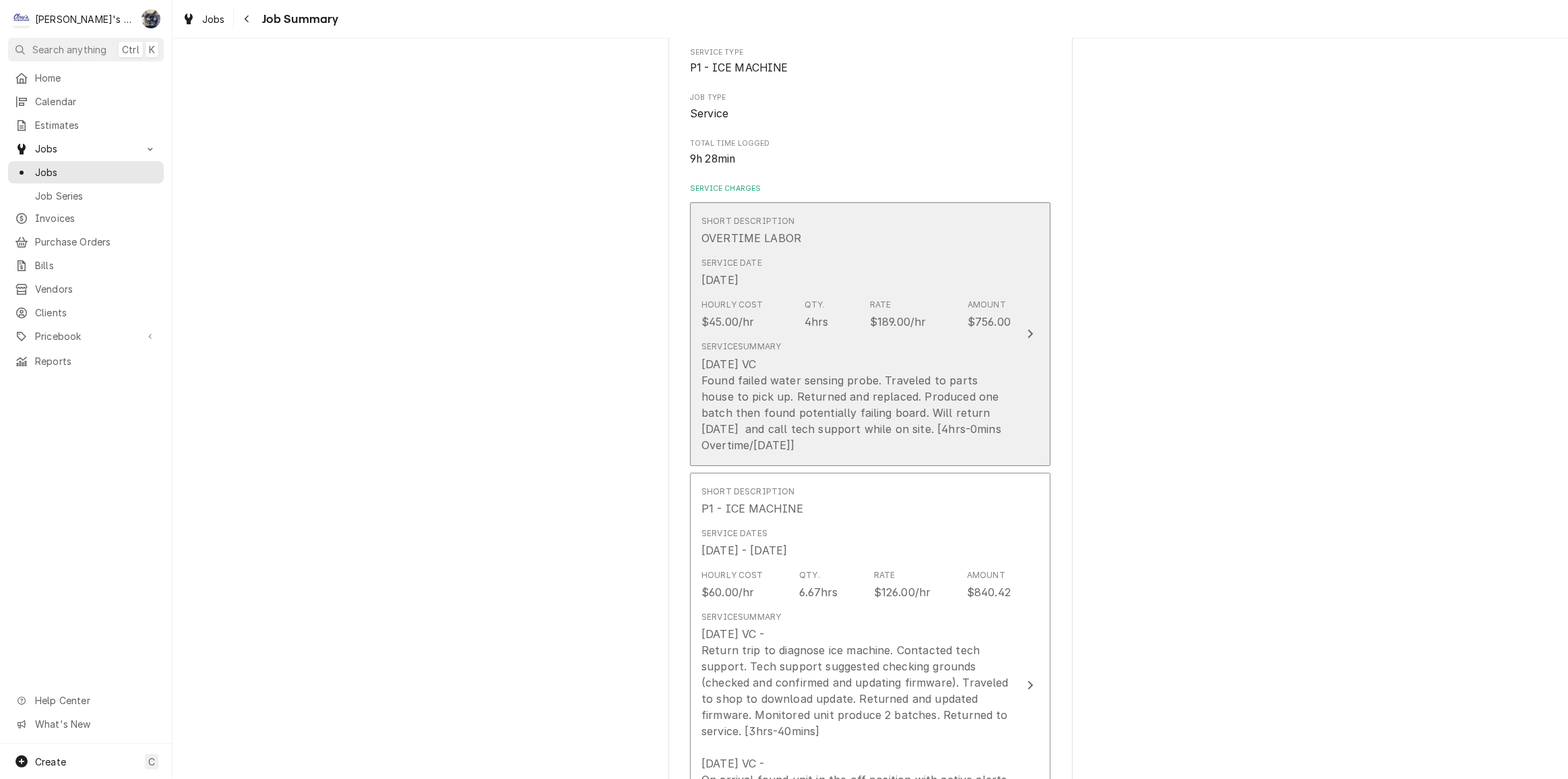
click at [772, 352] on div "Service Summary 7/26/2025 VC Found failed water sensing probe. Traveled to part…" at bounding box center [857, 396] width 310 height 112
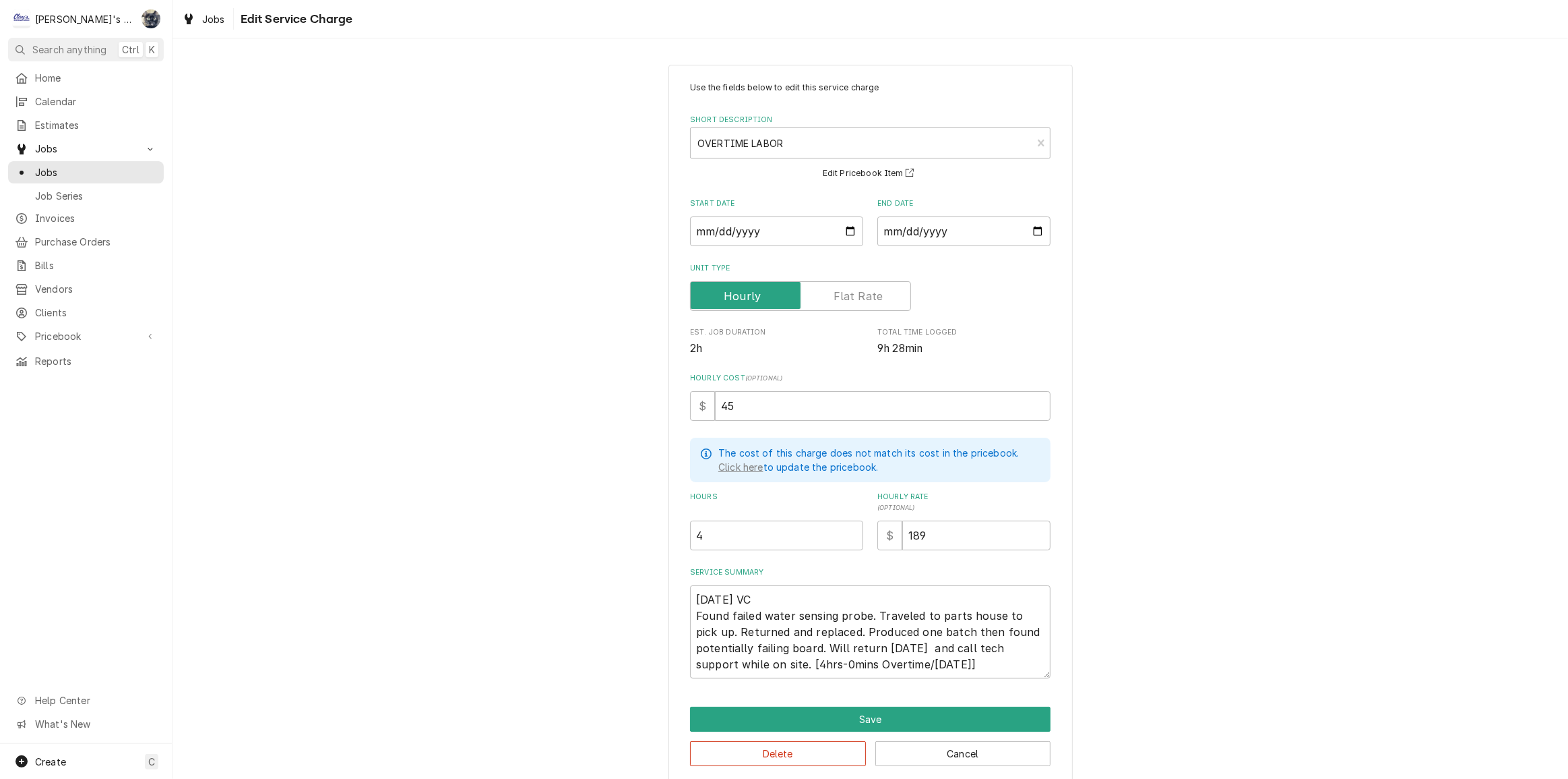
scroll to position [14, 0]
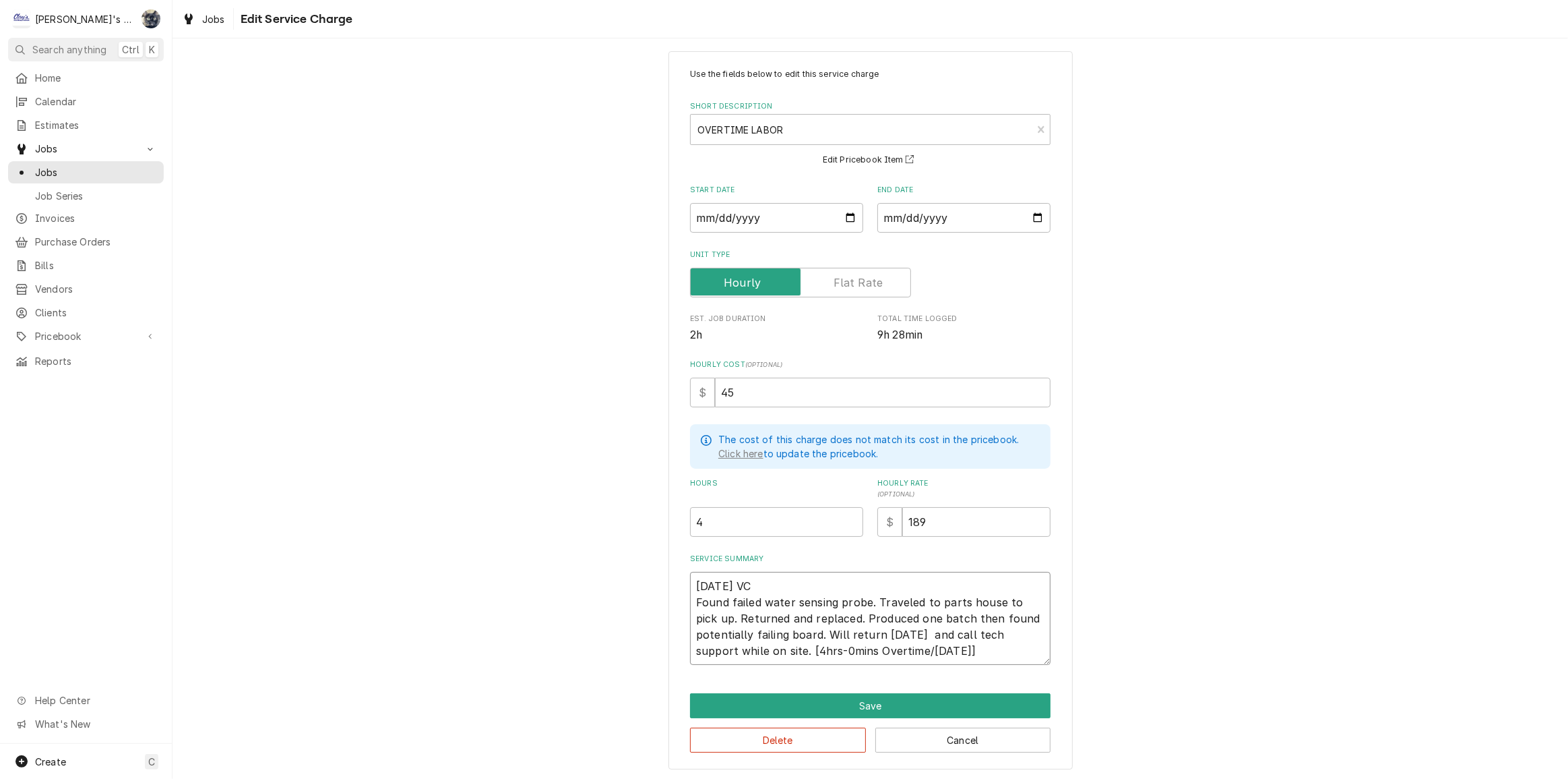
click at [939, 632] on textarea "7/26/2025 VC Found failed water sensing probe. Traveled to parts house to pick …" at bounding box center [870, 618] width 360 height 93
type textarea "x"
click at [869, 648] on textarea "7/26/2025 VC Found failed water sensing probe. Traveled to parts house to pick …" at bounding box center [870, 618] width 360 height 93
type textarea "7/26/2025 VC Found failed water sensing probe. Traveled to parts house to pick …"
click at [877, 709] on button "Save" at bounding box center [870, 706] width 360 height 25
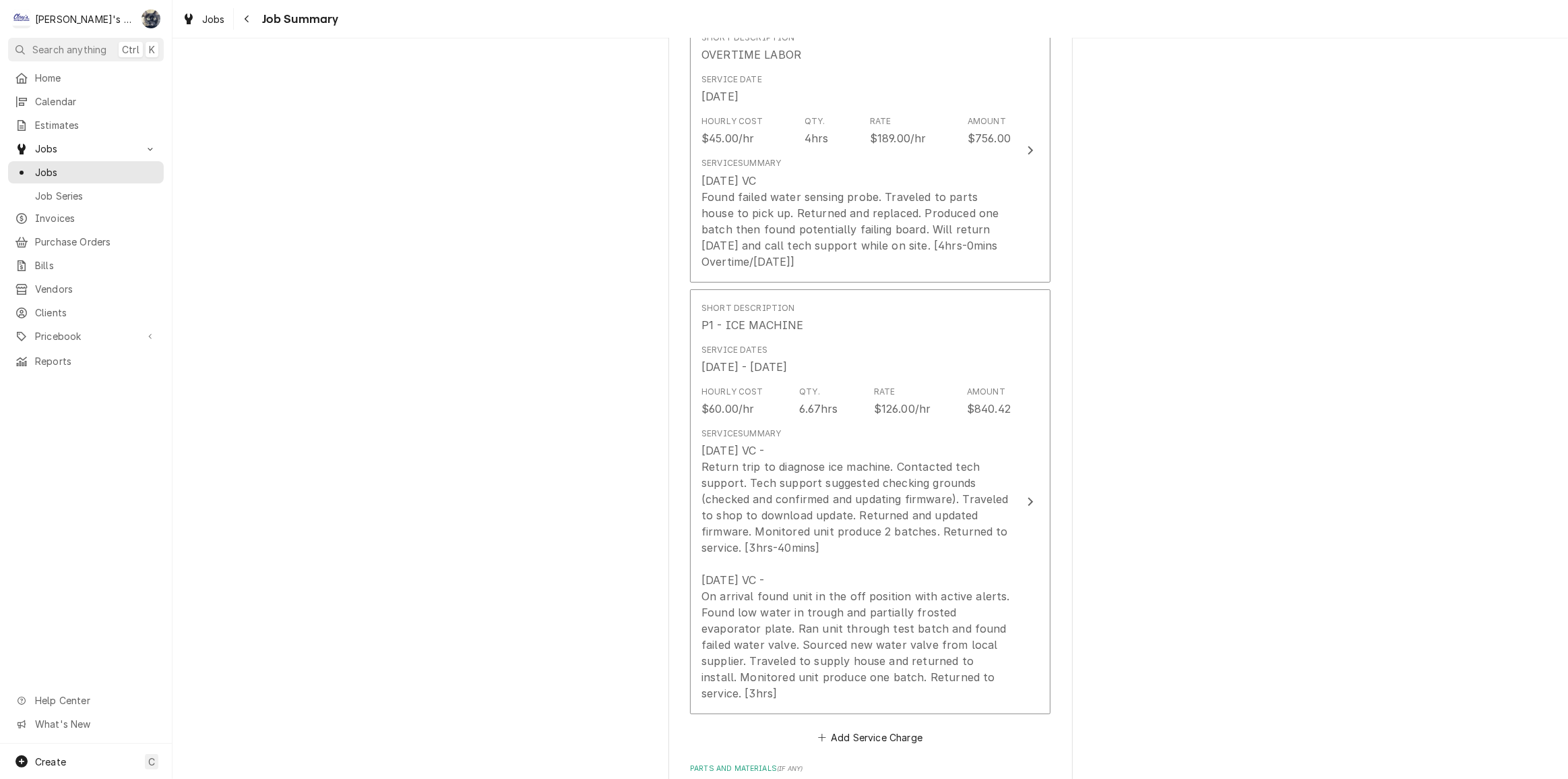
scroll to position [367, 0]
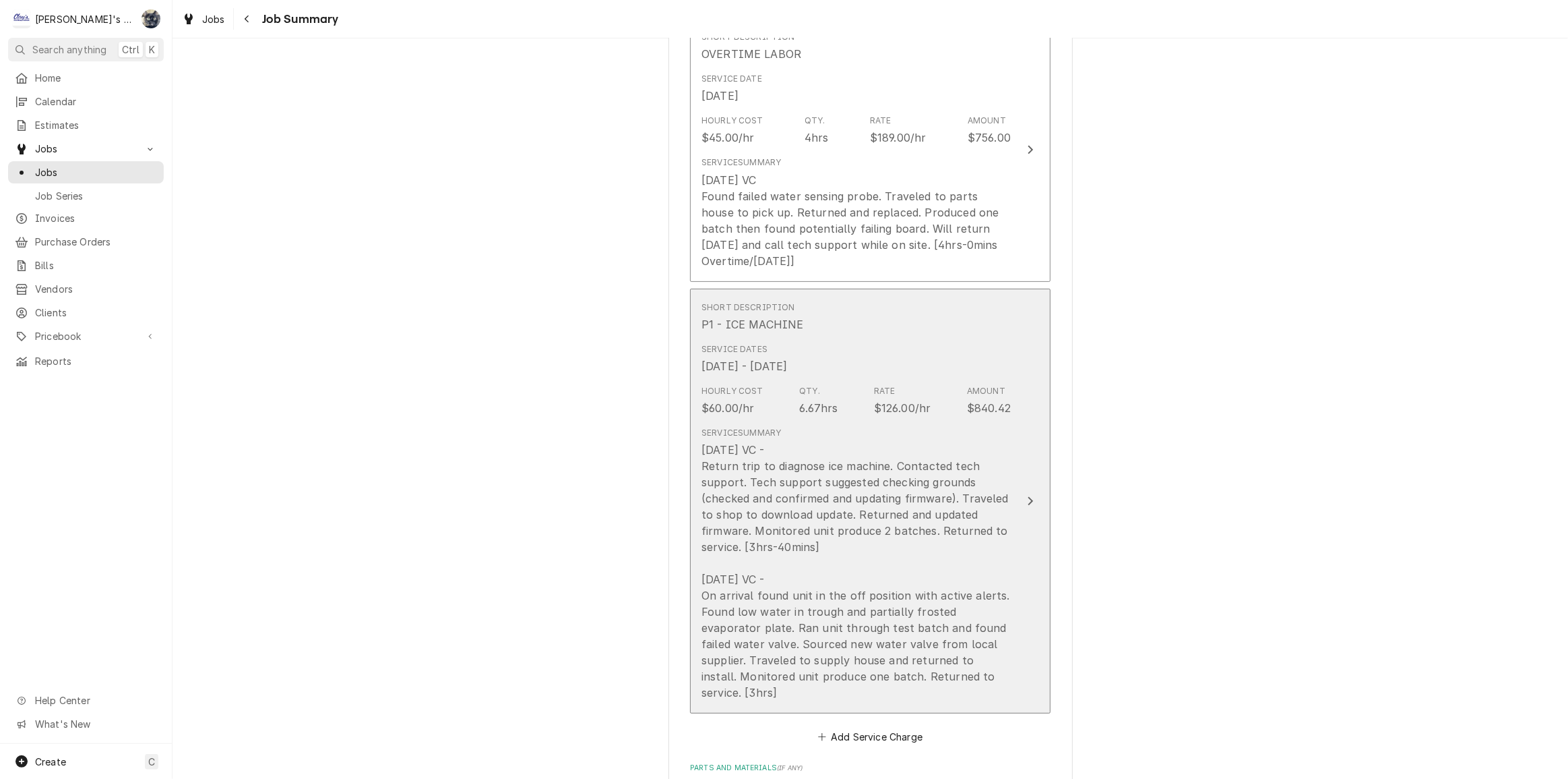
click at [865, 660] on div "7/28/2025 VC - Return trip to diagnose ice machine. Contacted tech support. Tec…" at bounding box center [857, 571] width 310 height 259
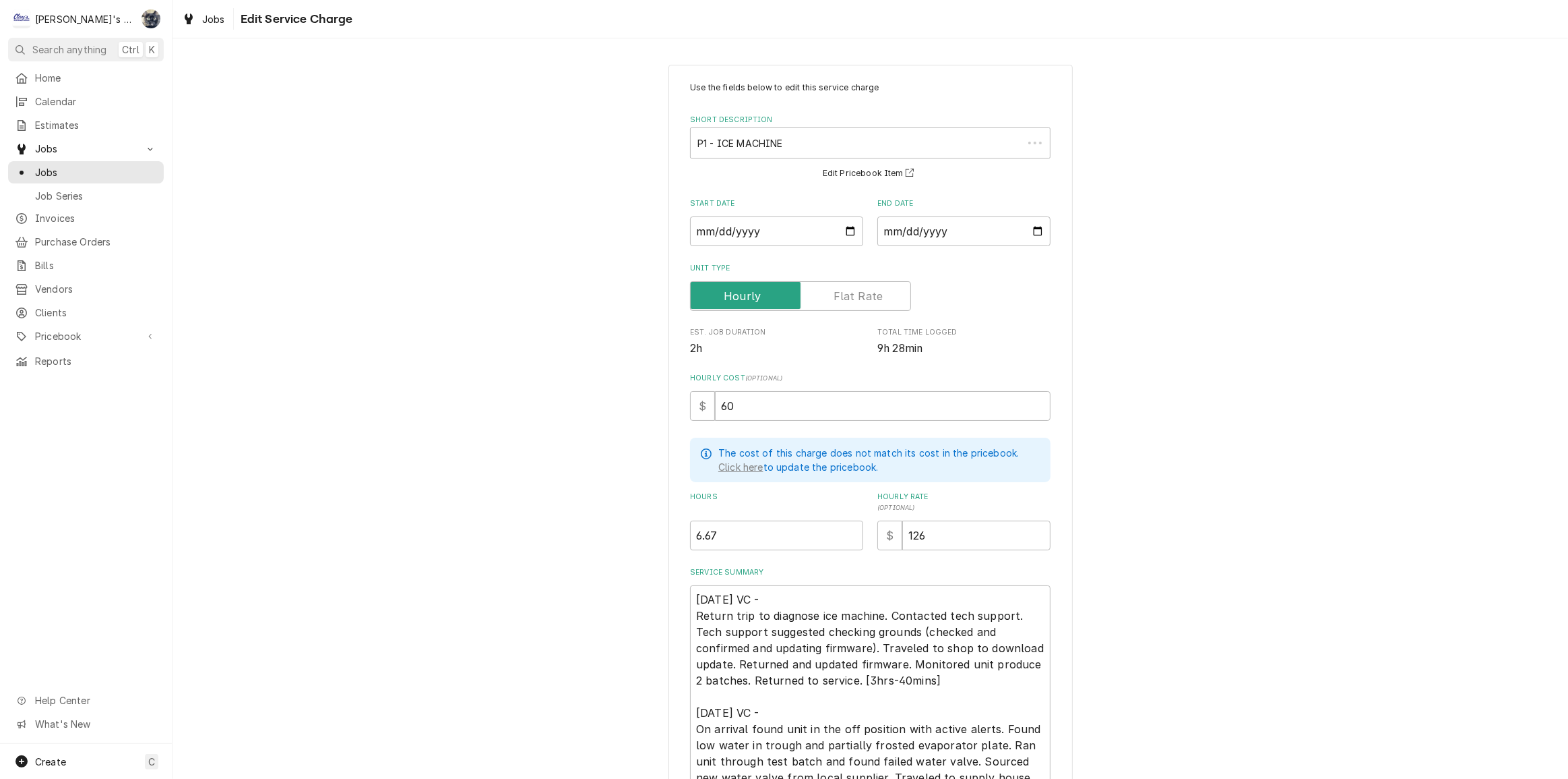
scroll to position [159, 0]
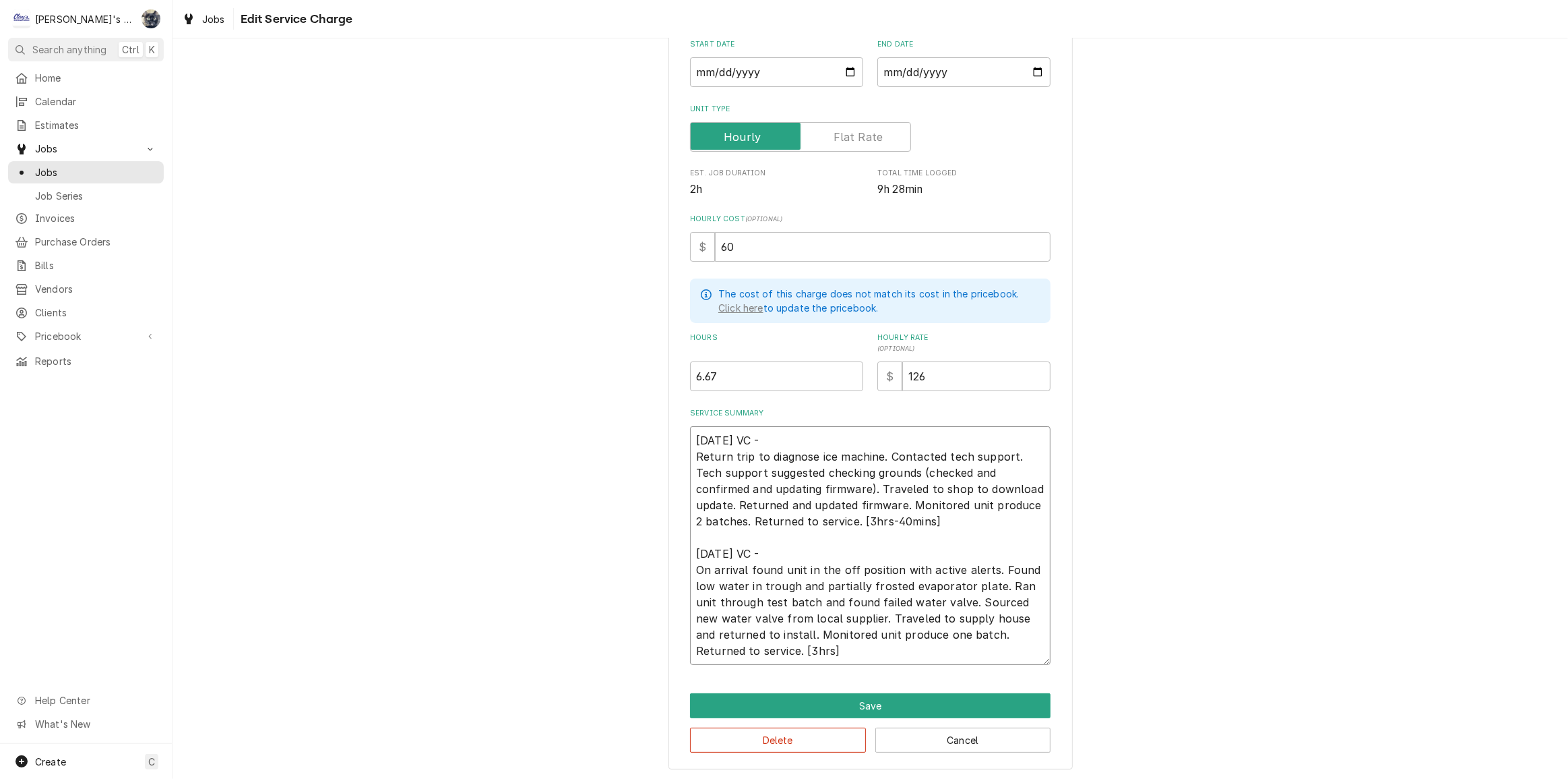
click at [761, 650] on textarea "7/28/2025 VC - Return trip to diagnose ice machine. Contacted tech support. Tec…" at bounding box center [870, 545] width 360 height 239
type textarea "x"
type textarea "7/28/2025 VC - Return trip to diagnose ice machine. Contacted tech support. Tec…"
type textarea "x"
type textarea "7/28/2025 VC - Return trip to diagnose ice machine. Contacted tech support. Tec…"
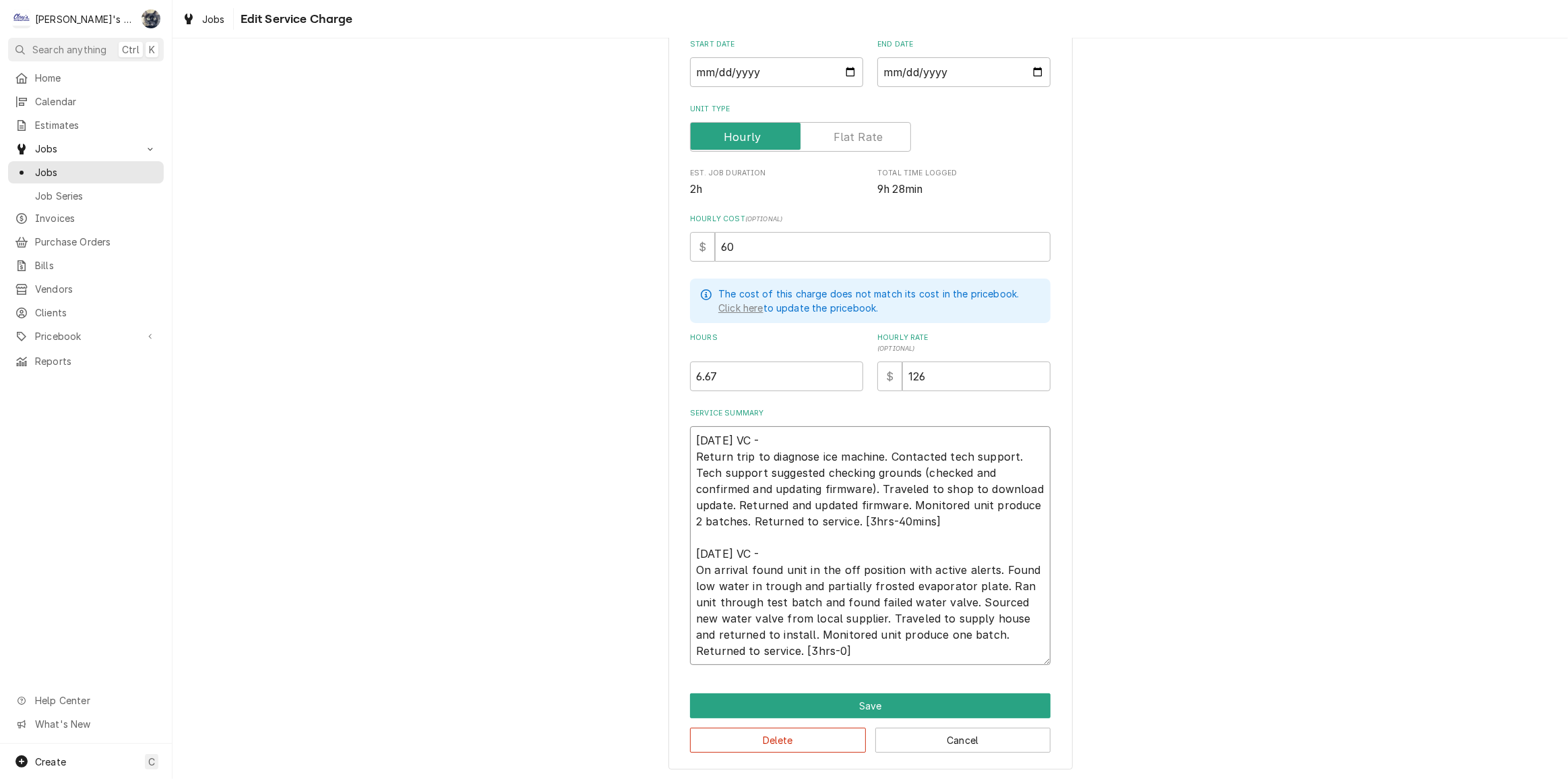
type textarea "x"
type textarea "7/28/2025 VC - Return trip to diagnose ice machine. Contacted tech support. Tec…"
type textarea "x"
type textarea "7/28/2025 VC - Return trip to diagnose ice machine. Contacted tech support. Tec…"
type textarea "x"
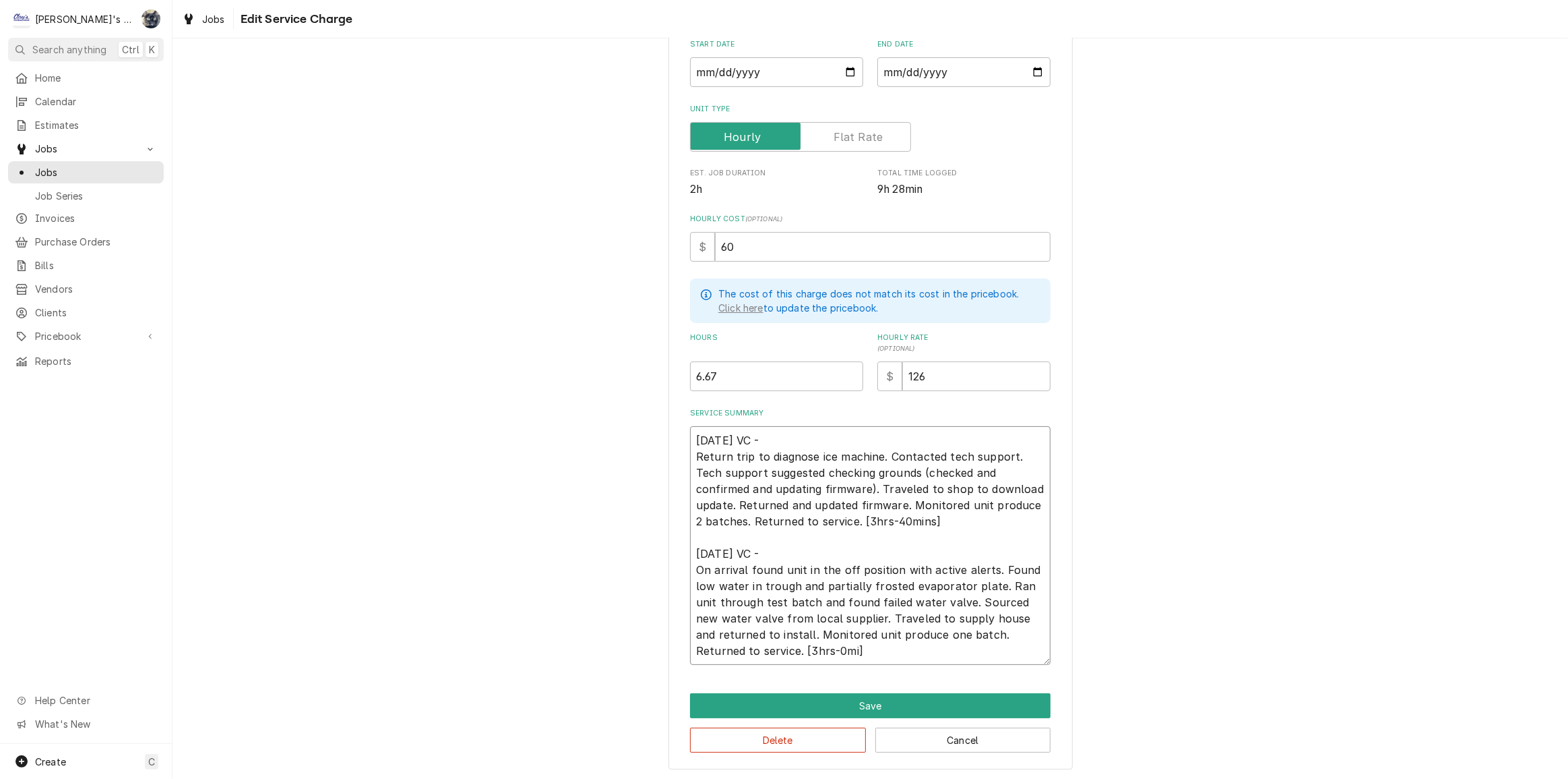
type textarea "7/28/2025 VC - Return trip to diagnose ice machine. Contacted tech support. Tec…"
click at [917, 515] on textarea "7/28/2025 VC - Return trip to diagnose ice machine. Contacted tech support. Tec…" at bounding box center [870, 545] width 360 height 239
type textarea "x"
type textarea "7/28/2025 VC - Return trip to diagnose ice machine. Contacted tech support. Tec…"
click at [991, 502] on textarea "7/28/2025 VC - Return trip to diagnose ice machine. Contacted tech support. Tec…" at bounding box center [870, 545] width 360 height 239
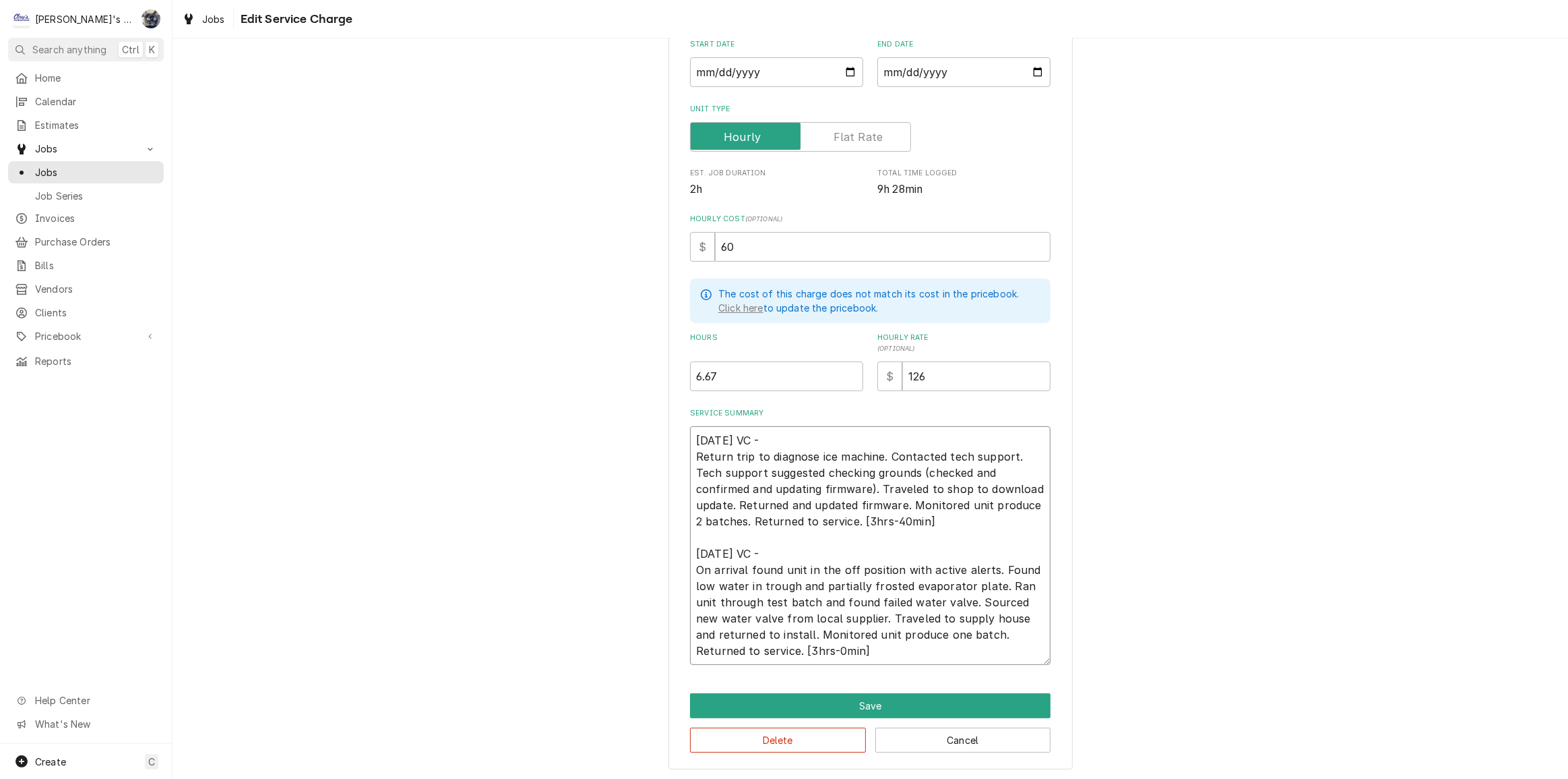
type textarea "x"
type textarea "7/28/2025 VC - Return trip to diagnose ice machine. Contacted tech support. Tec…"
type textarea "x"
type textarea "7/28/2025 VC - Return trip to diagnose ice machine. Contacted tech support. Tec…"
type textarea "x"
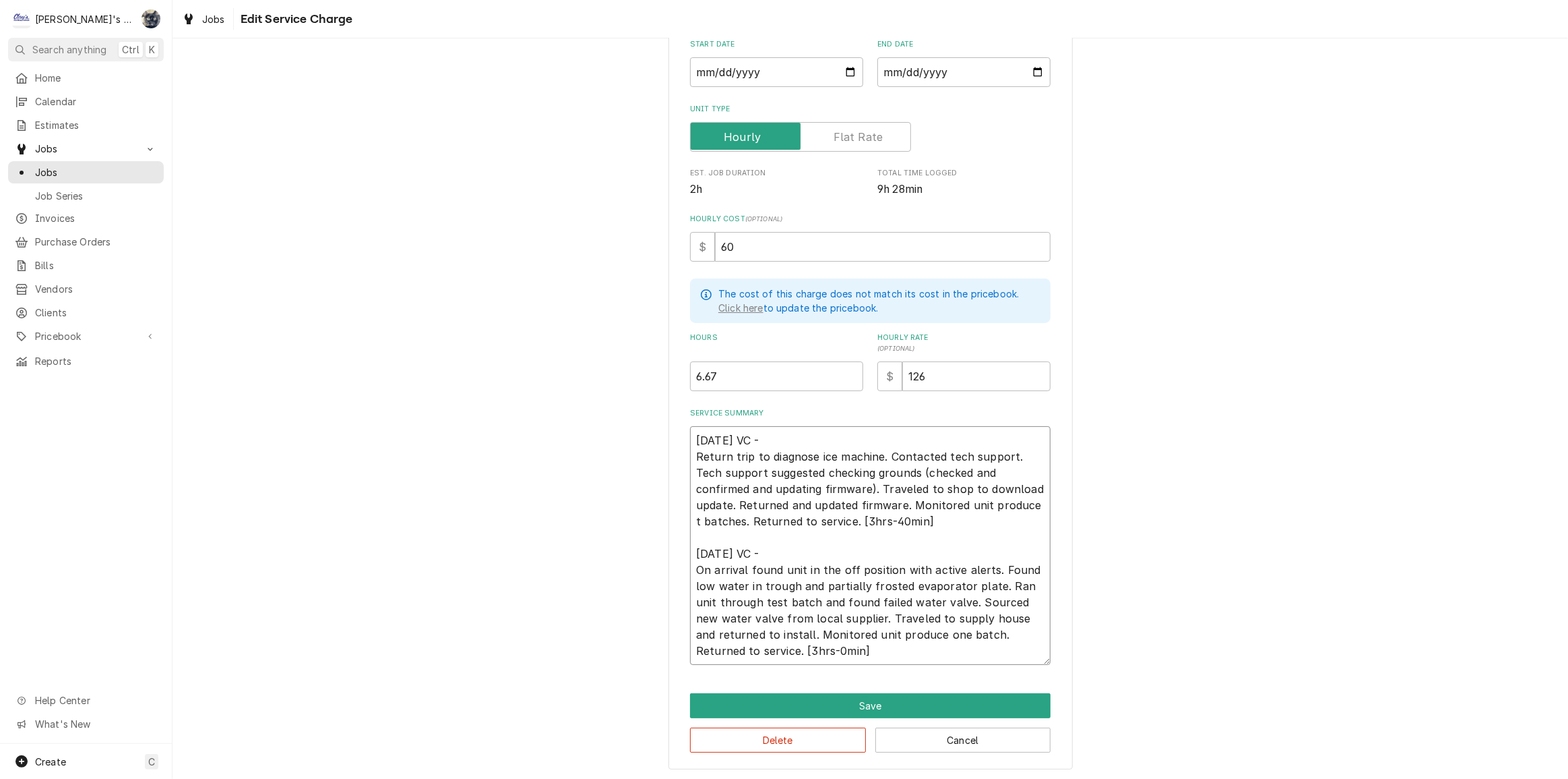
type textarea "7/28/2025 VC - Return trip to diagnose ice machine. Contacted tech support. Tec…"
type textarea "x"
type textarea "7/28/2025 VC - Return trip to diagnose ice machine. Contacted tech support. Tec…"
click at [937, 505] on textarea "7/28/2025 VC - Return trip to diagnose ice machine. Contacted tech support. Tec…" at bounding box center [870, 545] width 360 height 239
type textarea "x"
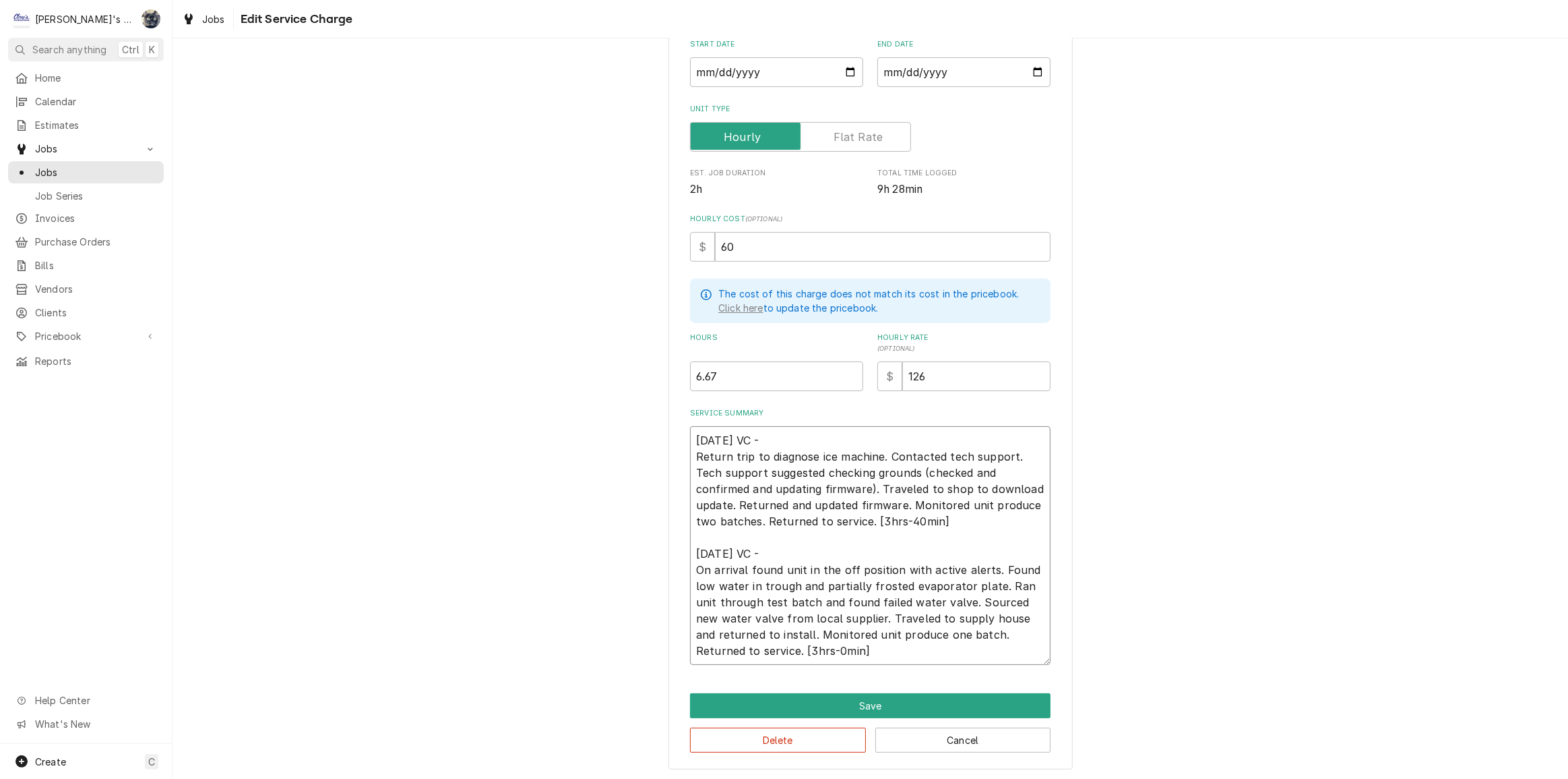
type textarea "7/28/2025 VC - Return trip to diagnose ice machine. Contacted tech support. Tec…"
click at [985, 504] on textarea "7/28/2025 VC - Return trip to diagnose ice machine. Contacted tech support. Tec…" at bounding box center [870, 545] width 360 height 239
type textarea "x"
type textarea "7/28/2025 VC - Return trip to diagnose ice machine. Contacted tech support. Tec…"
click at [731, 519] on textarea "7/28/2025 VC - Return trip to diagnose ice machine. Contacted tech support. Tec…" at bounding box center [870, 545] width 360 height 239
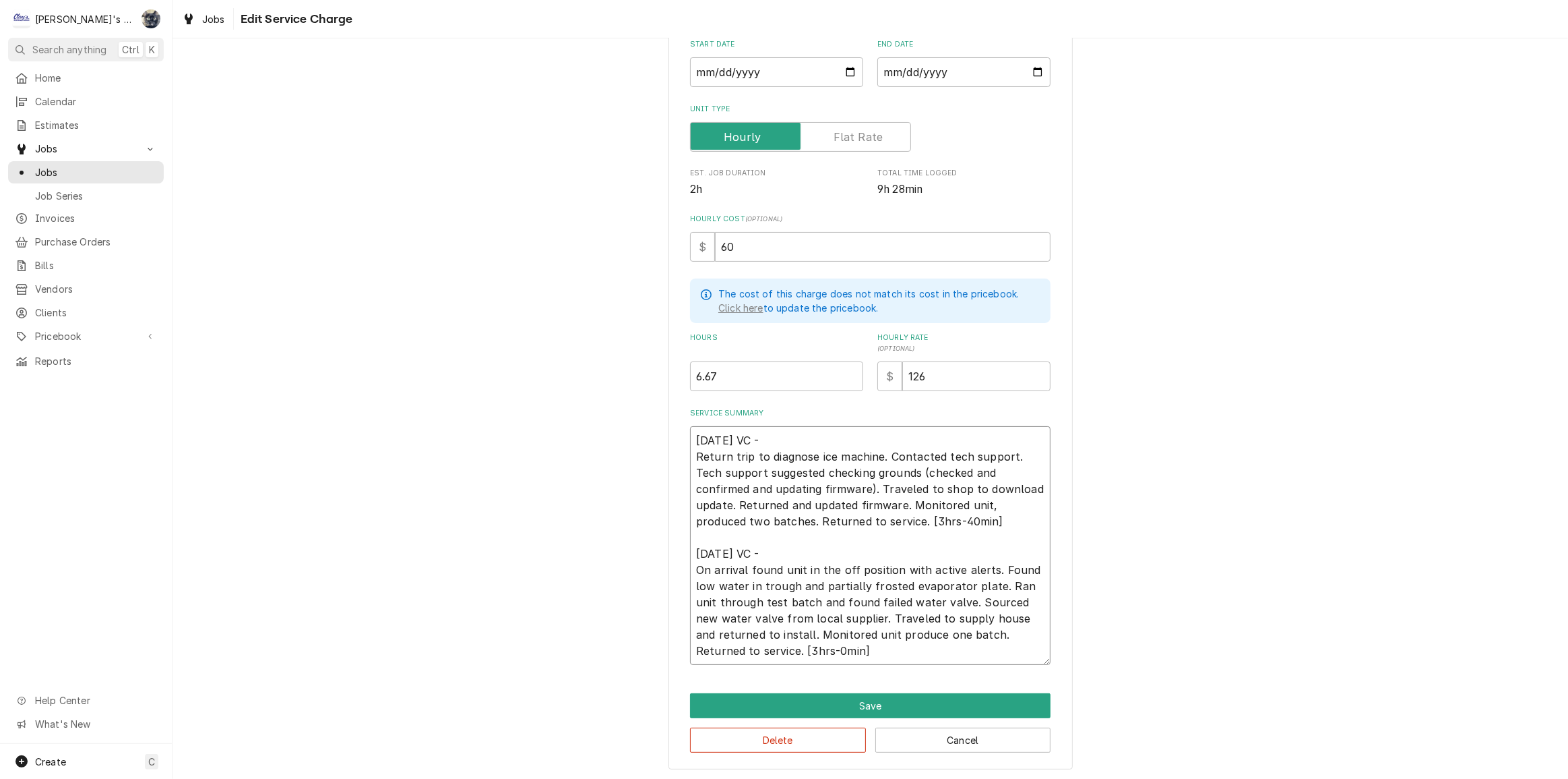
type textarea "x"
type textarea "7/28/2025 VC - Return trip to diagnose ice machine. Contacted tech support. Tec…"
type textarea "x"
type textarea "7/28/2025 VC - Return trip to diagnose ice machine. Contacted tech support. Tec…"
type textarea "x"
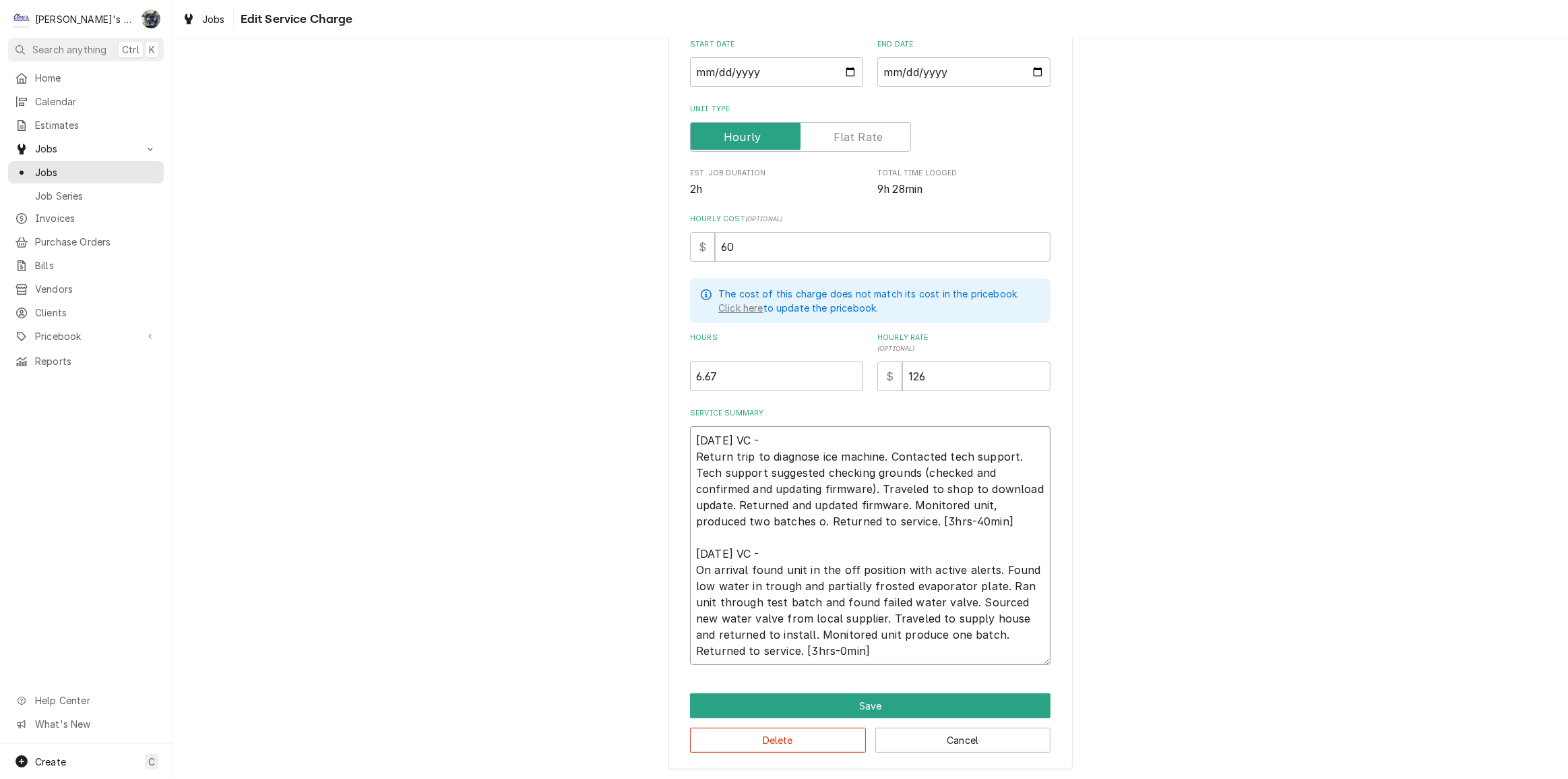
type textarea "7/28/2025 VC - Return trip to diagnose ice machine. Contacted tech support. Tec…"
type textarea "x"
type textarea "7/28/2025 VC - Return trip to diagnose ice machine. Contacted tech support. Tec…"
type textarea "x"
type textarea "7/28/2025 VC - Return trip to diagnose ice machine. Contacted tech support. Tec…"
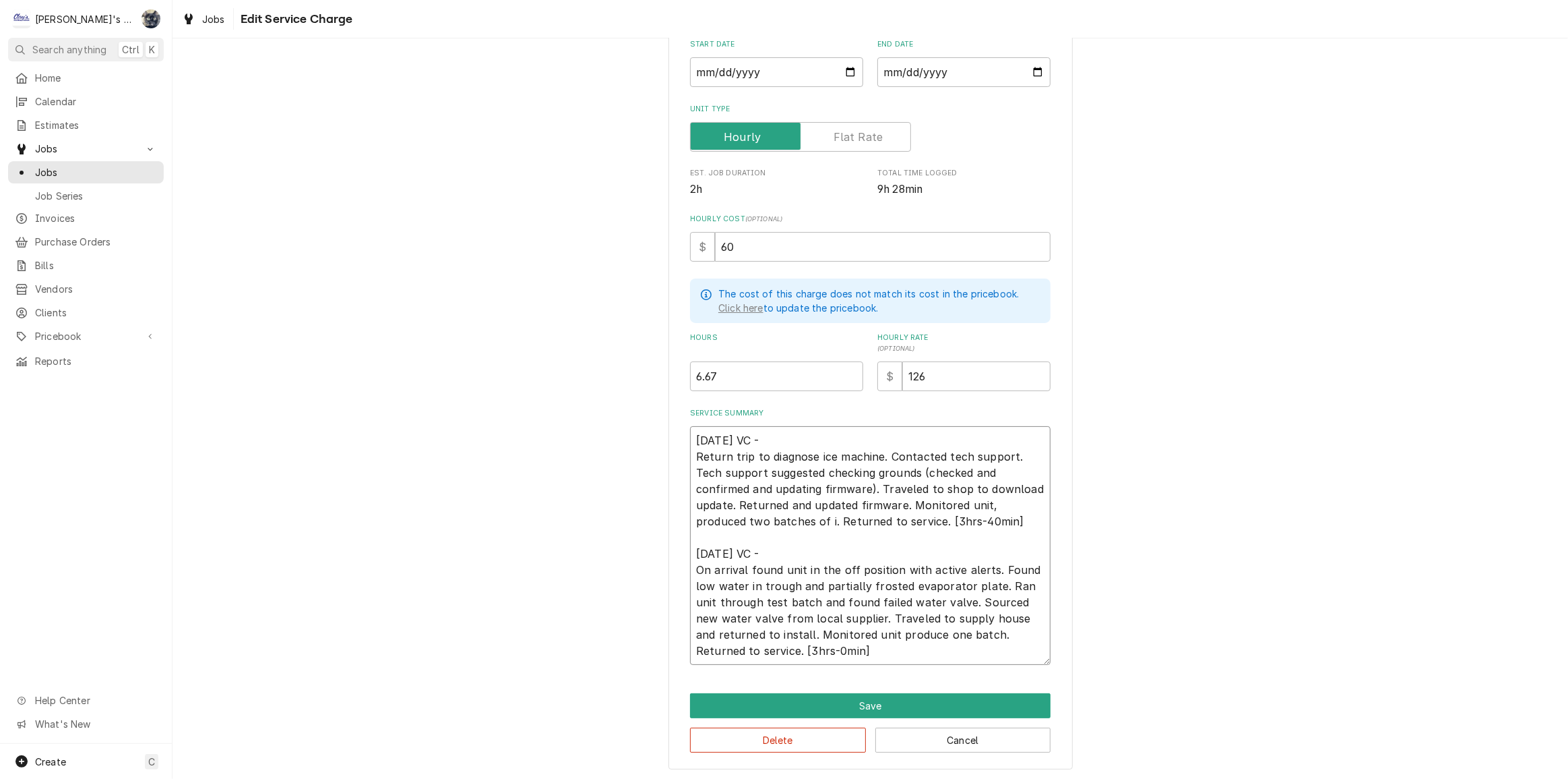
type textarea "x"
type textarea "7/28/2025 VC - Return trip to diagnose ice machine. Contacted tech support. Tec…"
type textarea "x"
type textarea "[DATE] VC - Return trip to diagnose ice machine. Contacted tech support. Tech s…"
click at [827, 709] on button "Save" at bounding box center [870, 706] width 360 height 25
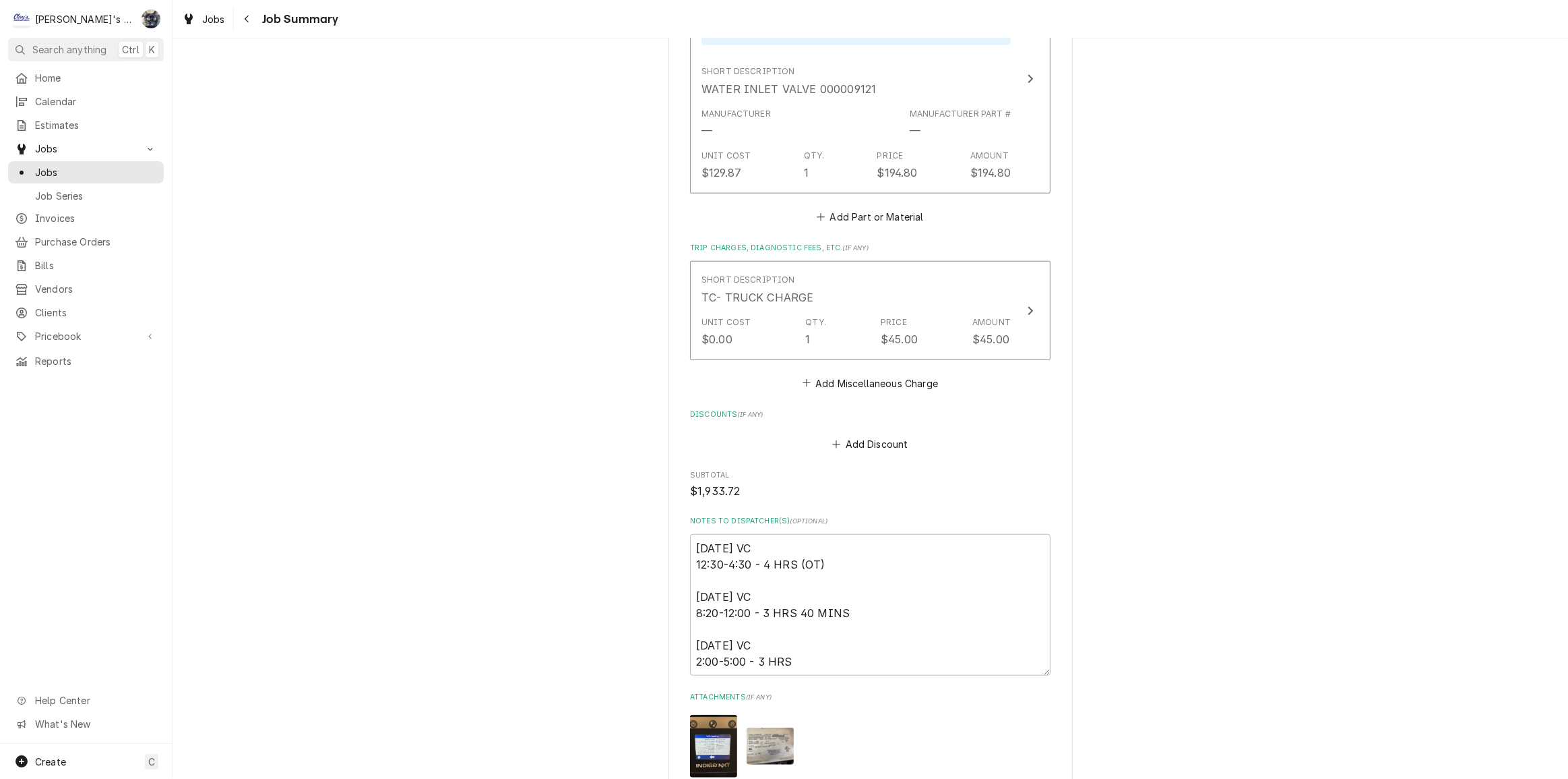
scroll to position [1532, 0]
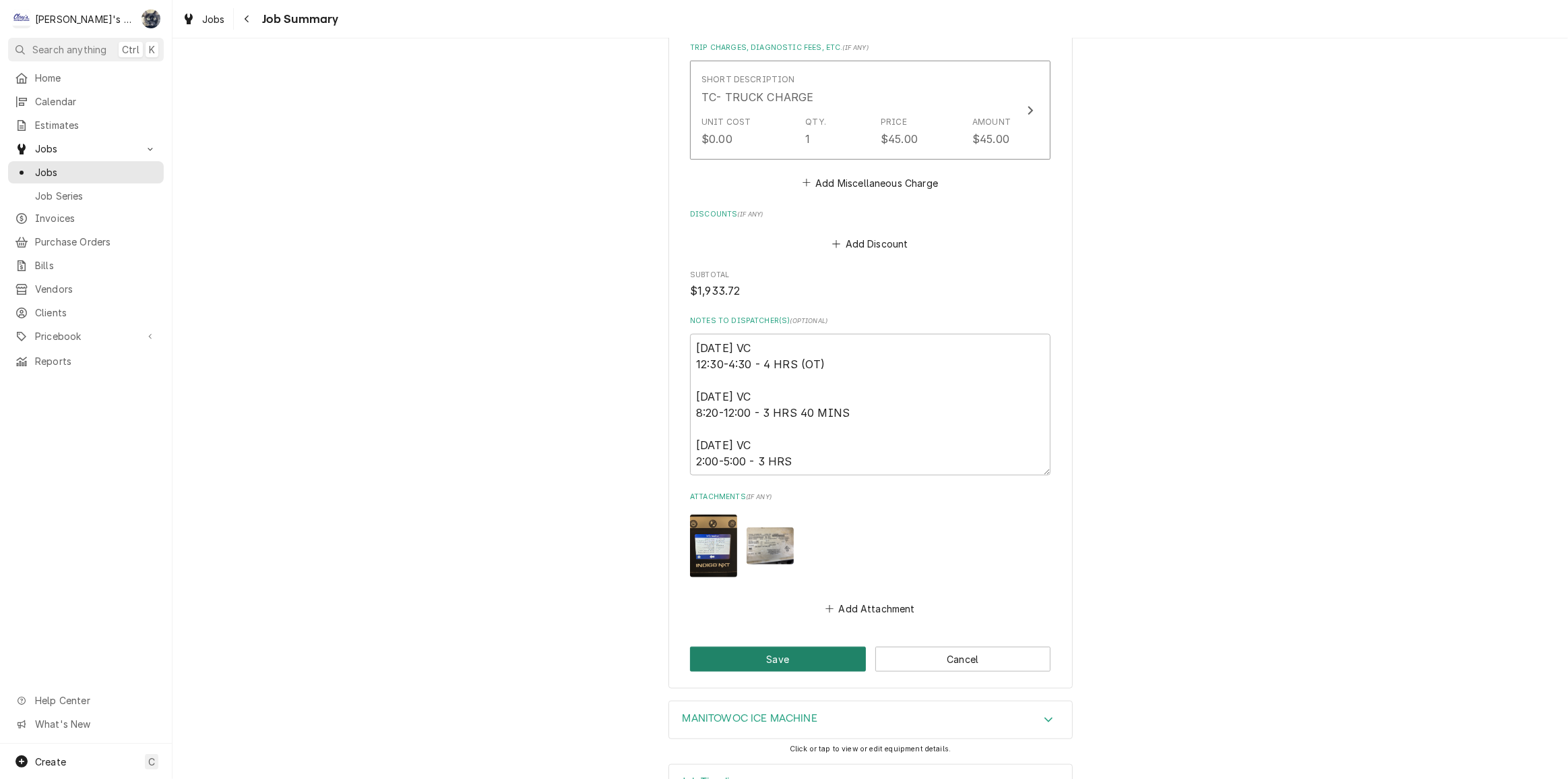
click at [797, 647] on button "Save" at bounding box center [778, 659] width 176 height 25
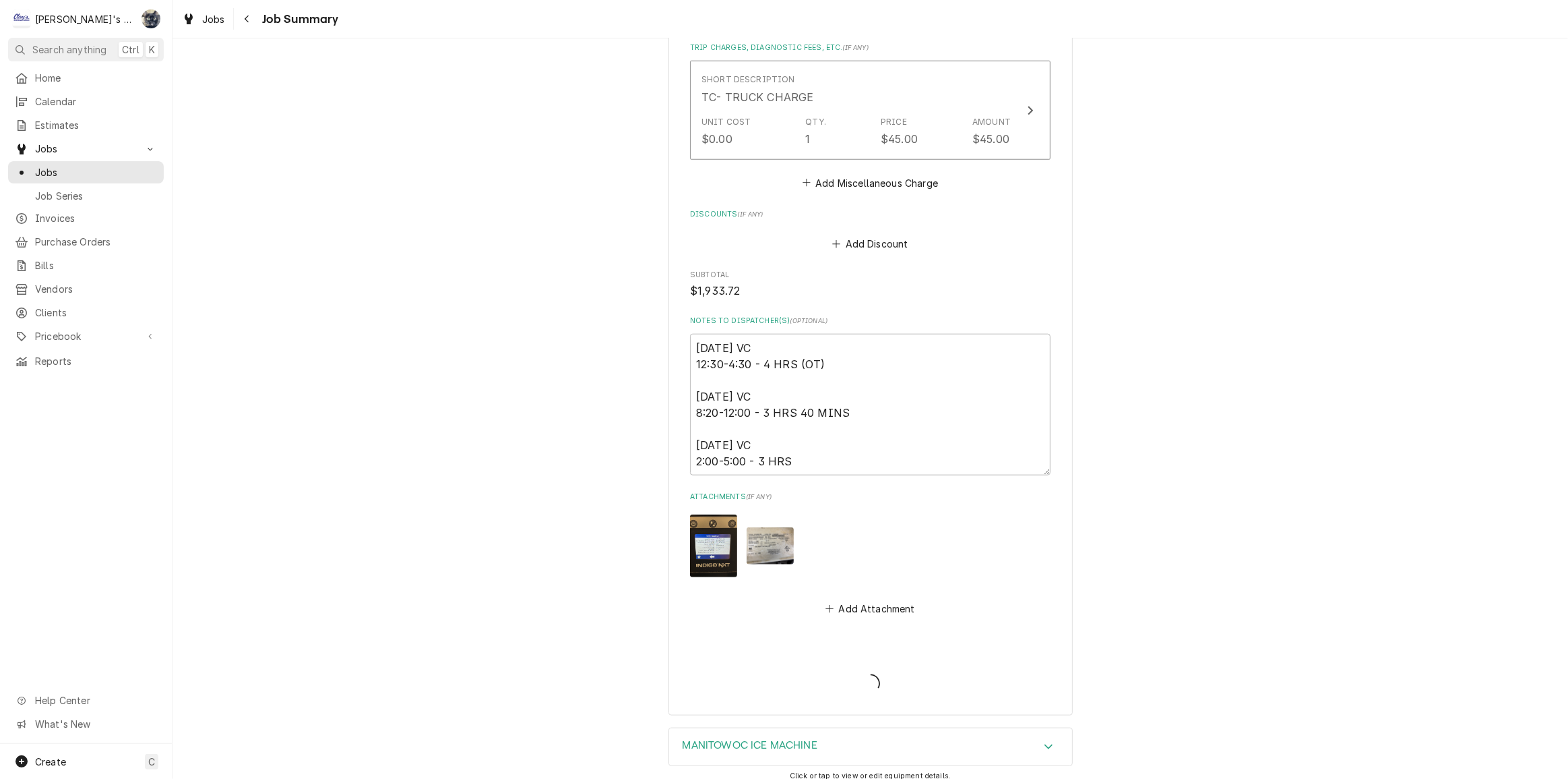
type textarea "x"
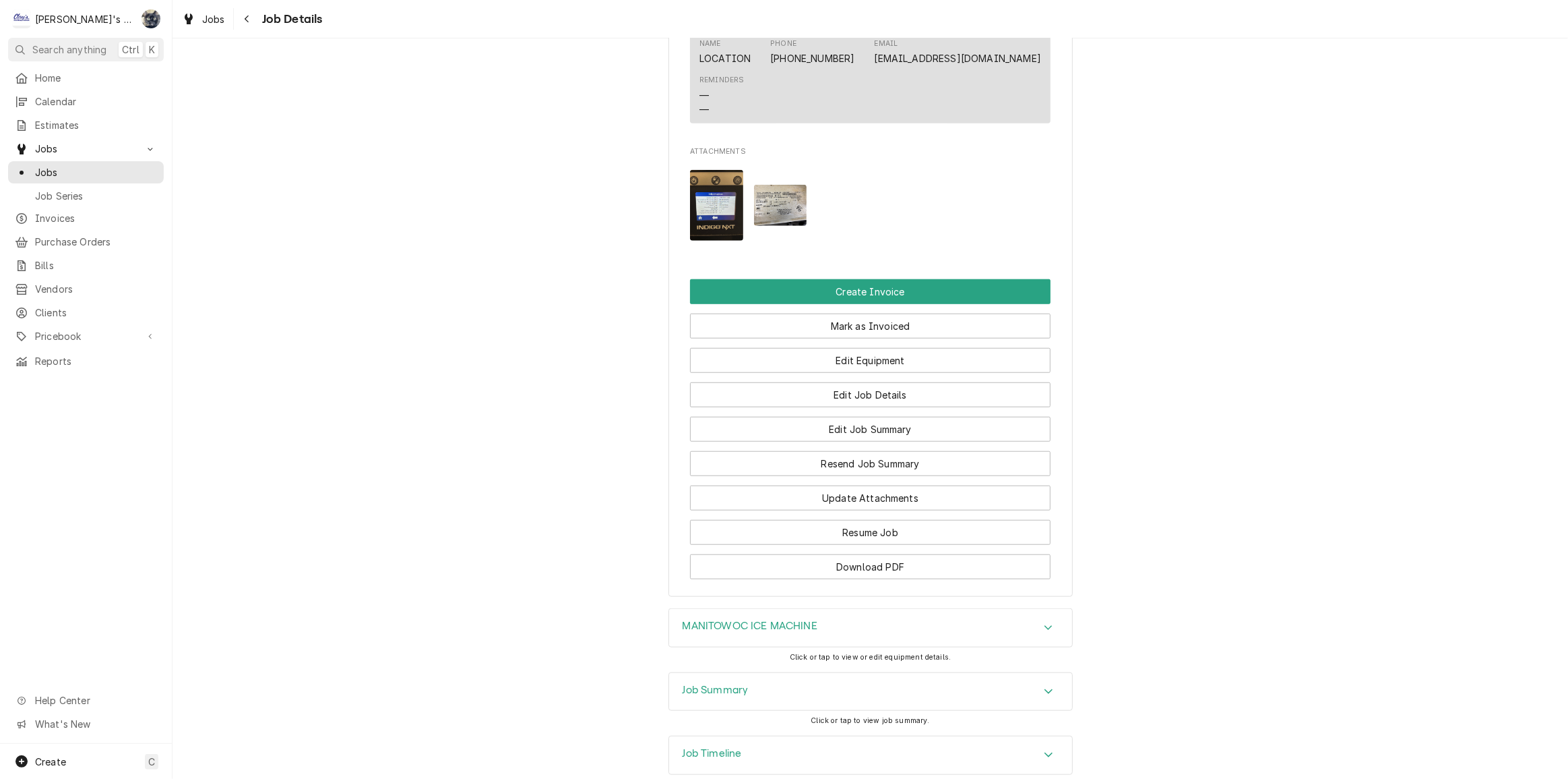
scroll to position [1180, 0]
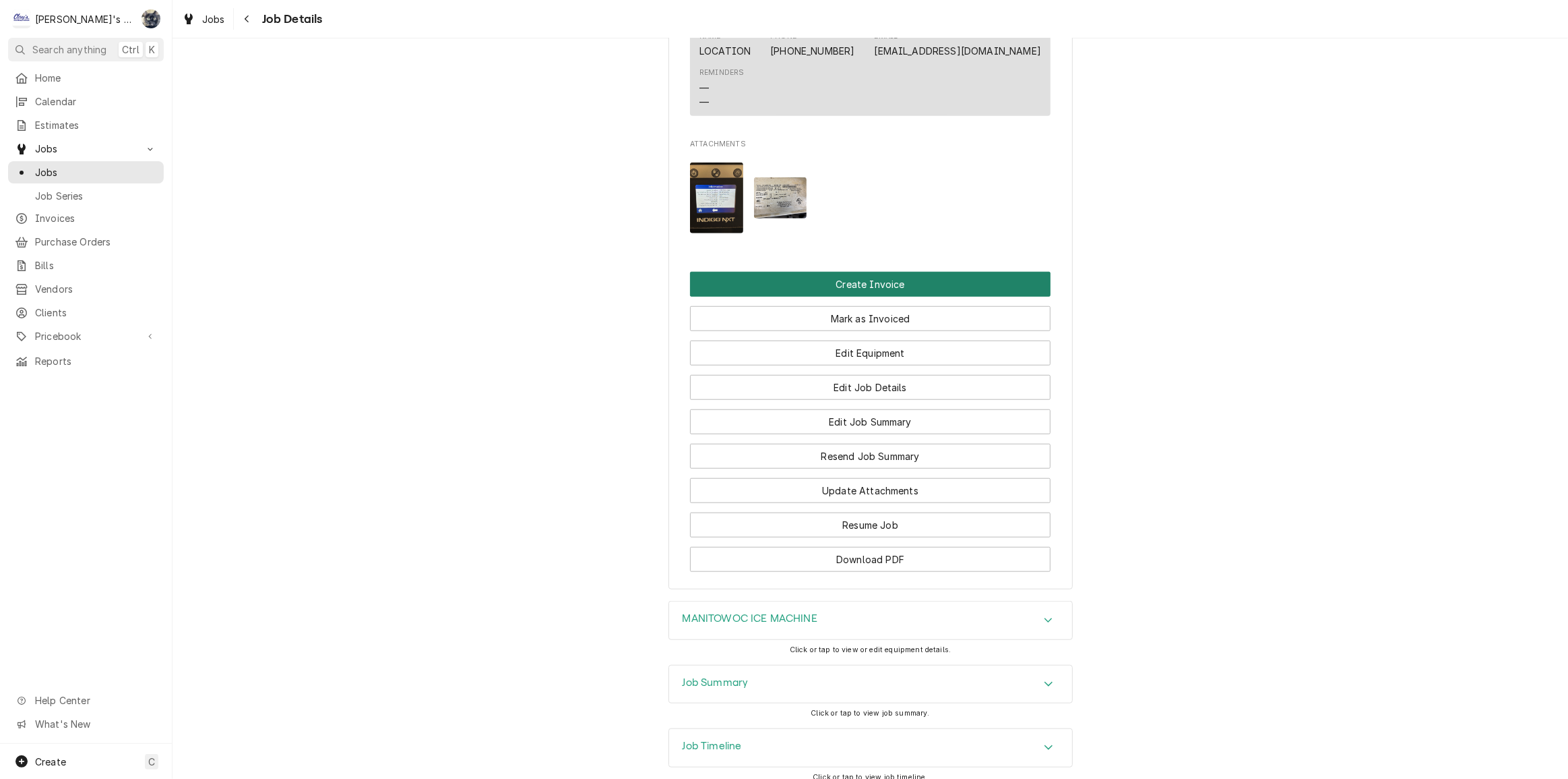
click at [849, 272] on button "Create Invoice" at bounding box center [870, 284] width 360 height 25
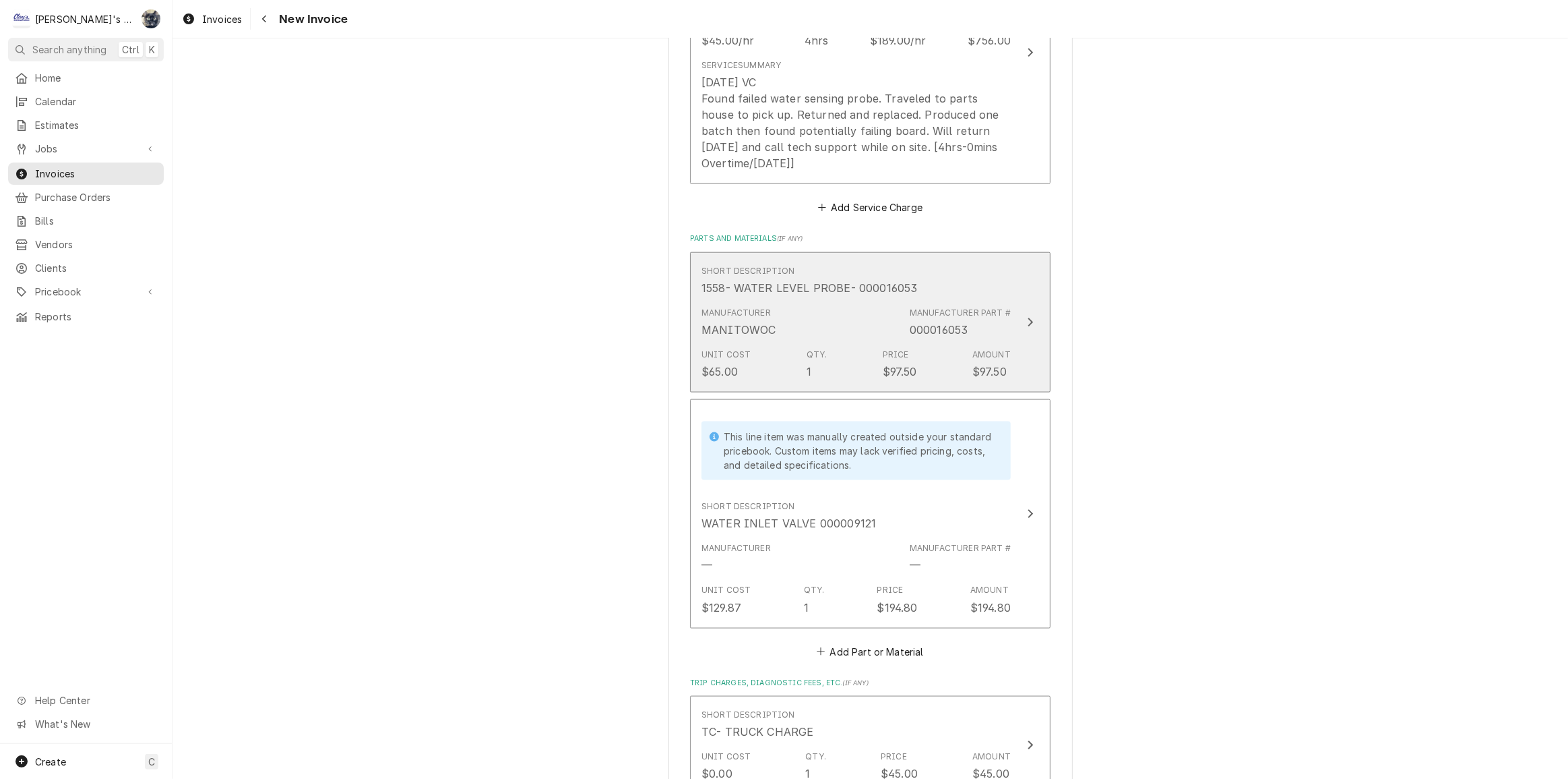
scroll to position [2267, 0]
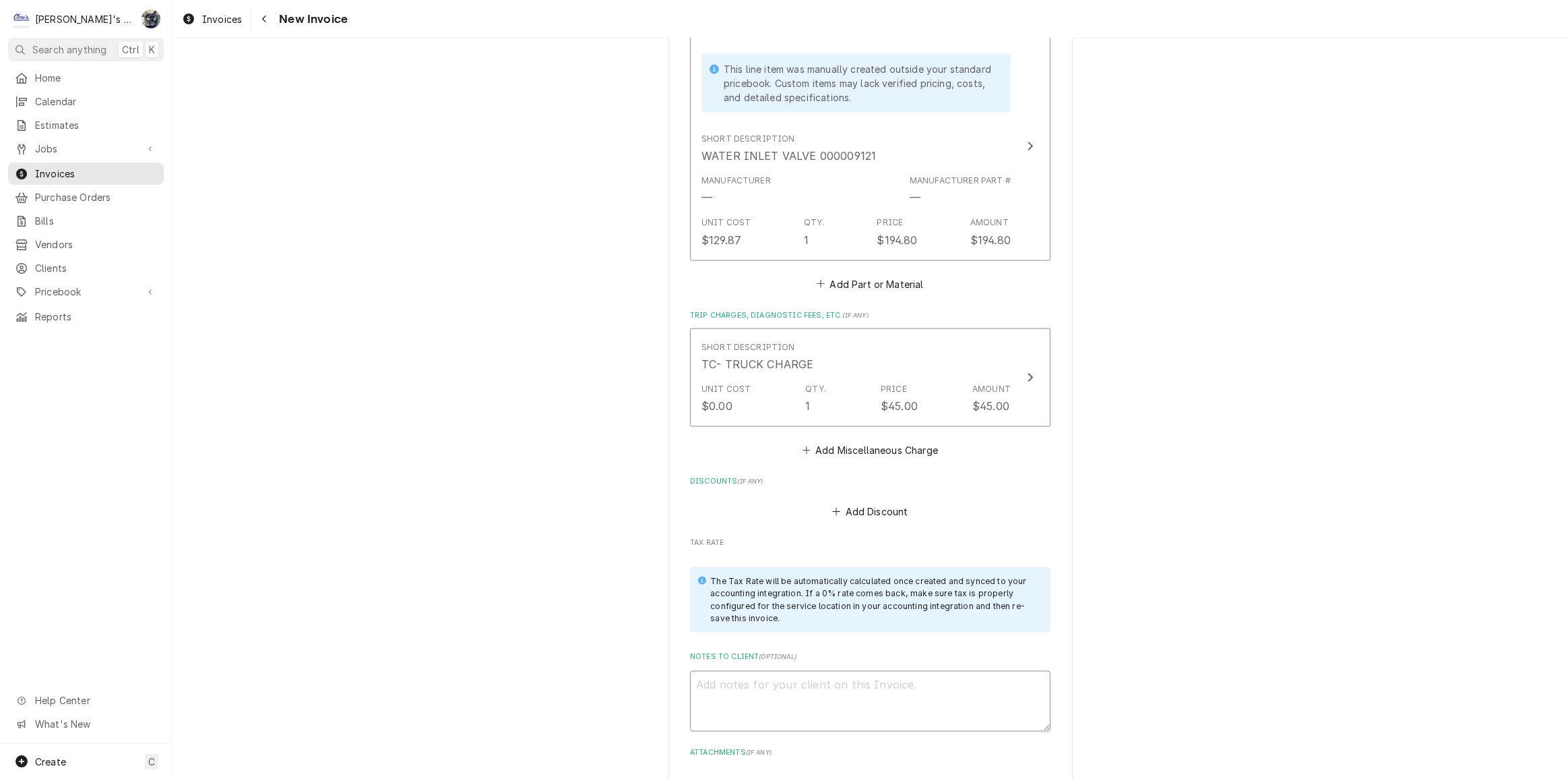
click at [805, 671] on textarea "Notes to Client ( optional )" at bounding box center [870, 701] width 360 height 60
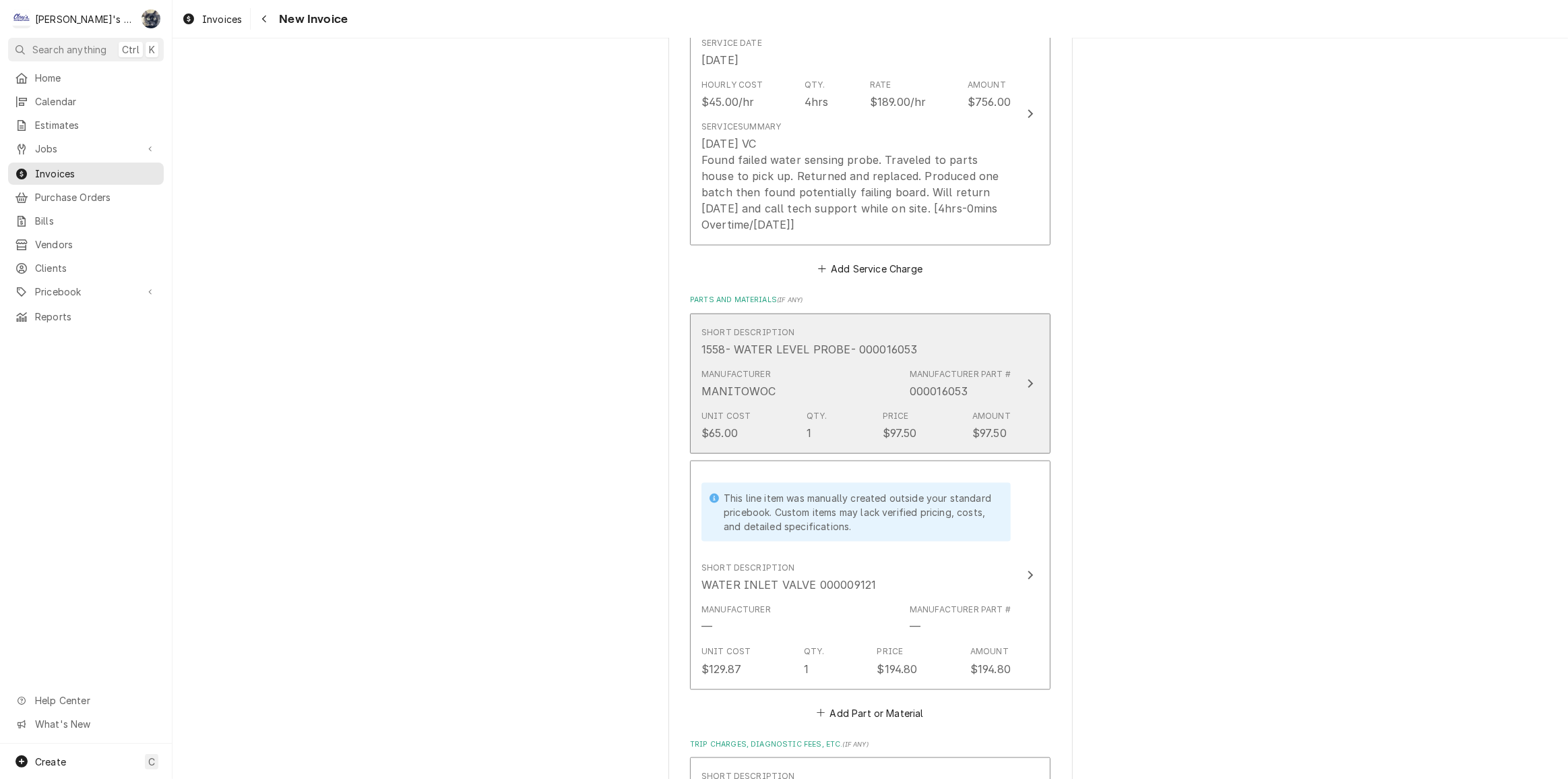
scroll to position [2390, 0]
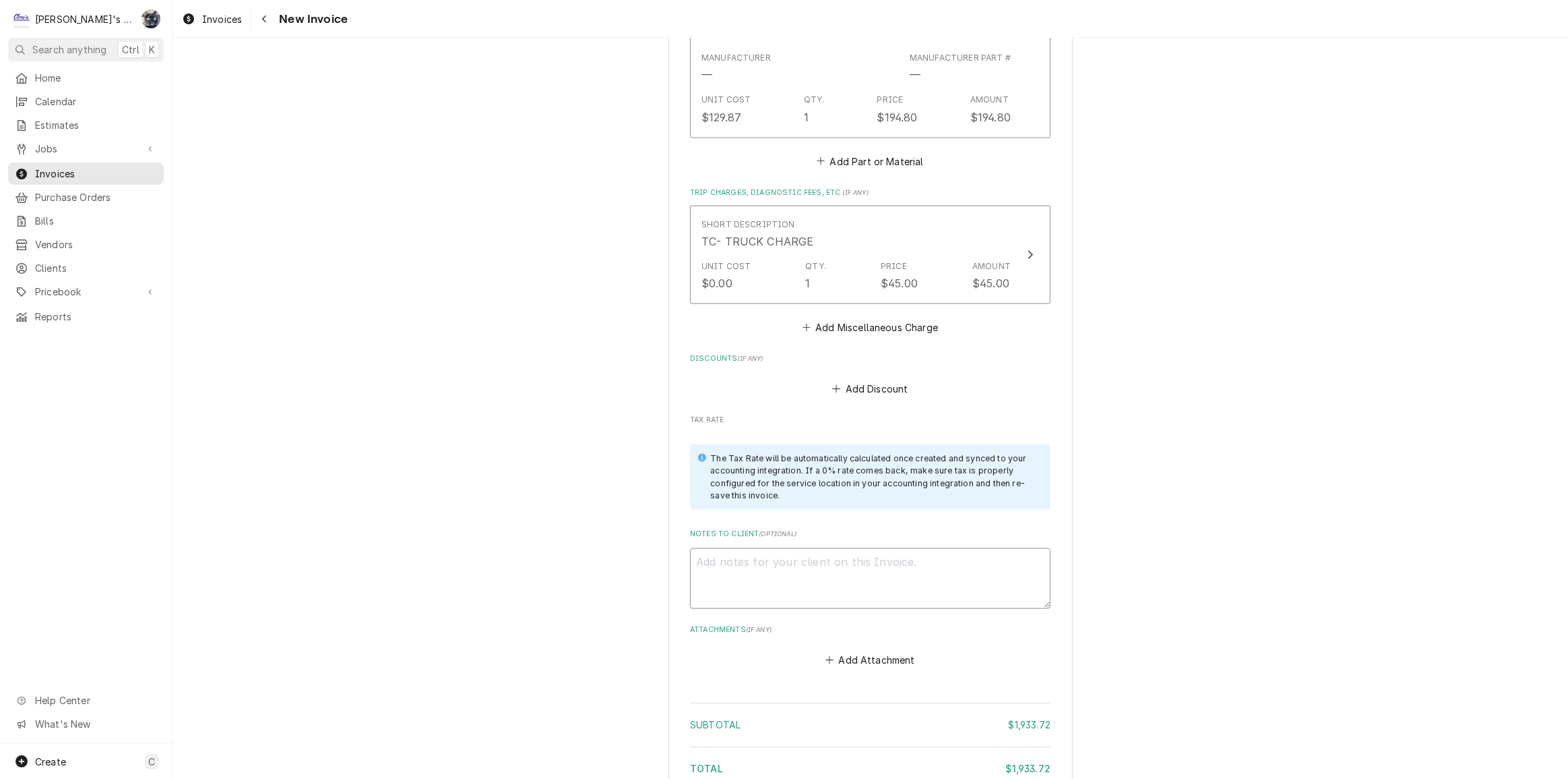
type textarea "x"
type textarea "8"
type textarea "x"
type textarea "8/"
type textarea "x"
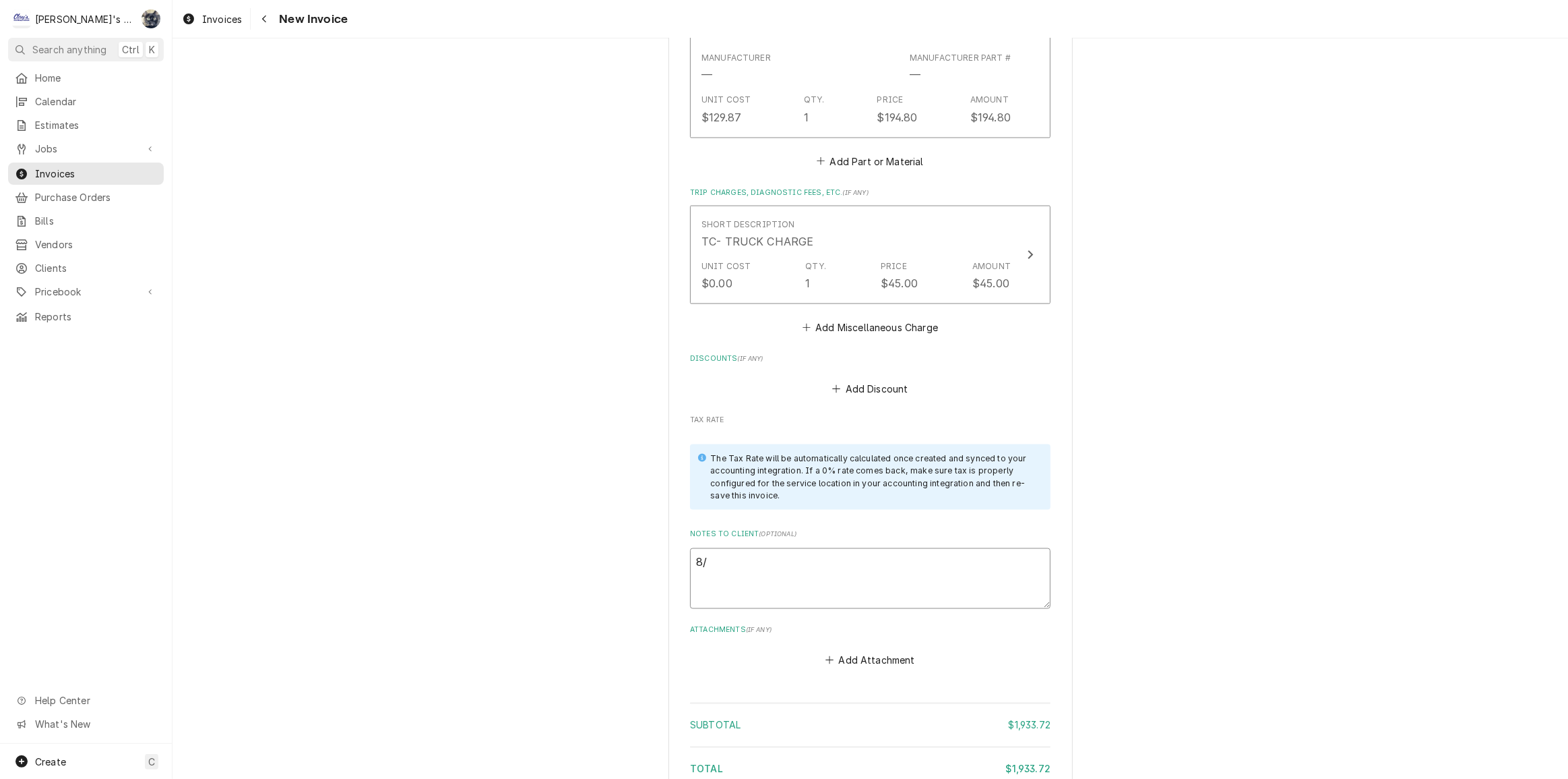
type textarea "8/5"
type textarea "x"
type textarea "8/52"
type textarea "x"
type textarea "8/5"
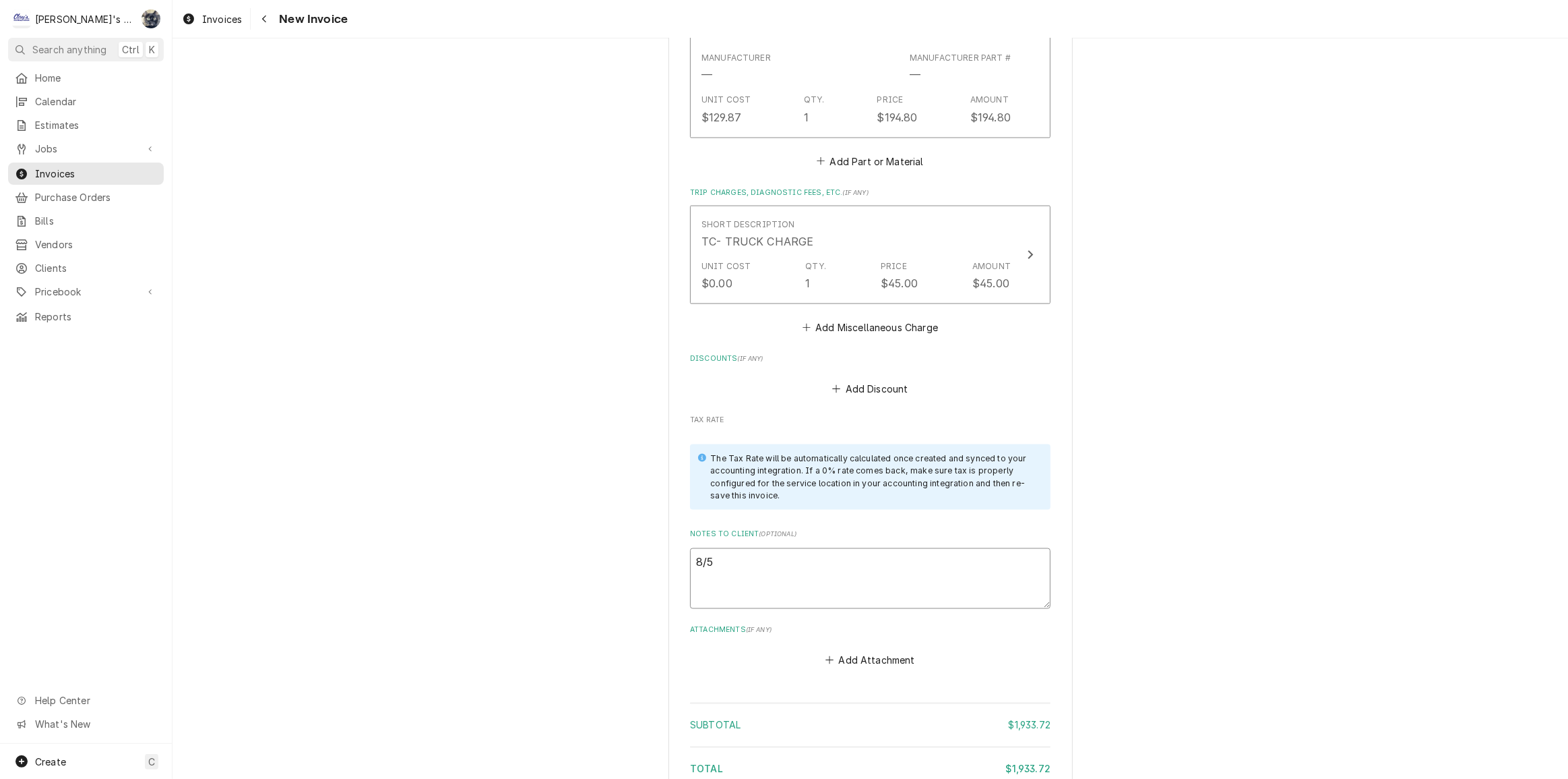
type textarea "x"
type textarea "8/"
type textarea "x"
type textarea "8/2"
type textarea "x"
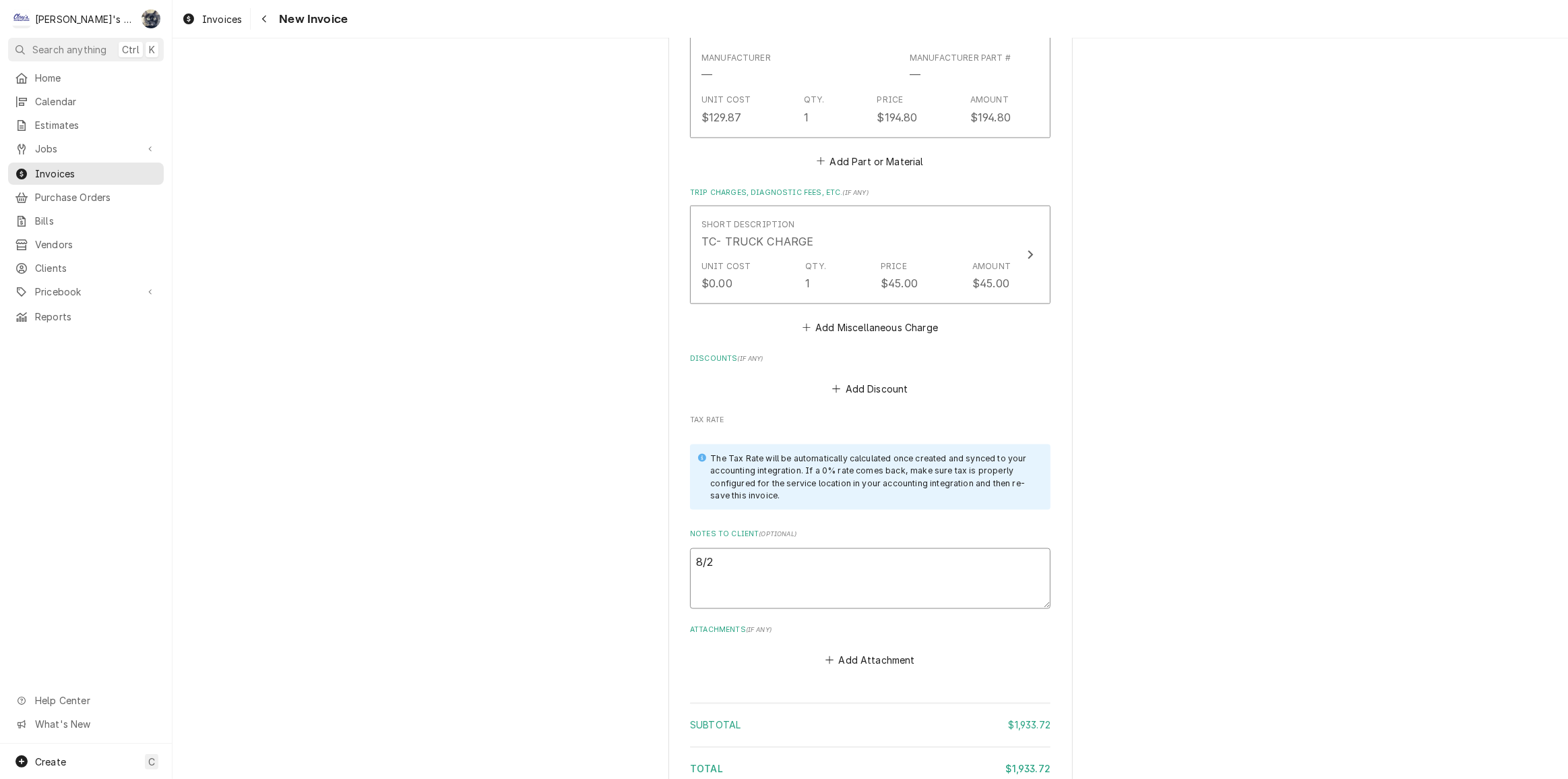
type textarea "8/28"
type textarea "x"
type textarea "8/28/"
type textarea "x"
type textarea "8/28/2"
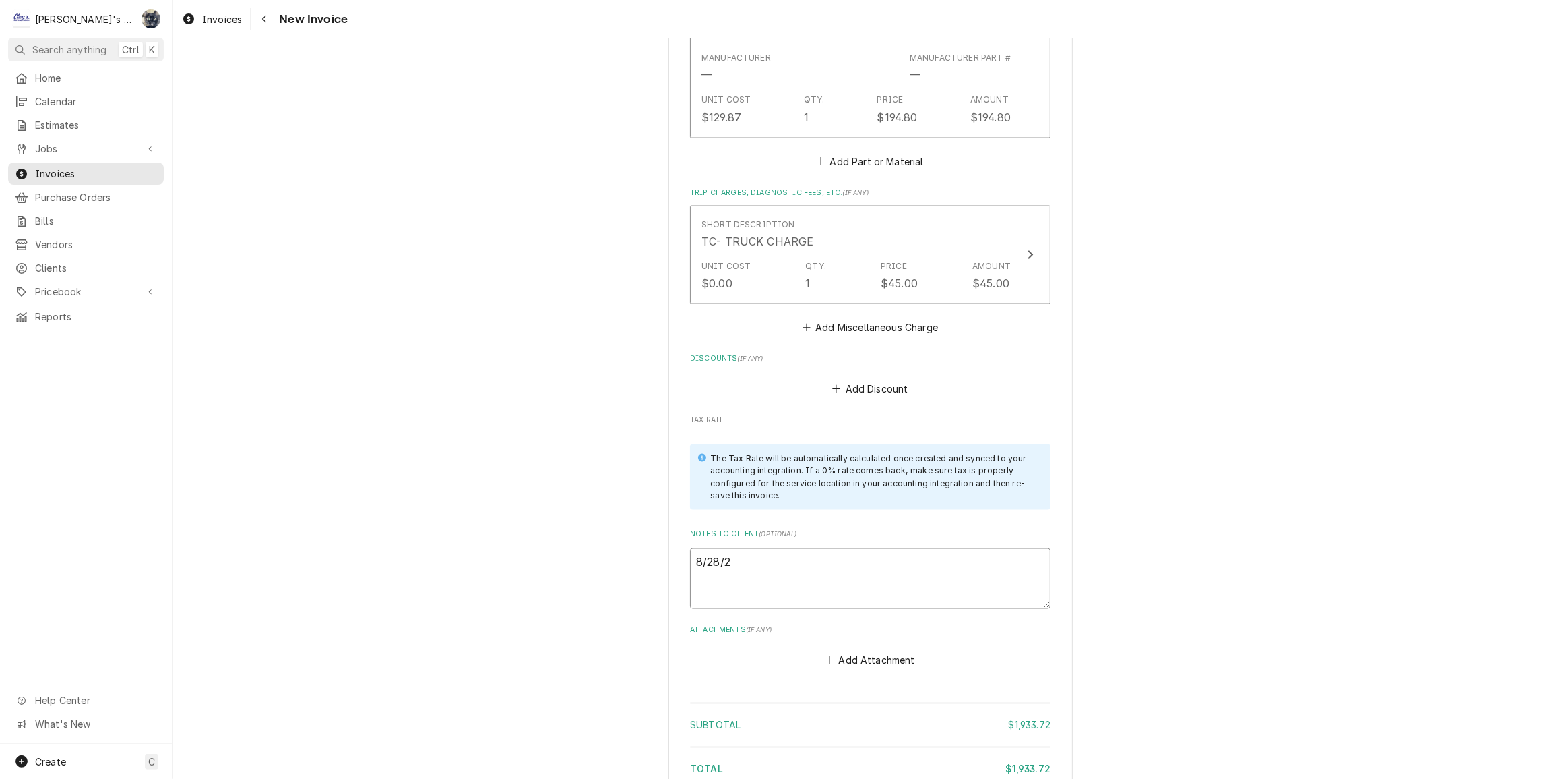
type textarea "x"
type textarea "8/28/20"
type textarea "x"
type textarea "8/28/202"
type textarea "x"
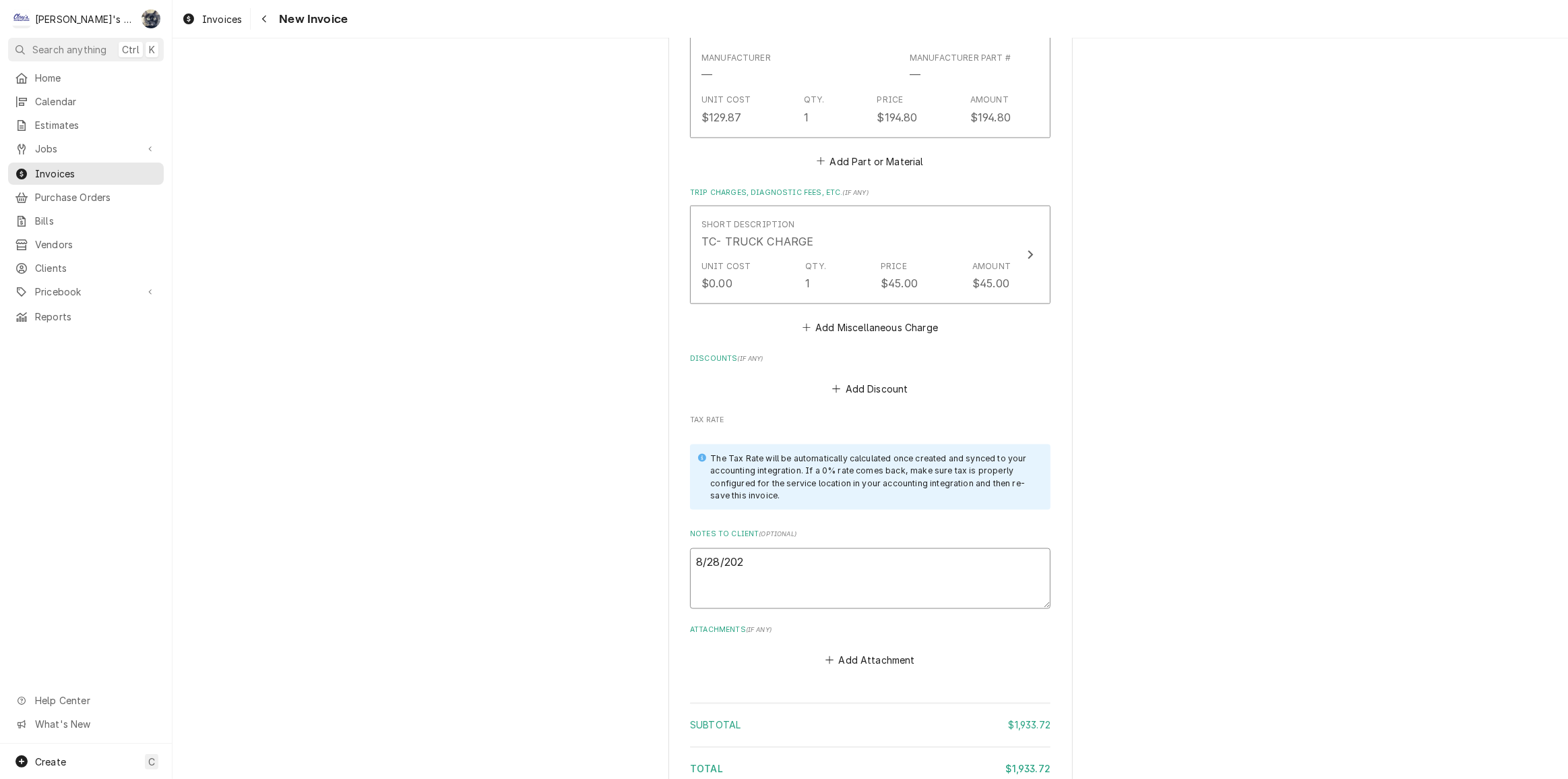
type textarea "8/28/2025"
type textarea "x"
type textarea "8/28/202"
type textarea "x"
type textarea "8/28/20"
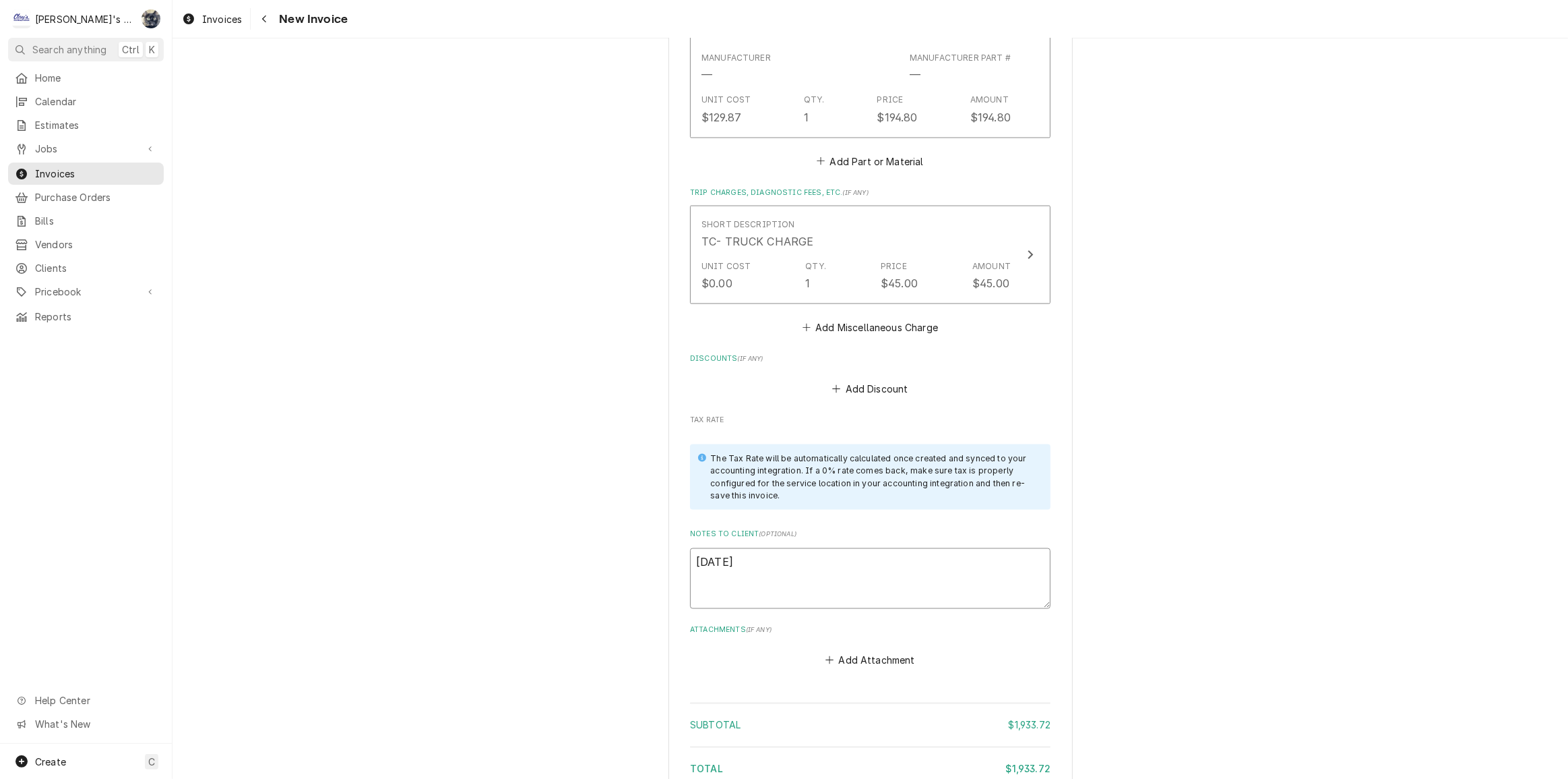
type textarea "x"
type textarea "8/28/2"
type textarea "x"
type textarea "8/28/25"
type textarea "x"
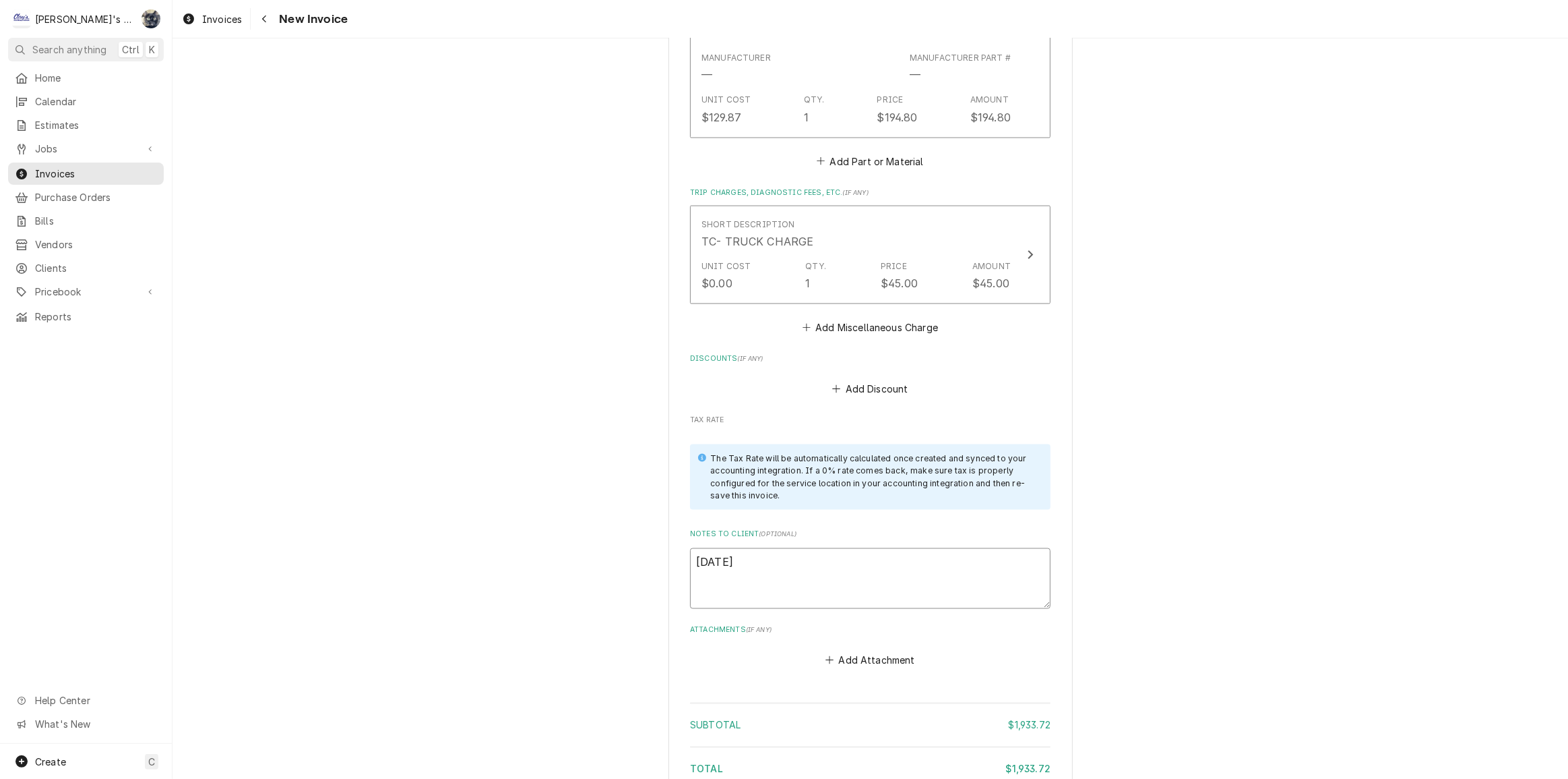
type textarea "8/28/25"
type textarea "x"
type textarea "8/28/25 S"
type textarea "x"
type textarea "8/28/25 Sa"
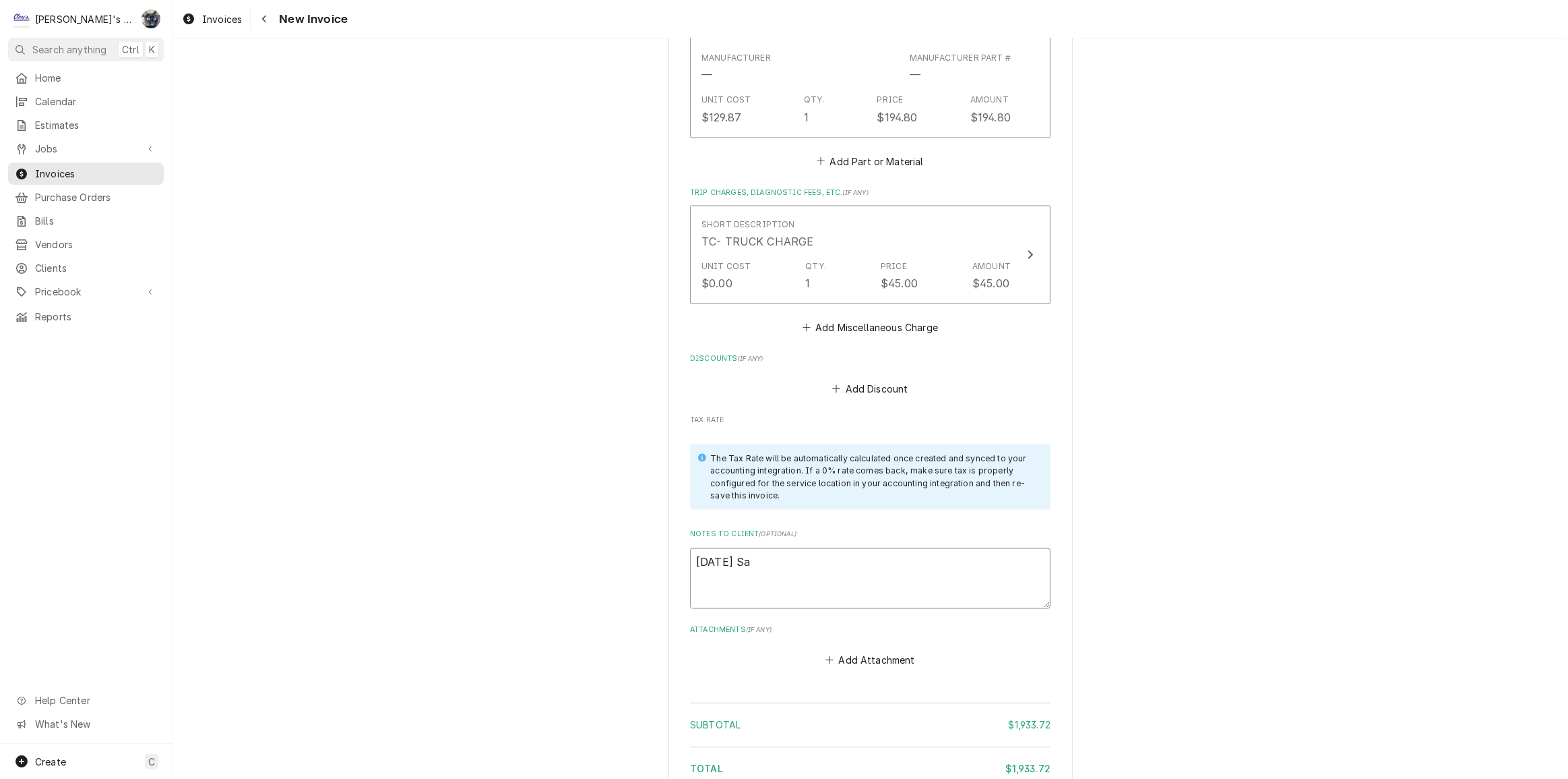
type textarea "x"
type textarea "8/28/25 Sarh"
type textarea "x"
type textarea "8/28/25 Sarha"
type textarea "x"
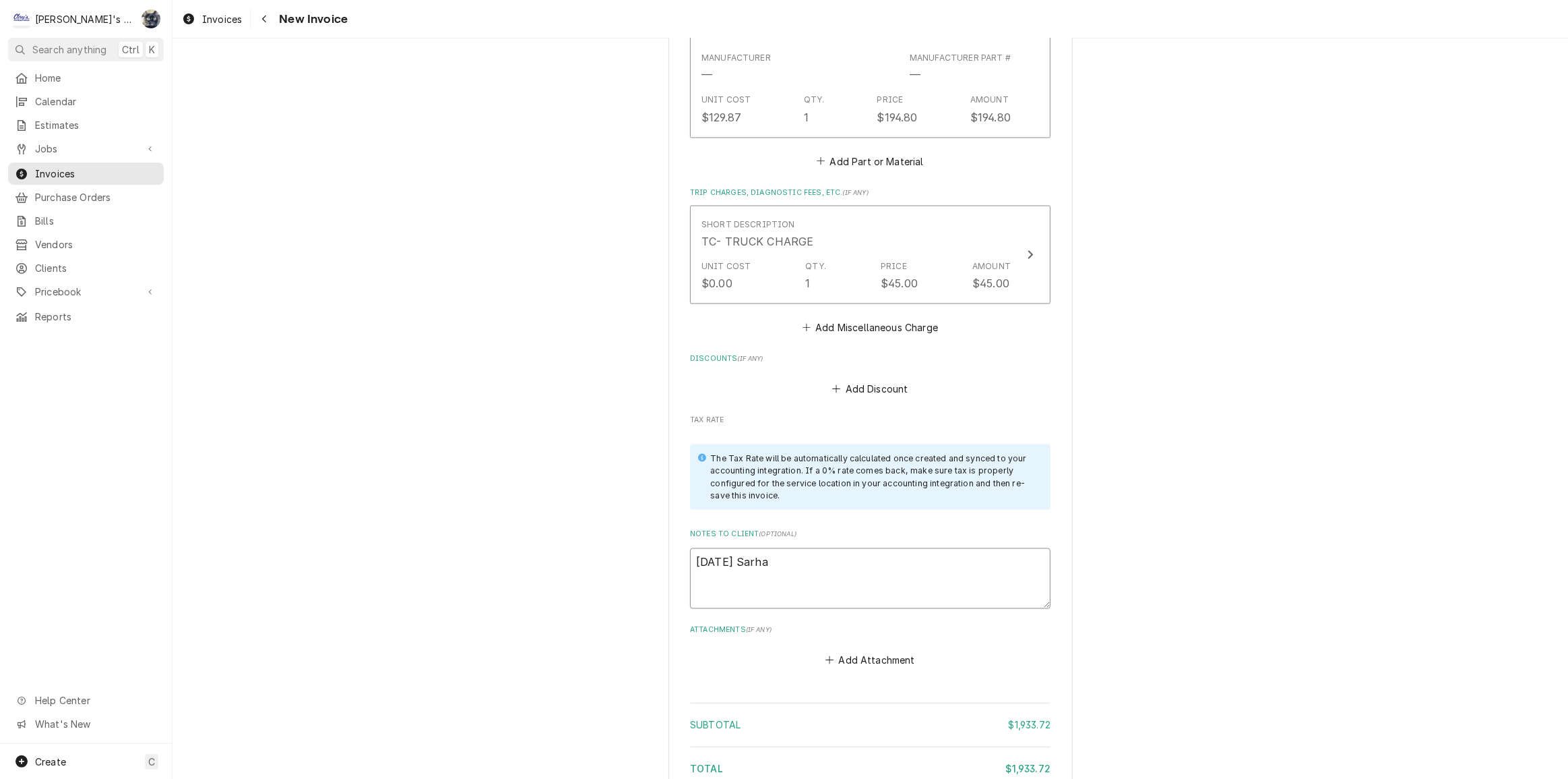
type textarea "8/28/25 Sarha"
type textarea "x"
type textarea "8/28/25 Sarha -"
type textarea "x"
type textarea "8/28/25 Sarha -"
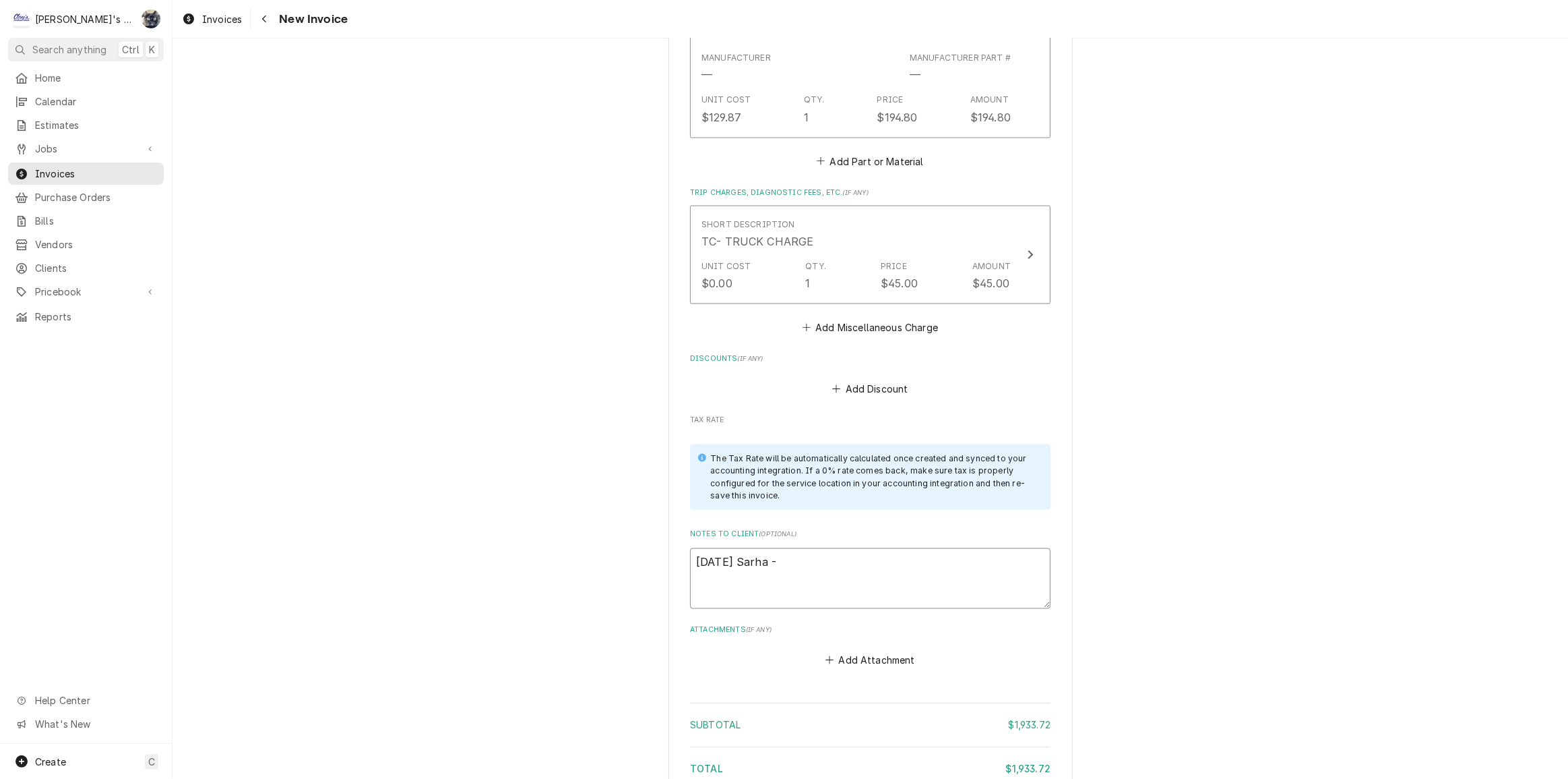
type textarea "x"
type textarea "8/28/25 Sarha -"
type textarea "x"
type textarea "8/28/25 Sarha"
type textarea "x"
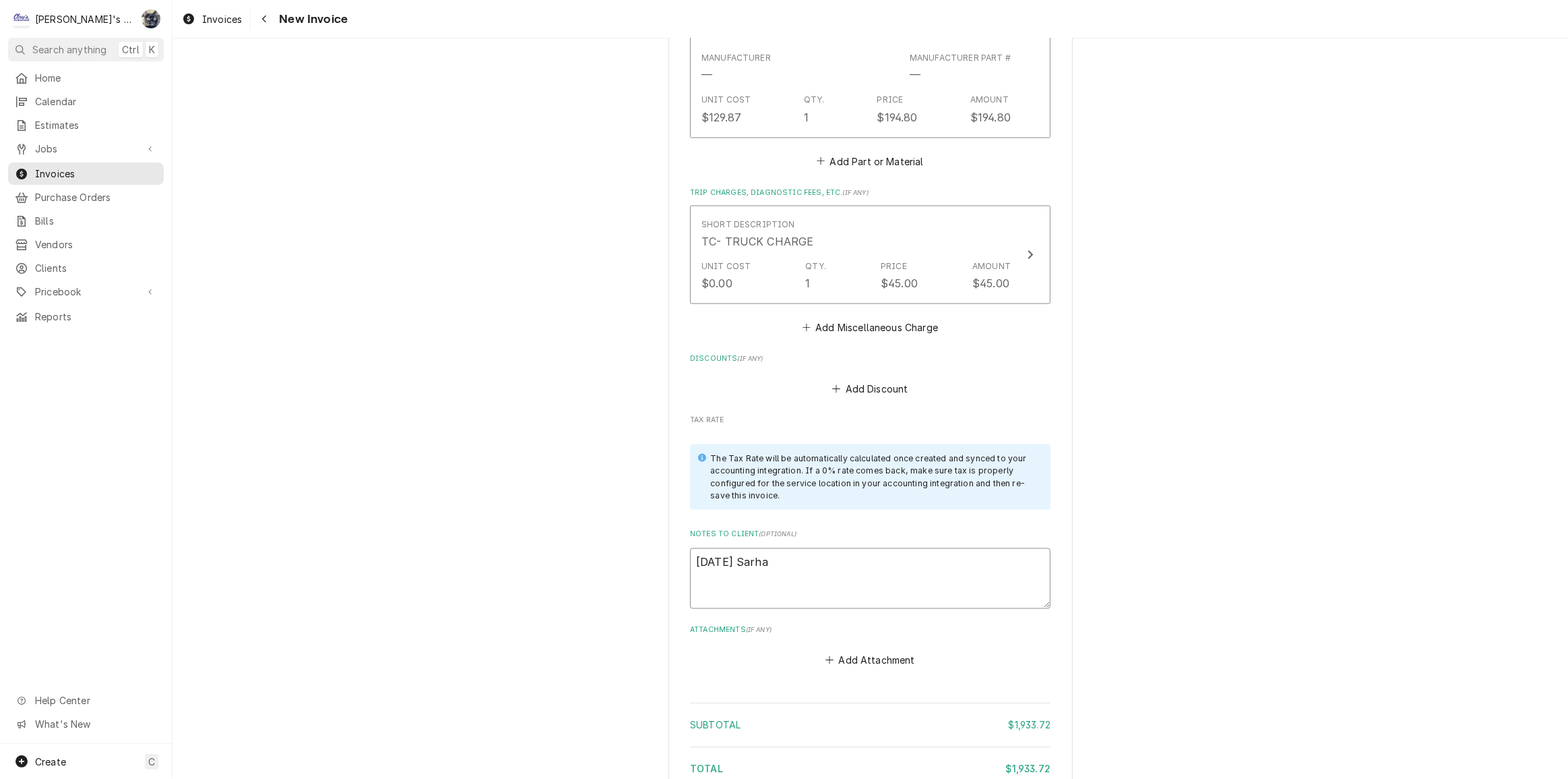
type textarea "8/28/25 Sarha"
type textarea "x"
type textarea "8/28/25 Sarh"
type textarea "x"
type textarea "8/28/25 Sar"
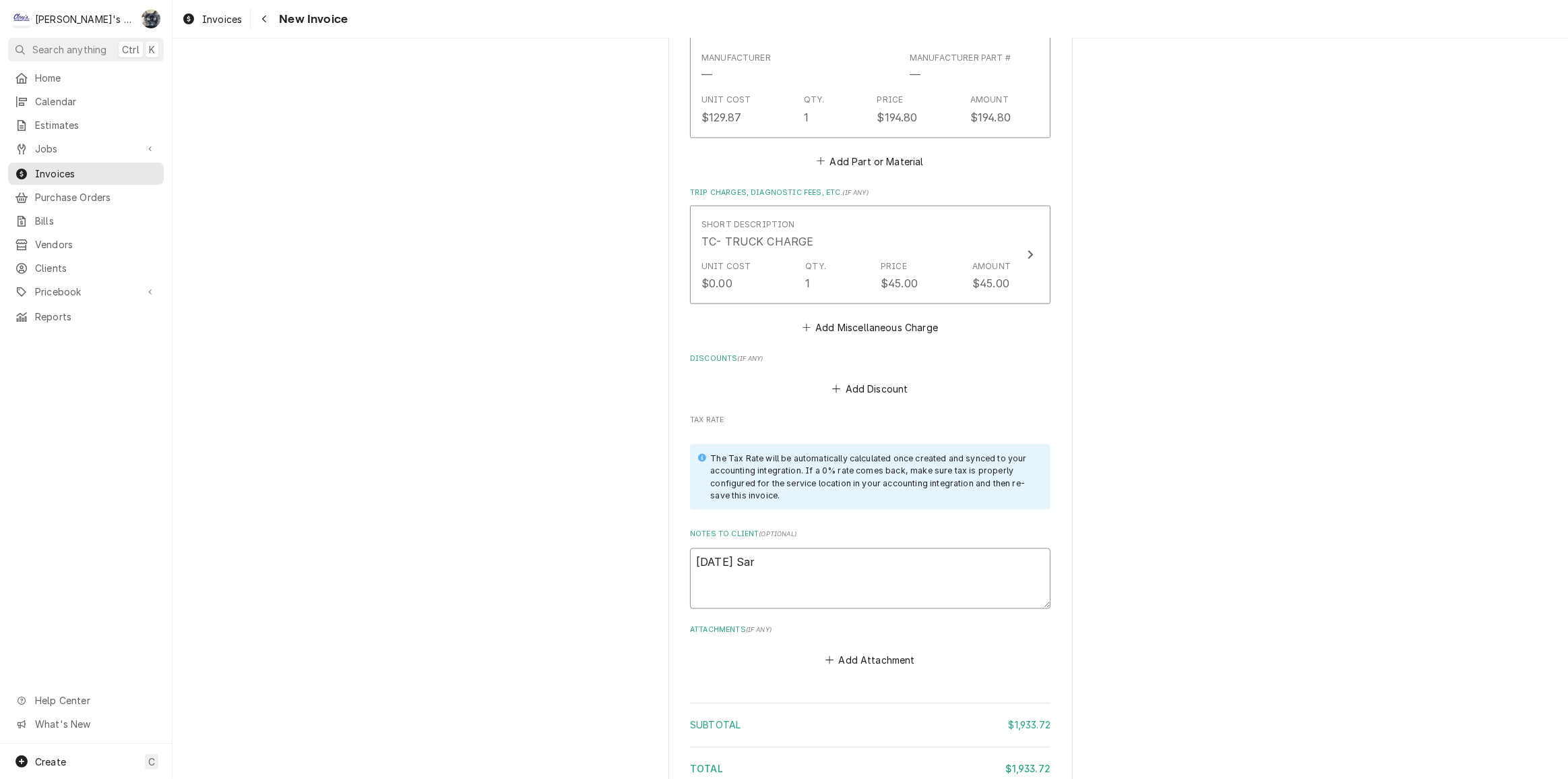
type textarea "x"
type textarea "8/28/25 Sara"
type textarea "x"
type textarea "8/28/25 Sarah"
type textarea "x"
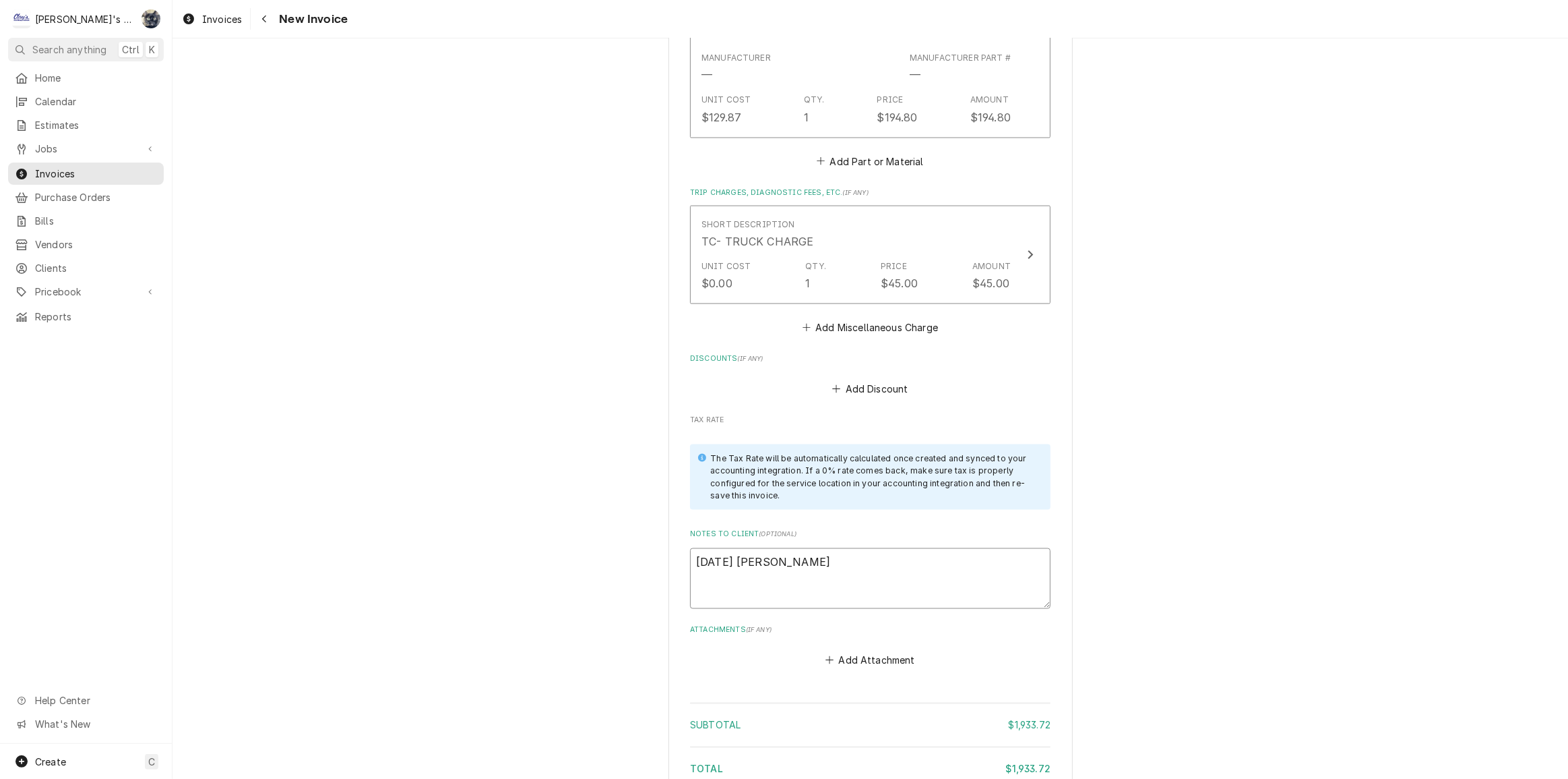
type textarea "8/28/25 Sarah"
type textarea "x"
type textarea "8/28/25 Sarah -"
type textarea "x"
type textarea "8/28/25 Sarah -"
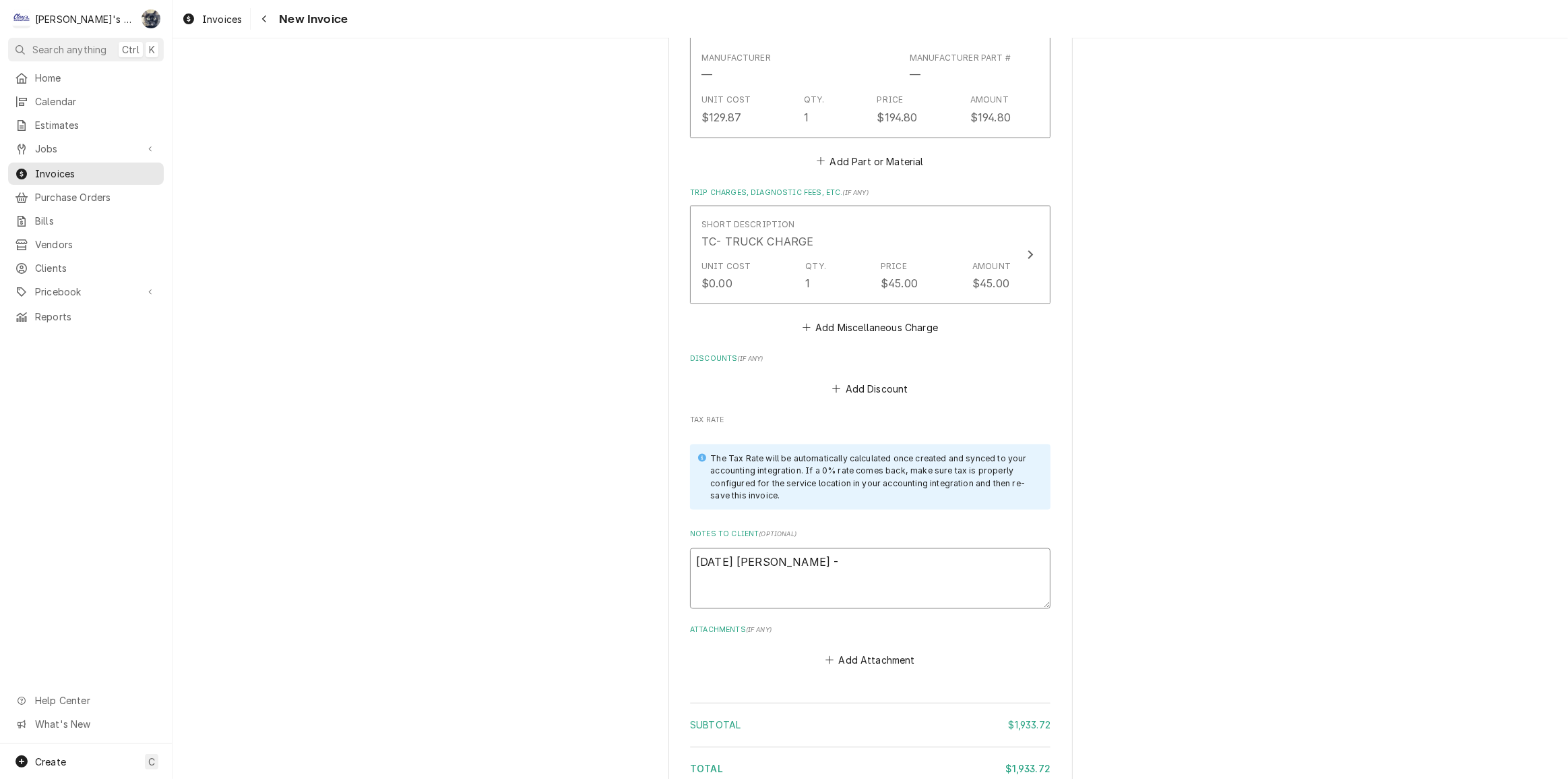
type textarea "x"
type textarea "8/28/25 Sarah - G"
type textarea "x"
type textarea "8/28/25 Sarah - Gr"
type textarea "x"
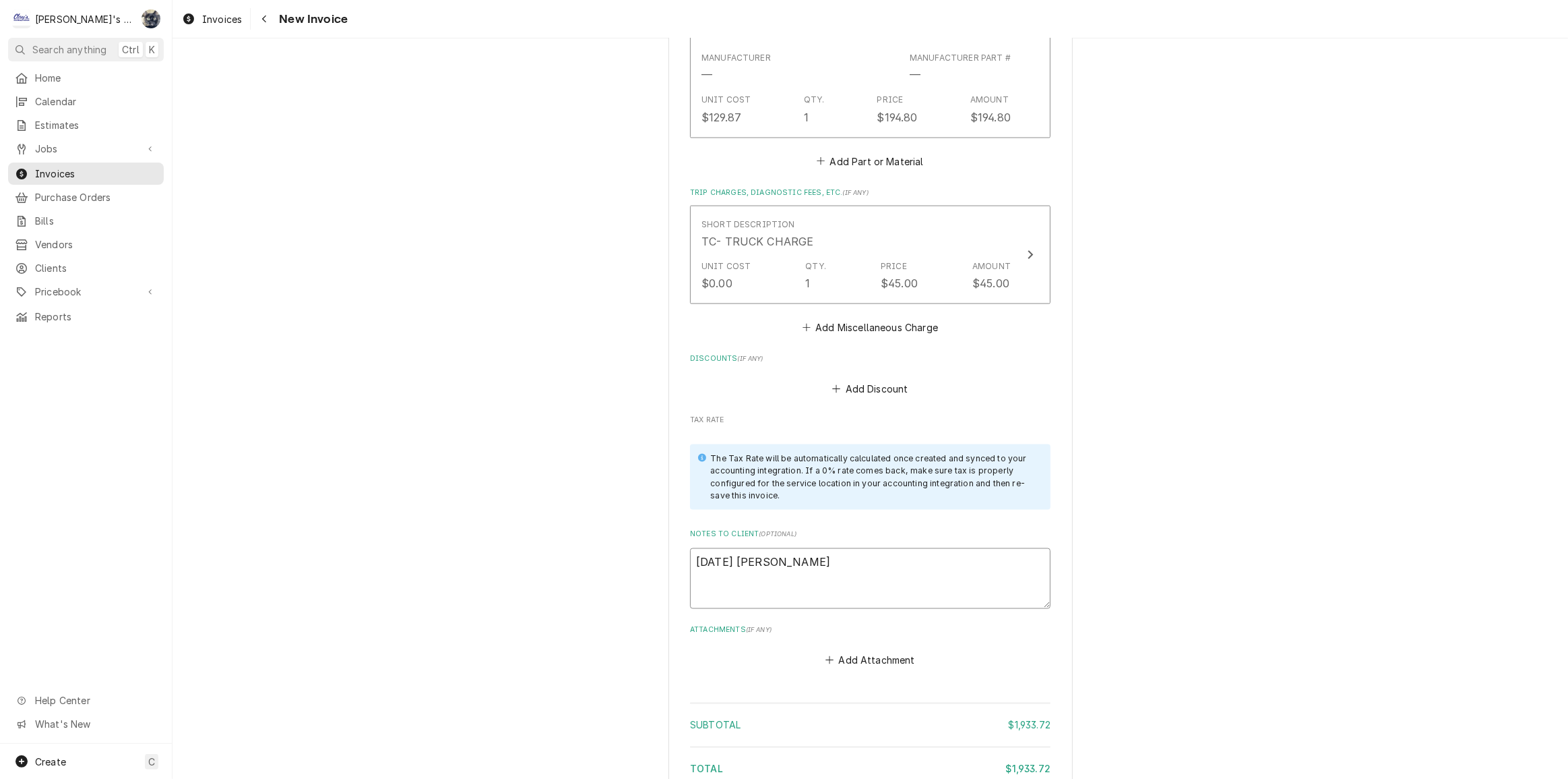
type textarea "8/28/25 Sarah - Gre"
type textarea "x"
type textarea "8/28/25 Sarah - Greg"
type textarea "x"
type textarea "8/28/25 Sarah - Greg,"
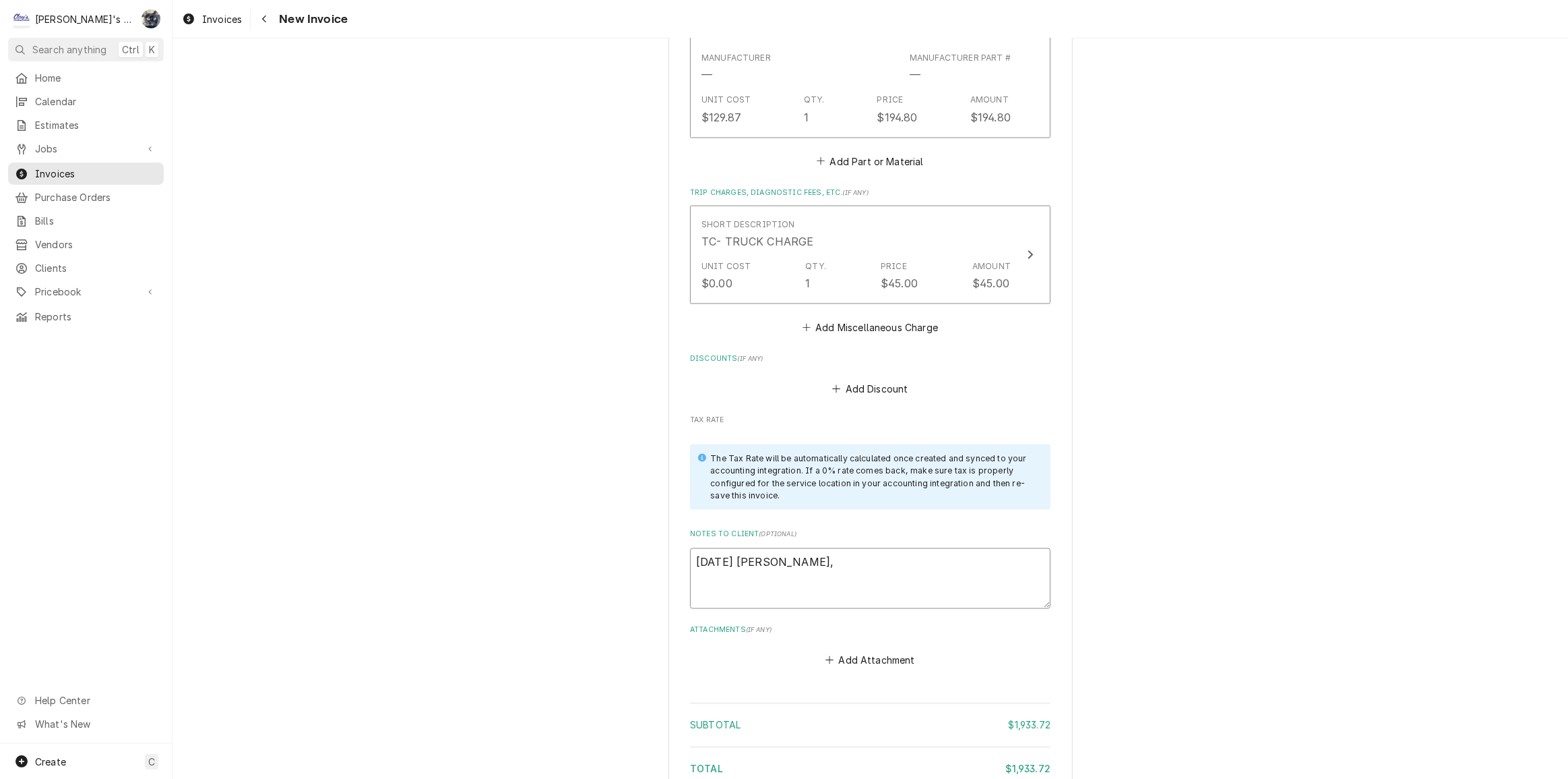
type textarea "x"
type textarea "8/28/25 Sarah - Greg,"
type textarea "x"
type textarea "8/28/25 Sarah - Greg, L"
type textarea "x"
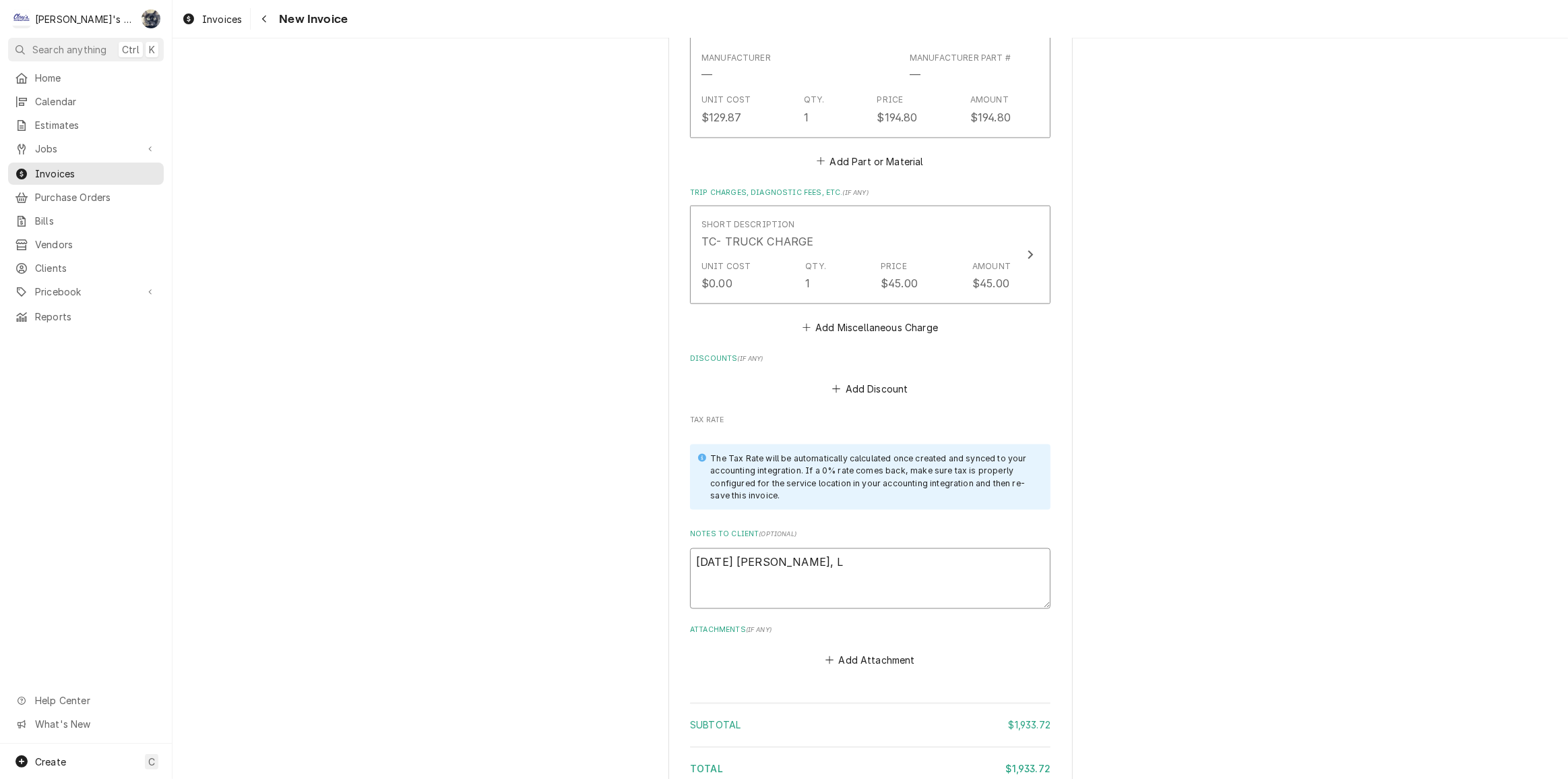
type textarea "8/28/25 Sarah - Greg, LD"
type textarea "x"
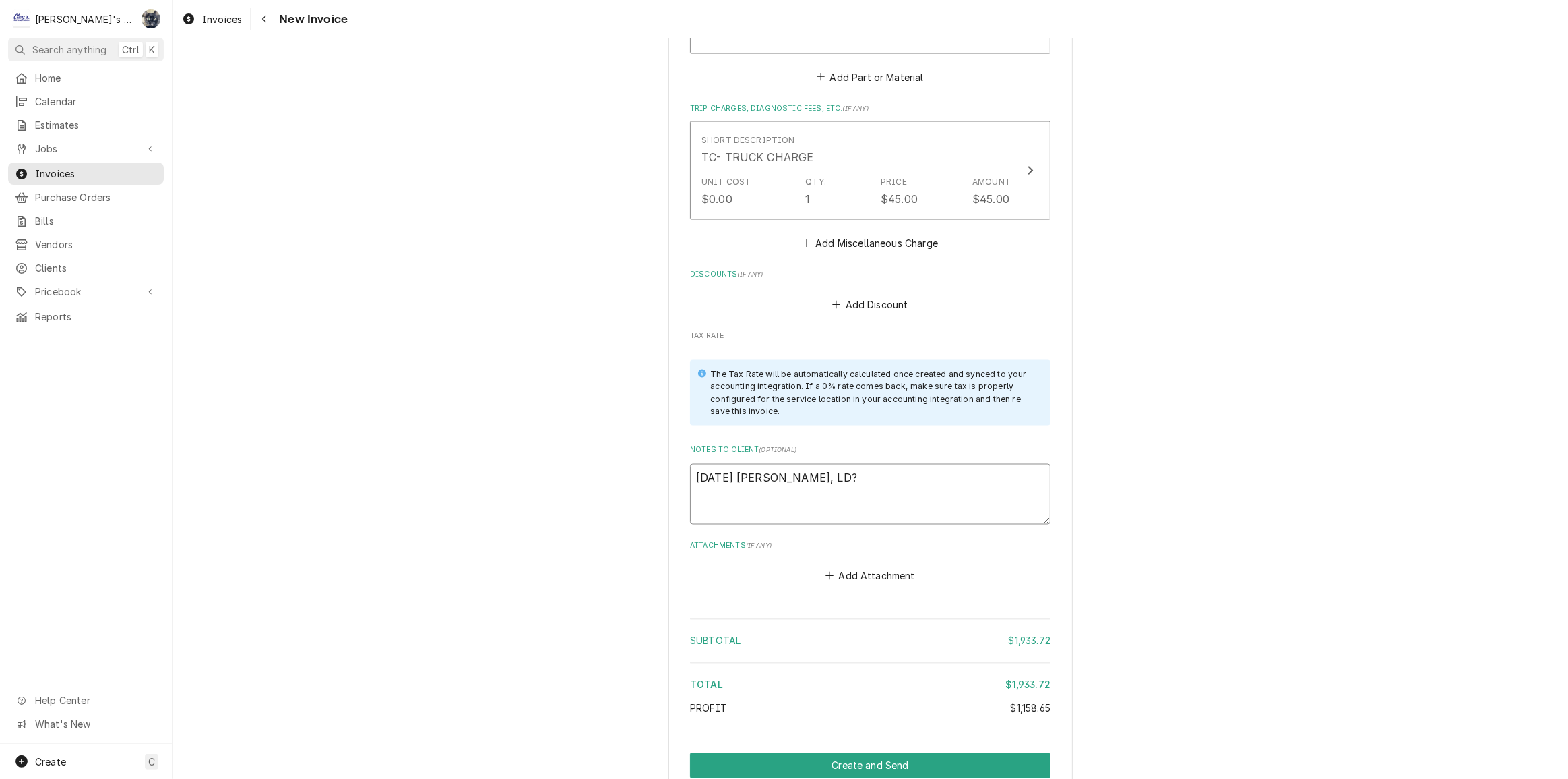
scroll to position [2501, 0]
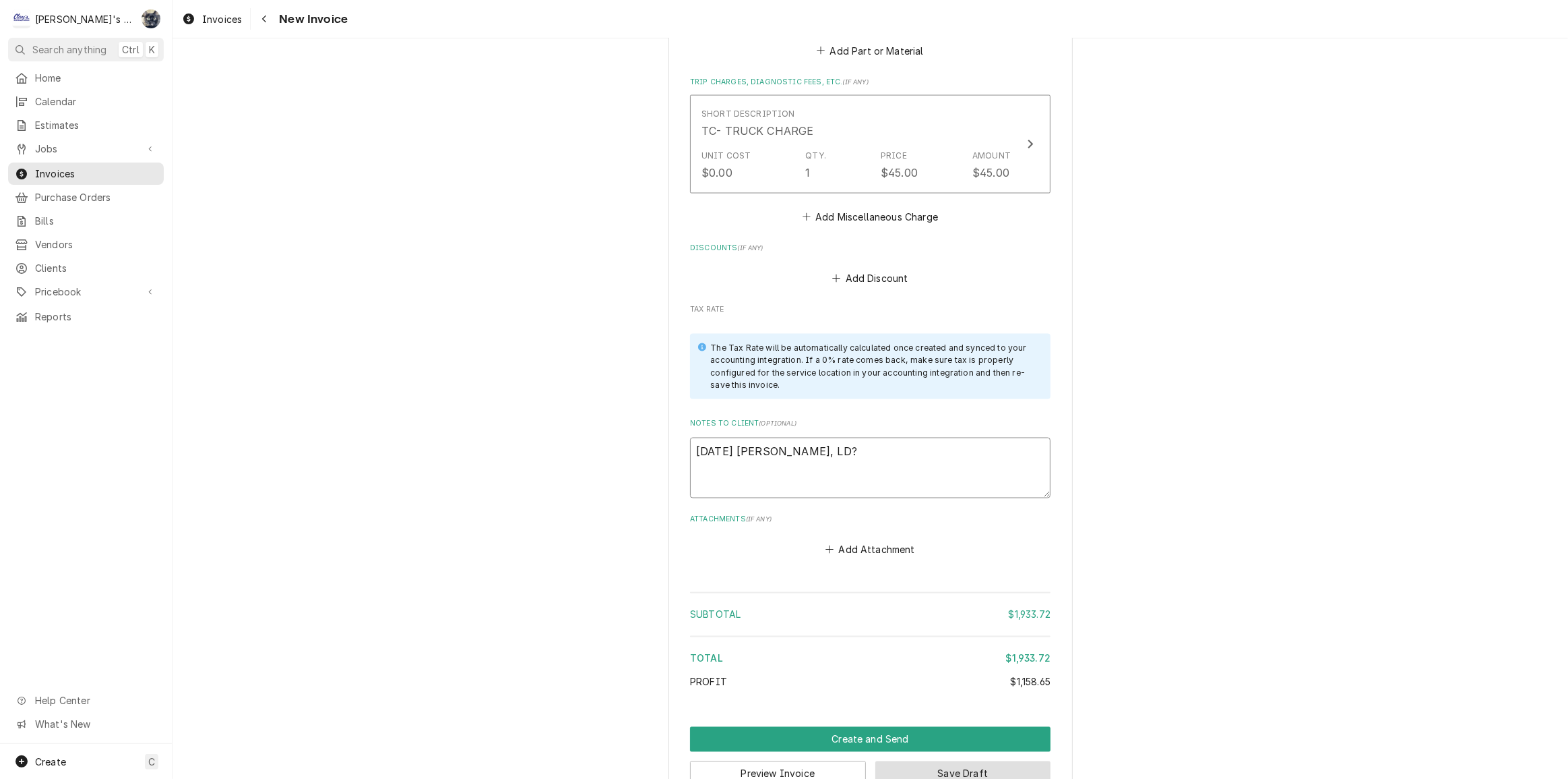
type textarea "8/28/25 Sarah - Greg, LD?"
click at [881, 761] on button "Save Draft" at bounding box center [963, 774] width 176 height 25
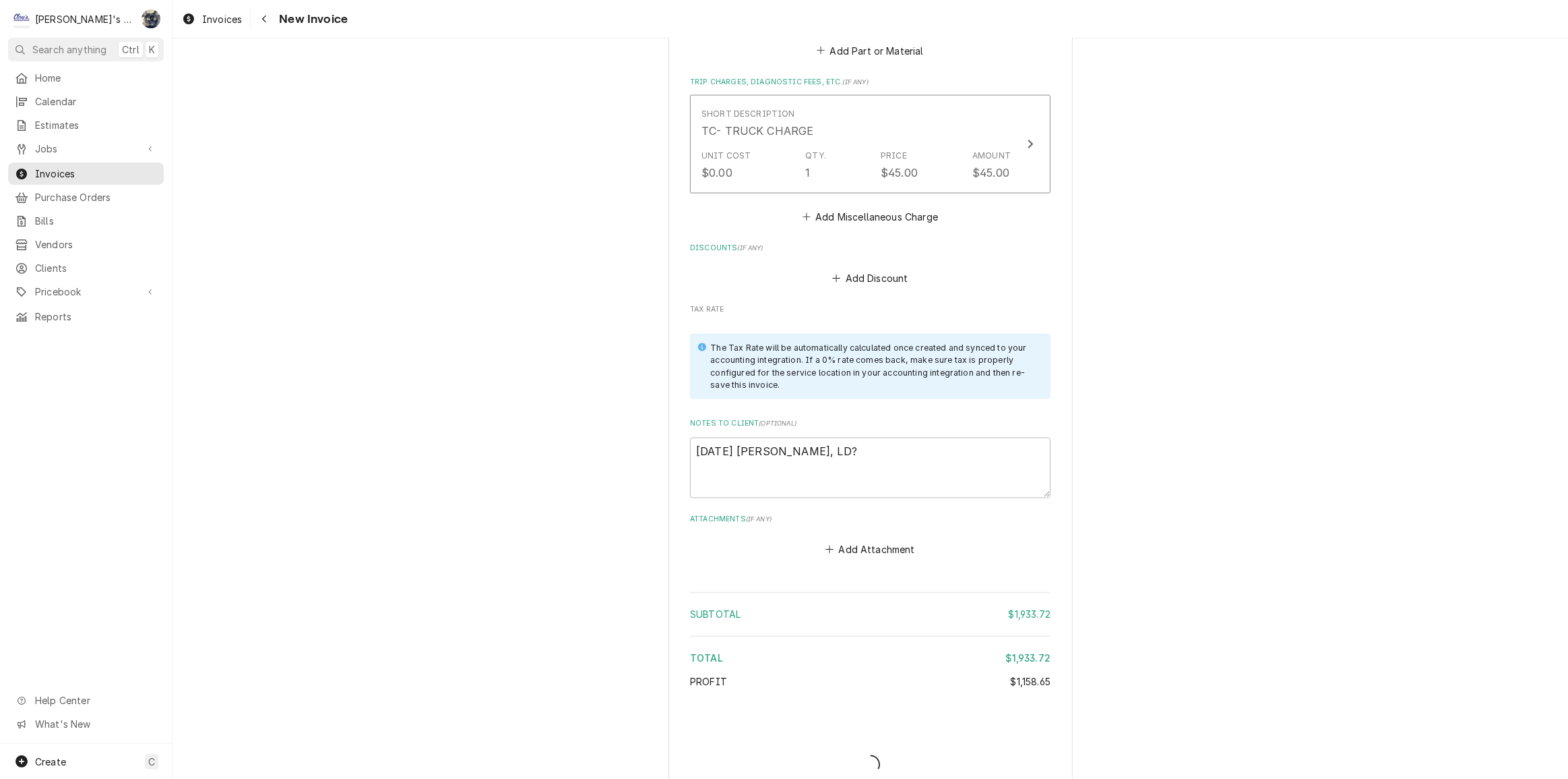
scroll to position [2494, 0]
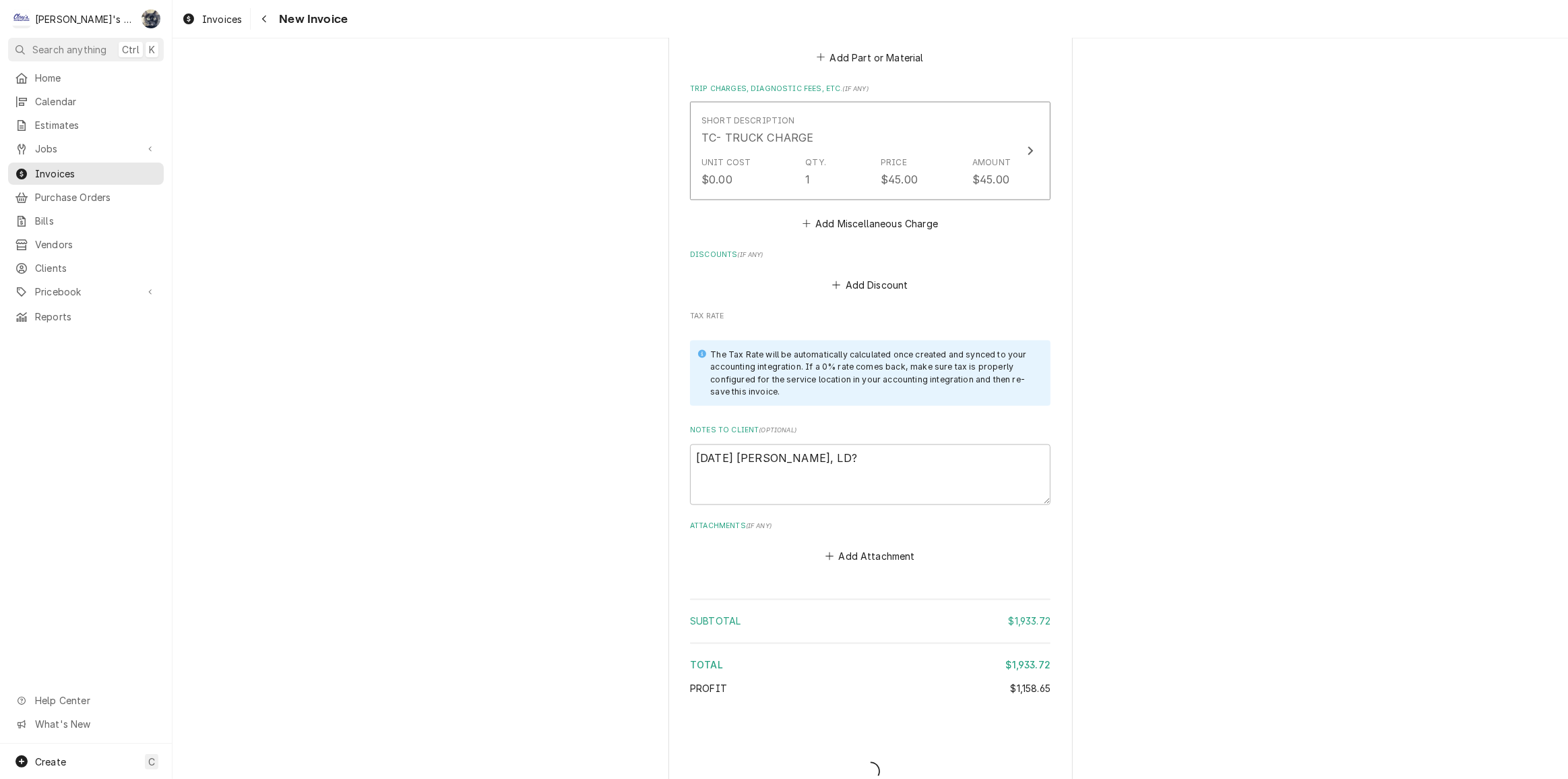
type textarea "x"
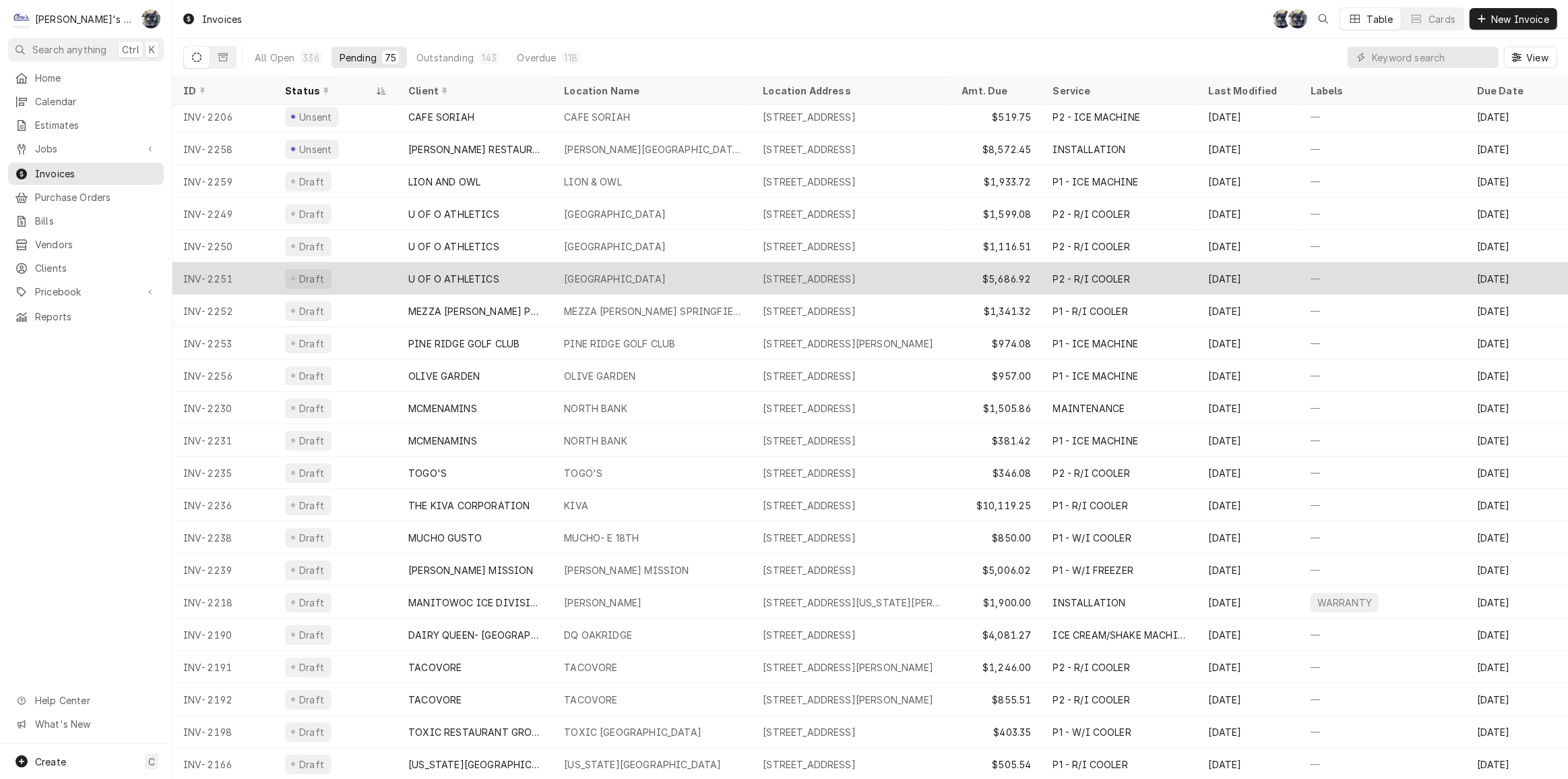
scroll to position [67, 0]
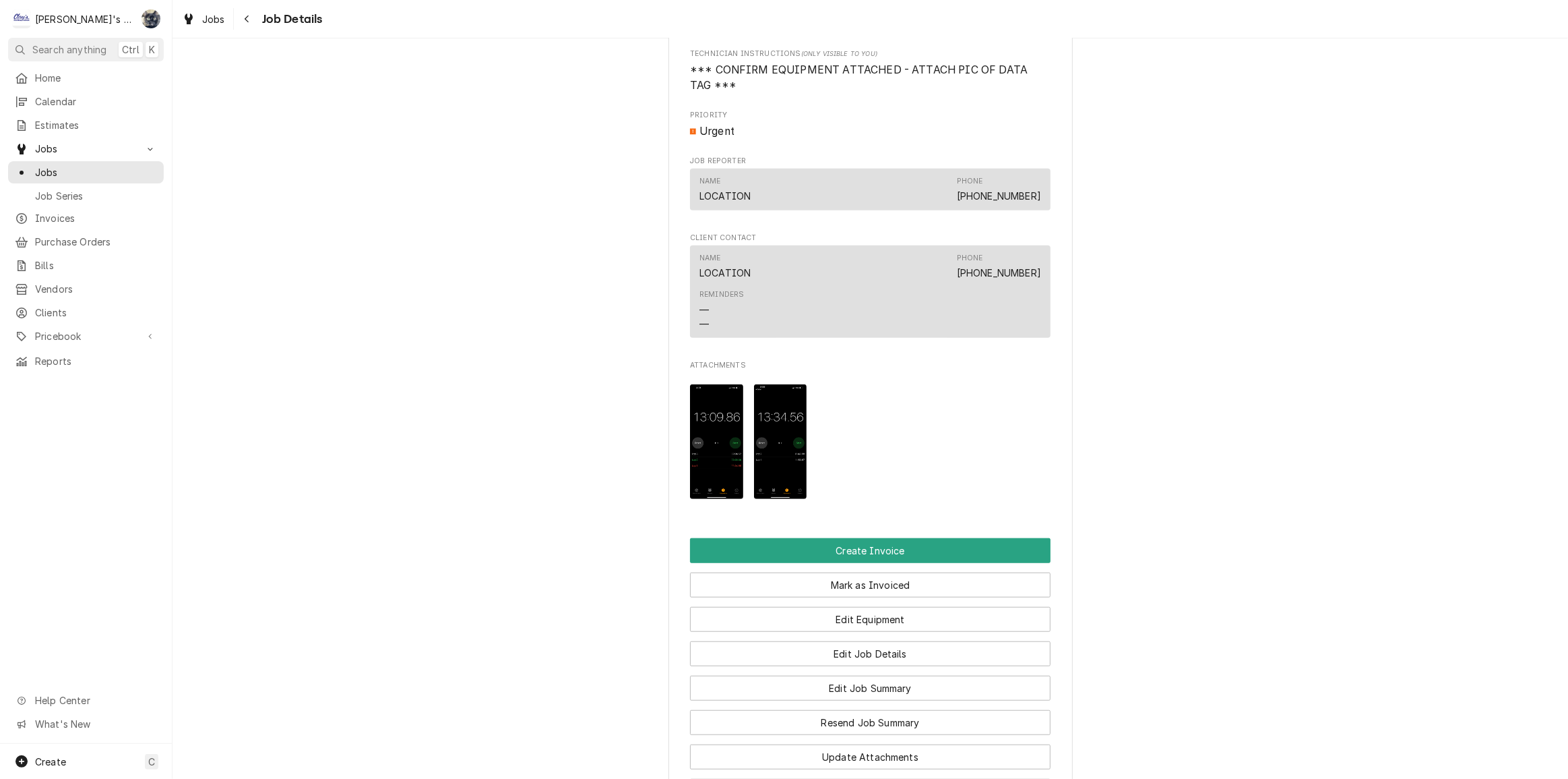
scroll to position [1287, 0]
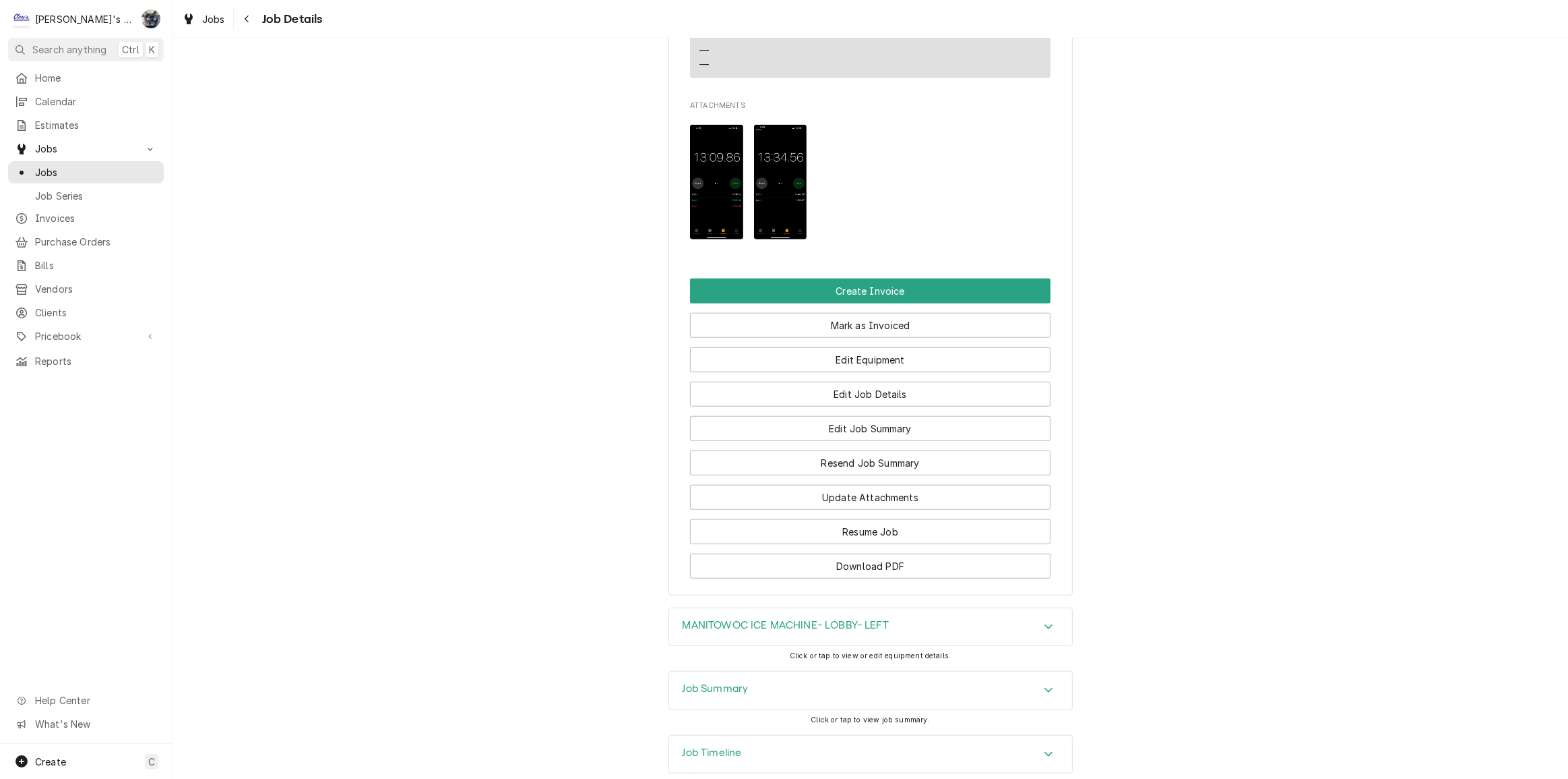
click at [799, 693] on div "Job Summary" at bounding box center [870, 690] width 403 height 38
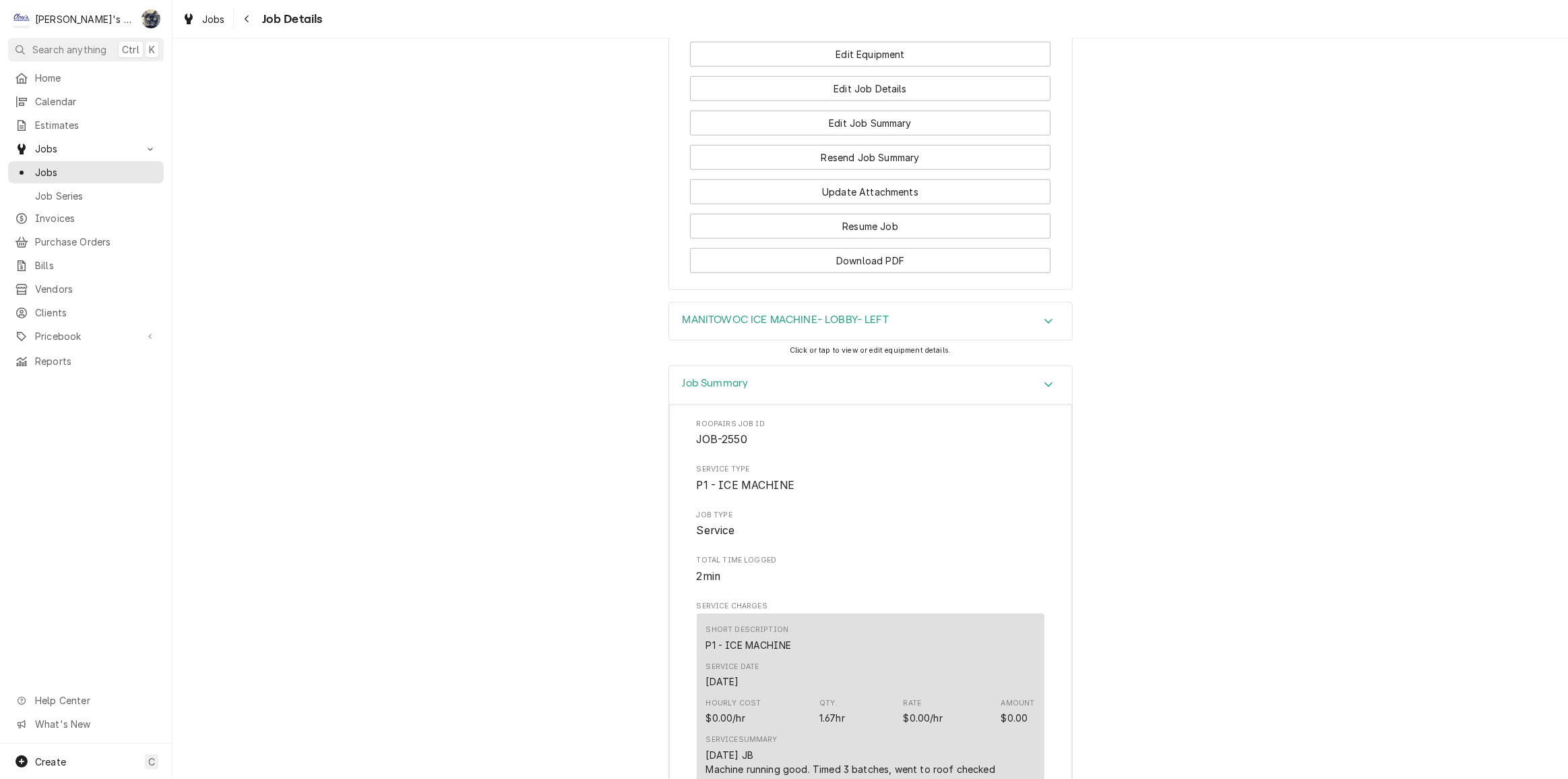
scroll to position [1349, 0]
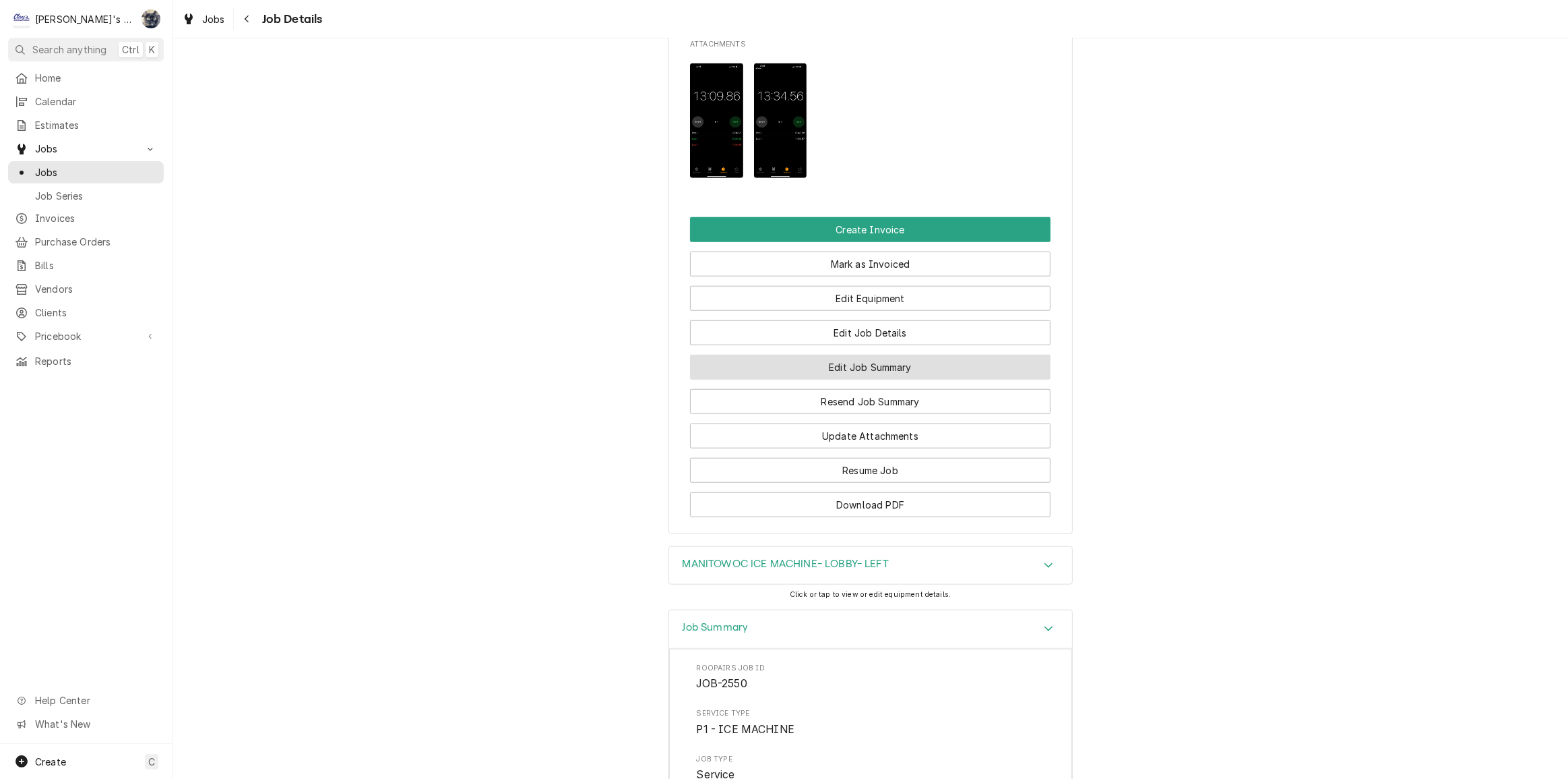
click at [842, 370] on button "Edit Job Summary" at bounding box center [870, 367] width 360 height 25
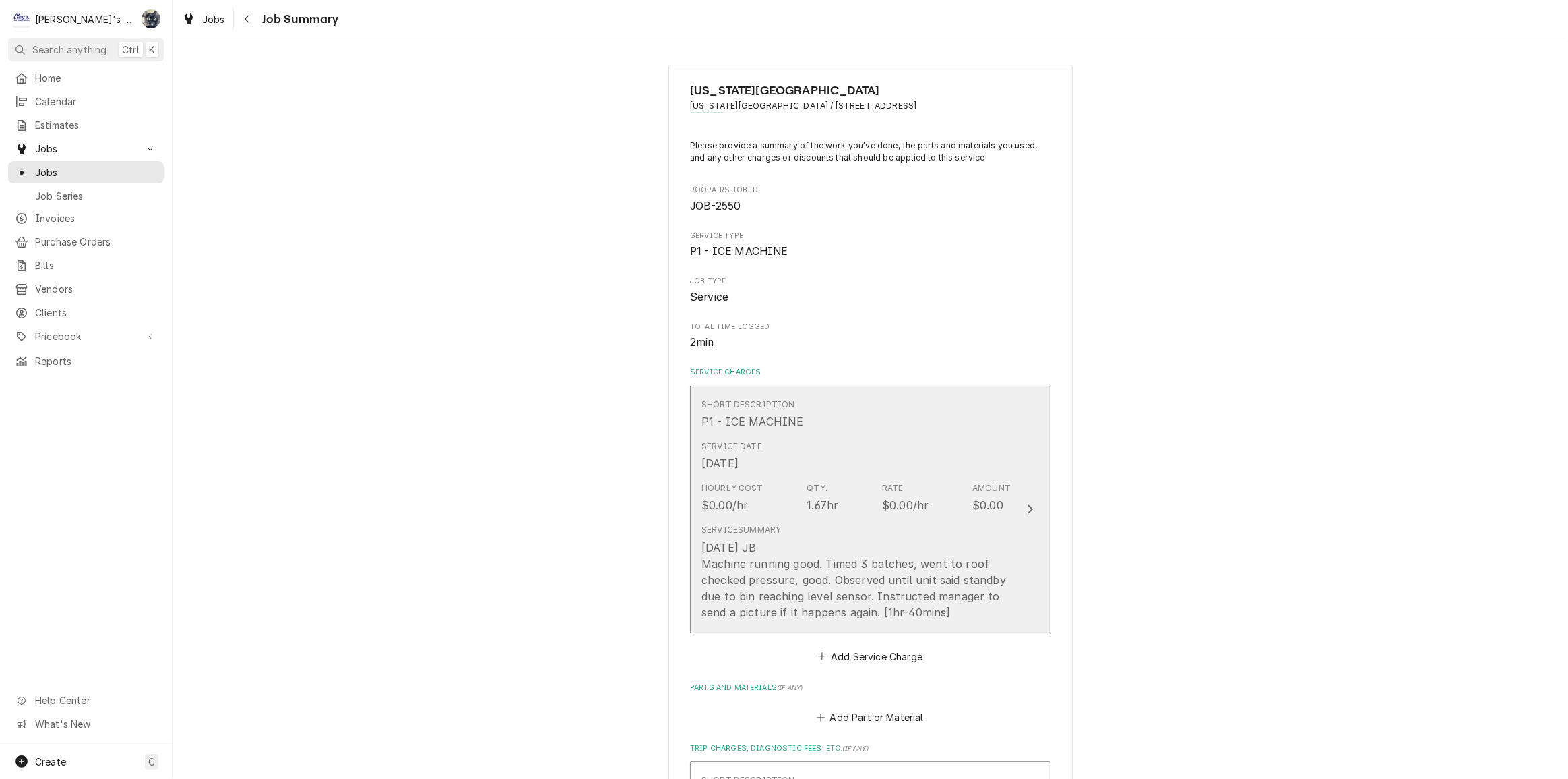
click at [829, 546] on div "7/31/2025 JB Machine running good. Timed 3 batches, went to roof checked pressu…" at bounding box center [857, 579] width 310 height 81
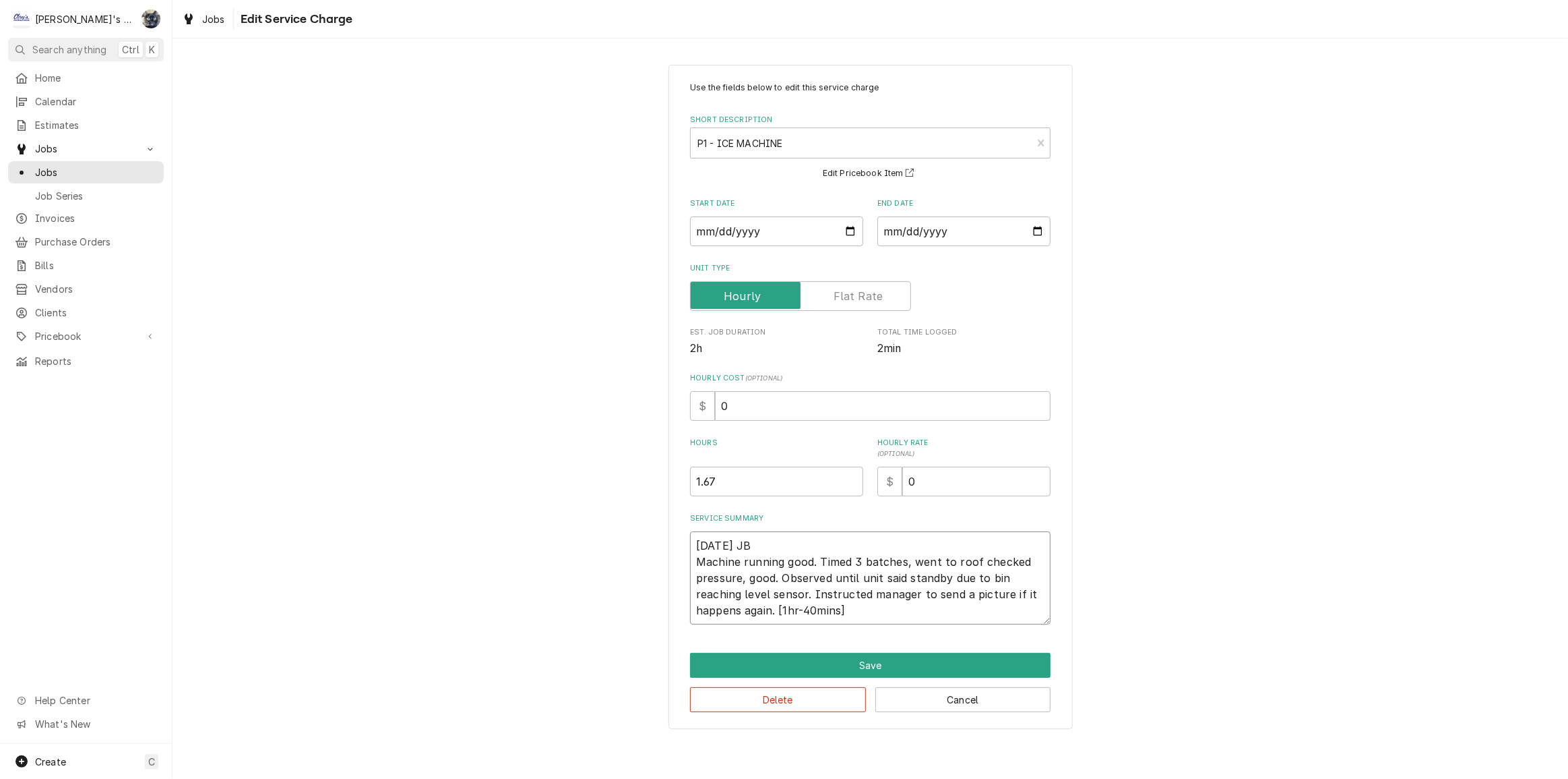
click at [976, 560] on textarea "7/31/2025 JB Machine running good. Timed 3 batches, went to roof checked pressu…" at bounding box center [870, 578] width 360 height 93
type textarea "x"
type textarea "7/31/2025 JB Machine running good. Timed 3 batches, went to roof checked pressu…"
type textarea "x"
type textarea "7/31/2025 JB Machine running good. Timed 3 batches, went to roof a checked pres…"
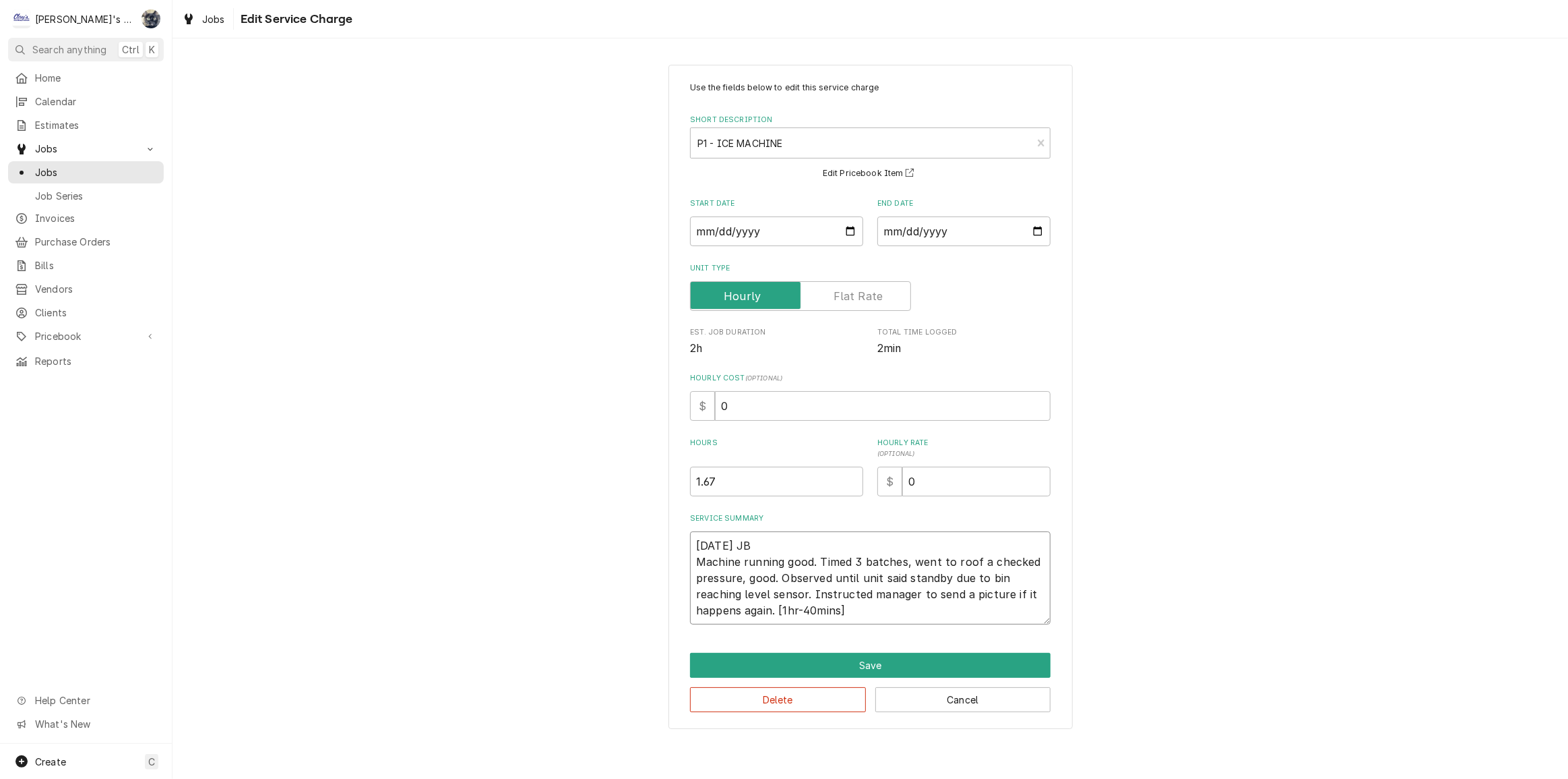
type textarea "x"
type textarea "7/31/2025 JB Machine running good. Timed 3 batches, went to roof an checked pre…"
type textarea "x"
type textarea "7/31/2025 JB Machine running good. Timed 3 batches, went to roof and checked pr…"
drag, startPoint x: 923, startPoint y: 485, endPoint x: 886, endPoint y: 485, distance: 37.0
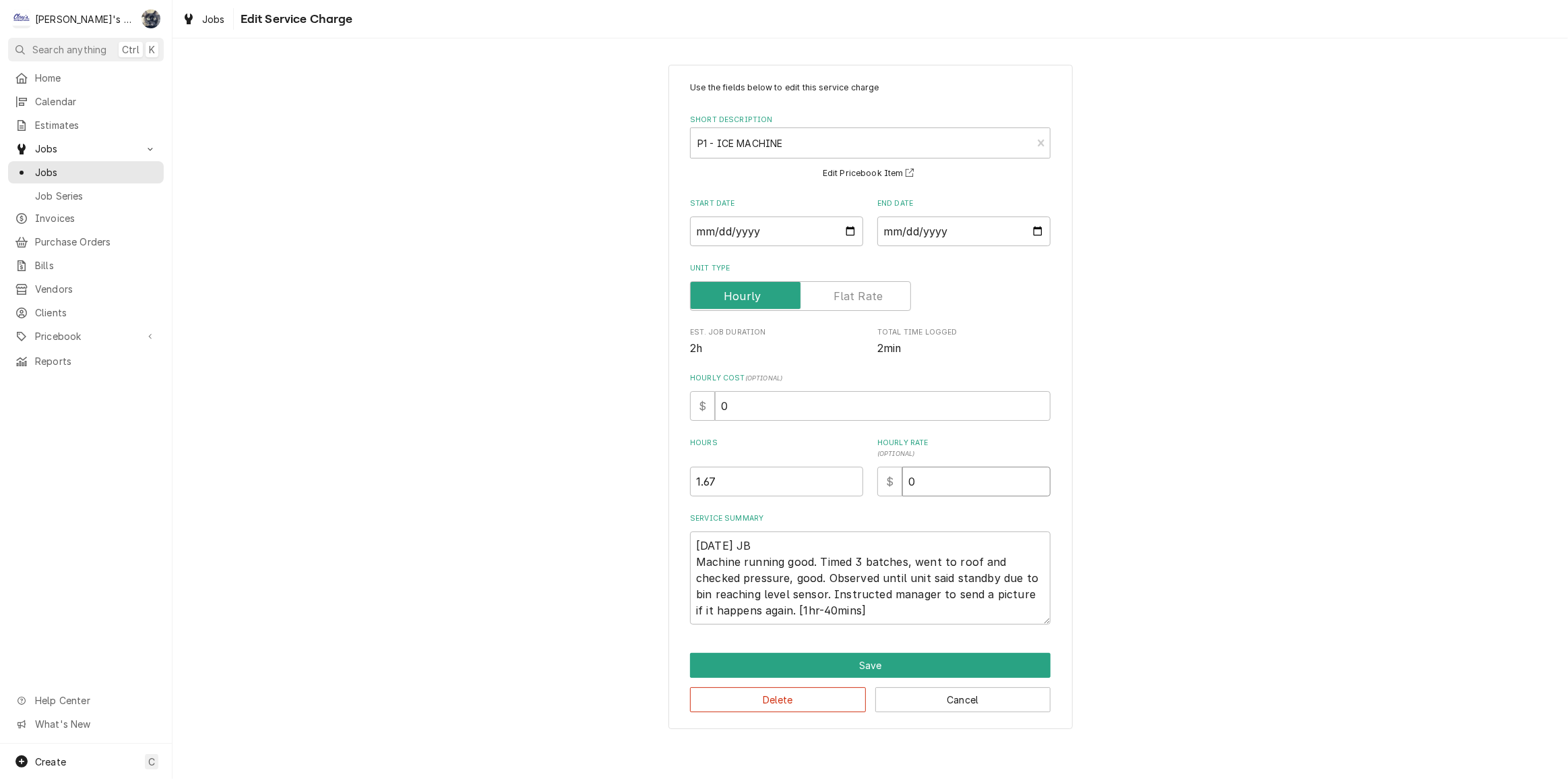
click at [889, 485] on div "$ 0" at bounding box center [964, 481] width 173 height 29
type textarea "x"
type input "1"
type textarea "x"
type input "11"
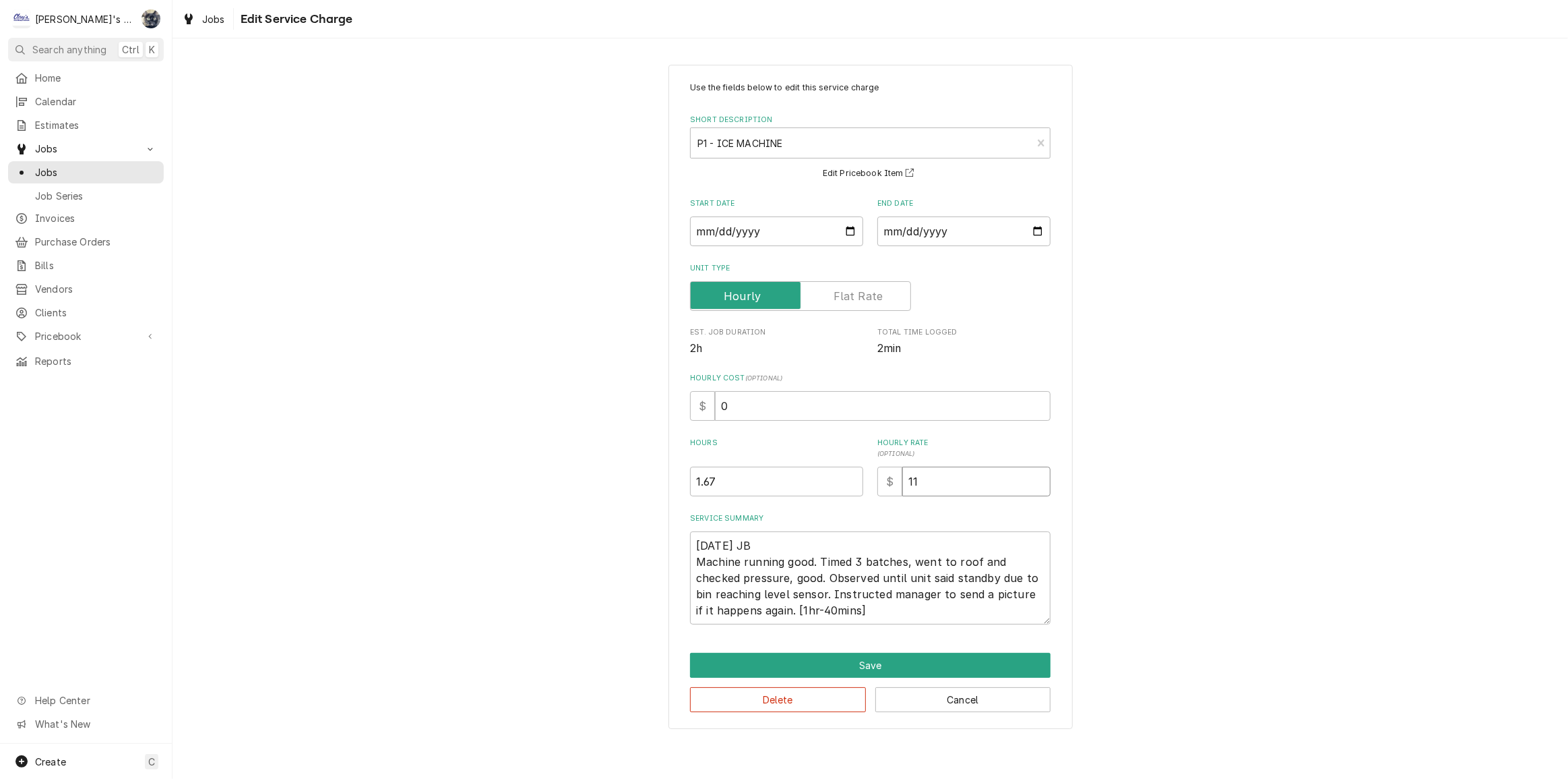
type textarea "x"
type input "114"
drag, startPoint x: 759, startPoint y: 396, endPoint x: 633, endPoint y: 404, distance: 126.3
click at [633, 404] on div "Use the fields below to edit this service charge Short Description P1 - ICE MAC…" at bounding box center [870, 396] width 1396 height 688
type textarea "x"
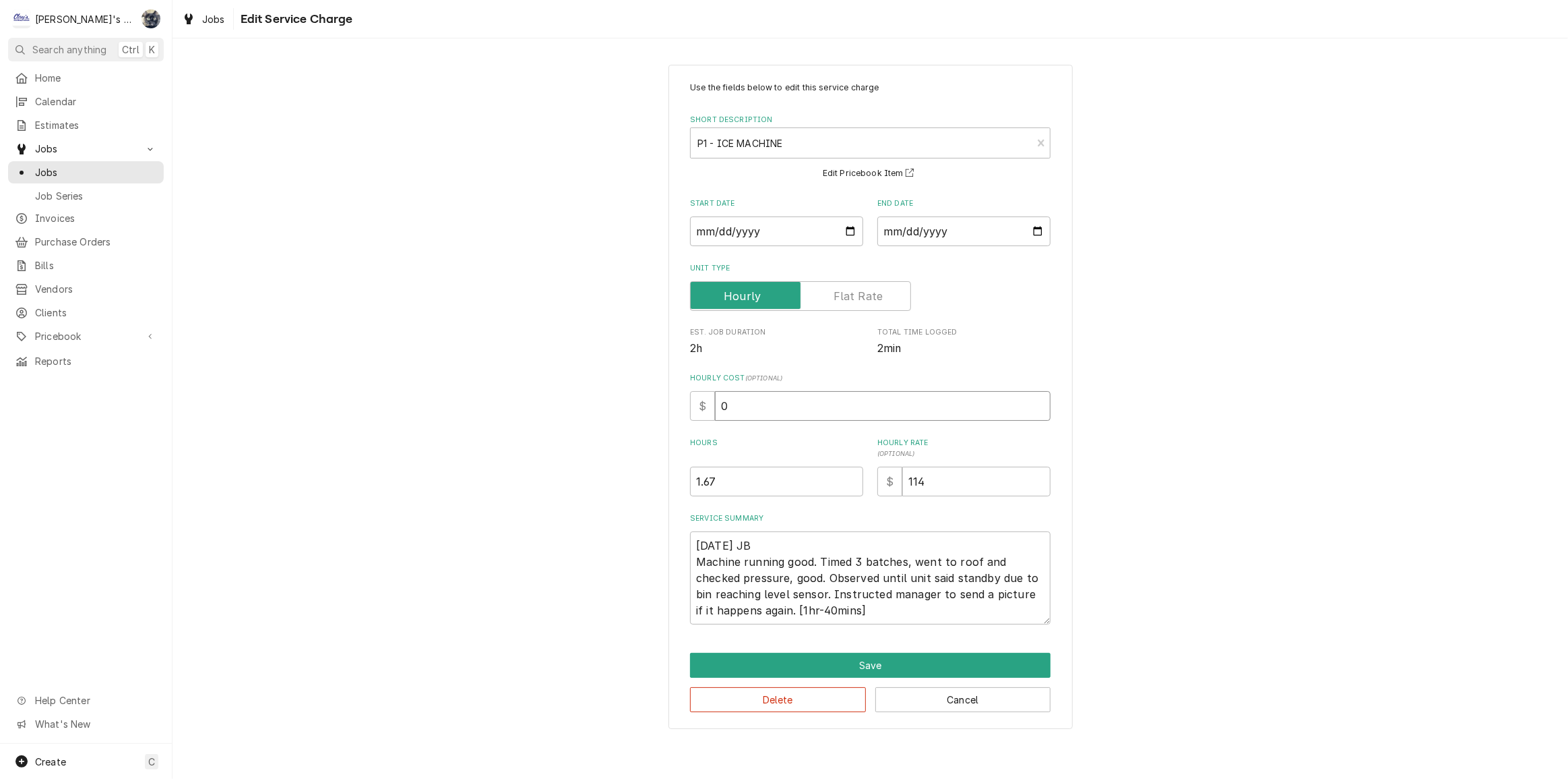
type input "3"
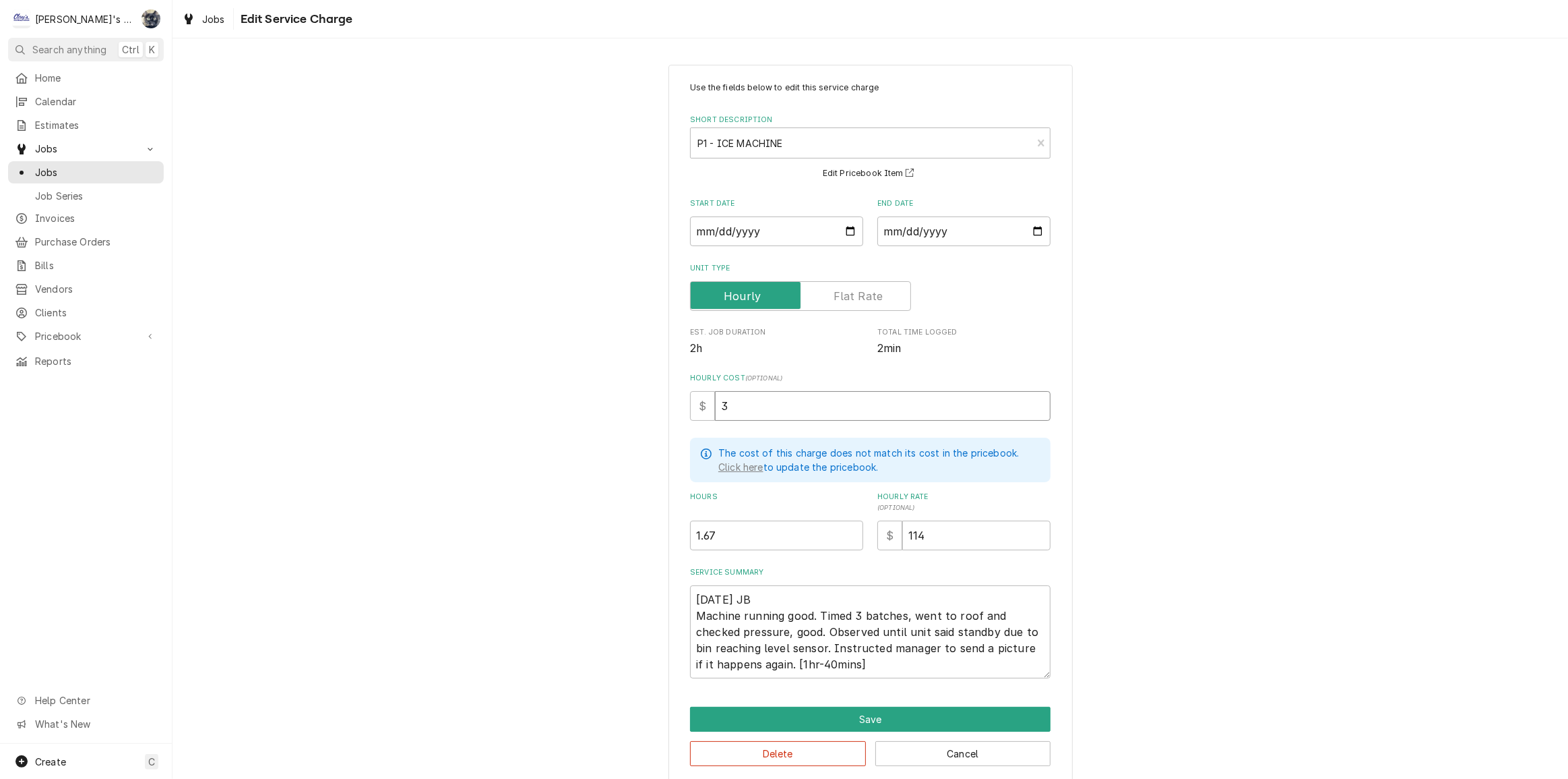
type textarea "x"
type input "35"
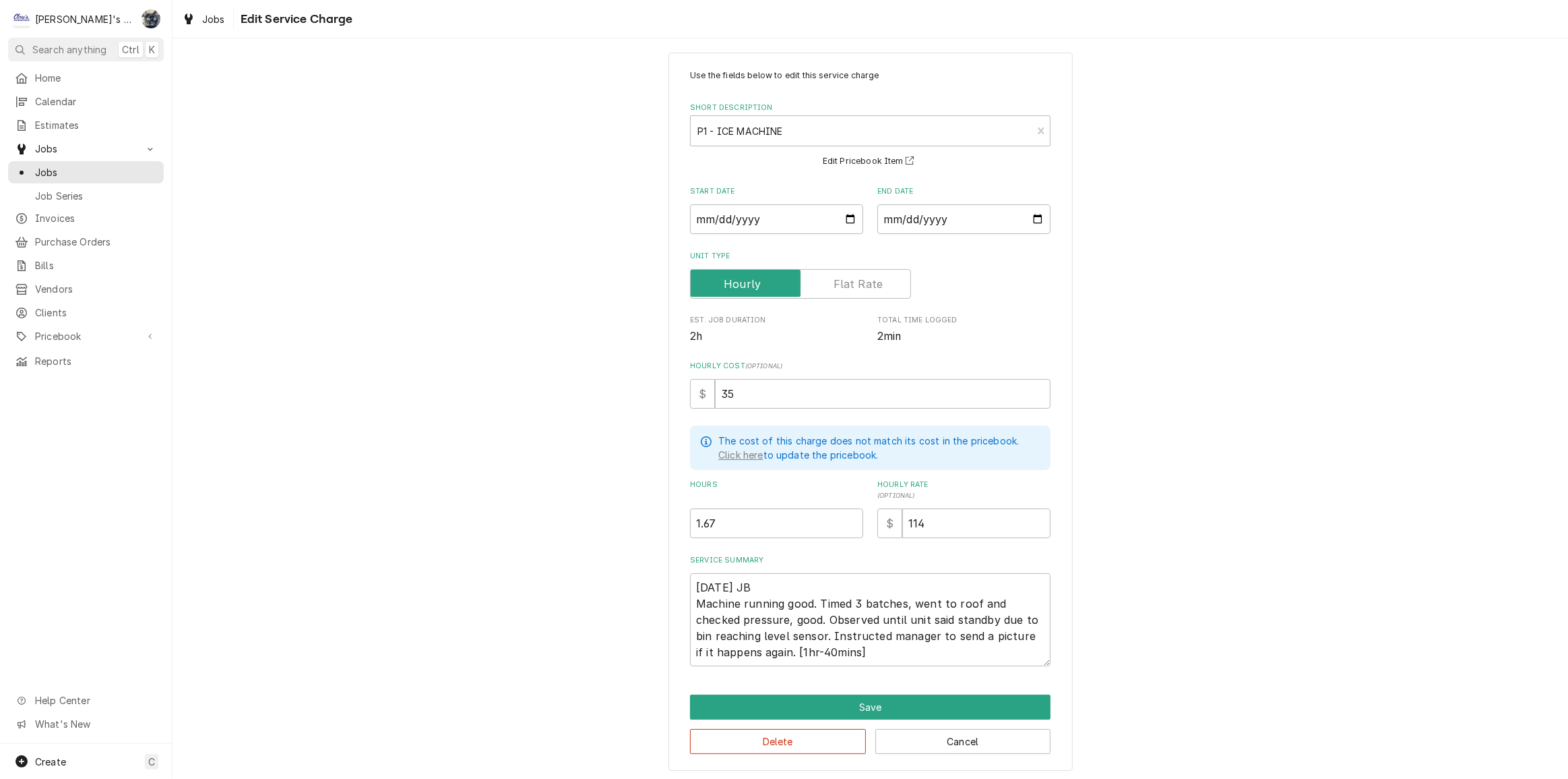
scroll to position [14, 0]
click at [873, 704] on button "Save" at bounding box center [870, 706] width 360 height 25
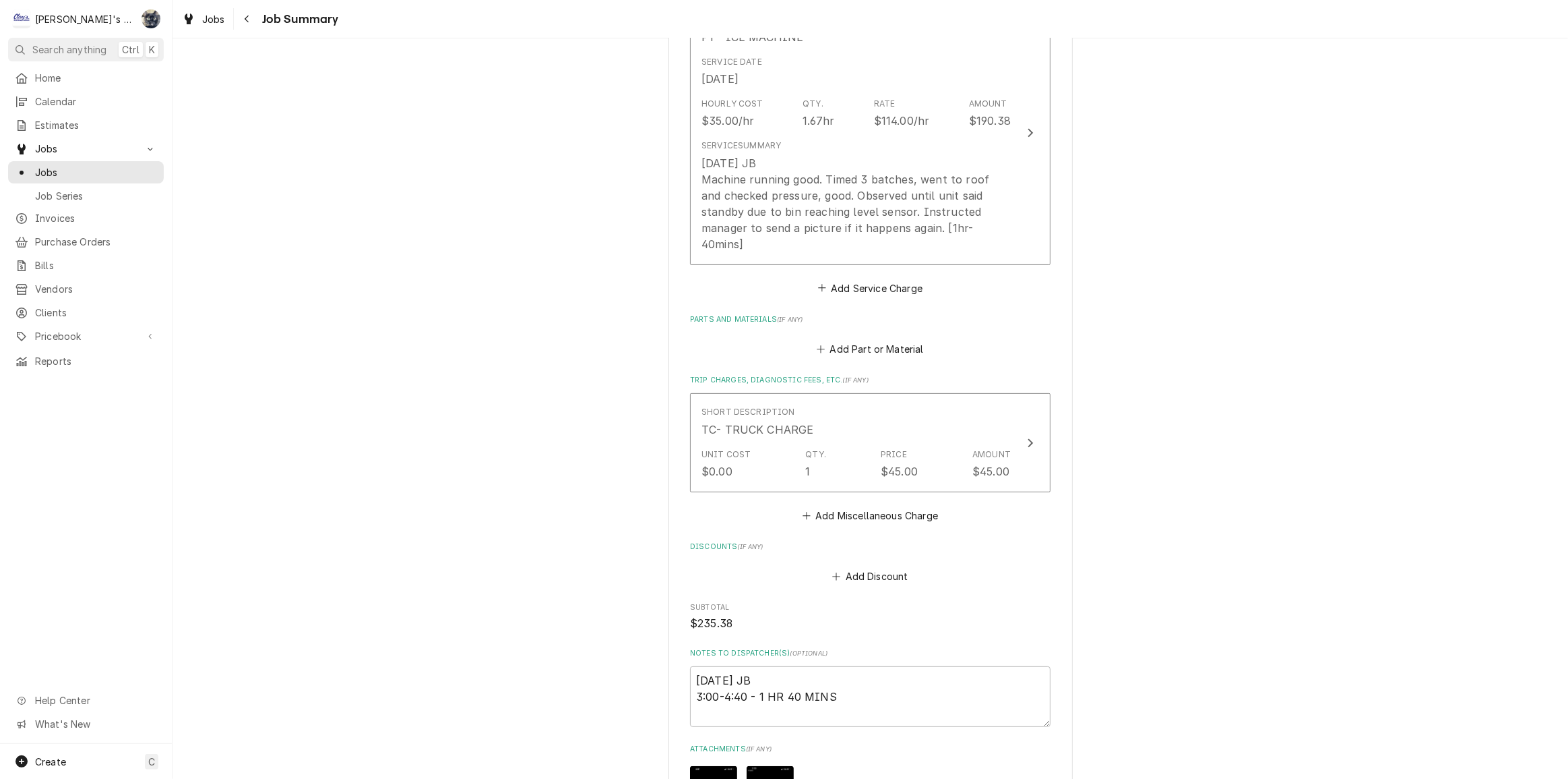
scroll to position [551, 0]
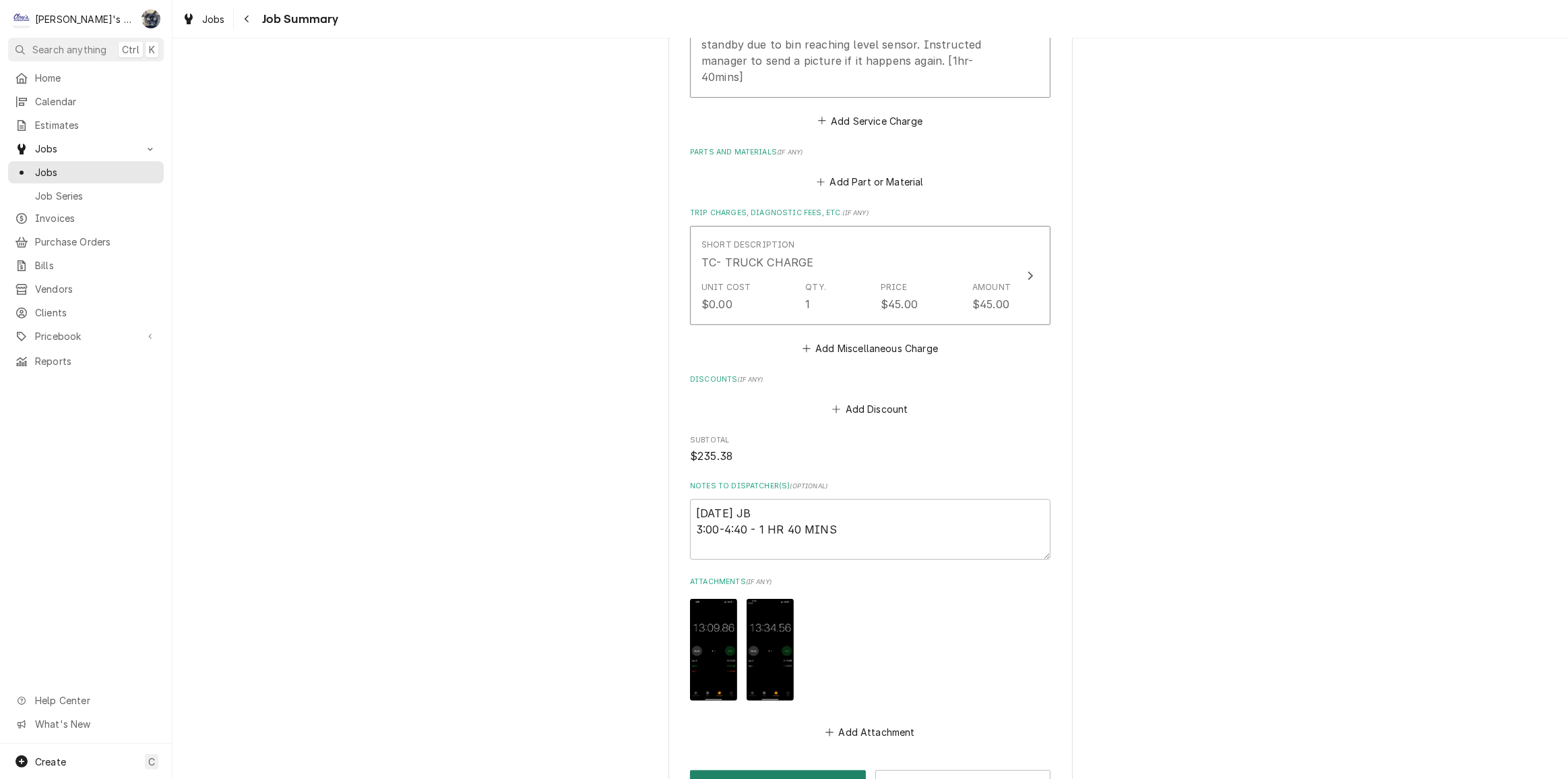
drag, startPoint x: 812, startPoint y: 761, endPoint x: 812, endPoint y: 752, distance: 9.0
click at [812, 770] on button "Save" at bounding box center [778, 783] width 176 height 25
type textarea "x"
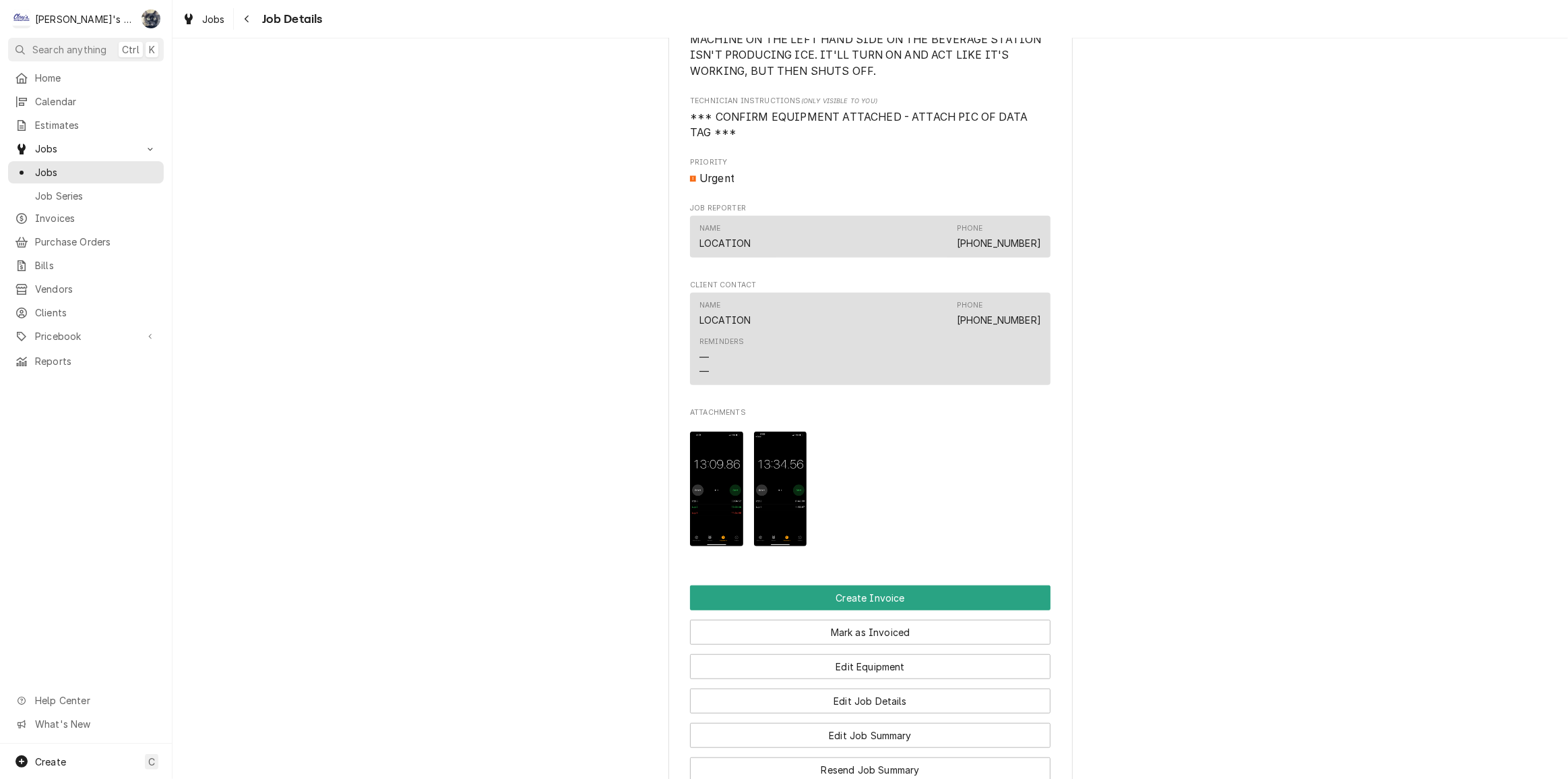
scroll to position [1367, 0]
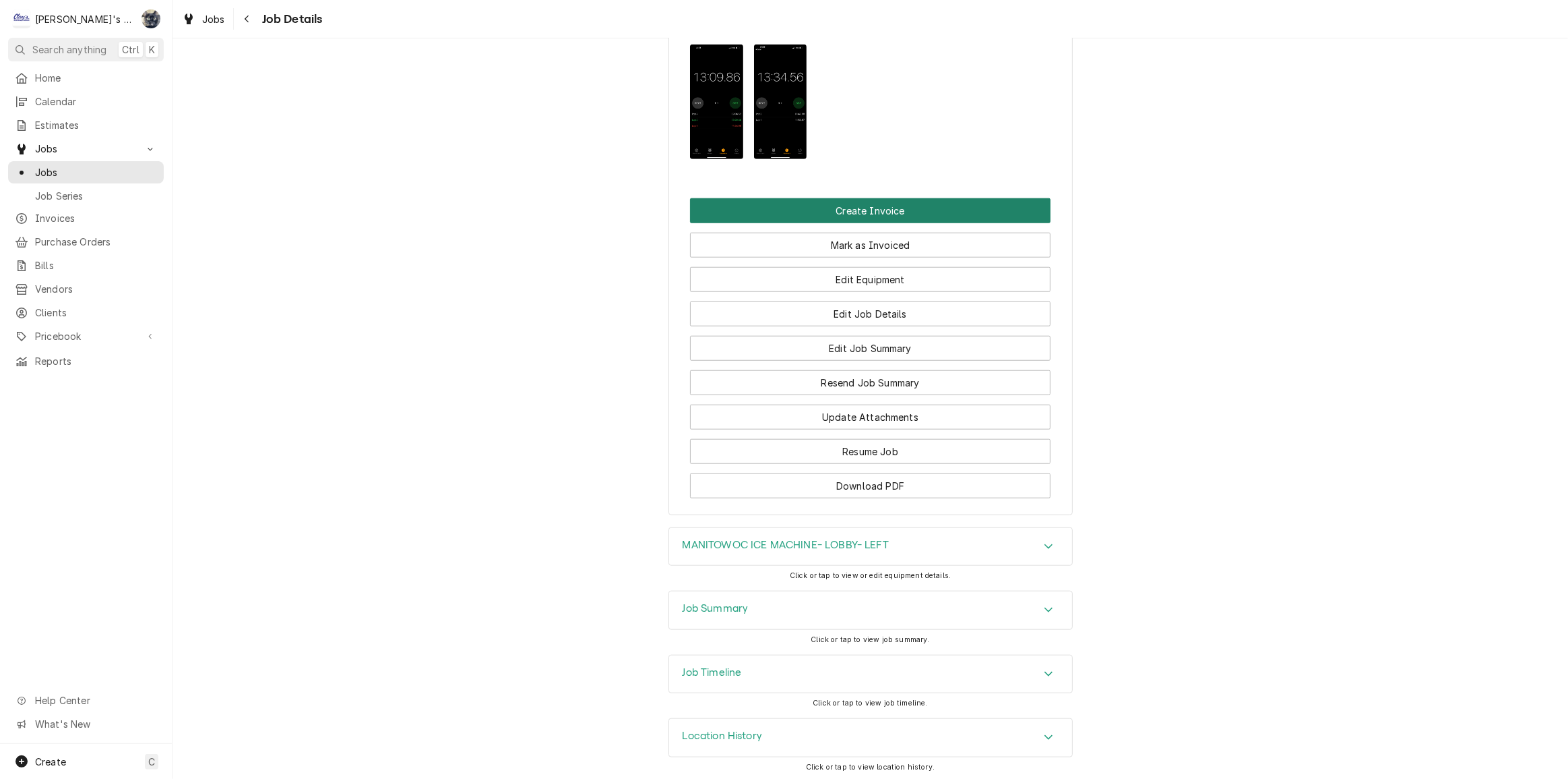
click at [858, 208] on button "Create Invoice" at bounding box center [870, 211] width 360 height 25
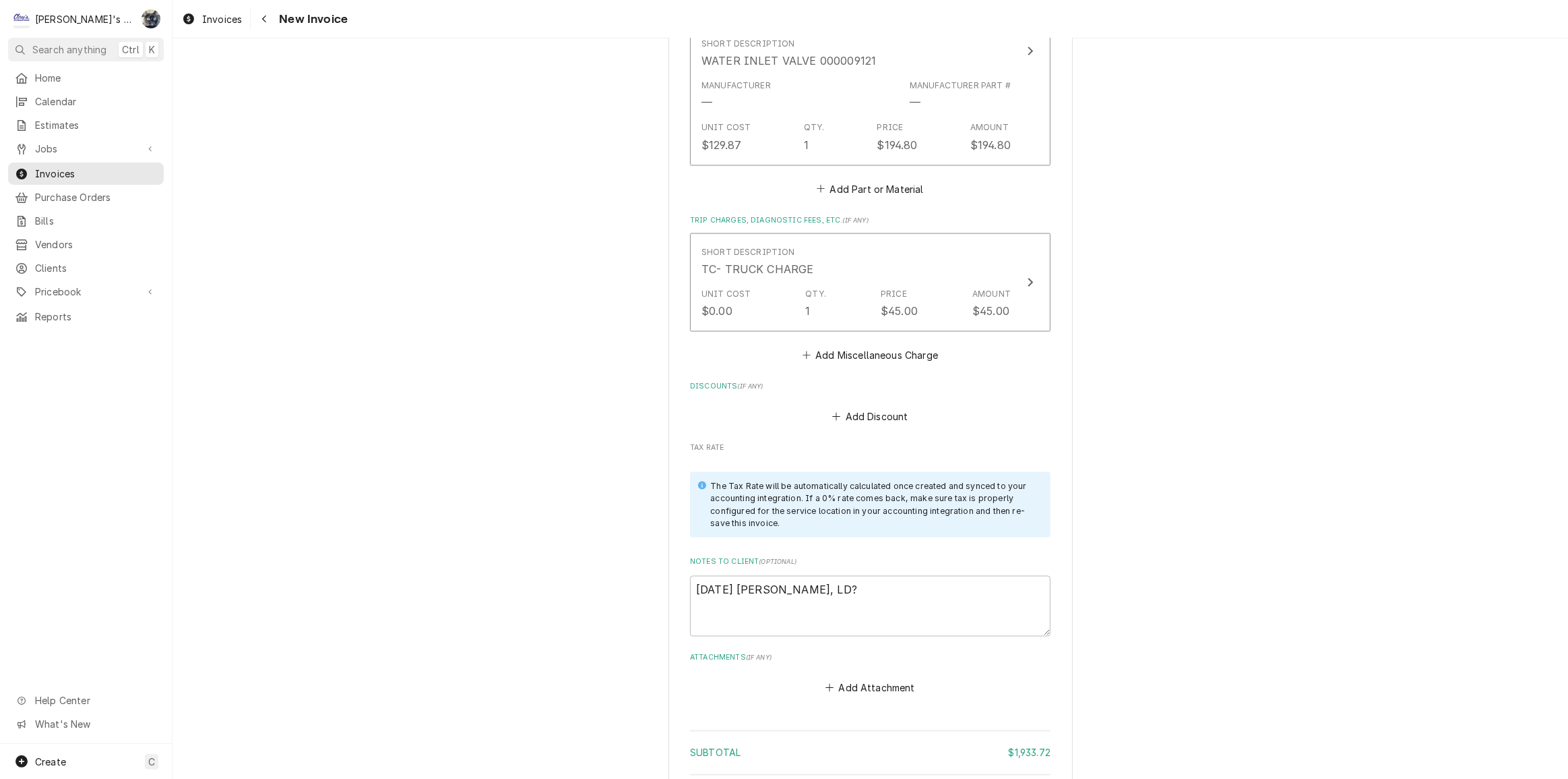
scroll to position [2598, 0]
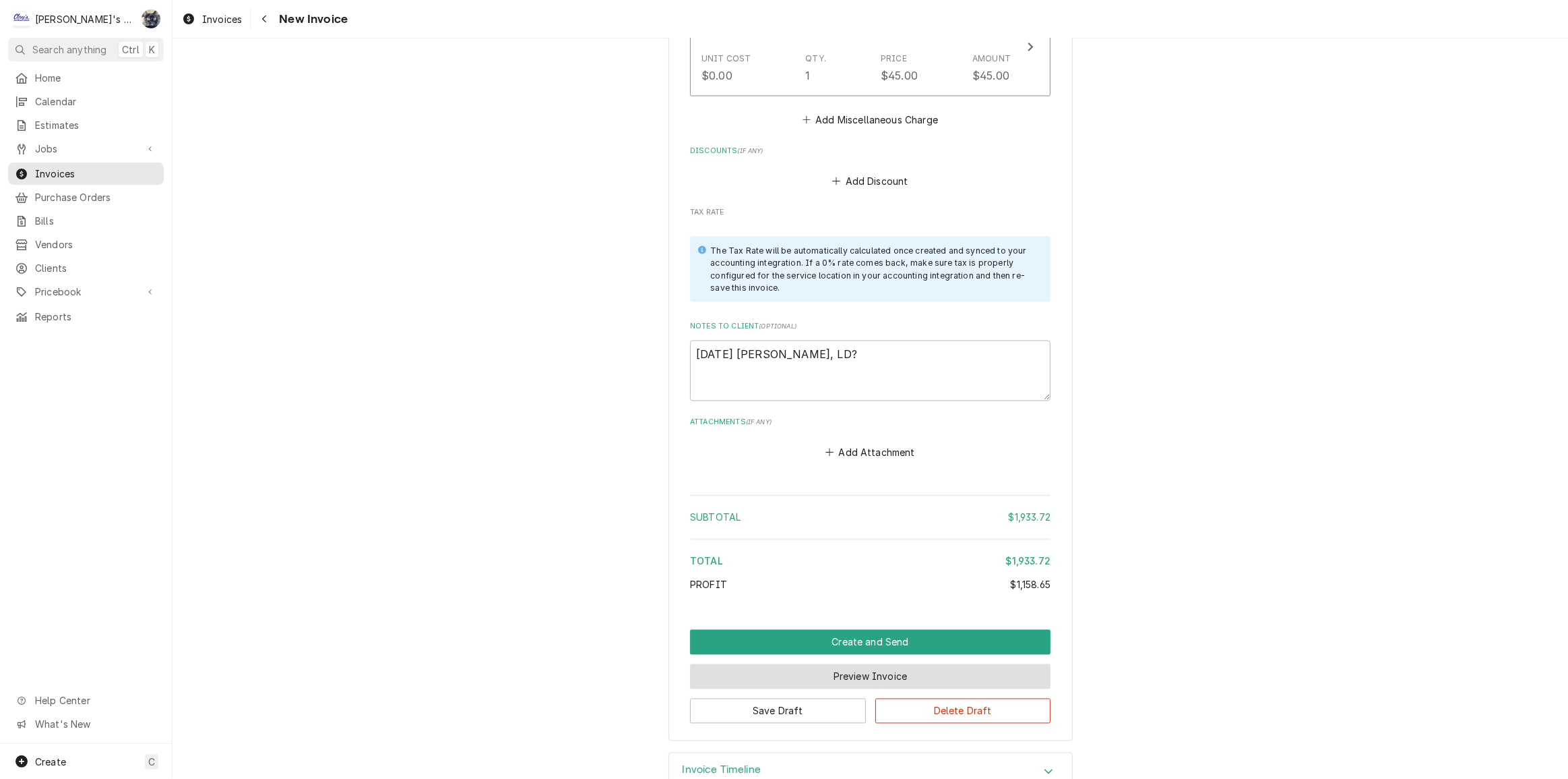
click button "Preview Invoice"
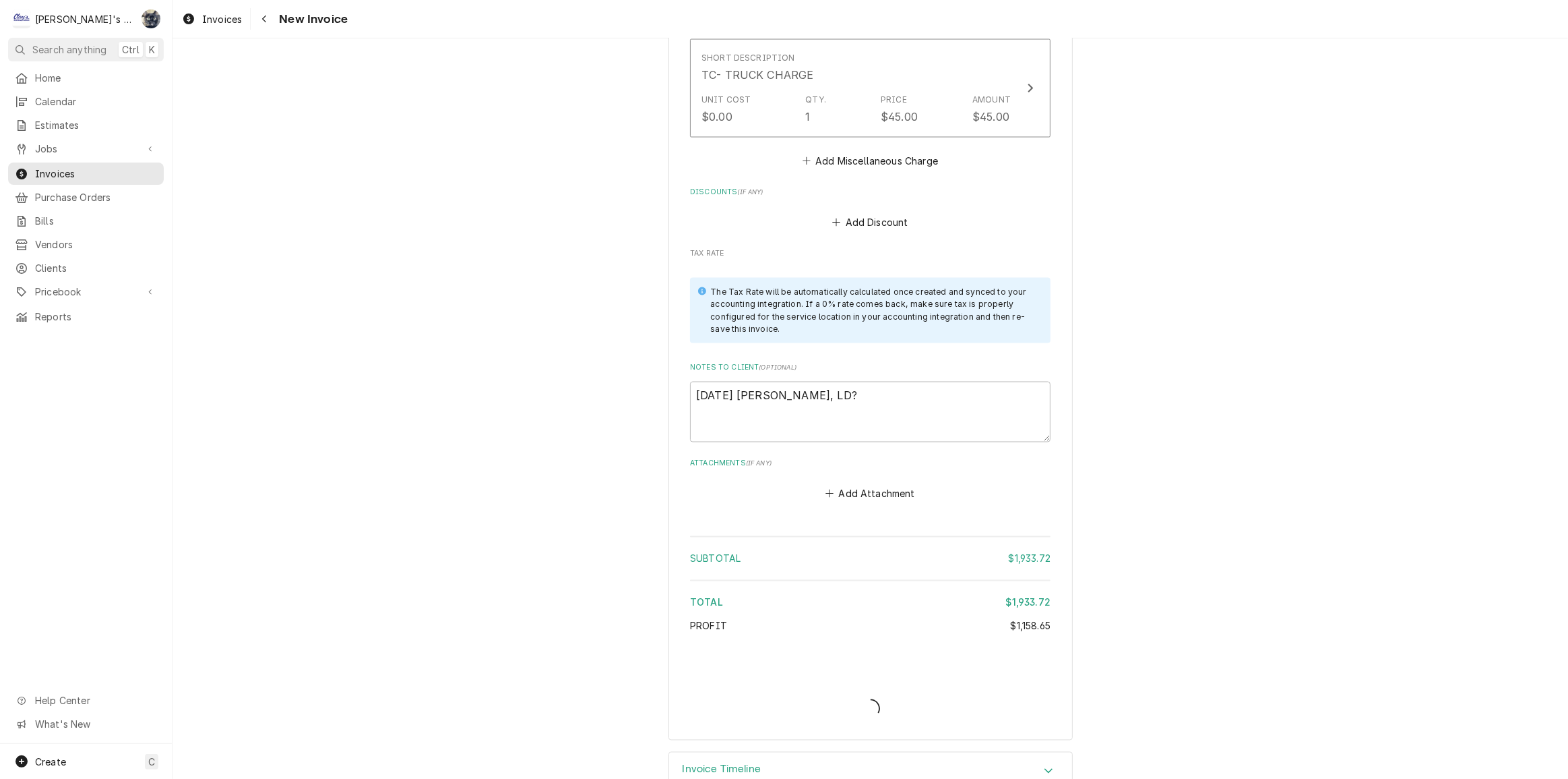
type textarea "x"
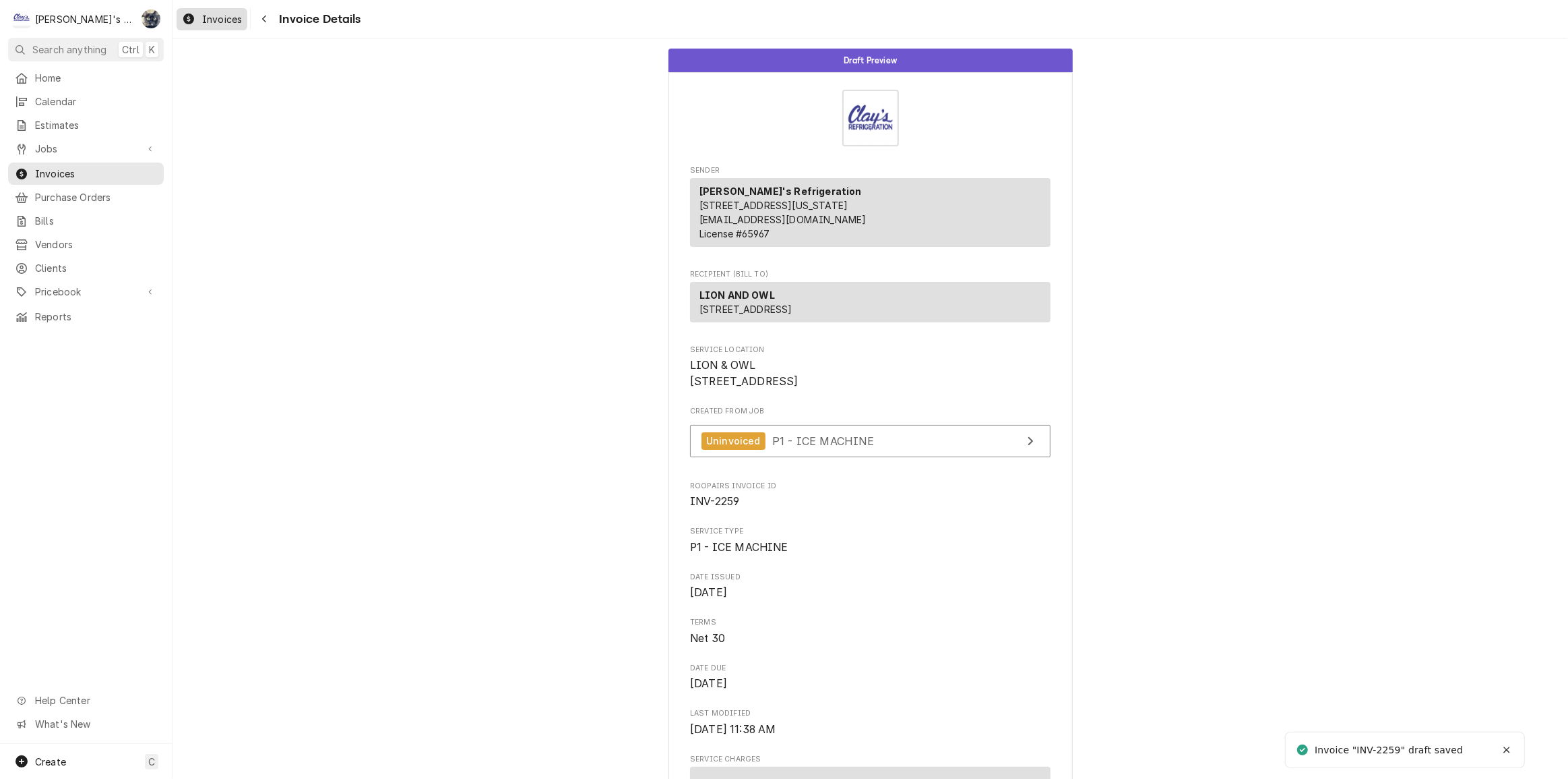
click at [213, 18] on span "Invoices" at bounding box center [222, 19] width 40 height 15
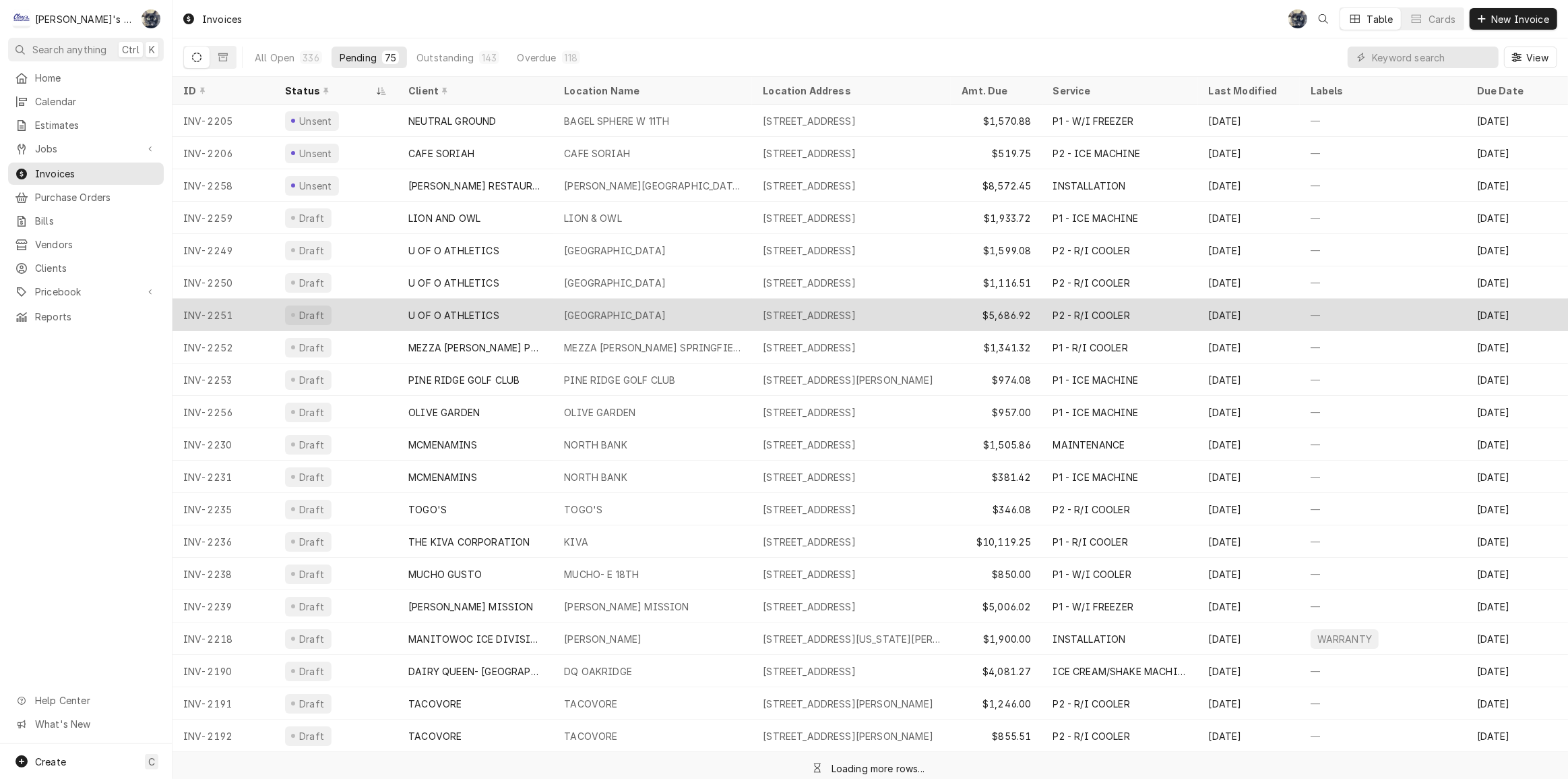
scroll to position [3, 0]
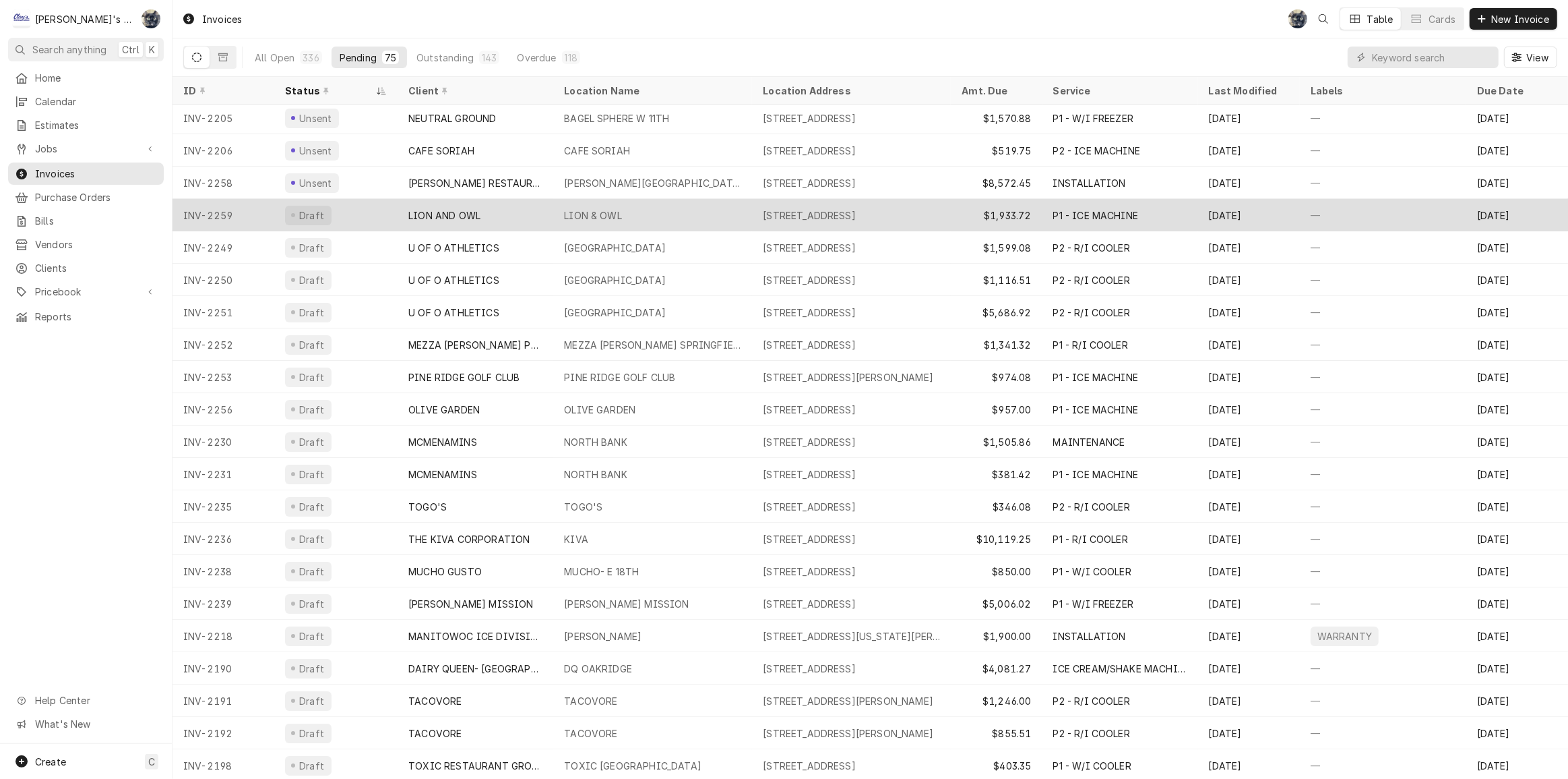
click at [728, 213] on div "LION & OWL" at bounding box center [652, 214] width 199 height 32
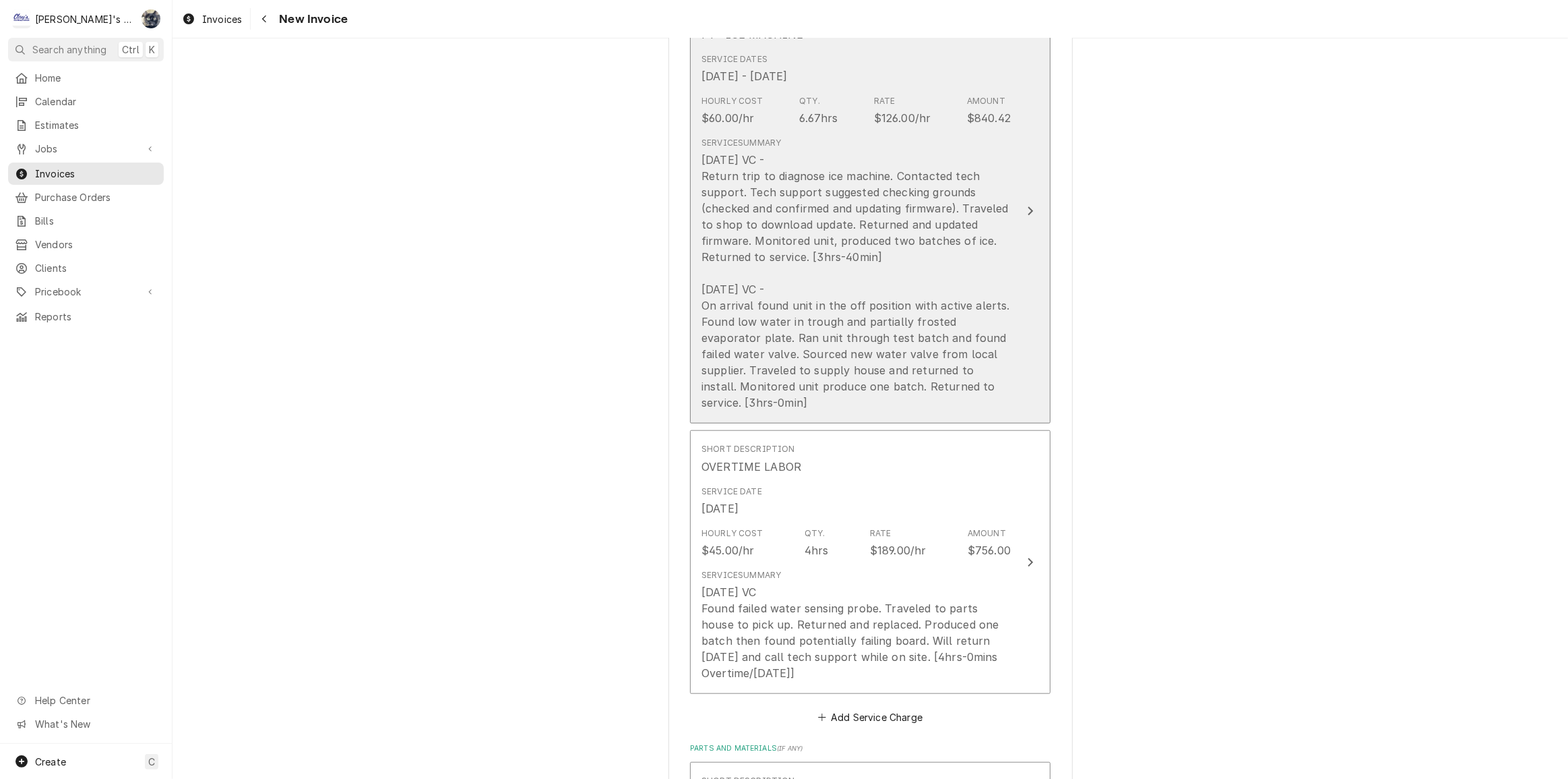
scroll to position [1226, 0]
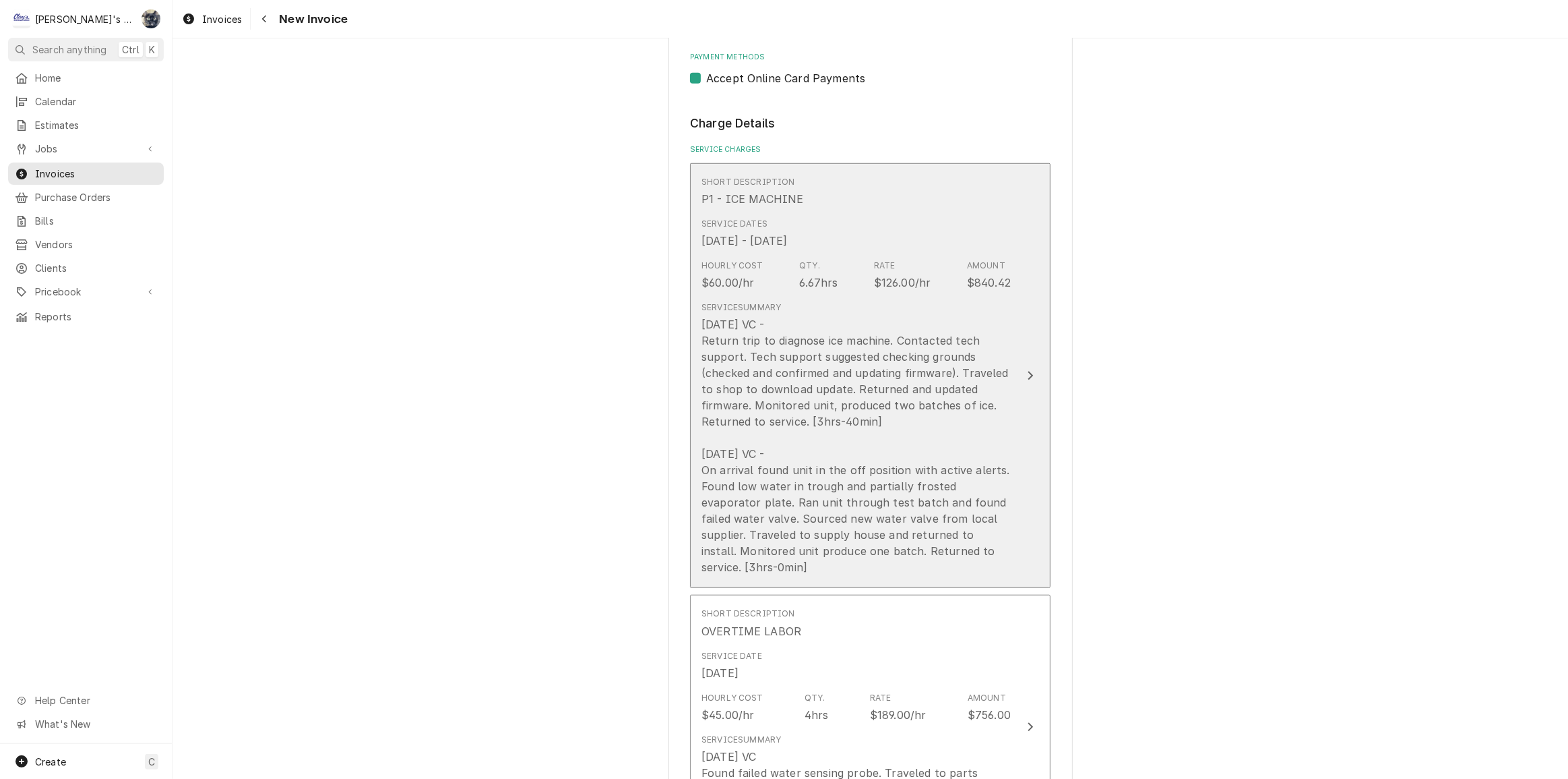
click at [794, 460] on div "[DATE] VC - Return trip to diagnose ice machine. Contacted tech support. Tech s…" at bounding box center [857, 446] width 310 height 259
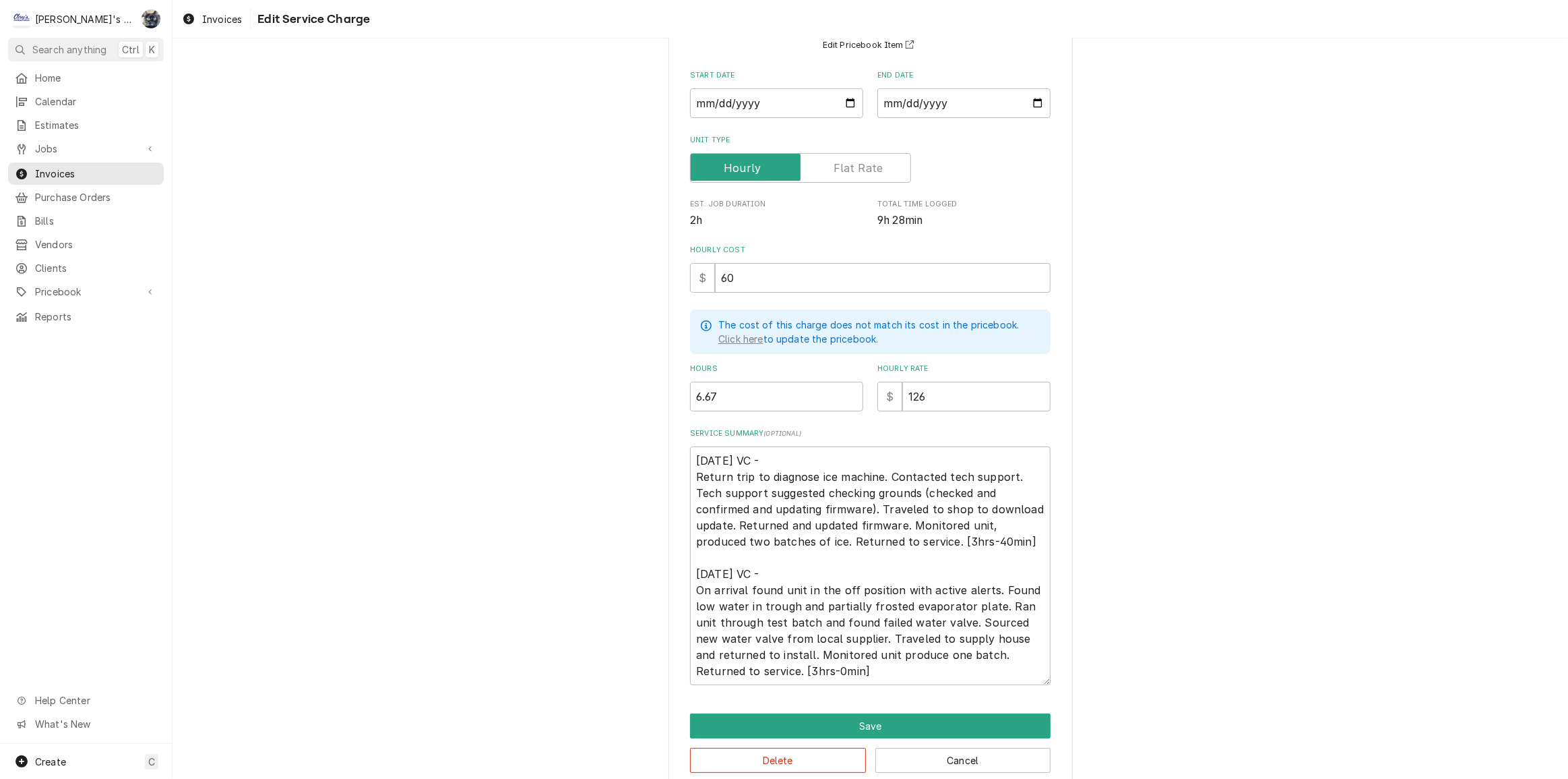
scroll to position [148, 0]
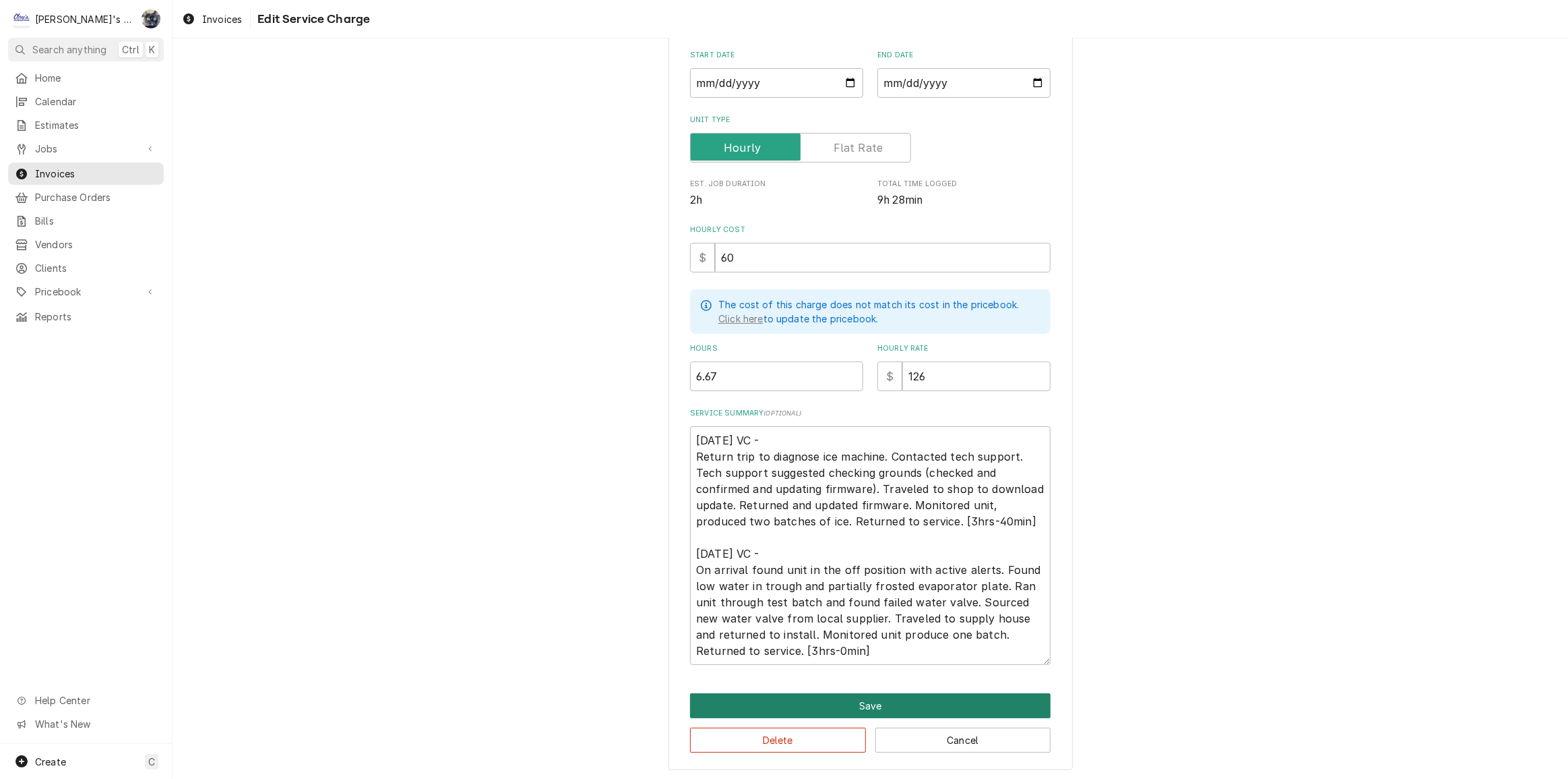
click at [847, 706] on button "Save" at bounding box center [870, 706] width 360 height 25
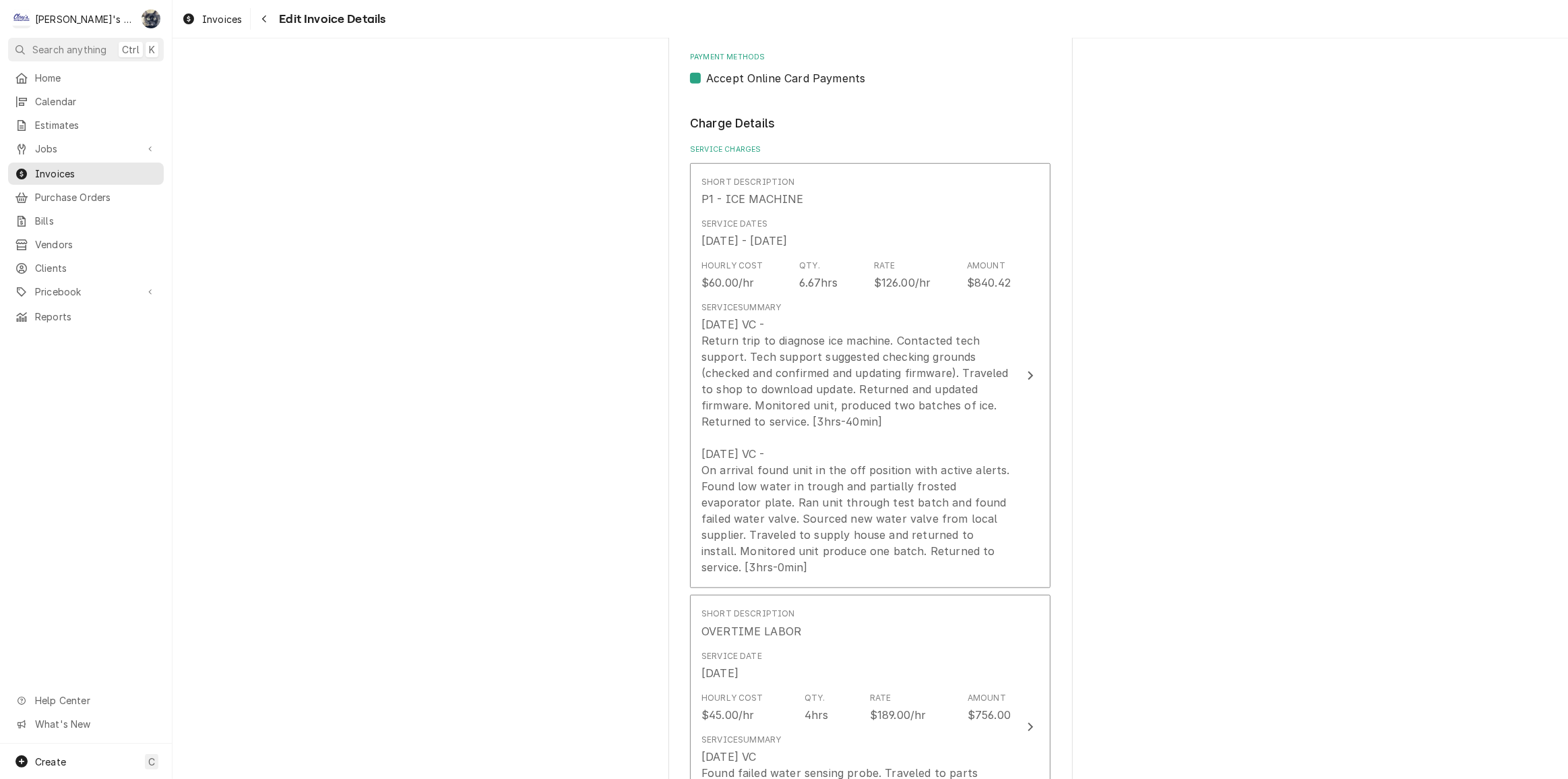
scroll to position [1638, 0]
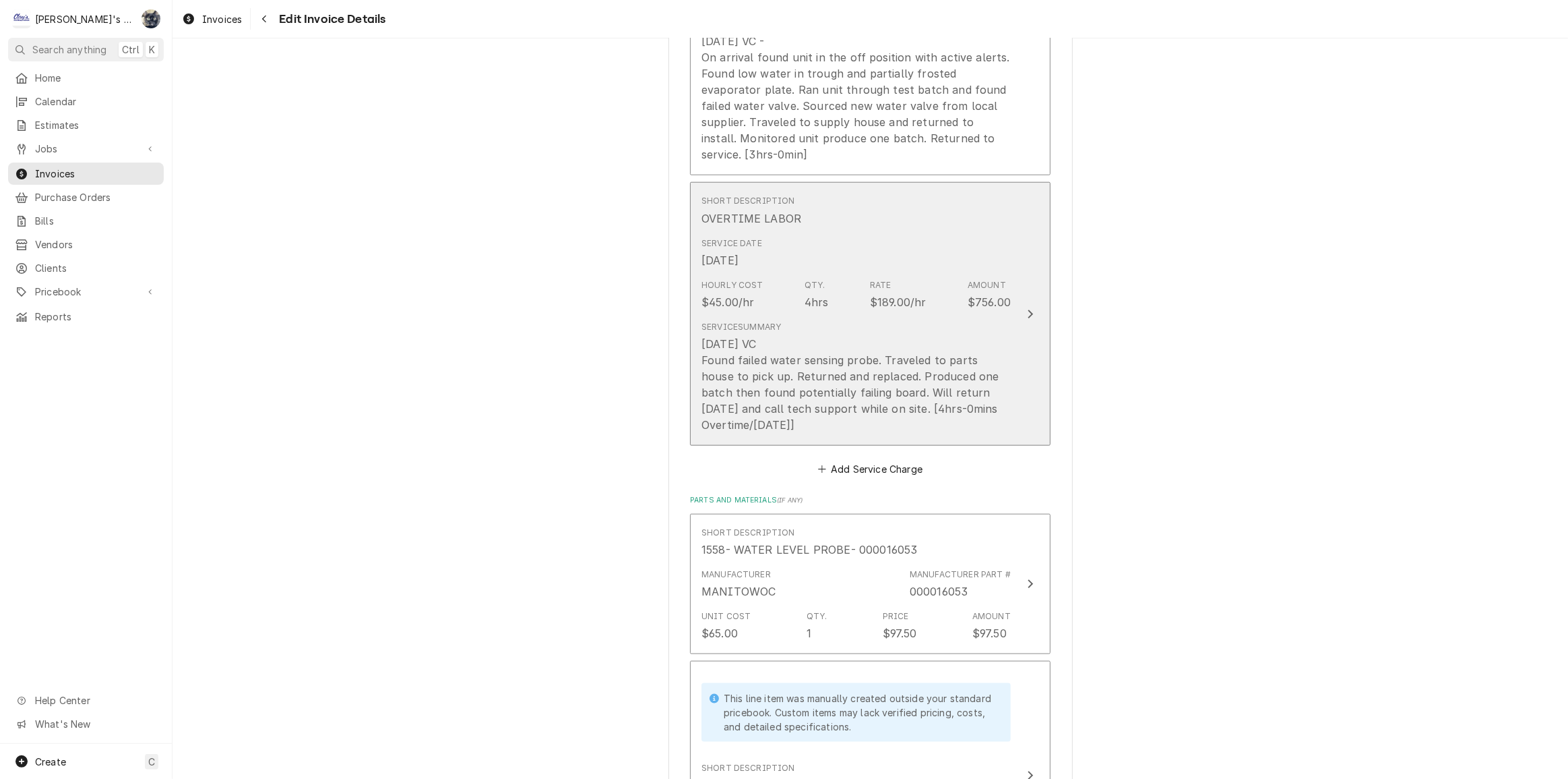
click at [780, 336] on div "[DATE] VC Found failed water sensing probe. Traveled to parts house to pick up.…" at bounding box center [857, 385] width 310 height 97
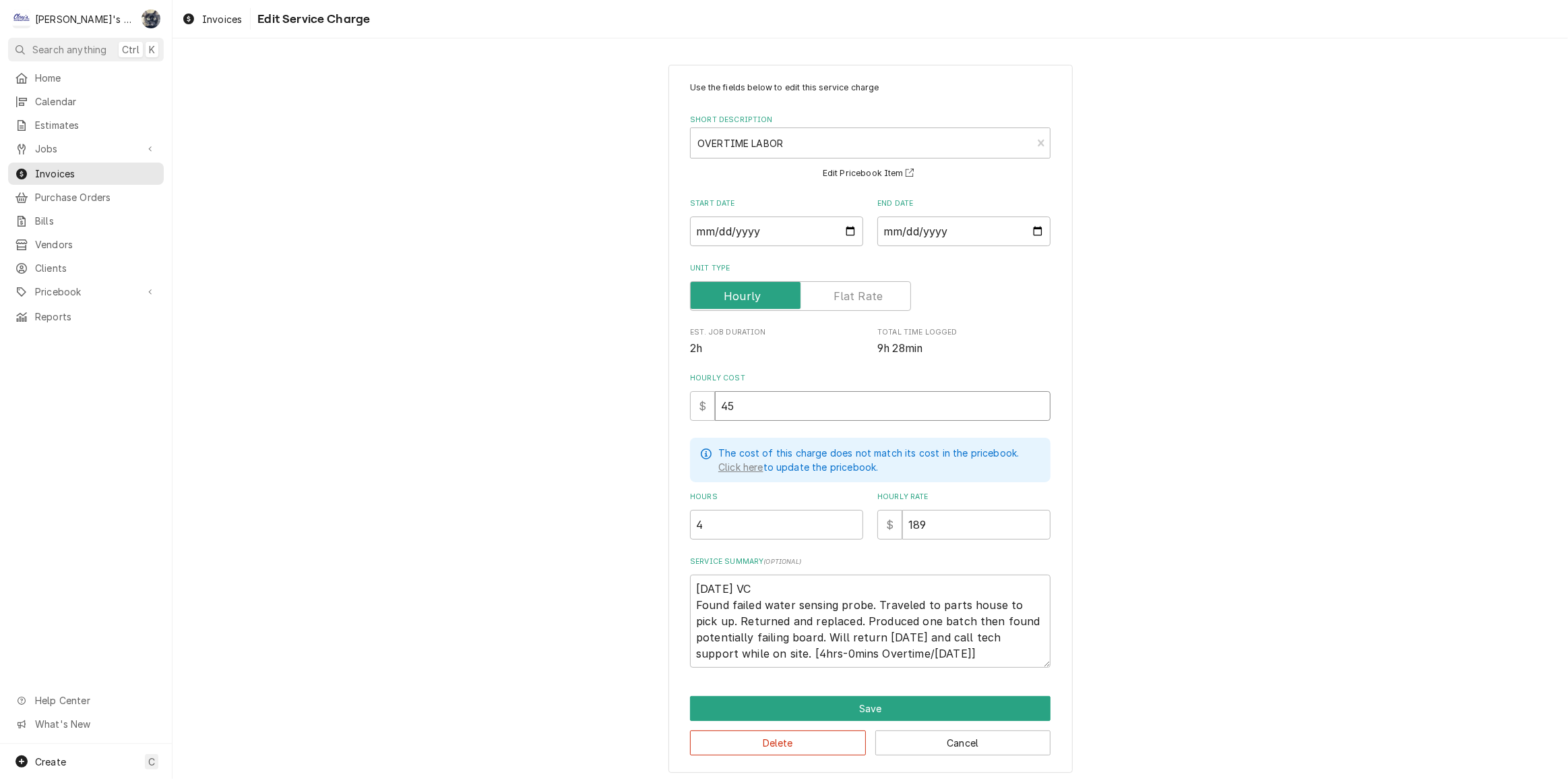
drag, startPoint x: 768, startPoint y: 413, endPoint x: 699, endPoint y: 413, distance: 69.0
click at [699, 413] on div "$ 45" at bounding box center [870, 406] width 360 height 29
type textarea "x"
type input "8"
type textarea "x"
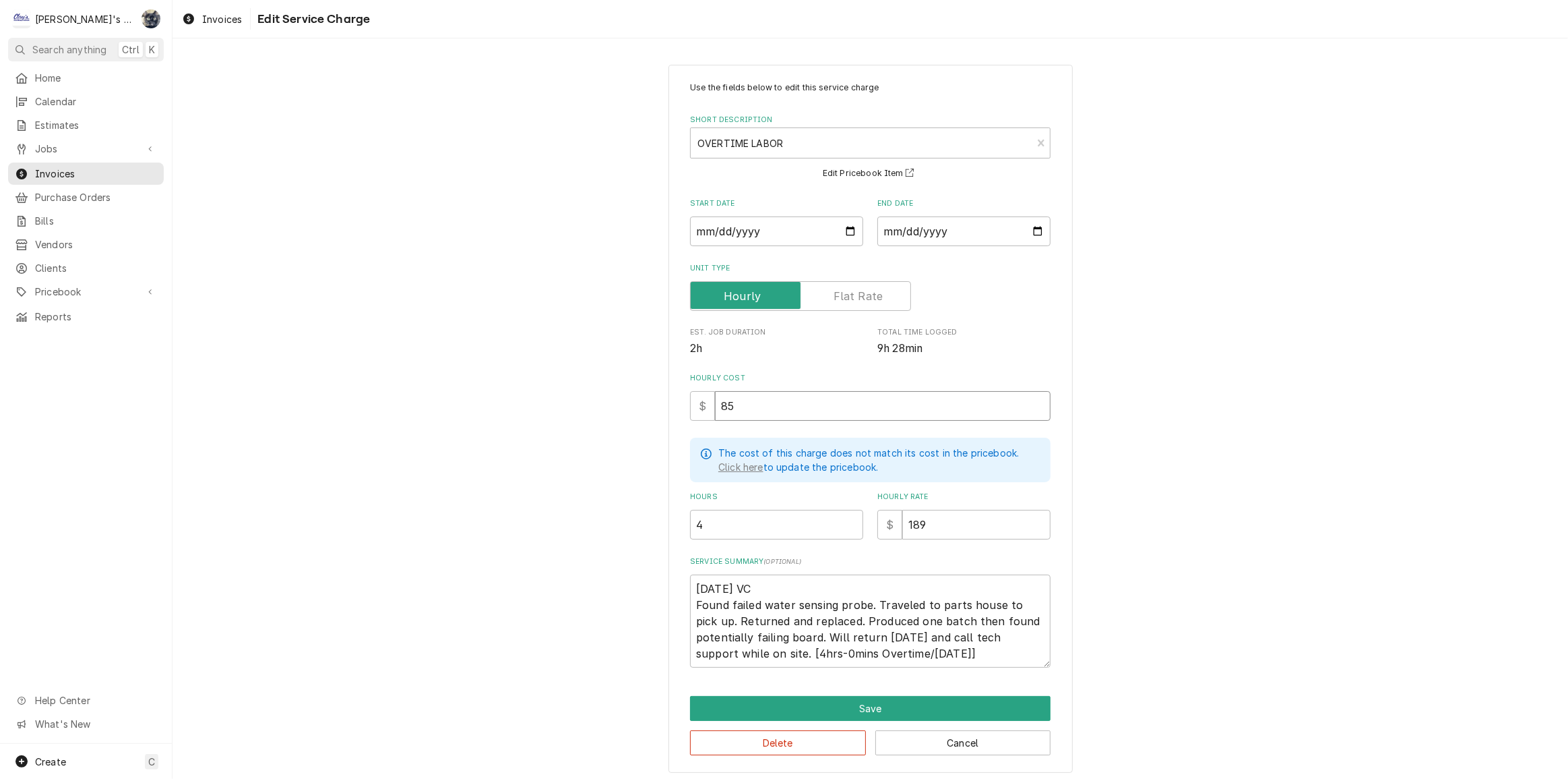
type input "85"
drag, startPoint x: 782, startPoint y: 690, endPoint x: 785, endPoint y: 697, distance: 7.6
click at [783, 691] on div "Use the fields below to edit this service charge Short Description OVERTIME LAB…" at bounding box center [870, 418] width 404 height 708
click at [786, 698] on button "Save" at bounding box center [870, 708] width 360 height 25
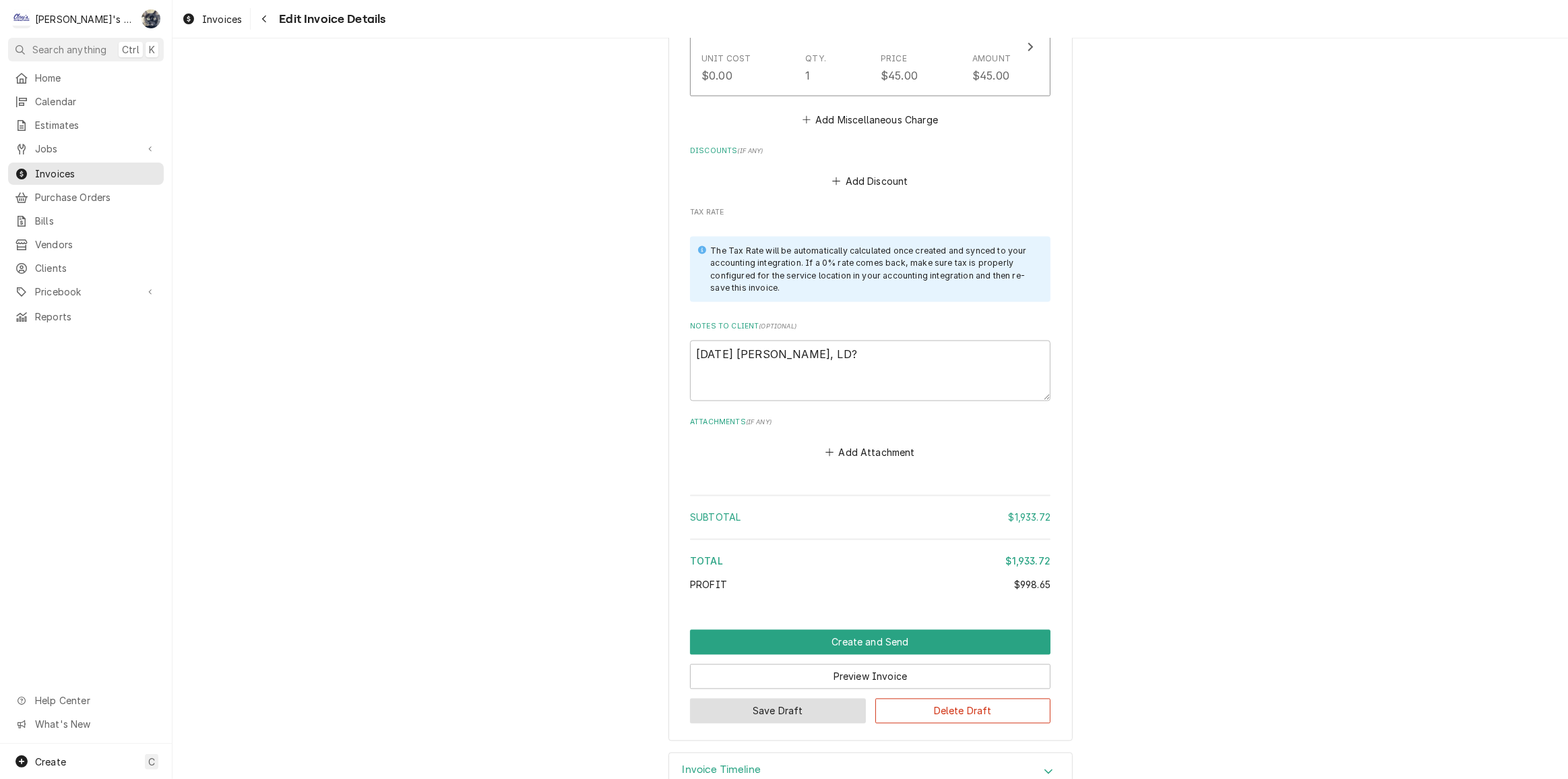
click at [792, 698] on button "Save Draft" at bounding box center [778, 711] width 176 height 25
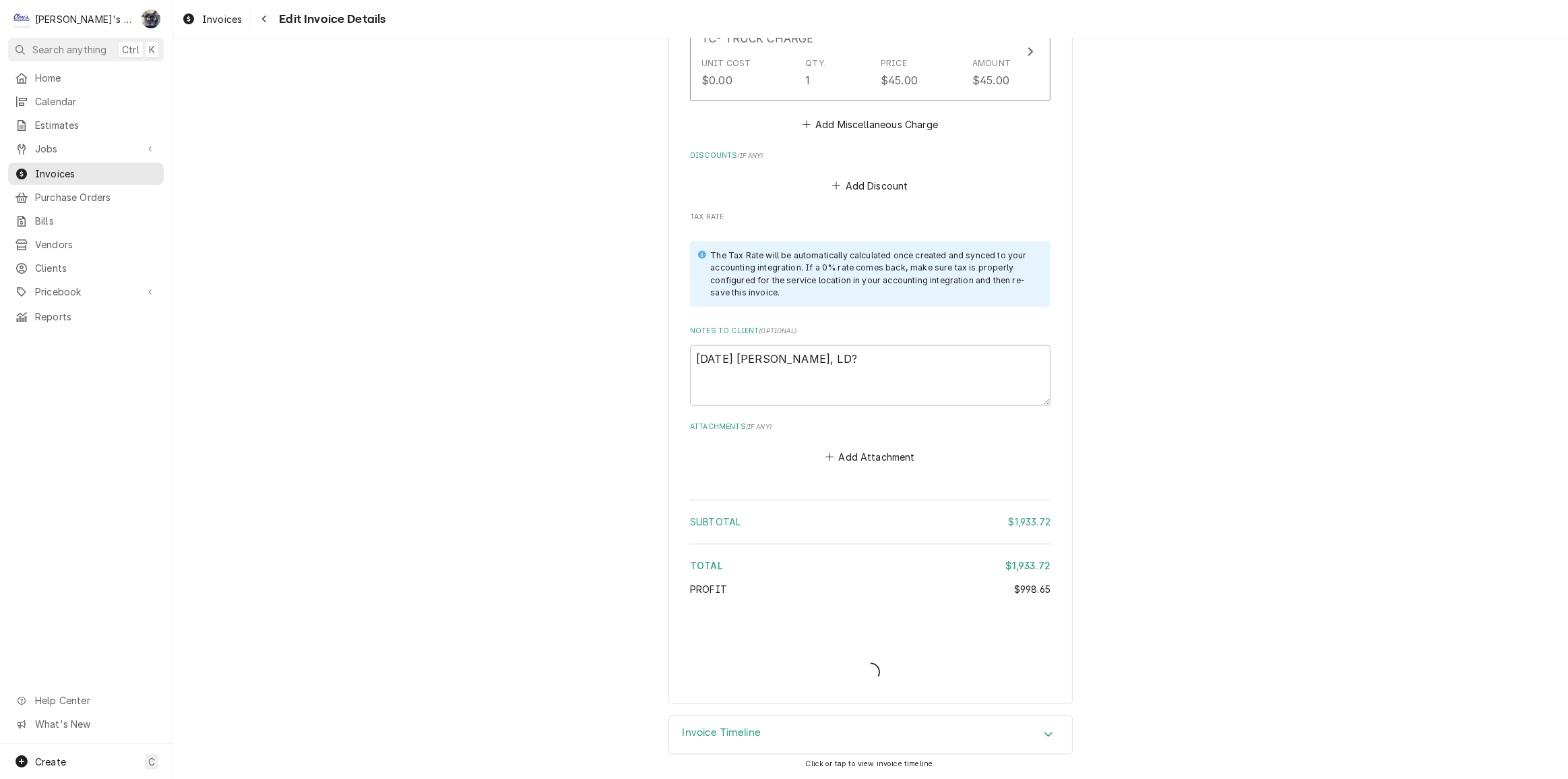
scroll to position [2556, 0]
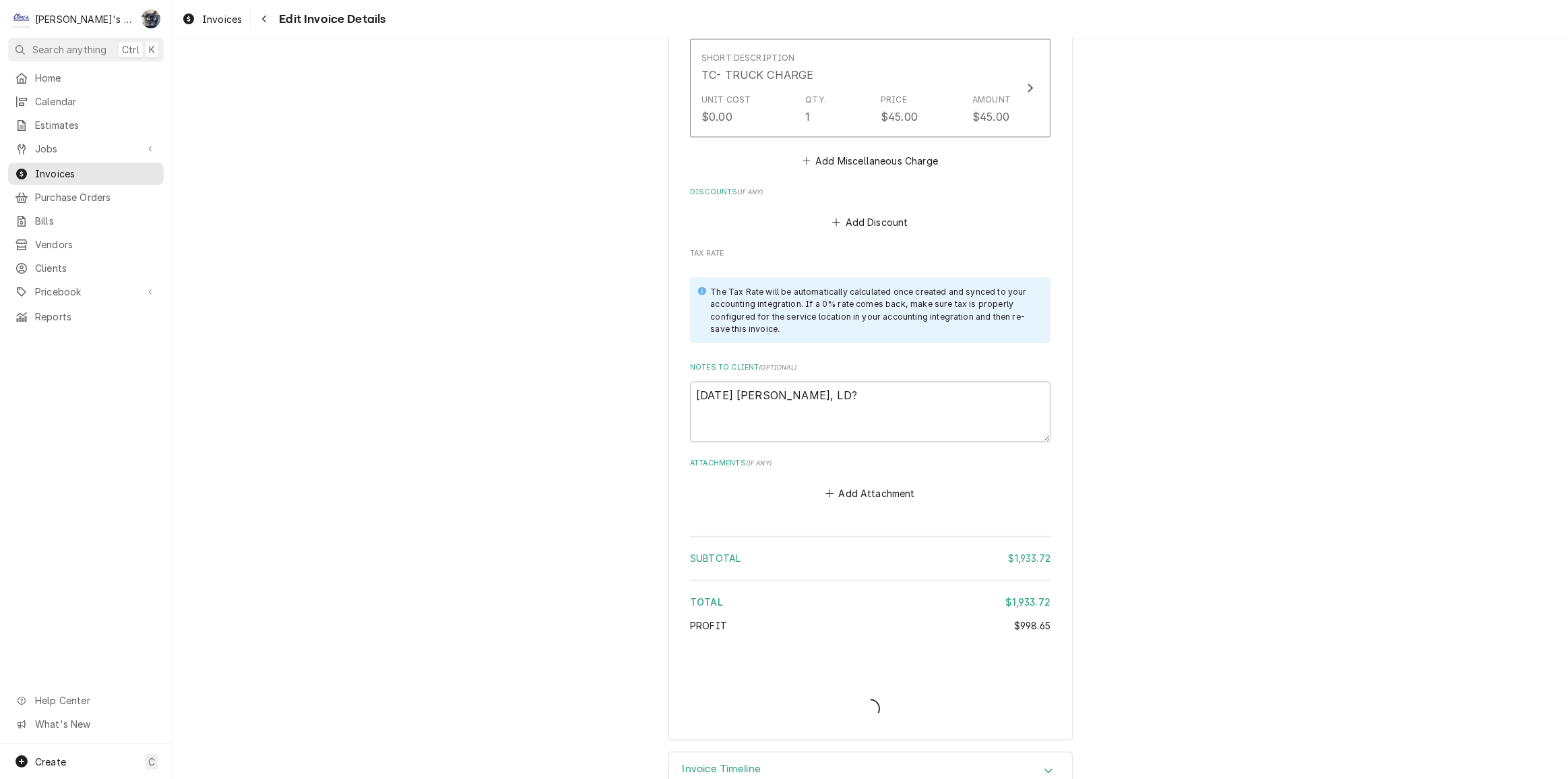
type textarea "x"
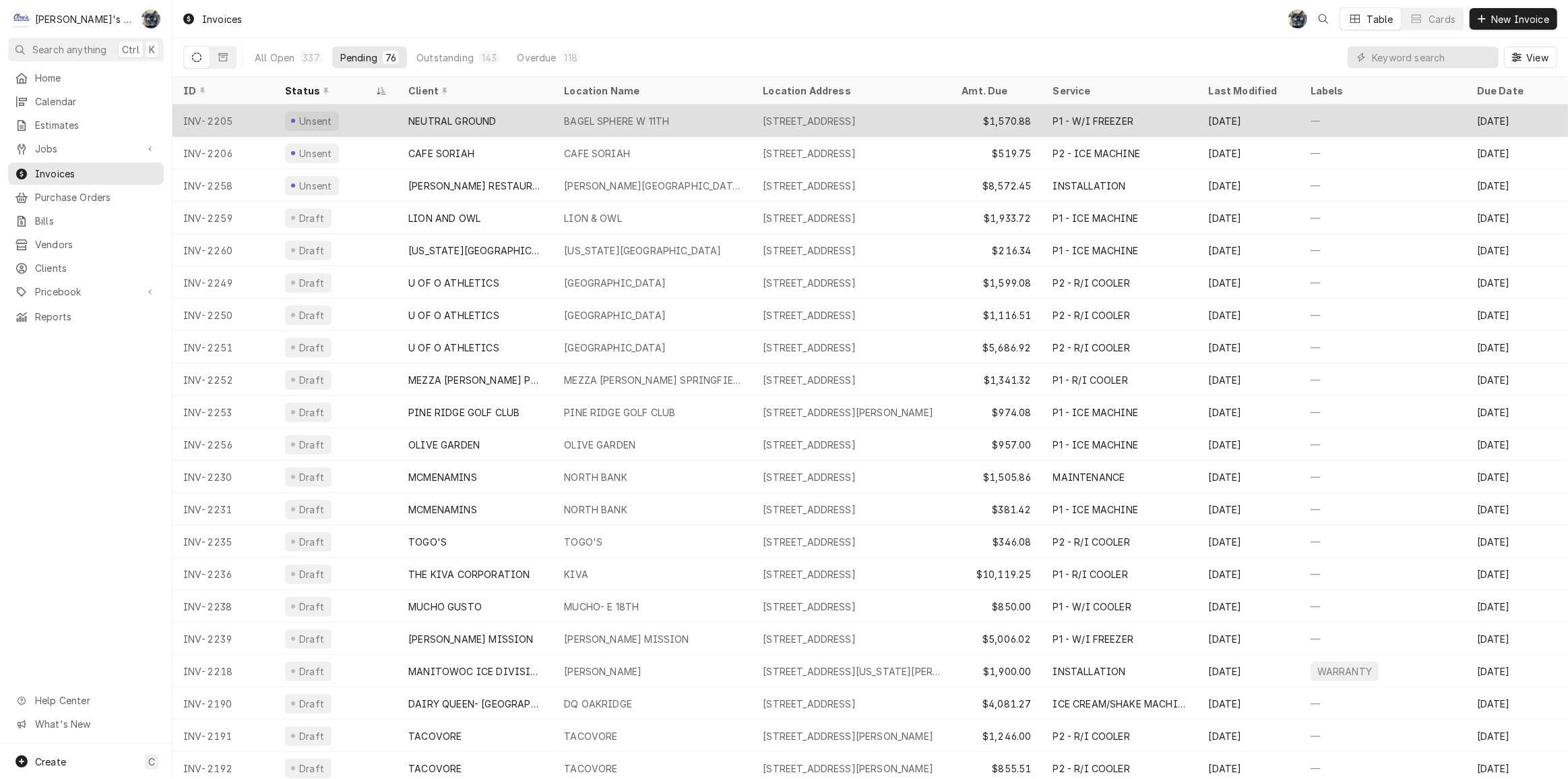
click at [529, 119] on div "NEUTRAL GROUND" at bounding box center [475, 120] width 156 height 32
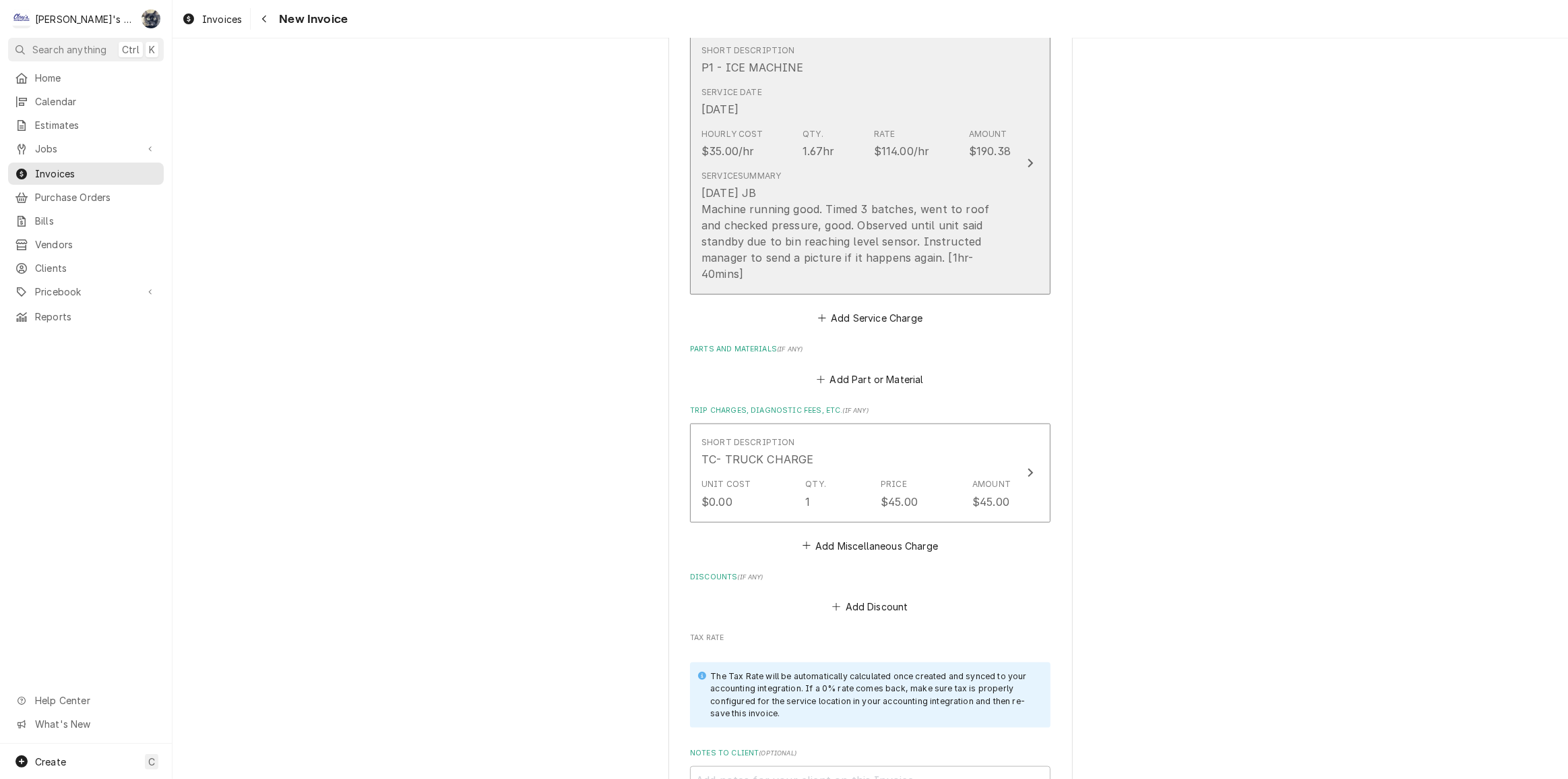
scroll to position [1777, 0]
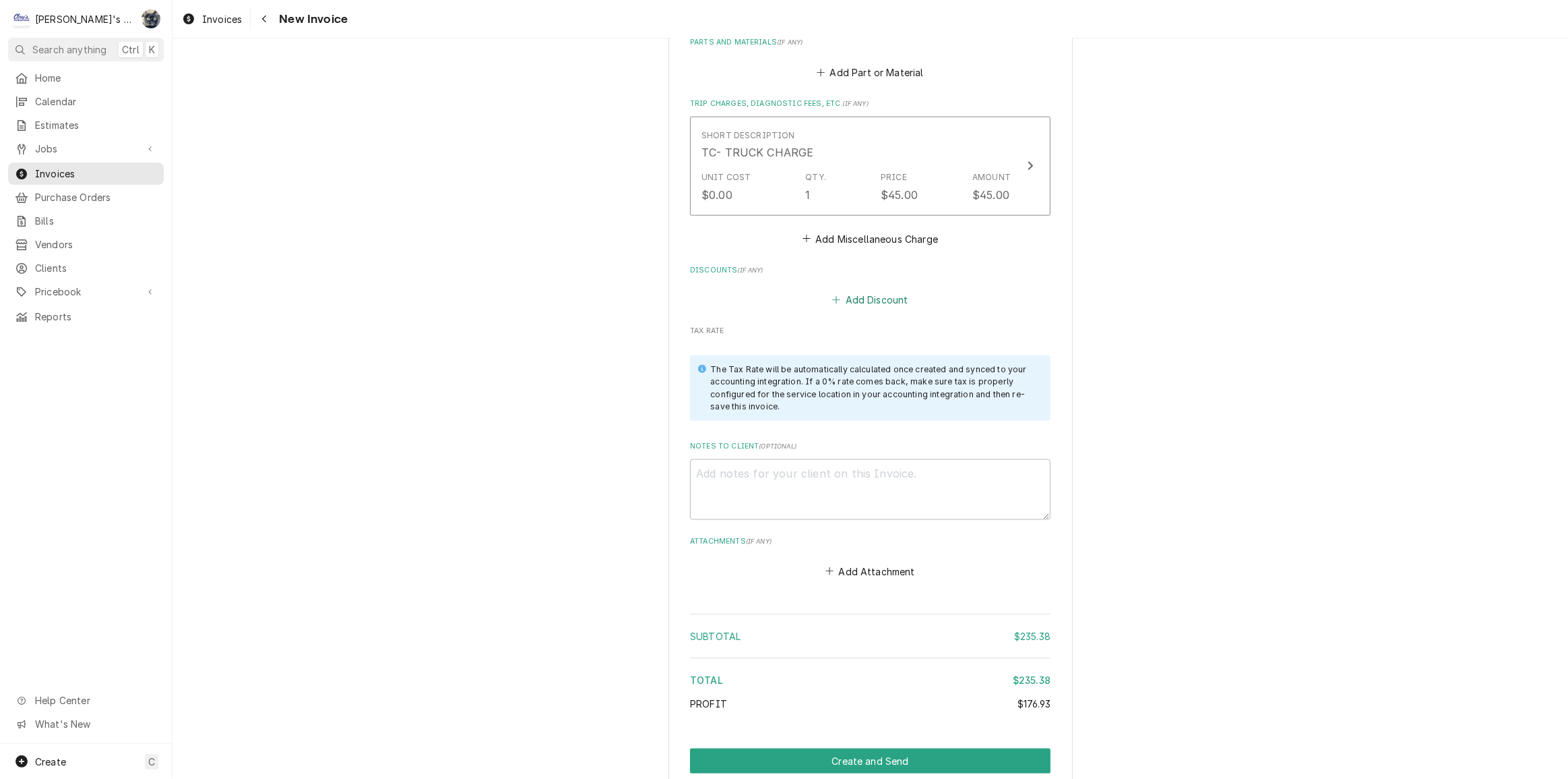
click at [868, 290] on button "Add Discount" at bounding box center [870, 299] width 80 height 19
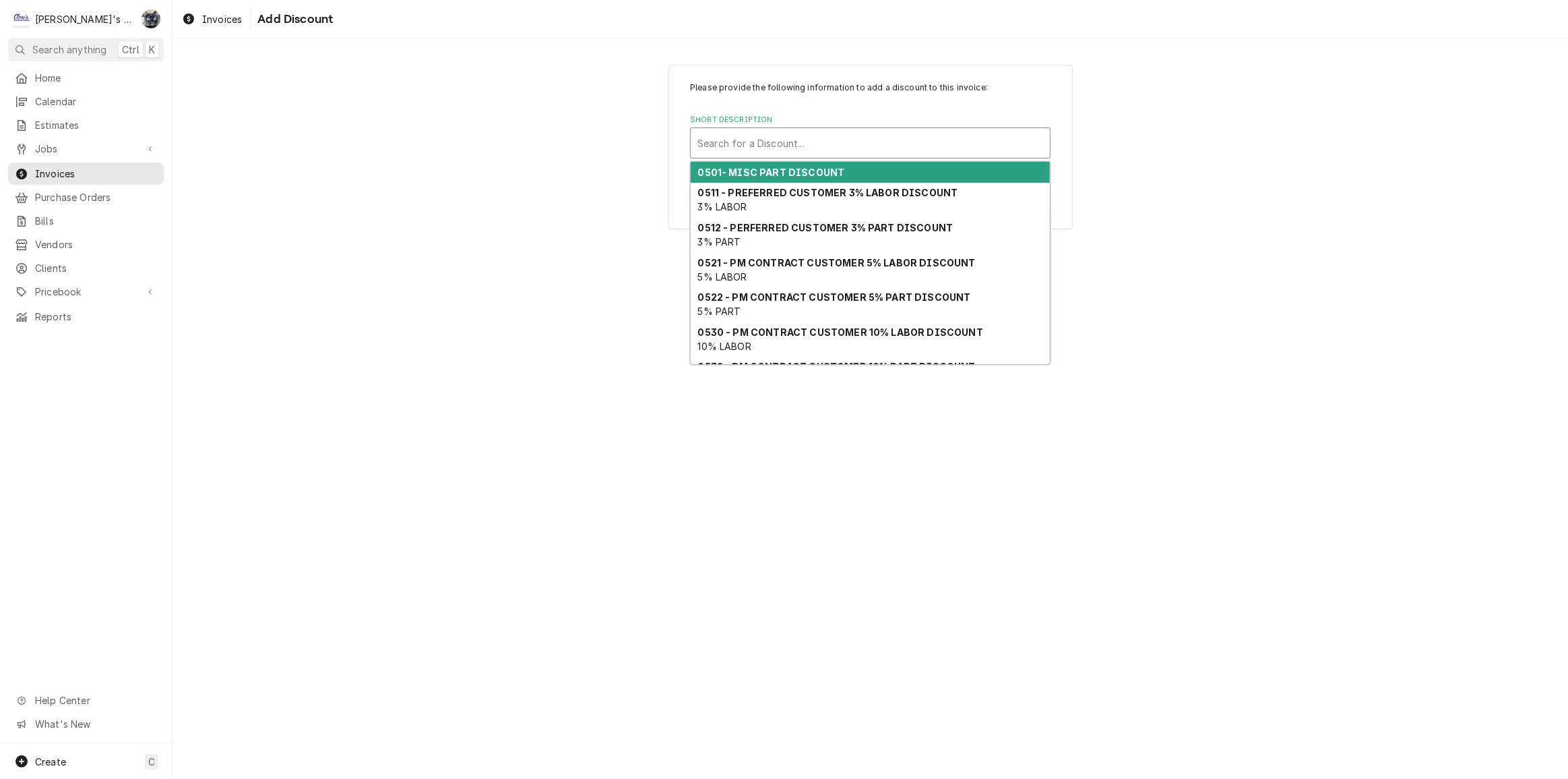
click at [810, 139] on div "Short Description" at bounding box center [870, 142] width 346 height 24
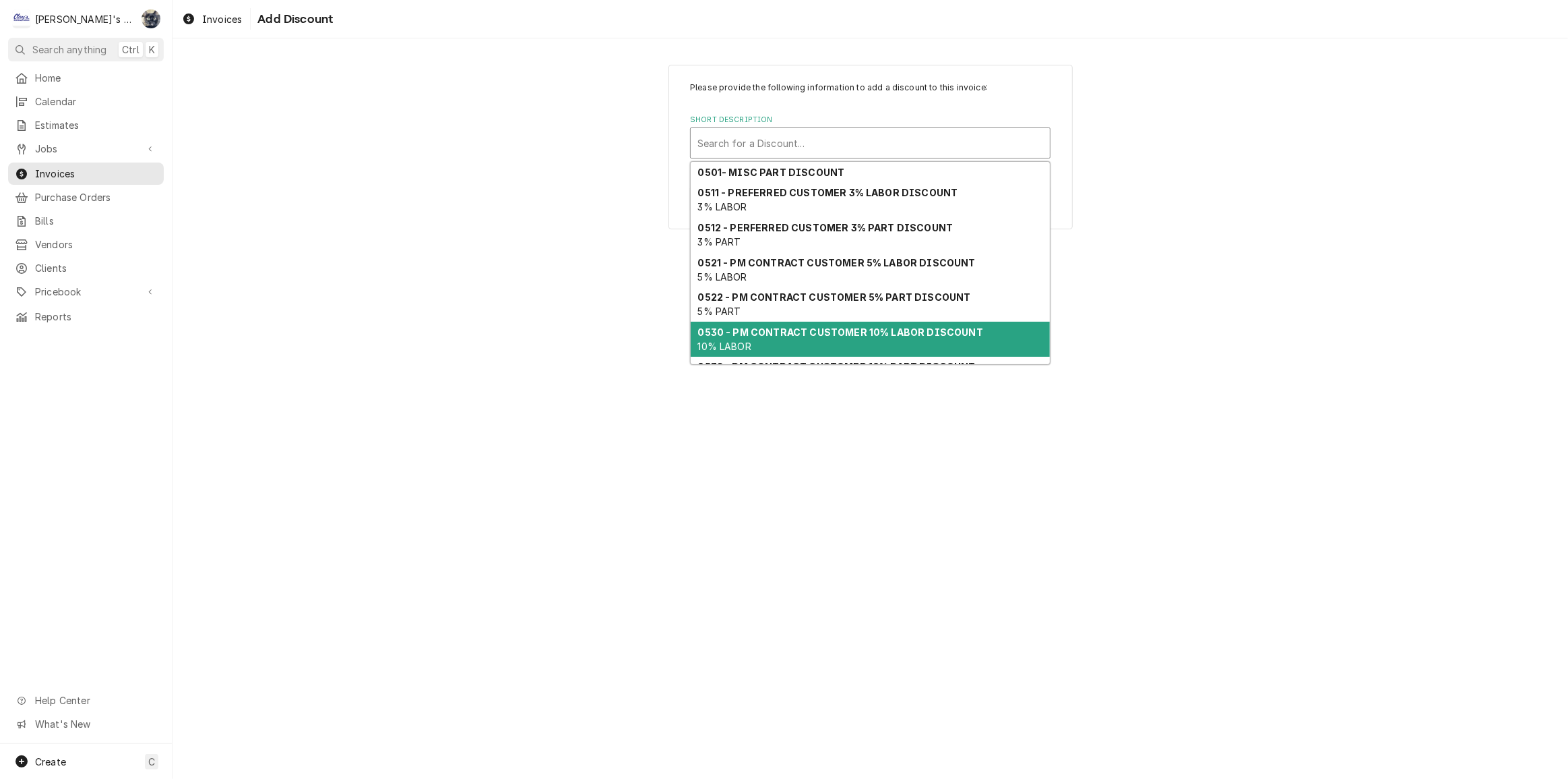
click at [844, 333] on strong "0530 - PM CONTRACT CUSTOMER 10% LABOR DISCOUNT" at bounding box center [840, 332] width 285 height 12
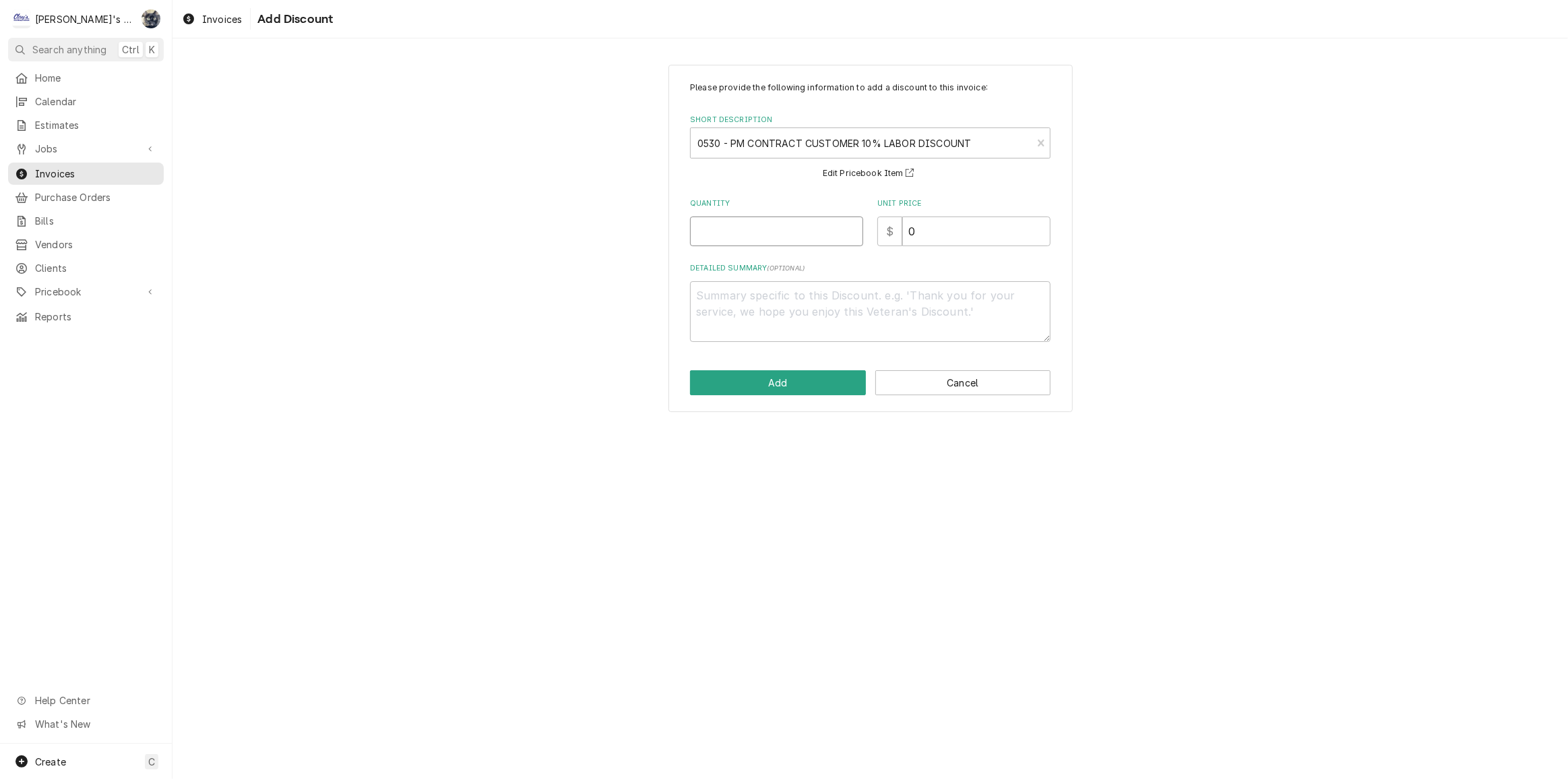
click at [795, 238] on input "Quantity" at bounding box center [777, 231] width 173 height 29
type textarea "x"
type input "1"
click at [789, 383] on button "Add" at bounding box center [778, 383] width 176 height 25
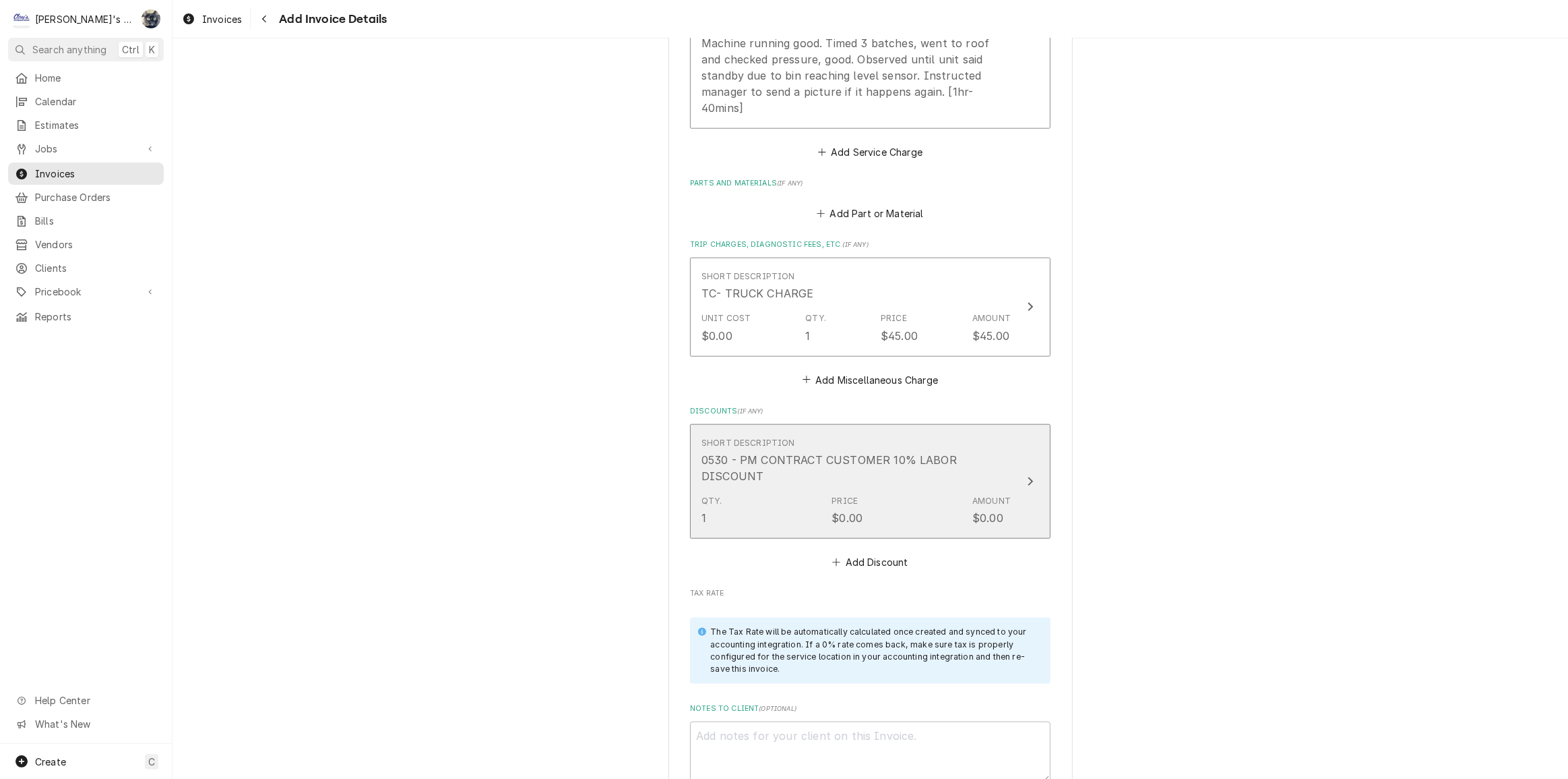
scroll to position [1638, 0]
click at [834, 450] on div "0530 - PM CONTRACT CUSTOMER 10% LABOR DISCOUNT" at bounding box center [857, 465] width 310 height 32
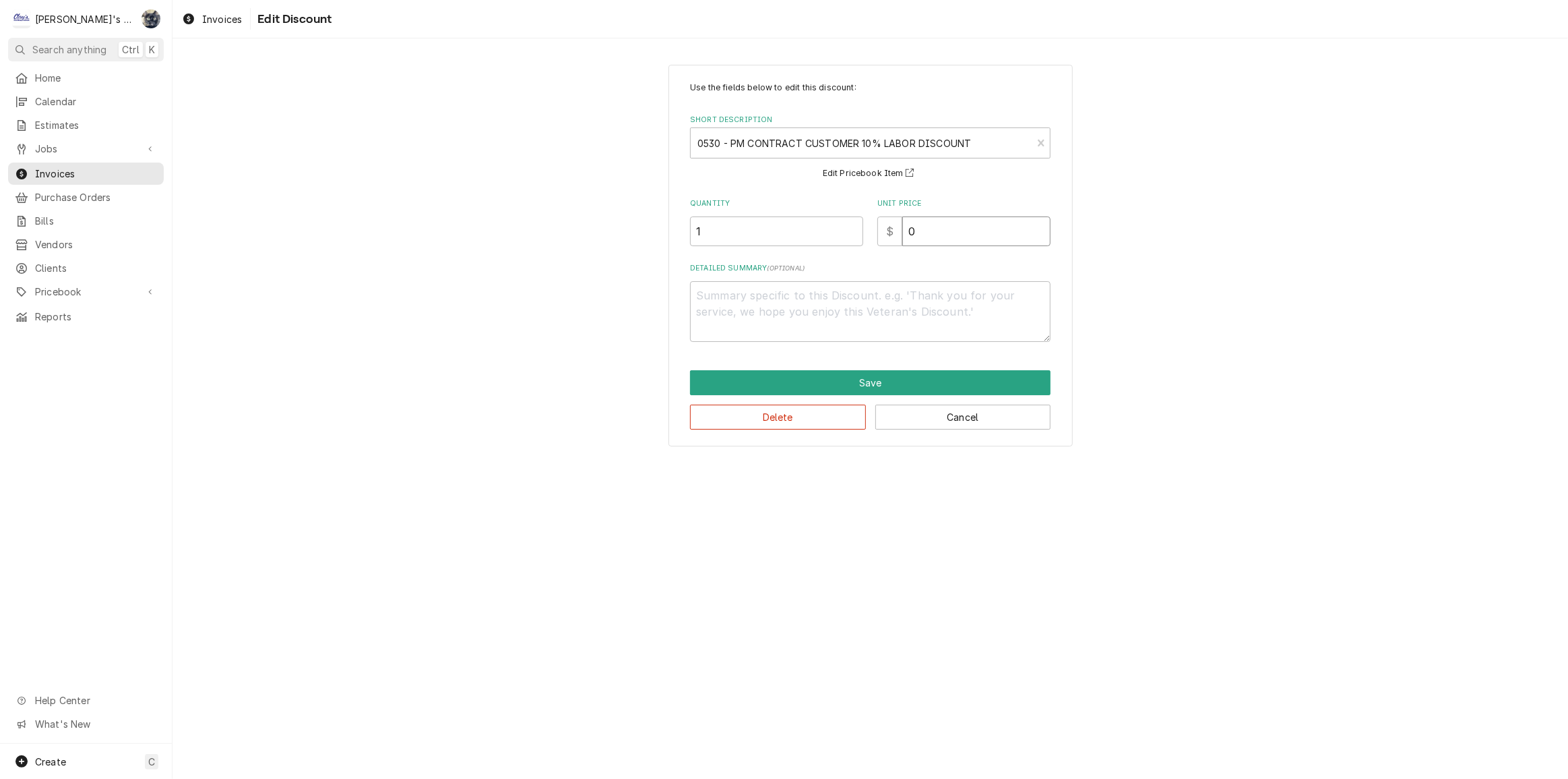
drag, startPoint x: 955, startPoint y: 243, endPoint x: 844, endPoint y: 244, distance: 111.0
click at [854, 247] on div "Use the fields below to edit this discount: Short Description 0530 - PM CONTRAC…" at bounding box center [870, 211] width 360 height 260
type textarea "x"
type input "1"
type textarea "x"
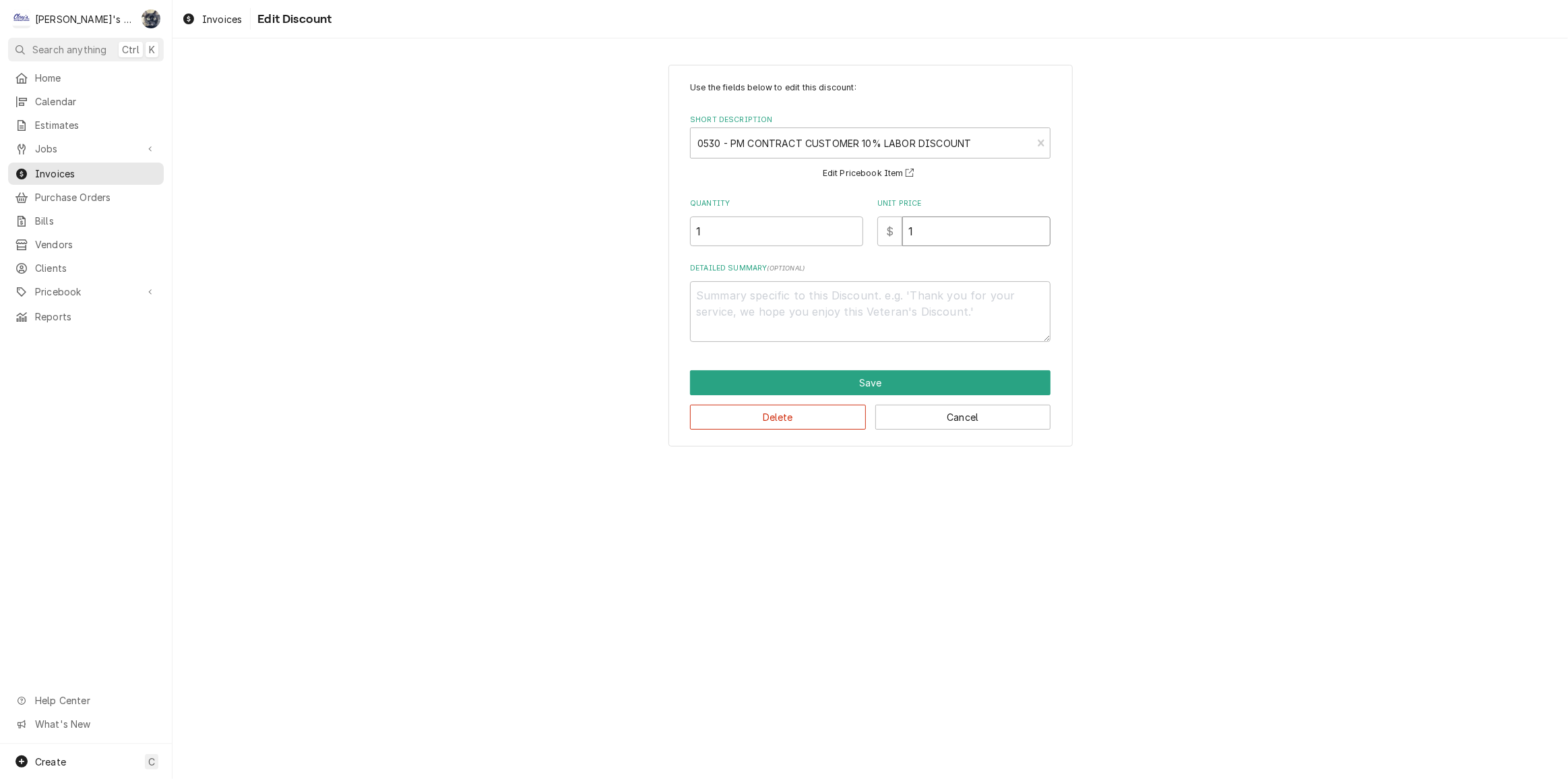
type input "19"
type textarea "x"
type input "19.0"
type textarea "x"
type input "19.04"
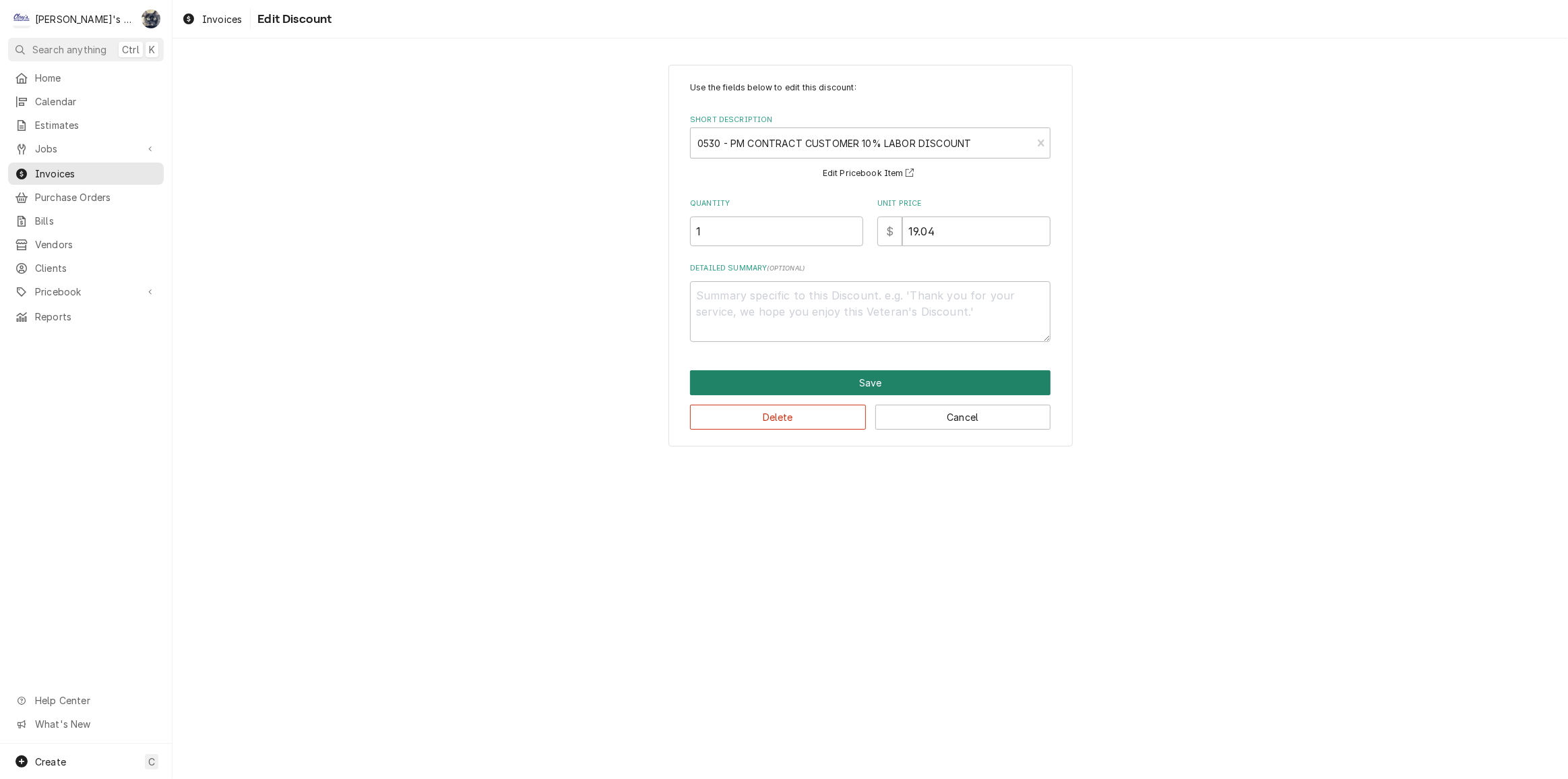
click at [844, 385] on button "Save" at bounding box center [870, 383] width 360 height 25
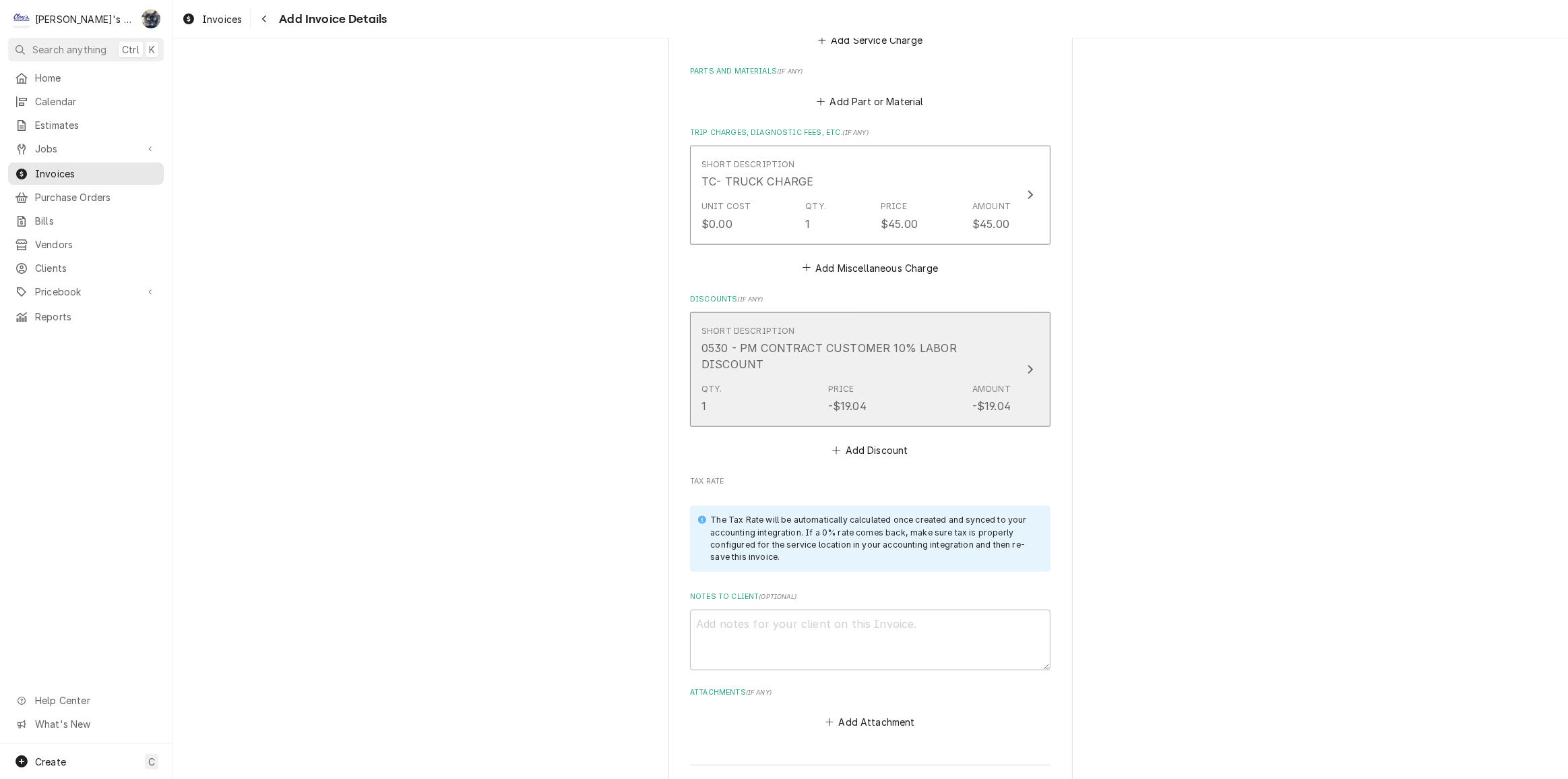
scroll to position [1920, 0]
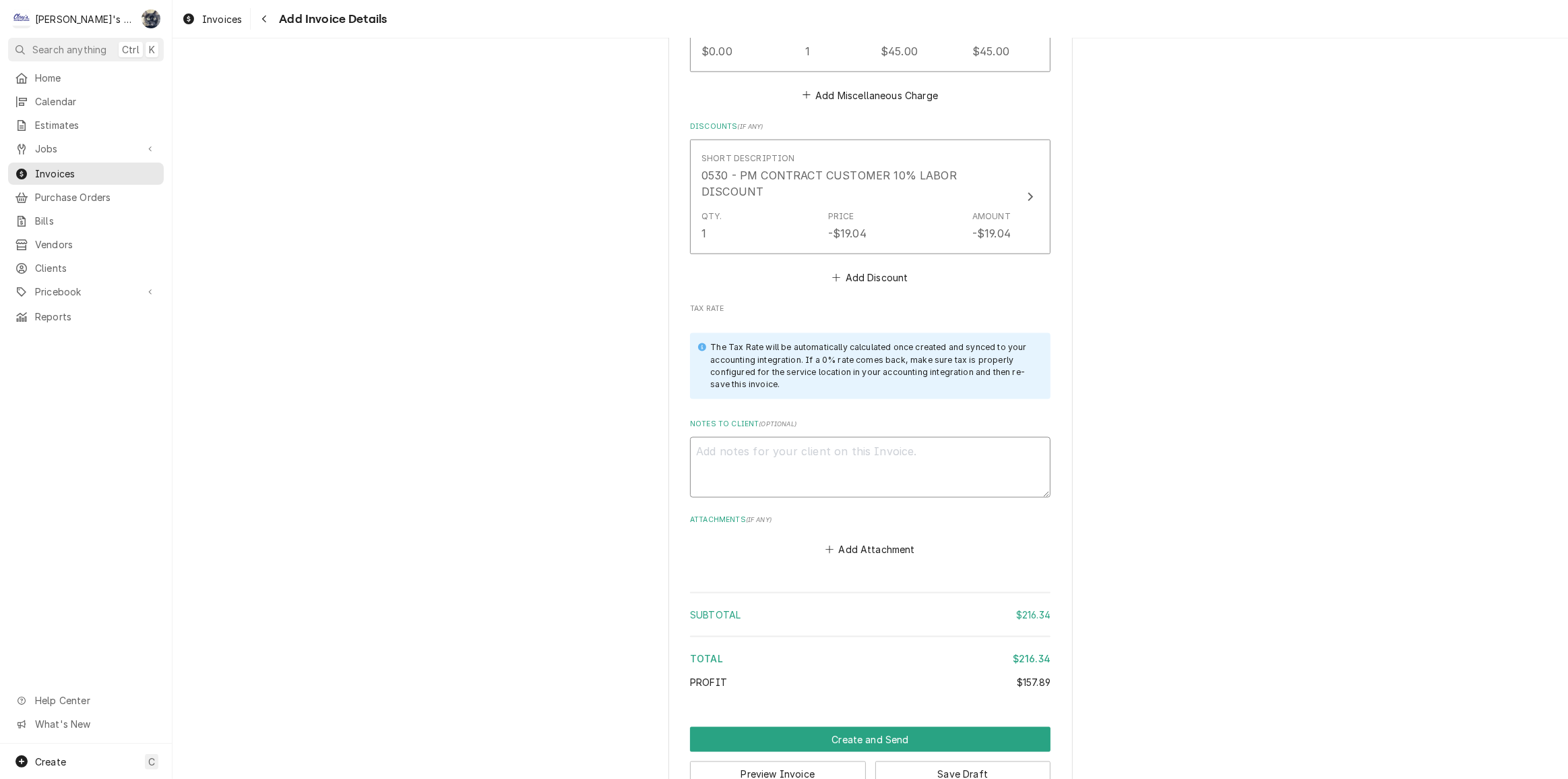
click at [851, 437] on textarea "Notes to Client ( optional )" at bounding box center [870, 467] width 360 height 60
type textarea "x"
type textarea "8"
type textarea "x"
type textarea "8/"
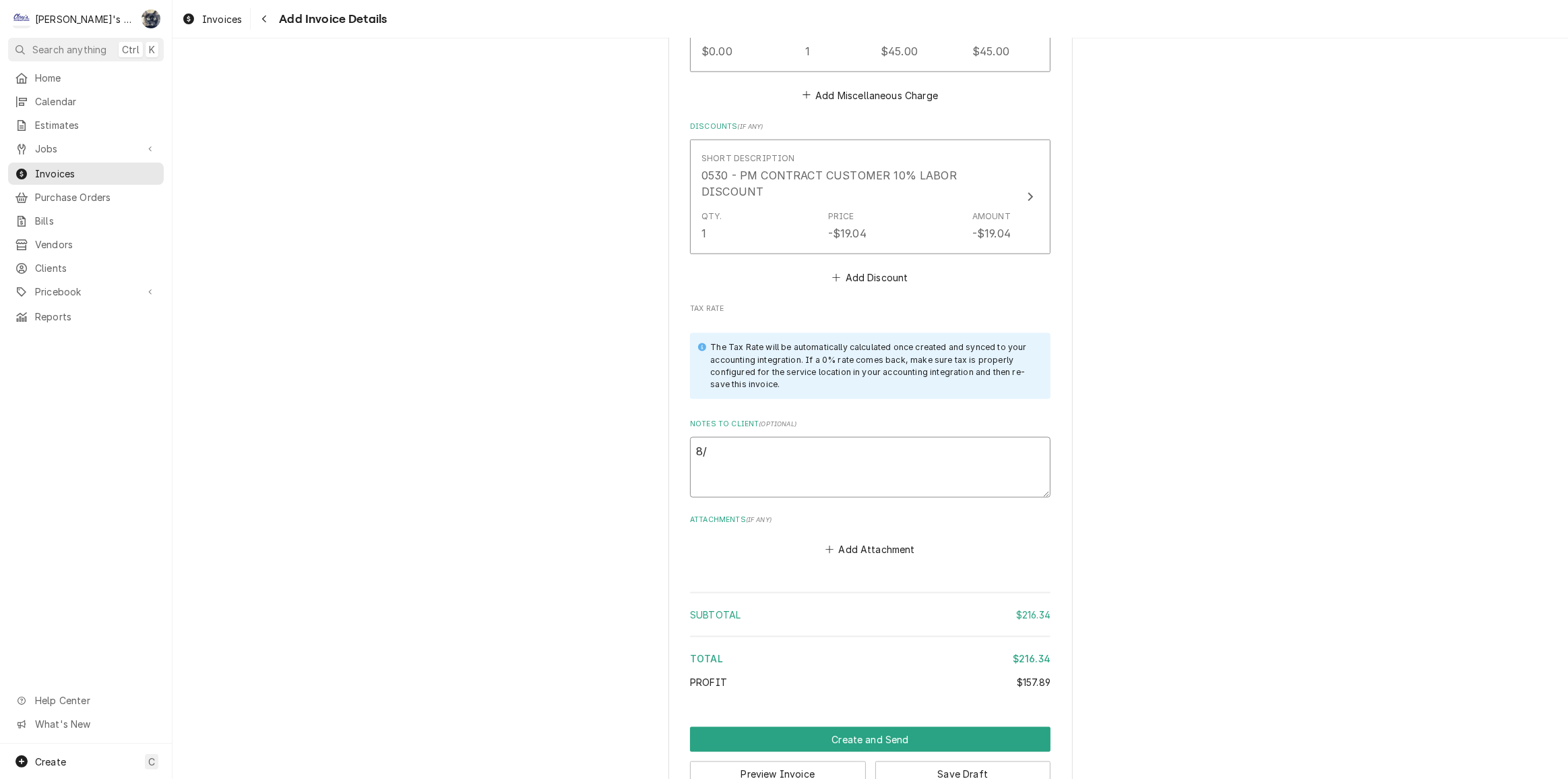
type textarea "x"
type textarea "8/2"
type textarea "x"
type textarea "8/27"
type textarea "x"
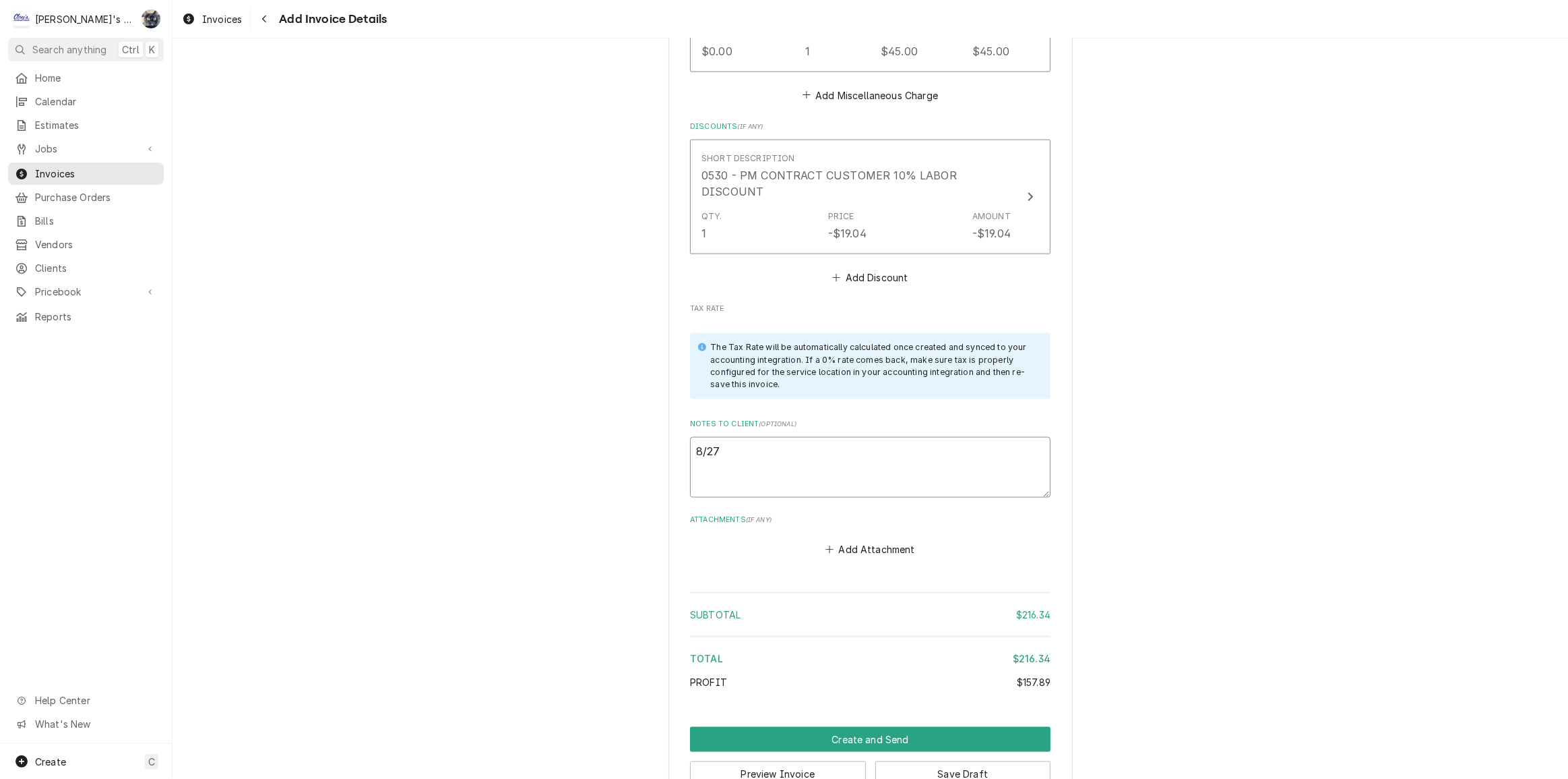
type textarea "8/27/"
type textarea "x"
type textarea "8/27/2"
type textarea "x"
type textarea "8/27/20"
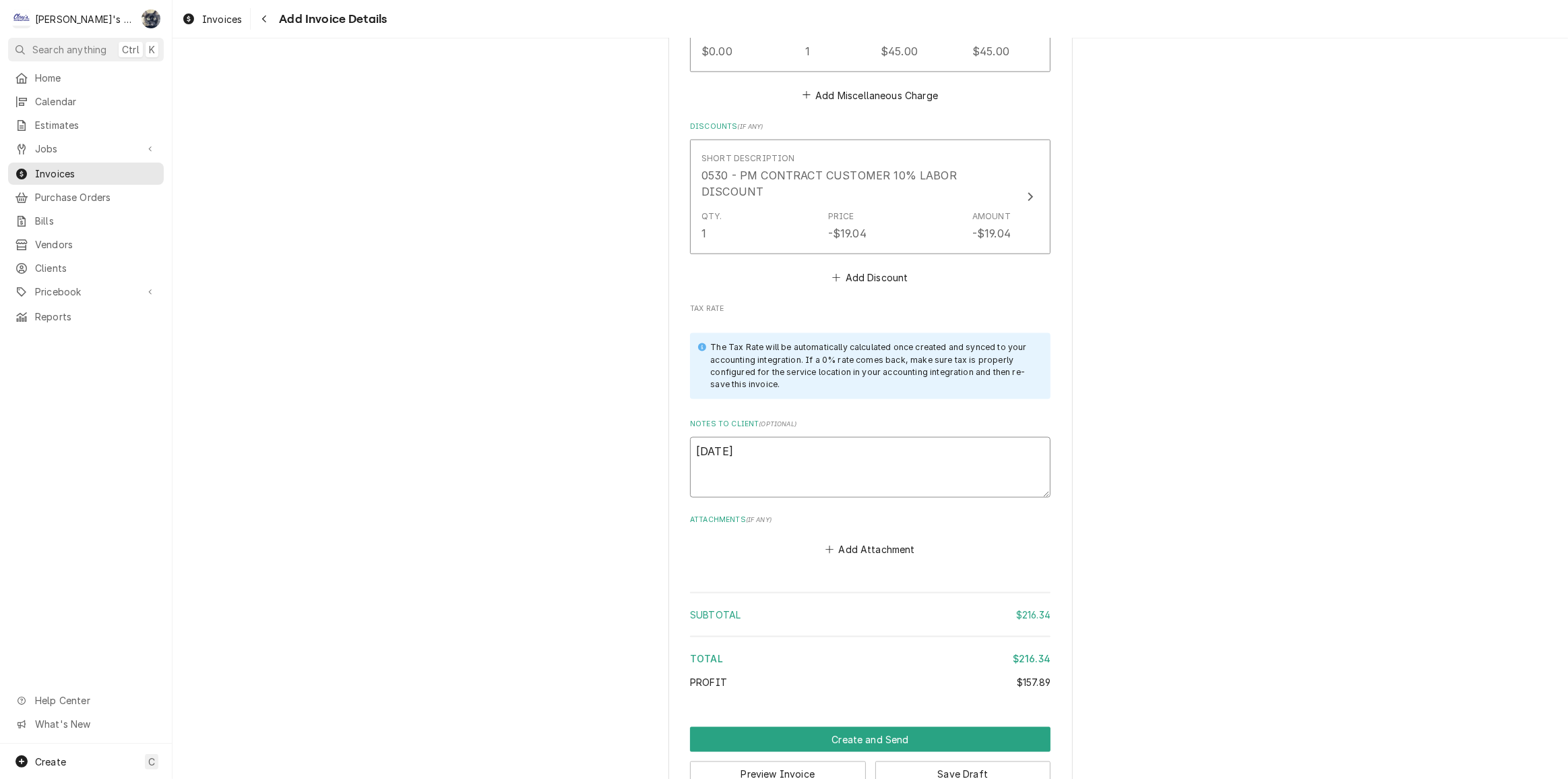
type textarea "x"
type textarea "8/27/202"
type textarea "x"
type textarea "8/27/2025"
type textarea "x"
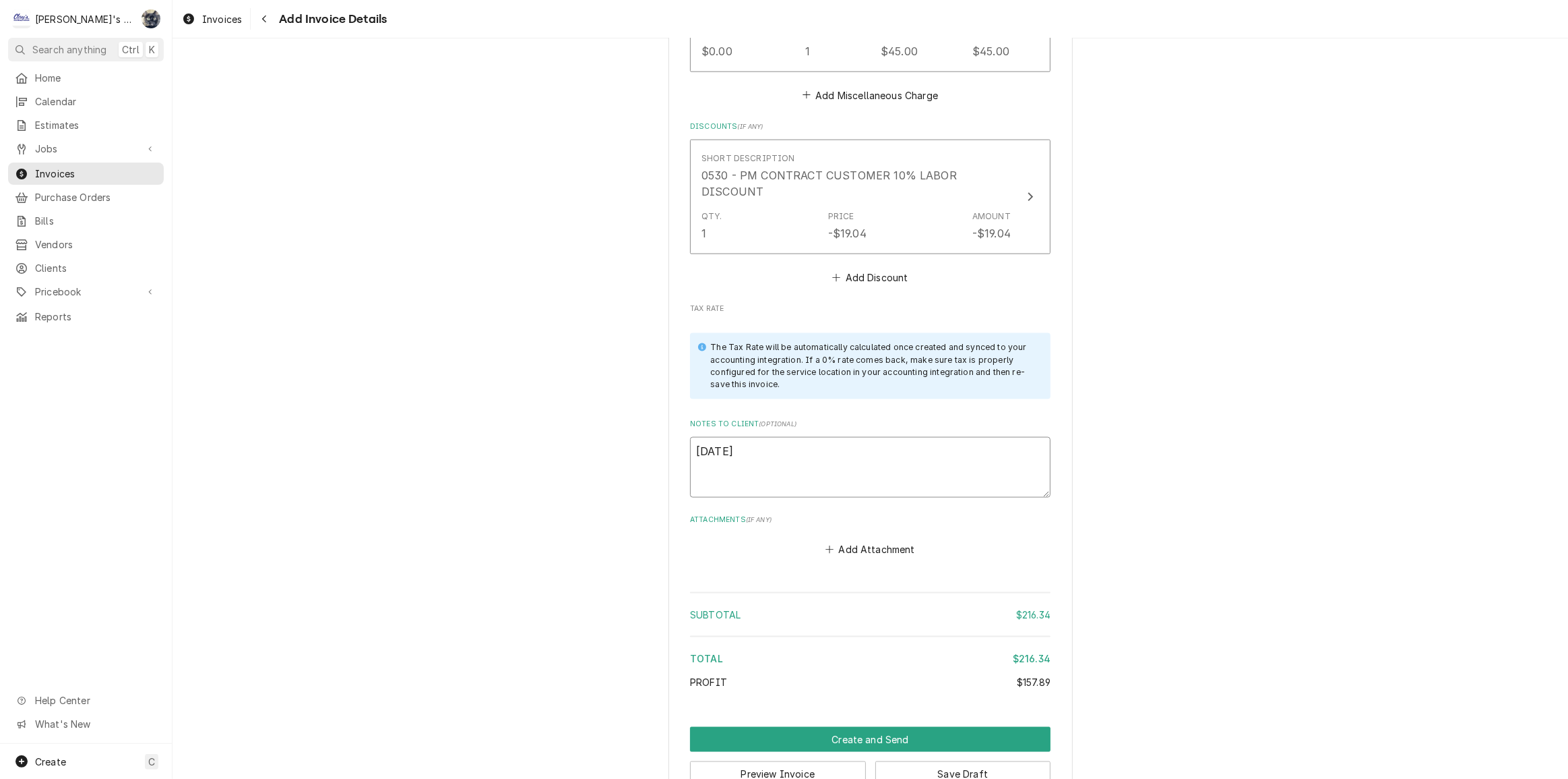
type textarea "8/27/2025"
type textarea "x"
type textarea "8/27/2025"
type textarea "x"
type textarea "8/27/202"
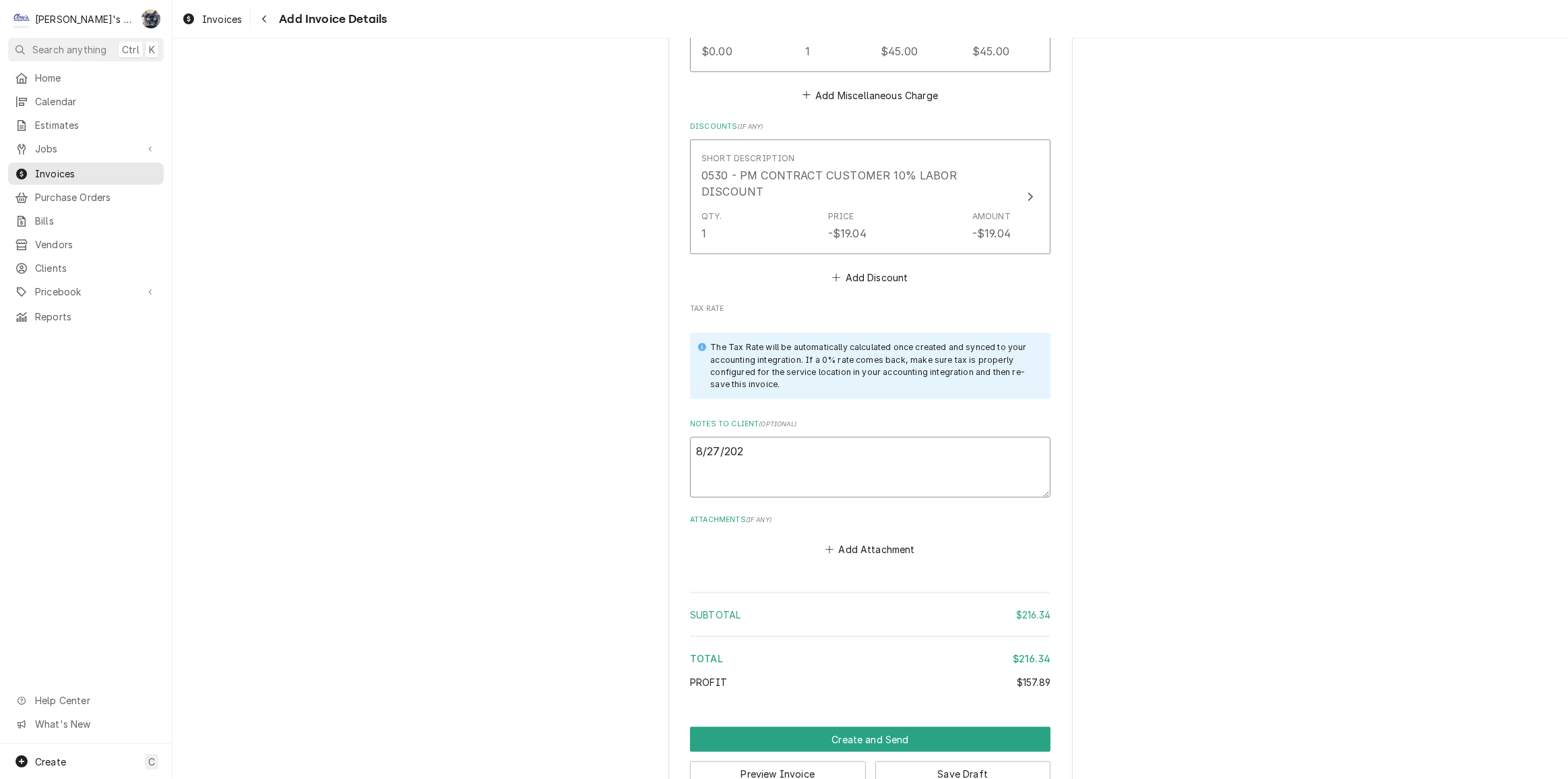
type textarea "x"
type textarea "8/27/20"
type textarea "x"
type textarea "8/27/2"
type textarea "x"
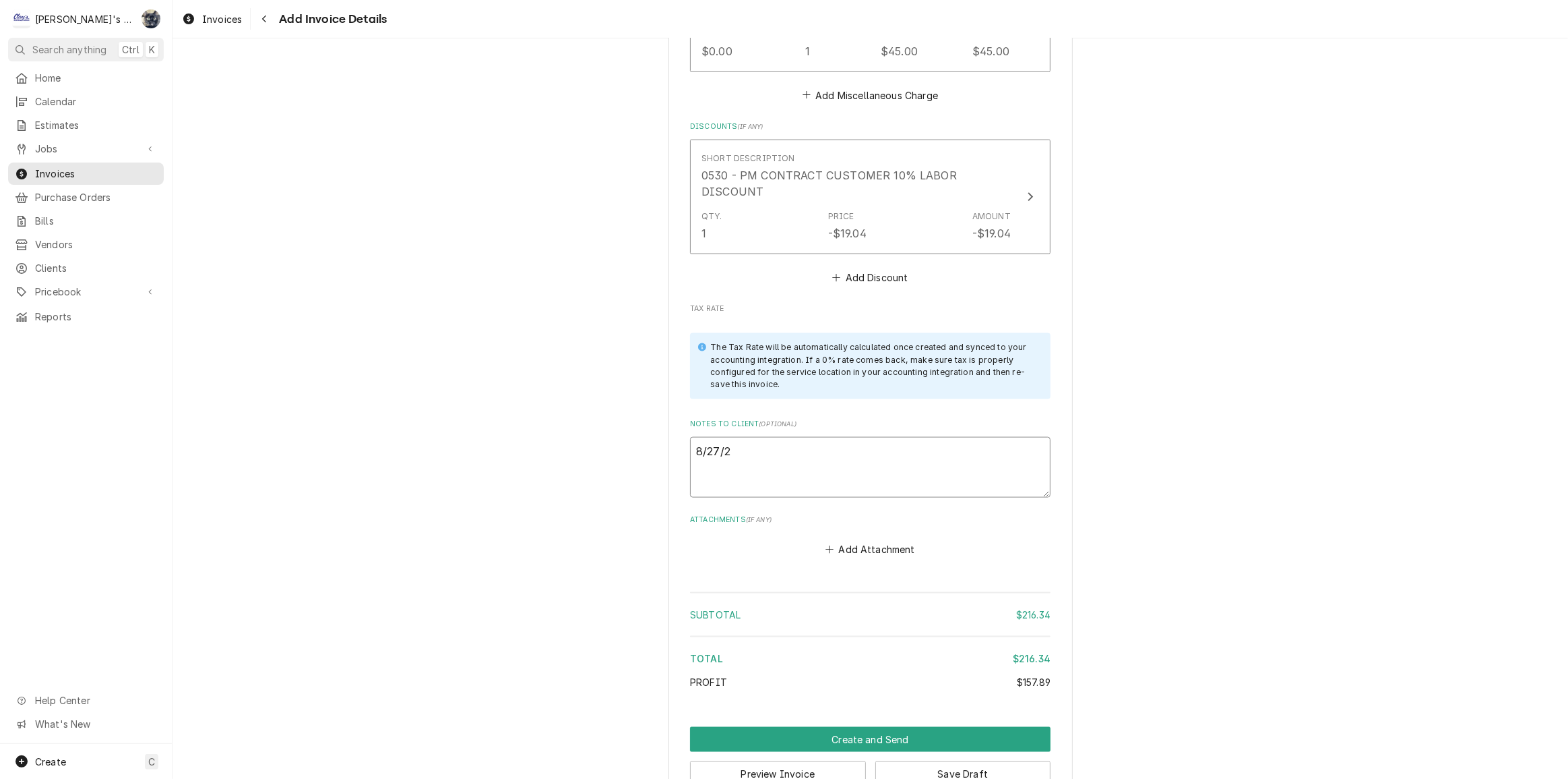
type textarea "8/27/25"
type textarea "x"
type textarea "8/27/2"
type textarea "x"
type textarea "8/27/"
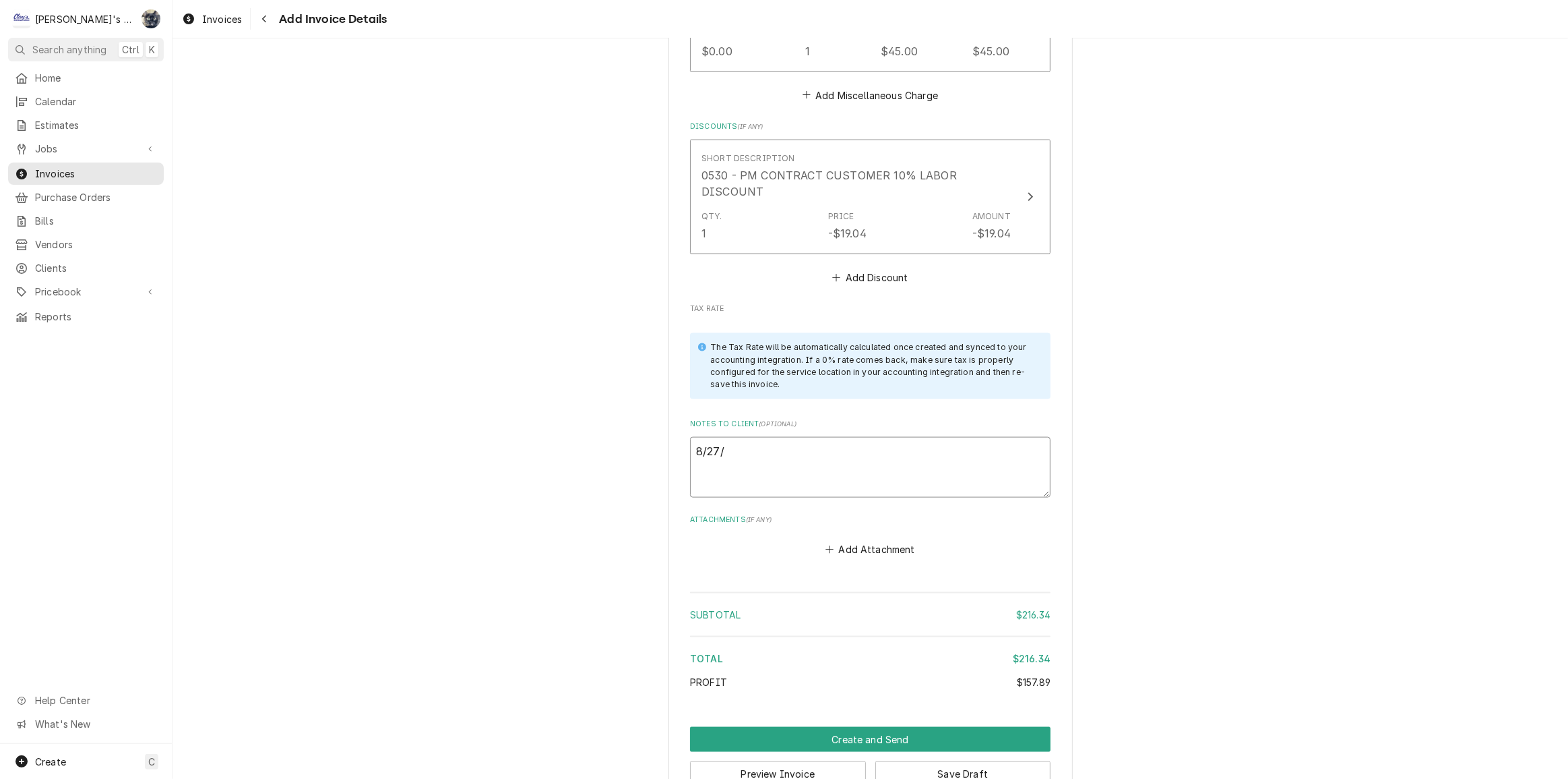
type textarea "x"
type textarea "8/27"
type textarea "x"
type textarea "8/2"
type textarea "x"
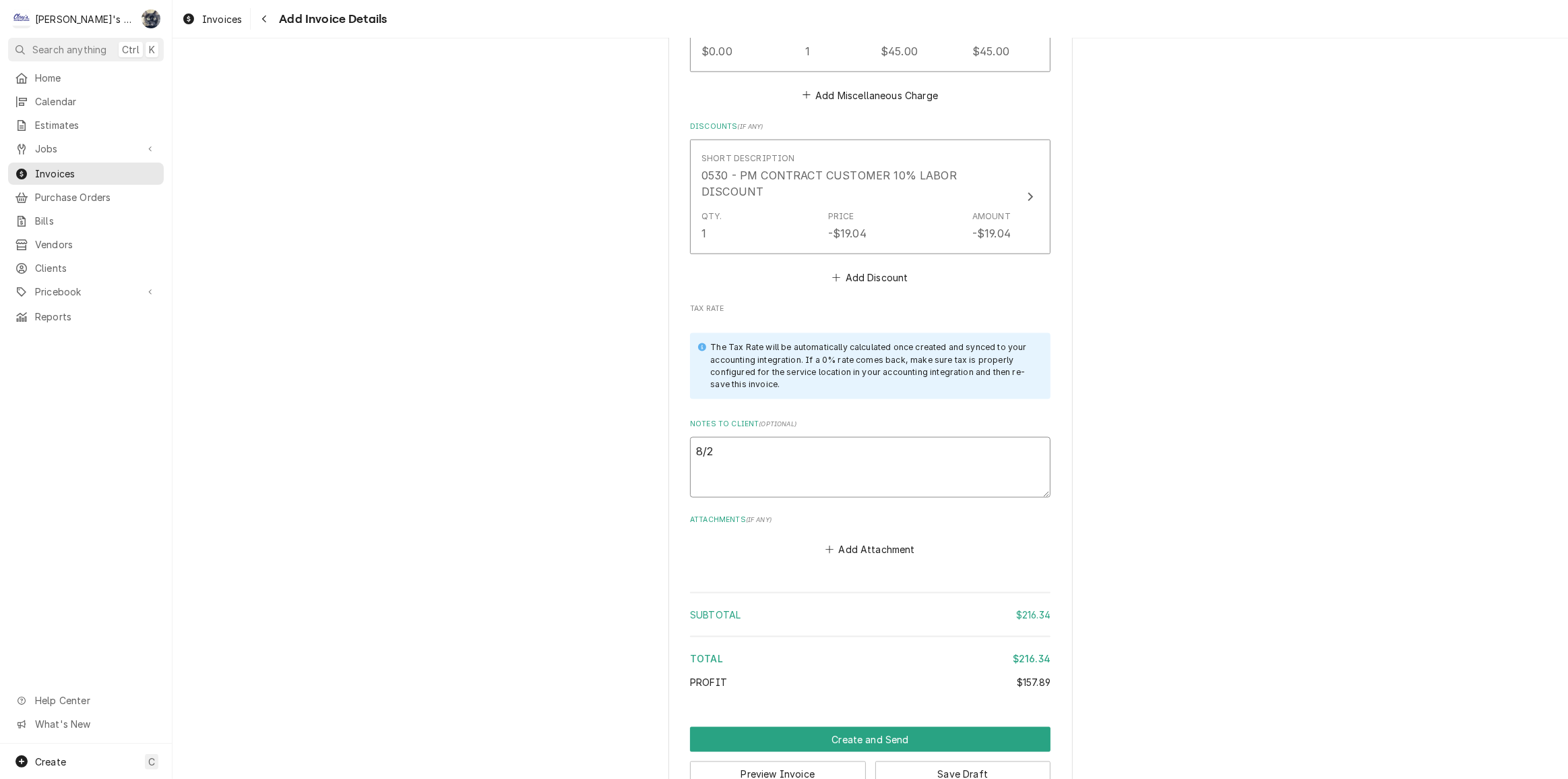
type textarea "8/"
type textarea "x"
type textarea "8"
type textarea "x"
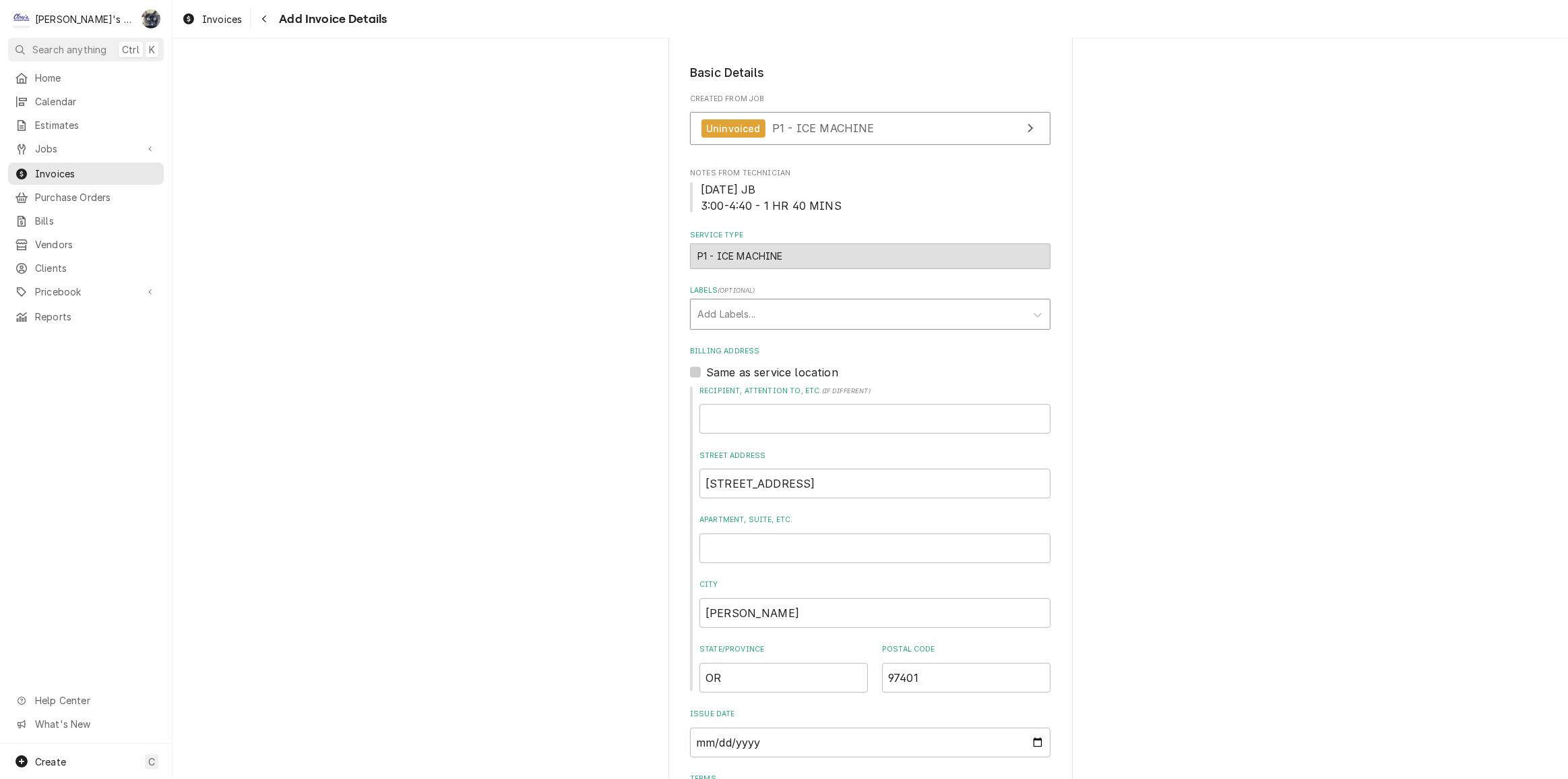
scroll to position [327, 0]
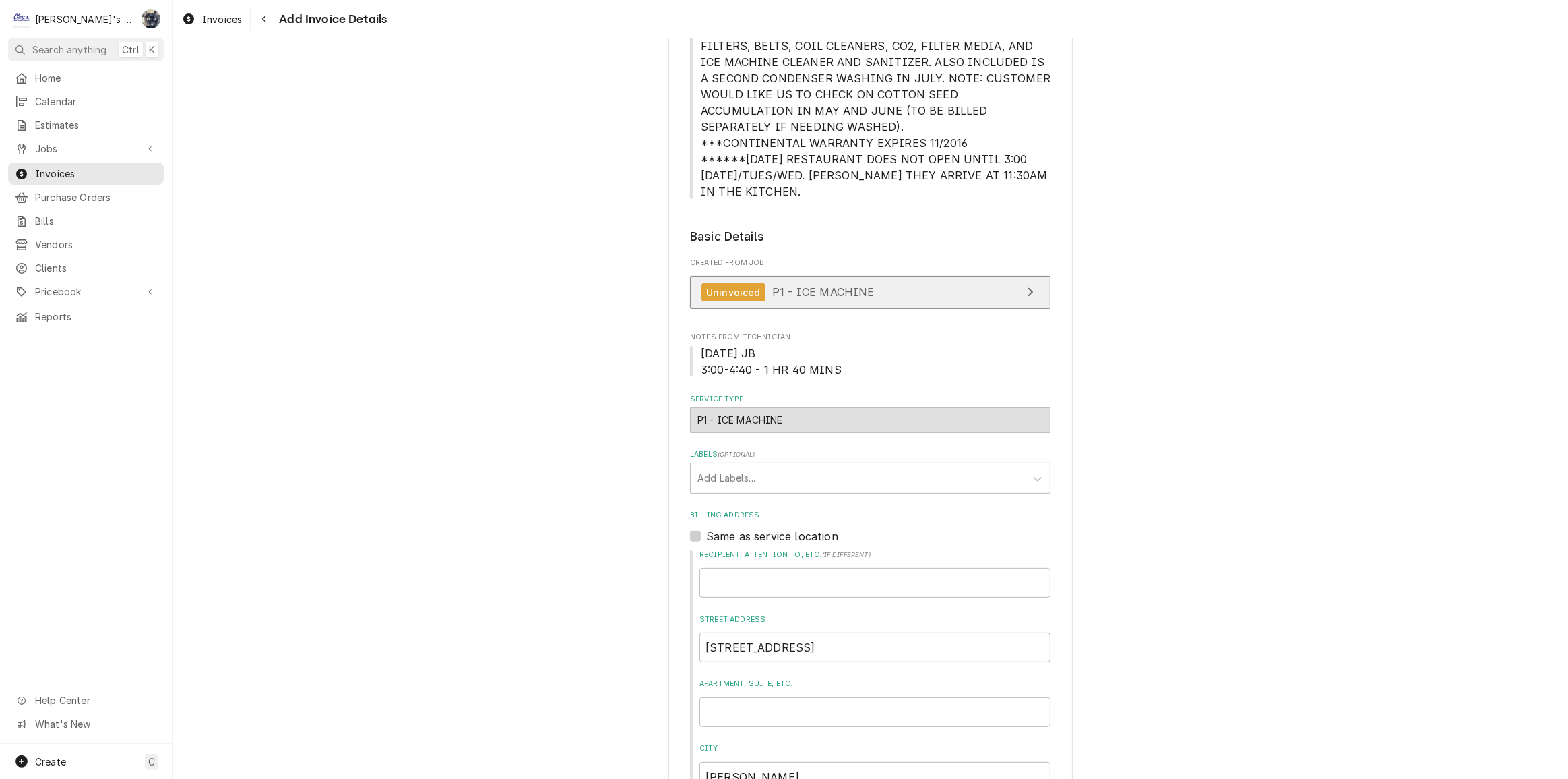
click at [801, 285] on span "P1 - ICE MACHINE" at bounding box center [822, 292] width 102 height 14
type textarea "x"
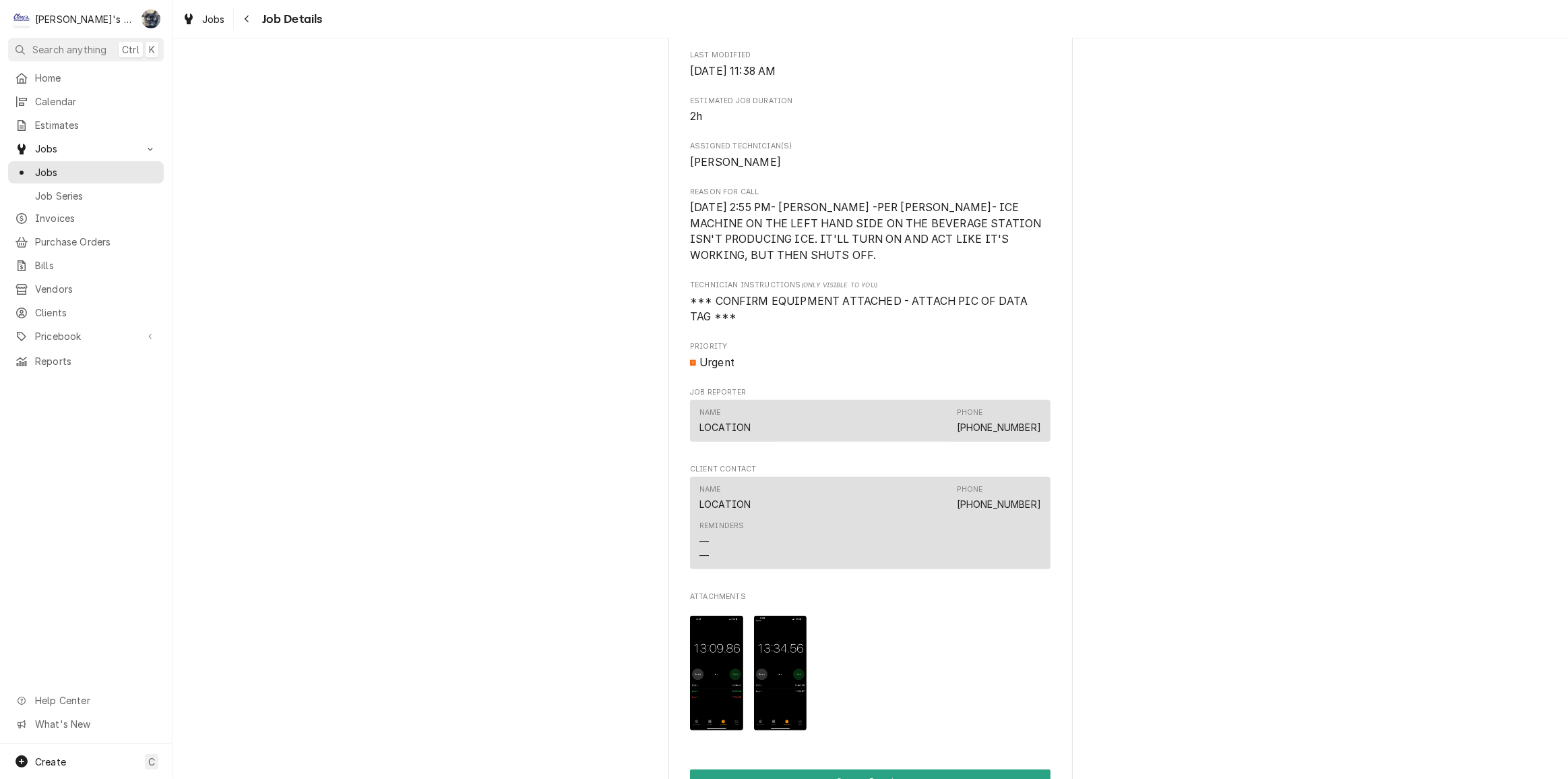
scroll to position [1103, 0]
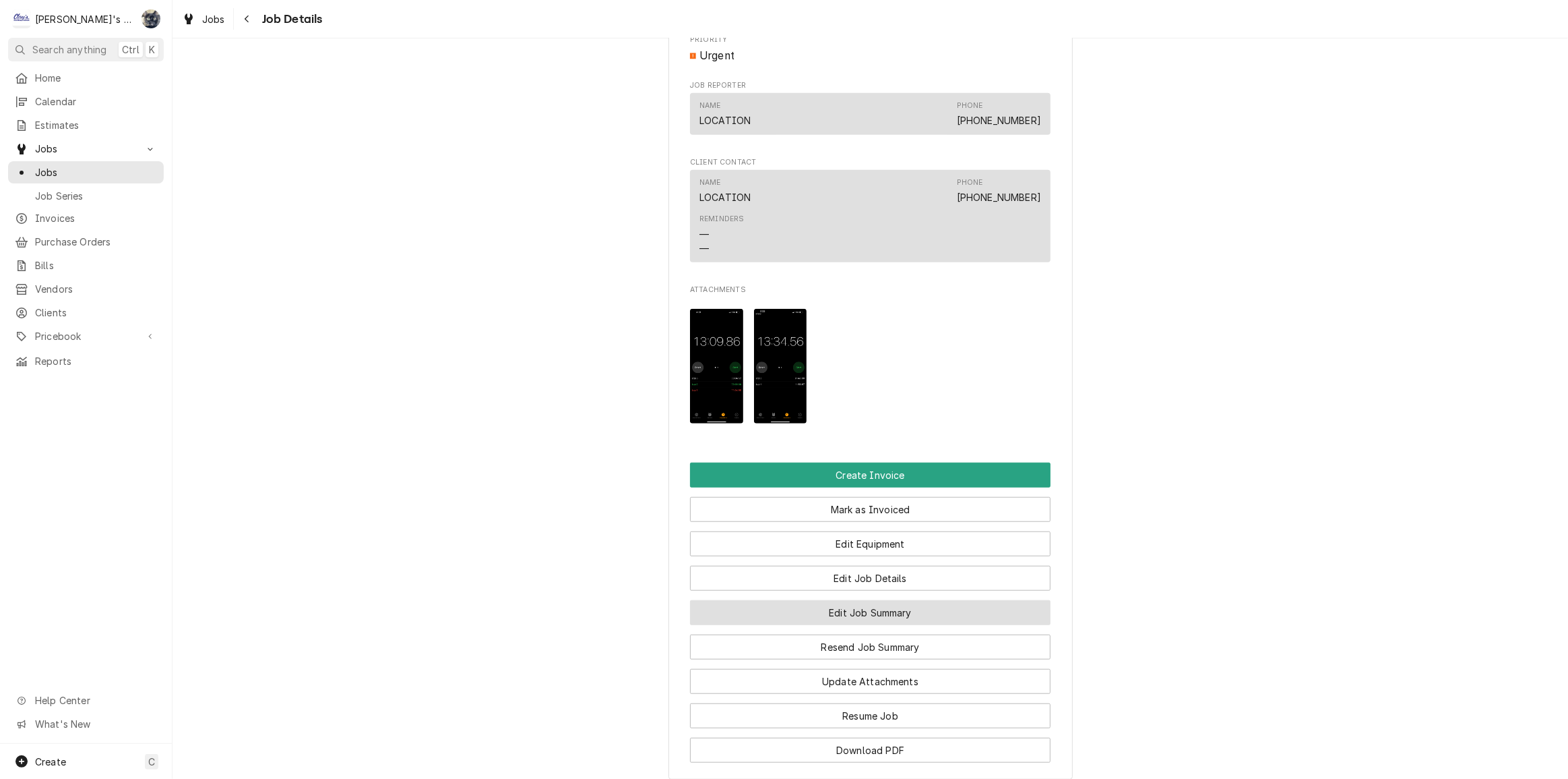
click at [808, 608] on button "Edit Job Summary" at bounding box center [870, 612] width 360 height 25
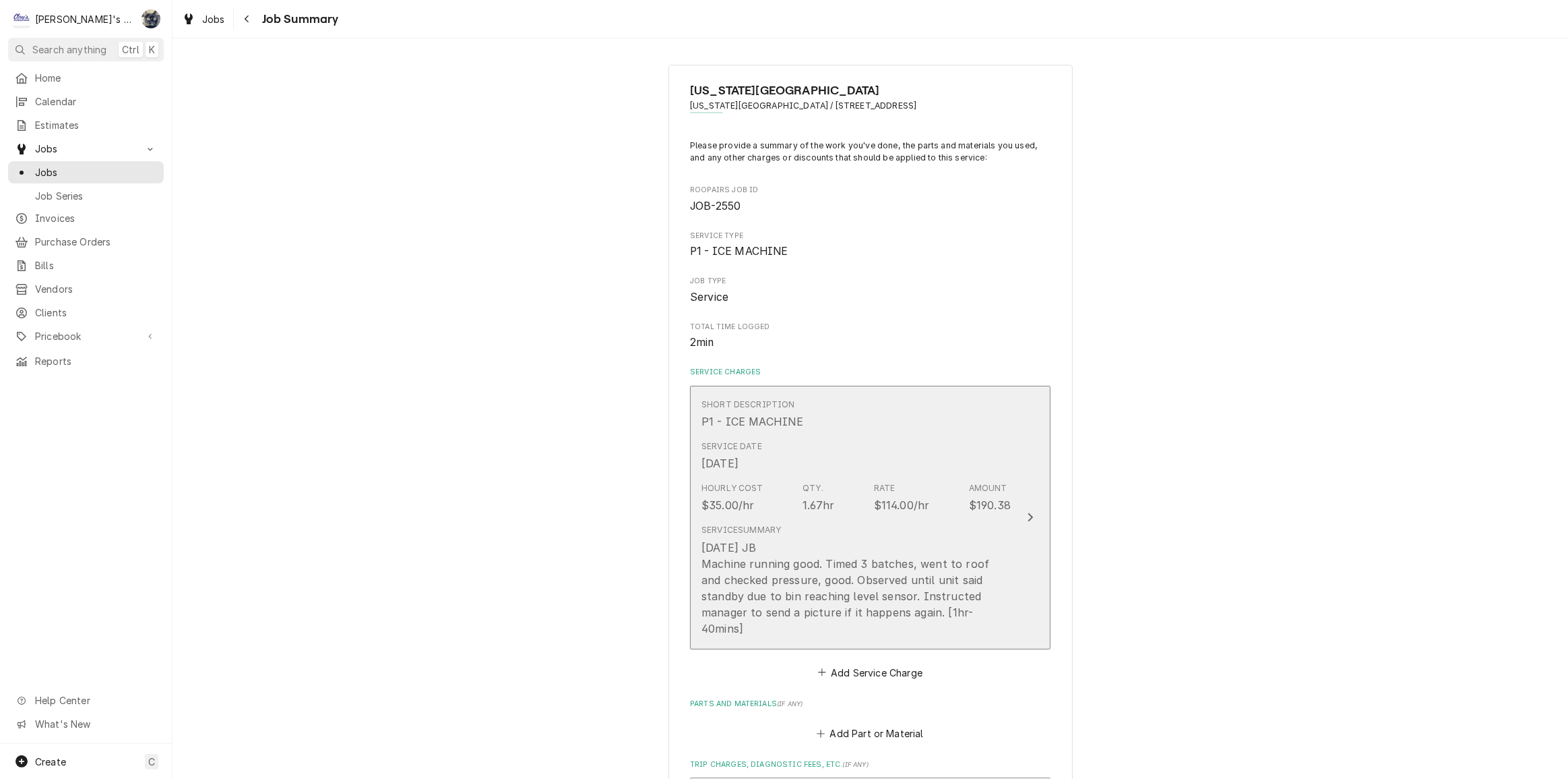
click at [806, 607] on div "[DATE] JB Machine running good. Timed 3 batches, went to roof and checked press…" at bounding box center [857, 588] width 310 height 97
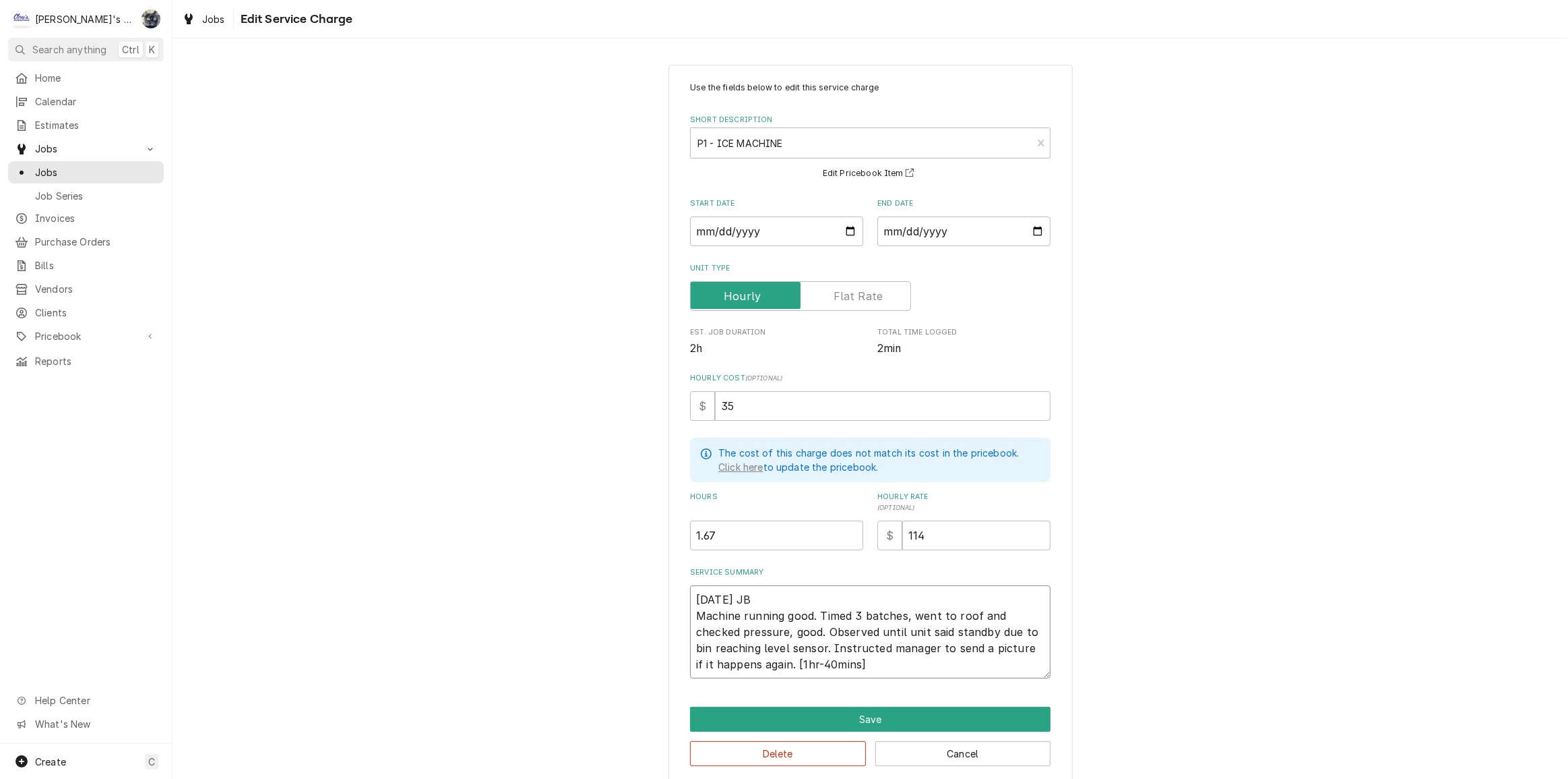
click at [693, 612] on textarea "[DATE] JB Machine running good. Timed 3 batches, went to roof and checked press…" at bounding box center [870, 632] width 360 height 93
type textarea "x"
type textarea "[DATE] JB BMachine running good. Timed 3 batches, went to roof and checked pres…"
type textarea "x"
type textarea "[DATE] JB BeMachine running good. Timed 3 batches, went to roof and checked pre…"
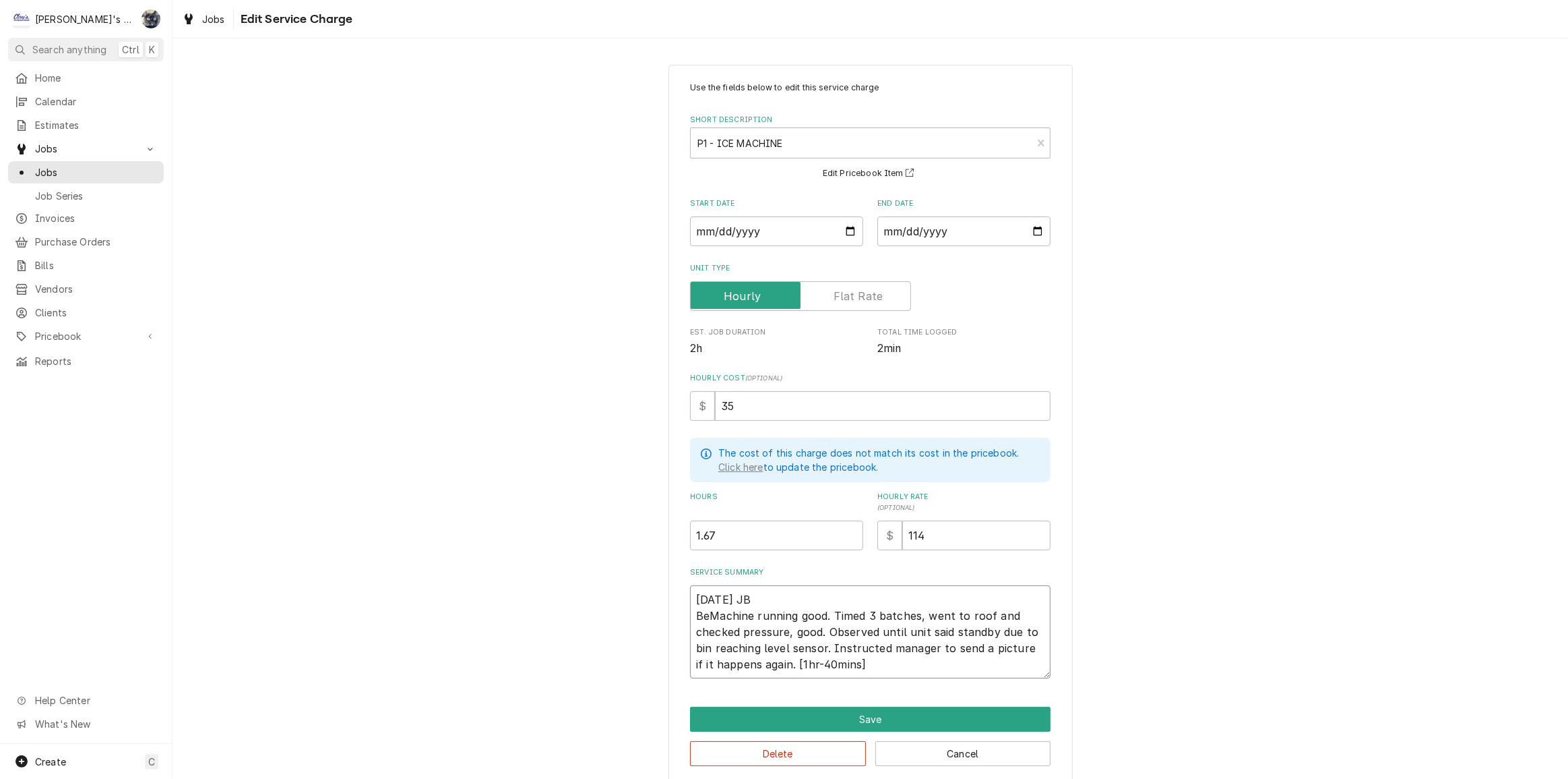
type textarea "x"
type textarea "[DATE] JB BevMachine running good. Timed 3 batches, went to roof and checked pr…"
type textarea "x"
type textarea "[DATE] JB BeveMachine running good. Timed 3 batches, went to roof and checked p…"
type textarea "x"
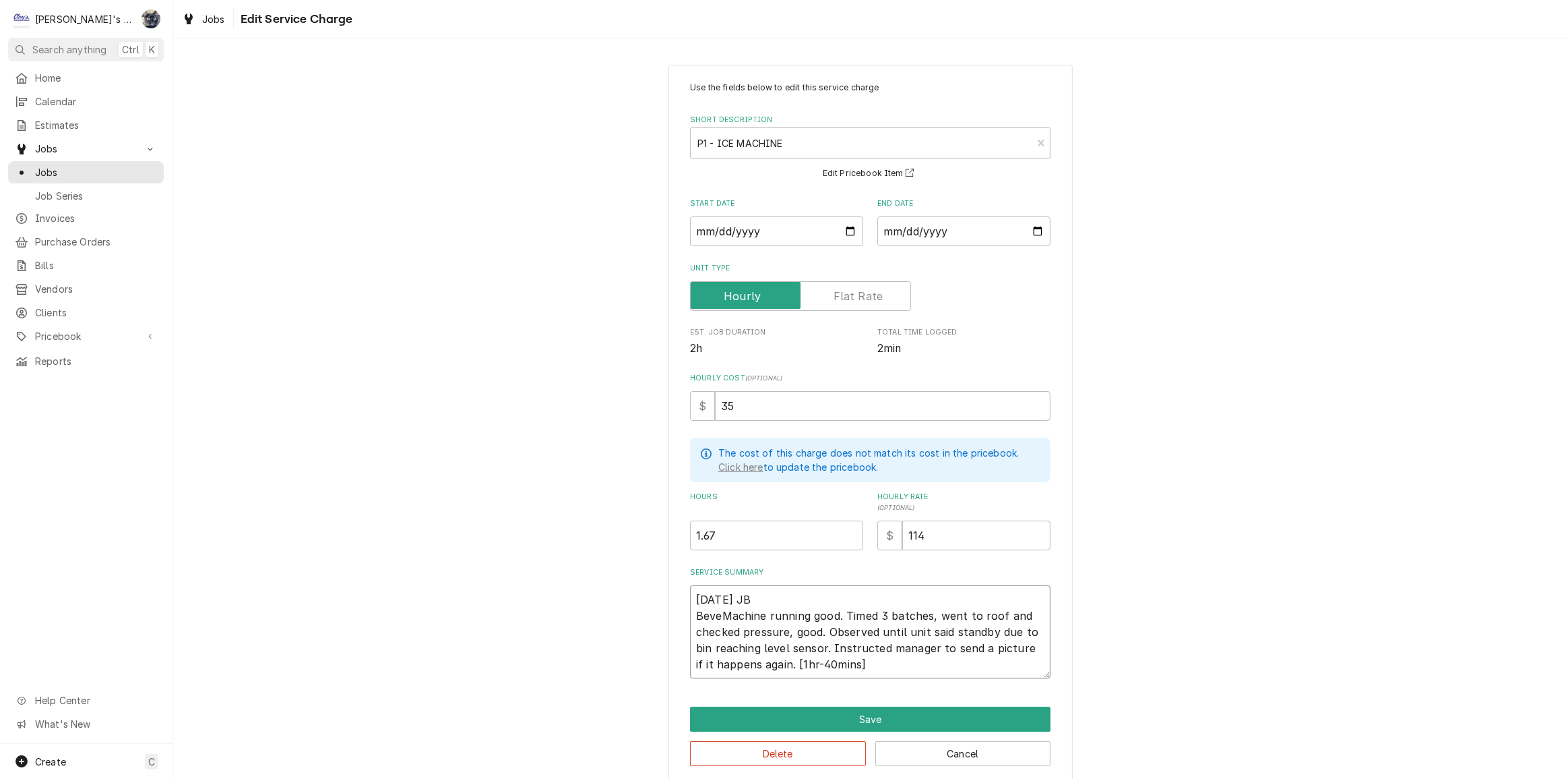
type textarea "[DATE] JB BeverMachine running good. Timed 3 batches, went to roof and checked …"
type textarea "x"
type textarea "[DATE] JB BeveraMachine running good. Timed 3 batches, went to roof and checked…"
type textarea "x"
type textarea "[DATE] JB BeveragMachine running good. Timed 3 batches, went to roof and checke…"
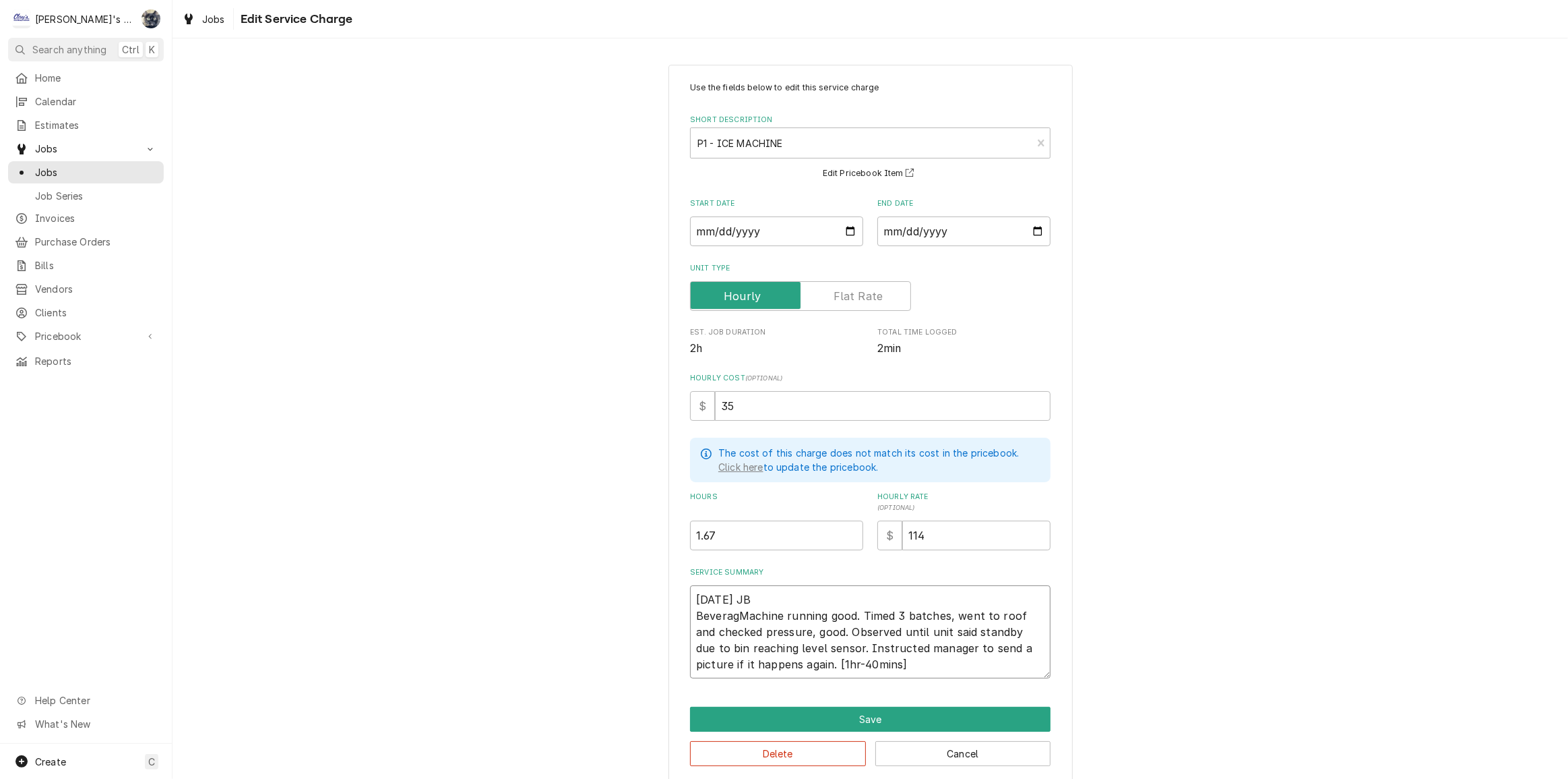
type textarea "x"
type textarea "[DATE] JB BeverageMachine running good. Timed 3 batches, went to roof and check…"
type textarea "x"
type textarea "[DATE] JB Beverage Machine running good. Timed 3 batches, went to roof and chec…"
type textarea "x"
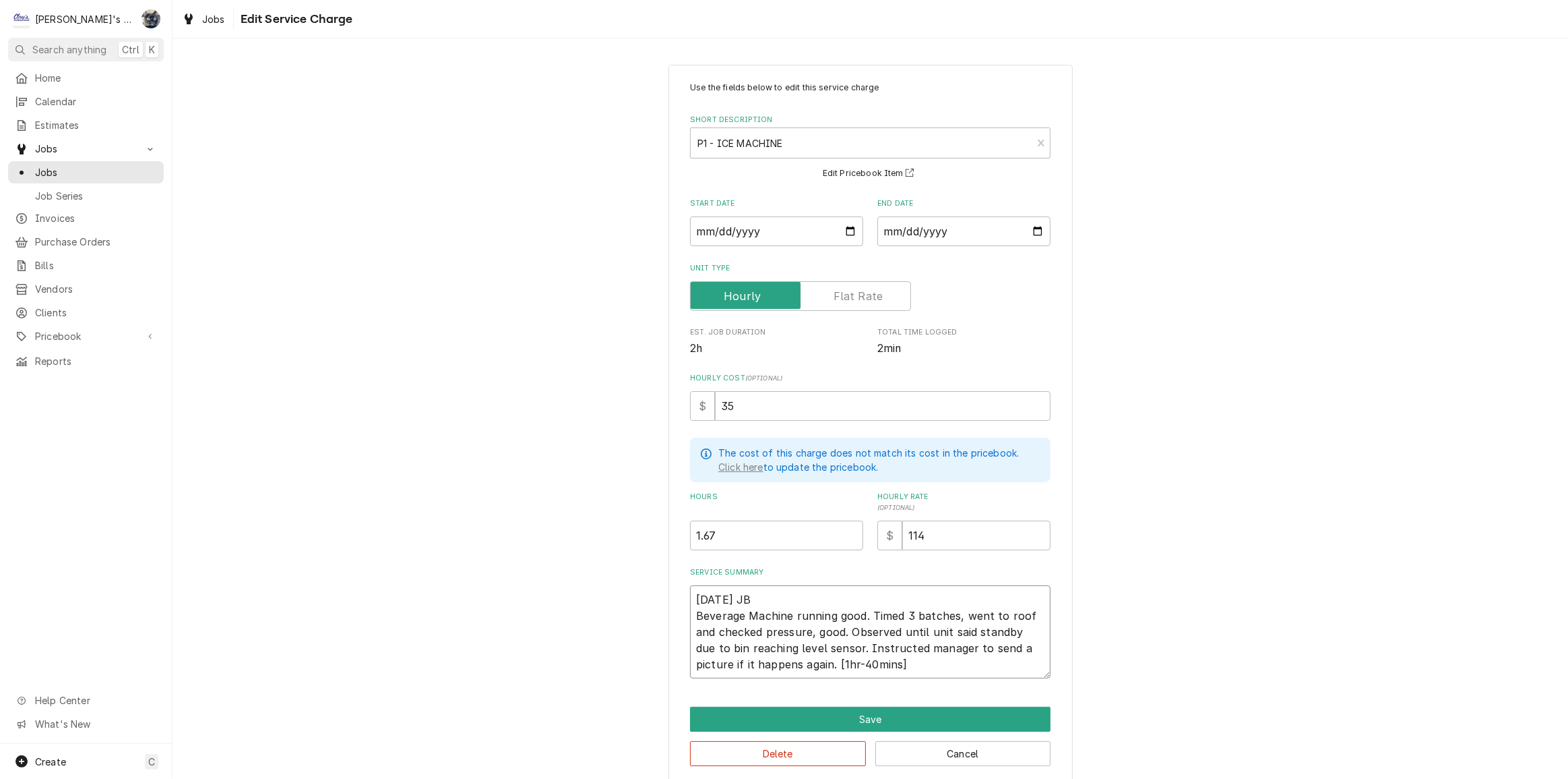
type textarea "[DATE] JB Beverage sMachine running good. Timed 3 batches, went to roof and che…"
type textarea "x"
type textarea "[DATE] JB Beverage stMachine running good. Timed 3 batches, went to roof and ch…"
type textarea "x"
type textarea "[DATE] JB Beverage staMachine running good. Timed 3 batches, went to roof and c…"
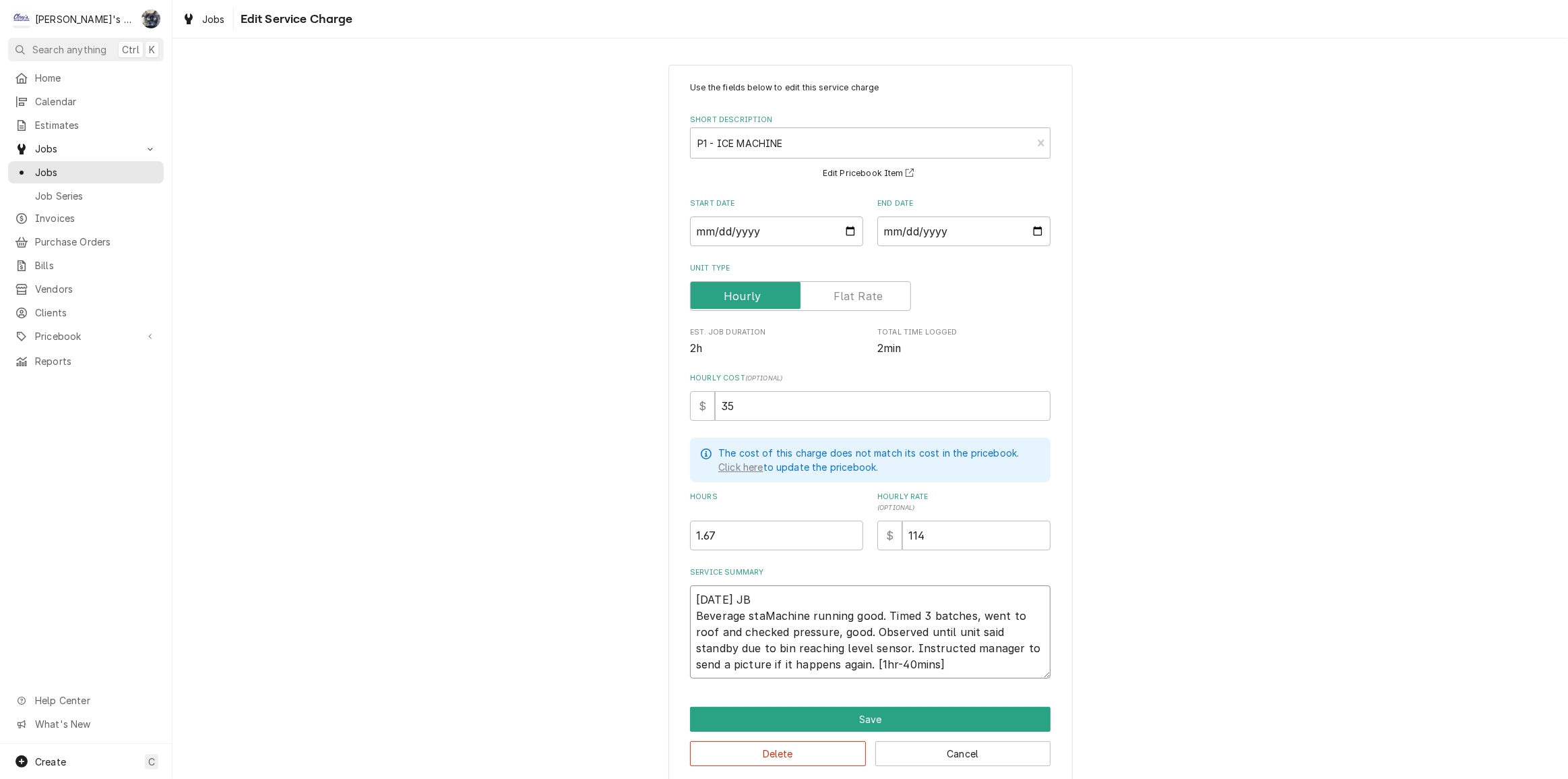
type textarea "x"
type textarea "[DATE] JB Beverage staiMachine running good. Timed 3 batches, went to roof and …"
type textarea "x"
type textarea "[DATE] JB Beverage staioMachine running good. Timed 3 batches, went to roof and…"
type textarea "x"
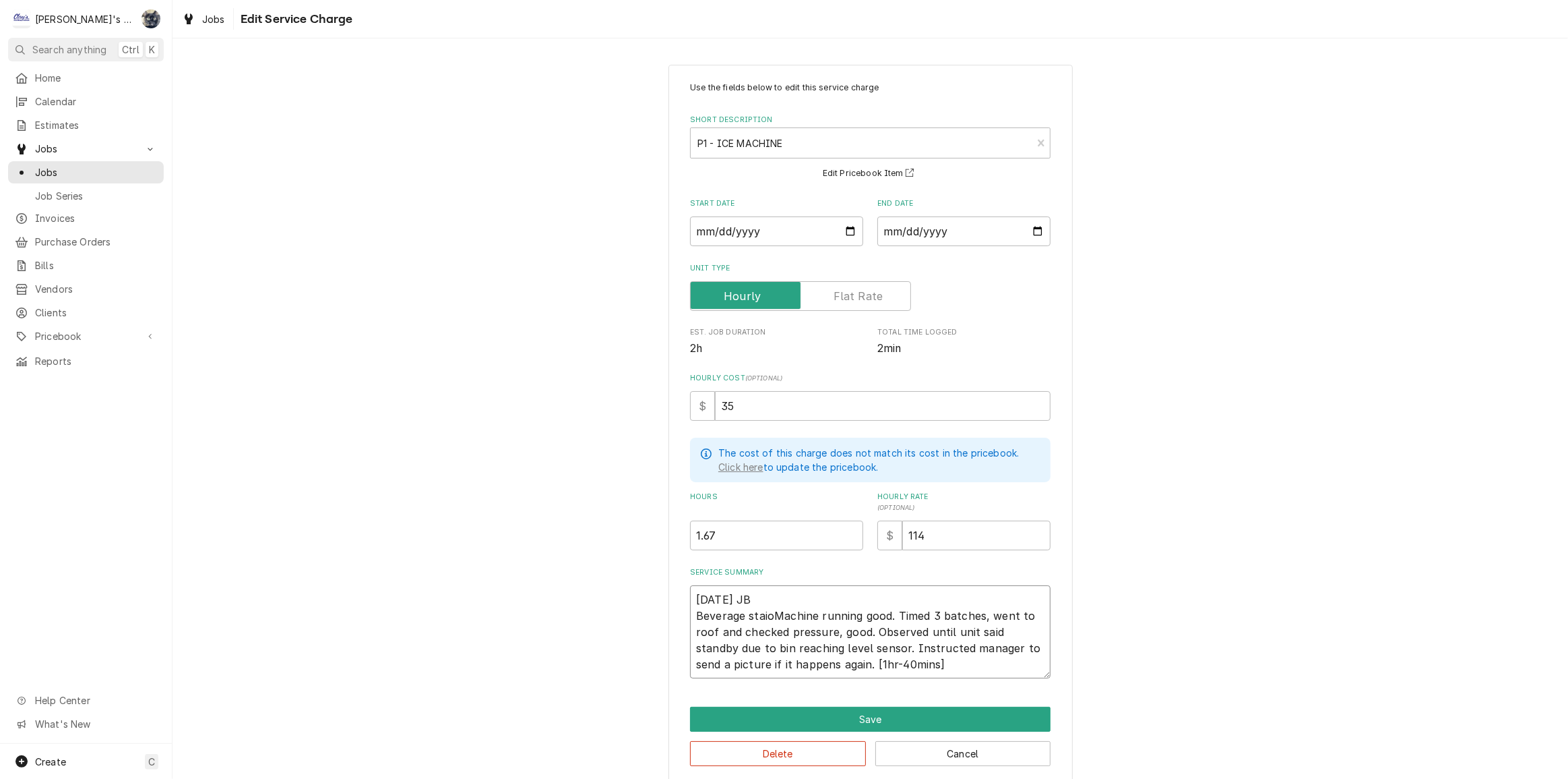
type textarea "[DATE] JB Beverage staionMachine running good. Timed 3 batches, went to roof an…"
type textarea "x"
type textarea "[DATE] JB Beverage staioMachine running good. Timed 3 batches, went to roof and…"
type textarea "x"
type textarea "[DATE] JB Beverage staiMachine running good. Timed 3 batches, went to roof and …"
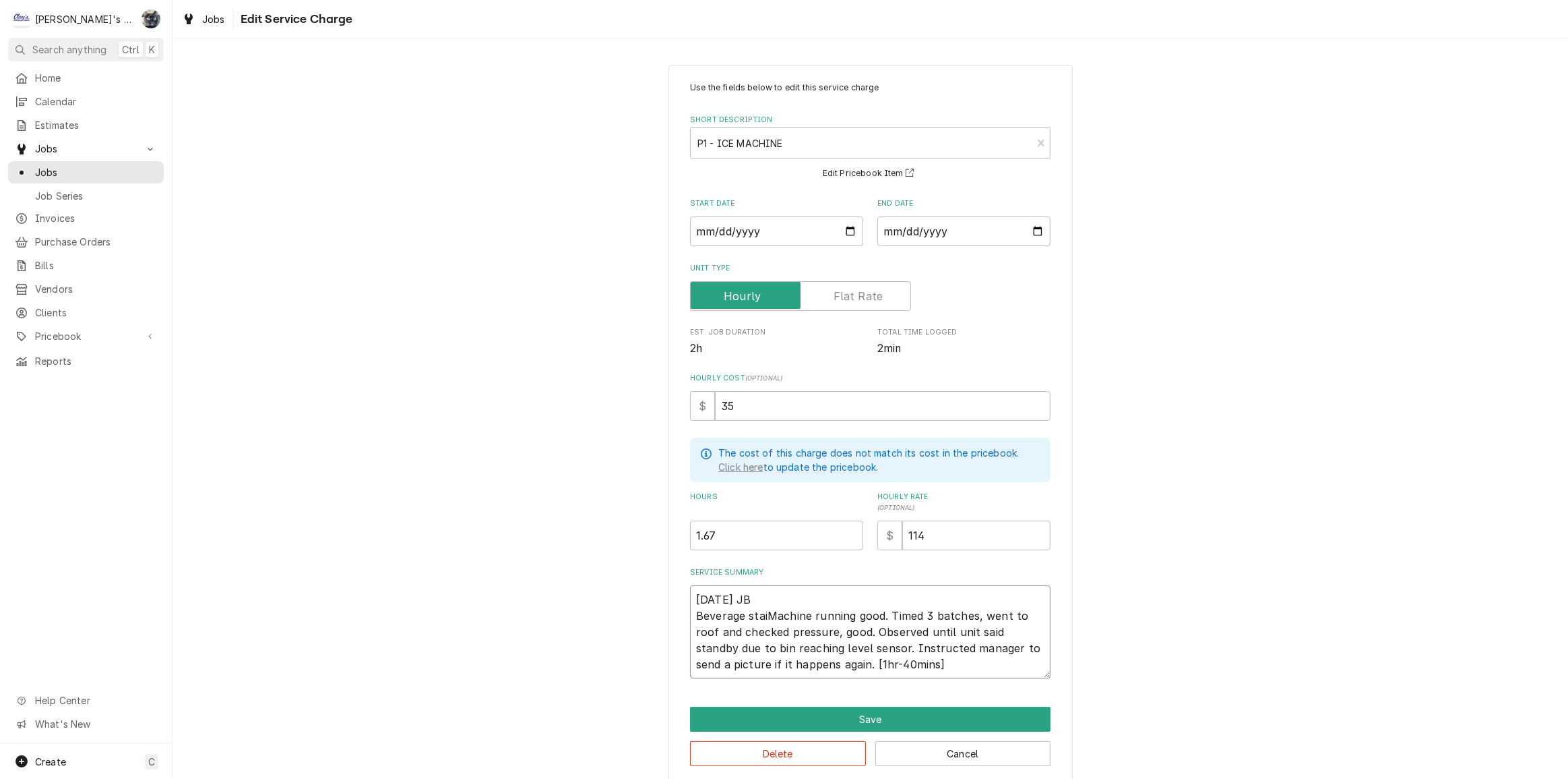
type textarea "x"
type textarea "[DATE] JB Beverage staMachine running good. Timed 3 batches, went to roof and c…"
type textarea "x"
type textarea "[DATE] JB Beverage statMachine running good. Timed 3 batches, went to roof and …"
type textarea "x"
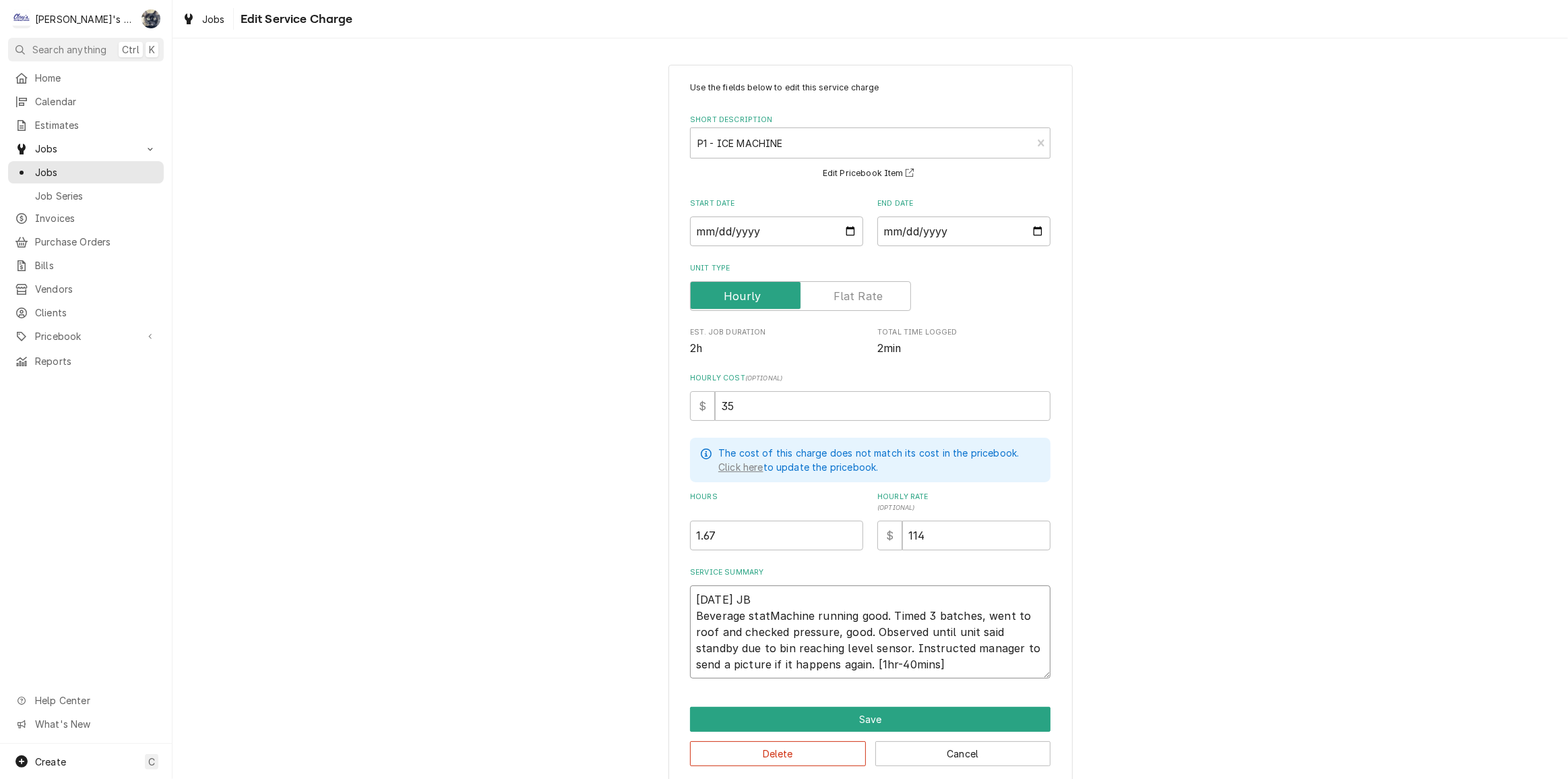
type textarea "[DATE] JB Beverage statiMachine running good. Timed 3 batches, went to roof and…"
type textarea "x"
type textarea "[DATE] JB Beverage statioMachine running good. Timed 3 batches, went to roof an…"
type textarea "x"
type textarea "[DATE] JB Beverage stationMachine running good. Timed 3 batches, went to roof a…"
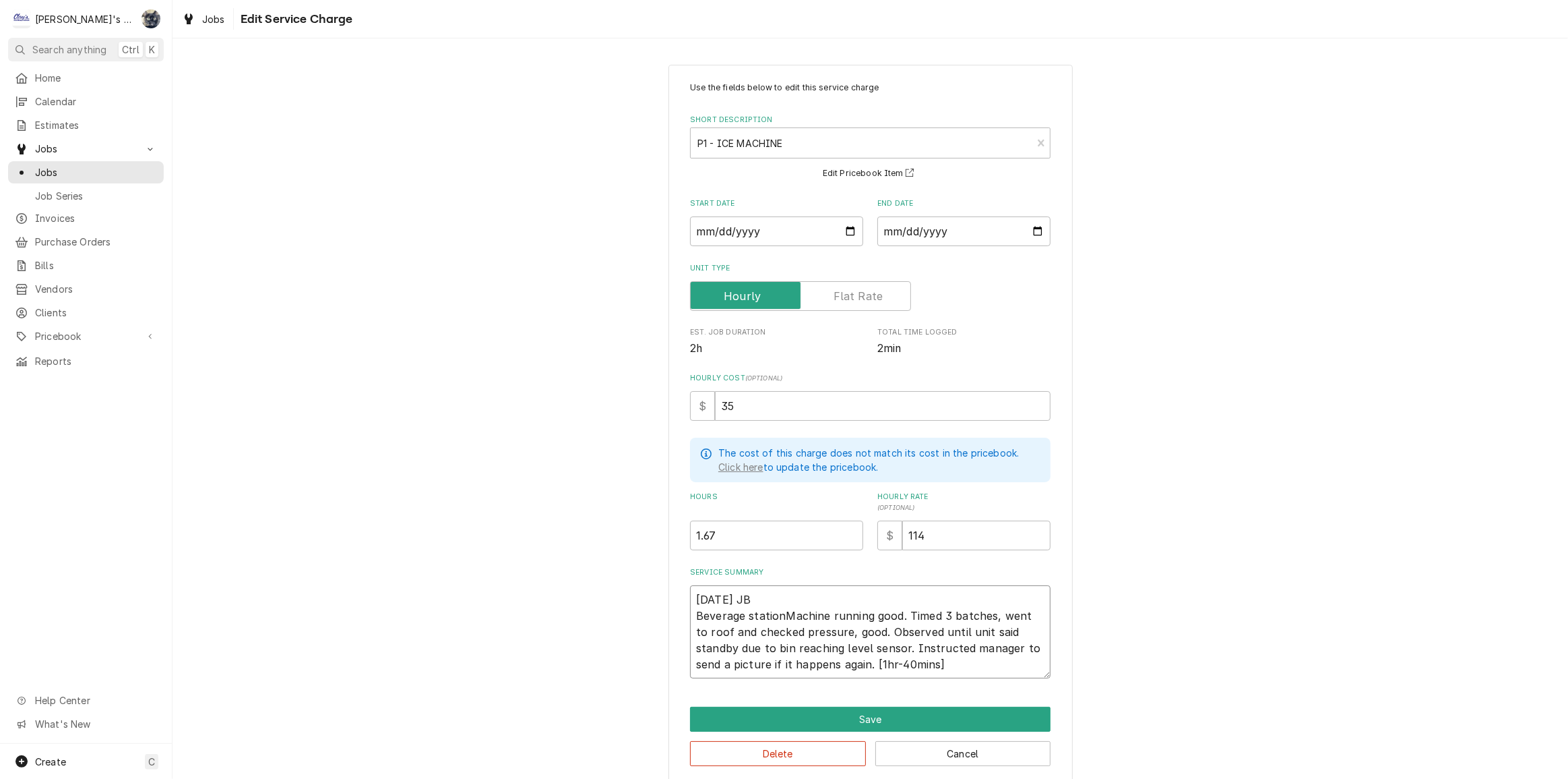
type textarea "x"
type textarea "[DATE] JB Beverage station Machine running good. Timed 3 batches, went to roof …"
type textarea "x"
type textarea "[DATE] JB Beverage station lMachine running good. Timed 3 batches, went to roof…"
type textarea "x"
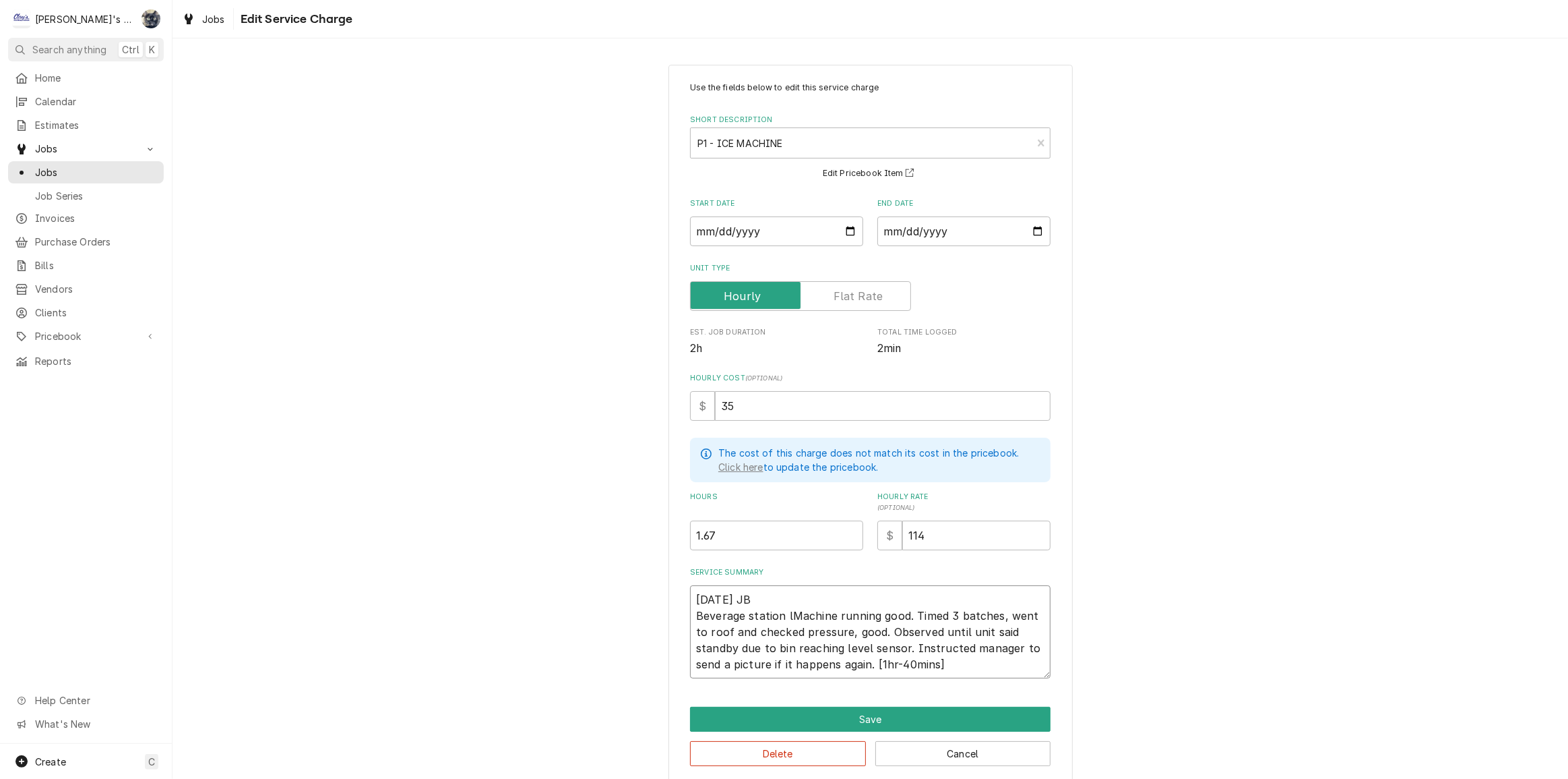
type textarea "[DATE] JB Beverage station leMachine running good. Timed 3 batches, went to roo…"
type textarea "x"
type textarea "[DATE] JB Beverage station lefMachine running good. Timed 3 batches, went to ro…"
type textarea "x"
type textarea "[DATE] JB Beverage station leftMachine running good. Timed 3 batches, went to r…"
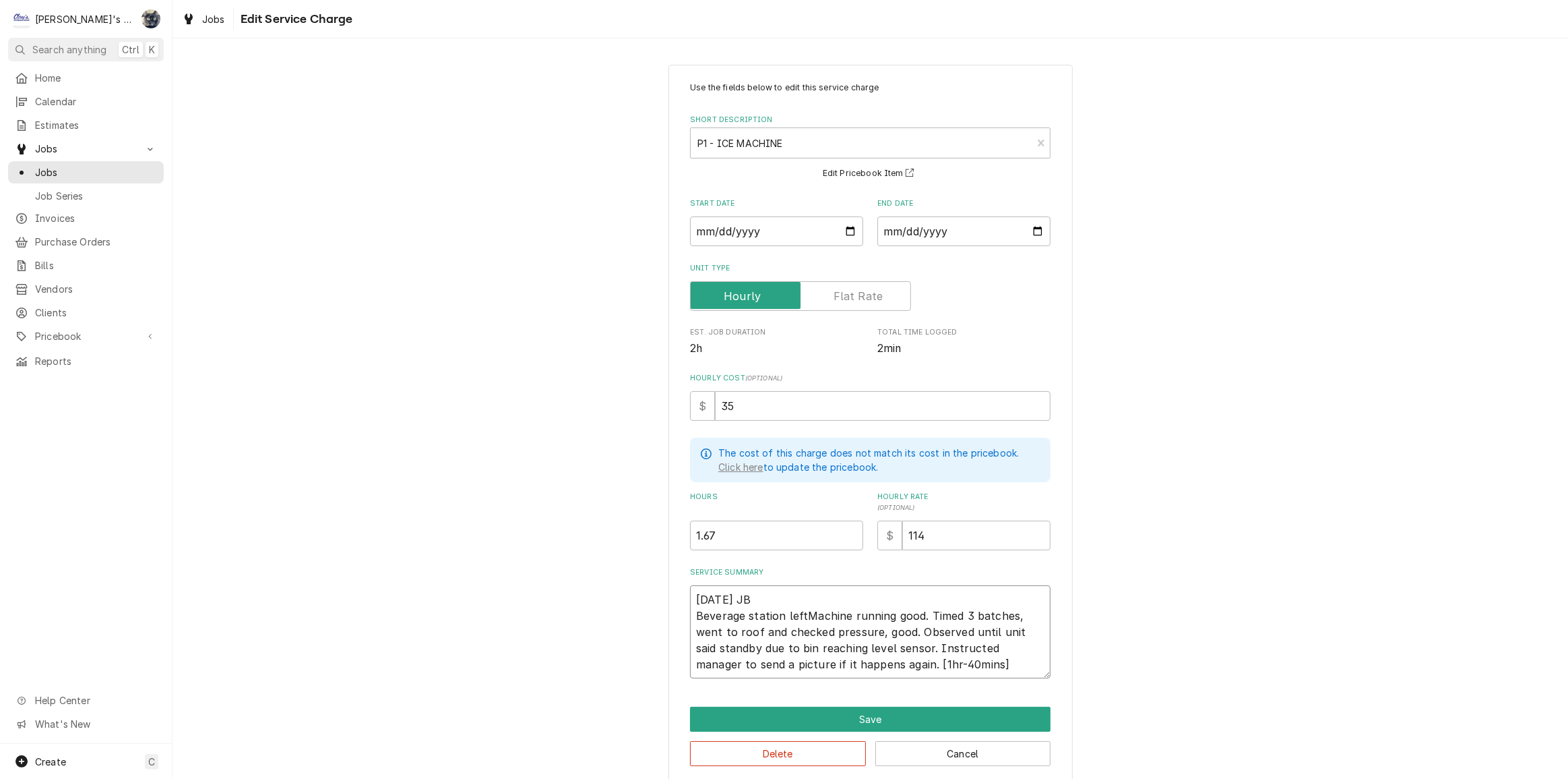
type textarea "x"
type textarea "[DATE] JB Beverage station left Machine running good. Timed 3 batches, went to …"
type textarea "x"
type textarea "[DATE] JB Beverage station left mMachine running good. Timed 3 batches, went to…"
type textarea "x"
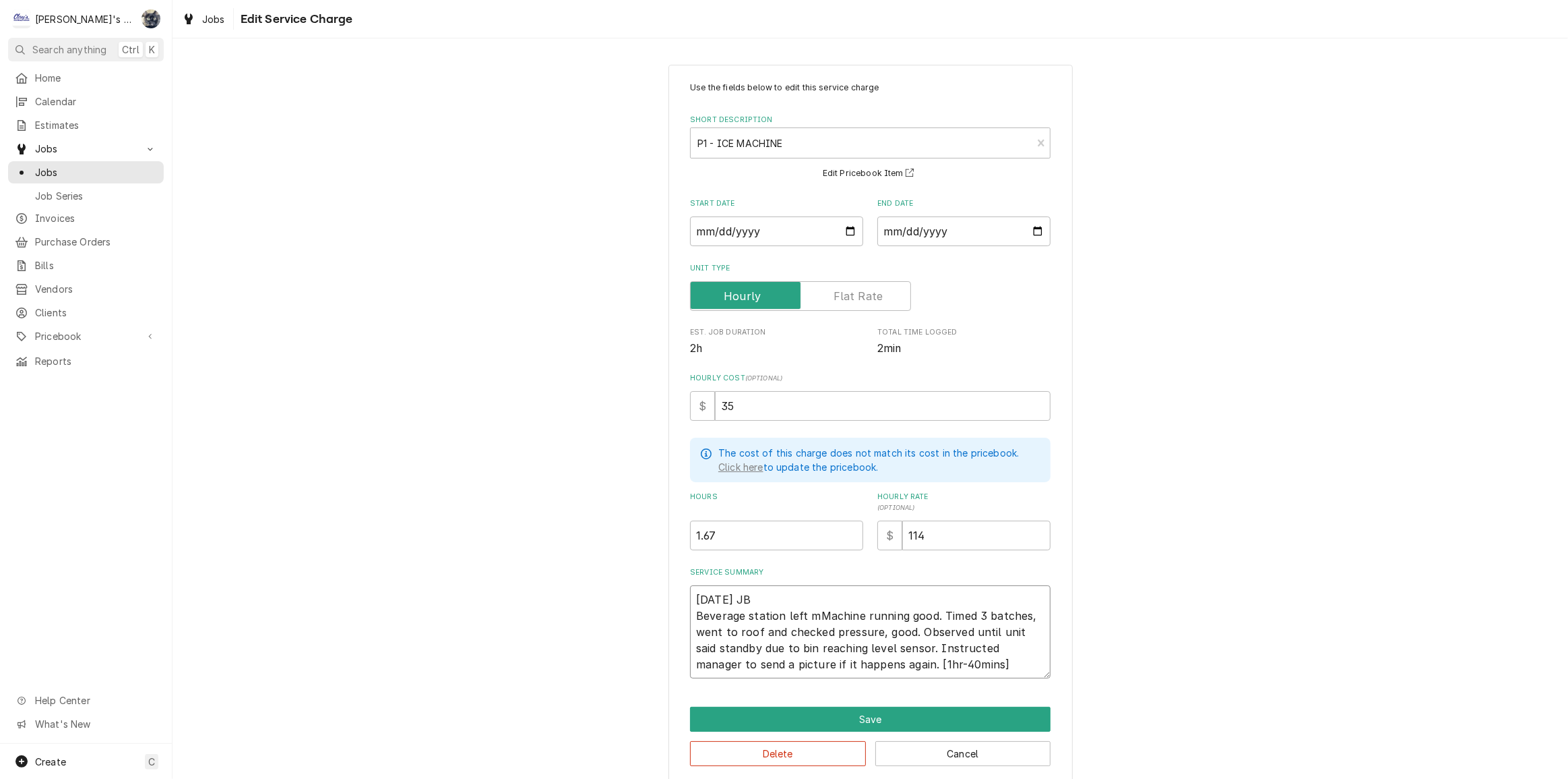
type textarea "[DATE] JB Beverage station left maMachine running good. Timed 3 batches, went t…"
type textarea "x"
type textarea "[DATE] JB Beverage station left mMachine running good. Timed 3 batches, went to…"
type textarea "x"
type textarea "[DATE] JB Beverage station left Machine running good. Timed 3 batches, went to …"
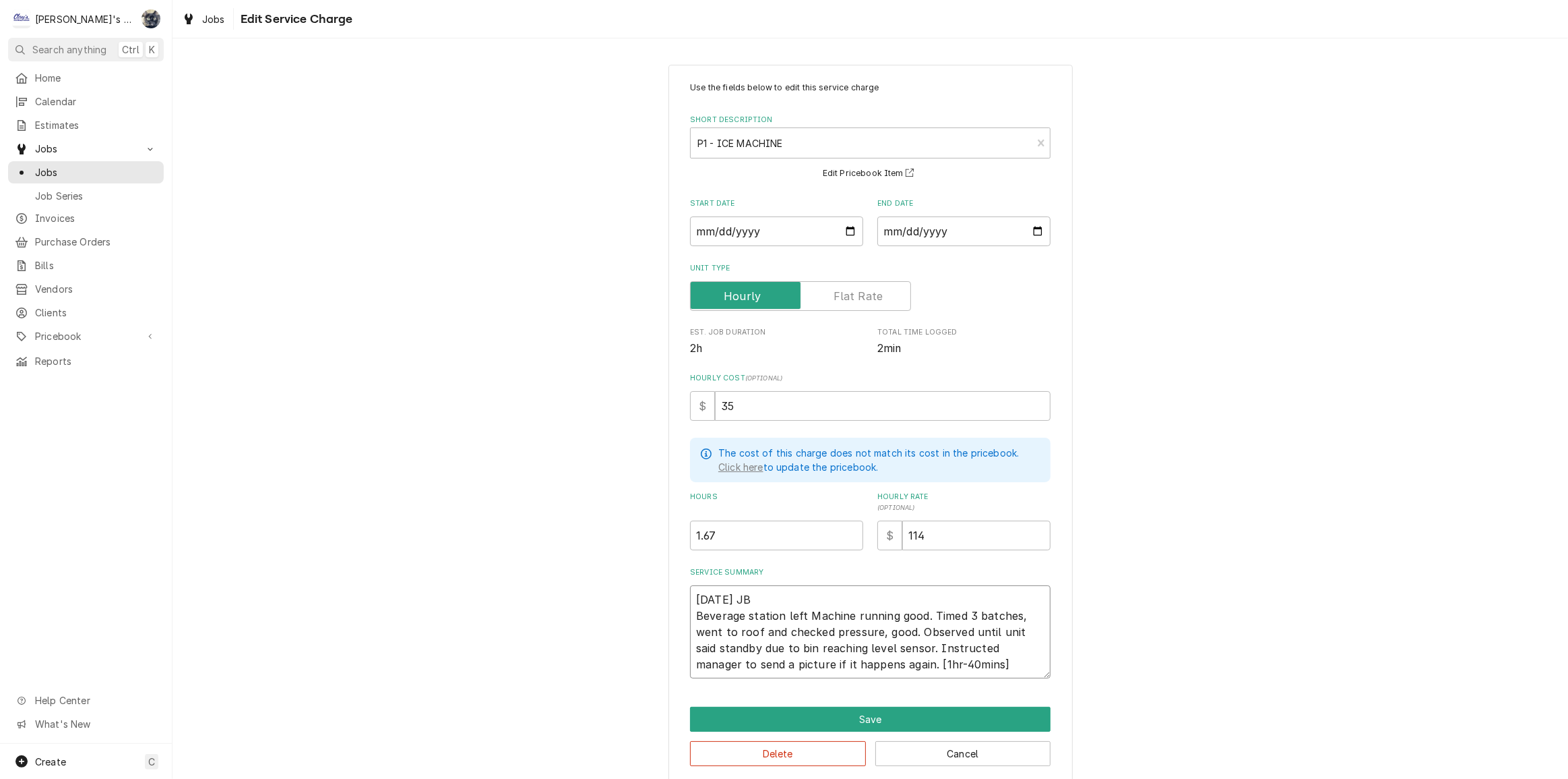
click at [810, 608] on textarea "[DATE] JB Beverage station left Machine running good. Timed 3 batches, went to …" at bounding box center [870, 632] width 360 height 93
type textarea "x"
type textarea "[DATE] JB Beverage station left achine running good. Timed 3 batches, went to r…"
type textarea "x"
type textarea "[DATE] JB Beverage station left machine running good. Timed 3 batches, went to …"
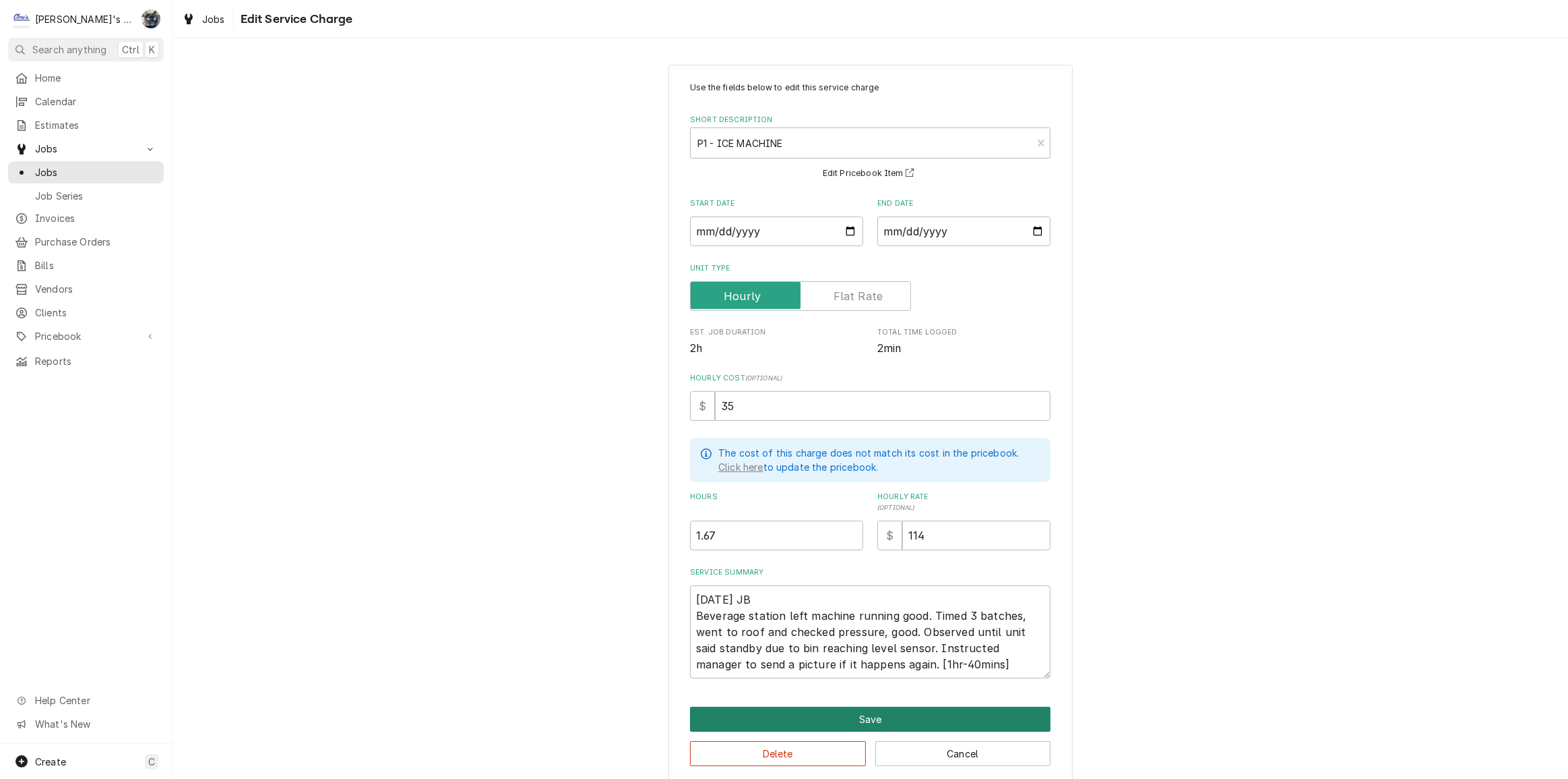
click at [834, 709] on button "Save" at bounding box center [870, 720] width 360 height 25
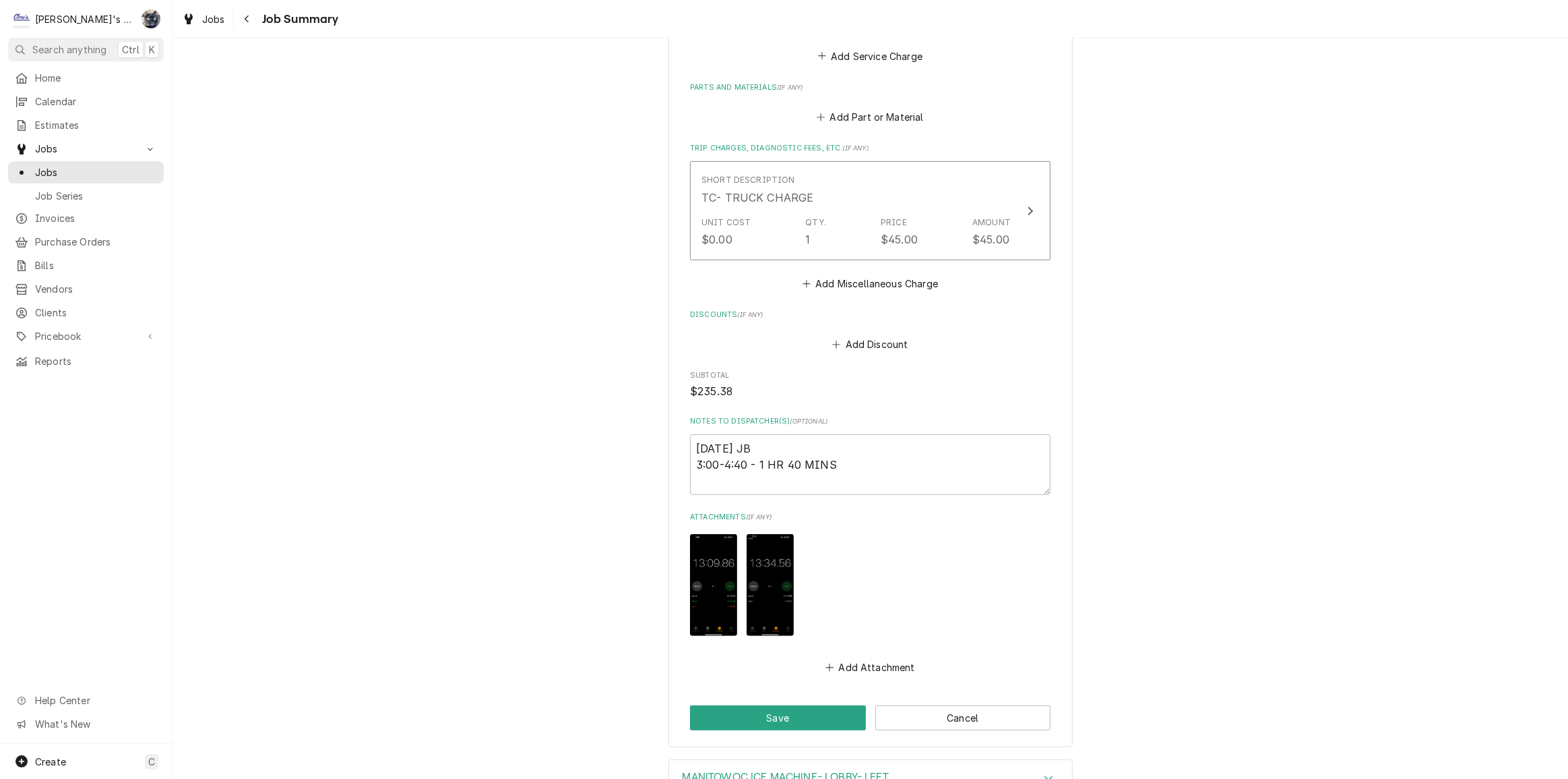
scroll to position [722, 0]
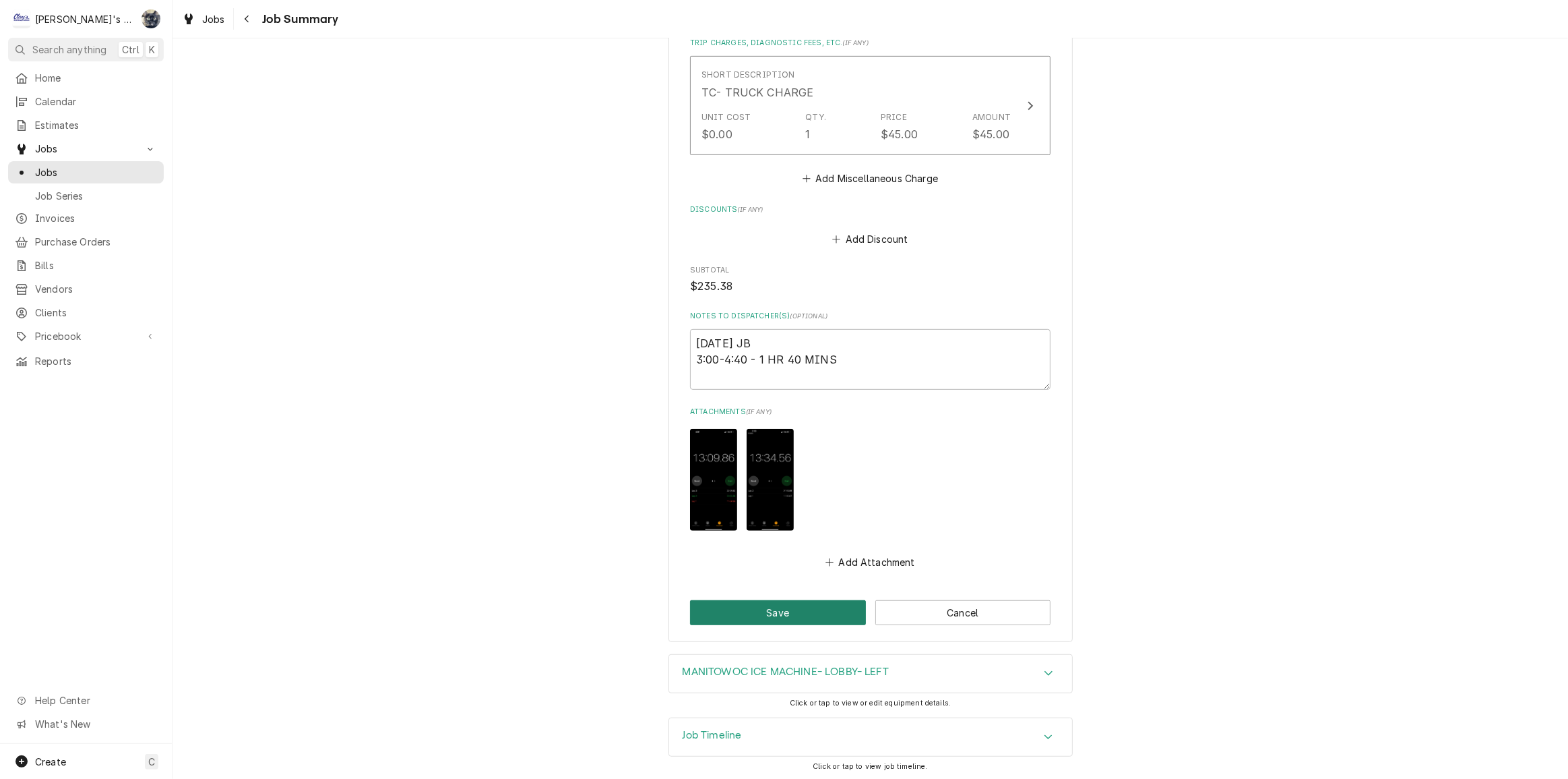
click at [809, 610] on button "Save" at bounding box center [778, 612] width 176 height 25
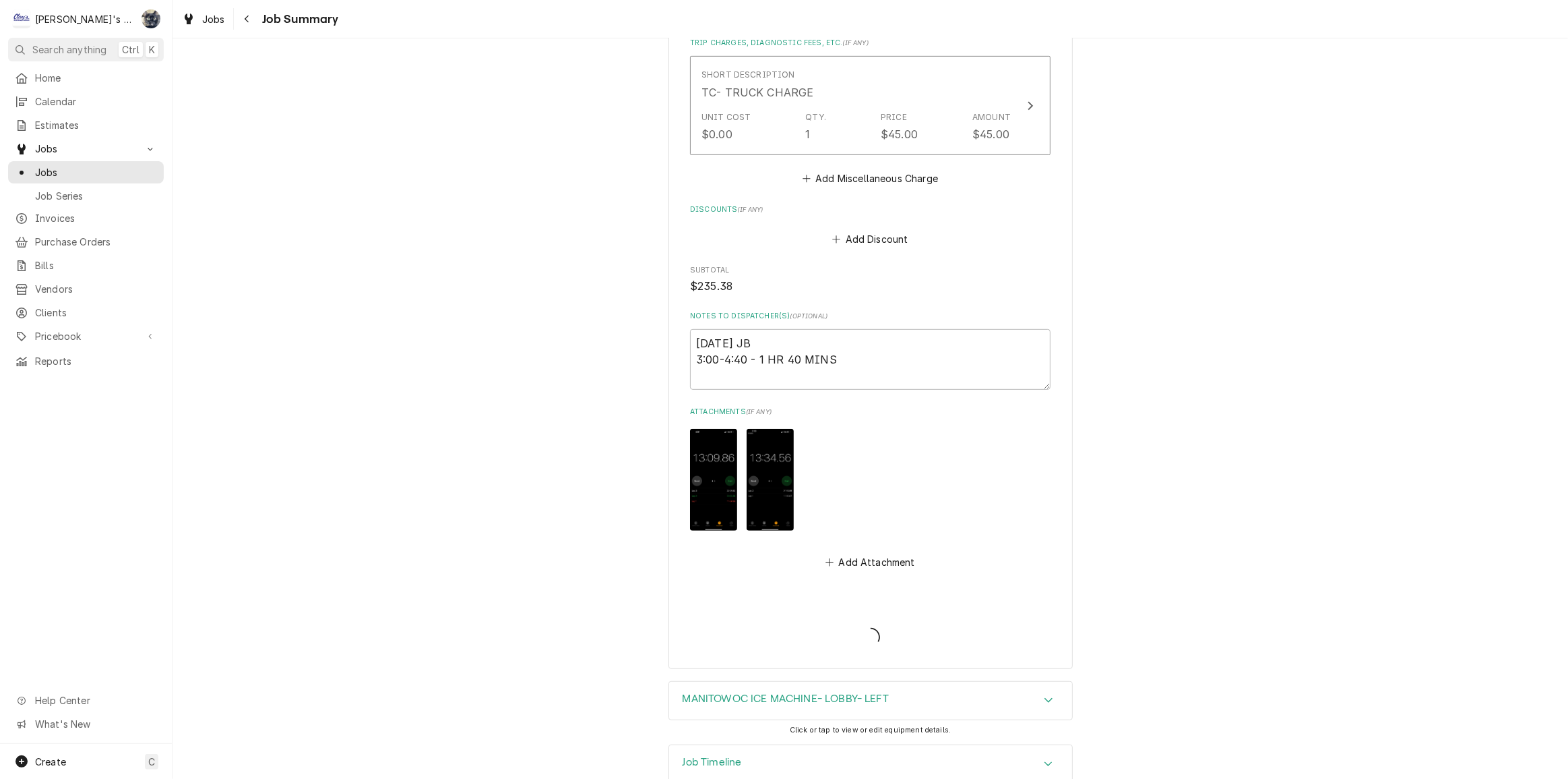
type textarea "x"
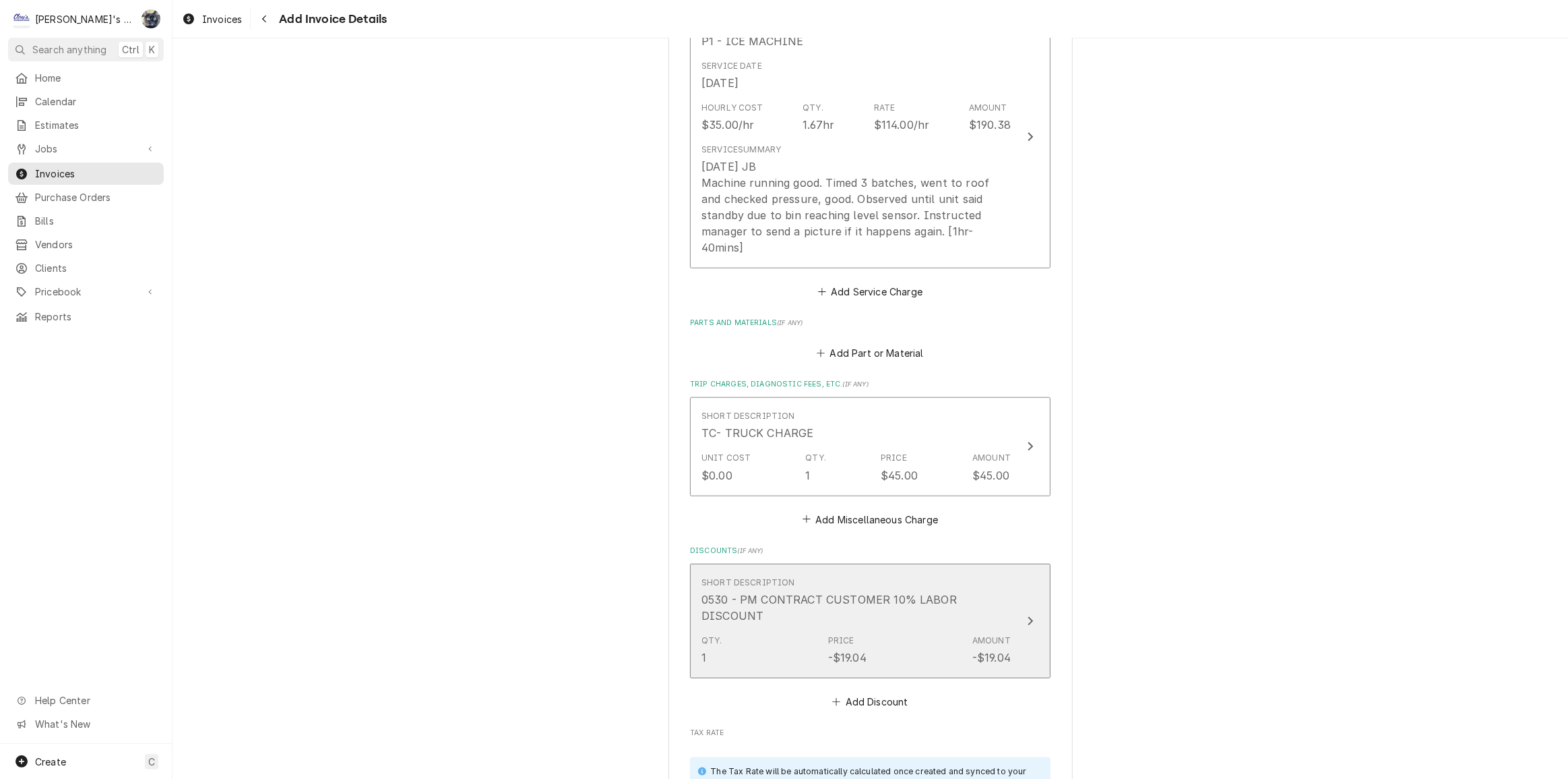
scroll to position [1254, 0]
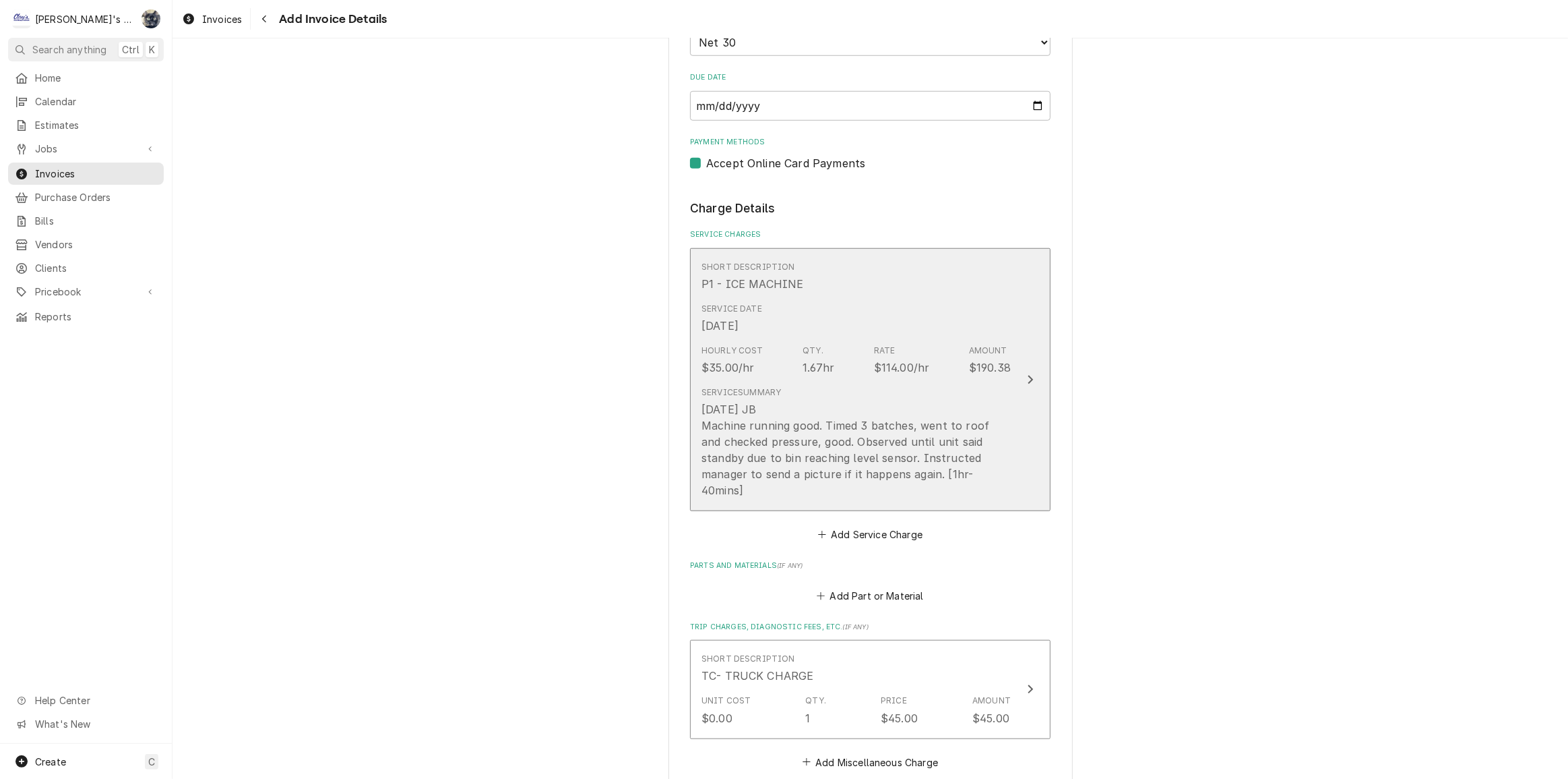
click at [805, 401] on div "[DATE] JB Machine running good. Timed 3 batches, went to roof and checked press…" at bounding box center [857, 450] width 310 height 97
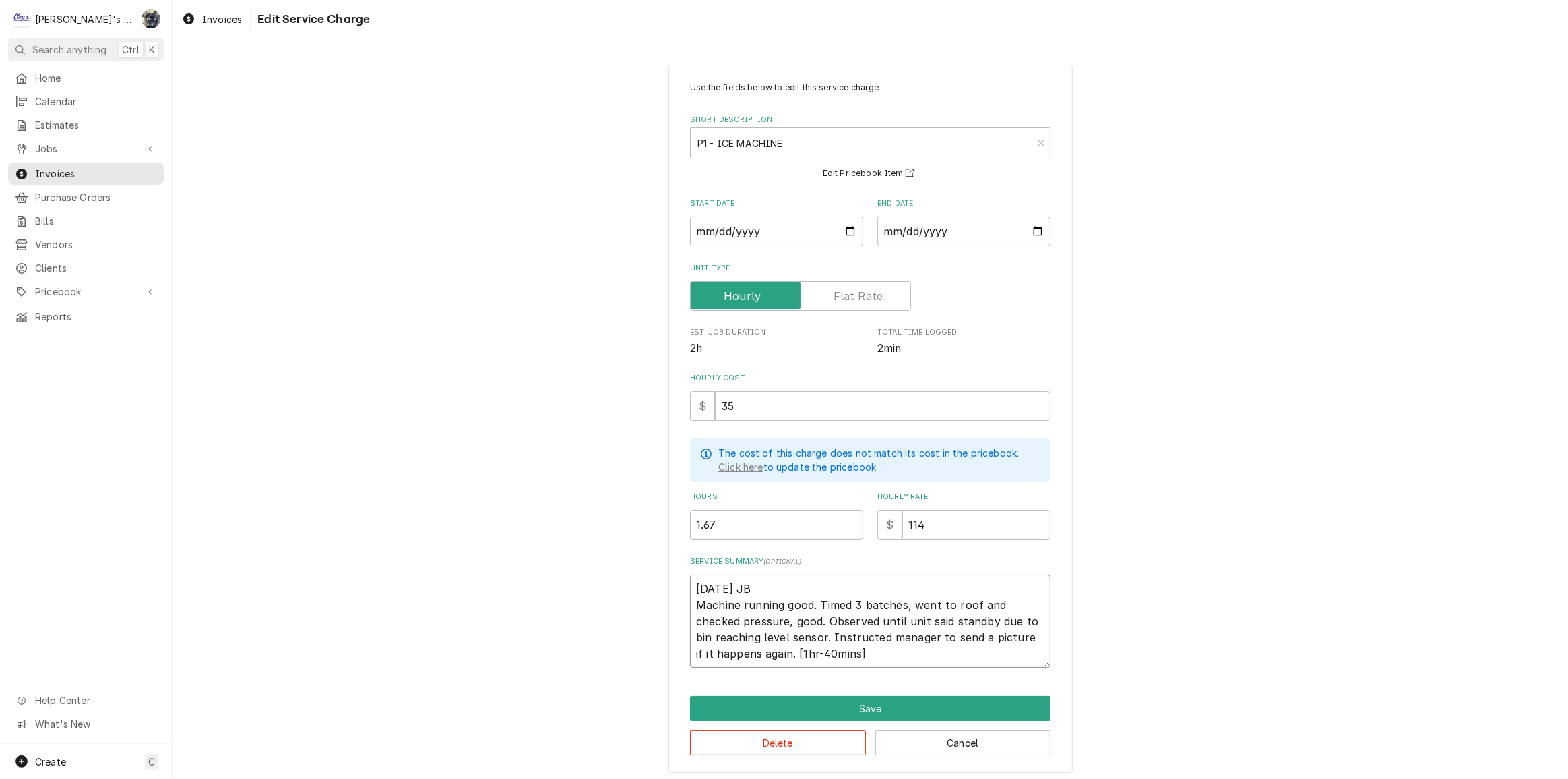
click at [690, 606] on textarea "[DATE] JB Machine running good. Timed 3 batches, went to roof and checked press…" at bounding box center [870, 621] width 360 height 93
type textarea "x"
type textarea "[DATE] JB BMachine running good. Timed 3 batches, went to roof and checked pres…"
type textarea "x"
type textarea "[DATE] JB BeMachine running good. Timed 3 batches, went to roof and checked pre…"
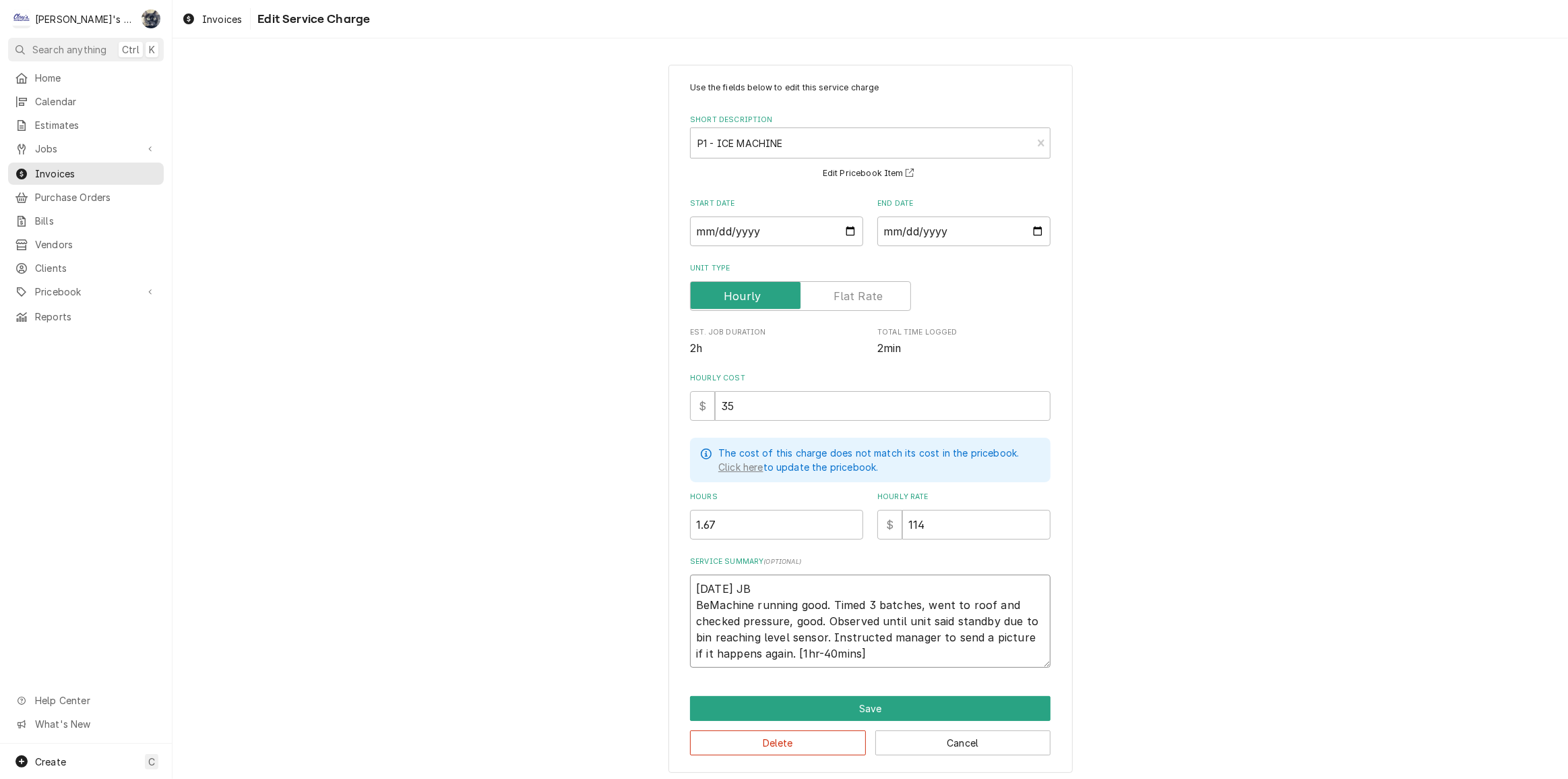
type textarea "x"
type textarea "[DATE] JB BevMachine running good. Timed 3 batches, went to roof and checked pr…"
type textarea "x"
type textarea "[DATE] JB BeveMachine running good. Timed 3 batches, went to roof and checked p…"
type textarea "x"
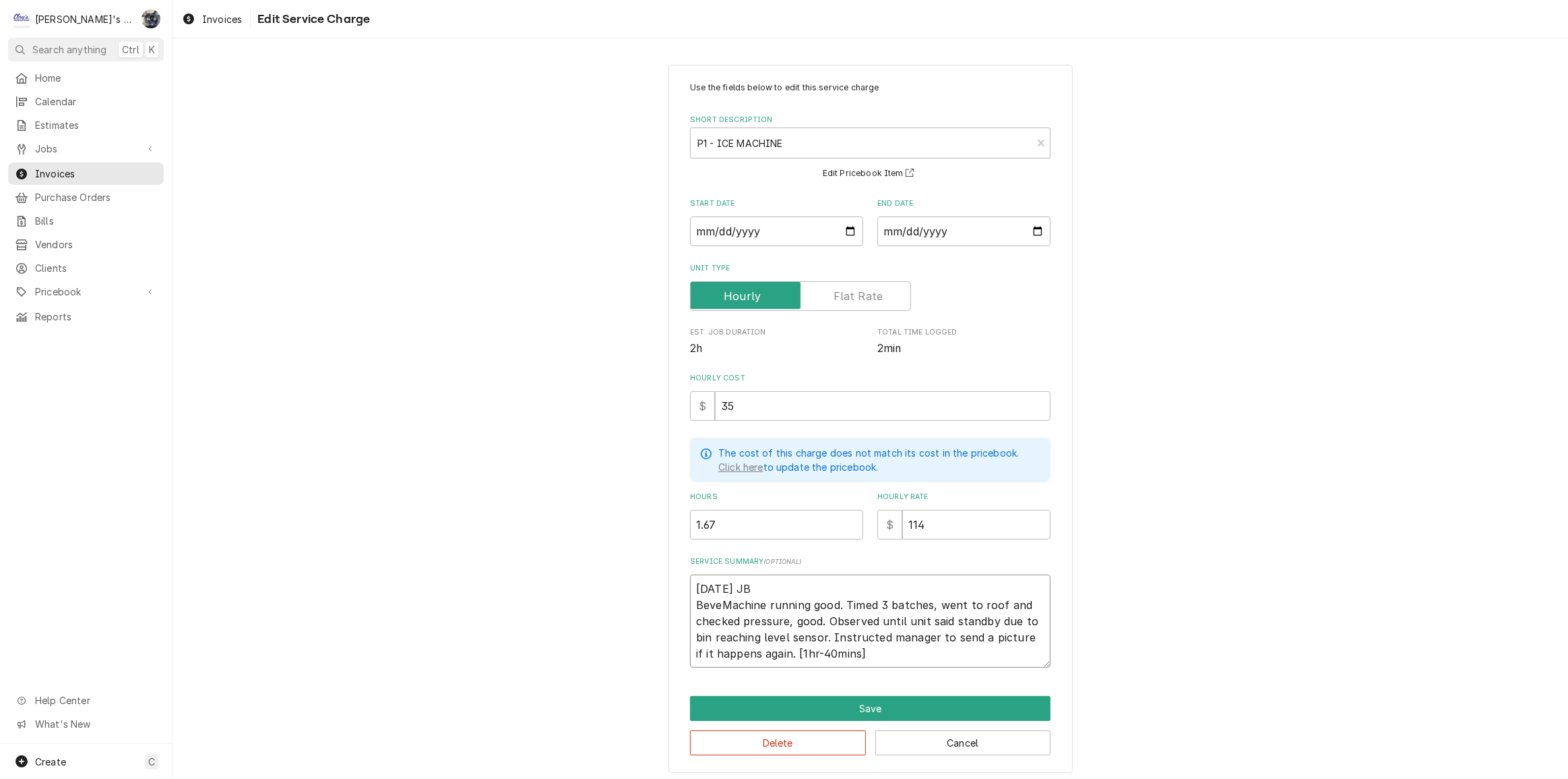
type textarea "[DATE] JB BeverMachine running good. Timed 3 batches, went to roof and checked …"
type textarea "x"
type textarea "[DATE] JB BeveraMachine running good. Timed 3 batches, went to roof and checked…"
type textarea "x"
type textarea "[DATE] JB BeveragMachine running good. Timed 3 batches, went to roof and checke…"
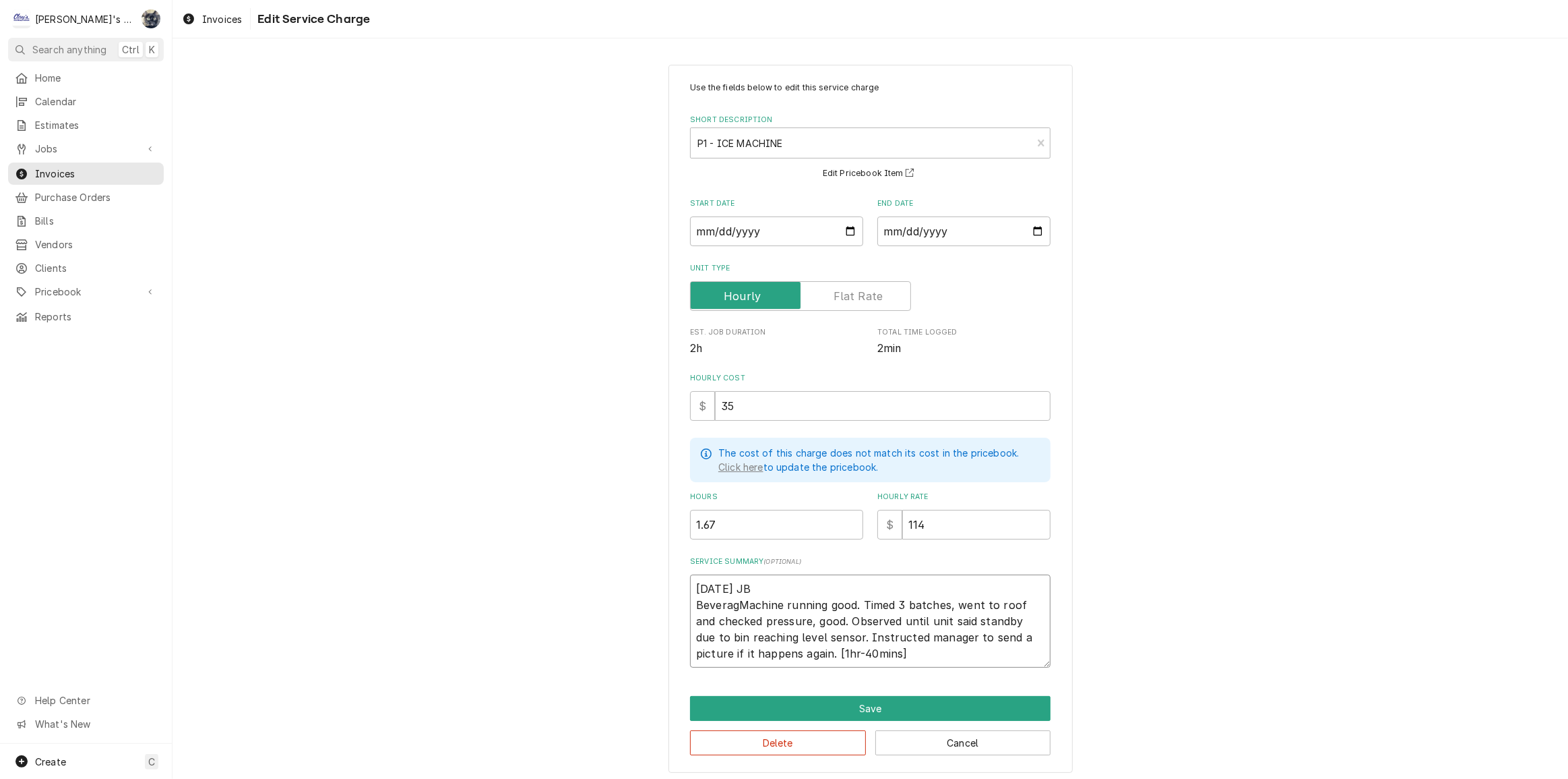
type textarea "x"
type textarea "[DATE] JB BeverageMachine running good. Timed 3 batches, went to roof and check…"
type textarea "x"
type textarea "[DATE] JB Beverage Machine running good. Timed 3 batches, went to roof and chec…"
type textarea "x"
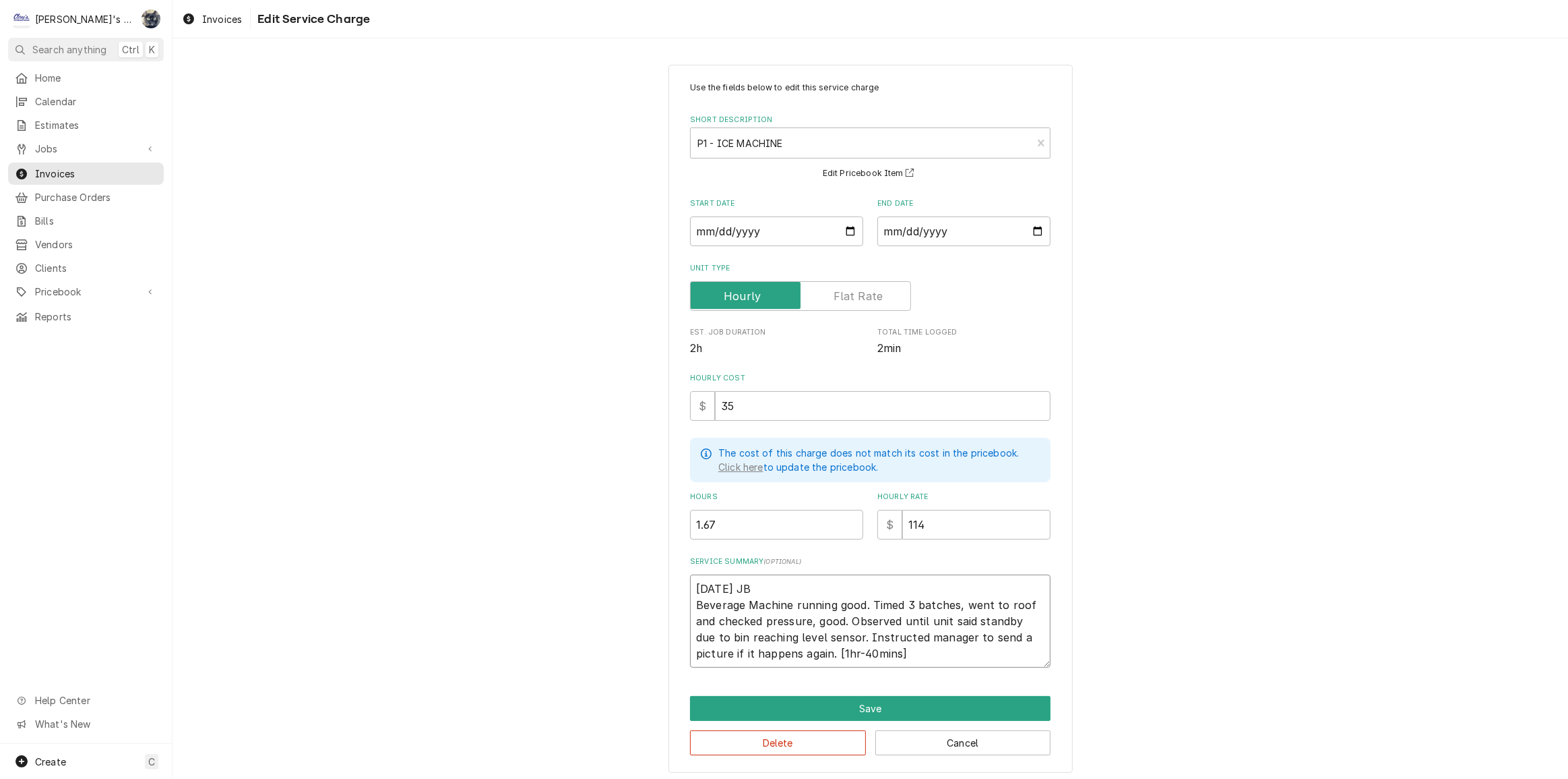
type textarea "[DATE] JB Beverage sMachine running good. Timed 3 batches, went to roof and che…"
type textarea "x"
type textarea "[DATE] JB Beverage stMachine running good. Timed 3 batches, went to roof and ch…"
type textarea "x"
type textarea "[DATE] JB Beverage staMachine running good. Timed 3 batches, went to roof and c…"
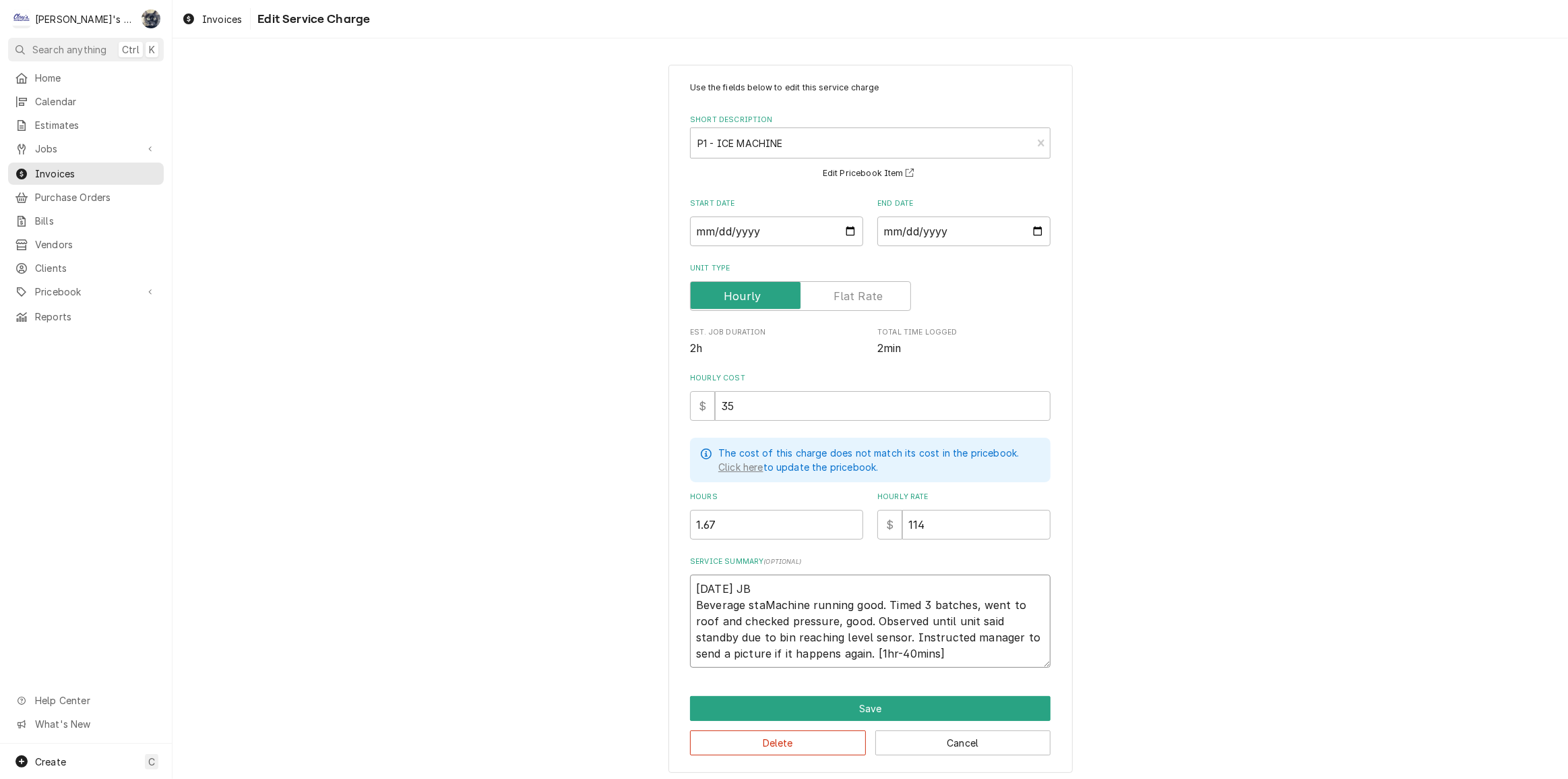
type textarea "x"
type textarea "[DATE] JB Beverage statMachine running good. Timed 3 batches, went to roof and …"
type textarea "x"
type textarea "[DATE] JB Beverage statiMachine running good. Timed 3 batches, went to roof and…"
type textarea "x"
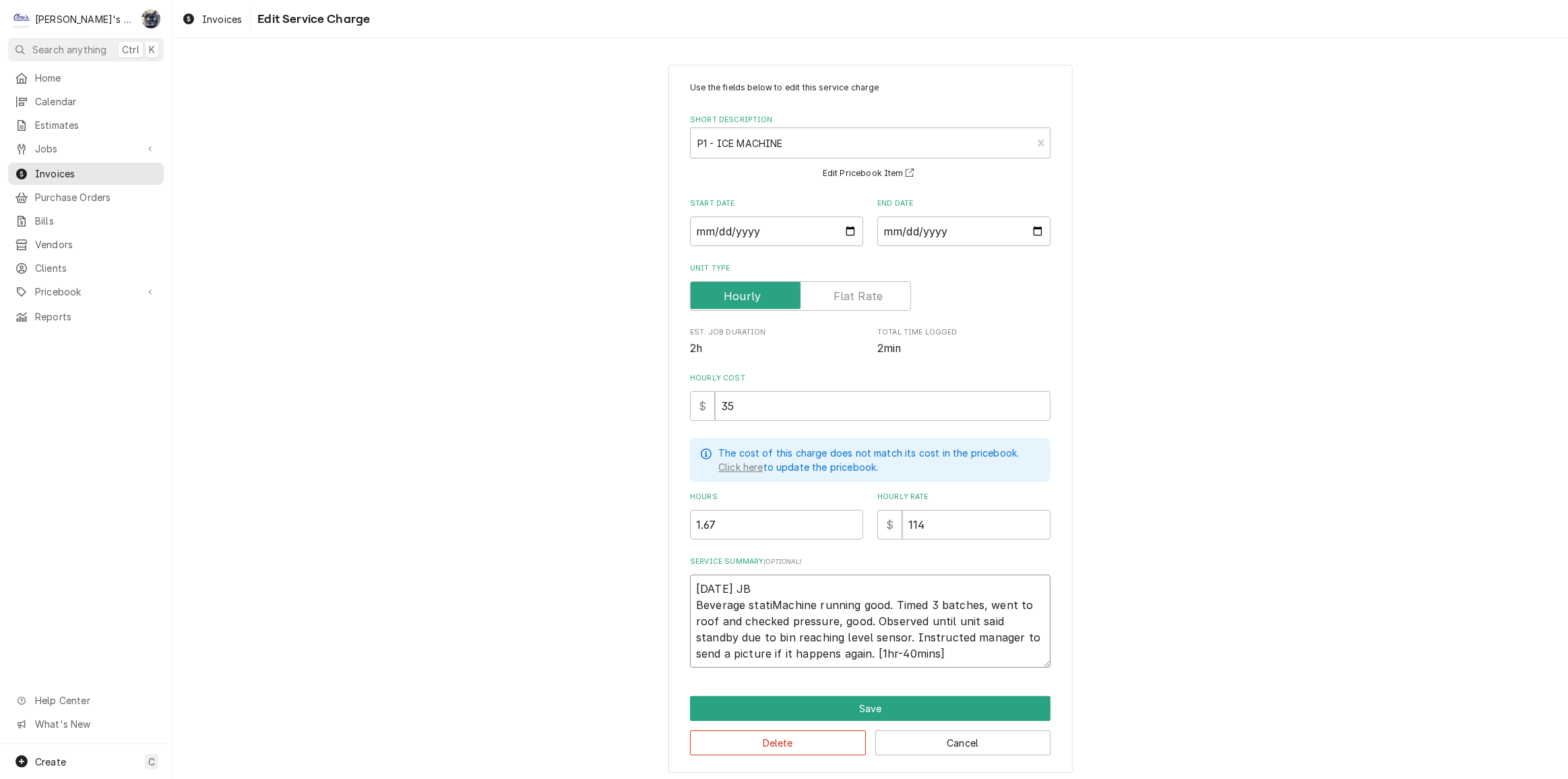
type textarea "[DATE] JB Beverage statioMachine running good. Timed 3 batches, went to roof an…"
type textarea "x"
type textarea "[DATE] JB Beverage stationMachine running good. Timed 3 batches, went to roof a…"
type textarea "x"
type textarea "[DATE] JB Beverage station Machine running good. Timed 3 batches, went to roof …"
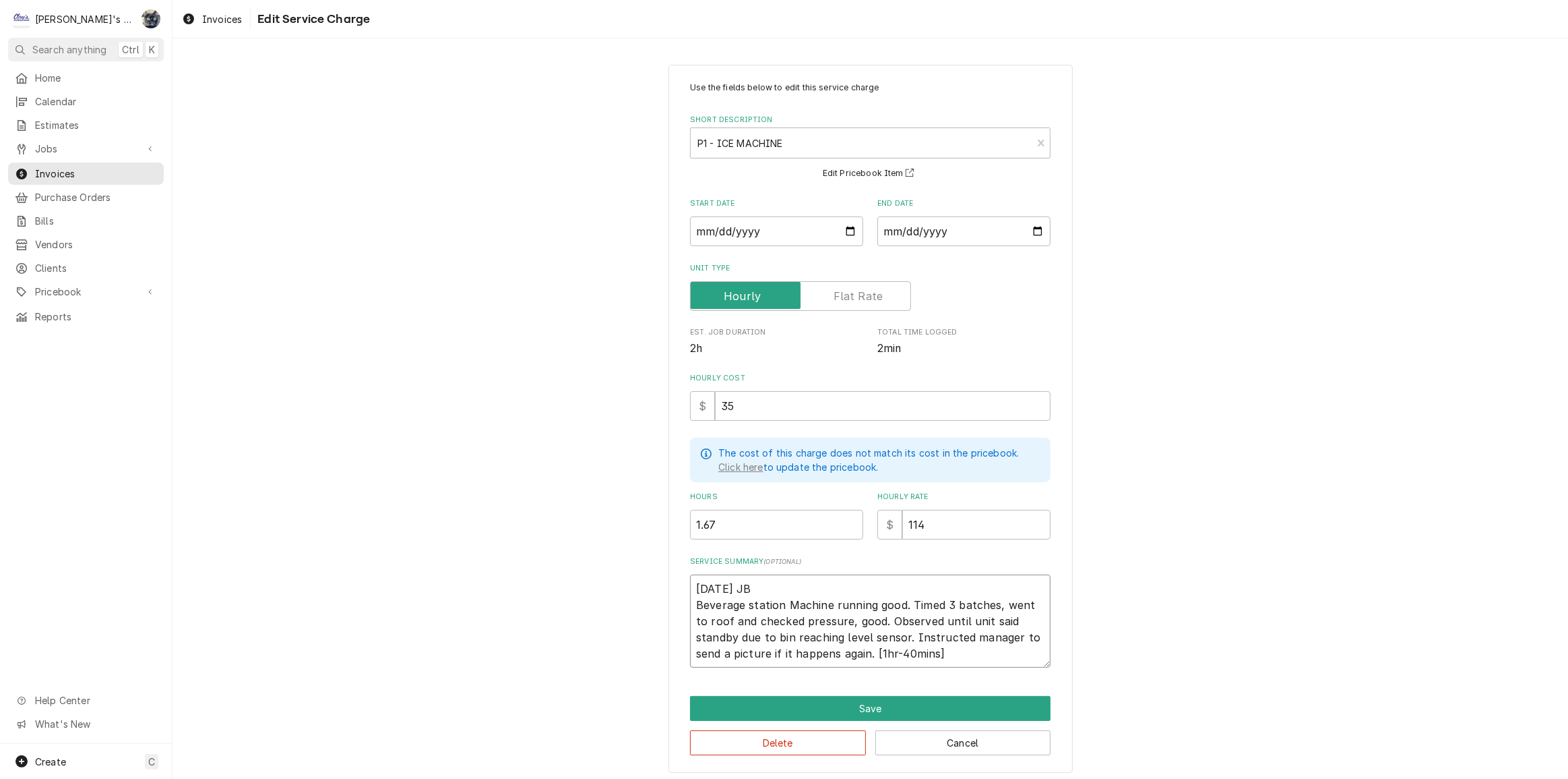
type textarea "x"
type textarea "[DATE] JB Beverage station lMachine running good. Timed 3 batches, went to roof…"
type textarea "x"
type textarea "[DATE] JB Beverage station leMachine running good. Timed 3 batches, went to roo…"
type textarea "x"
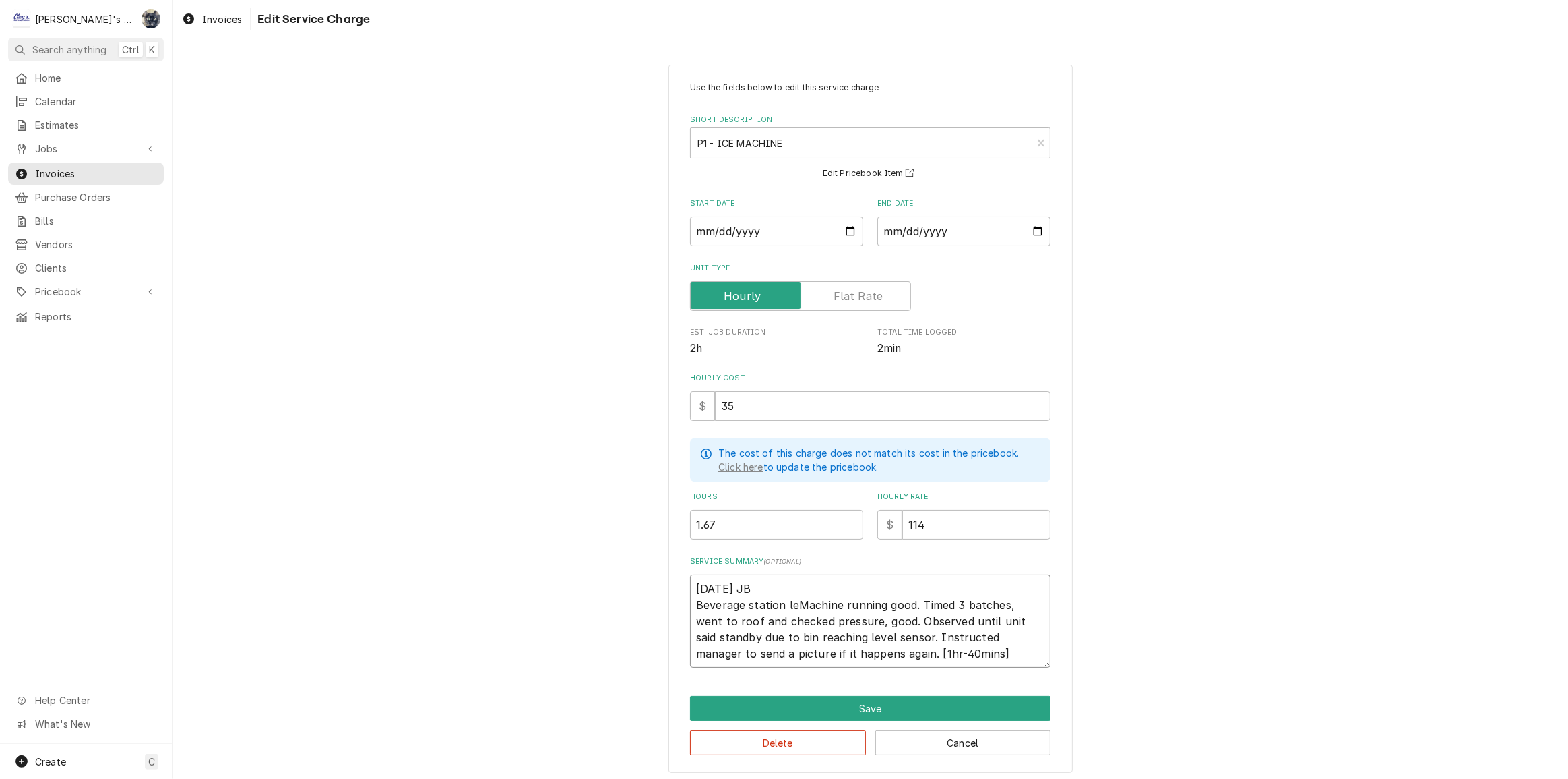
type textarea "[DATE] JB Beverage station lefMachine running good. Timed 3 batches, went to ro…"
type textarea "x"
type textarea "[DATE] JB Beverage station leftMachine running good. Timed 3 batches, went to r…"
type textarea "x"
type textarea "[DATE] JB Beverage station left Machine running good. Timed 3 batches, went to …"
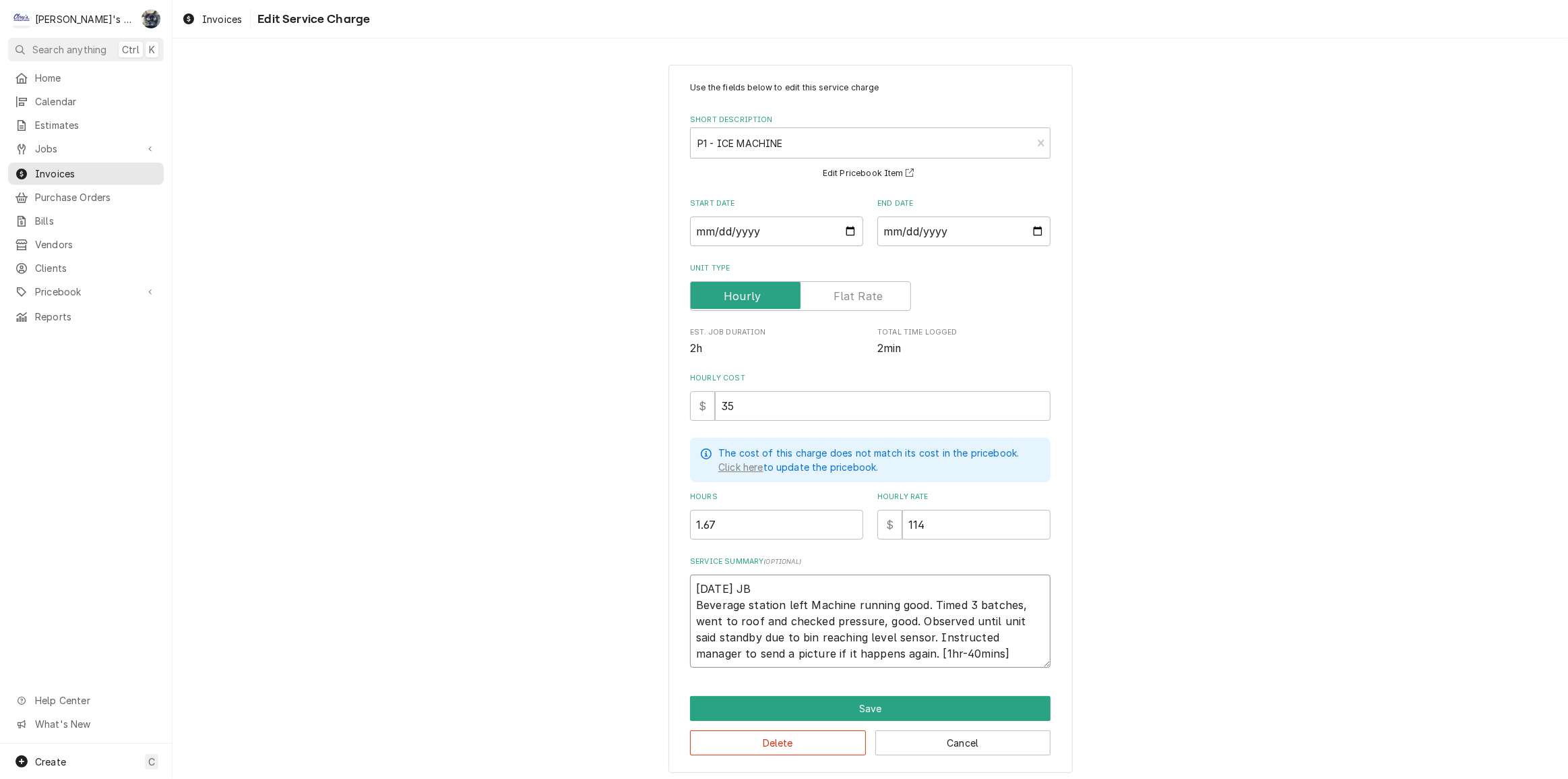
type textarea "x"
type textarea "[DATE] JB Beverage station left achine running good. Timed 3 batches, went to r…"
type textarea "x"
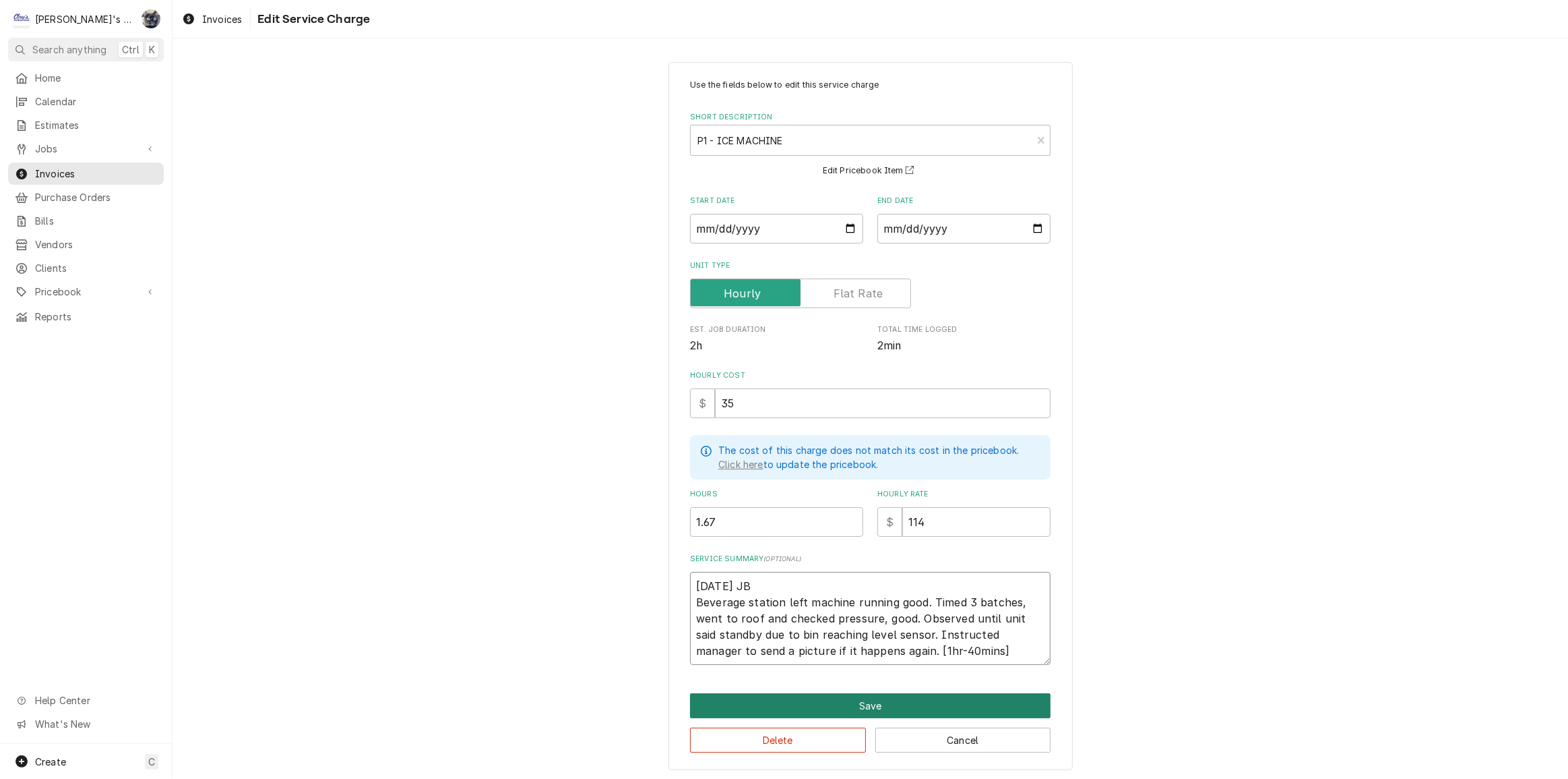
type textarea "[DATE] JB Beverage station left machine running good. Timed 3 batches, went to …"
click at [849, 695] on button "Save" at bounding box center [870, 706] width 360 height 25
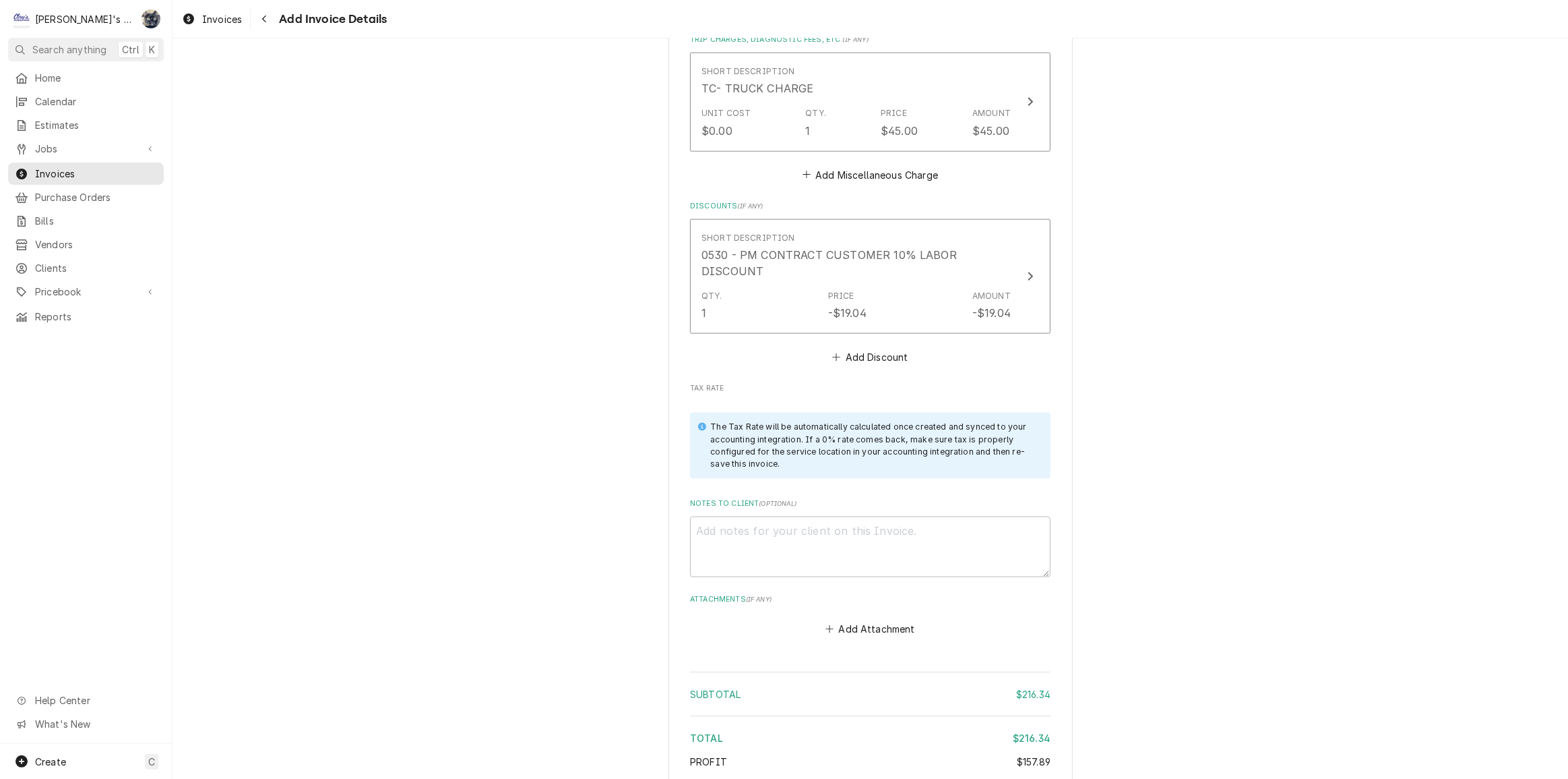
scroll to position [1936, 0]
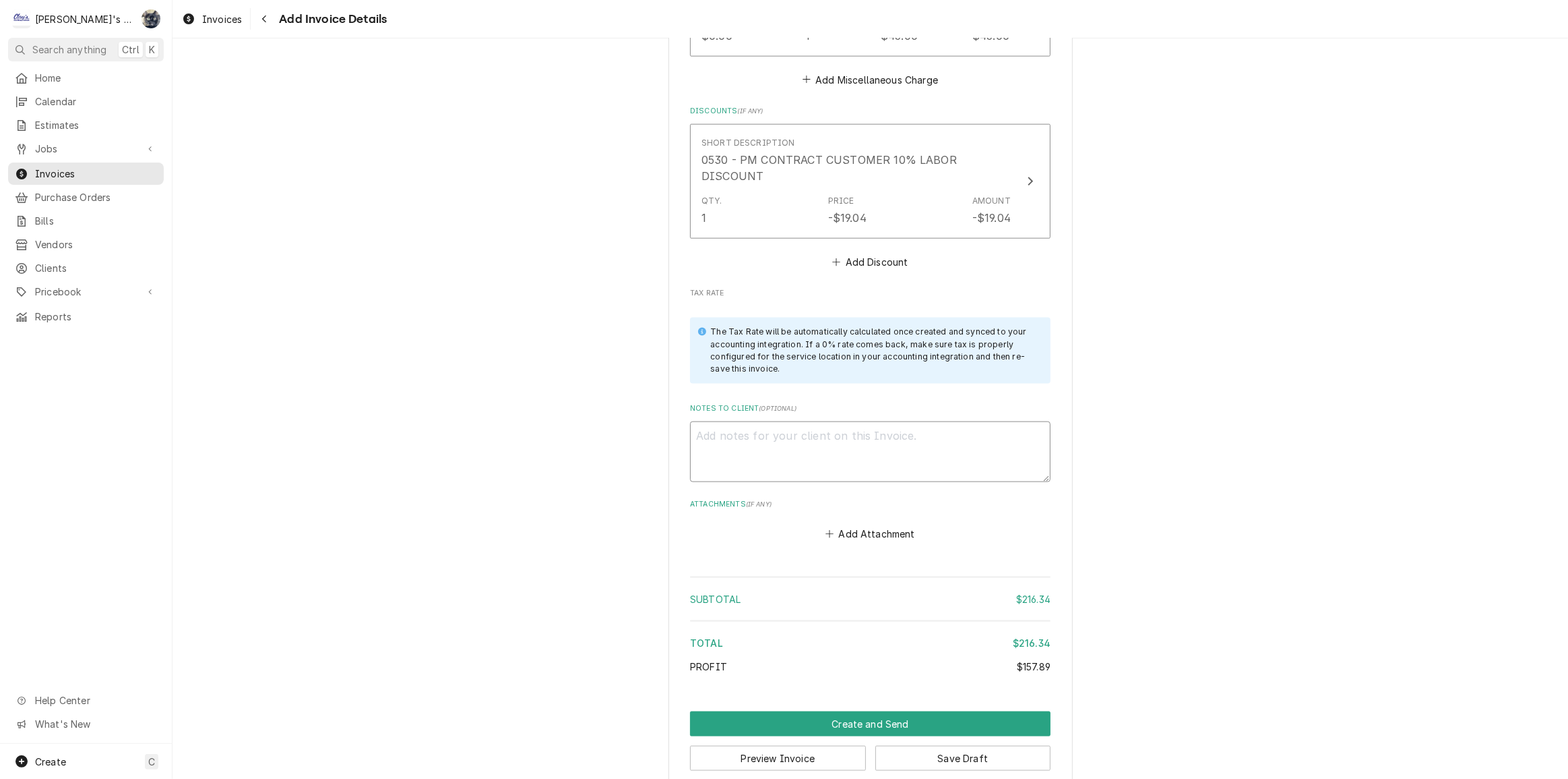
click at [832, 425] on textarea "Notes to Client ( optional )" at bounding box center [870, 452] width 360 height 60
type textarea "x"
type textarea "8"
type textarea "x"
type textarea "8/"
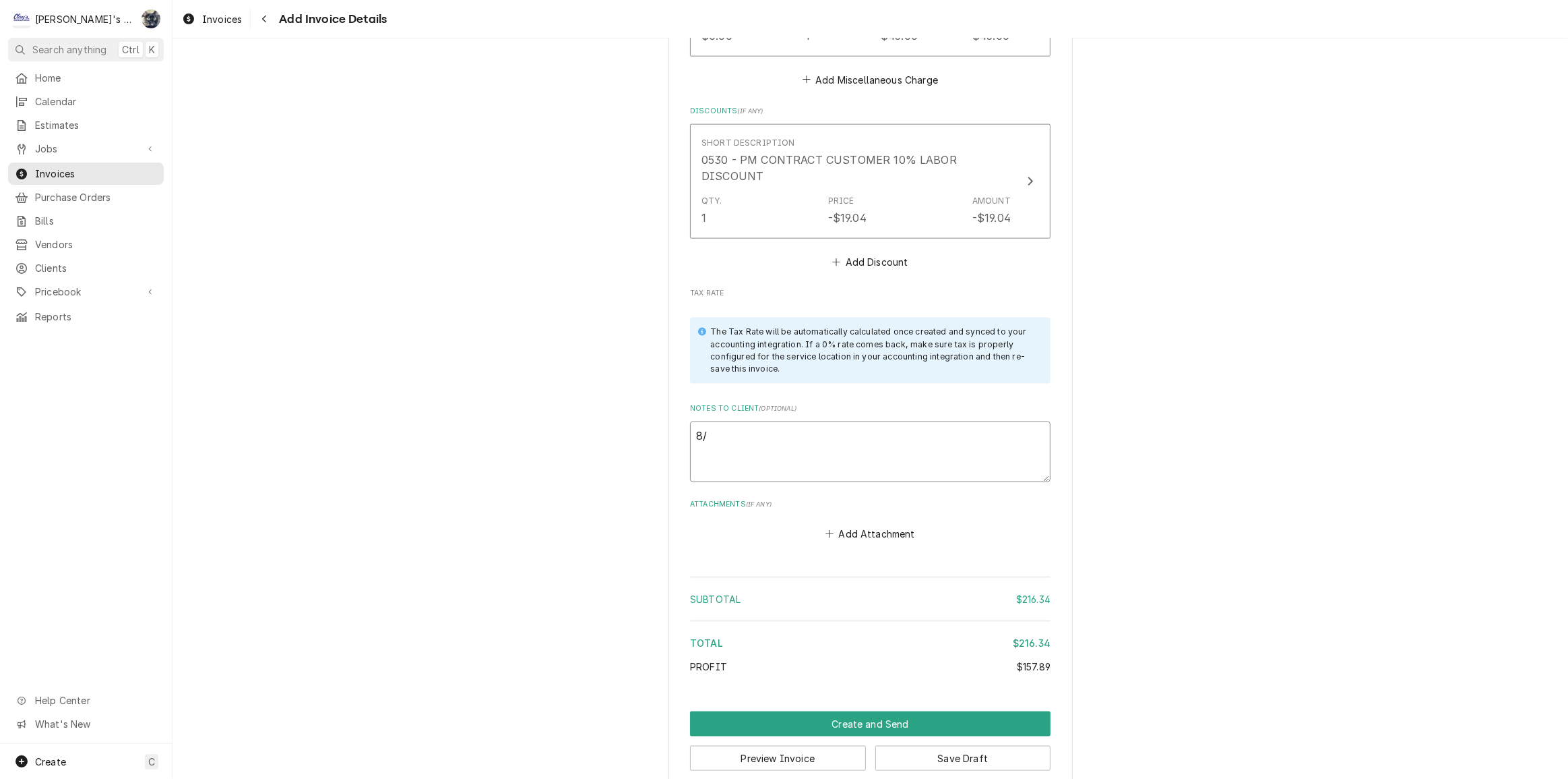
type textarea "x"
type textarea "8/2"
type textarea "x"
type textarea "8/27"
type textarea "x"
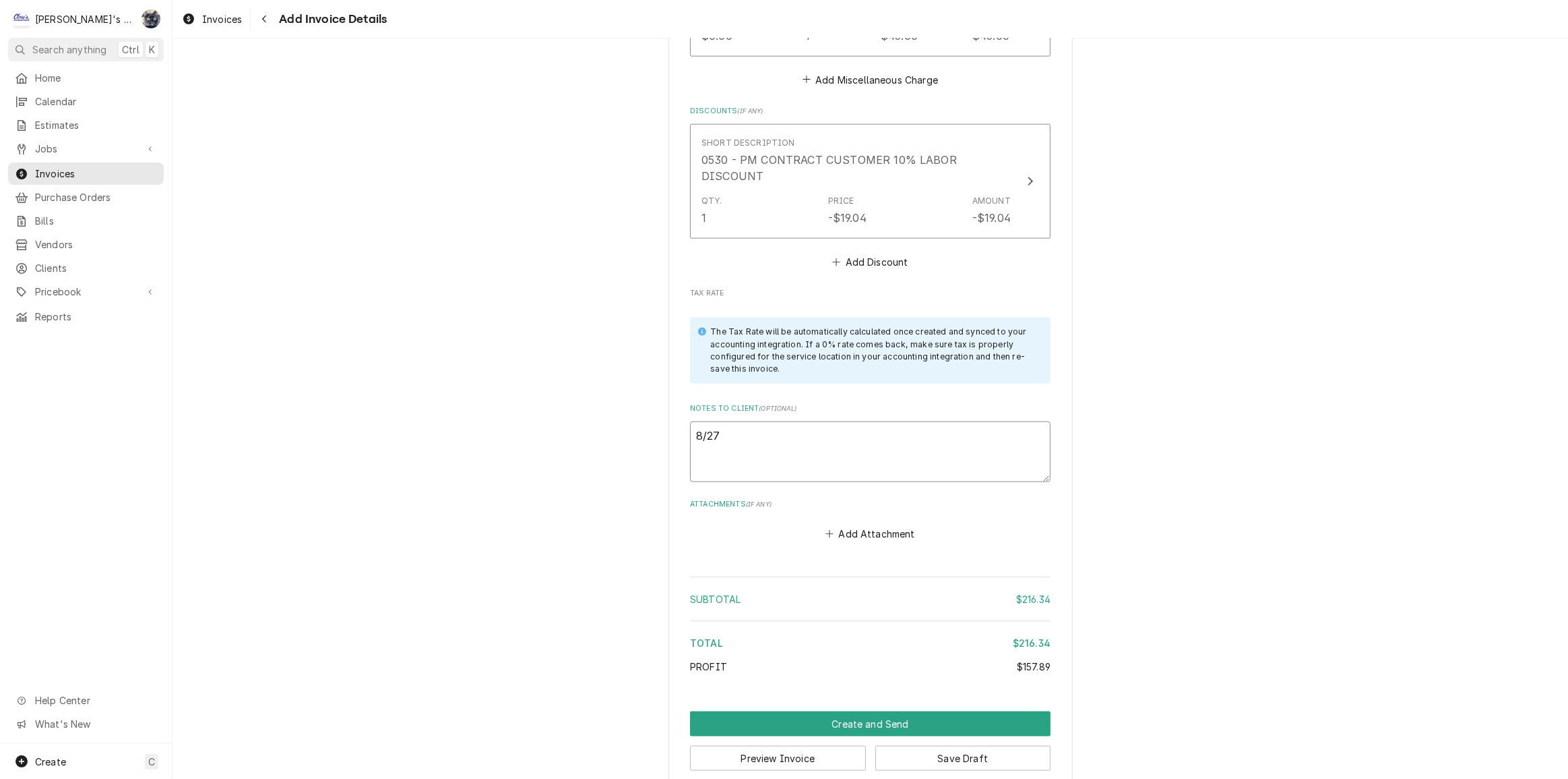
type textarea "8/27/"
type textarea "x"
type textarea "8/27"
type textarea "x"
type textarea "8/2"
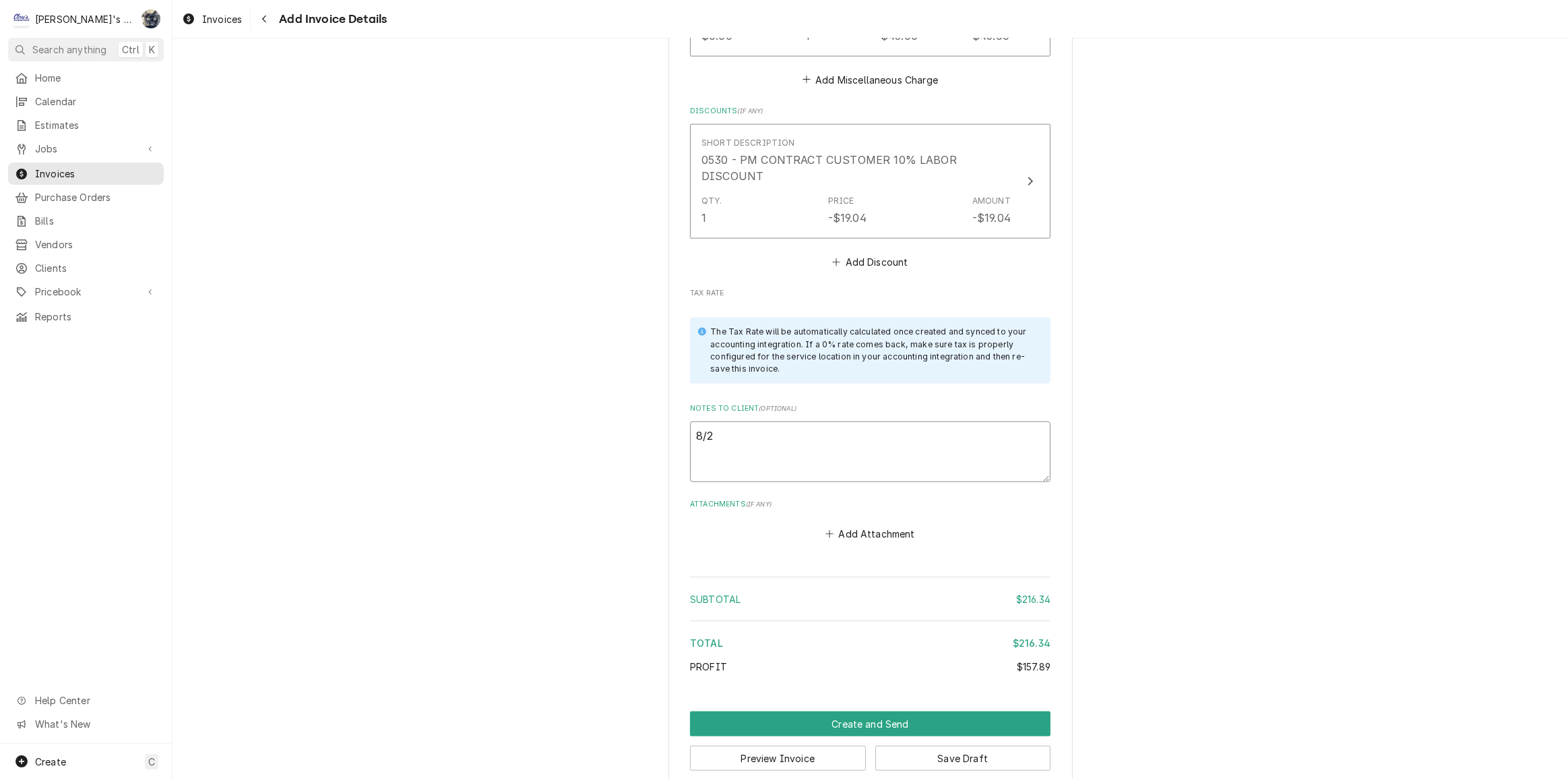
type textarea "x"
type textarea "8/28"
type textarea "x"
type textarea "8/28/"
type textarea "x"
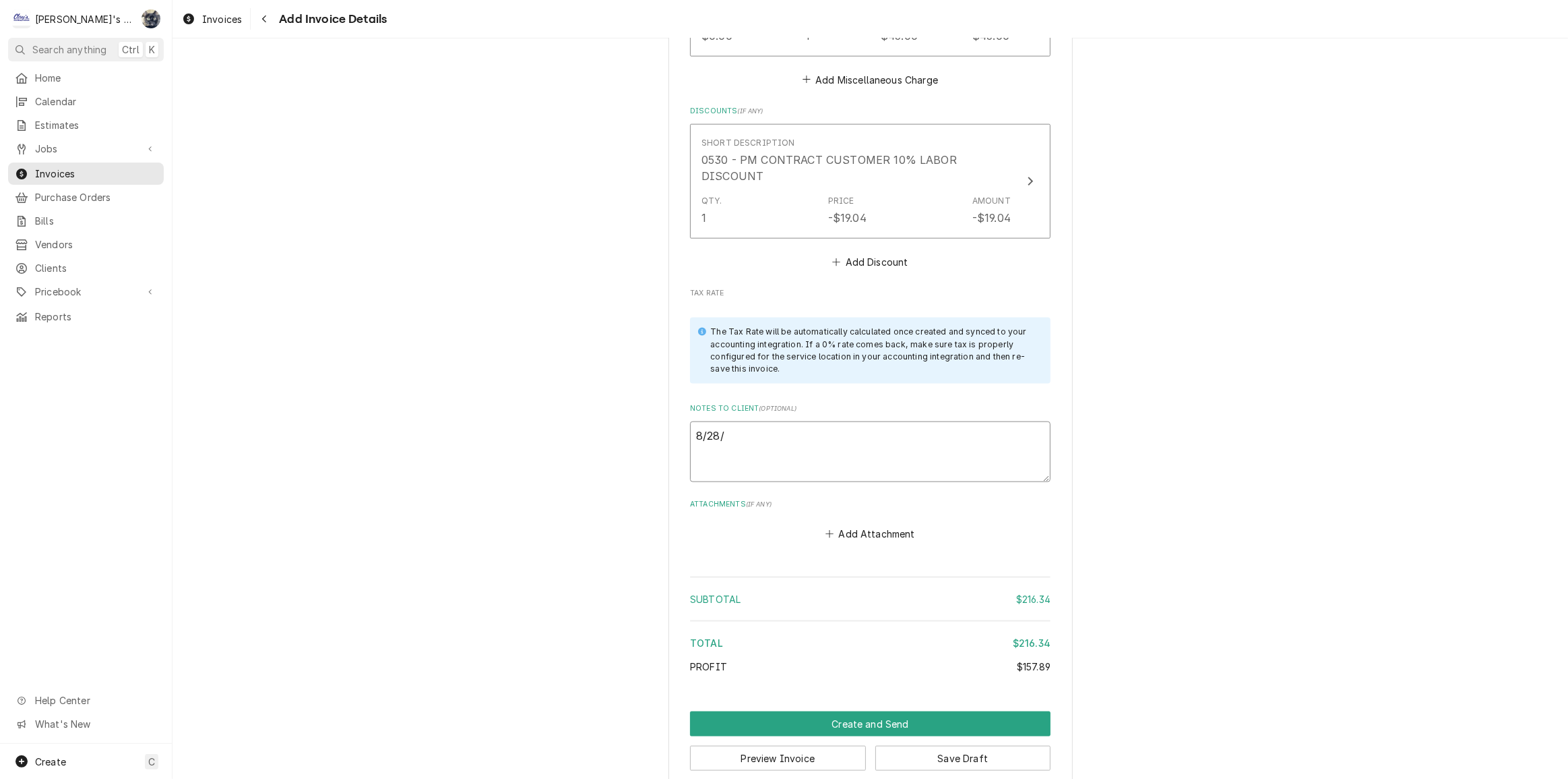
type textarea "8/28/2"
type textarea "x"
type textarea "[DATE]"
type textarea "x"
type textarea "8/28/202"
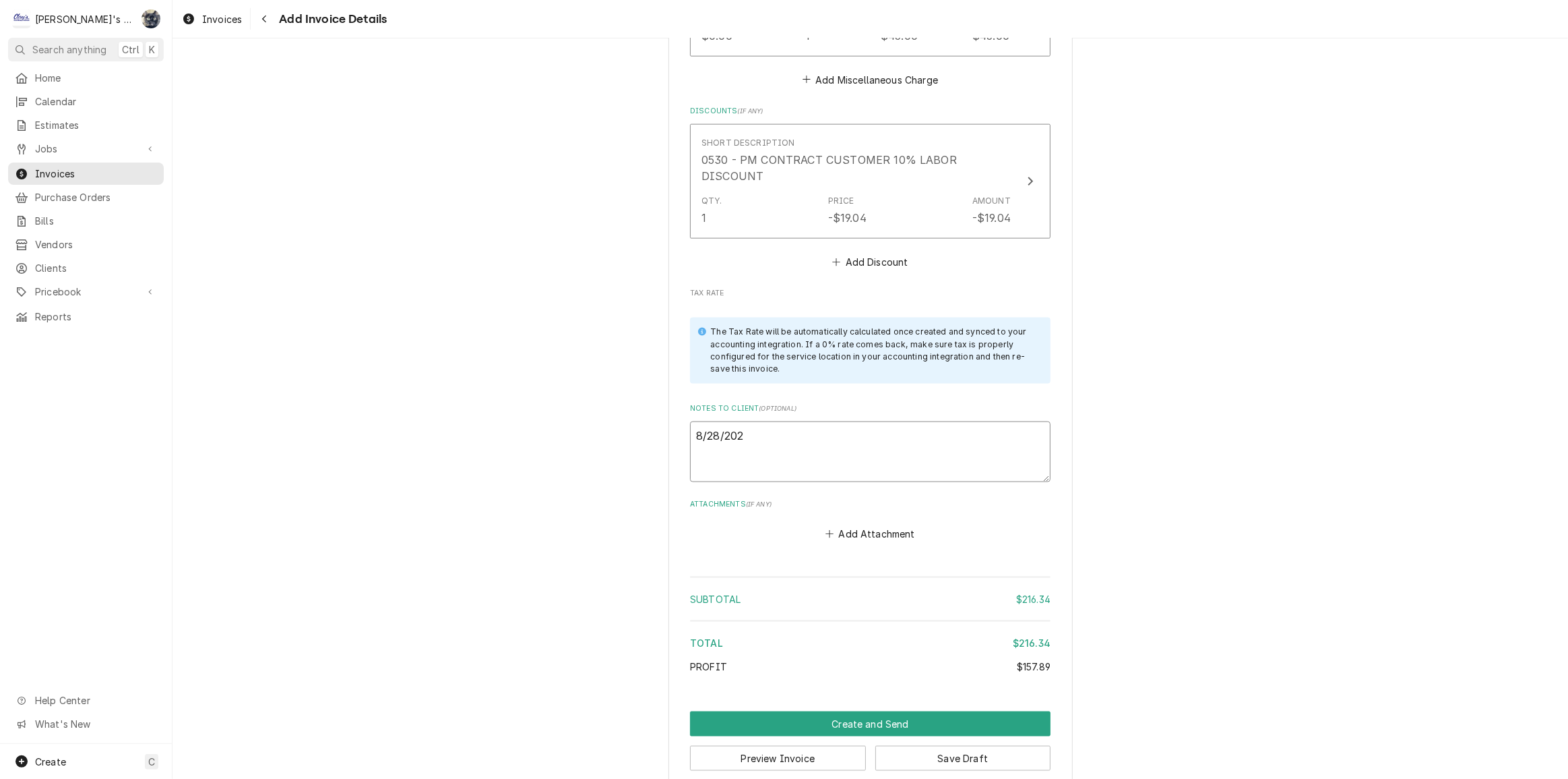
type textarea "x"
type textarea "[DATE]"
type textarea "x"
type textarea "[DATE]"
type textarea "x"
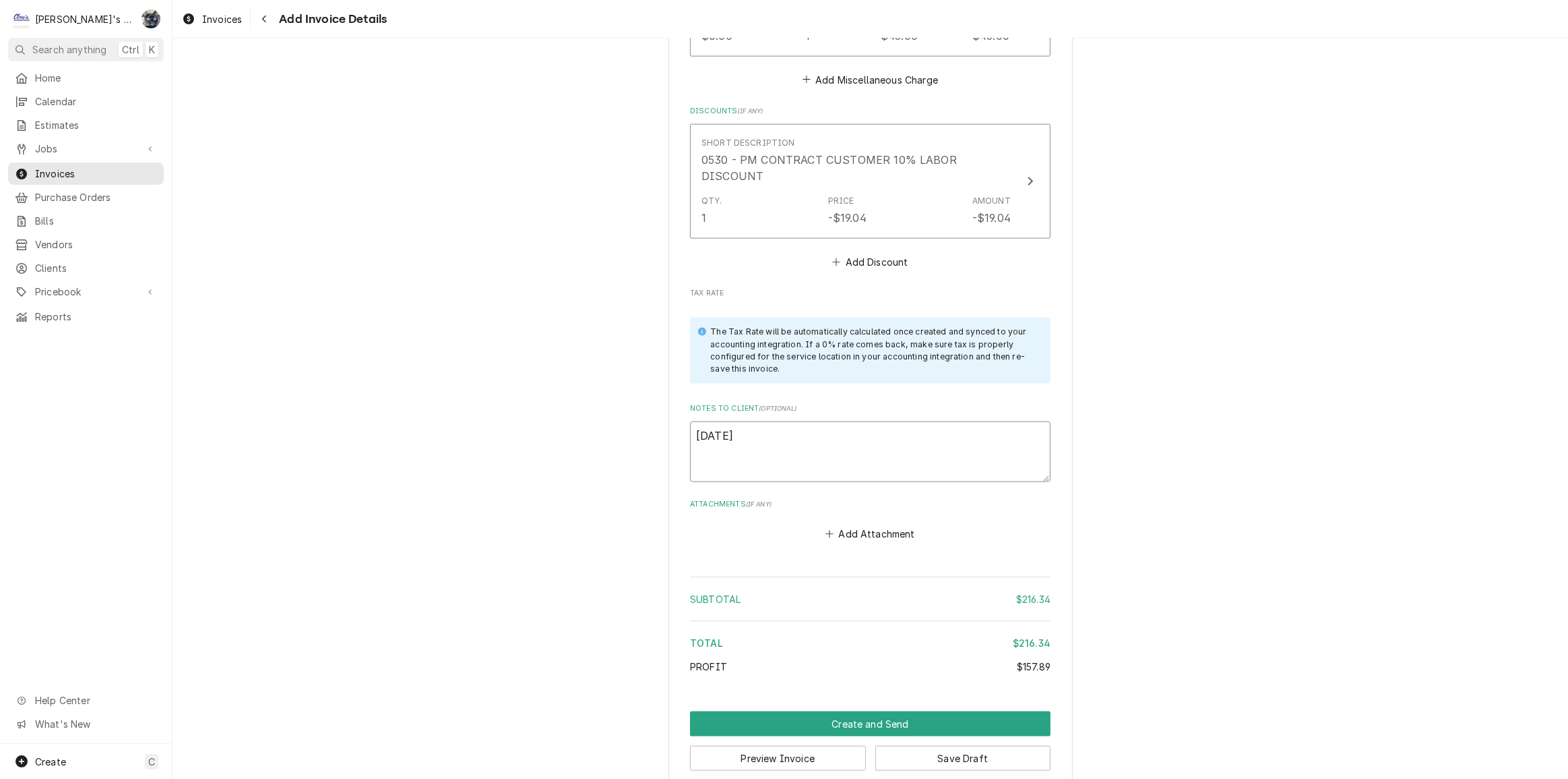
type textarea "[DATE]"
type textarea "x"
type textarea "8/28/202"
type textarea "x"
type textarea "[DATE]"
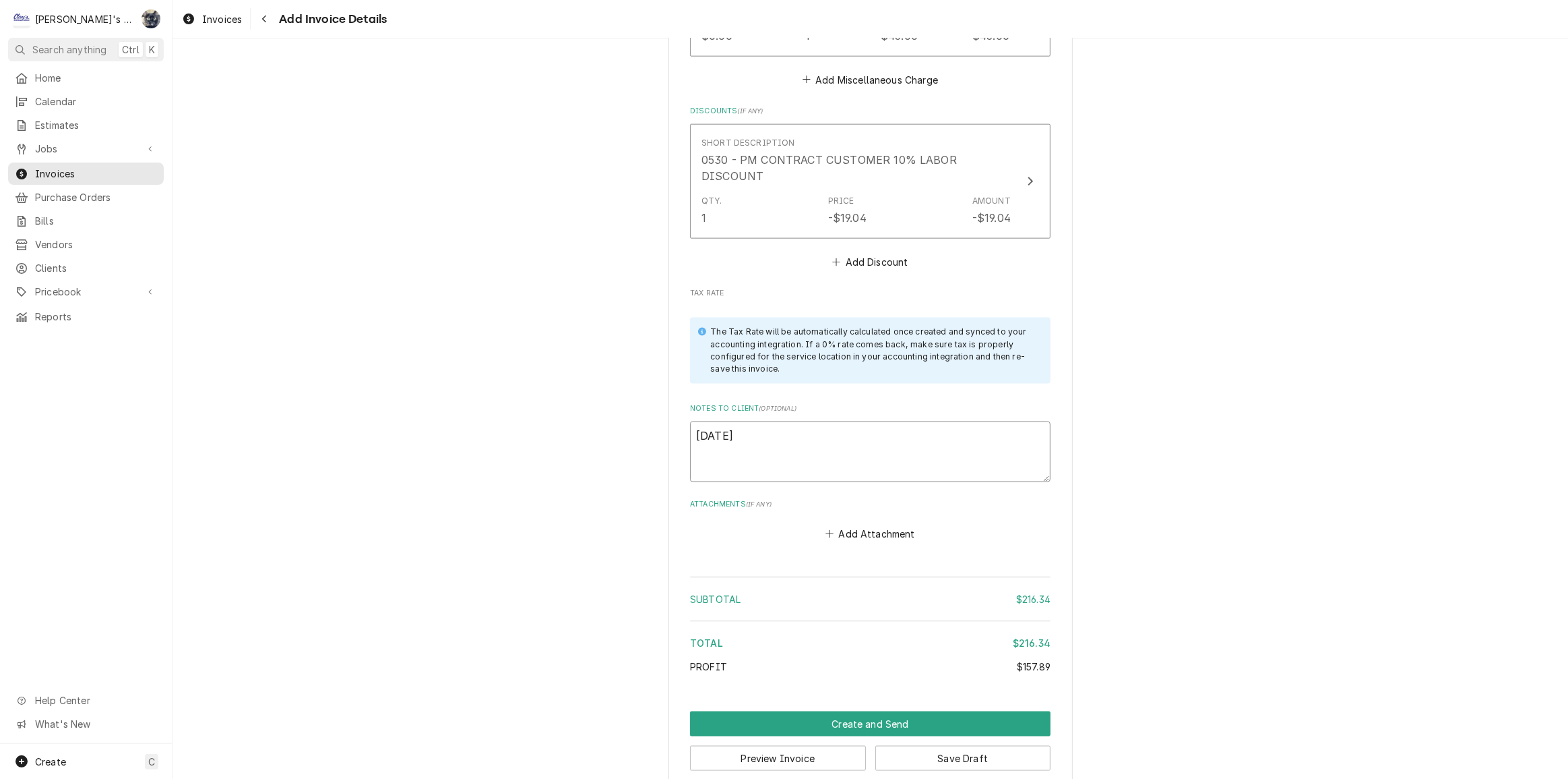
type textarea "x"
type textarea "8/28/2"
type textarea "x"
type textarea "[DATE]"
type textarea "x"
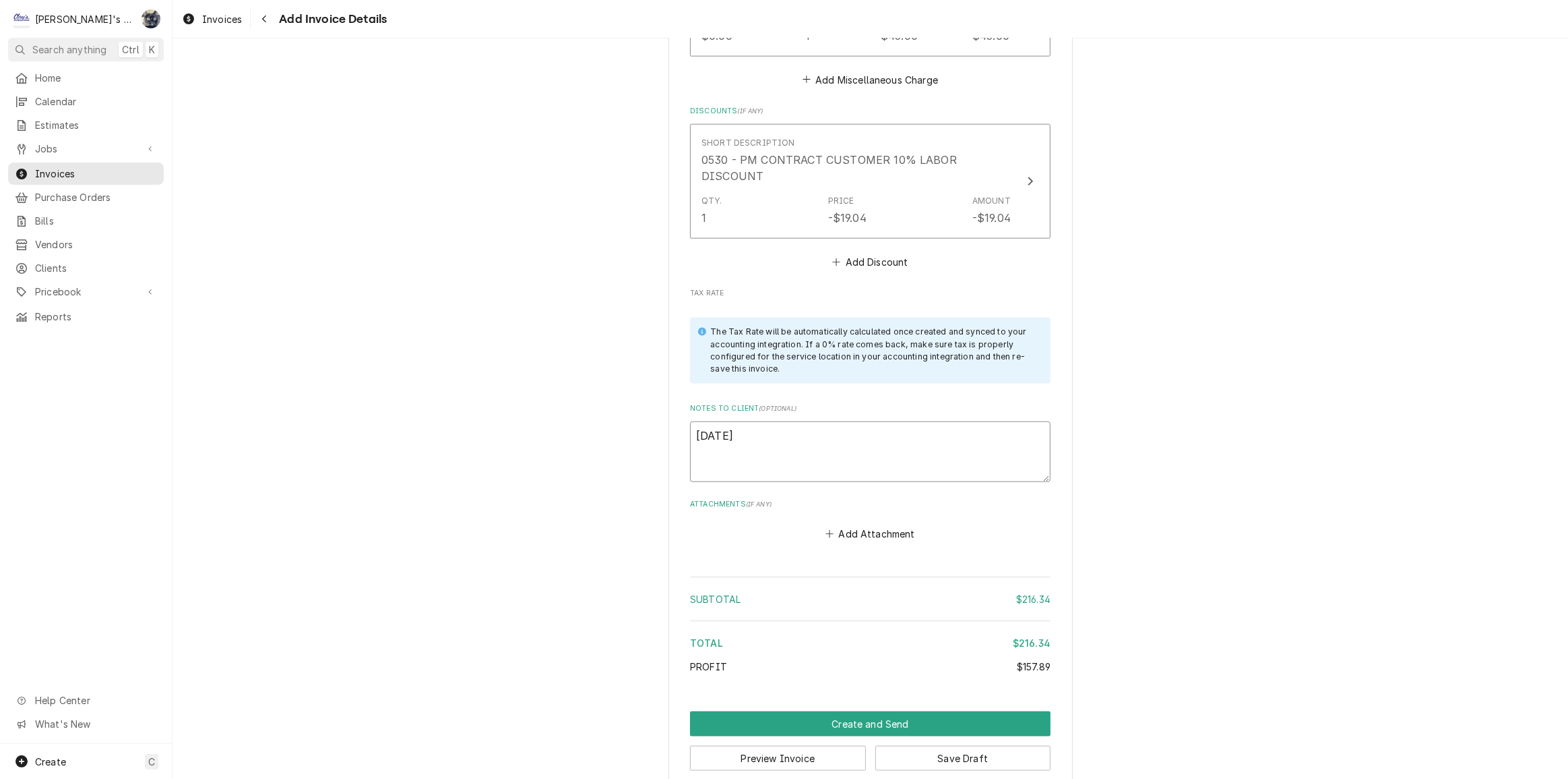
type textarea "[DATE]"
type textarea "x"
type textarea "[DATE] s"
type textarea "x"
type textarea "8/28/25 sa"
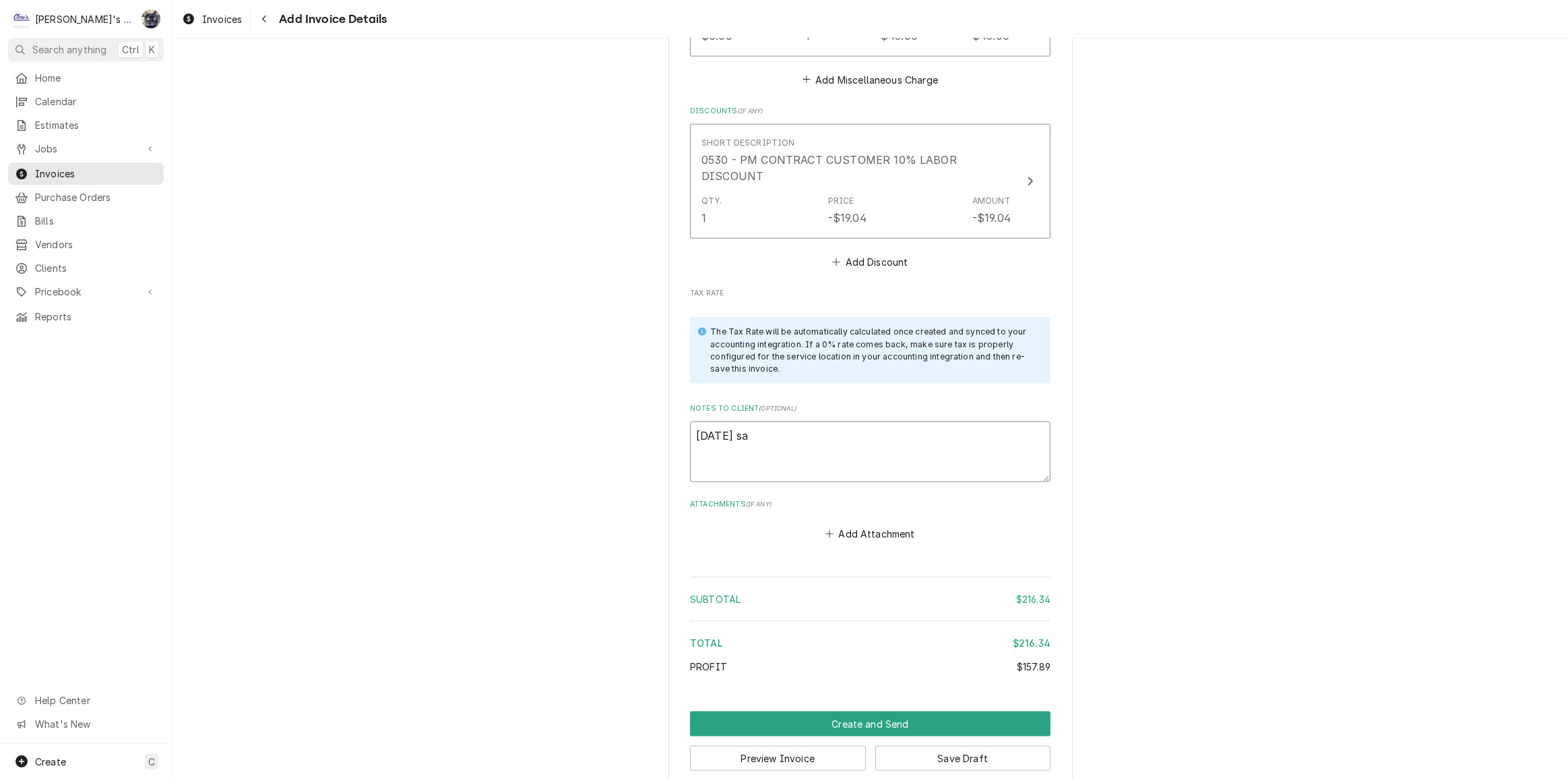
type textarea "x"
type textarea "8/28/25 sar"
type textarea "x"
type textarea "8/28/25 sara"
type textarea "x"
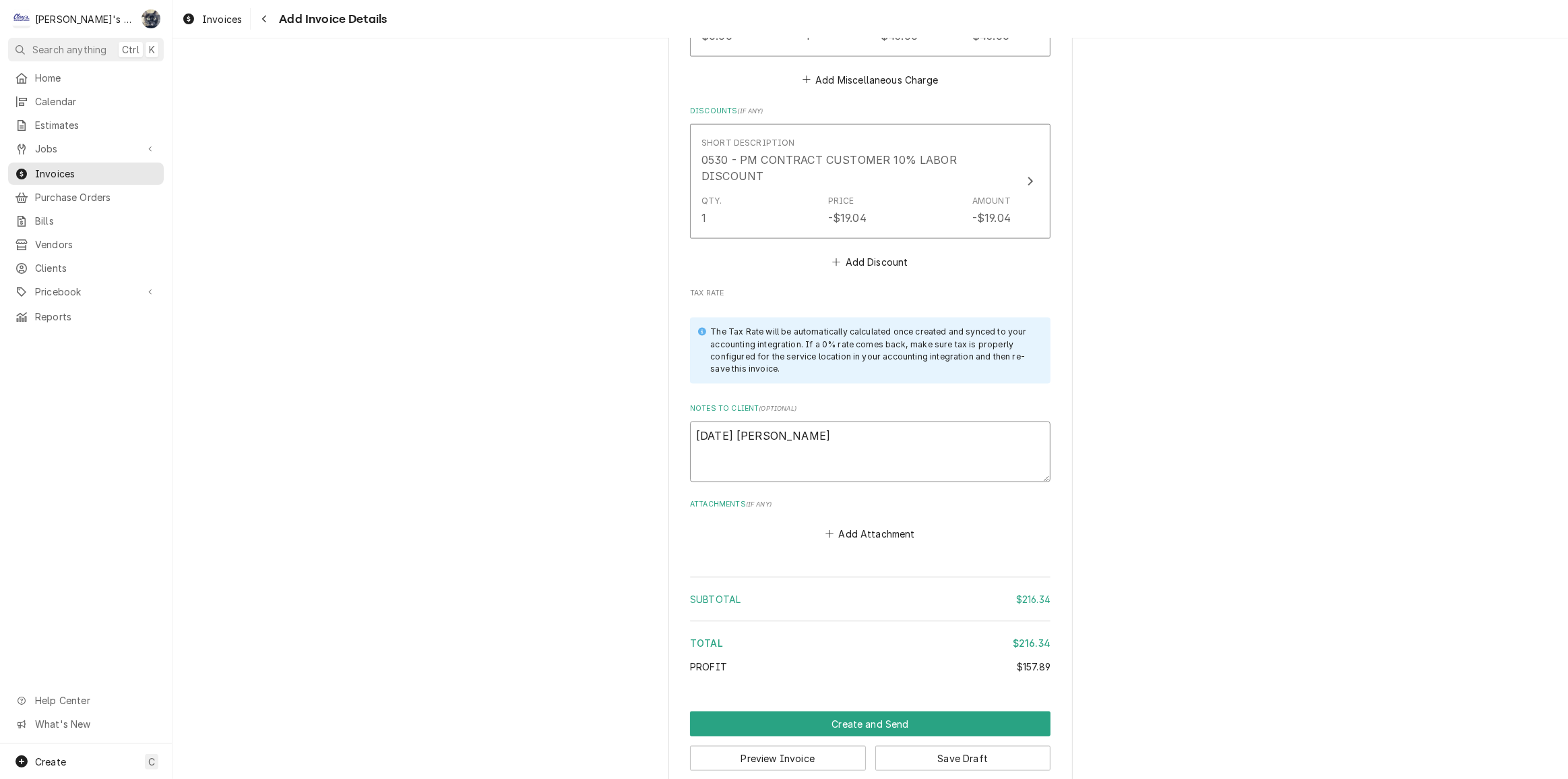
type textarea "8/28/25 sar"
type textarea "x"
type textarea "8/28/25 sa"
type textarea "x"
type textarea "8/28/25 s"
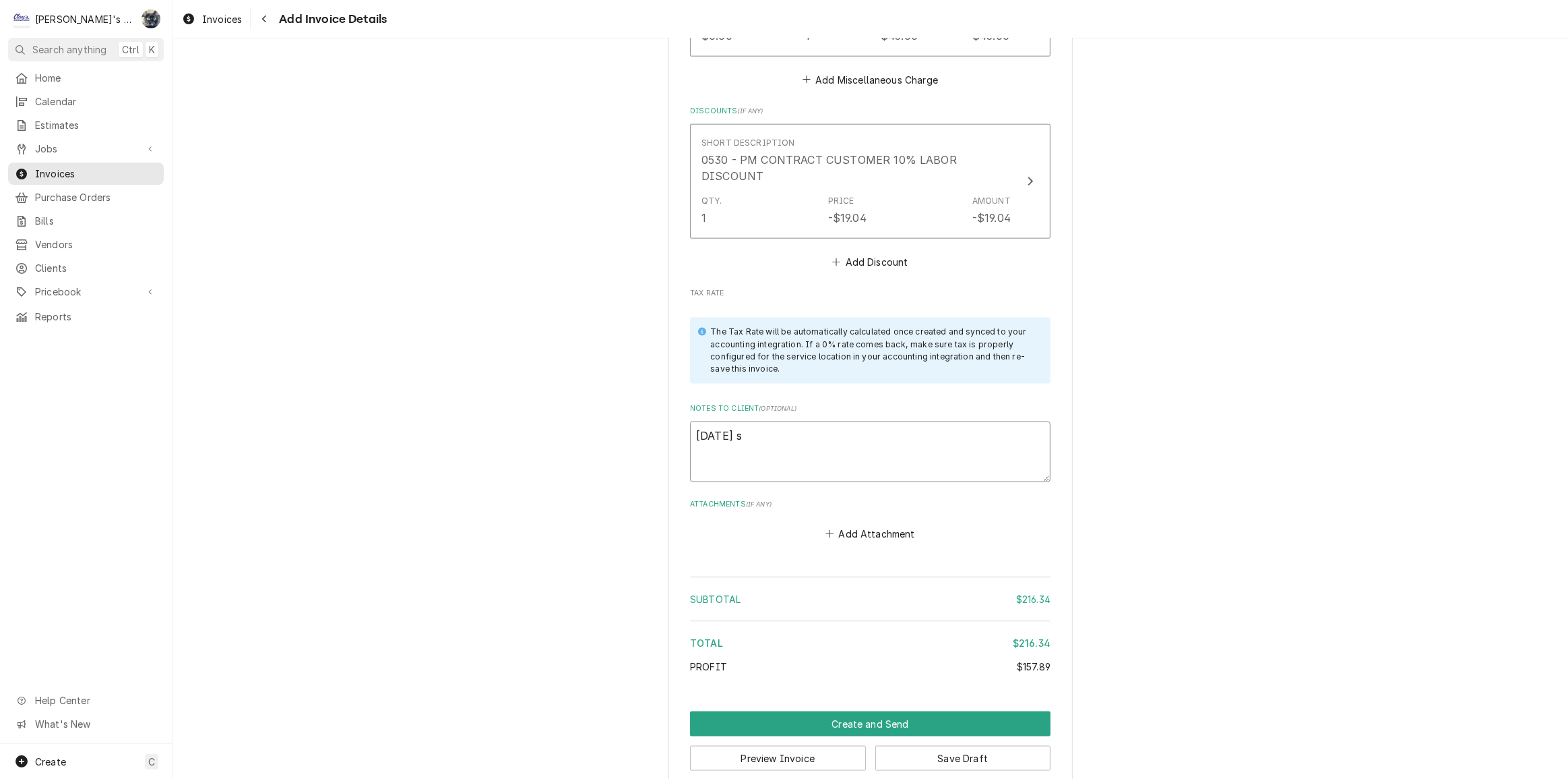
type textarea "x"
type textarea "8/28/25"
type textarea "x"
type textarea "8/28/25 S"
type textarea "x"
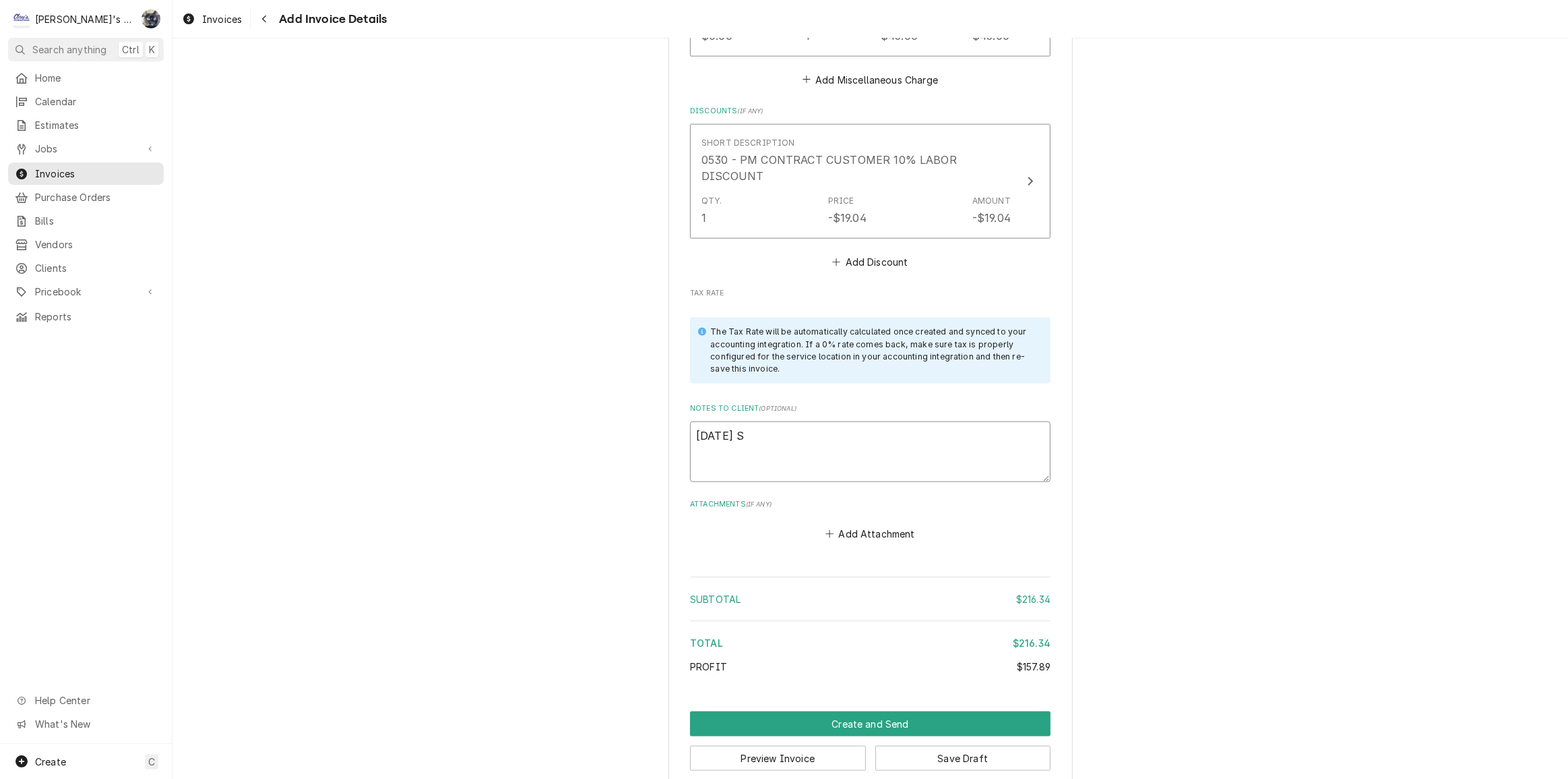
type textarea "8/28/25 Sa"
type textarea "x"
type textarea "8/28/25 Sar"
type textarea "x"
type textarea "8/28/25 Sarh"
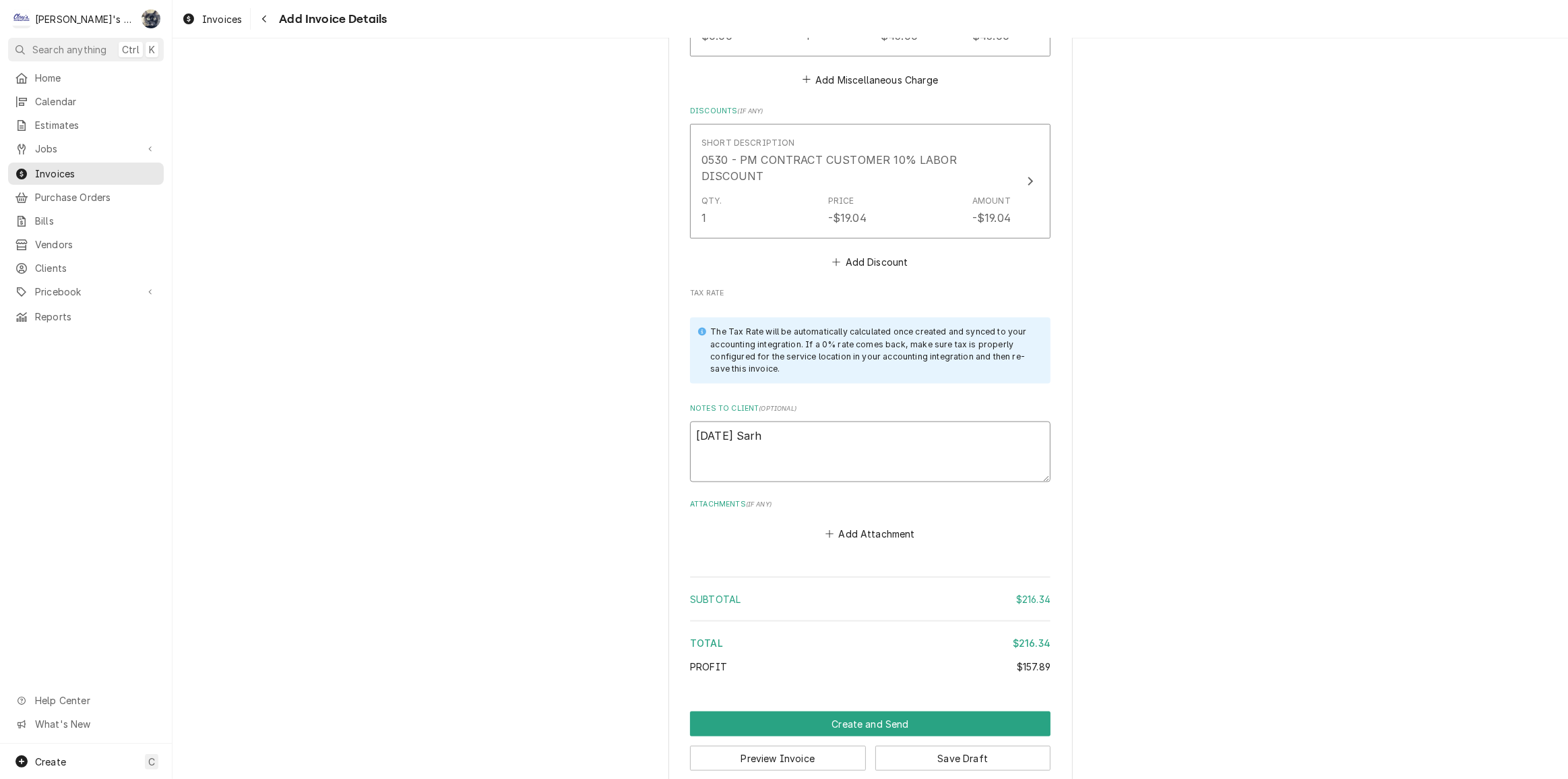
type textarea "x"
type textarea "8/28/25 Sarha"
type textarea "x"
type textarea "8/28/25 Sarha -"
type textarea "x"
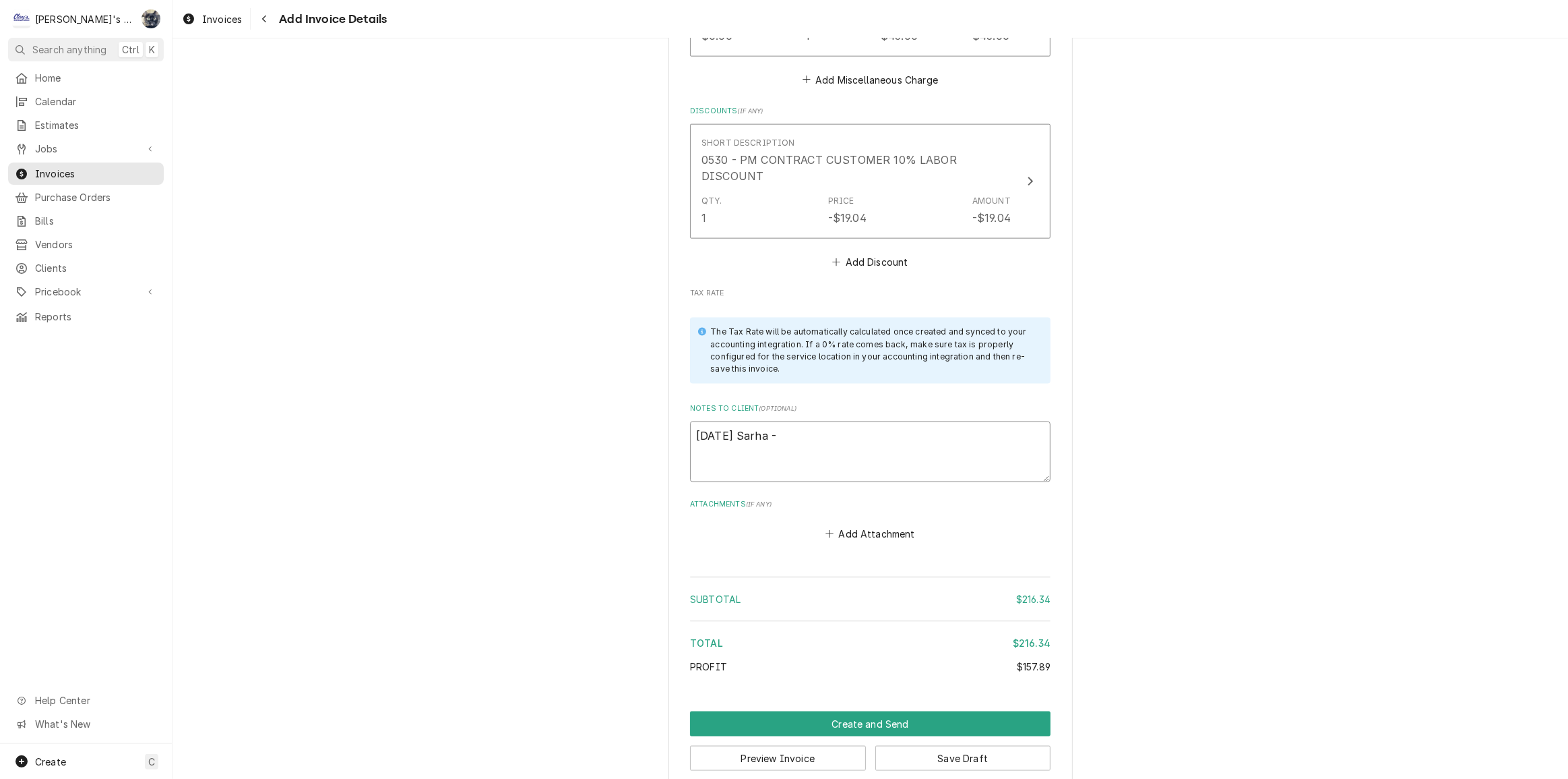
type textarea "8/28/25 Sarha -"
type textarea "x"
type textarea "8/28/25 Sarha -"
type textarea "x"
type textarea "8/28/25 Sarha"
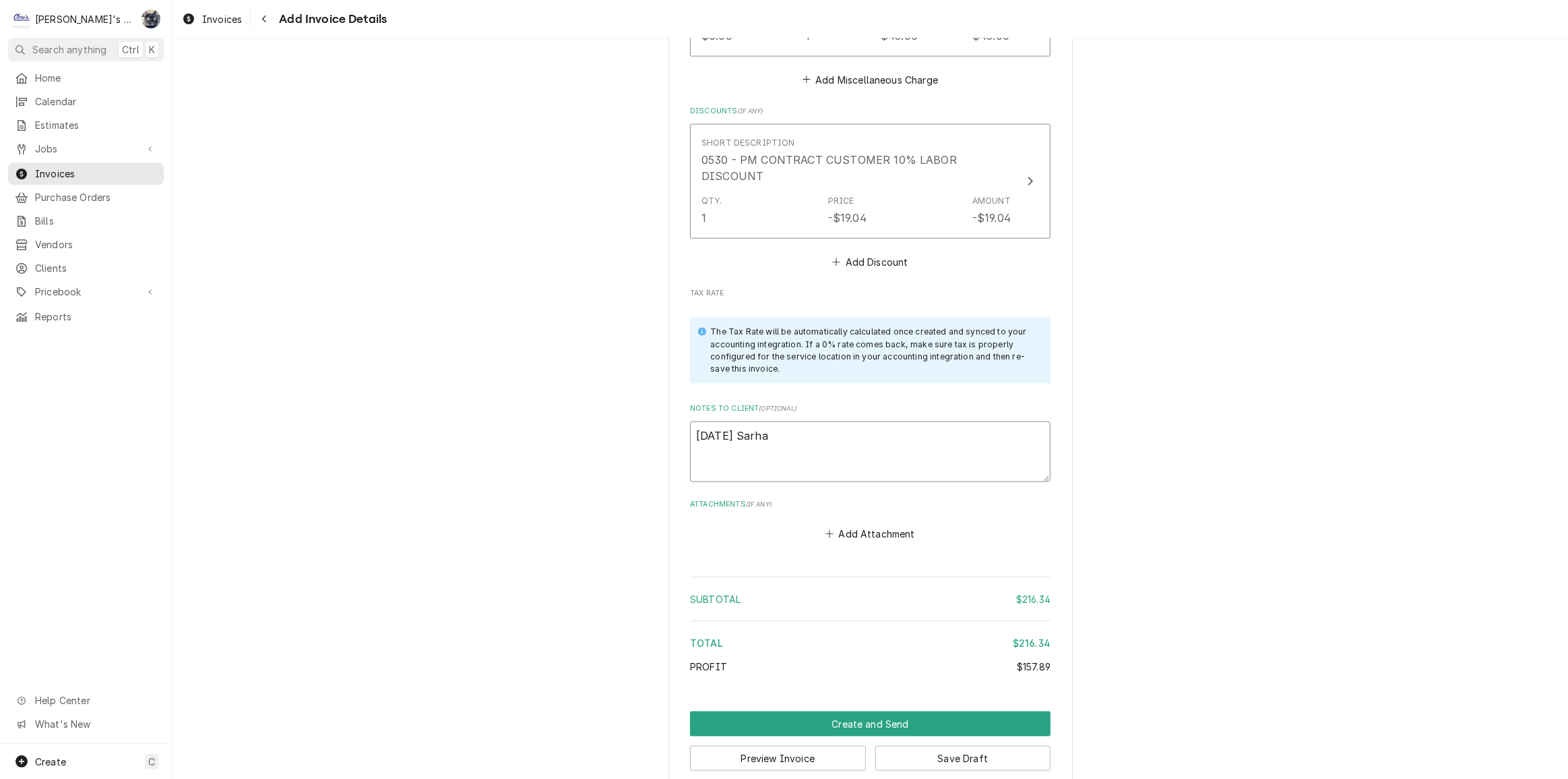
type textarea "x"
type textarea "8/28/25 Sarha"
type textarea "x"
type textarea "8/28/25 Sarh"
type textarea "x"
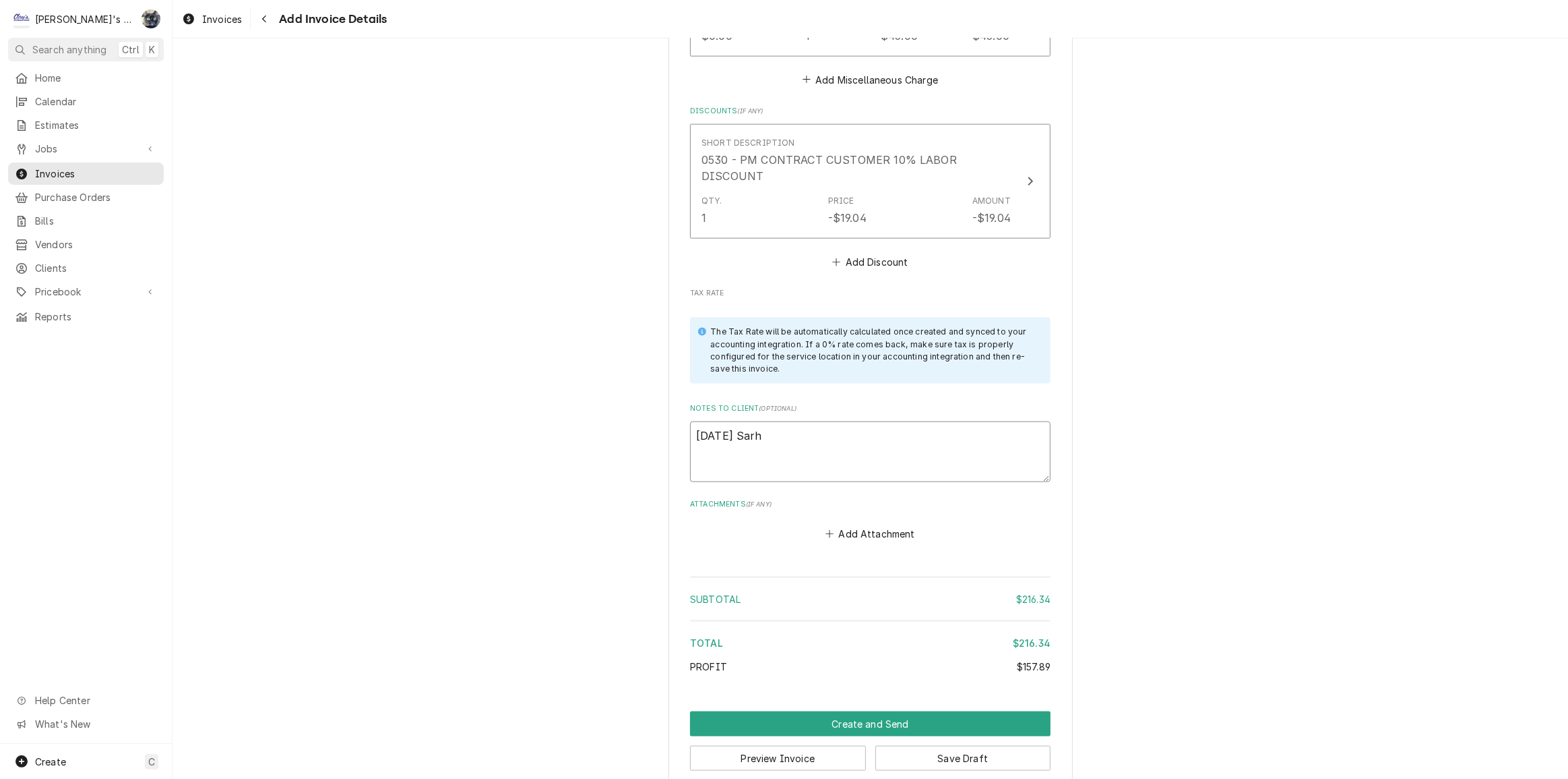
type textarea "8/28/25 Sar"
type textarea "x"
type textarea "8/28/25 Sara"
type textarea "x"
type textarea "8/28/25 Sarah"
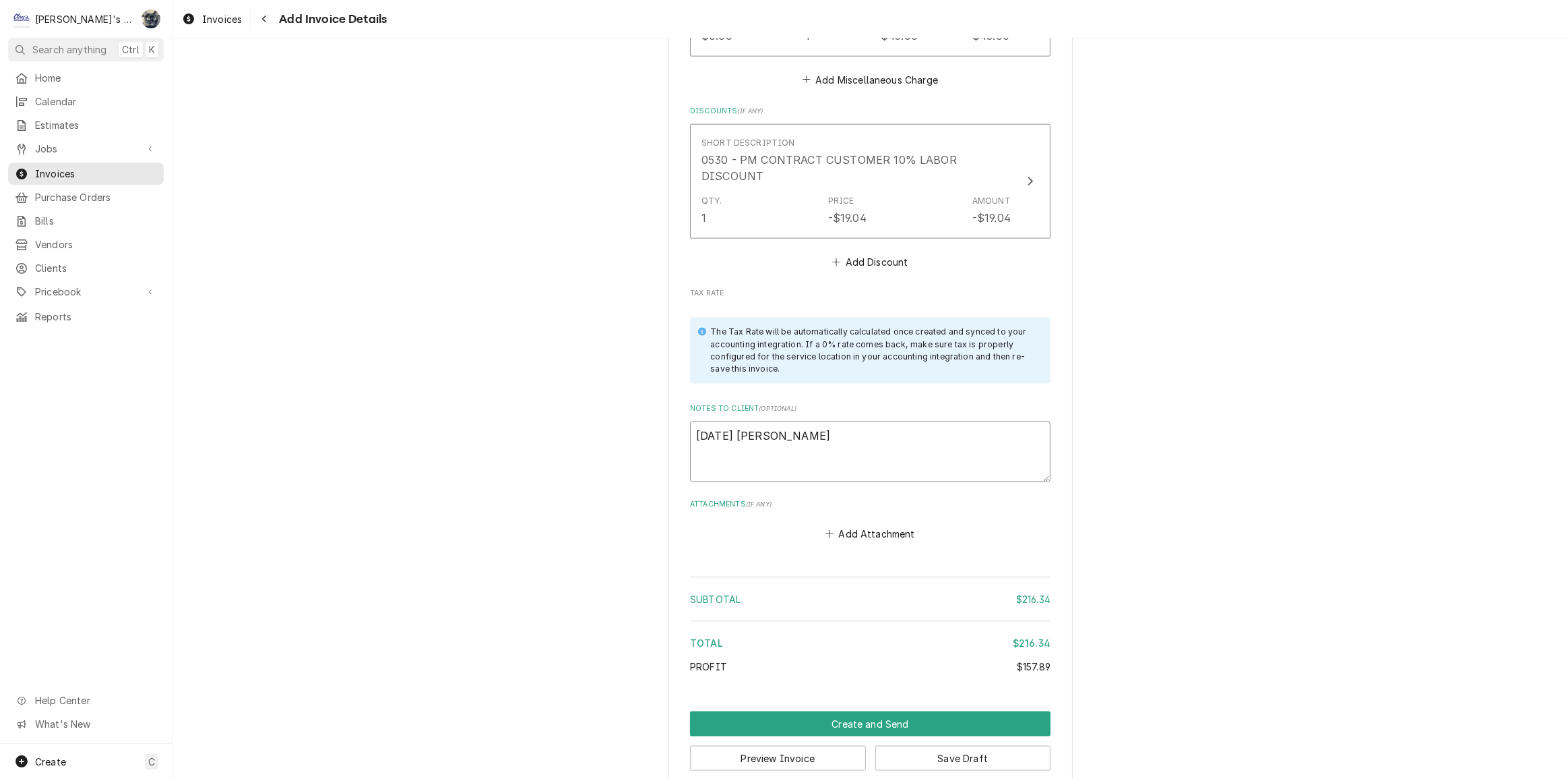
type textarea "x"
type textarea "8/28/25 Sarah"
type textarea "x"
type textarea "8/28/25 Sarah -"
type textarea "x"
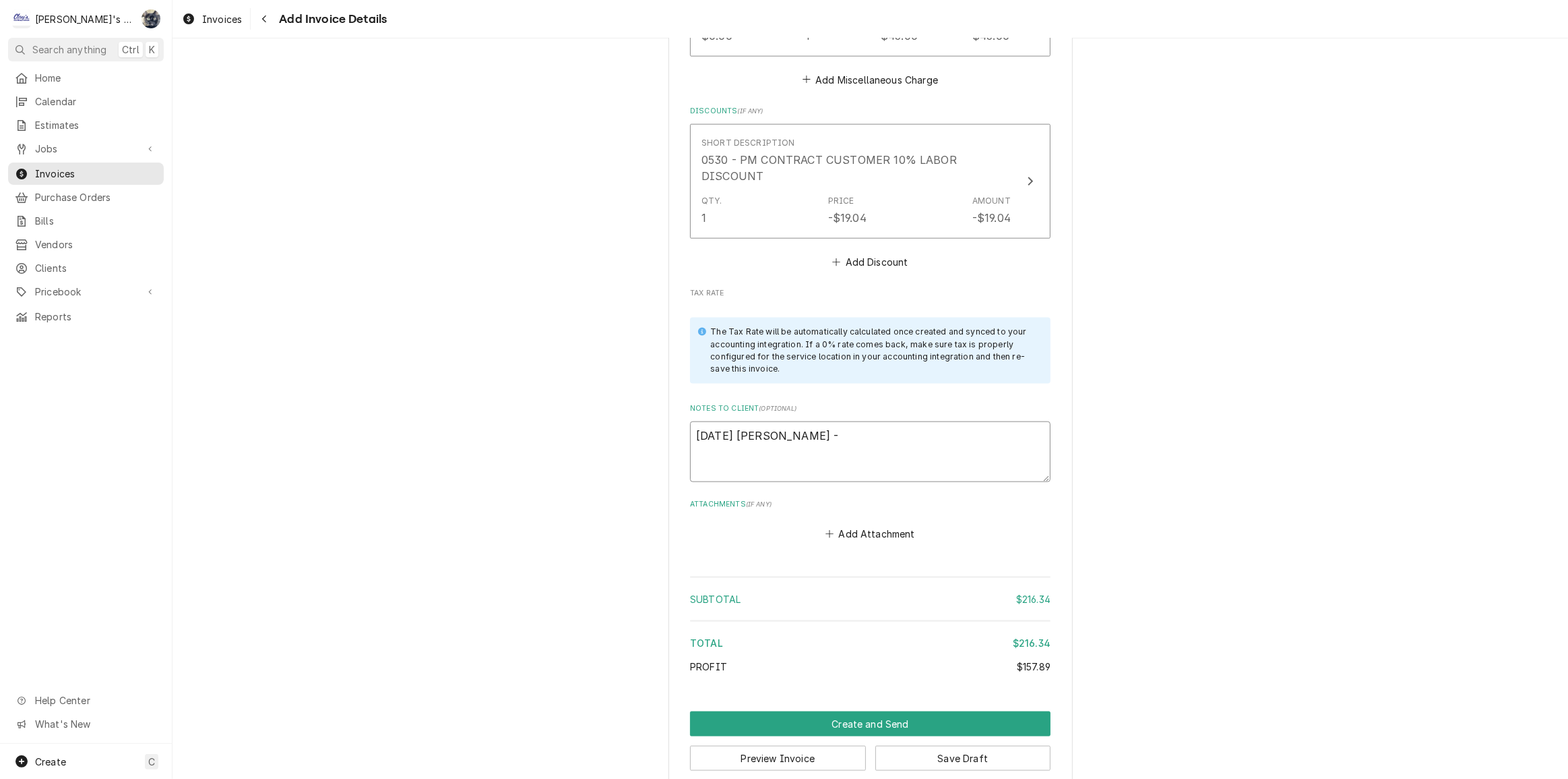
type textarea "8/28/25 Sarah -"
type textarea "x"
type textarea "8/28/25 Sarah - Ge"
type textarea "x"
type textarea "8/28/25 Sarah - Ger"
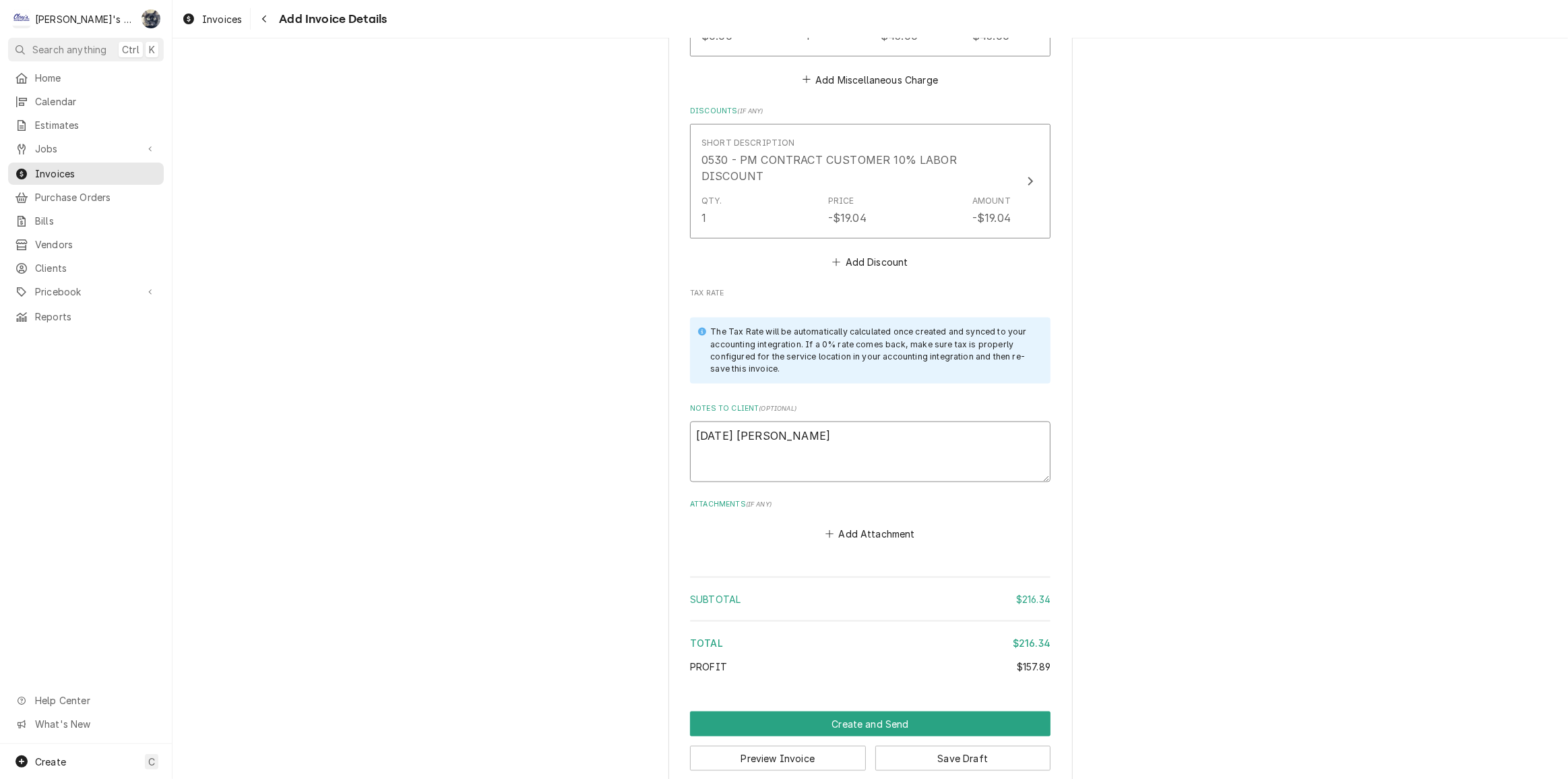
type textarea "x"
type textarea "8/28/25 Sarah - Gerg"
type textarea "x"
type textarea "8/28/25 Sarah - Gerg,"
type textarea "x"
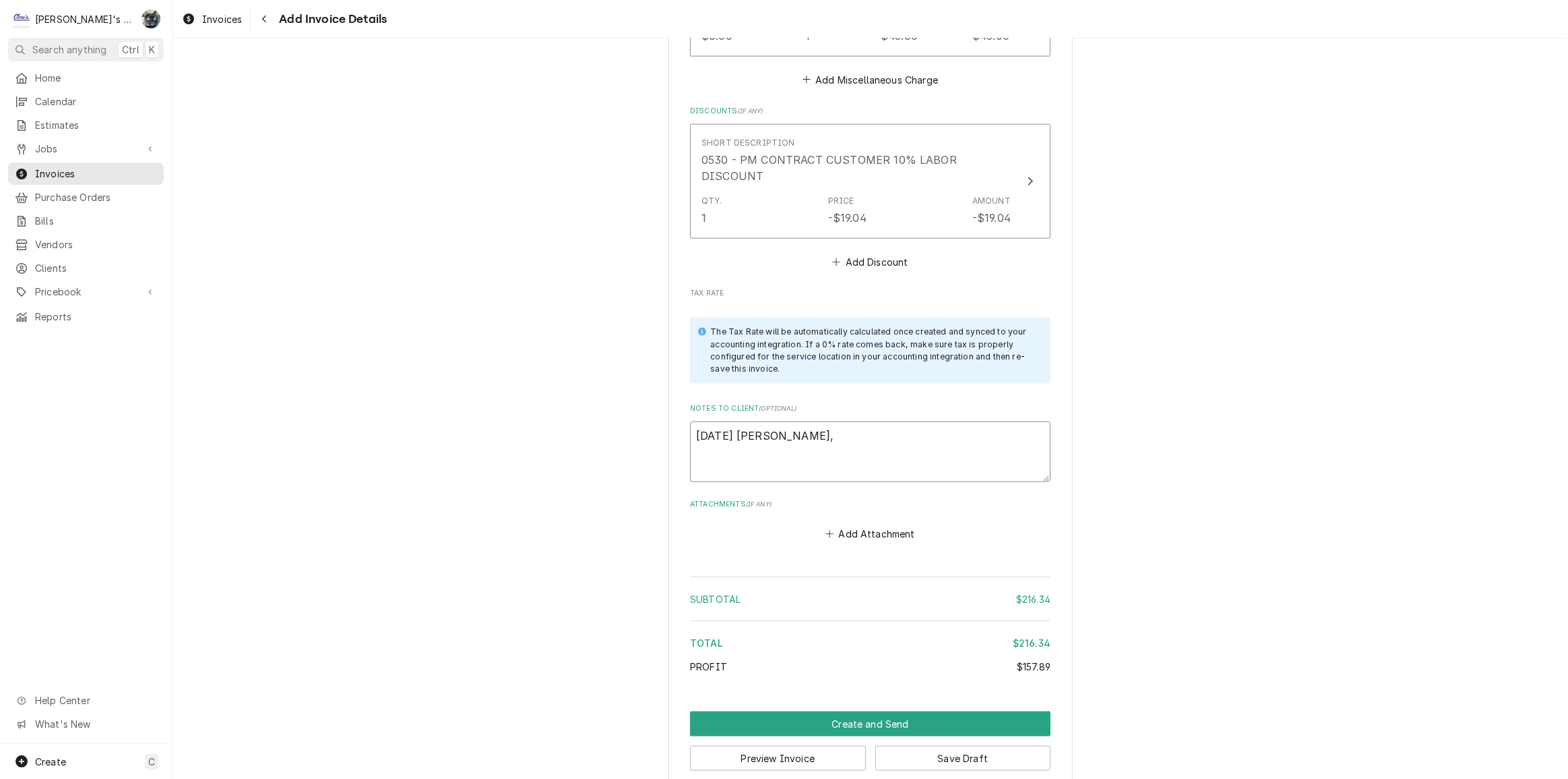
type textarea "8/28/25 Sarah - Gerg,"
type textarea "x"
type textarea "8/28/25 Sarah - Gerg,"
type textarea "x"
type textarea "8/28/25 Sarah - Gerg"
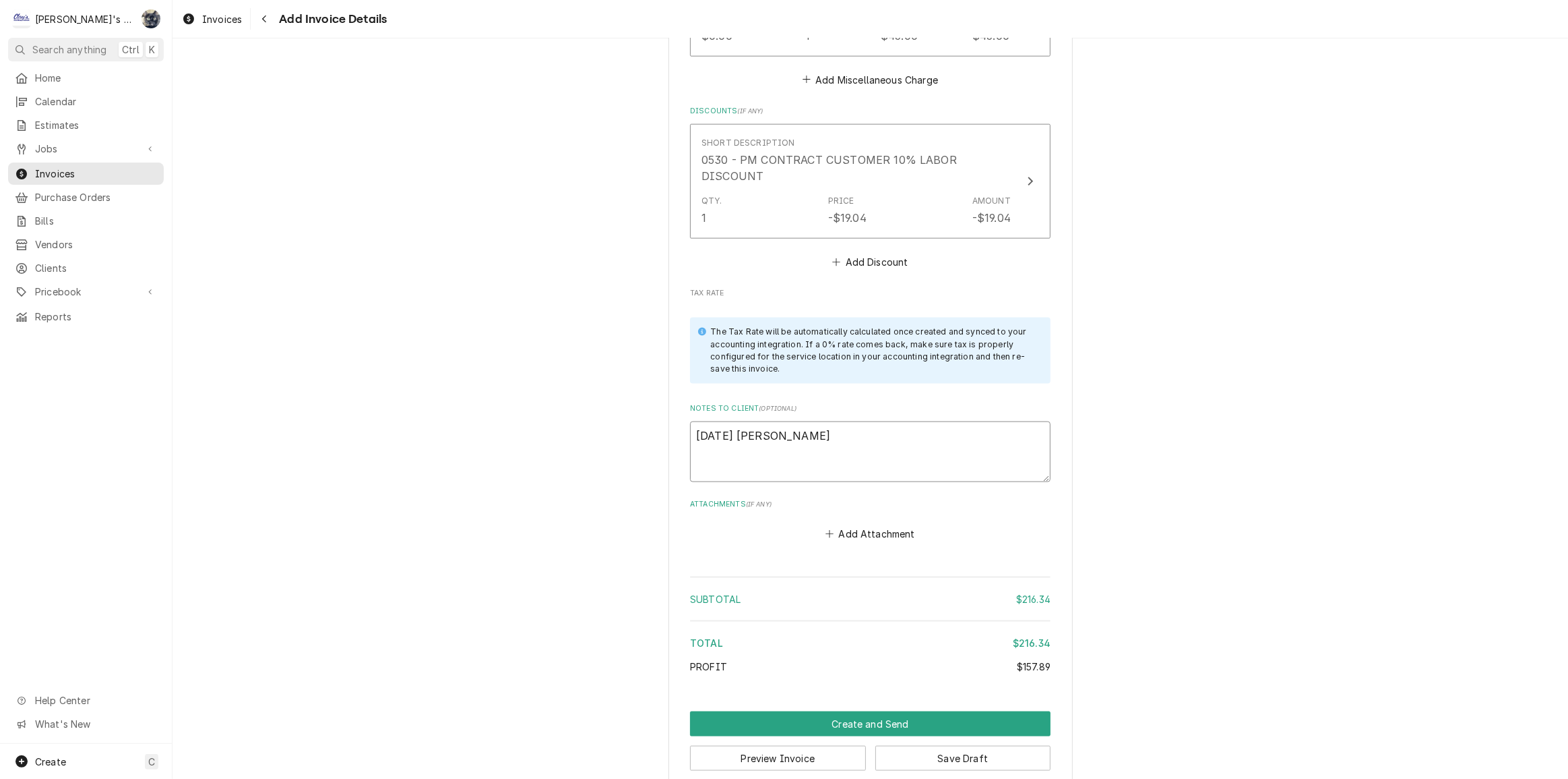
type textarea "x"
type textarea "8/28/25 Sarah - Ger"
type textarea "x"
type textarea "8/28/25 Sarah - Ge"
type textarea "x"
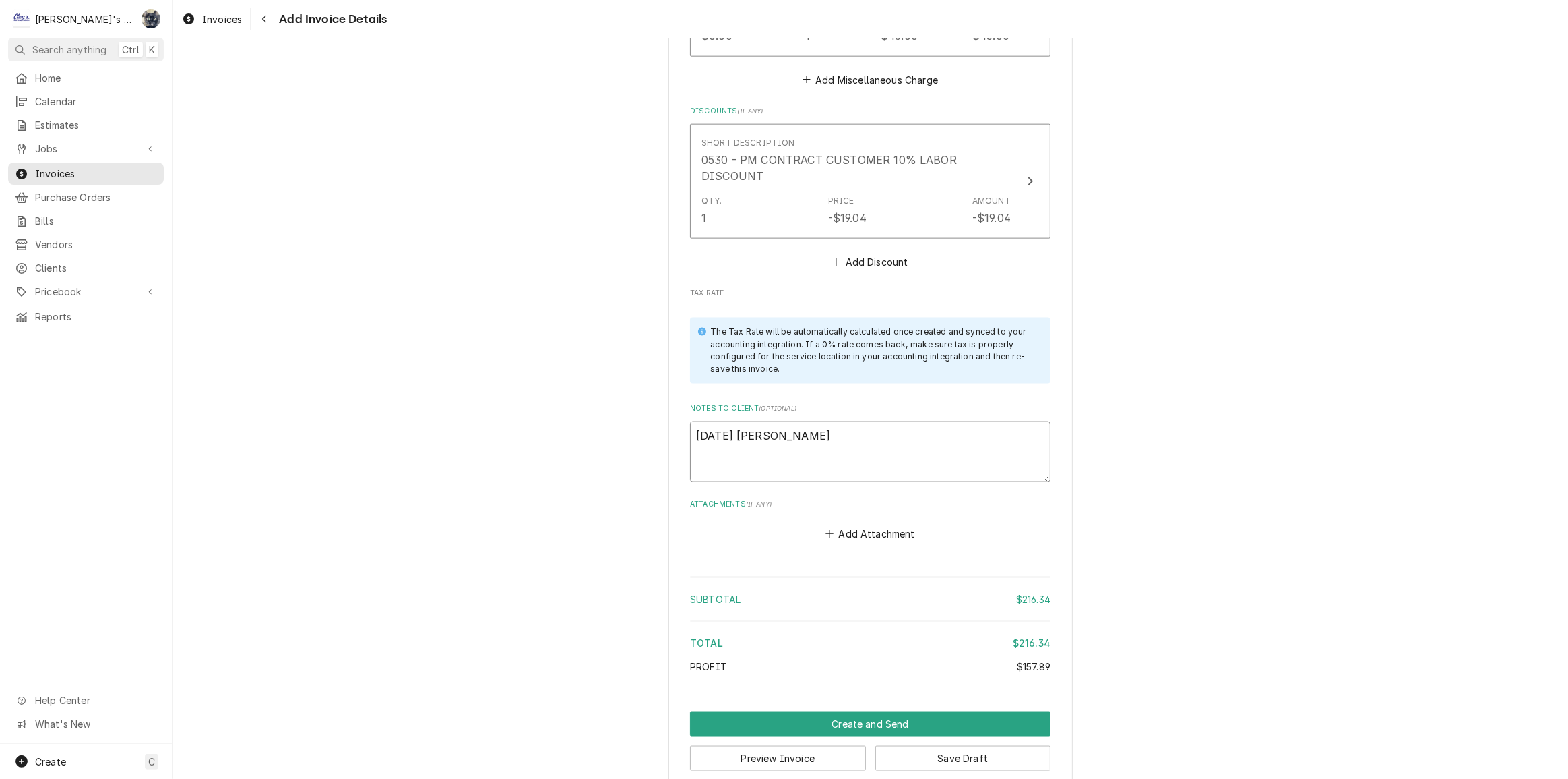
type textarea "8/28/25 Sarah - G"
type textarea "x"
type textarea "8/28/25 Sarah - Gr"
type textarea "x"
type textarea "8/28/25 Sarah - Gre"
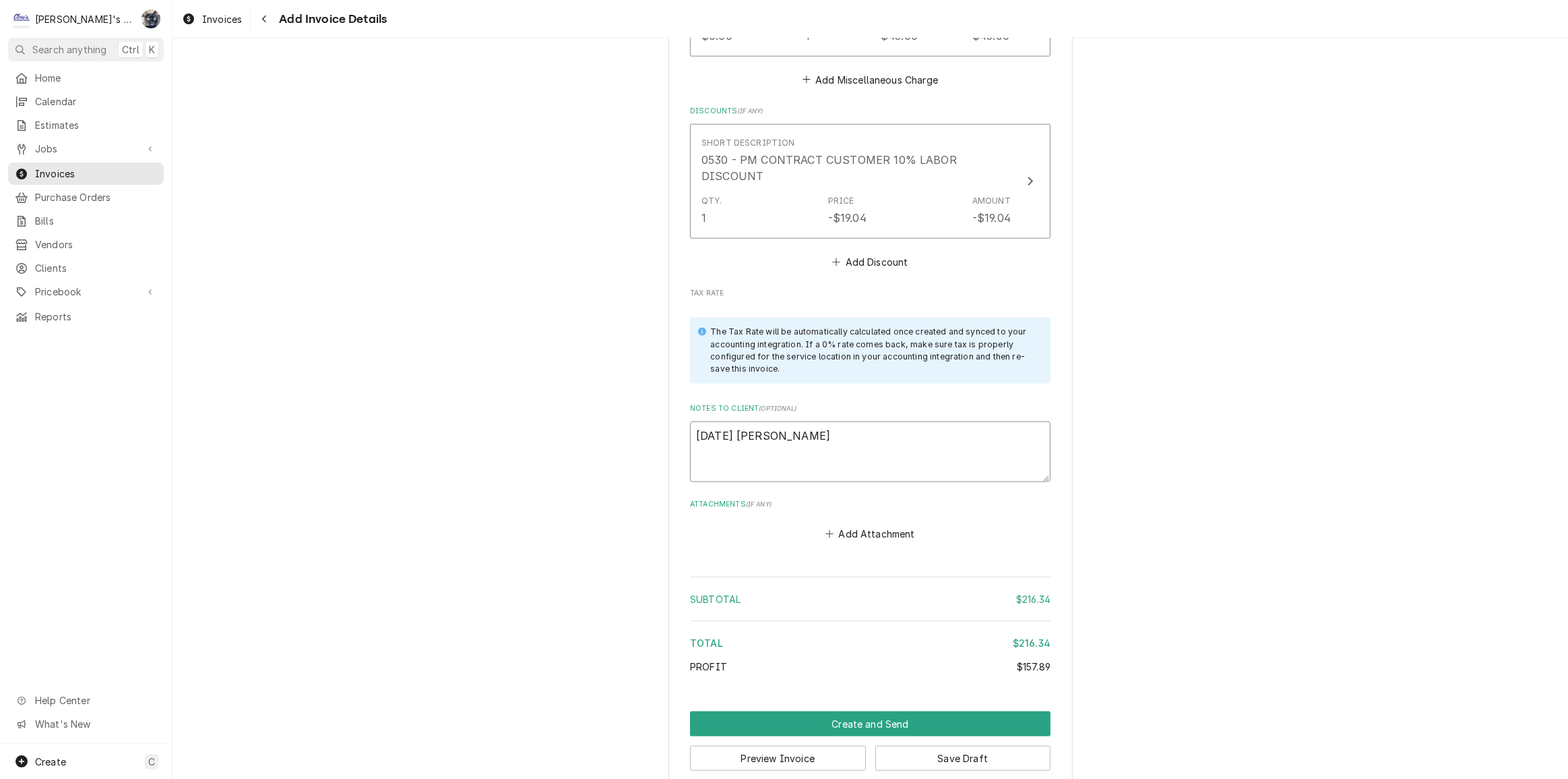
type textarea "x"
type textarea "8/28/25 Sarah - Greg"
type textarea "x"
type textarea "8/28/25 Sarah - Greg,"
type textarea "x"
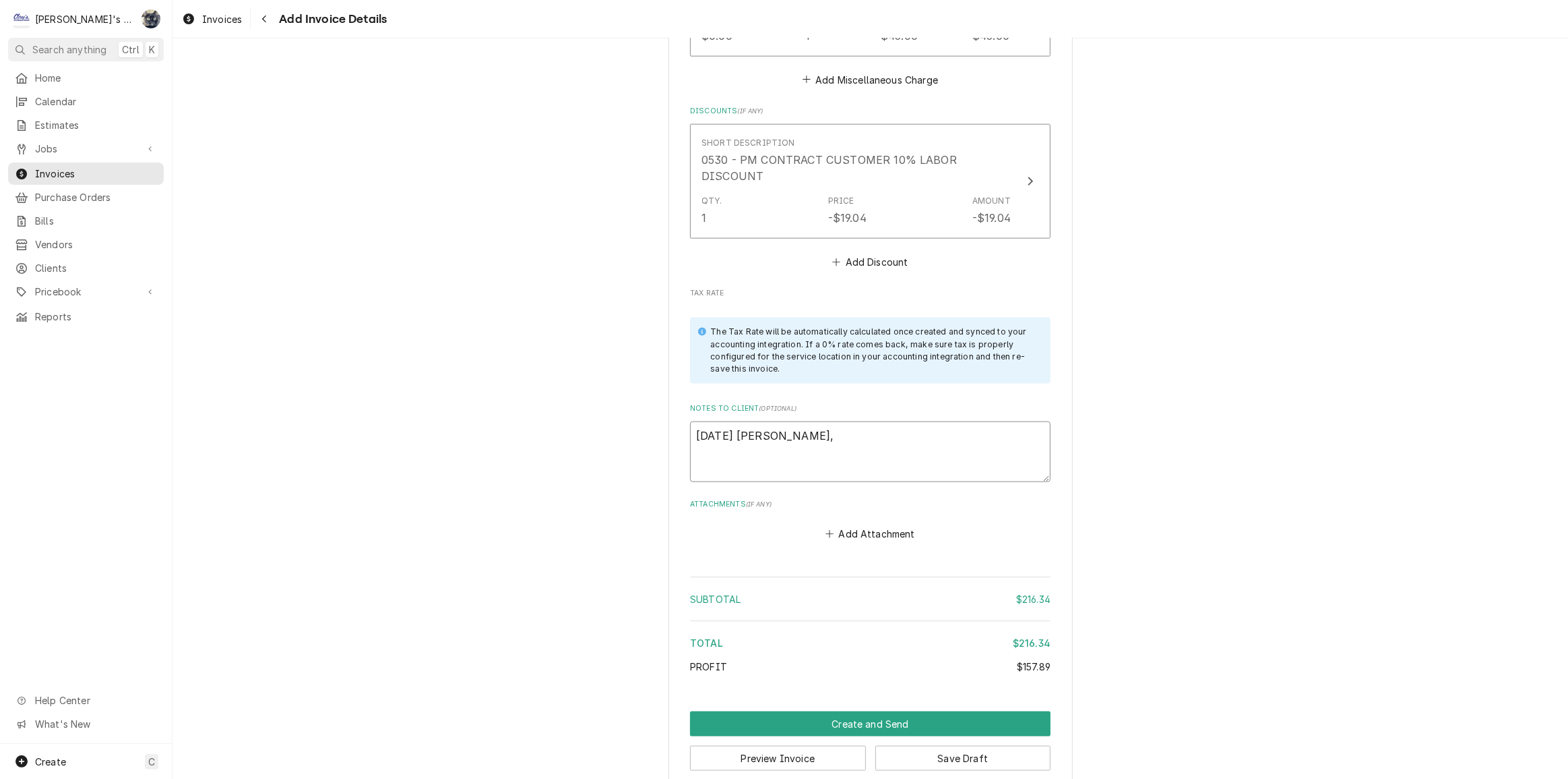
type textarea "8/28/25 Sarah - Greg,"
type textarea "x"
type textarea "8/28/25 Sarah - Greg, l"
type textarea "x"
type textarea "8/28/25 Sarah - Greg, lo"
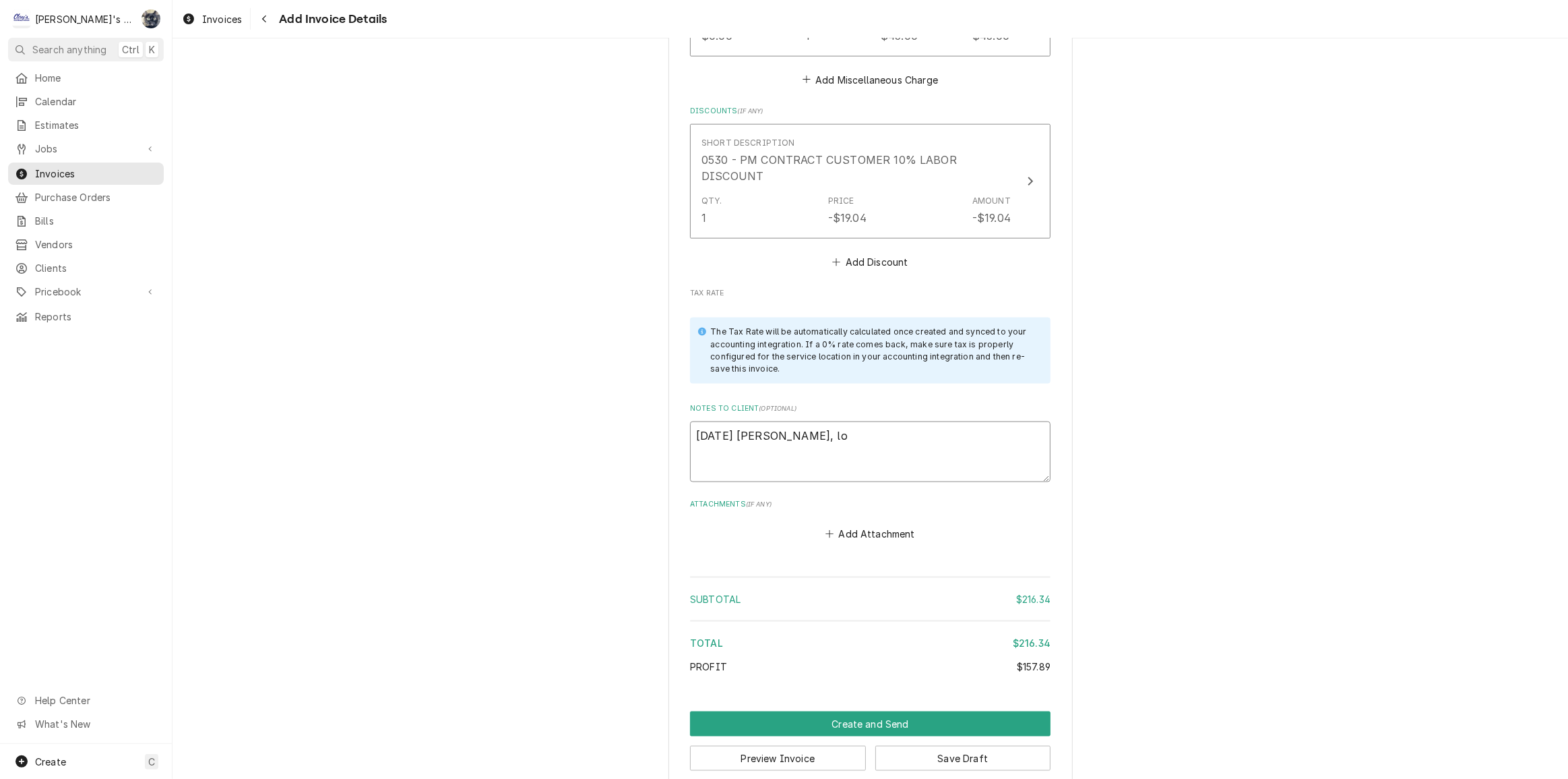
type textarea "x"
type textarea "8/28/25 Sarah - Greg, loo"
type textarea "x"
type textarea "8/28/25 Sarah - Greg, look"
type textarea "x"
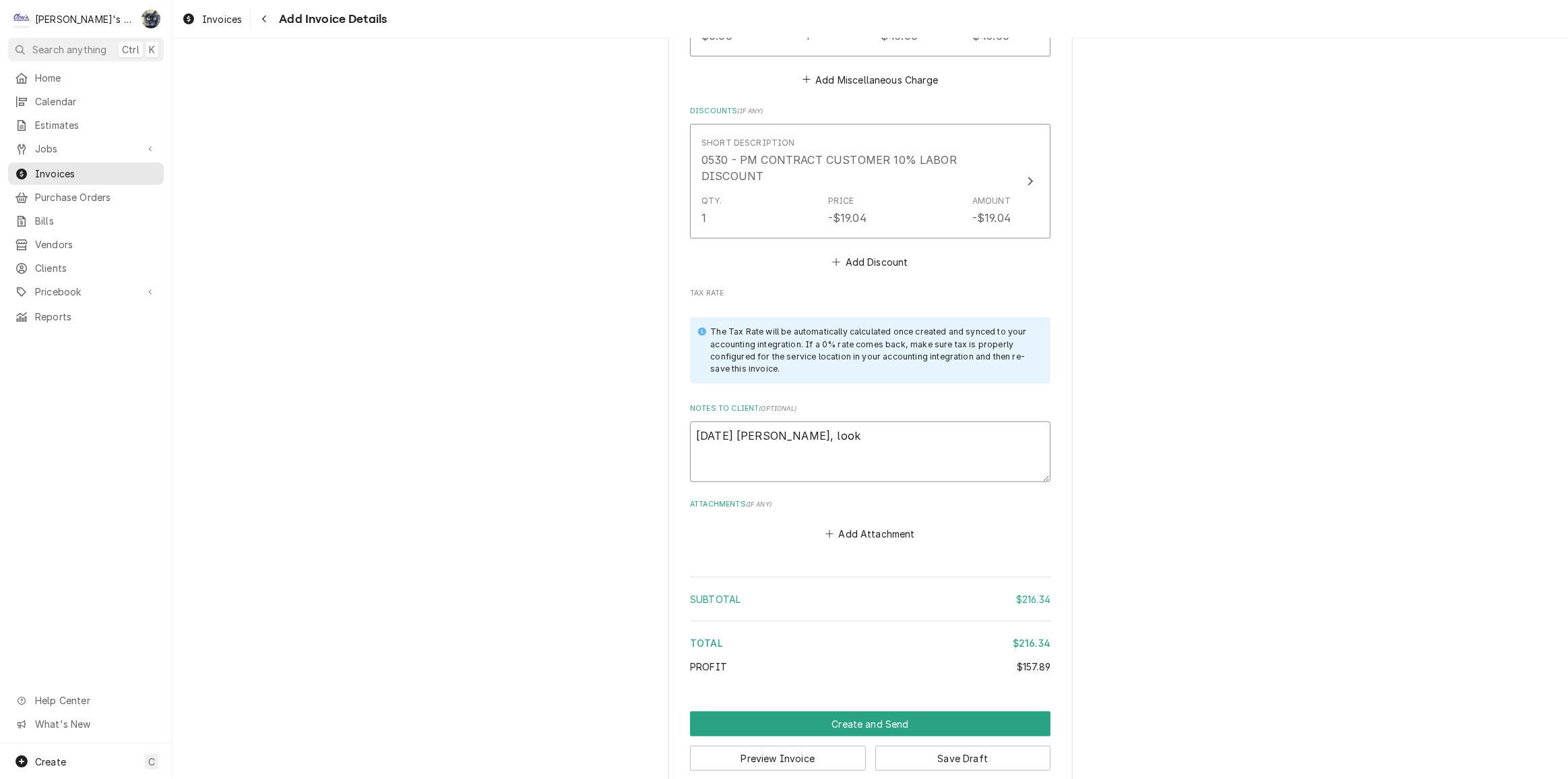
type textarea "8/28/25 Sarah - Greg, look"
type textarea "x"
type textarea "8/28/25 Sarah - Greg, look o"
type textarea "x"
type textarea "8/28/25 Sarah - Greg, look ok"
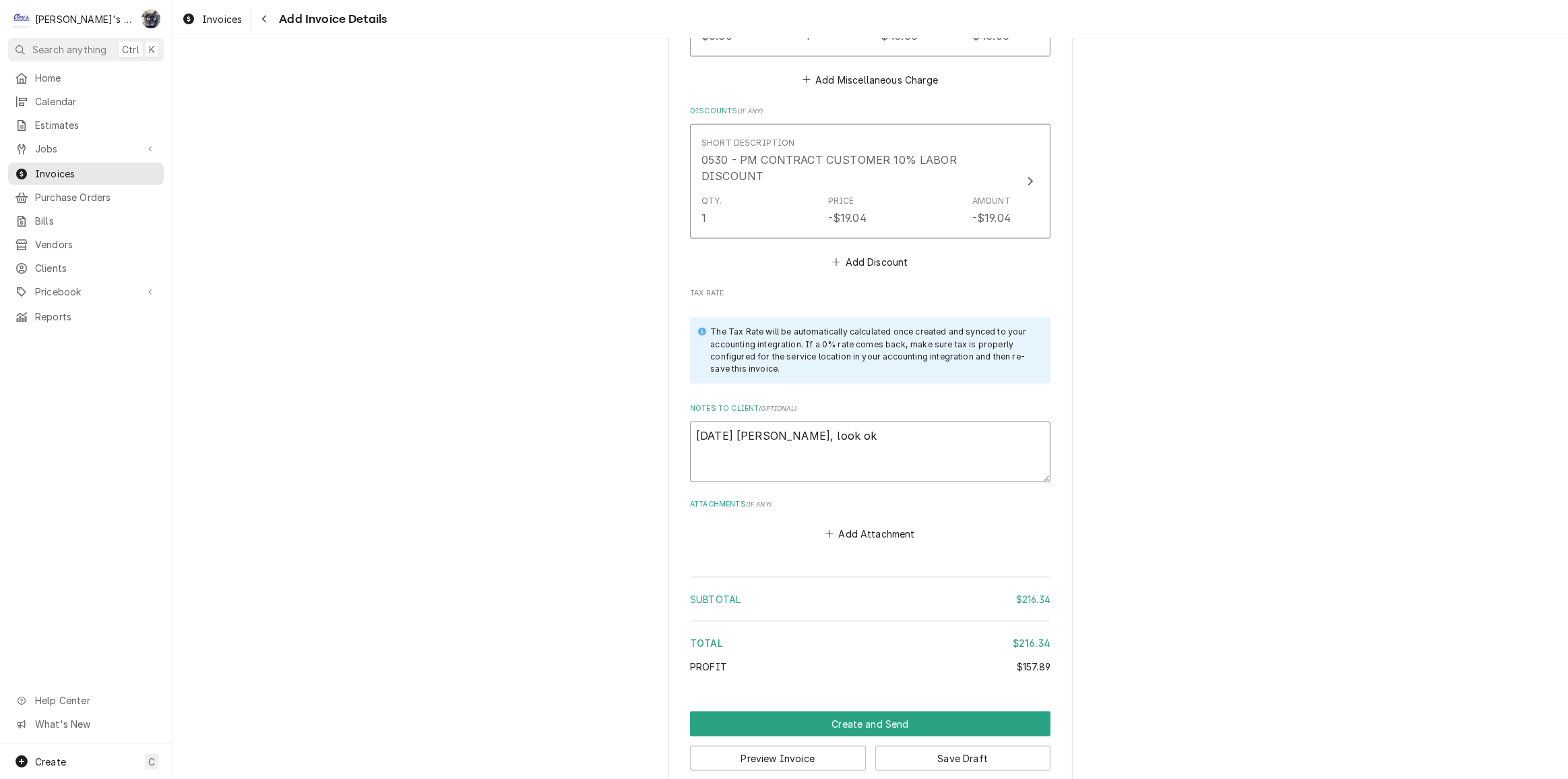
type textarea "x"
type textarea "8/28/25 Sarah - Greg, look ok?"
click at [920, 746] on button "Save Draft" at bounding box center [963, 759] width 176 height 25
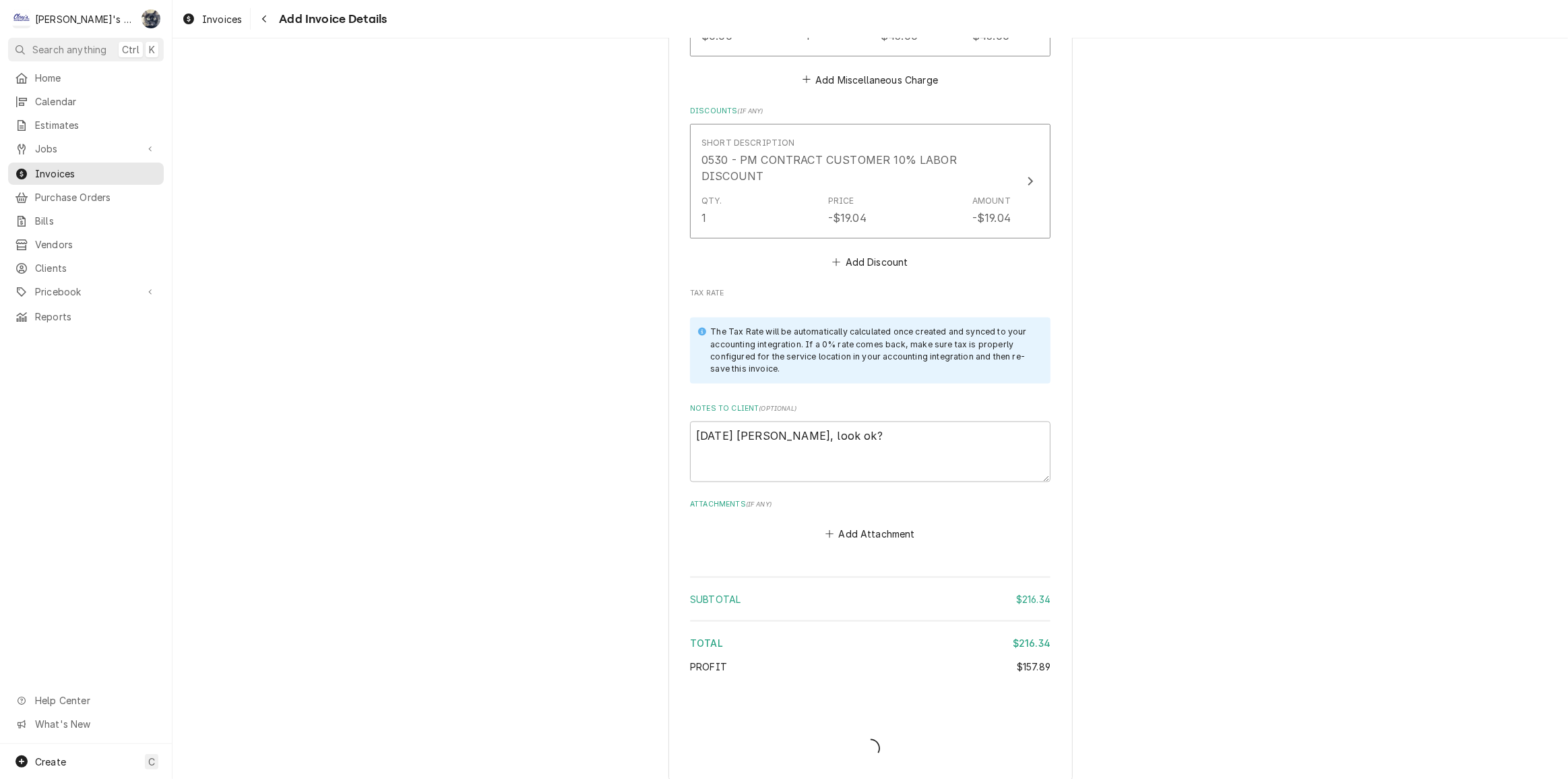
scroll to position [1929, 0]
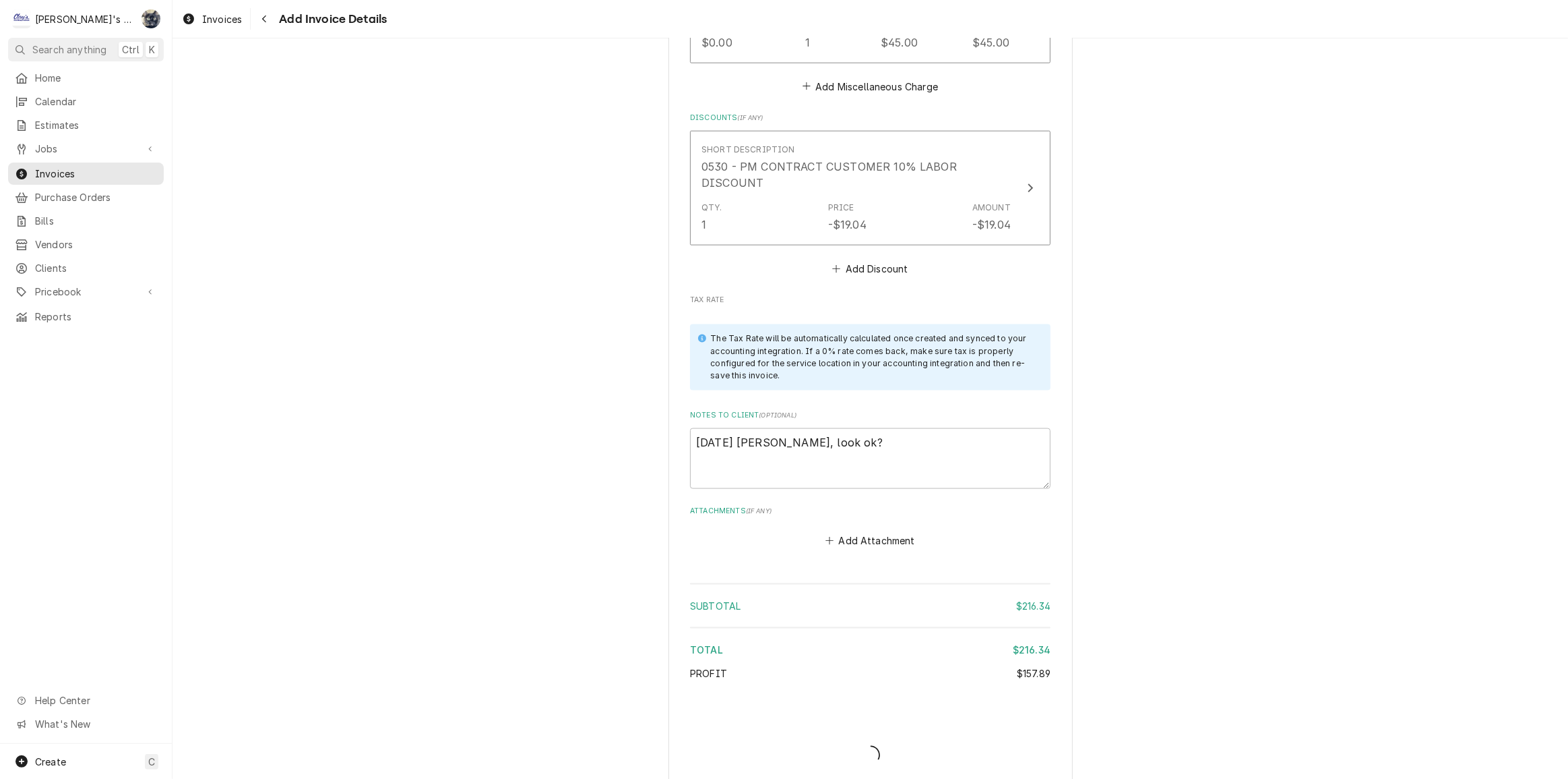
type textarea "x"
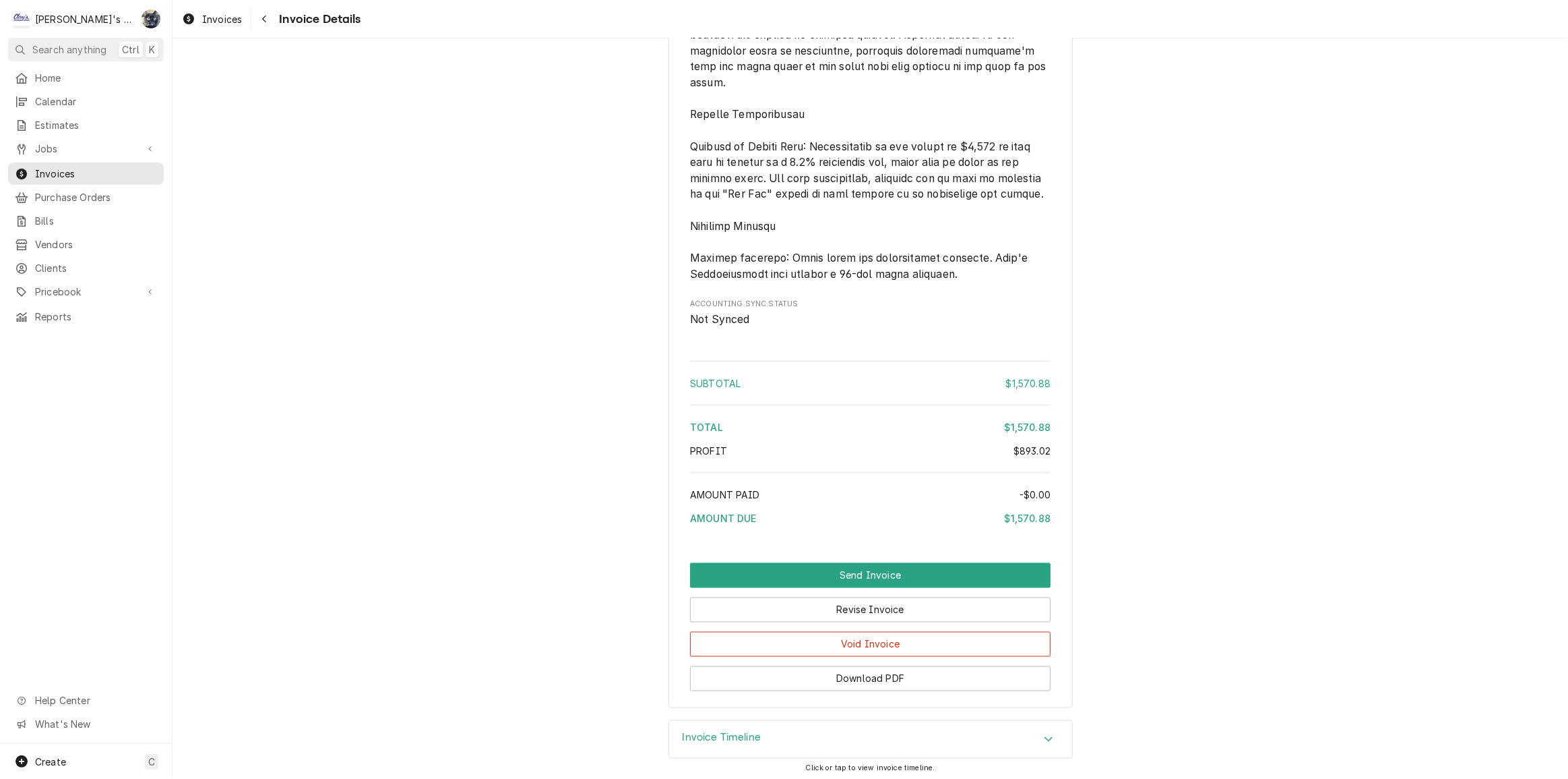
scroll to position [2427, 0]
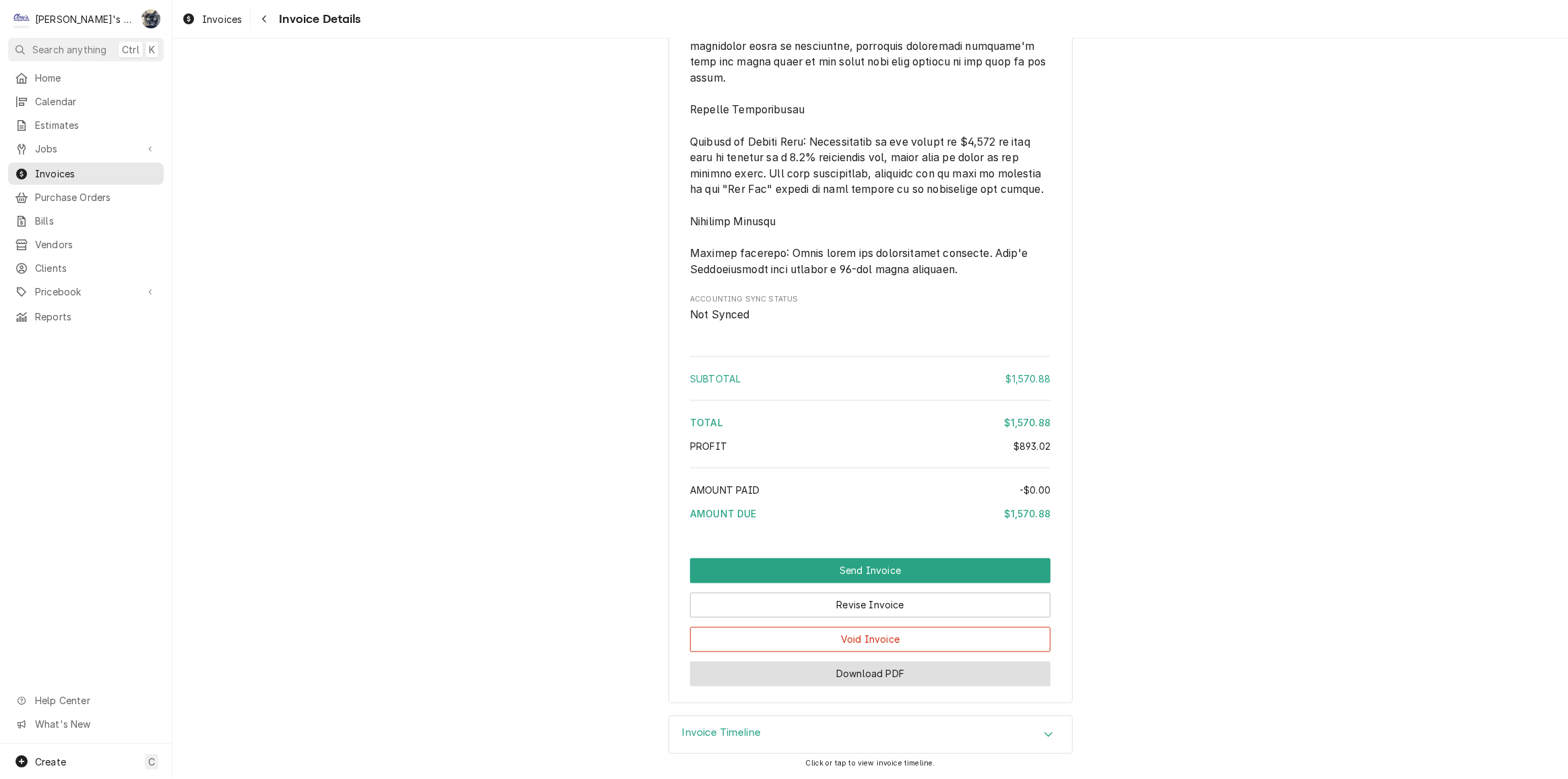
click at [872, 665] on button "Download PDF" at bounding box center [870, 674] width 360 height 25
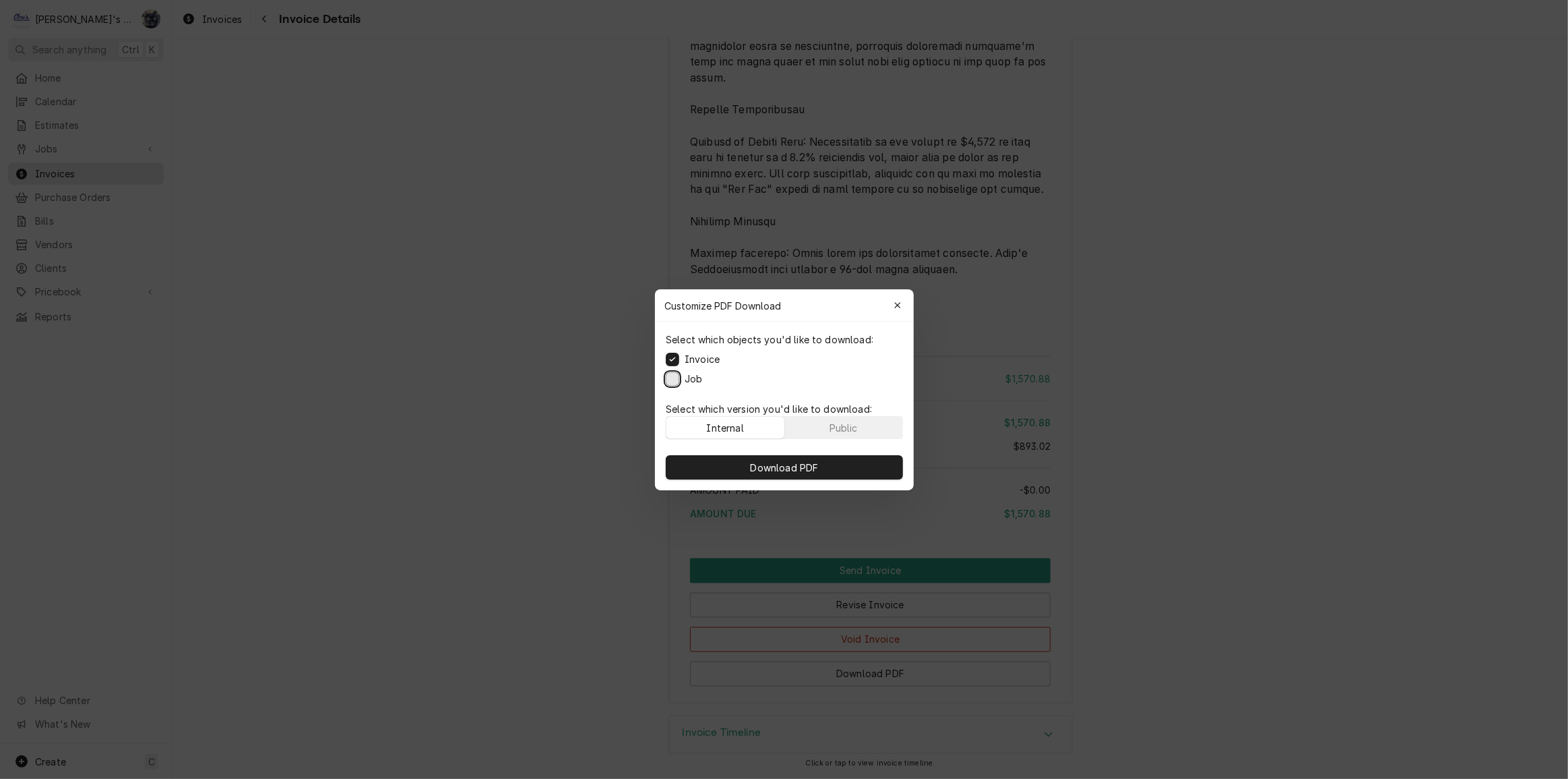
click at [674, 373] on button "Job" at bounding box center [673, 378] width 14 height 14
click at [722, 470] on button "Download PDF" at bounding box center [784, 466] width 237 height 24
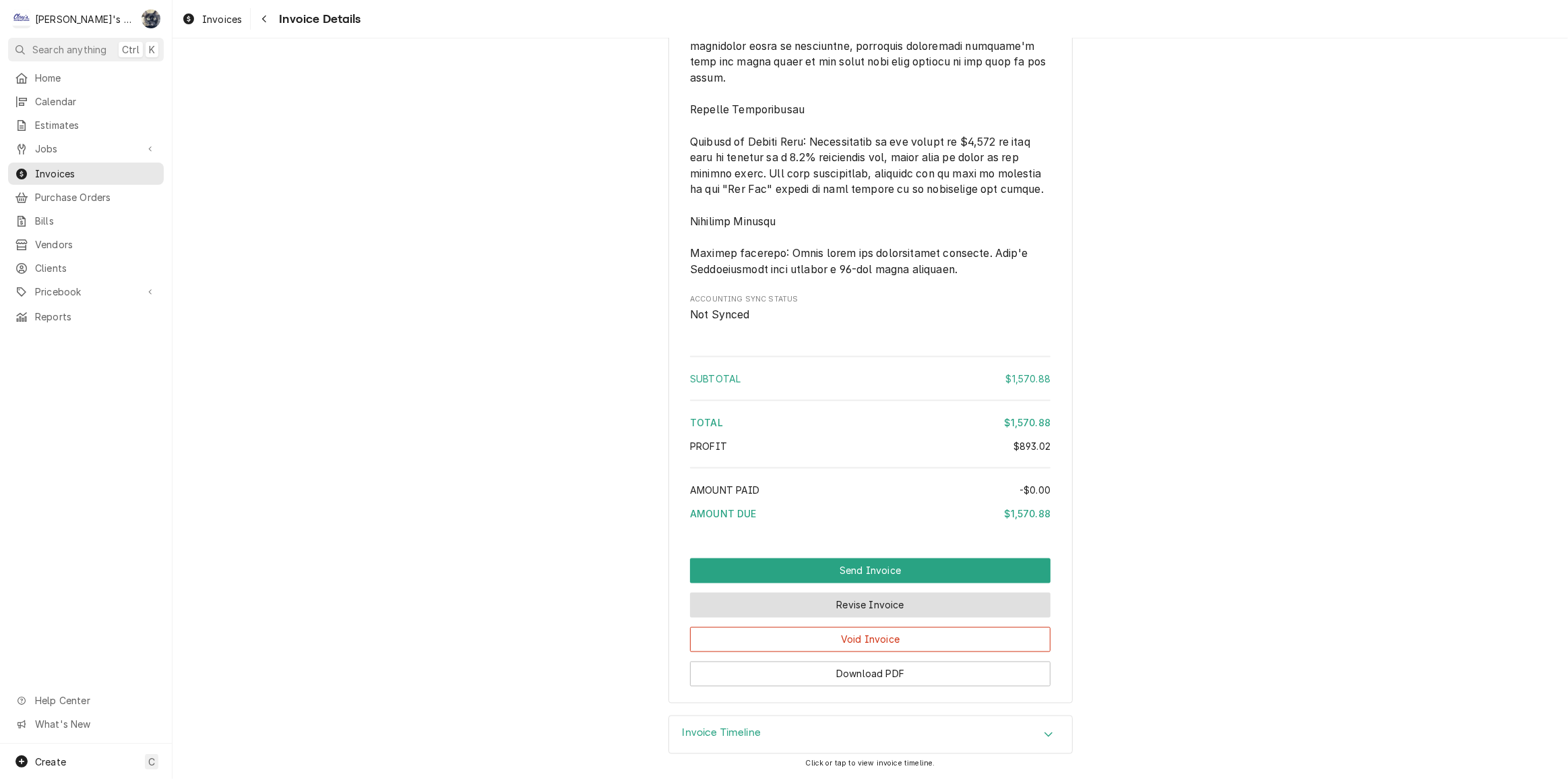
click at [809, 612] on button "Revise Invoice" at bounding box center [870, 606] width 360 height 25
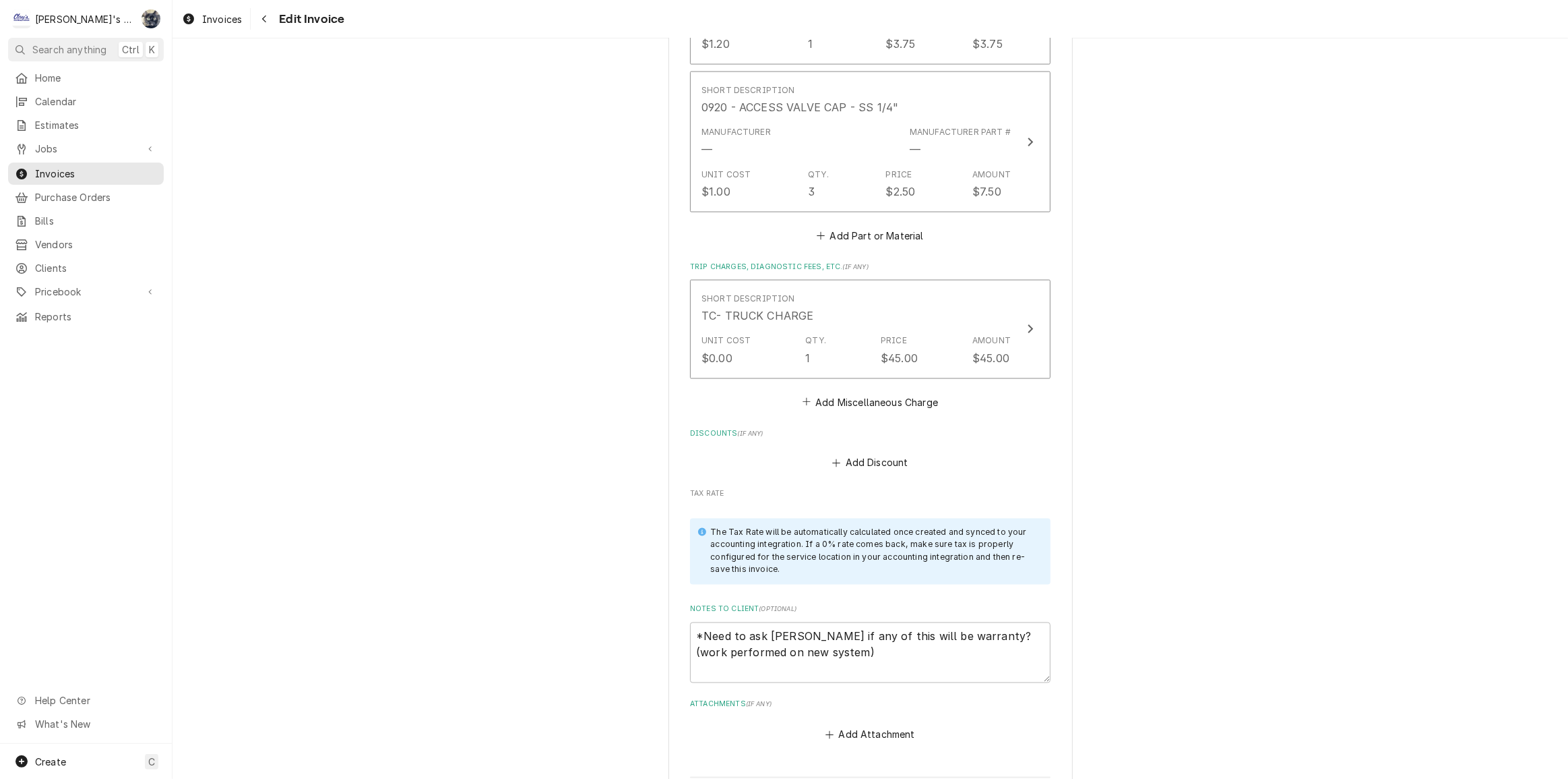
scroll to position [2681, 0]
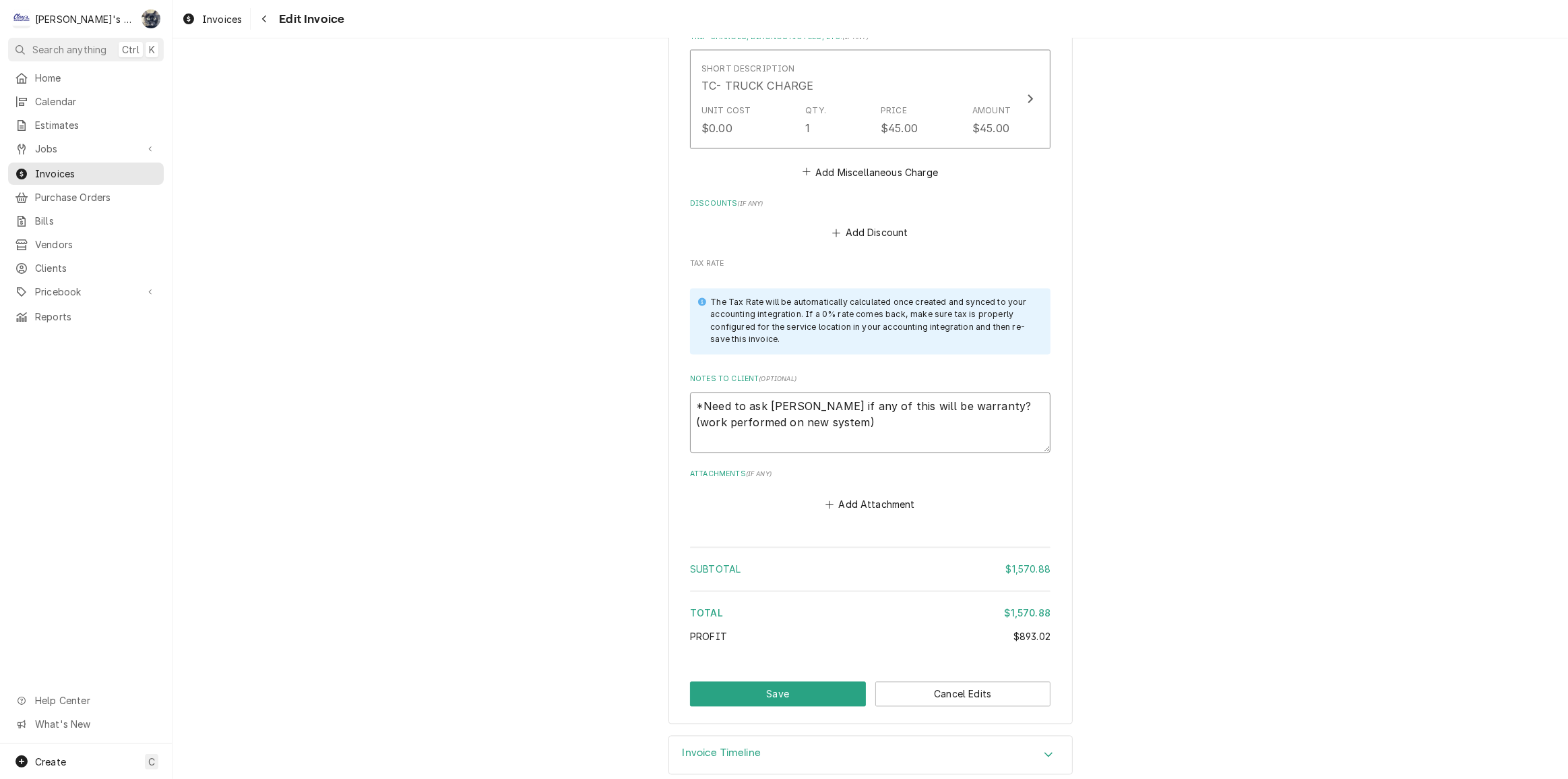
click at [821, 402] on textarea "*Need to ask Jeff if any of this will be warranty? (work performed on new syste…" at bounding box center [870, 423] width 360 height 60
type textarea "x"
type textarea "*Need to ask Jeff if any of this will be warranty? (work performed on new syste…"
type textarea "x"
type textarea "*Need to ask Jeff if any of this will be warranty? (work performed on new syste…"
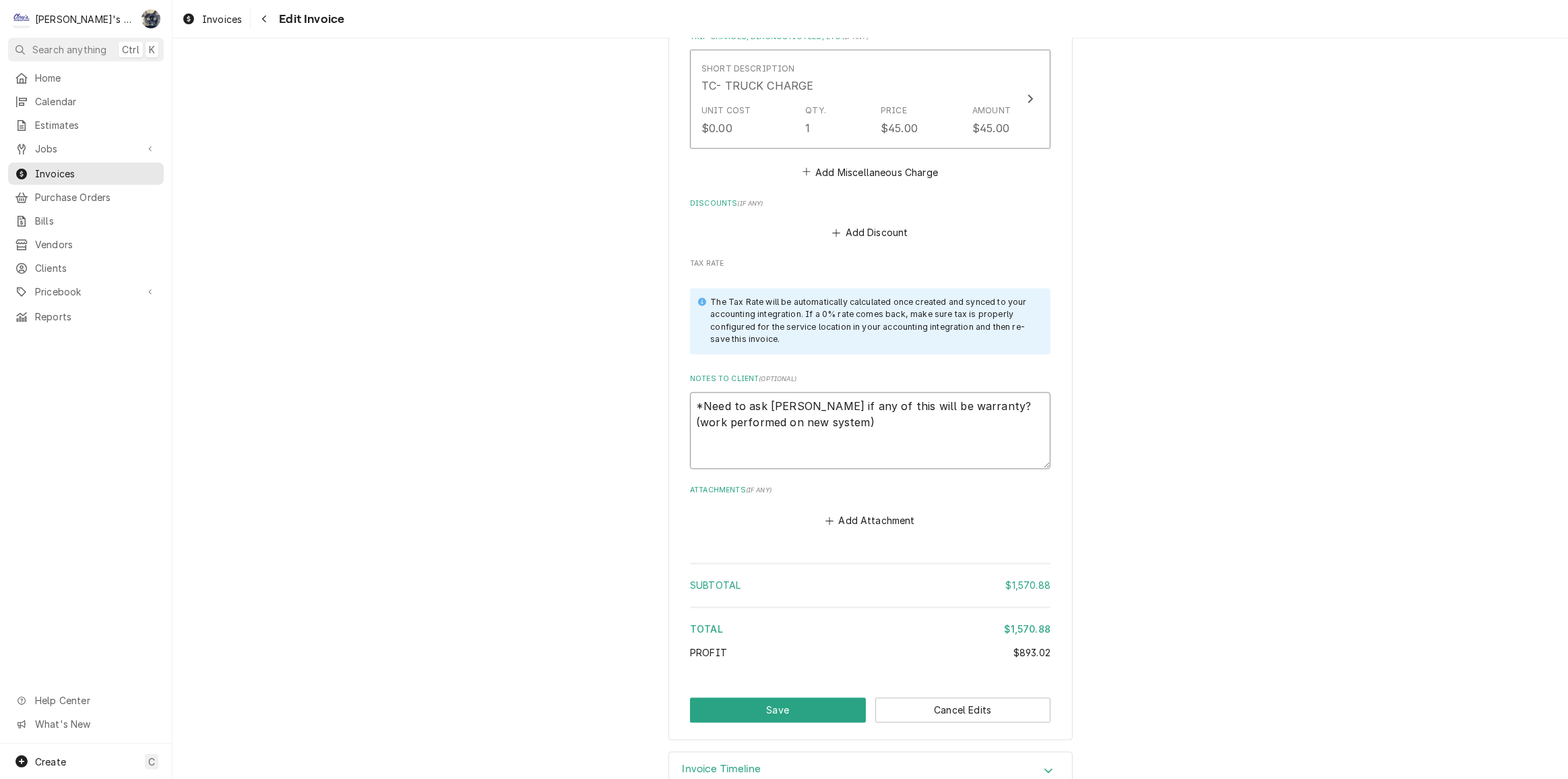
type textarea "x"
type textarea "*Need to ask Jeff if any of this will be warranty? (work performed on new syste…"
type textarea "x"
type textarea "*Need to ask Jeff if any of this will be warranty? (work performed on new syste…"
type textarea "x"
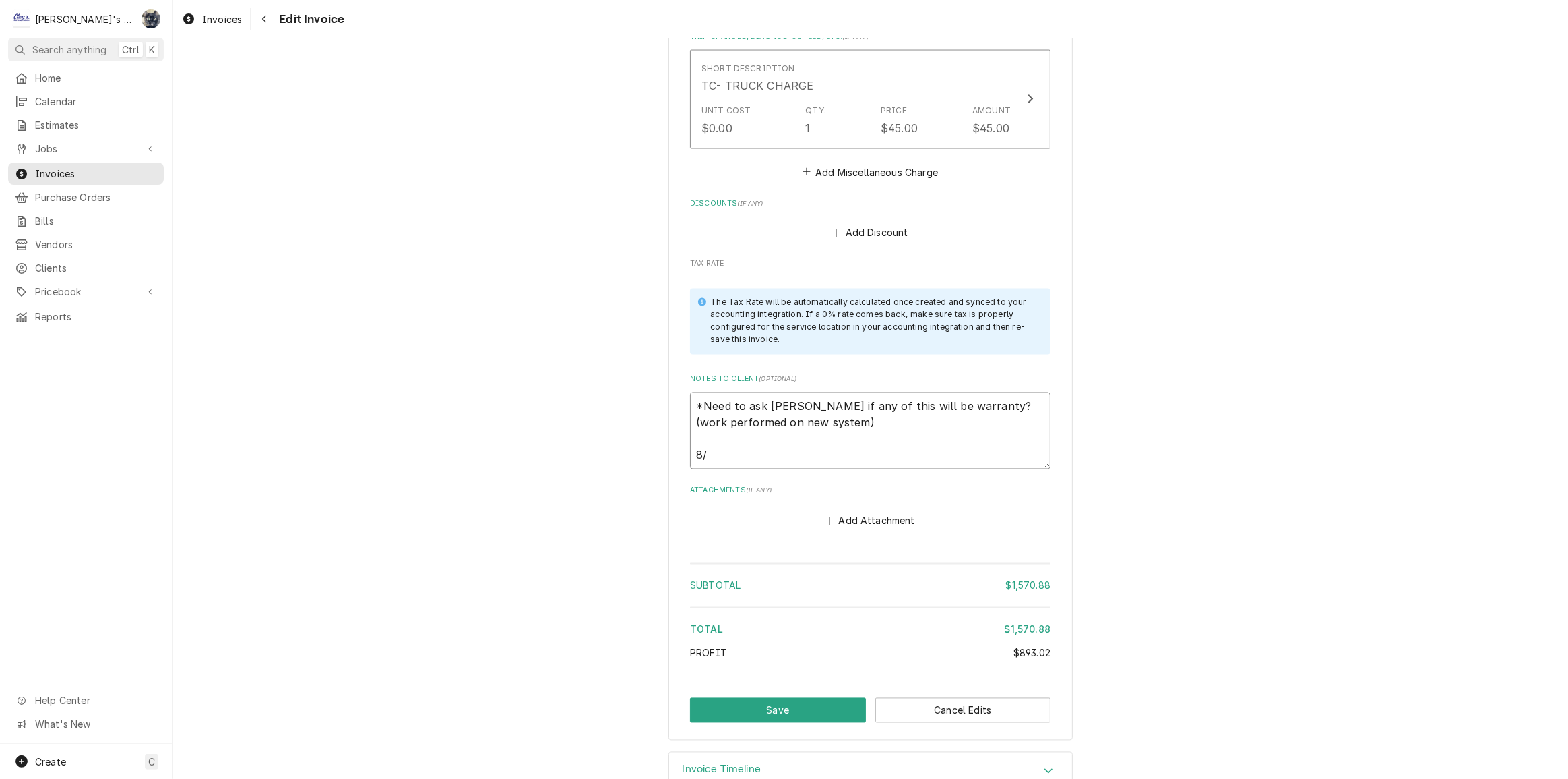
type textarea "*Need to ask Jeff if any of this will be warranty? (work performed on new syste…"
type textarea "x"
type textarea "*Need to ask Jeff if any of this will be warranty? (work performed on new syste…"
type textarea "x"
type textarea "*Need to ask Jeff if any of this will be warranty? (work performed on new syste…"
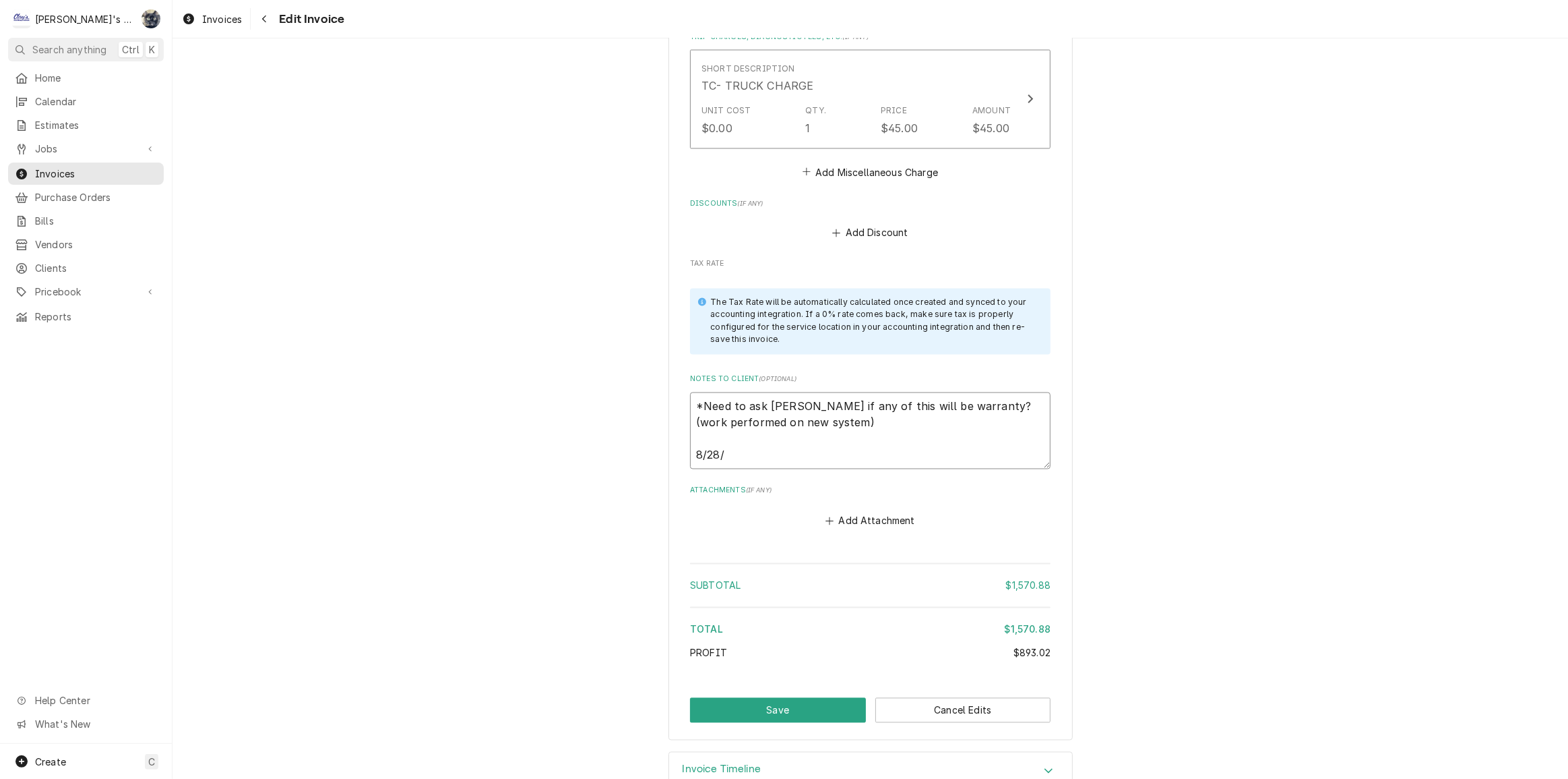
type textarea "x"
type textarea "*Need to ask Jeff if any of this will be warranty? (work performed on new syste…"
type textarea "x"
type textarea "*Need to ask Jeff if any of this will be warranty? (work performed on new syste…"
type textarea "x"
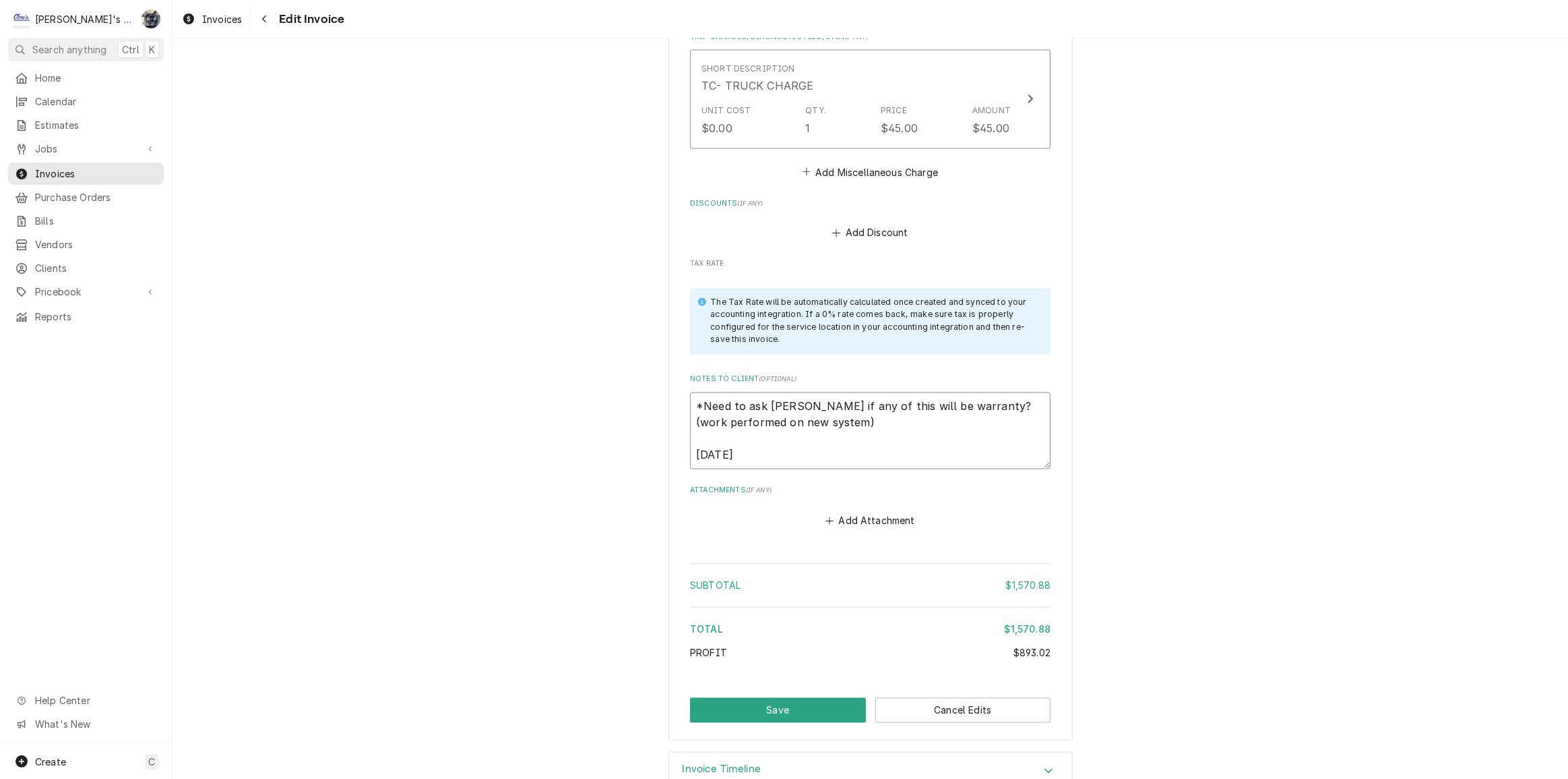
type textarea "*Need to ask Jeff if any of this will be warranty? (work performed on new syste…"
type textarea "x"
type textarea "*Need to ask Jeff if any of this will be warranty? (work performed on new syste…"
type textarea "x"
type textarea "*Need to ask Jeff if any of this will be warranty? (work performed on new syste…"
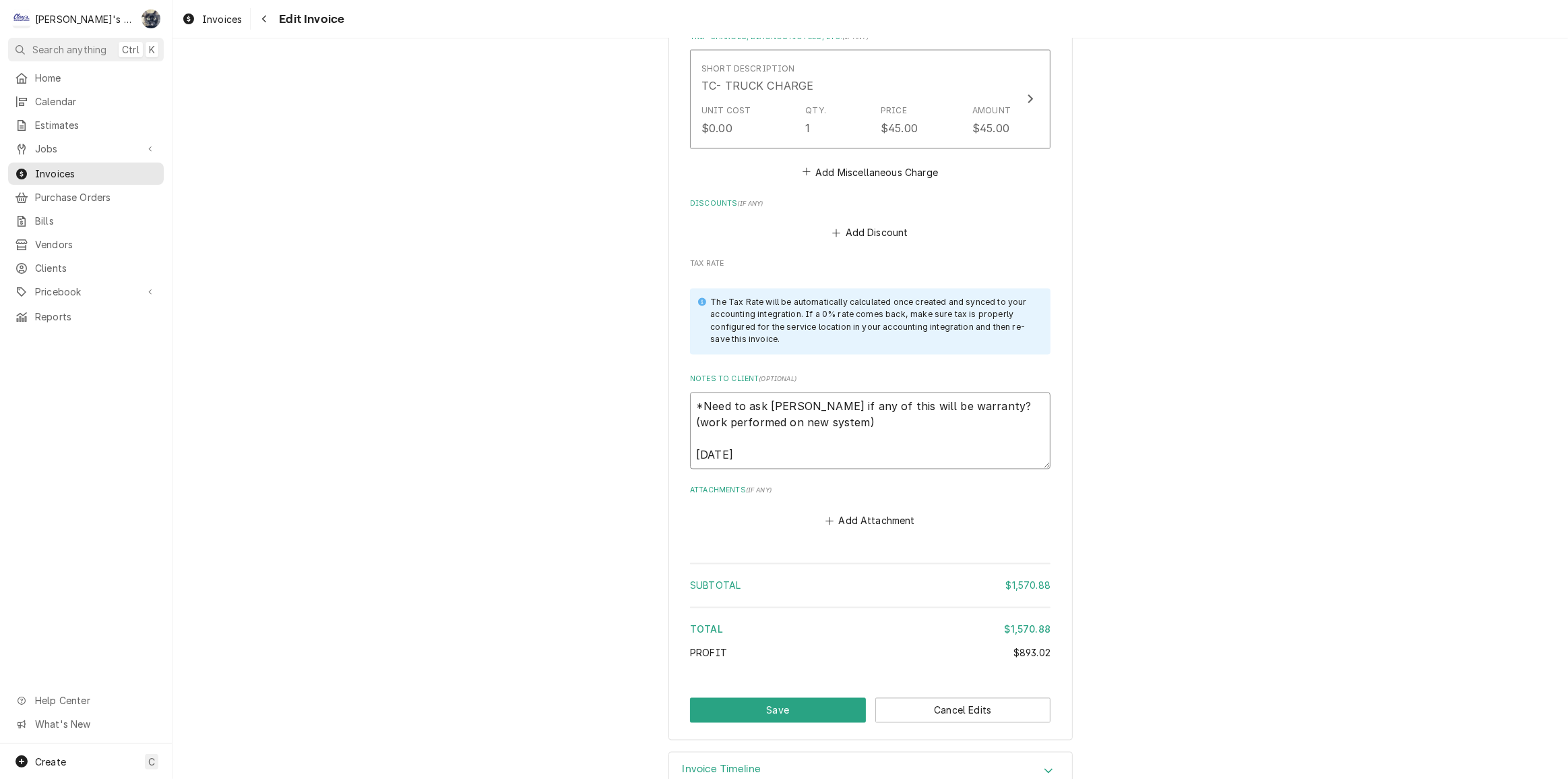
type textarea "x"
type textarea "*Need to ask Jeff if any of this will be warranty? (work performed on new syste…"
type textarea "x"
type textarea "*Need to ask Jeff if any of this will be warranty? (work performed on new syste…"
type textarea "x"
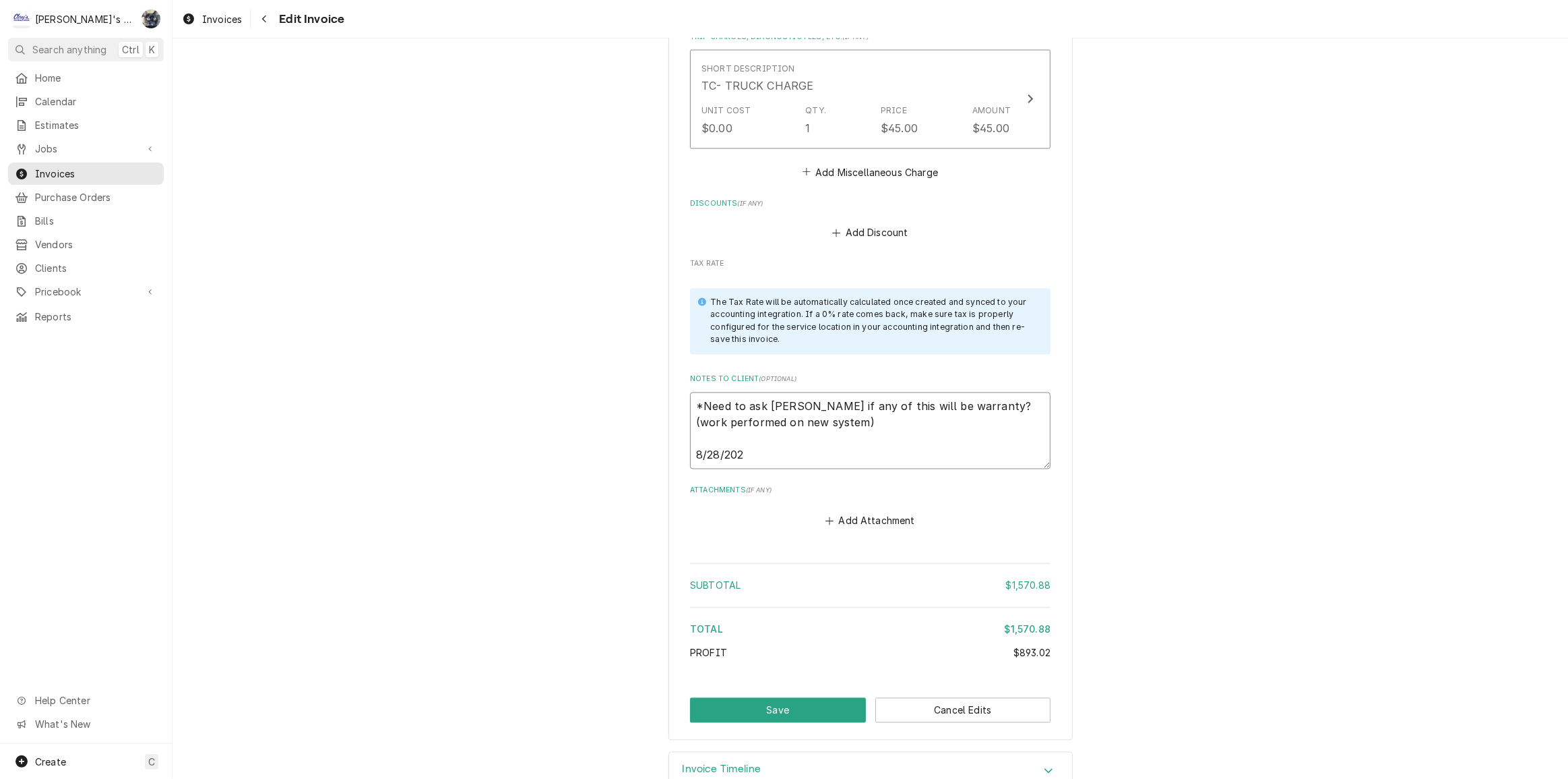
type textarea "*Need to ask Jeff if any of this will be warranty? (work performed on new syste…"
type textarea "x"
type textarea "*Need to ask Jeff if any of this will be warranty? (work performed on new syste…"
type textarea "x"
type textarea "*Need to ask Jeff if any of this will be warranty? (work performed on new syste…"
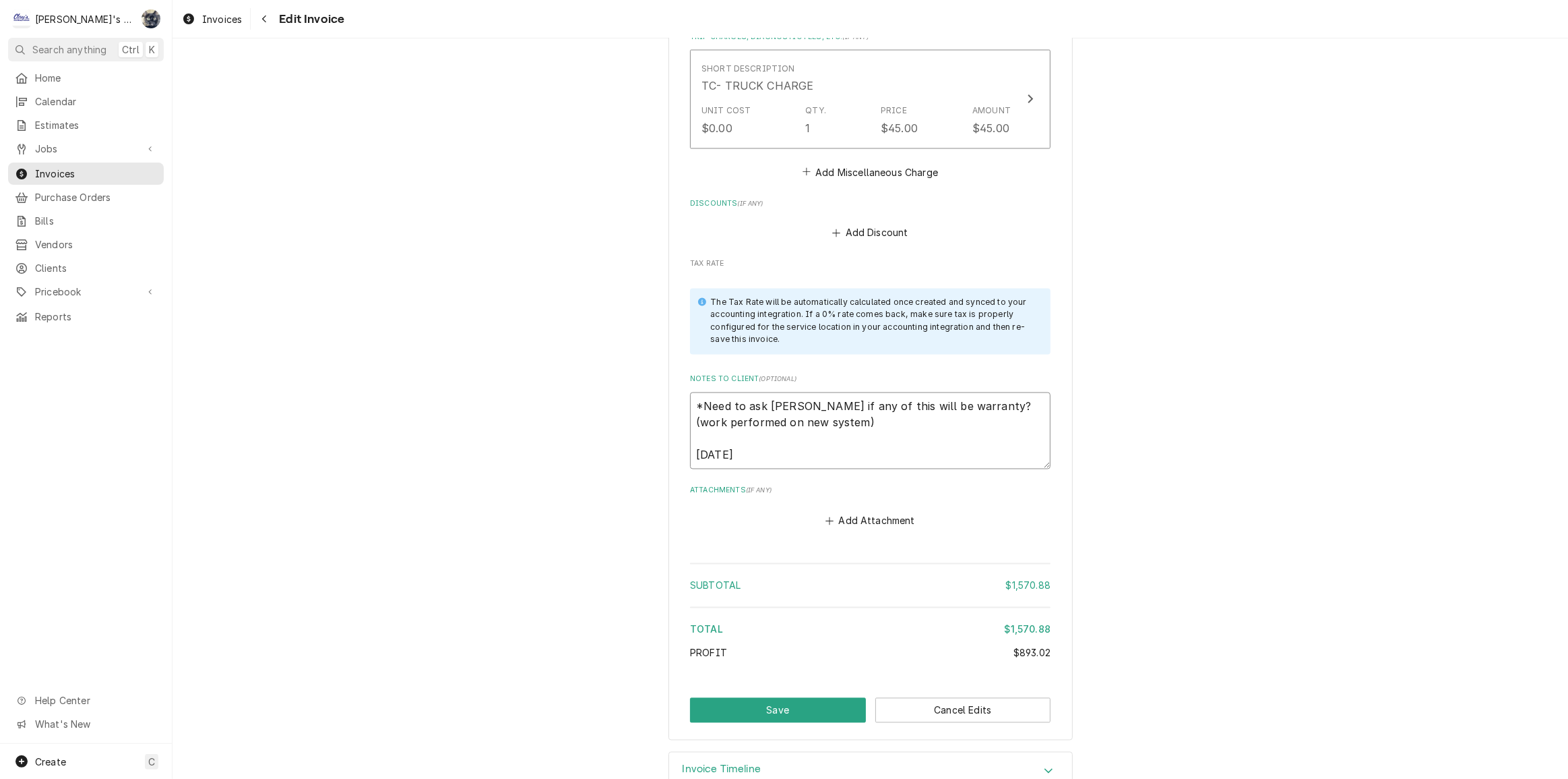
type textarea "x"
type textarea "*Need to ask Jeff if any of this will be warranty? (work performed on new syste…"
type textarea "x"
type textarea "*Need to ask Jeff if any of this will be warranty? (work performed on new syste…"
type textarea "x"
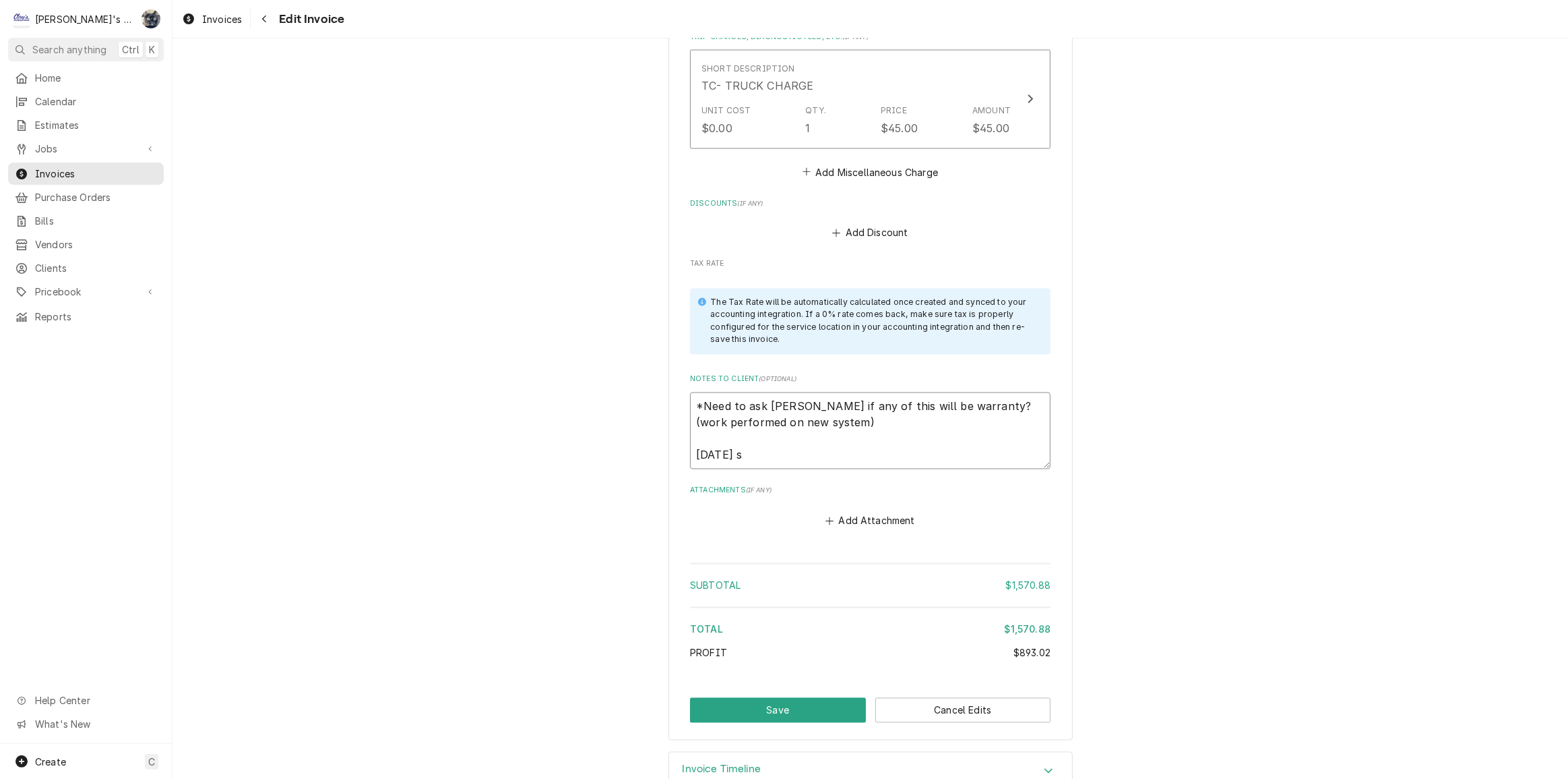
type textarea "*Need to ask Jeff if any of this will be warranty? (work performed on new syste…"
type textarea "x"
type textarea "*Need to ask Jeff if any of this will be warranty? (work performed on new syste…"
type textarea "x"
type textarea "*Need to ask Jeff if any of this will be warranty? (work performed on new syste…"
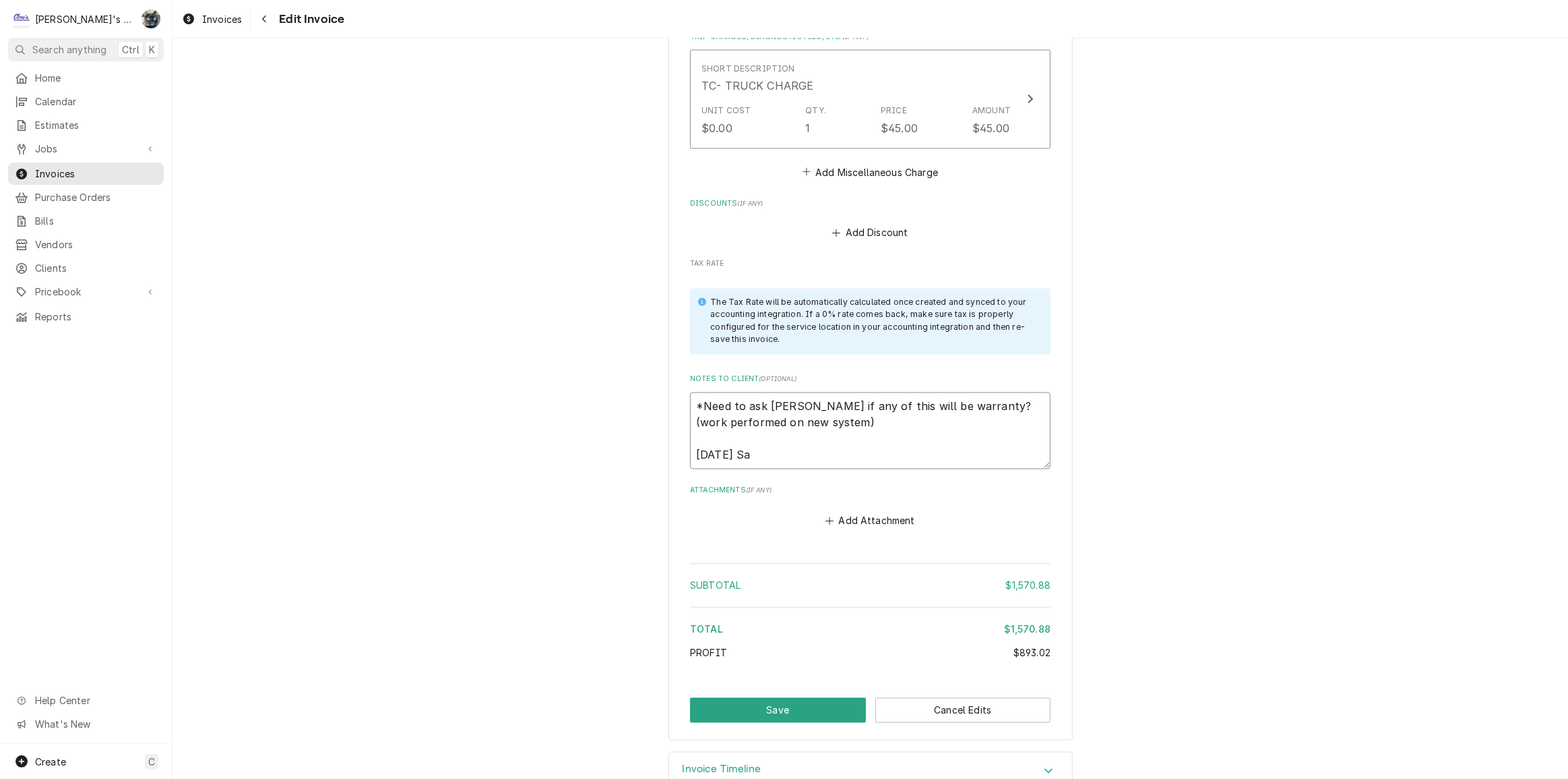
type textarea "x"
type textarea "*Need to ask Jeff if any of this will be warranty? (work performed on new syste…"
type textarea "x"
type textarea "*Need to ask Jeff if any of this will be warranty? (work performed on new syste…"
type textarea "x"
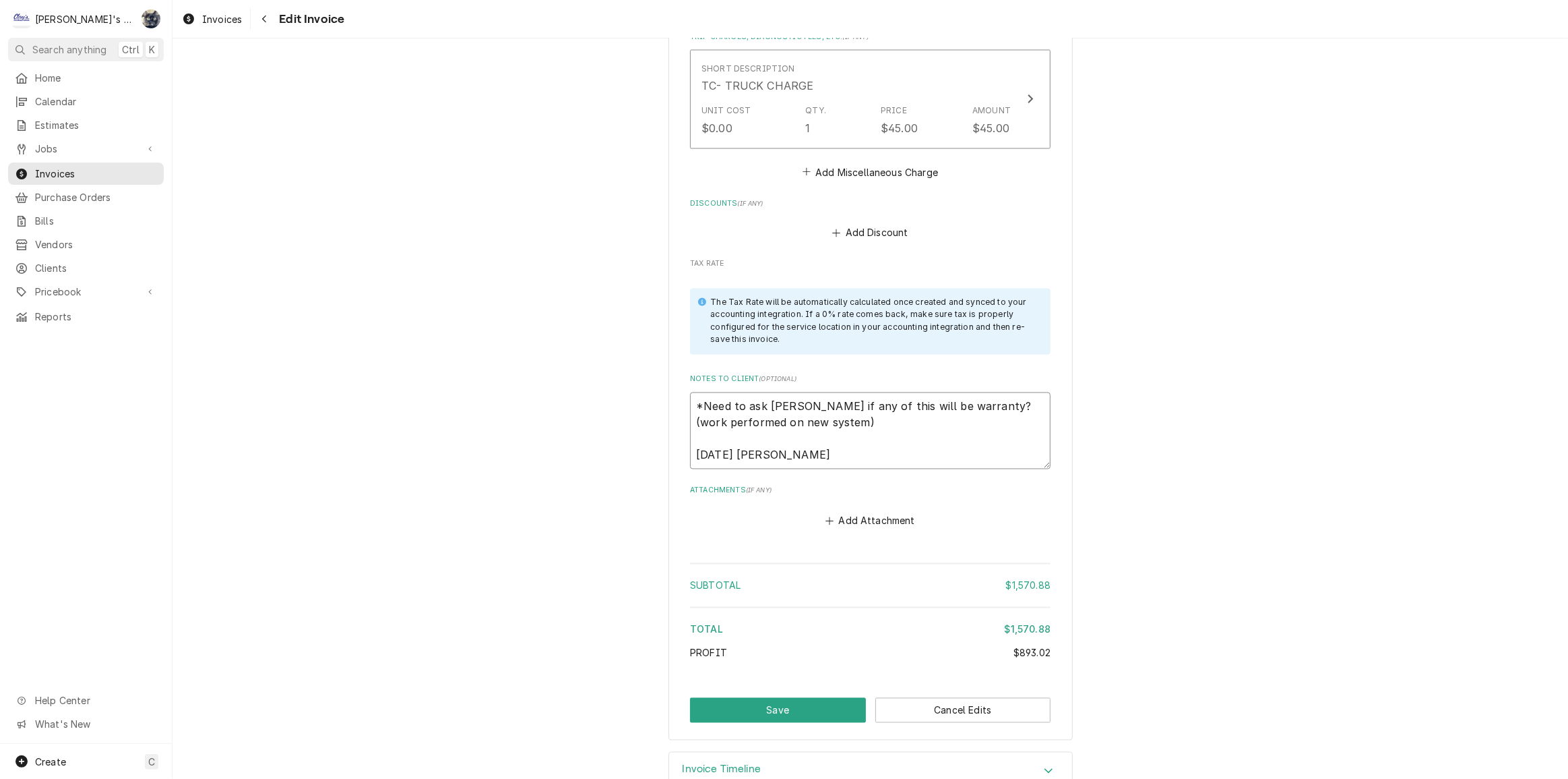
type textarea "*Need to ask Jeff if any of this will be warranty? (work performed on new syste…"
type textarea "x"
type textarea "*Need to ask Jeff if any of this will be warranty? (work performed on new syste…"
type textarea "x"
type textarea "*Need to ask Jeff if any of this will be warranty? (work performed on new syste…"
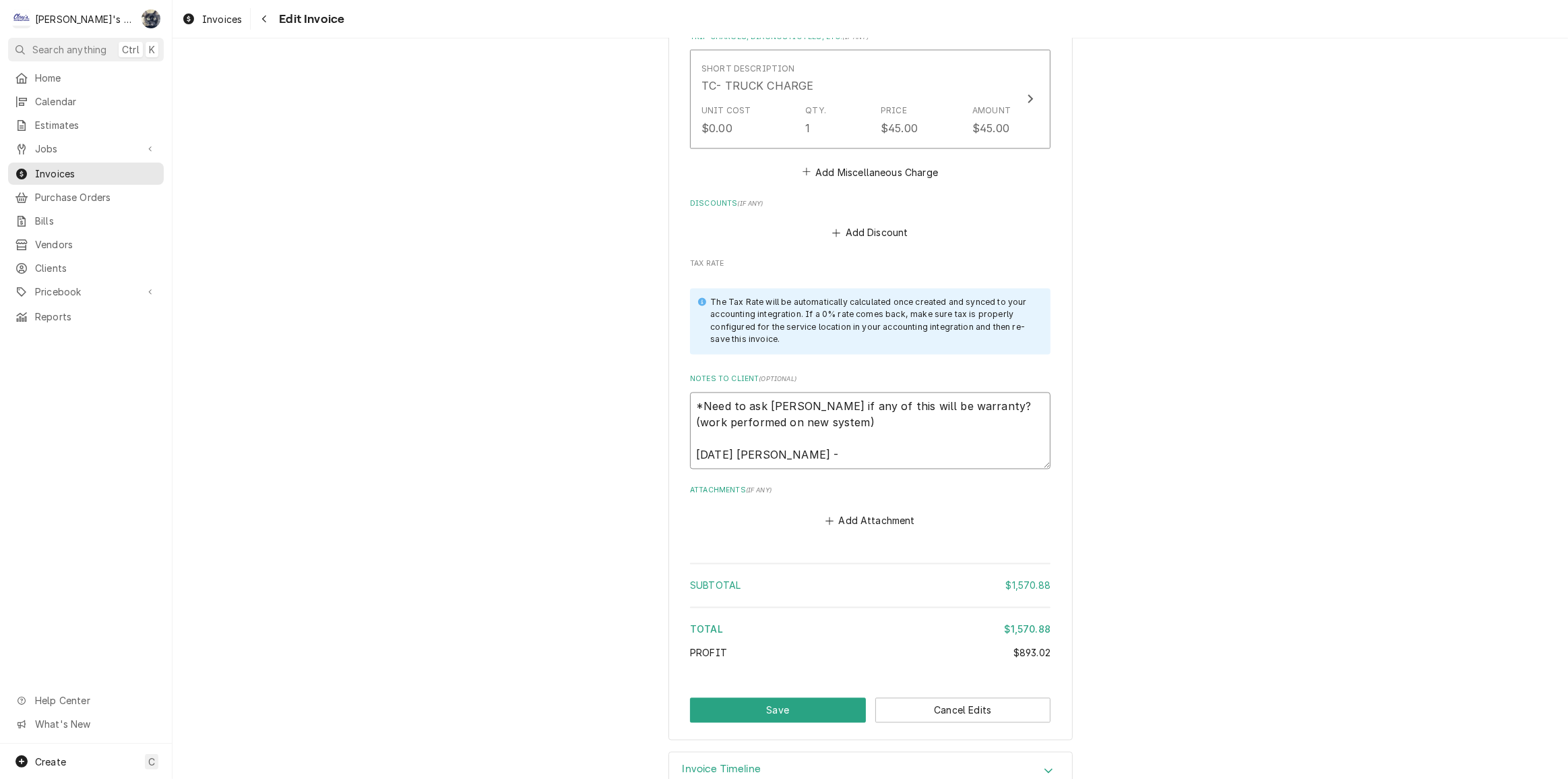
type textarea "x"
type textarea "*Need to ask Jeff if any of this will be warranty? (work performed on new syste…"
type textarea "x"
type textarea "*Need to ask Jeff if any of this will be warranty? (work performed on new syste…"
type textarea "x"
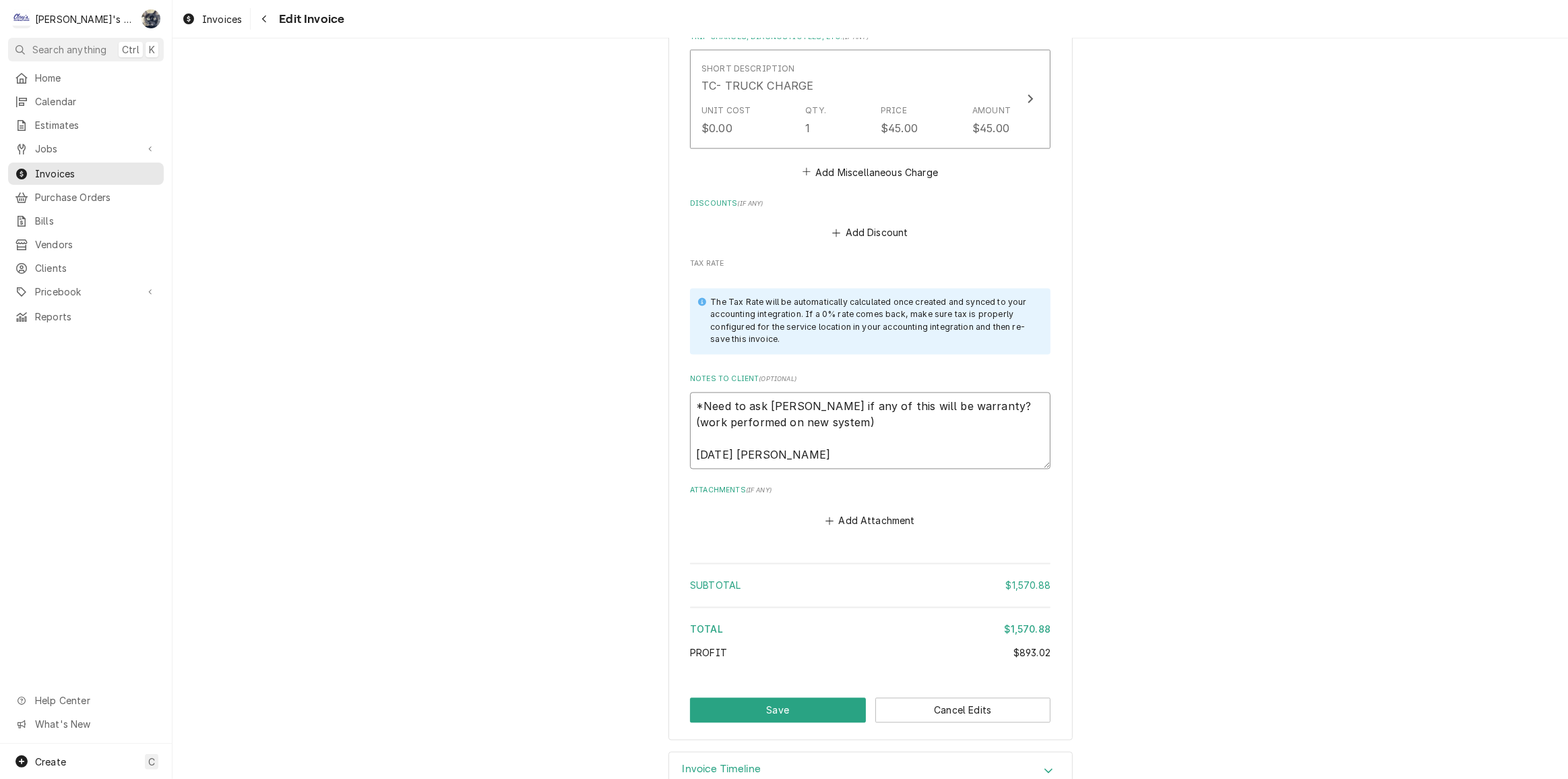
type textarea "*Need to ask Jeff if any of this will be warranty? (work performed on new syste…"
type textarea "x"
type textarea "*Need to ask Jeff if any of this will be warranty? (work performed on new syste…"
type textarea "x"
type textarea "*Need to ask Jeff if any of this will be warranty? (work performed on new syste…"
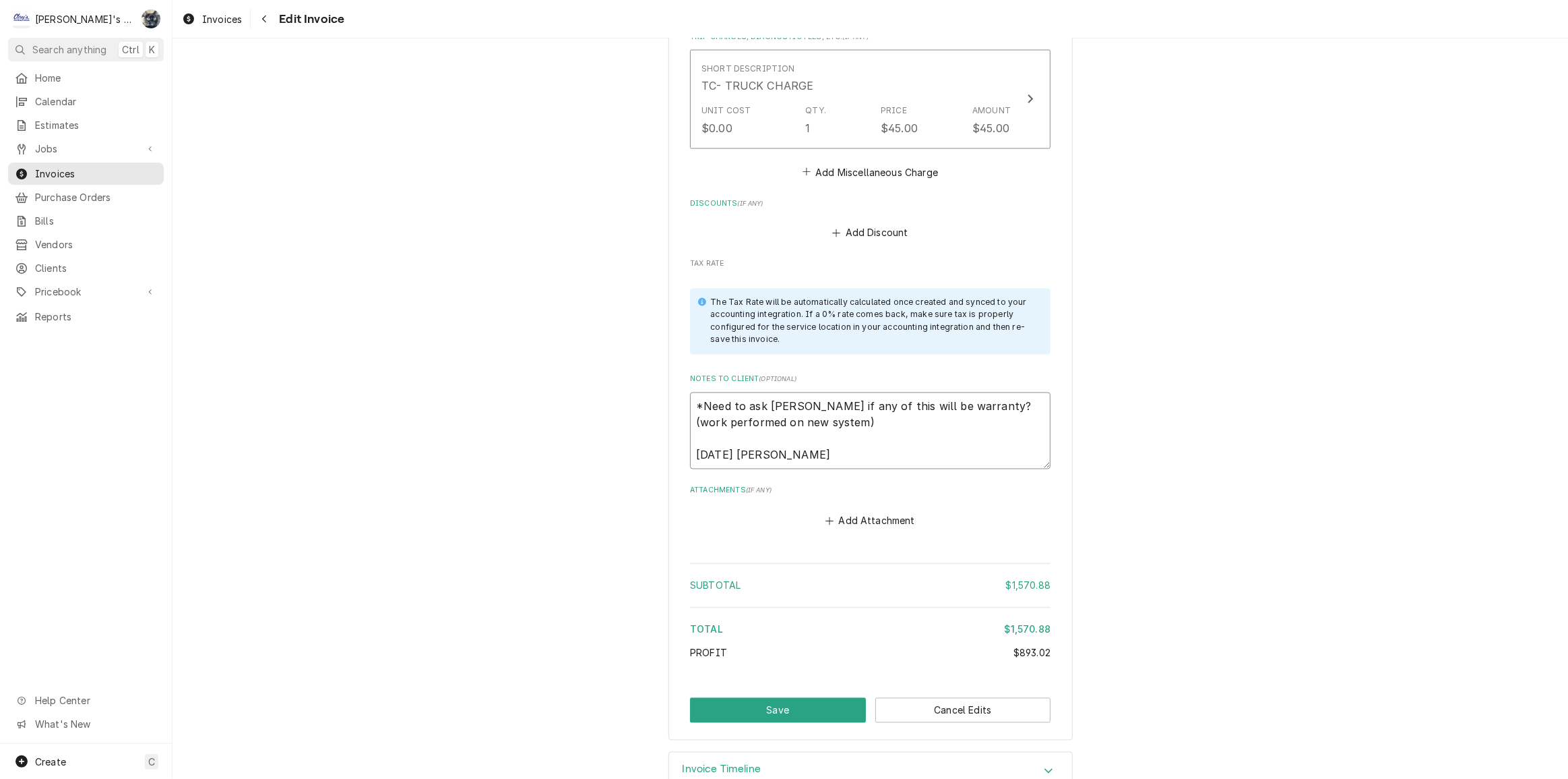
type textarea "x"
type textarea "*Need to ask Jeff if any of this will be warranty? (work performed on new syste…"
type textarea "x"
type textarea "*Need to ask Jeff if any of this will be warranty? (work performed on new syste…"
type textarea "x"
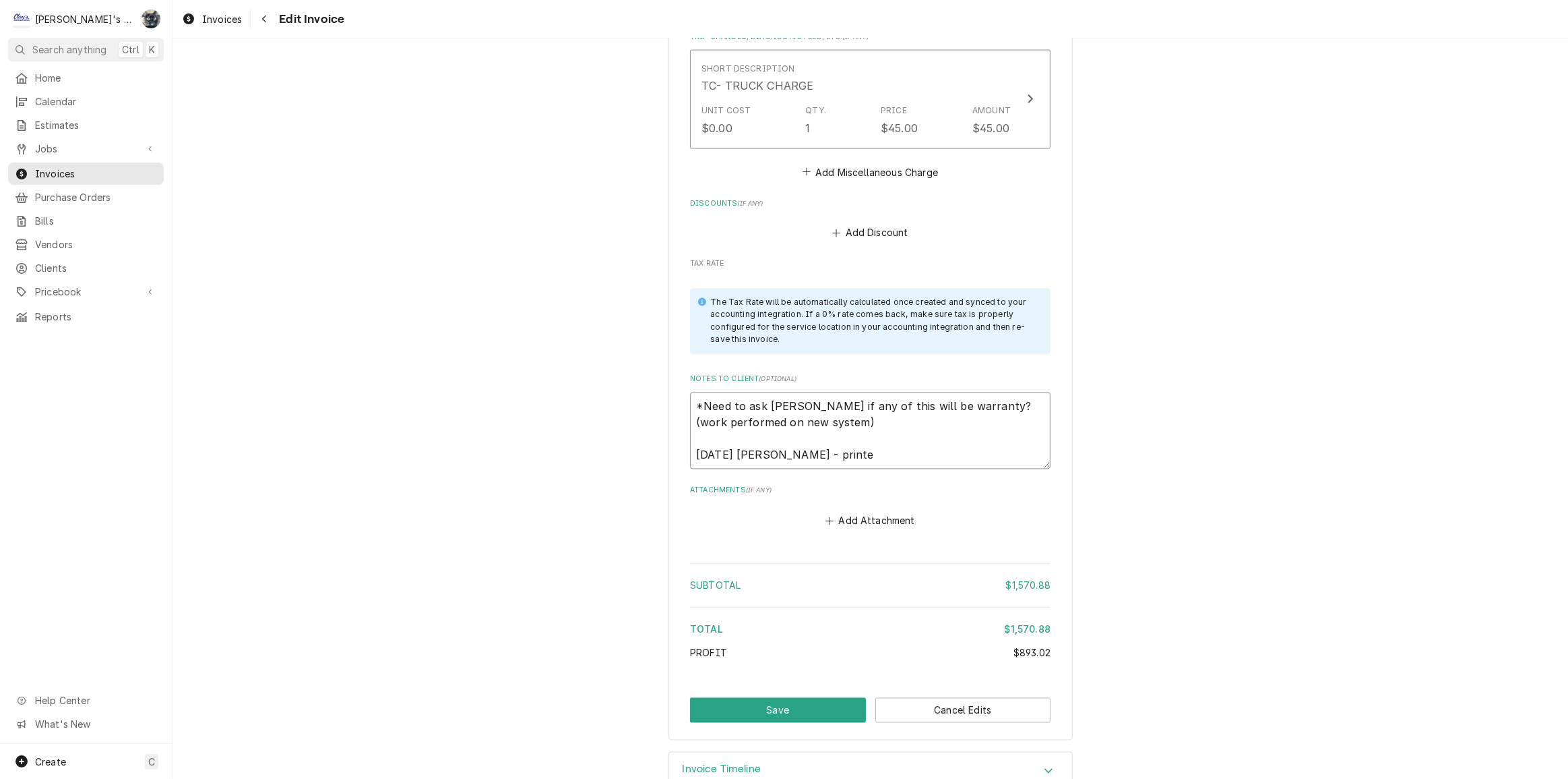
type textarea "*Need to ask Jeff if any of this will be warranty? (work performed on new syste…"
type textarea "x"
type textarea "*Need to ask Jeff if any of this will be warranty? (work performed on new syste…"
type textarea "x"
type textarea "*Need to ask Jeff if any of this will be warranty? (work performed on new syste…"
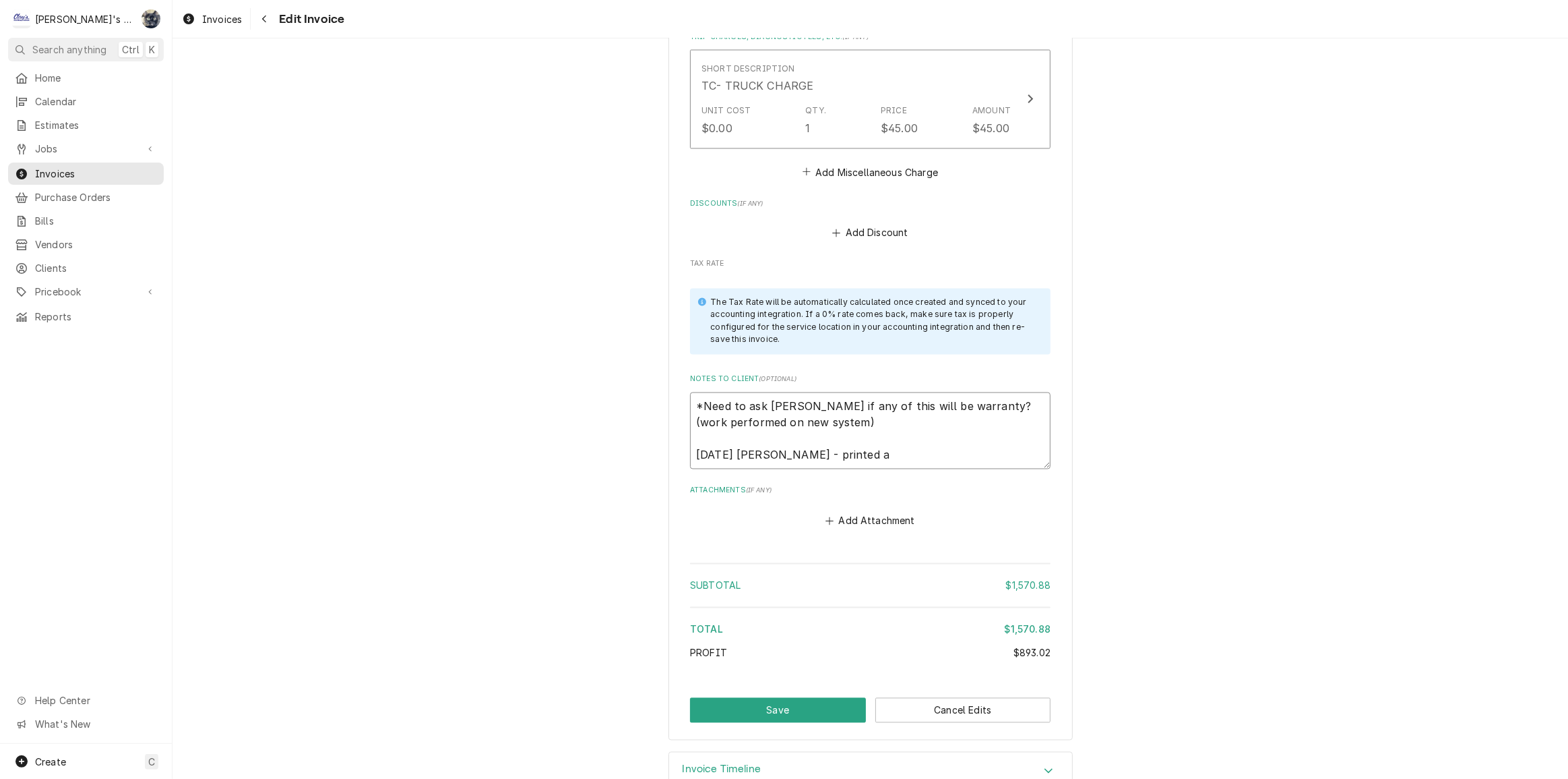
type textarea "x"
type textarea "*Need to ask Jeff if any of this will be warranty? (work performed on new syste…"
type textarea "x"
type textarea "*Need to ask Jeff if any of this will be warranty? (work performed on new syste…"
type textarea "x"
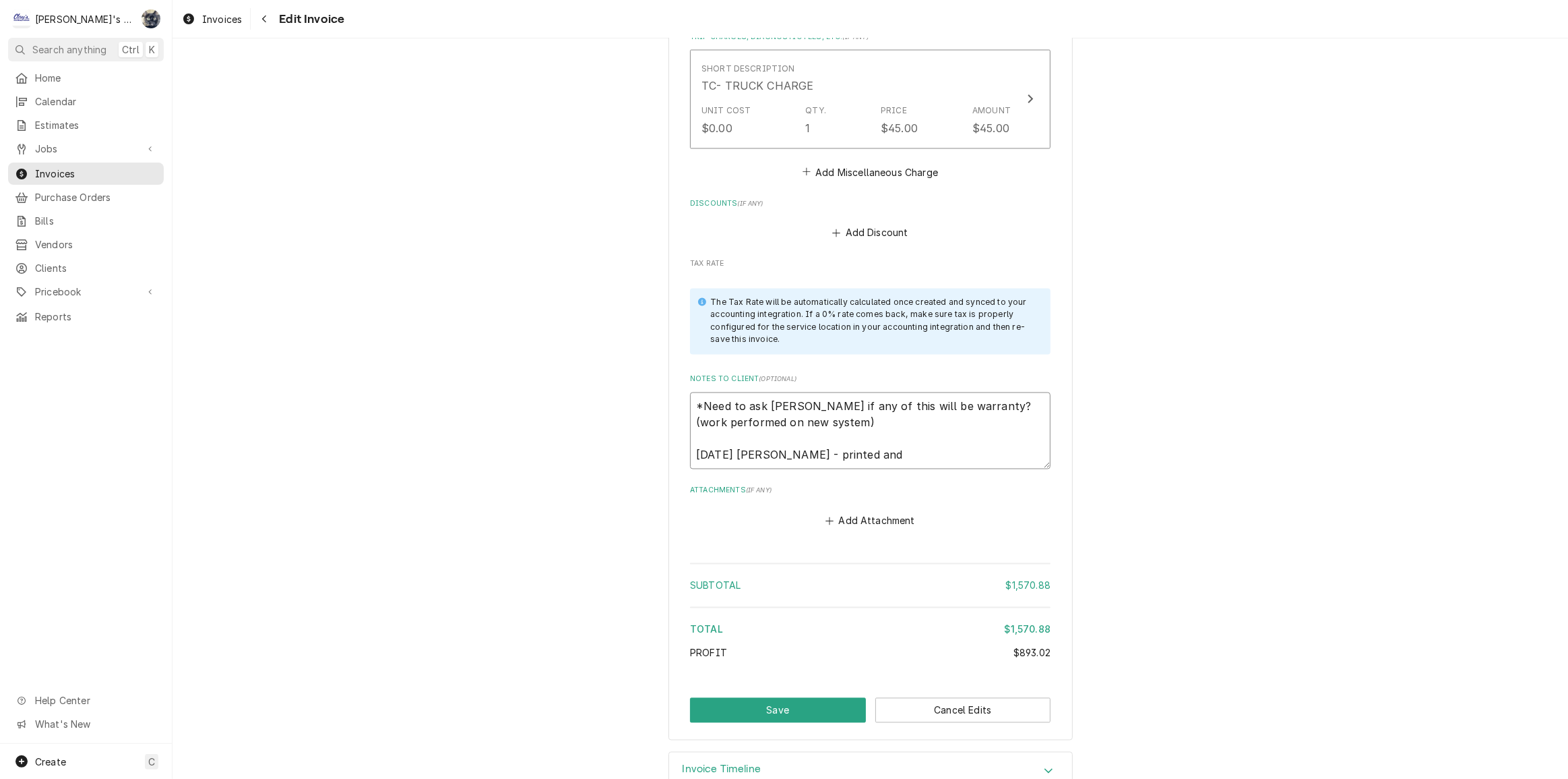
type textarea "*Need to ask Jeff if any of this will be warranty? (work performed on new syste…"
type textarea "x"
type textarea "*Need to ask Jeff if any of this will be warranty? (work performed on new syste…"
type textarea "x"
type textarea "*Need to ask Jeff if any of this will be warranty? (work performed on new syste…"
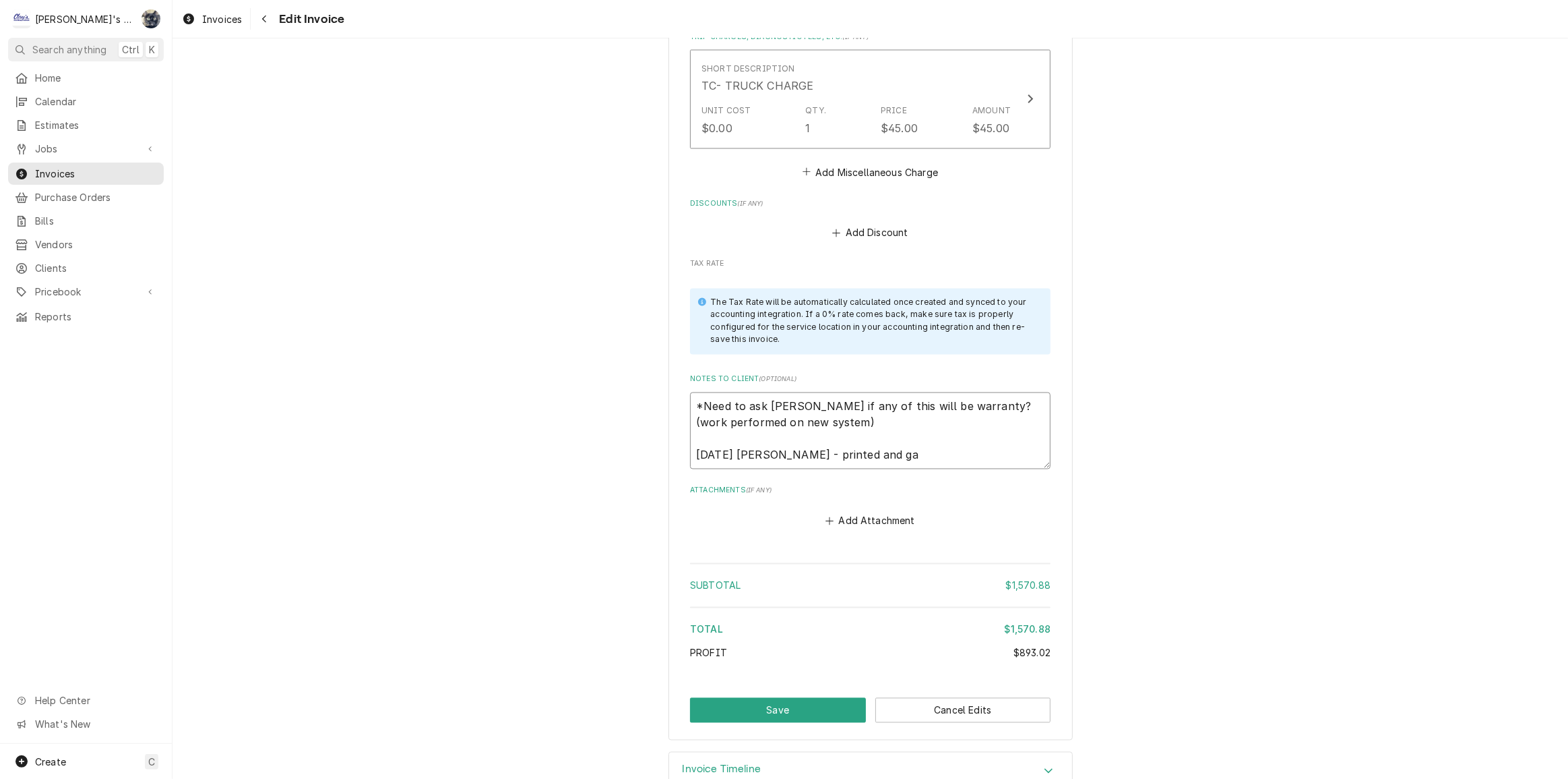
type textarea "x"
type textarea "*Need to ask Jeff if any of this will be warranty? (work performed on new syste…"
type textarea "x"
type textarea "*Need to ask Jeff if any of this will be warranty? (work performed on new syste…"
type textarea "x"
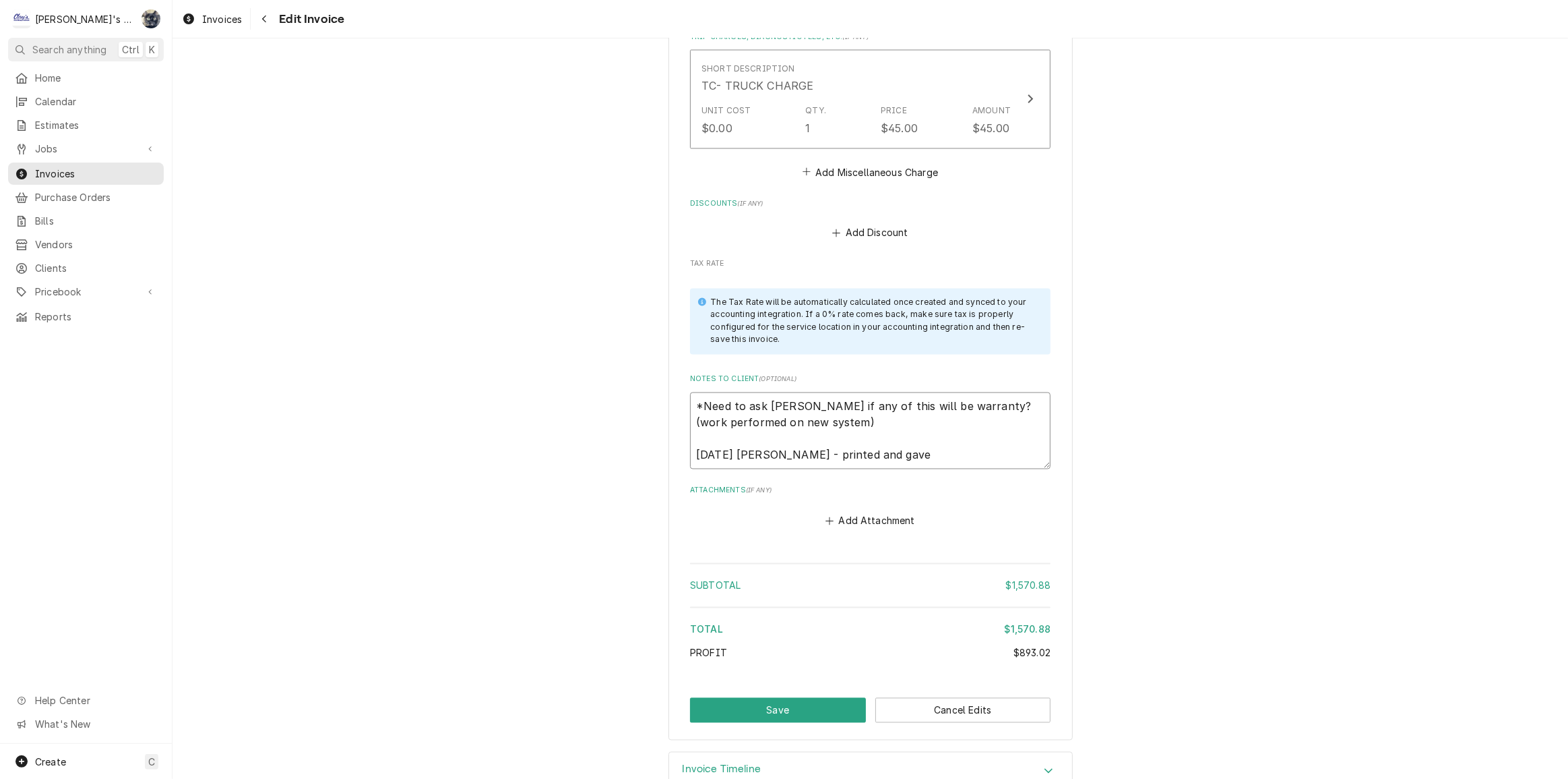
type textarea "*Need to ask Jeff if any of this will be warranty? (work performed on new syste…"
type textarea "x"
type textarea "*Need to ask Jeff if any of this will be warranty? (work performed on new syste…"
type textarea "x"
type textarea "*Need to ask Jeff if any of this will be warranty? (work performed on new syste…"
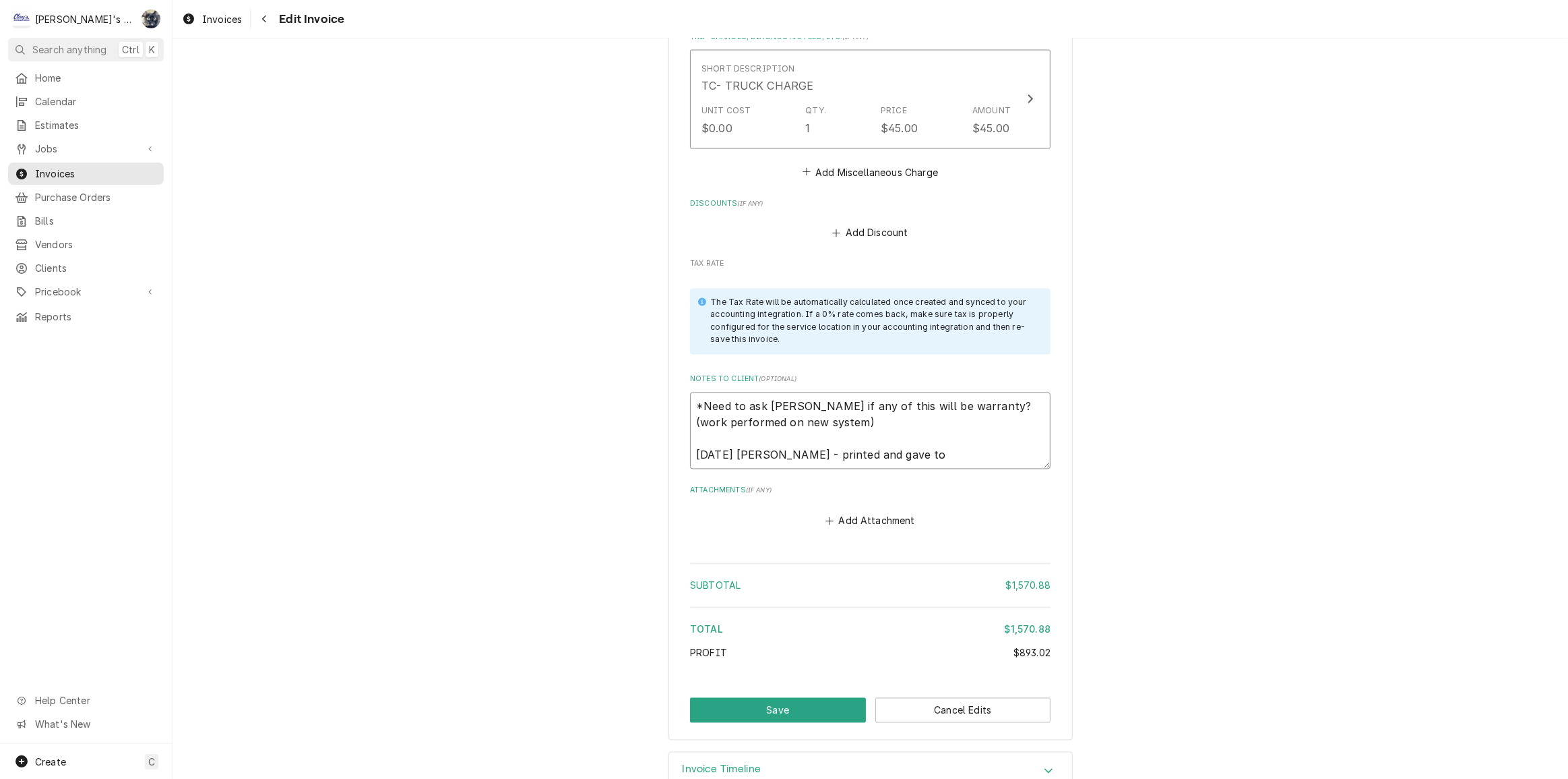
type textarea "x"
type textarea "*Need to ask Jeff if any of this will be warranty? (work performed on new syste…"
type textarea "x"
type textarea "*Need to ask Jeff if any of this will be warranty? (work performed on new syste…"
type textarea "x"
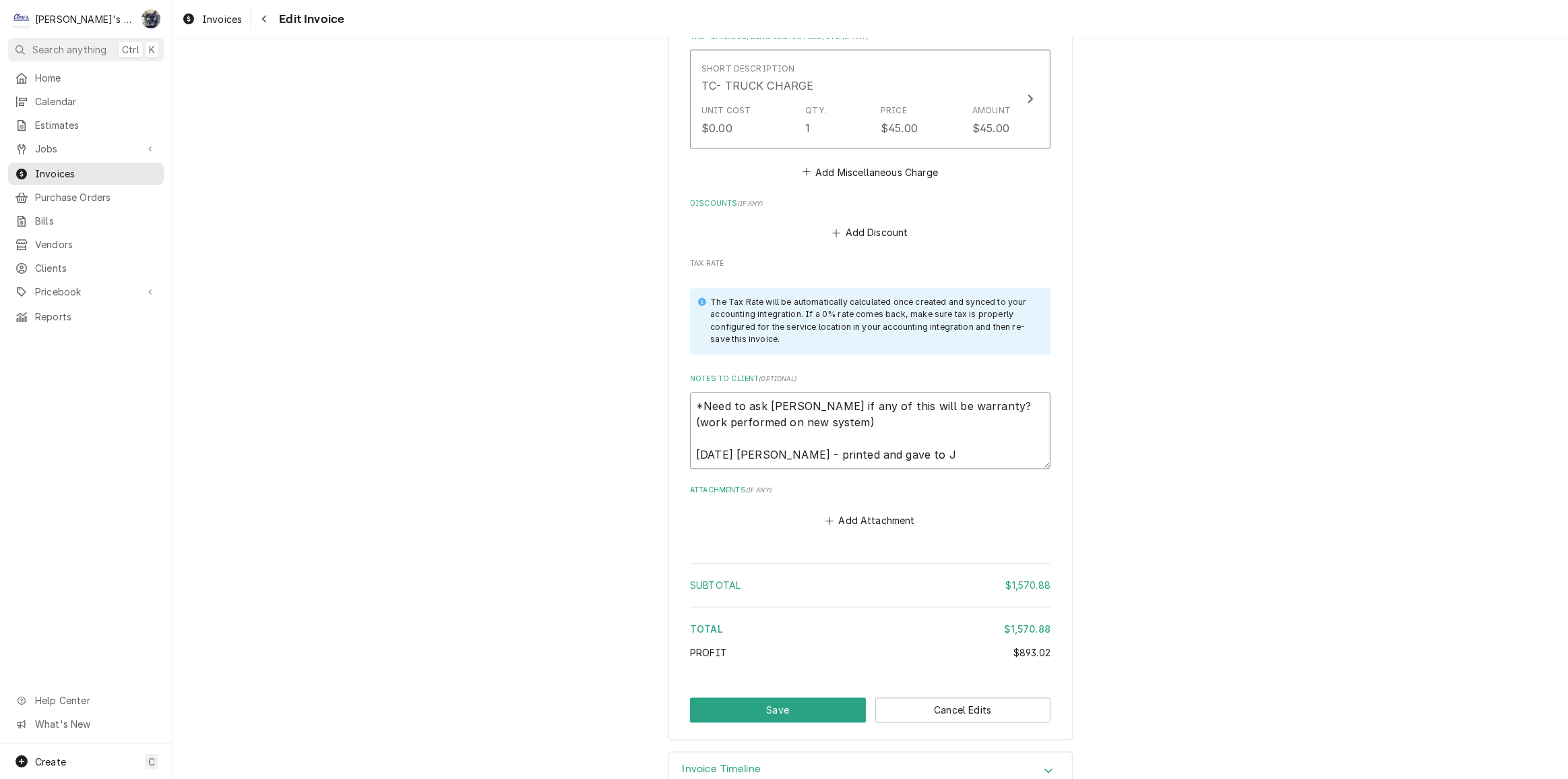
type textarea "*Need to ask Jeff if any of this will be warranty? (work performed on new syste…"
type textarea "x"
type textarea "*Need to ask Jeff if any of this will be warranty? (work performed on new syste…"
type textarea "x"
type textarea "*Need to ask Jeff if any of this will be warranty? (work performed on new syste…"
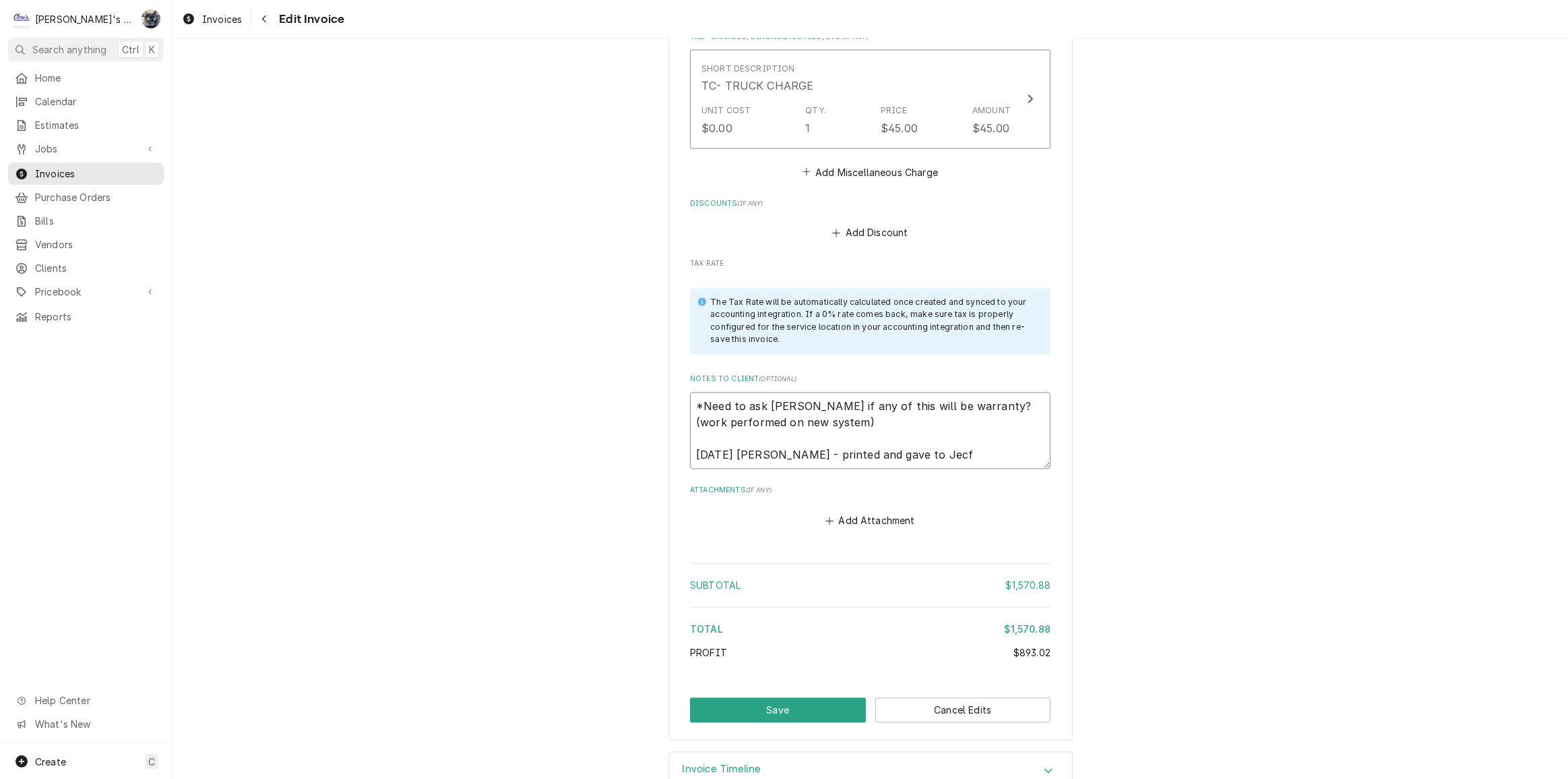
type textarea "x"
type textarea "*Need to ask Jeff if any of this will be warranty? (work performed on new syste…"
type textarea "x"
type textarea "*Need to ask Jeff if any of this will be warranty? (work performed on new syste…"
type textarea "x"
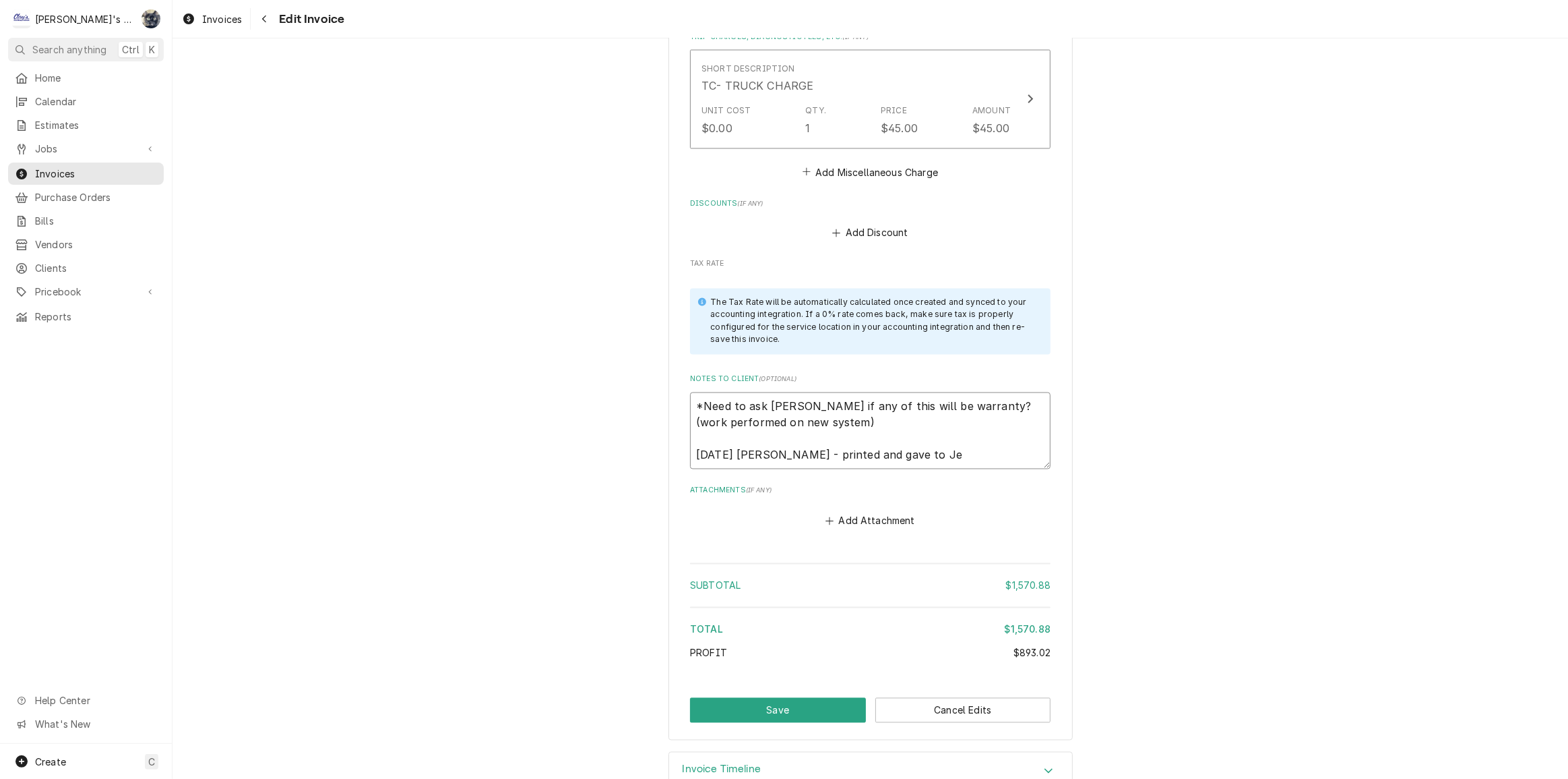
type textarea "*Need to ask Jeff if any of this will be warranty? (work performed on new syste…"
type textarea "x"
type textarea "*Need to ask [PERSON_NAME] if any of this will be warranty? (work performed on …"
click at [838, 698] on button "Save" at bounding box center [778, 711] width 176 height 25
type textarea "x"
